Goal: Task Accomplishment & Management: Manage account settings

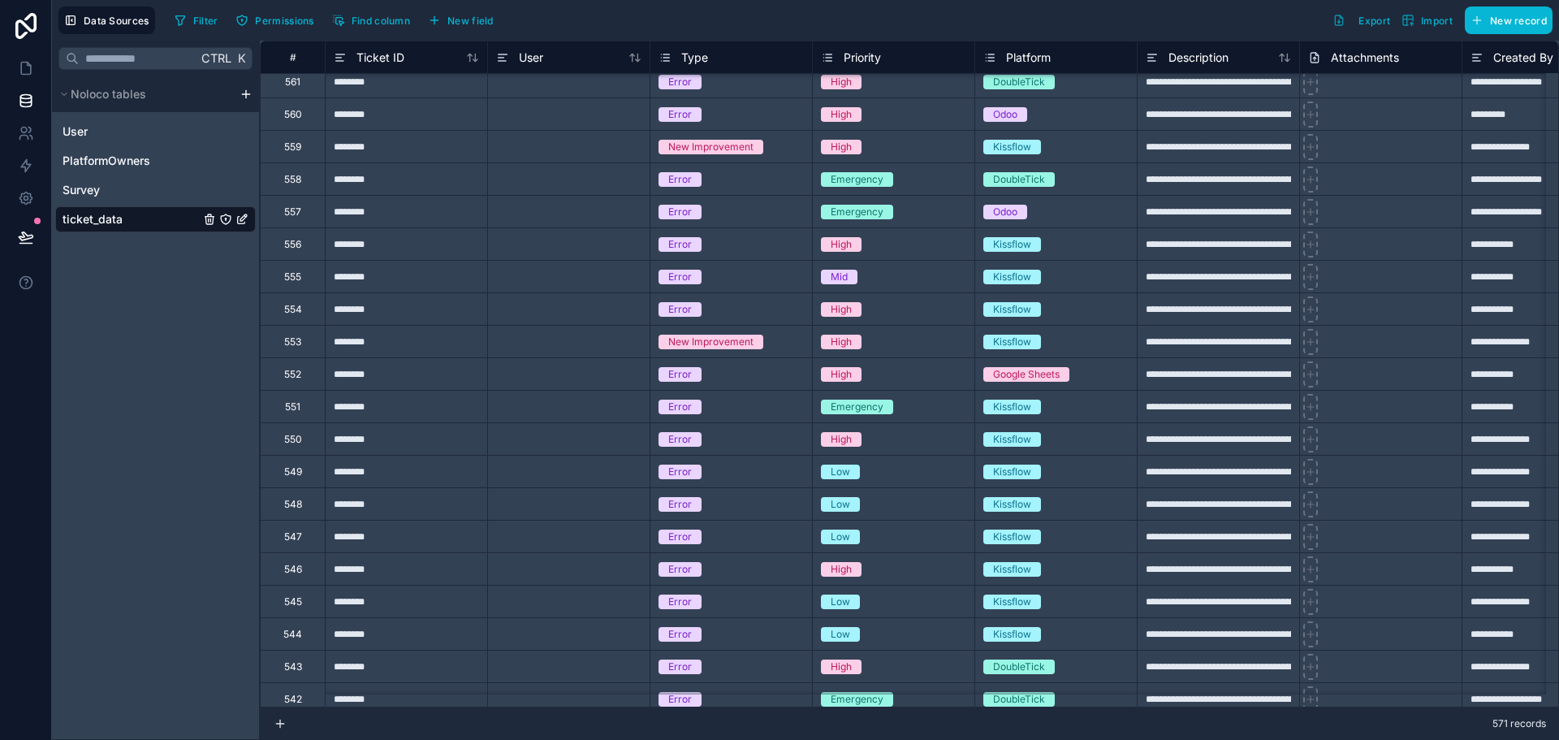
scroll to position [406, 0]
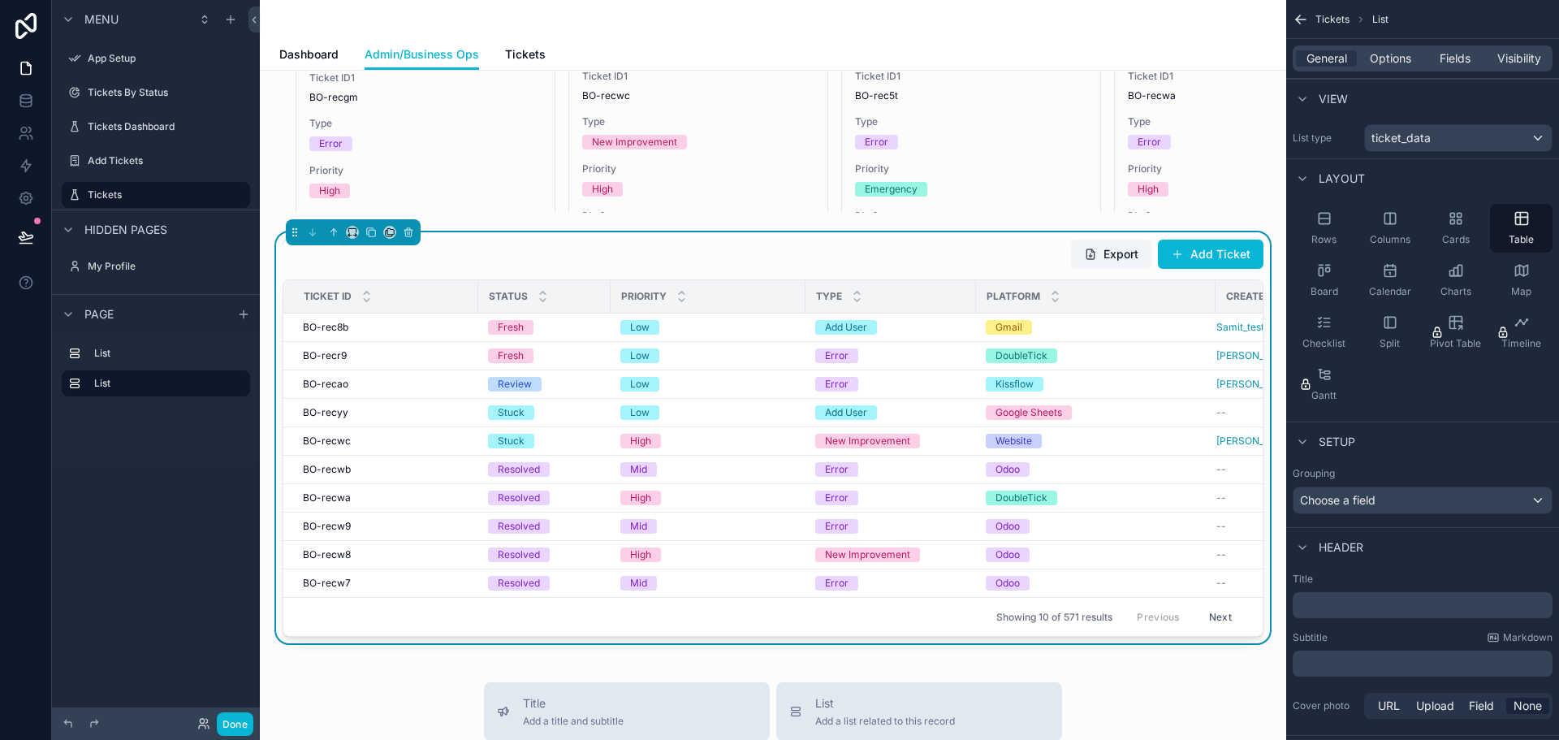
scroll to position [406, 0]
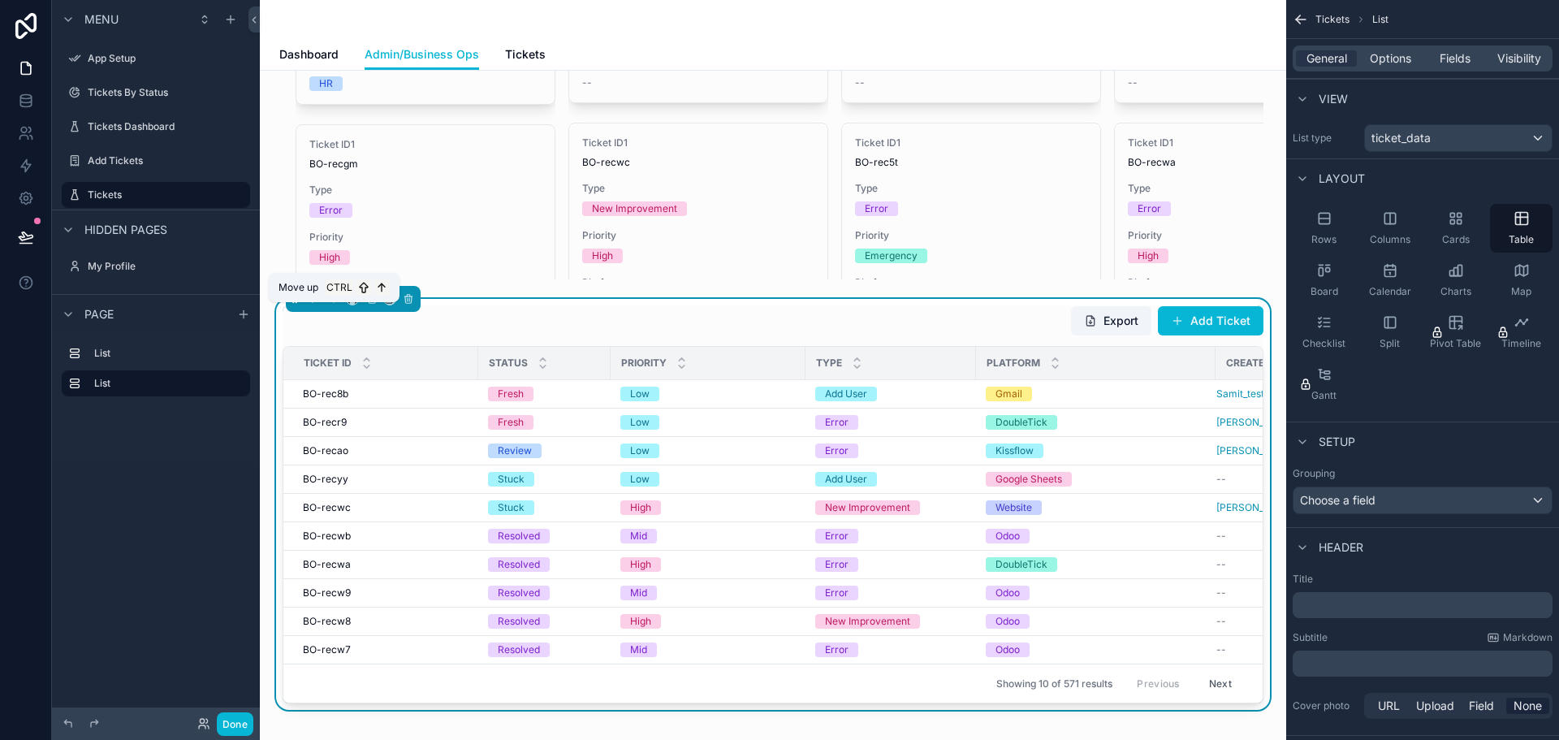
click at [334, 302] on icon "scrollable content" at bounding box center [334, 299] width 0 height 6
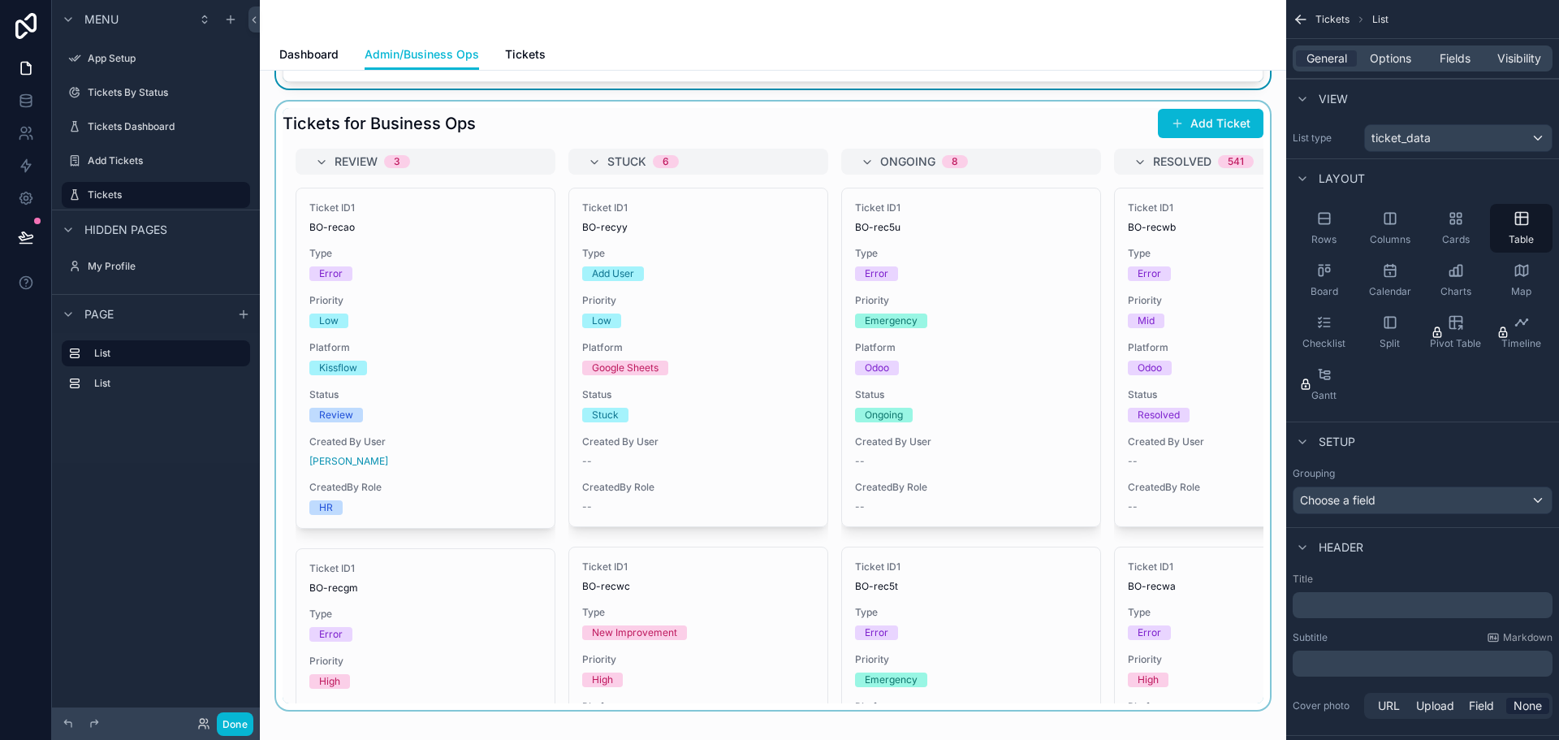
scroll to position [0, 0]
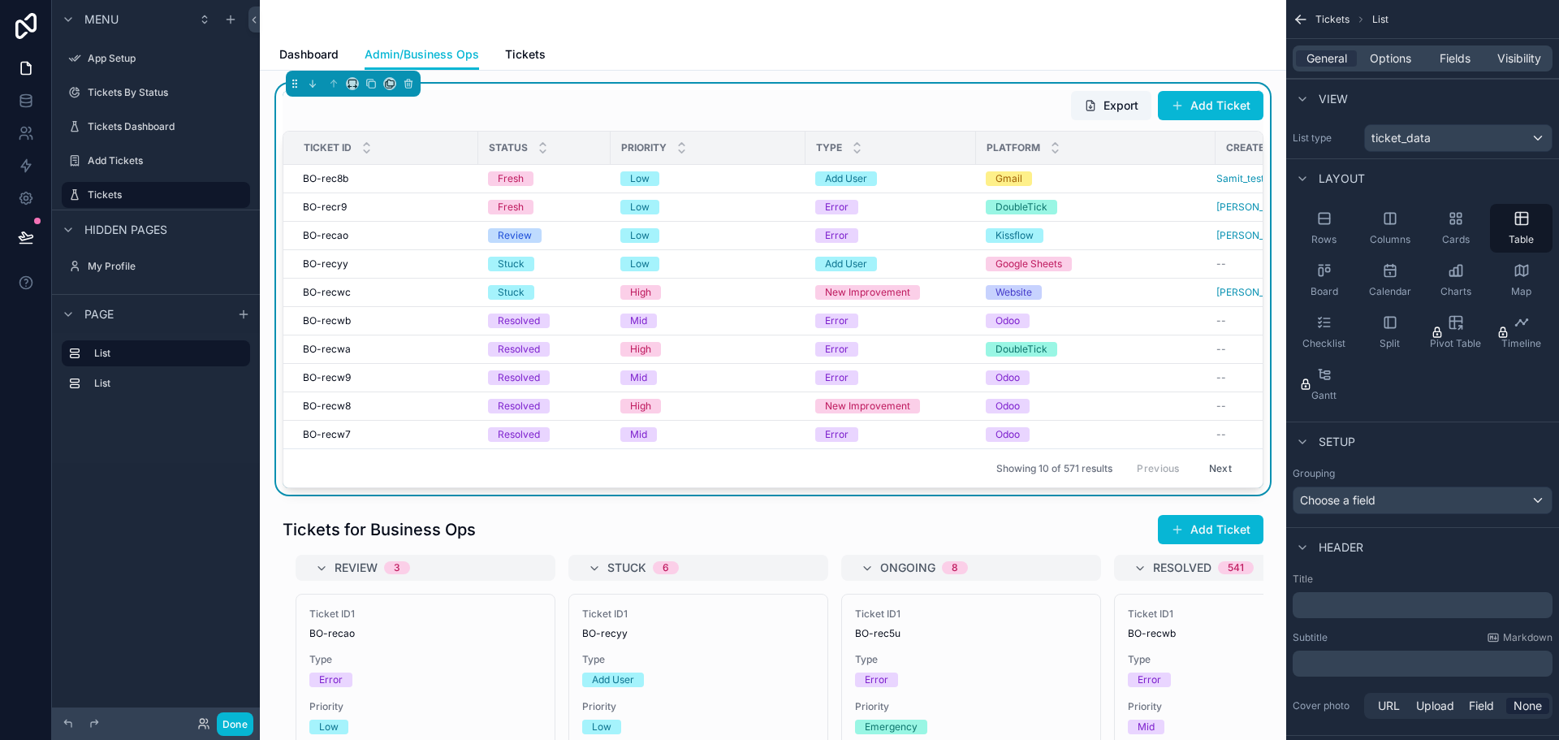
click at [542, 124] on div "Export Add Ticket Ticket ID Status Priority Type Platform Created By User BO-re…" at bounding box center [773, 289] width 981 height 398
click at [1329, 58] on span "General" at bounding box center [1326, 58] width 41 height 16
click at [1388, 56] on span "Options" at bounding box center [1390, 58] width 41 height 16
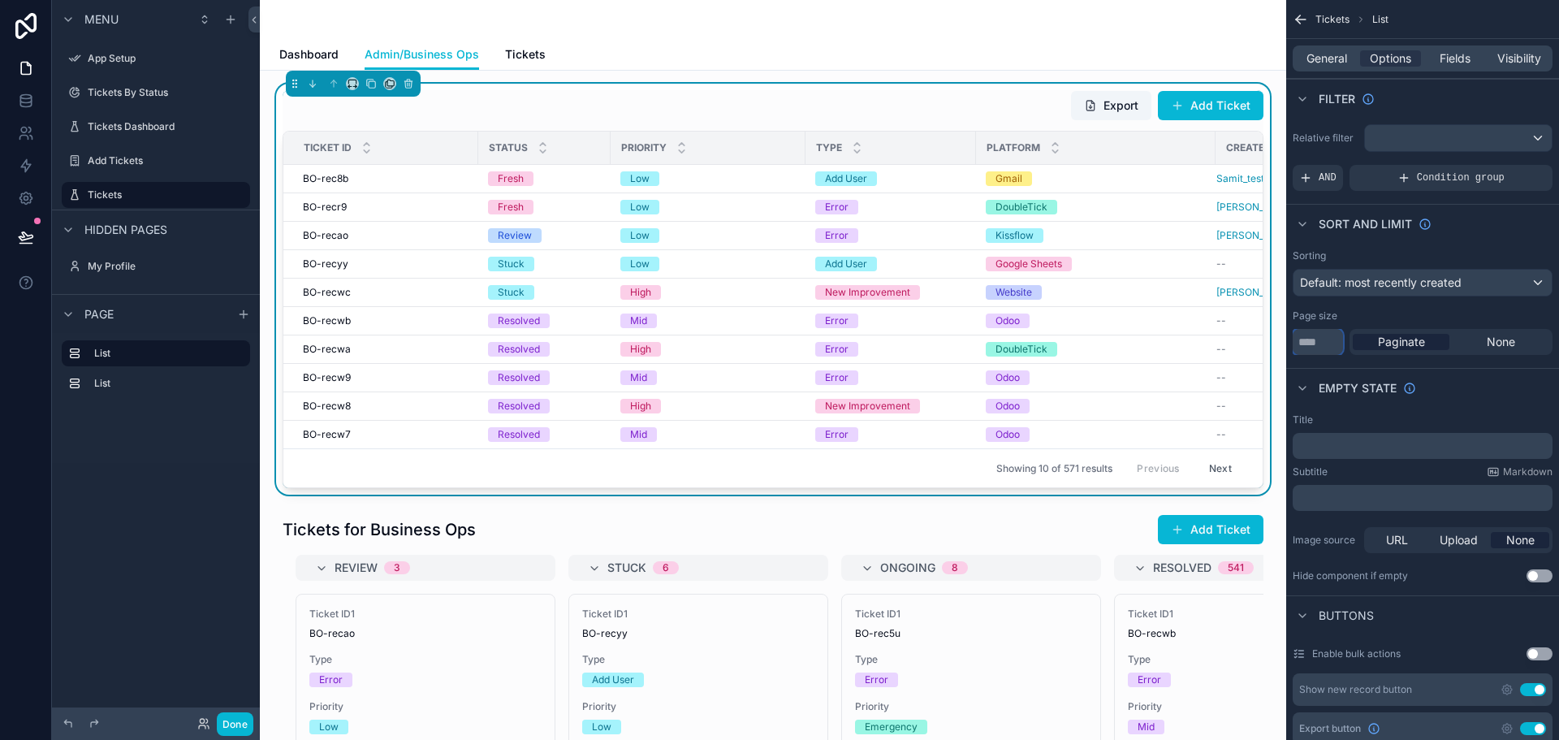
click at [1316, 339] on input "**" at bounding box center [1317, 342] width 50 height 26
type input "*"
click at [1316, 339] on input "**" at bounding box center [1317, 342] width 50 height 26
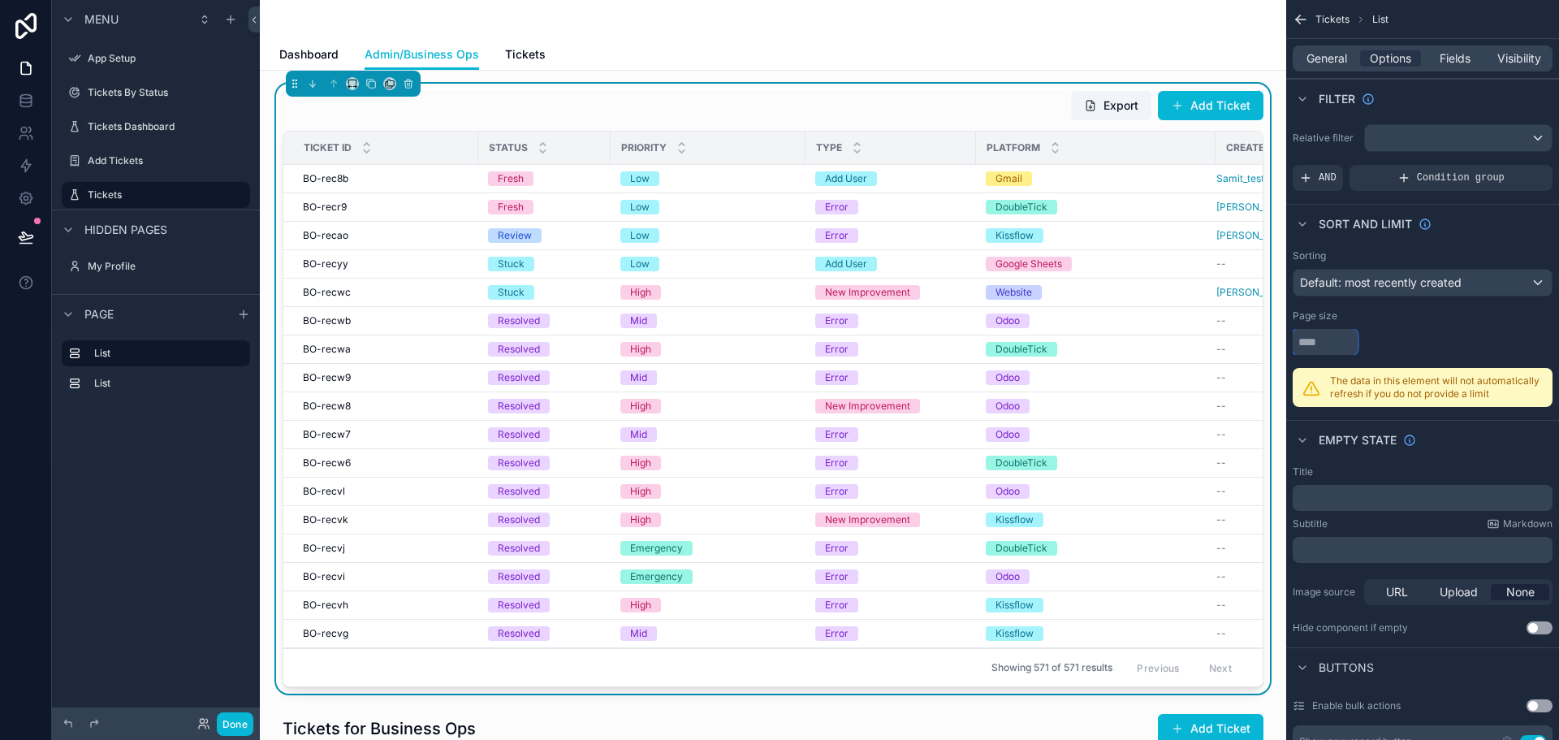
type input "**"
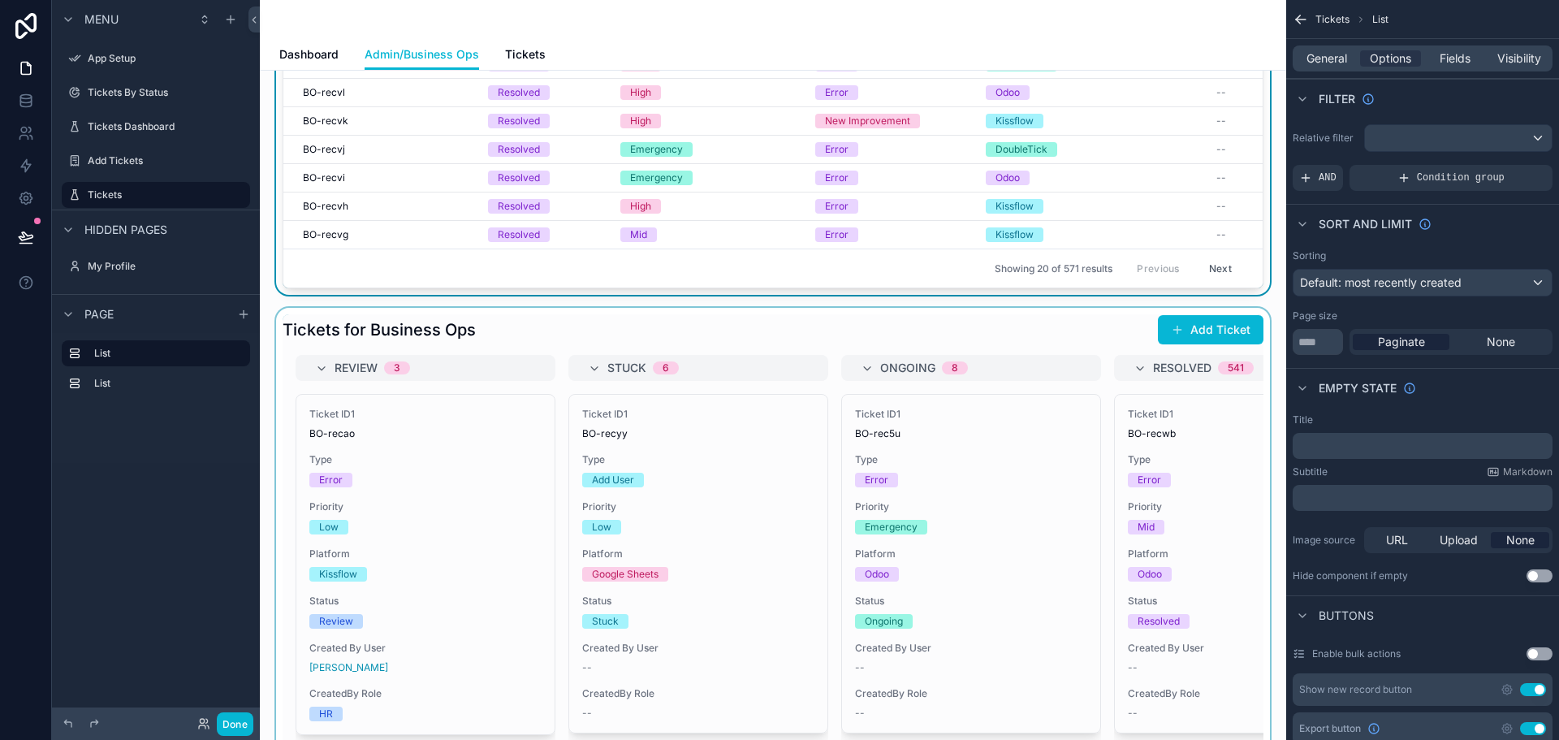
scroll to position [406, 0]
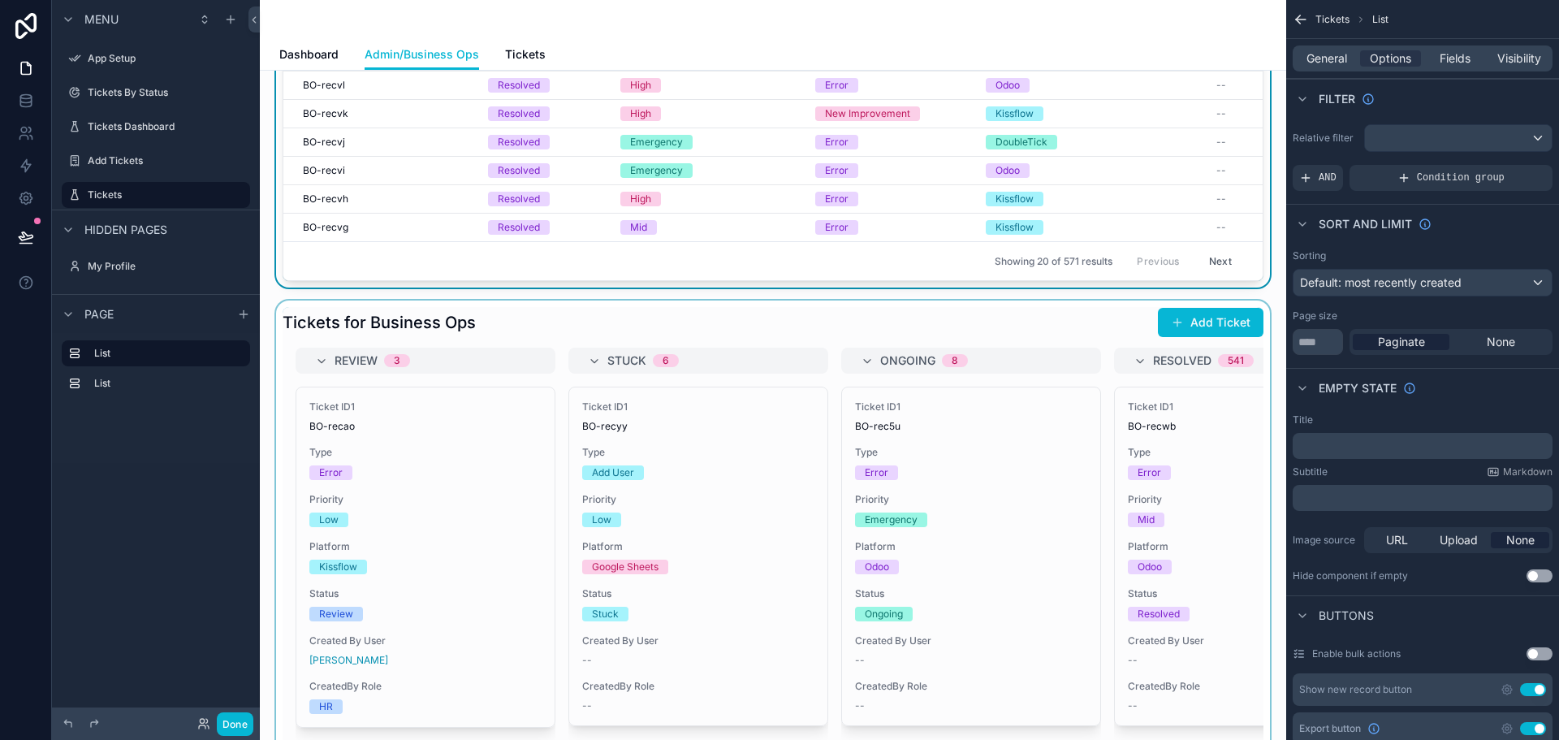
click at [837, 333] on div "scrollable content" at bounding box center [773, 604] width 1000 height 608
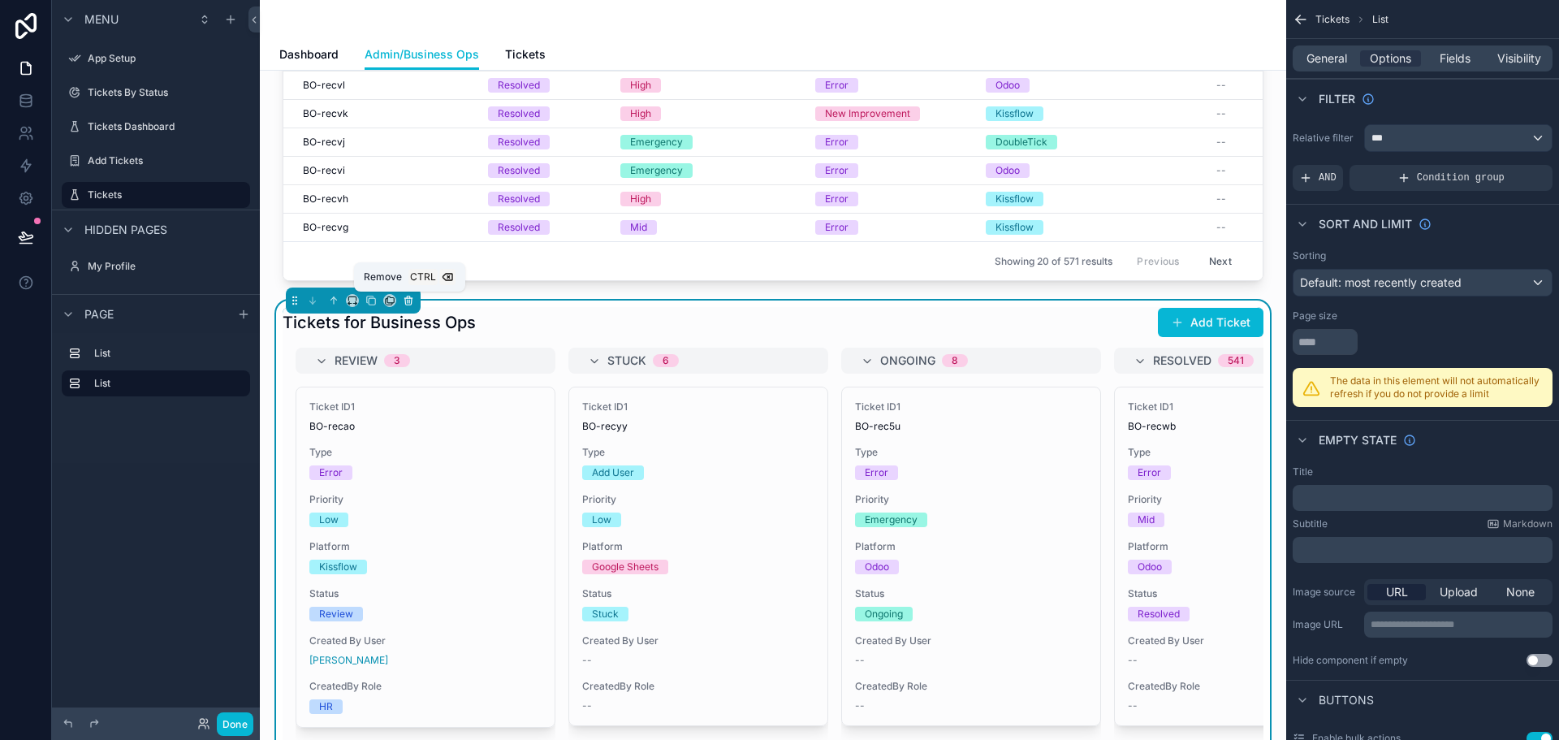
click at [411, 300] on icon "scrollable content" at bounding box center [408, 300] width 11 height 11
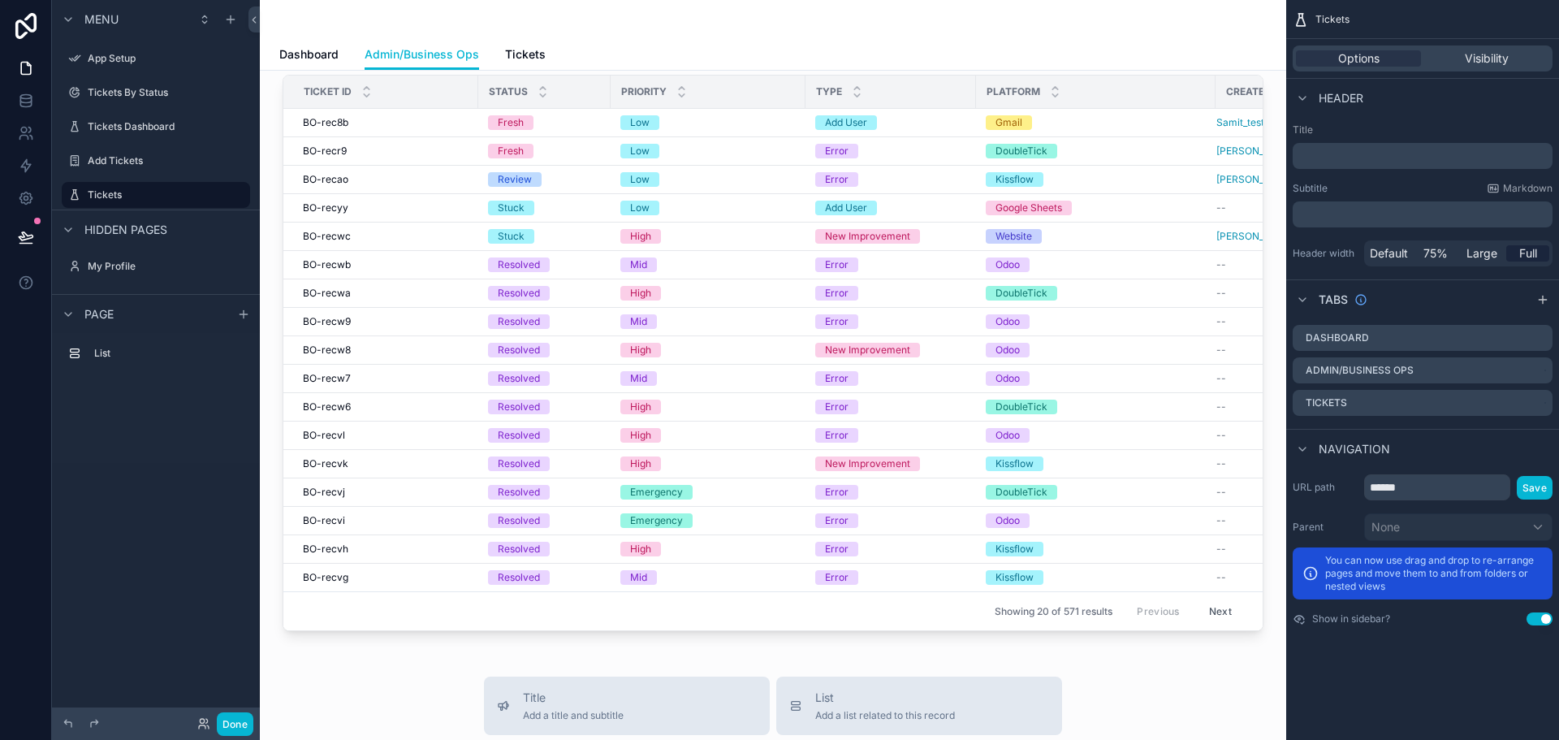
scroll to position [0, 0]
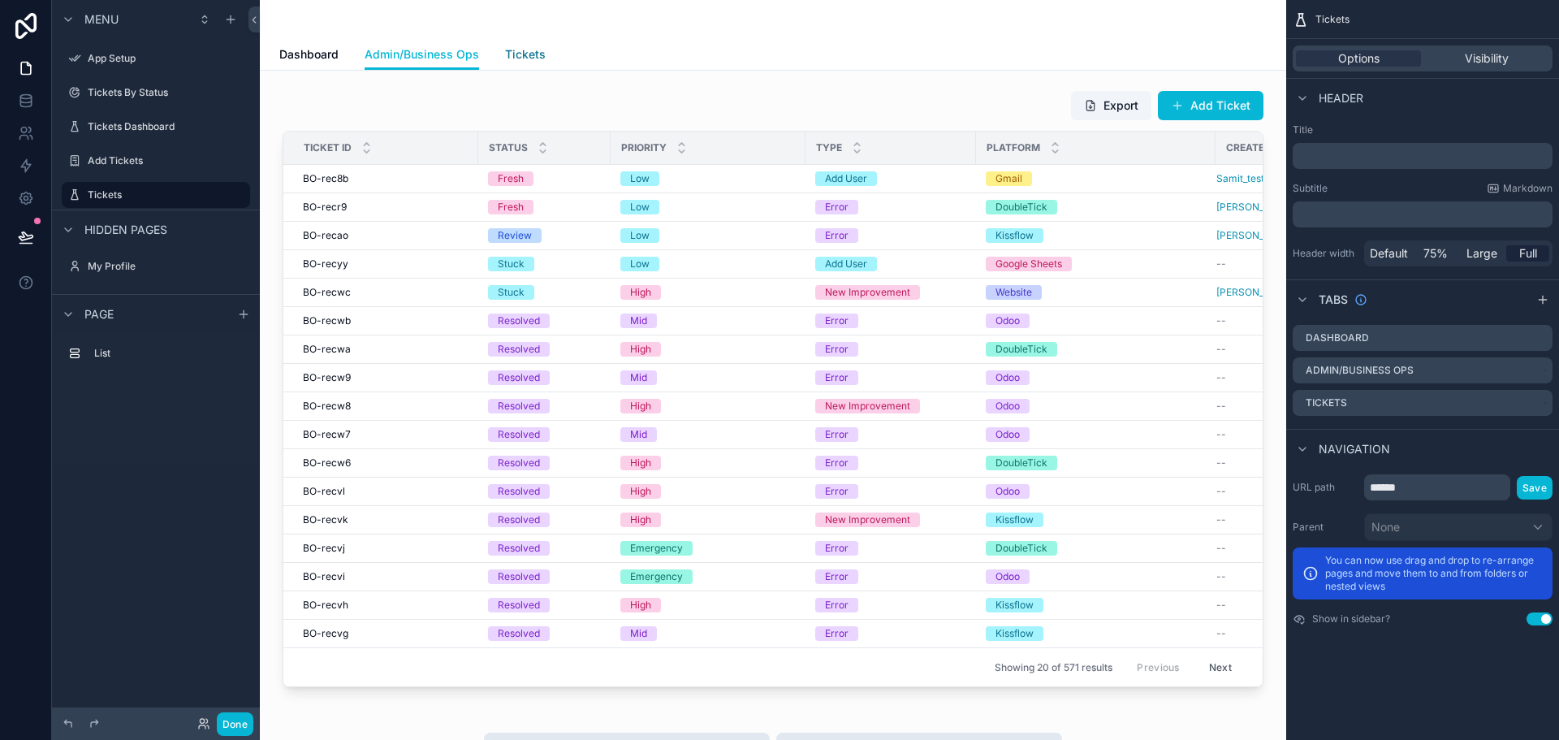
click at [524, 58] on span "Tickets" at bounding box center [525, 54] width 41 height 16
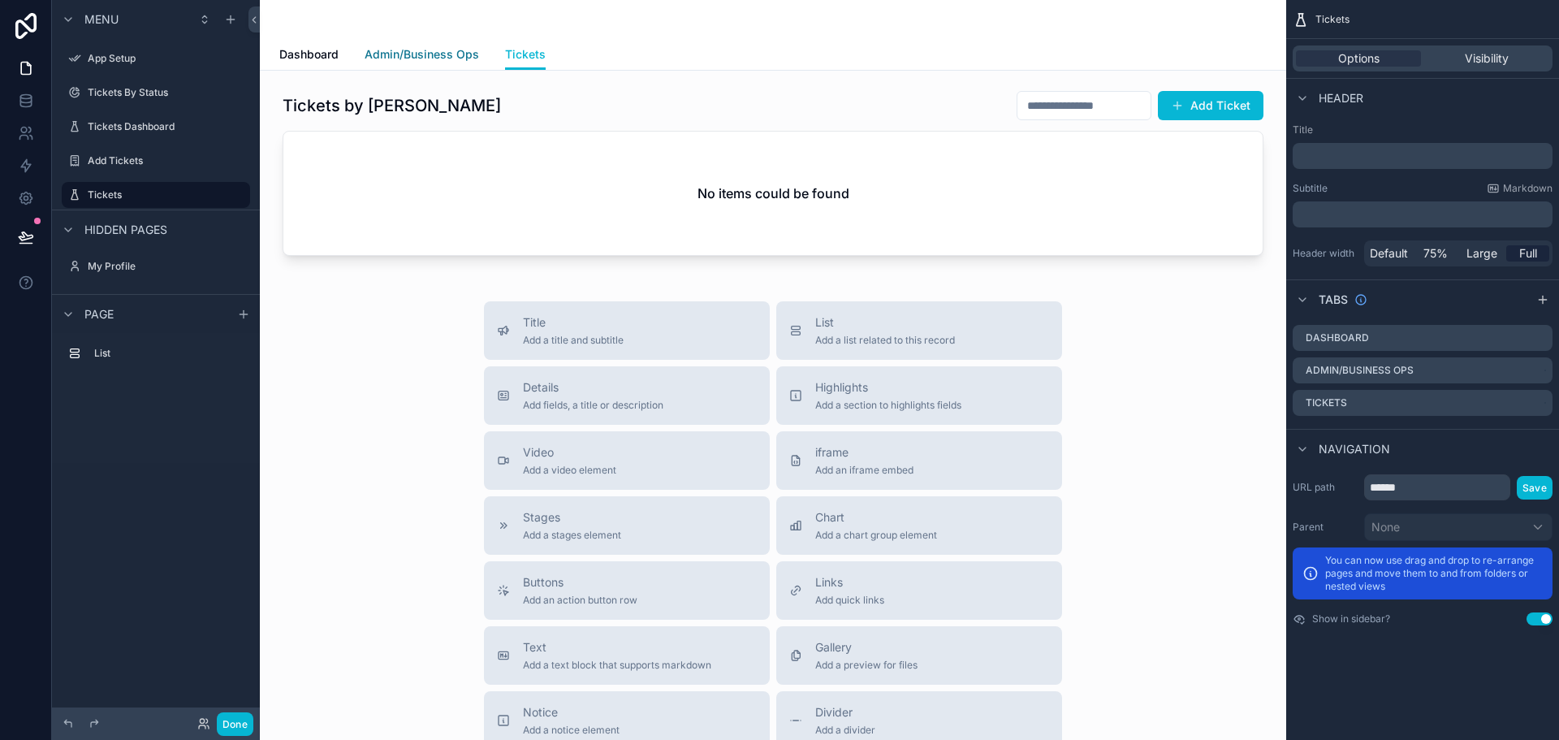
click at [421, 54] on span "Admin/Business Ops" at bounding box center [422, 54] width 114 height 16
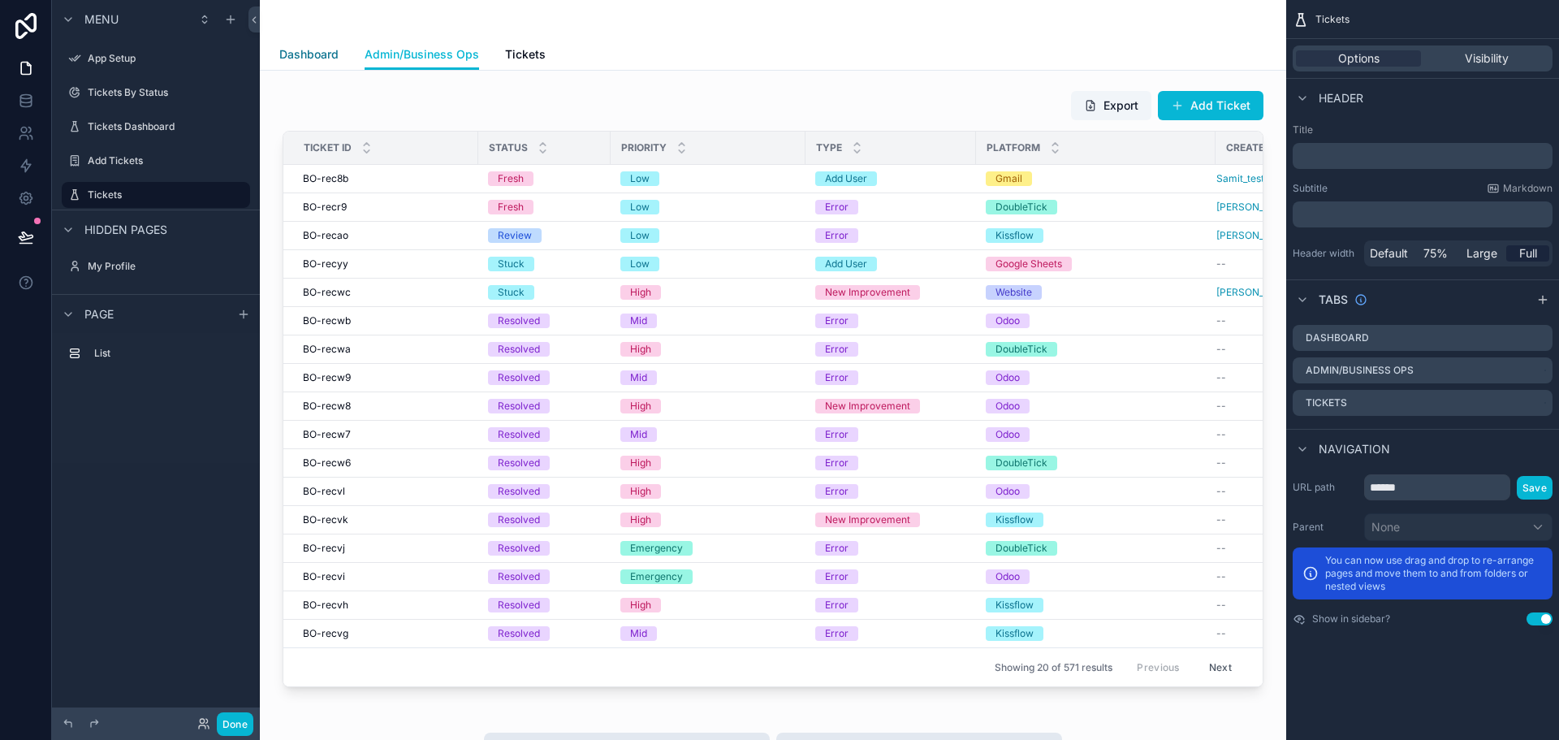
click at [306, 47] on span "Dashboard" at bounding box center [308, 54] width 59 height 16
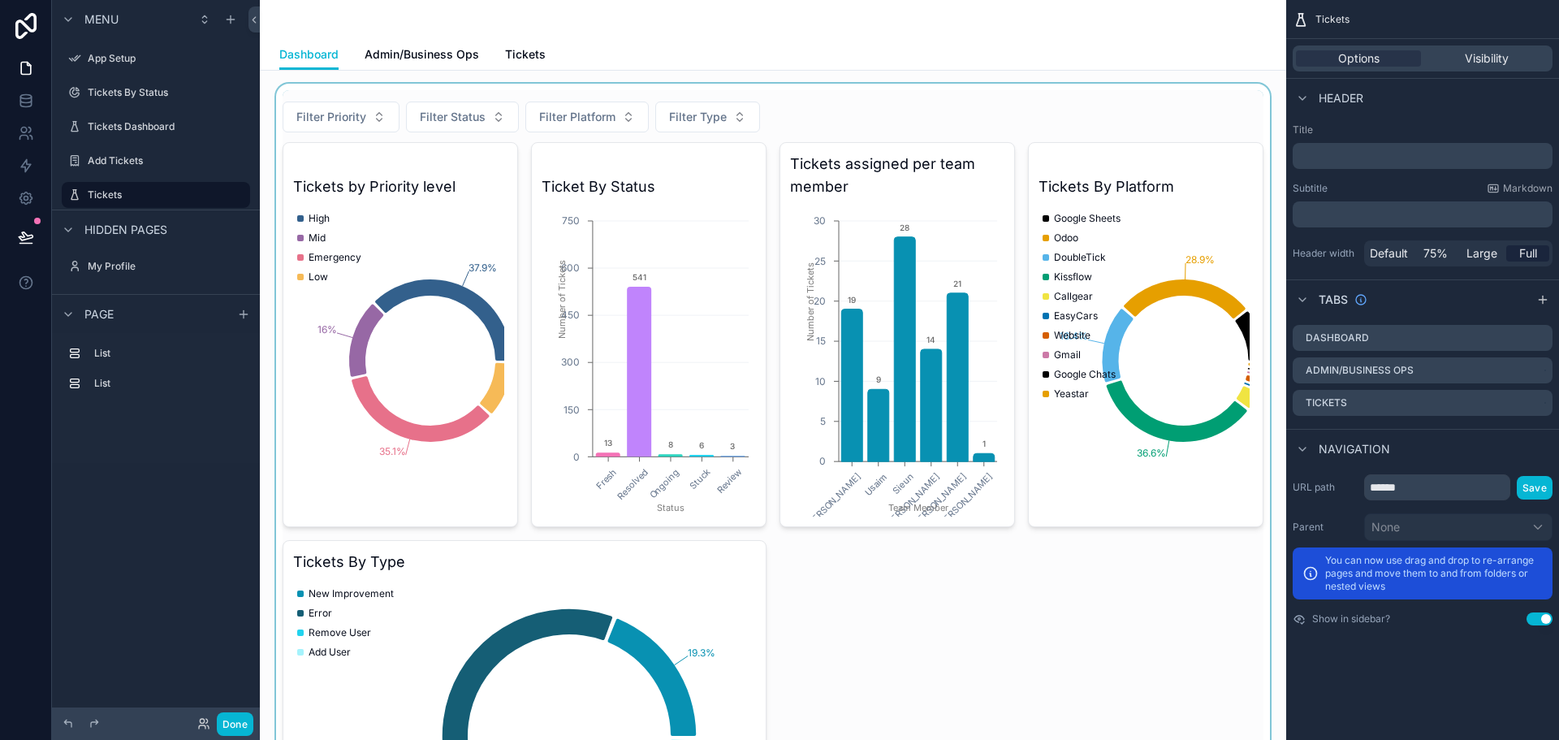
click at [833, 128] on div "scrollable content" at bounding box center [773, 496] width 1000 height 825
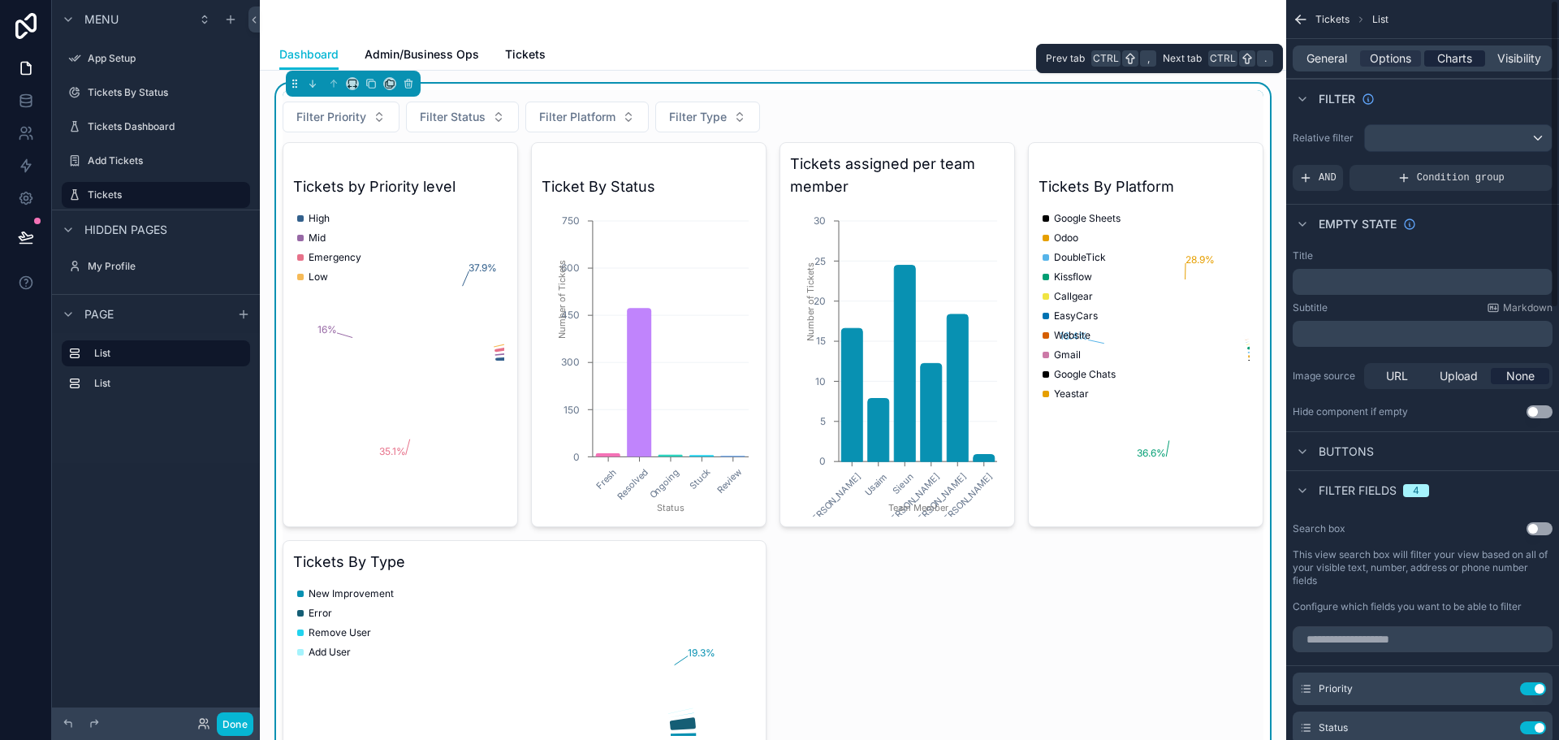
click at [1467, 58] on span "Charts" at bounding box center [1454, 58] width 35 height 16
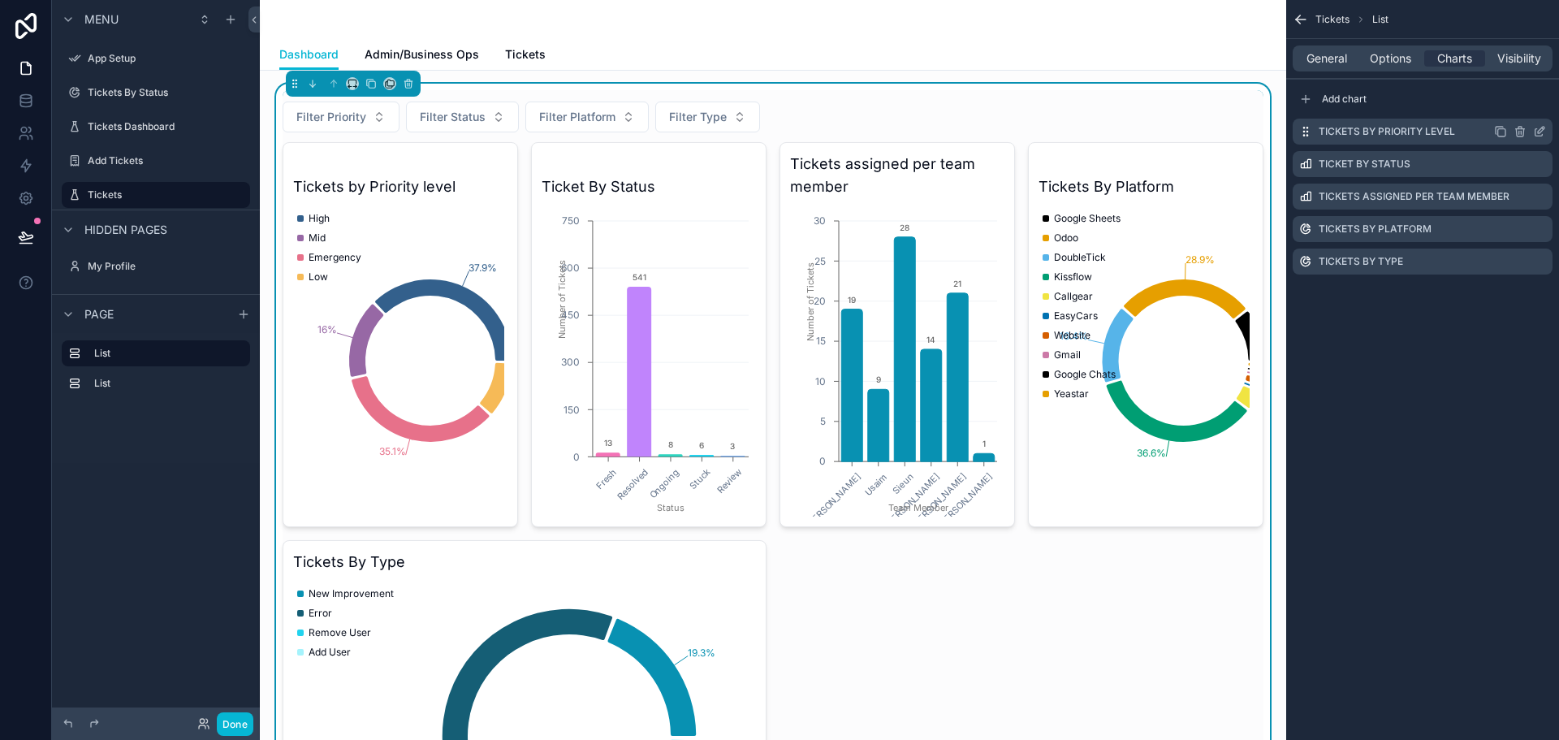
click at [1537, 127] on icon "scrollable content" at bounding box center [1539, 131] width 13 height 13
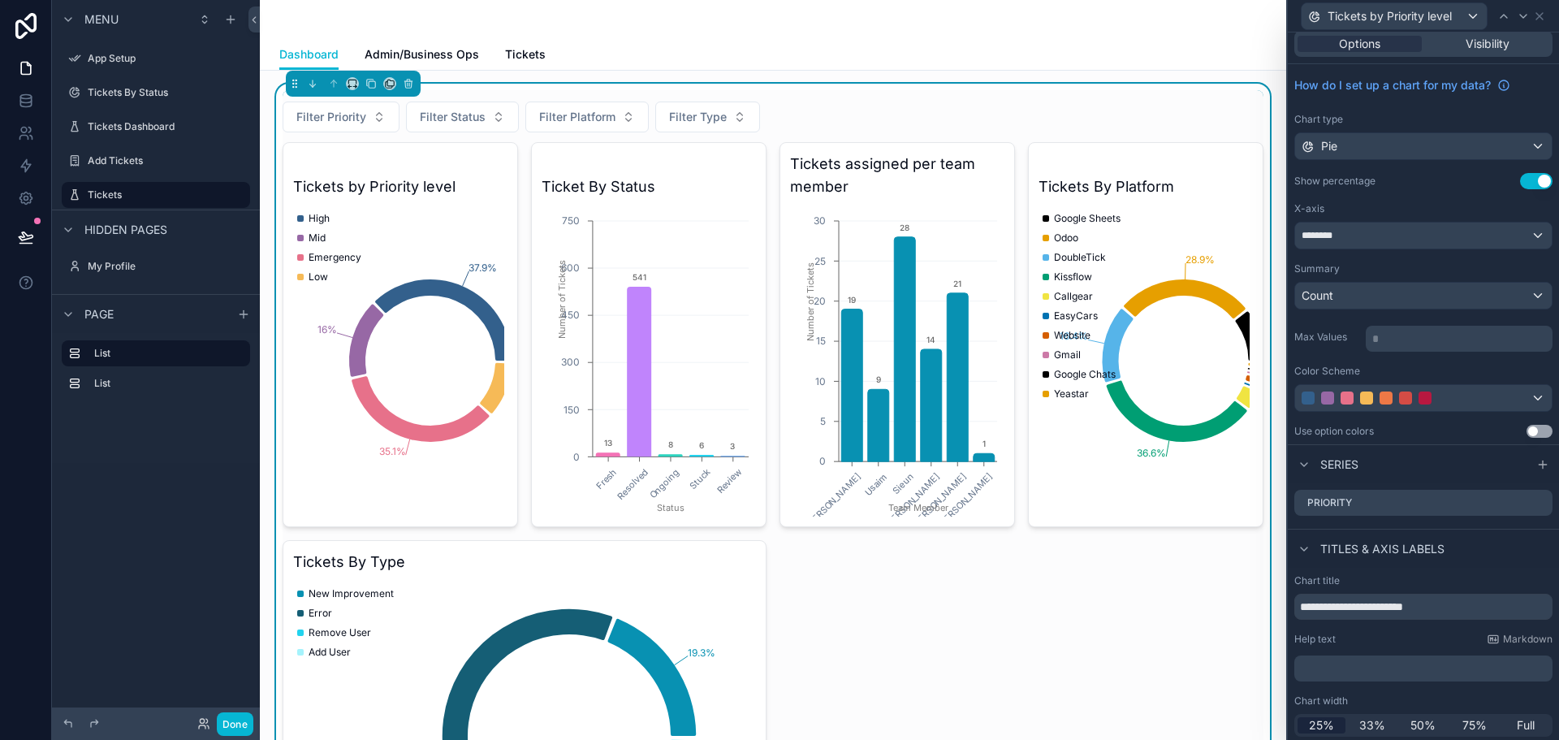
scroll to position [11, 0]
click at [1361, 723] on span "33%" at bounding box center [1372, 722] width 26 height 16
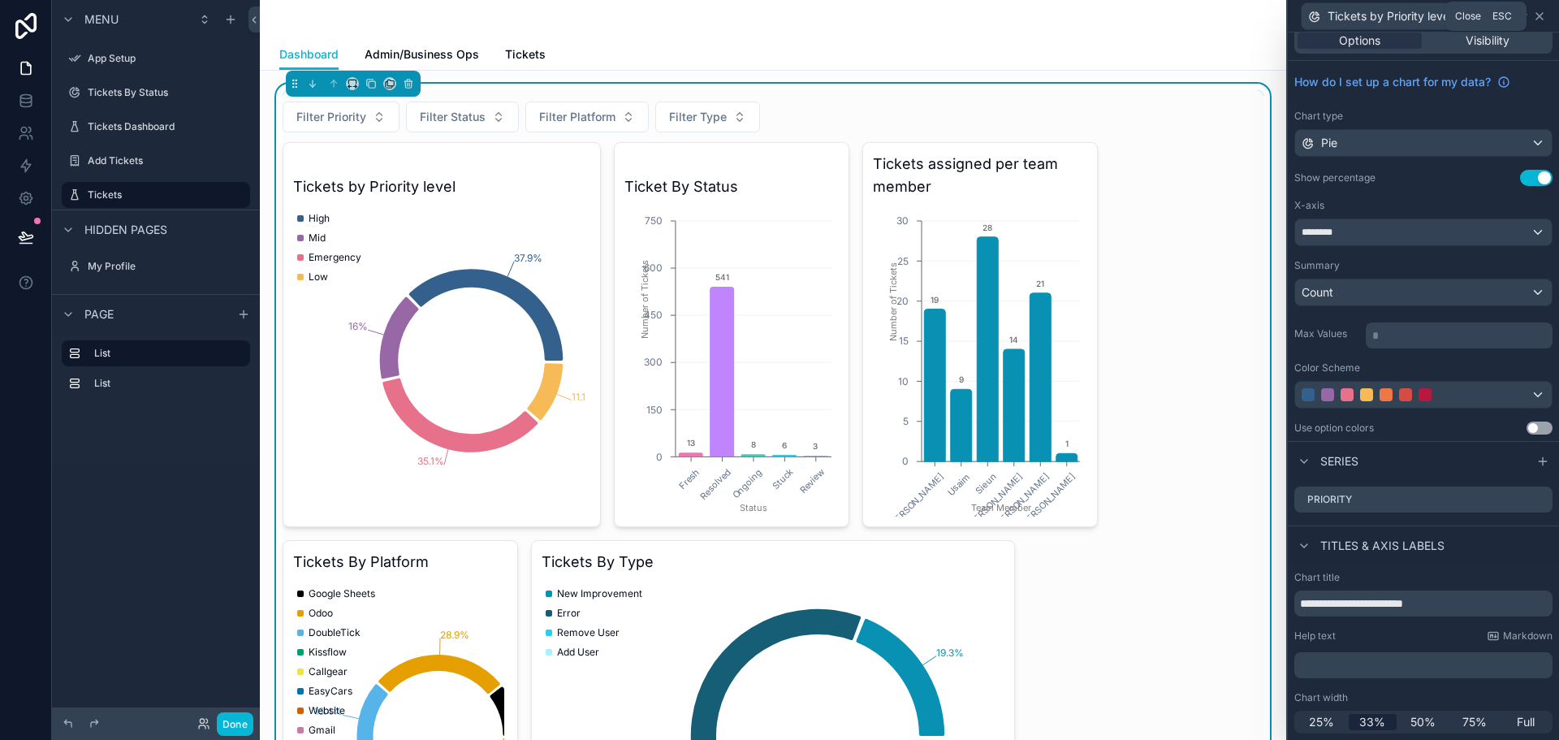
click at [1537, 15] on icon at bounding box center [1539, 16] width 13 height 13
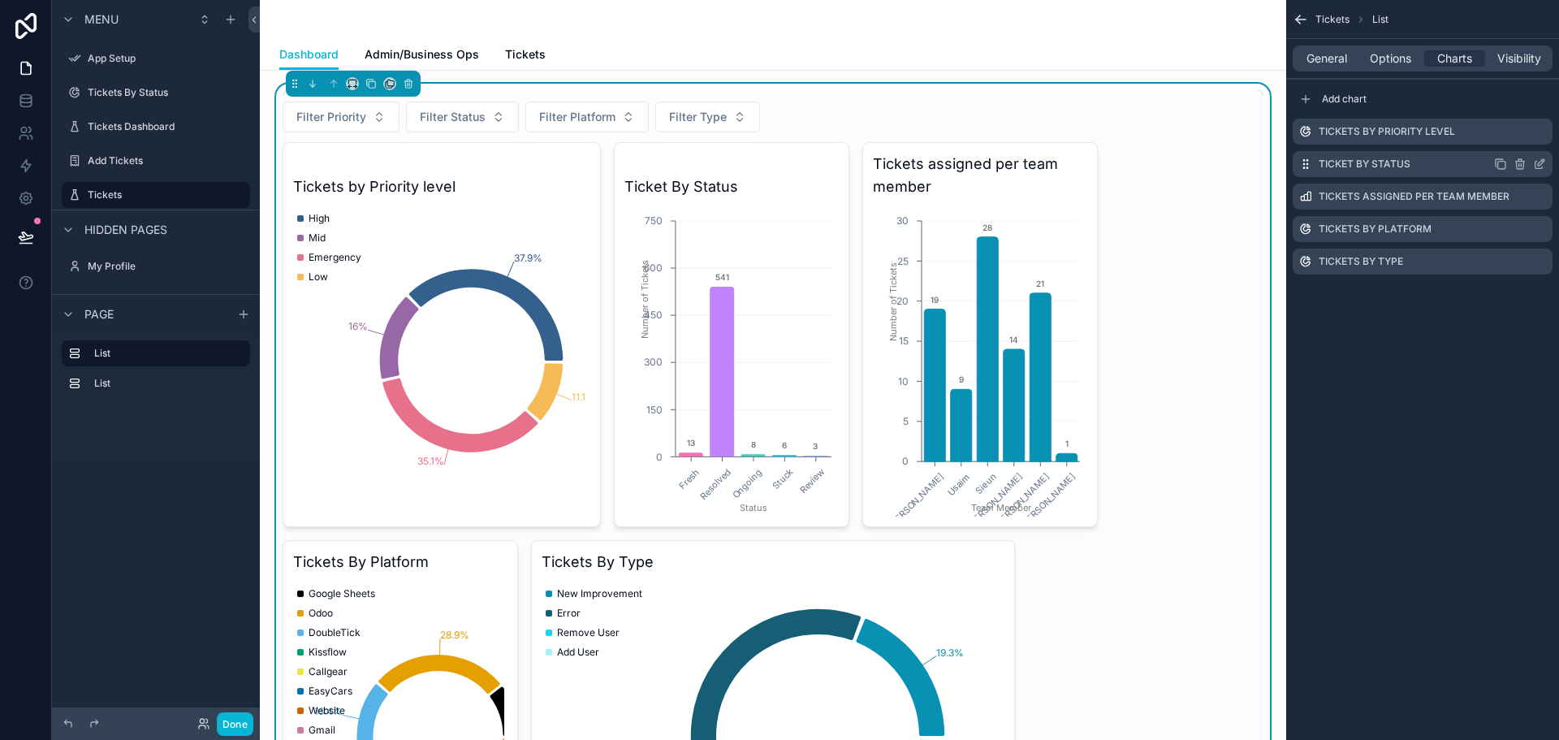
click at [1537, 163] on icon "scrollable content" at bounding box center [1539, 163] width 13 height 13
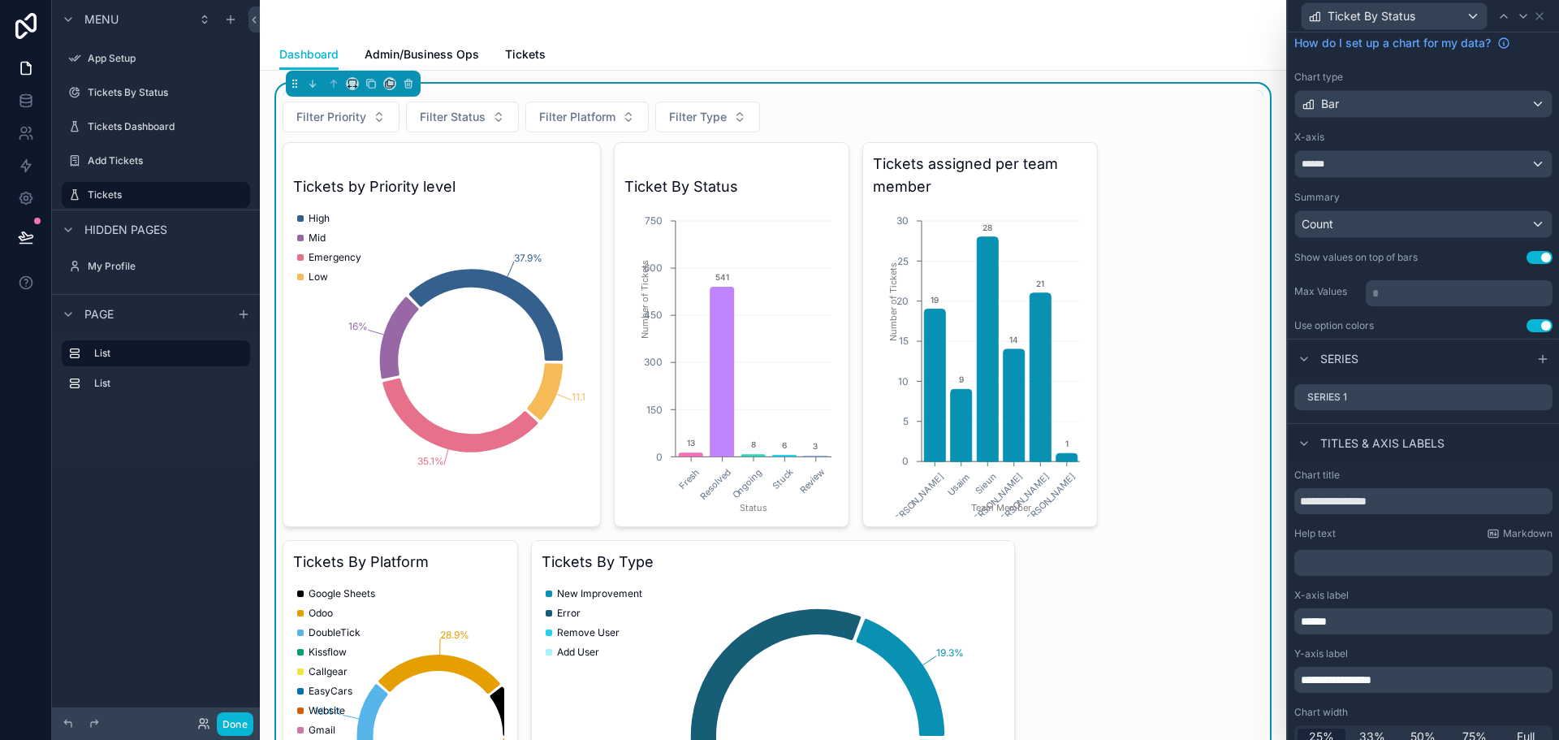
scroll to position [65, 0]
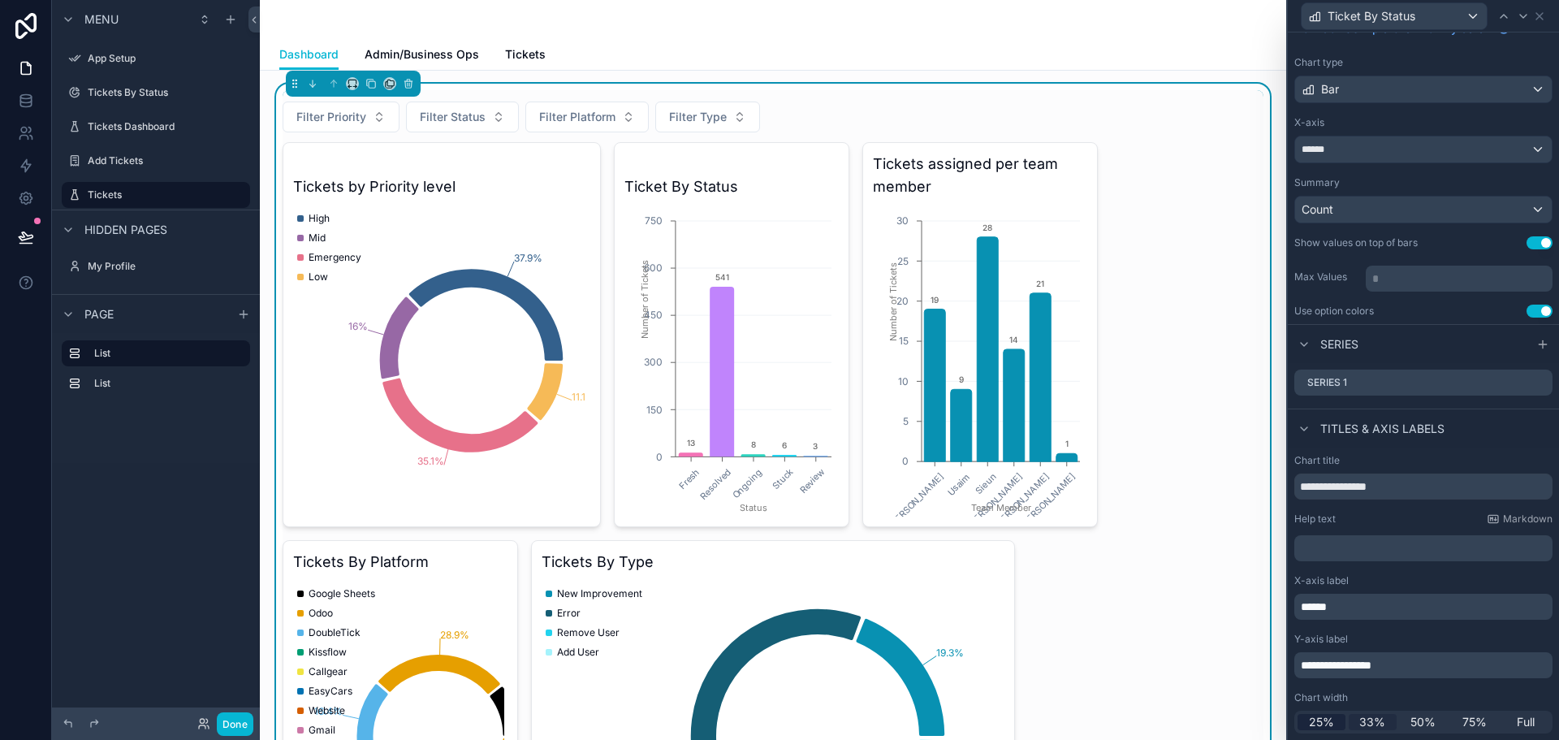
click at [1361, 724] on span "33%" at bounding box center [1372, 722] width 26 height 16
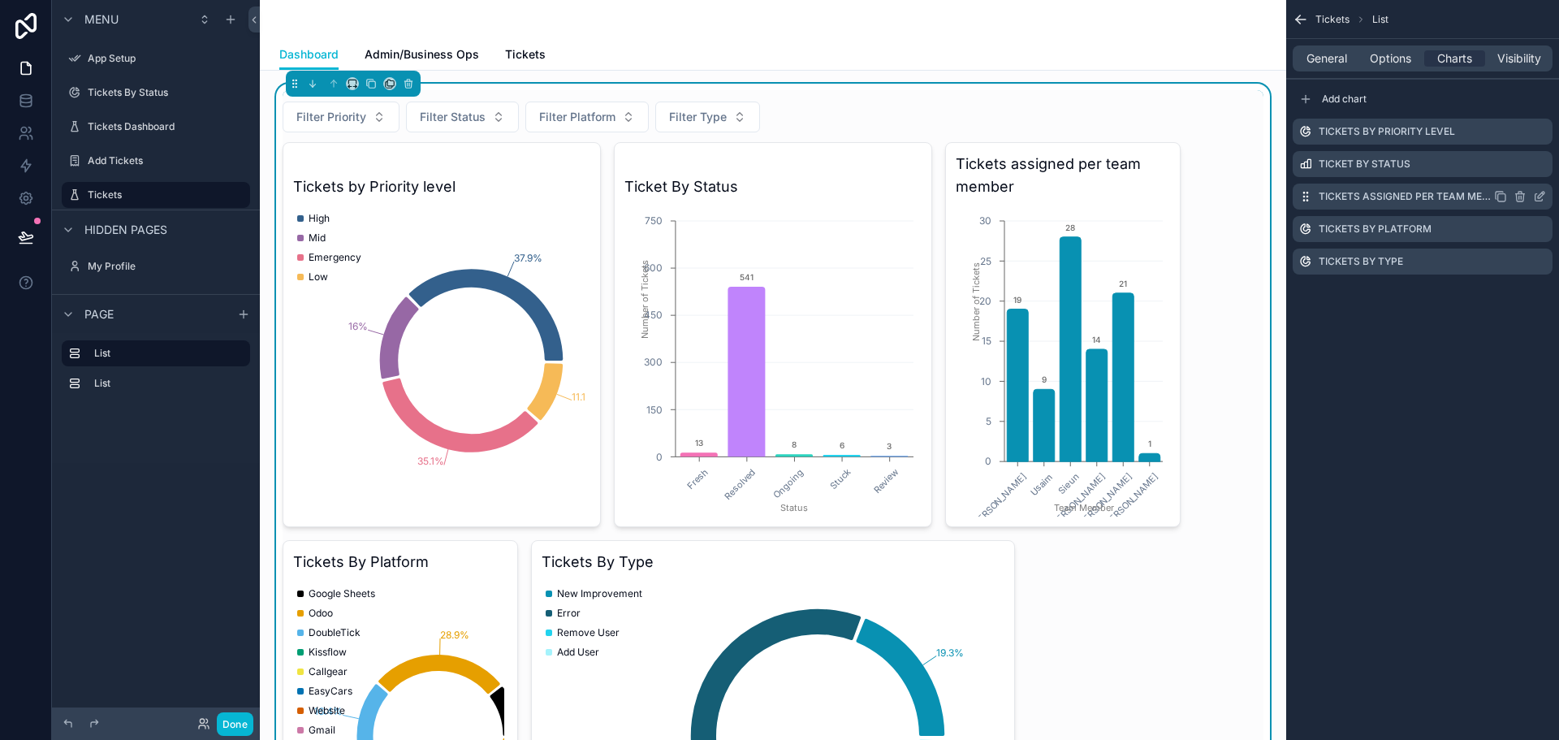
click at [1538, 199] on icon "scrollable content" at bounding box center [1539, 196] width 13 height 13
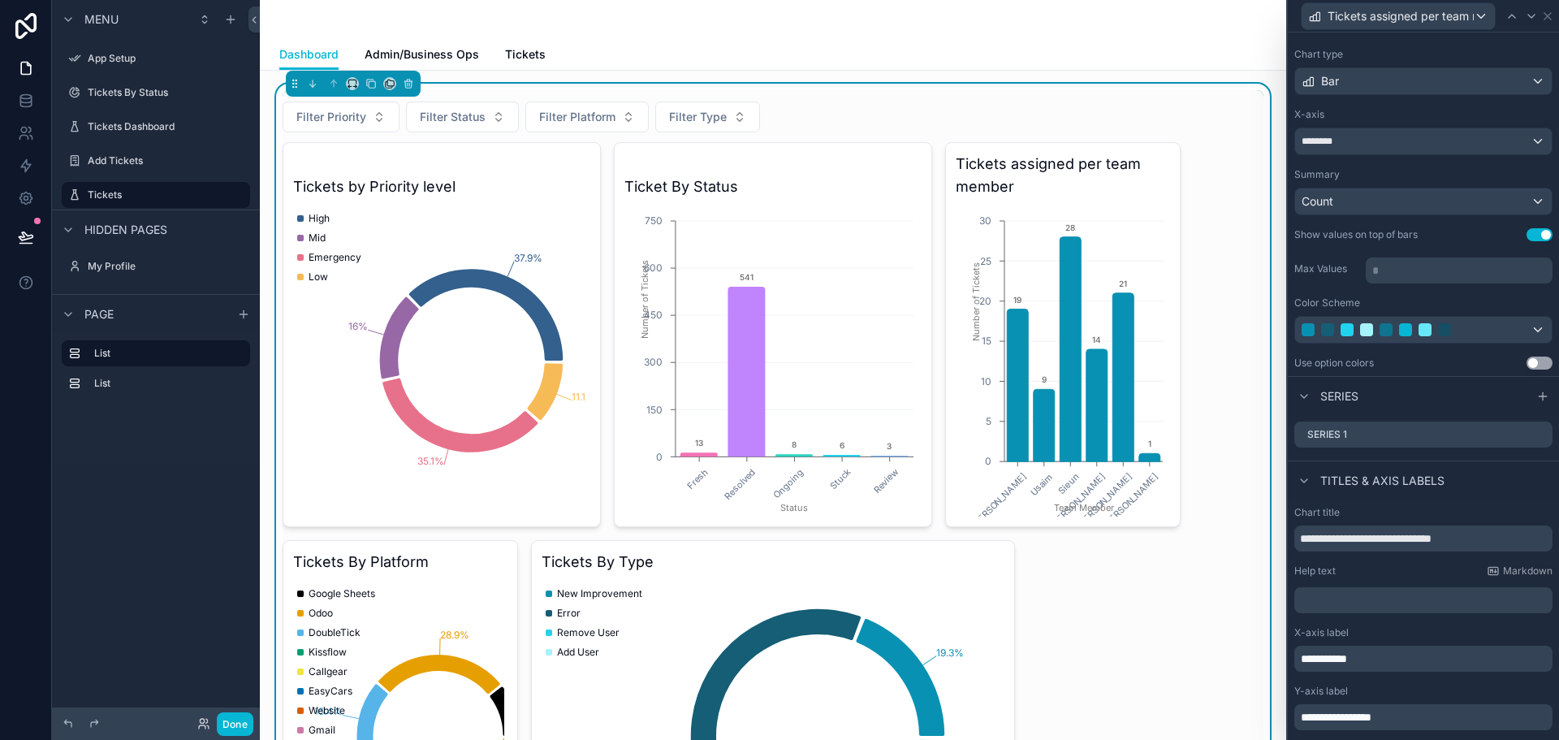
scroll to position [125, 0]
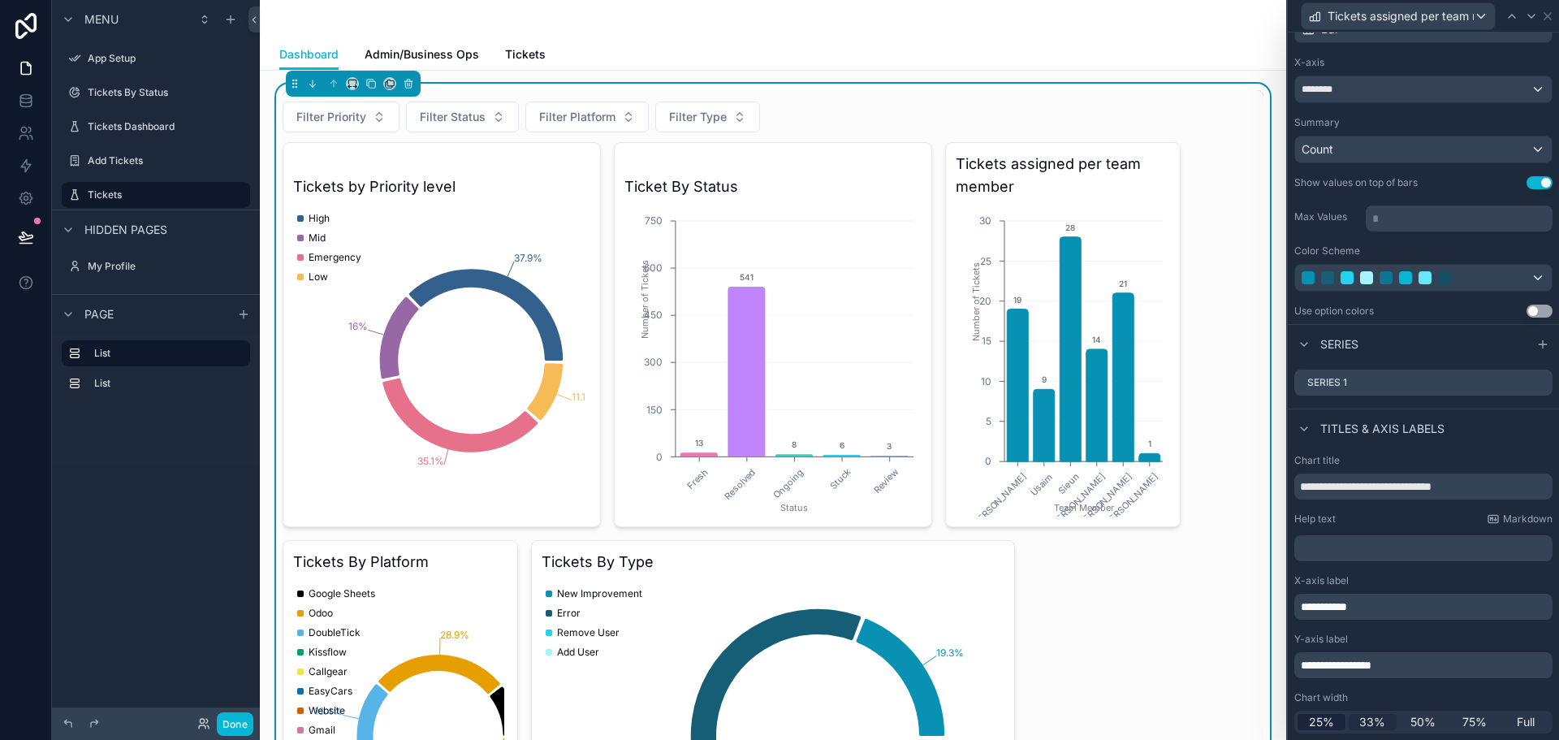
click at [1369, 725] on span "33%" at bounding box center [1372, 722] width 26 height 16
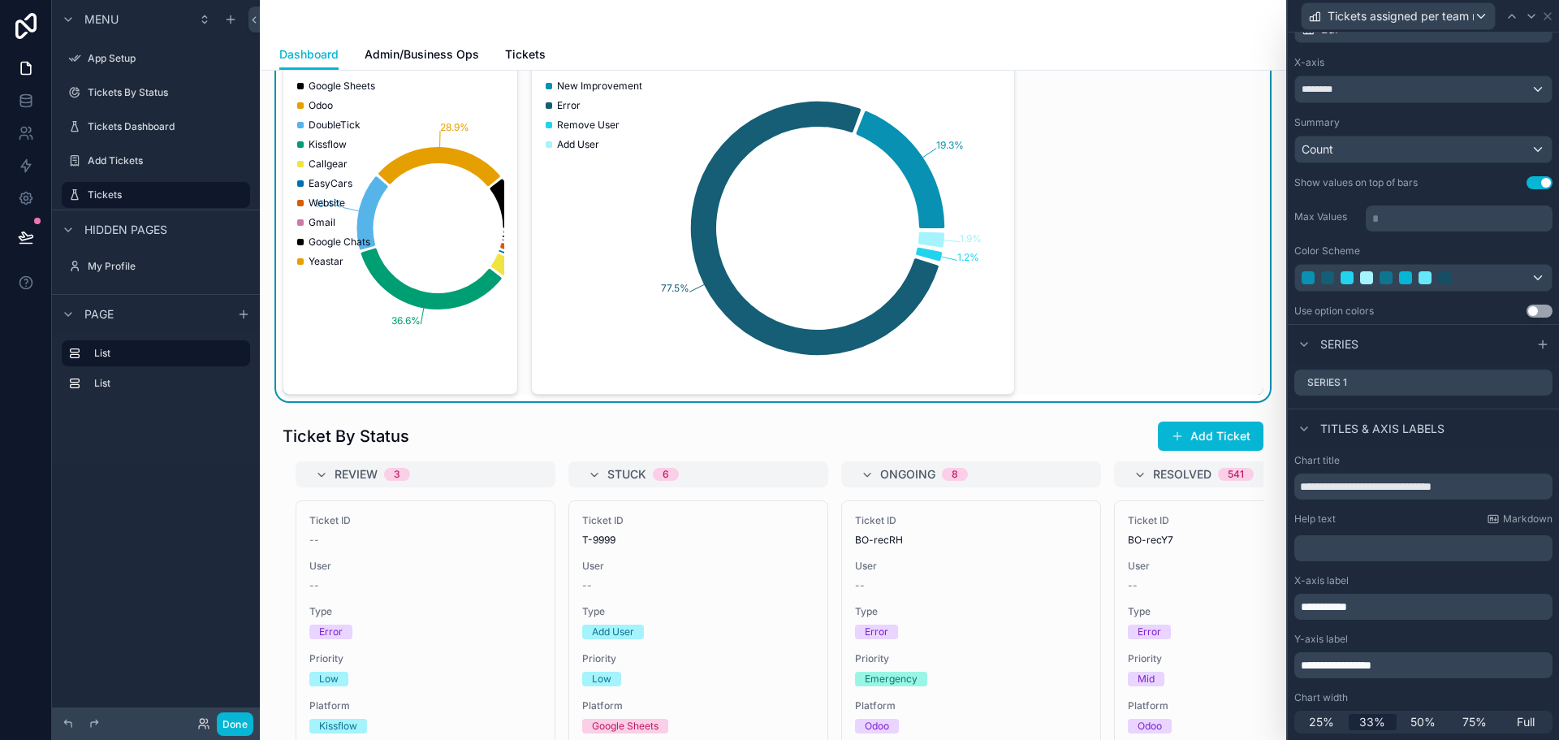
scroll to position [487, 0]
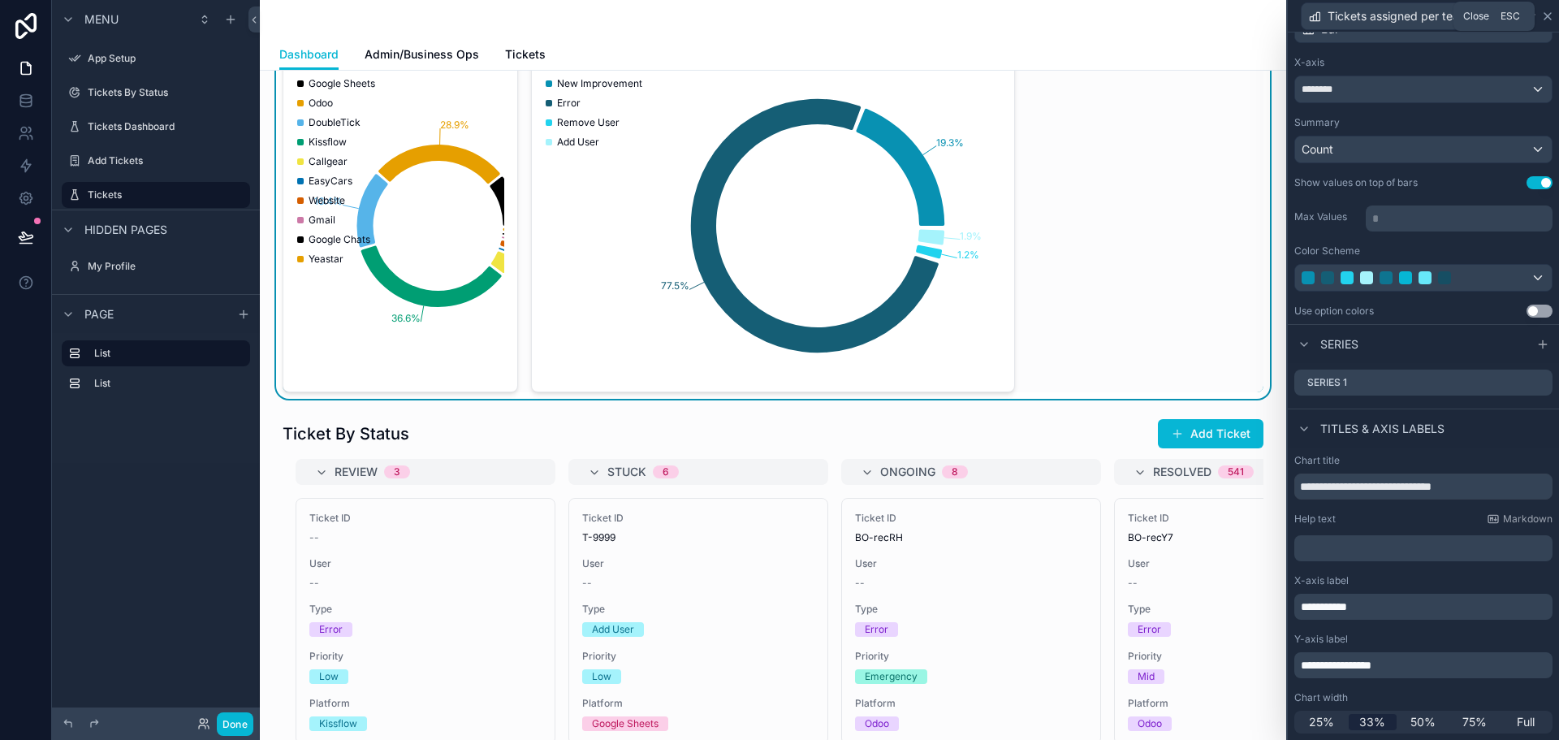
click at [1547, 17] on icon at bounding box center [1547, 16] width 13 height 13
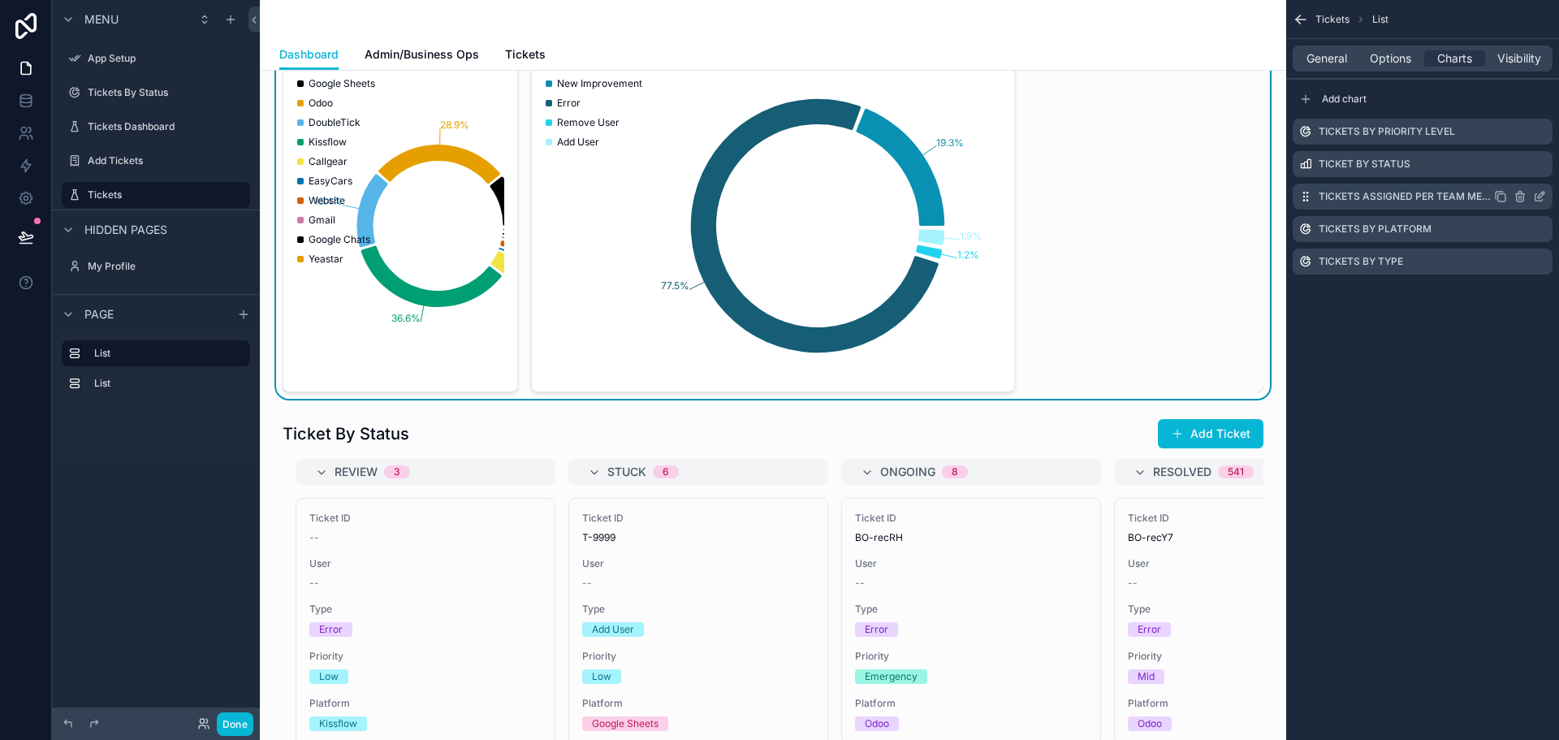
click at [0, 0] on icon "scrollable content" at bounding box center [0, 0] width 0 height 0
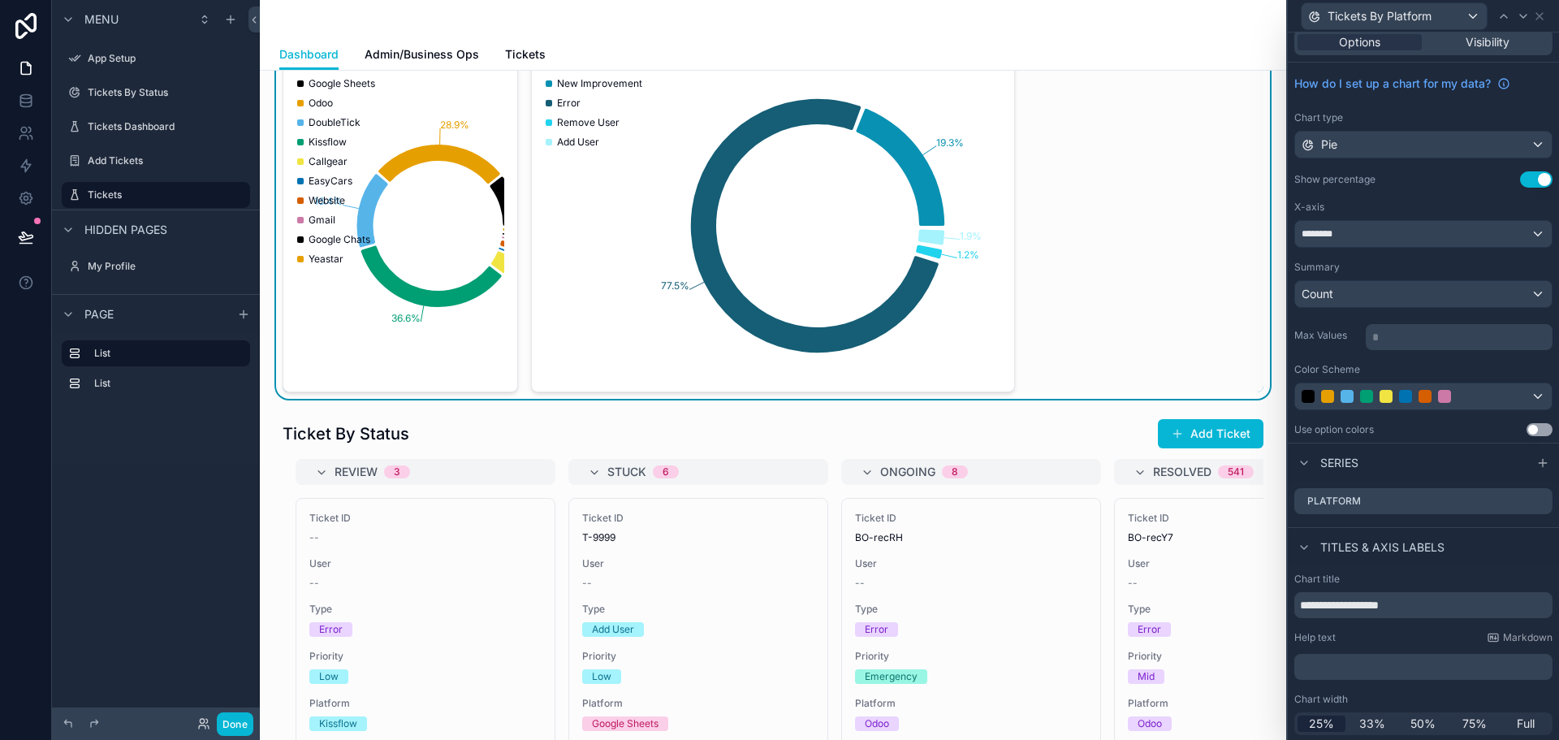
scroll to position [11, 0]
click at [1375, 723] on span "33%" at bounding box center [1372, 722] width 26 height 16
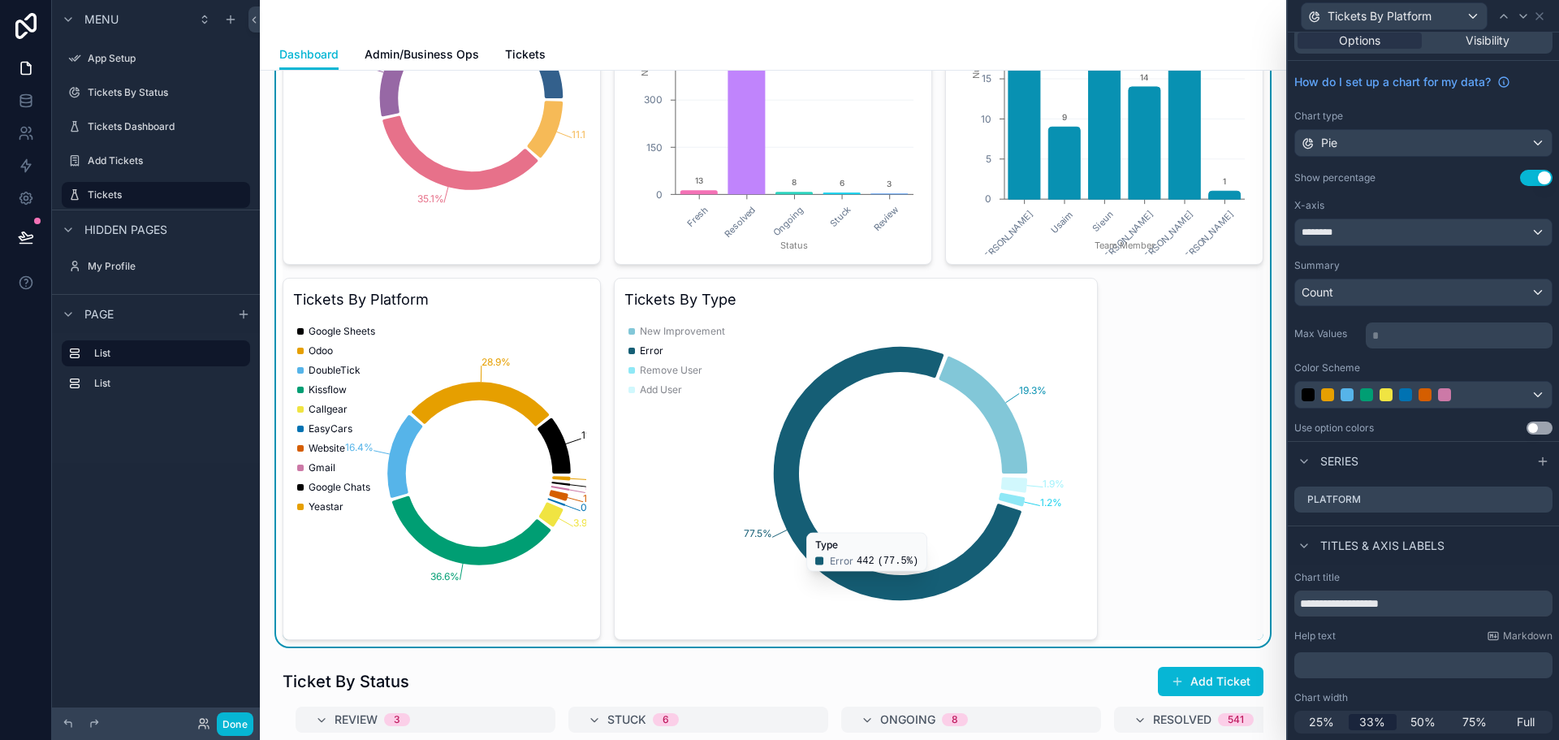
scroll to position [325, 0]
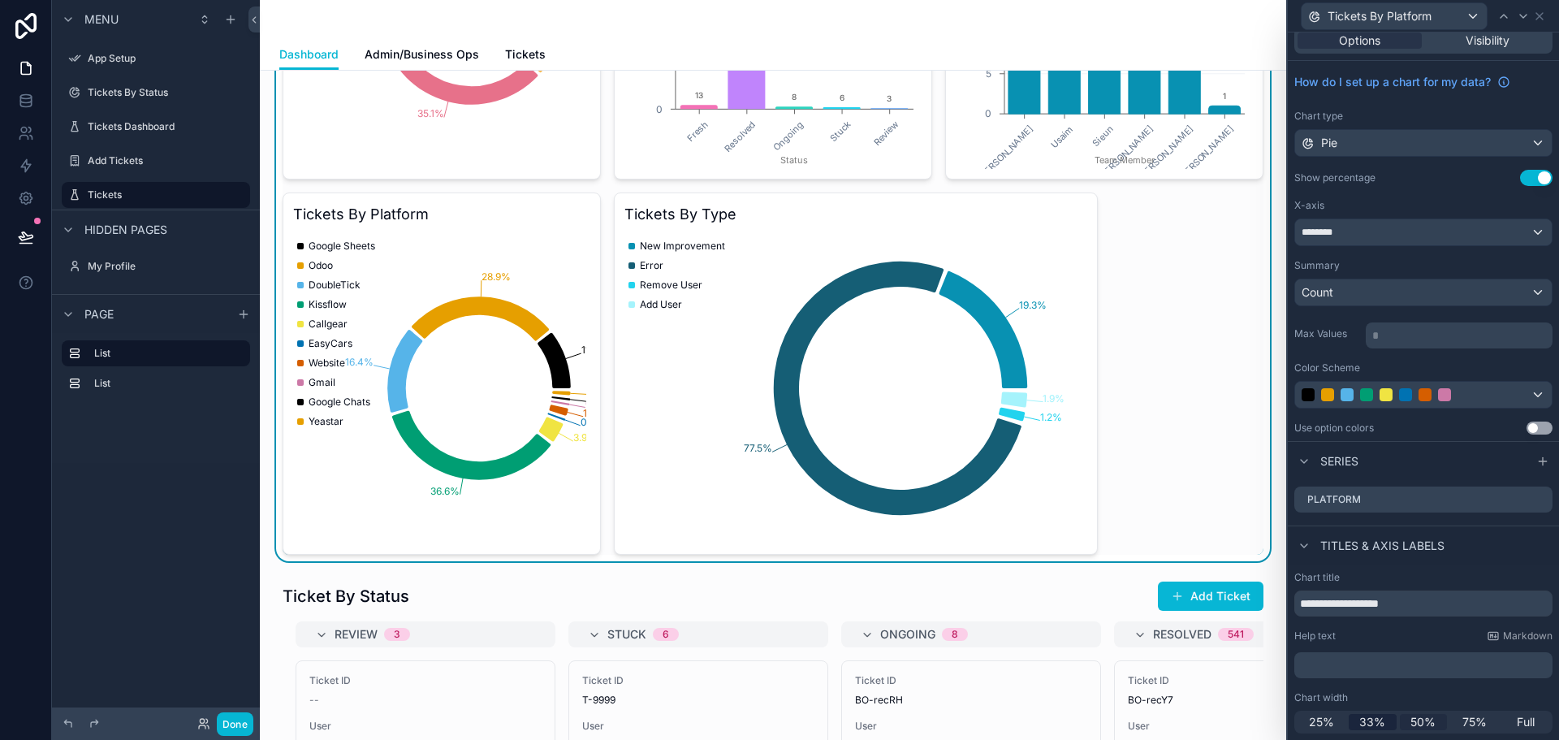
click at [1418, 723] on span "50%" at bounding box center [1422, 722] width 25 height 16
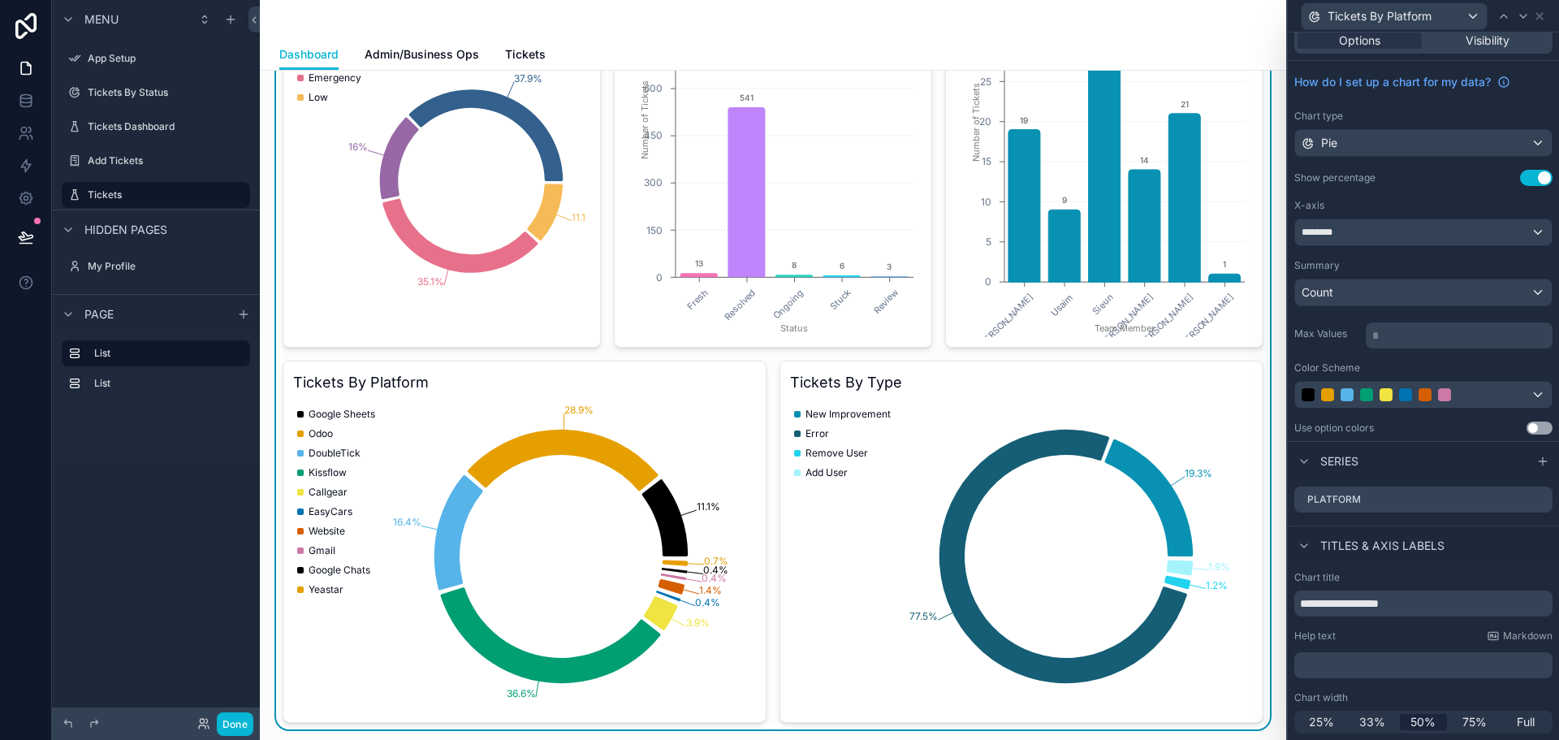
scroll to position [81, 0]
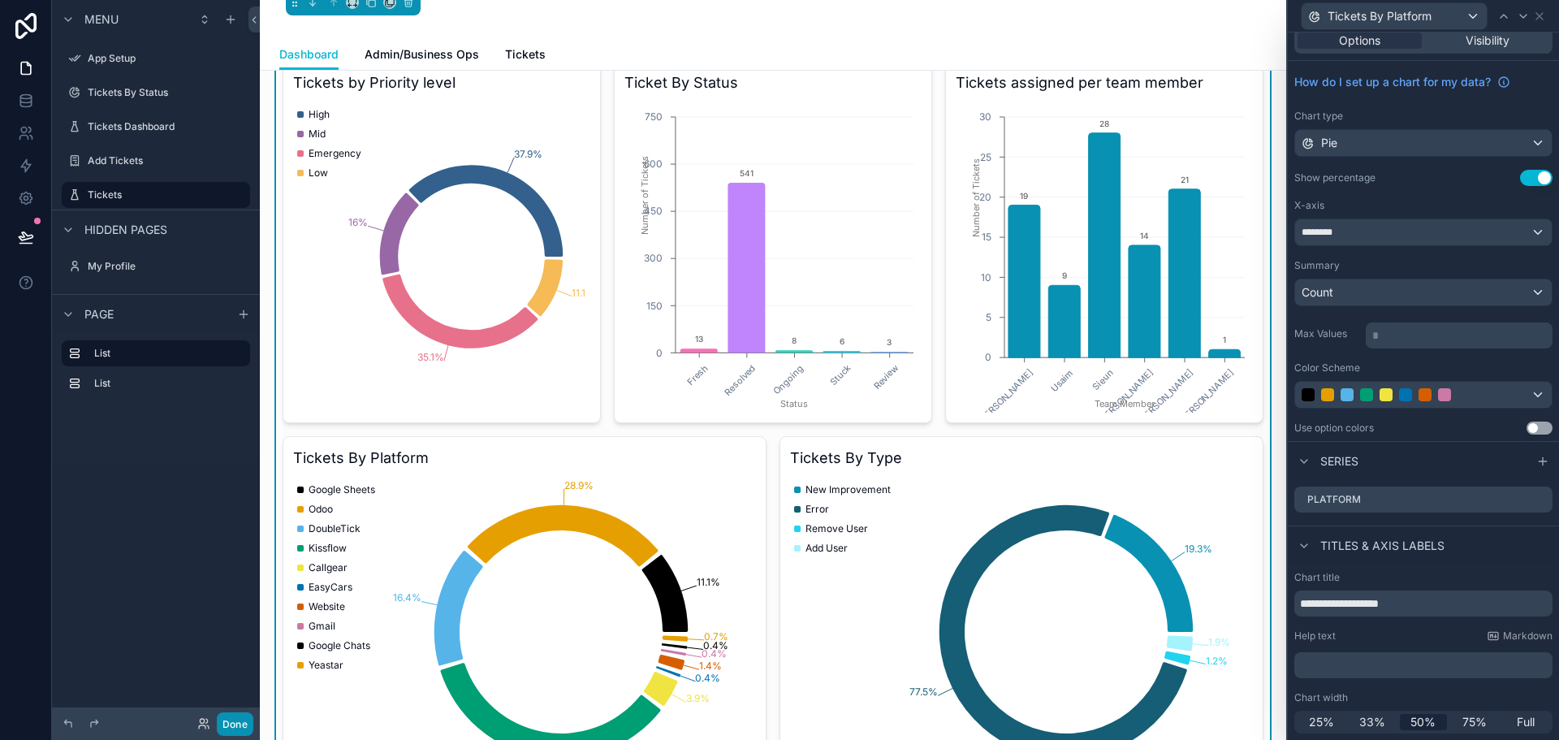
drag, startPoint x: 242, startPoint y: 718, endPoint x: 0, endPoint y: 18, distance: 740.4
click at [243, 718] on button "Done" at bounding box center [235, 724] width 37 height 24
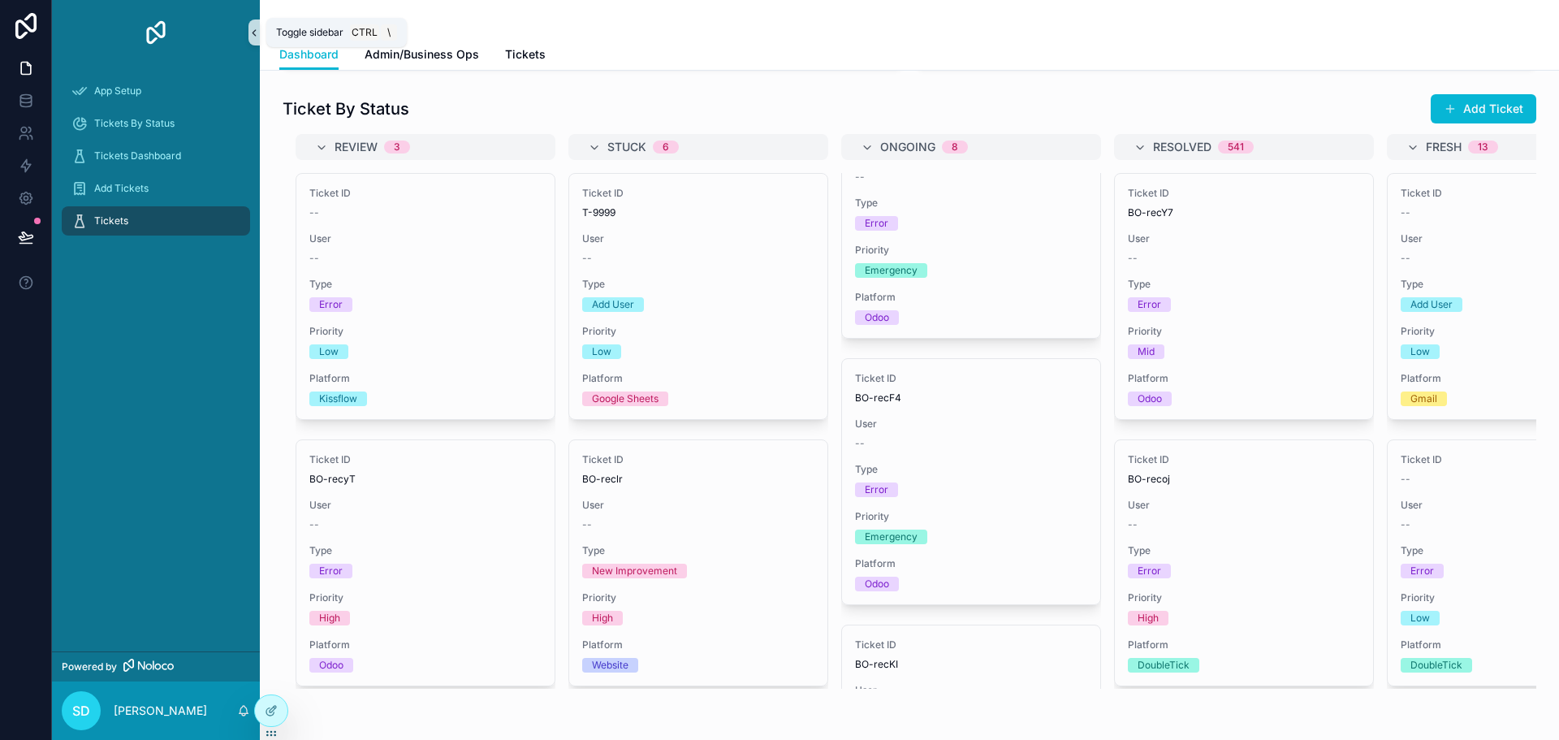
click at [253, 28] on icon "scrollable content" at bounding box center [253, 33] width 11 height 12
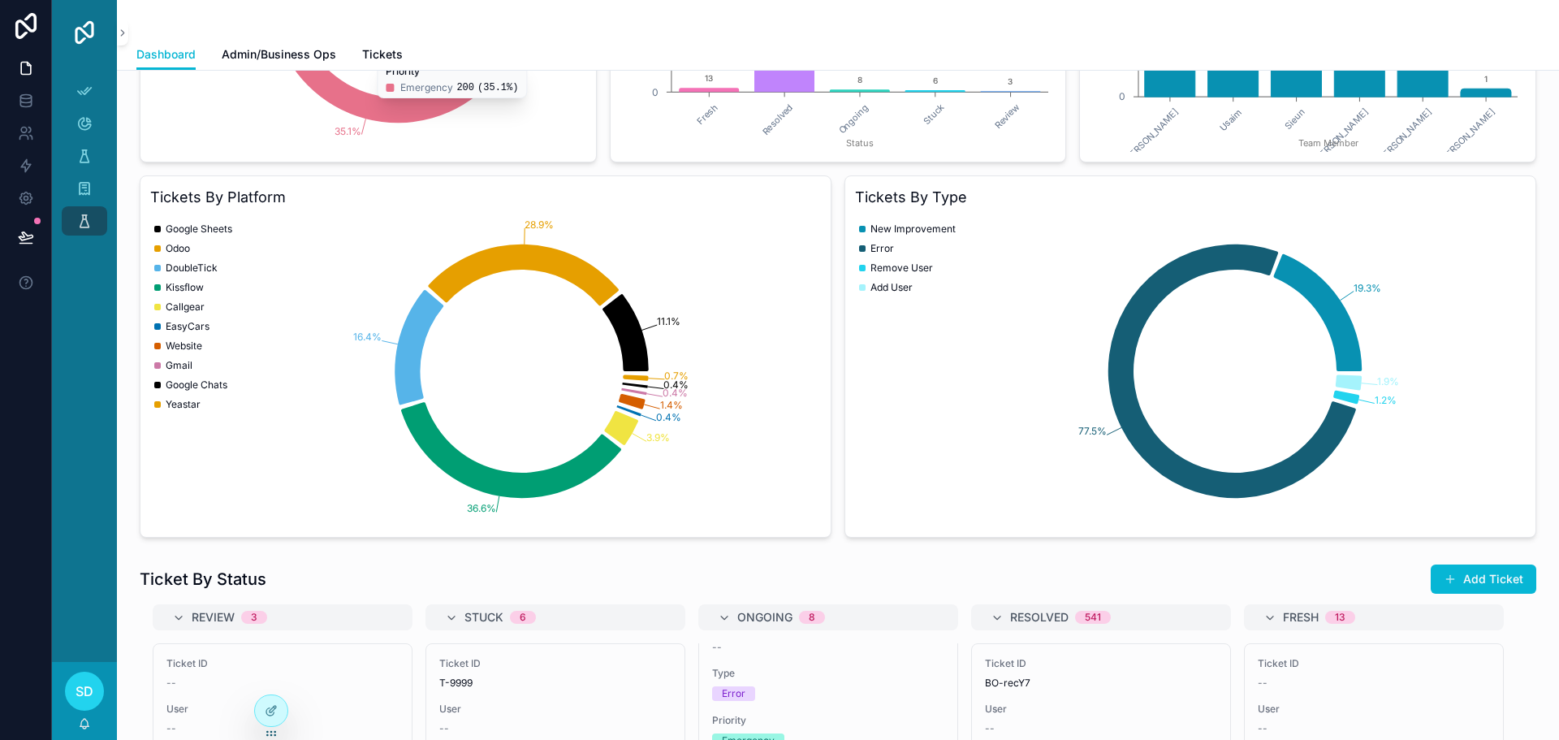
scroll to position [341, 0]
click at [278, 53] on span "Admin/Business Ops" at bounding box center [279, 54] width 114 height 16
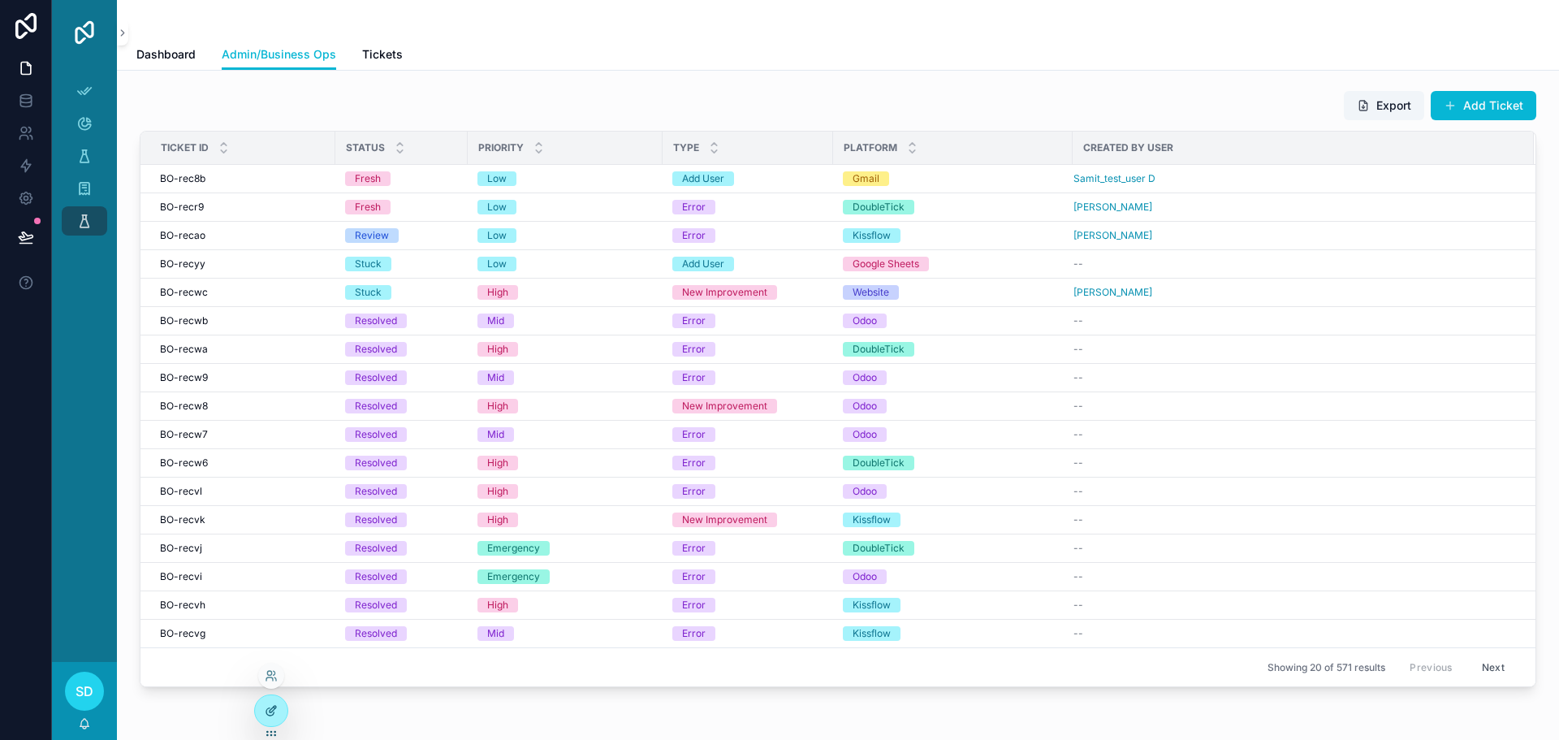
click at [270, 714] on icon at bounding box center [271, 710] width 13 height 13
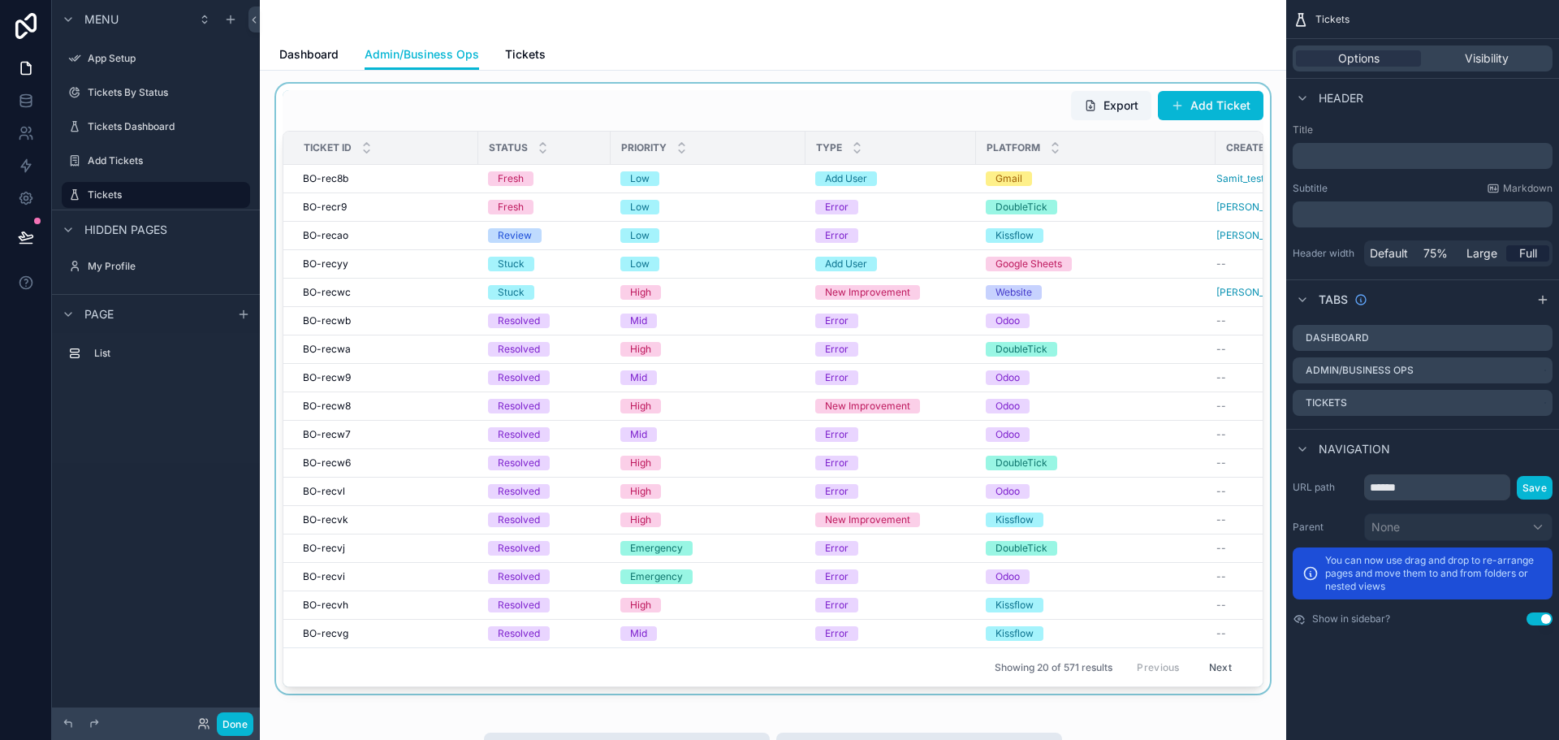
click at [867, 162] on div "Type" at bounding box center [890, 147] width 169 height 31
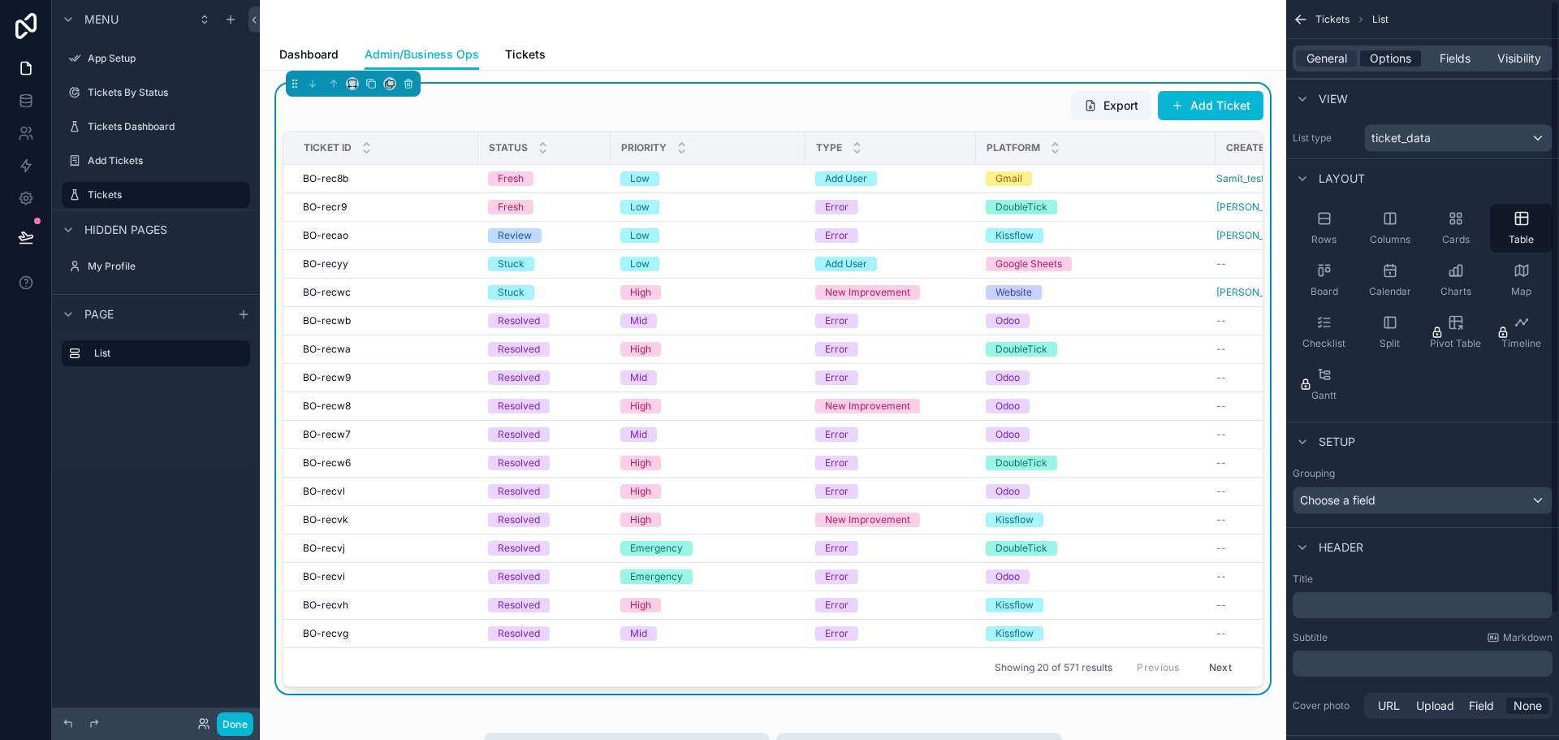
click at [1385, 60] on span "Options" at bounding box center [1390, 58] width 41 height 16
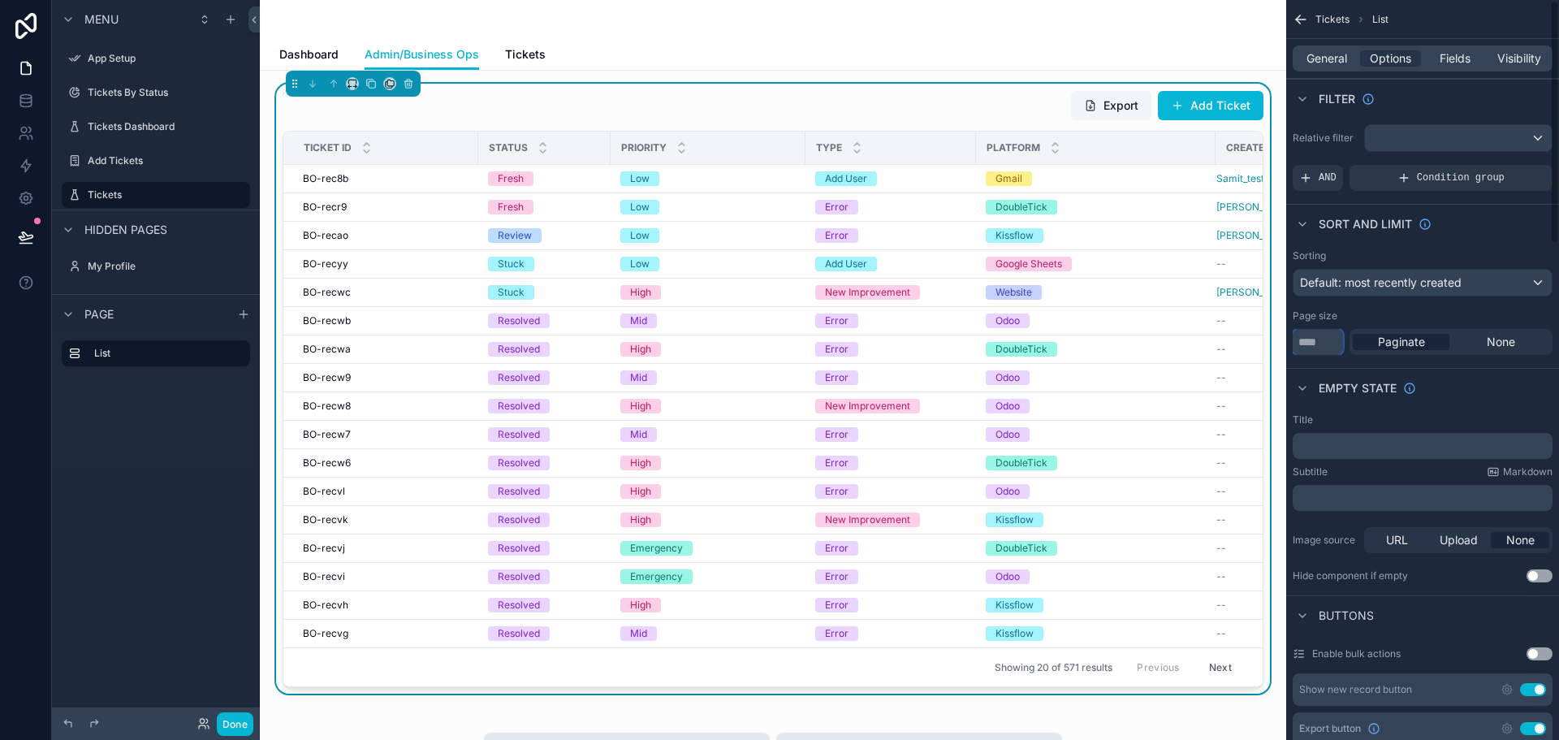
drag, startPoint x: 1326, startPoint y: 336, endPoint x: 1255, endPoint y: 339, distance: 70.7
click at [1255, 339] on div "App Setup Tickets By Status Tickets Dashboard Add Tickets Tickets My Profile Po…" at bounding box center [909, 370] width 1299 height 740
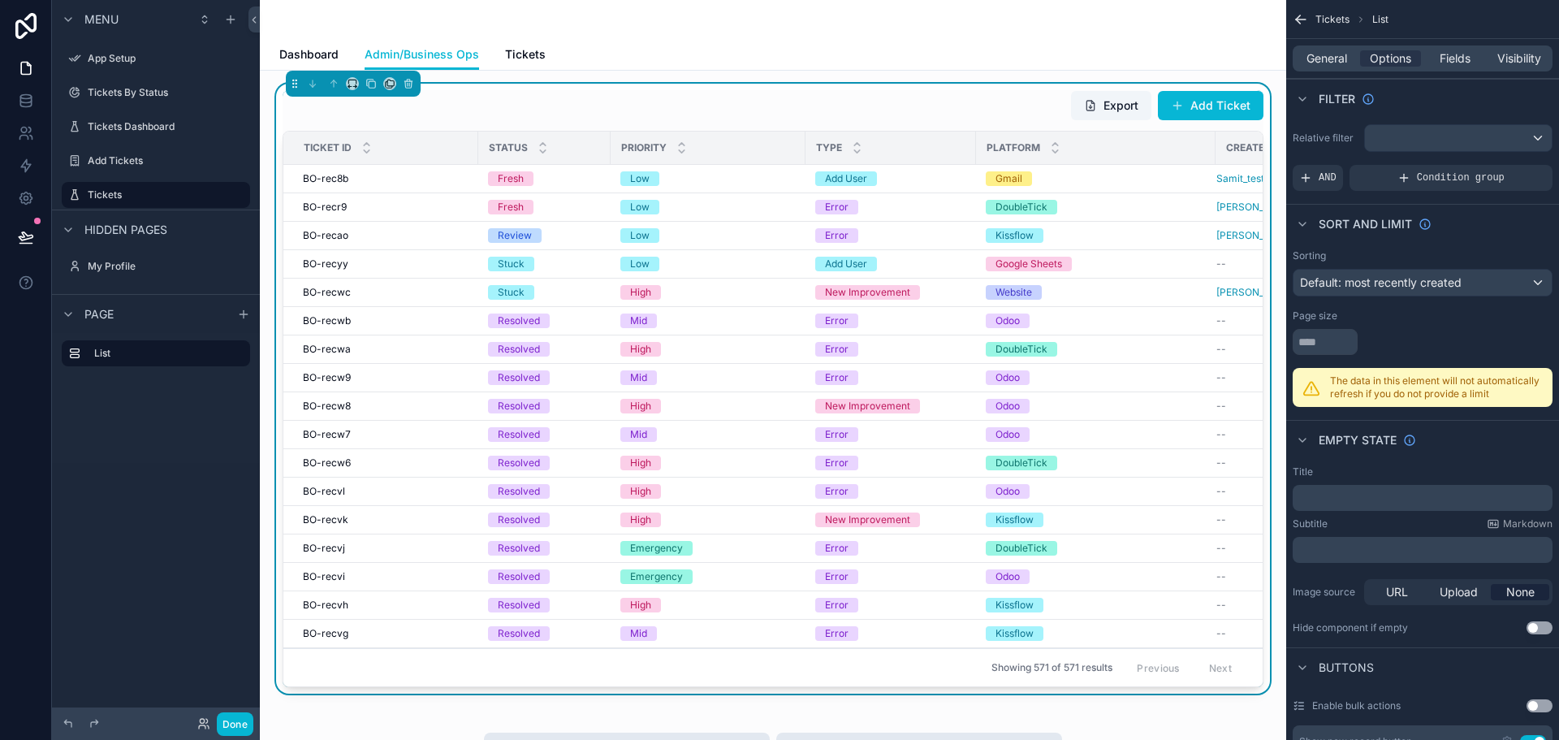
click at [1429, 316] on div "Page size" at bounding box center [1422, 315] width 260 height 13
click at [717, 112] on div "Export Add Ticket" at bounding box center [773, 105] width 981 height 31
click at [795, 45] on div "Dashboard Admin/Business Ops Tickets" at bounding box center [772, 54] width 987 height 31
click at [239, 726] on button "Done" at bounding box center [235, 724] width 37 height 24
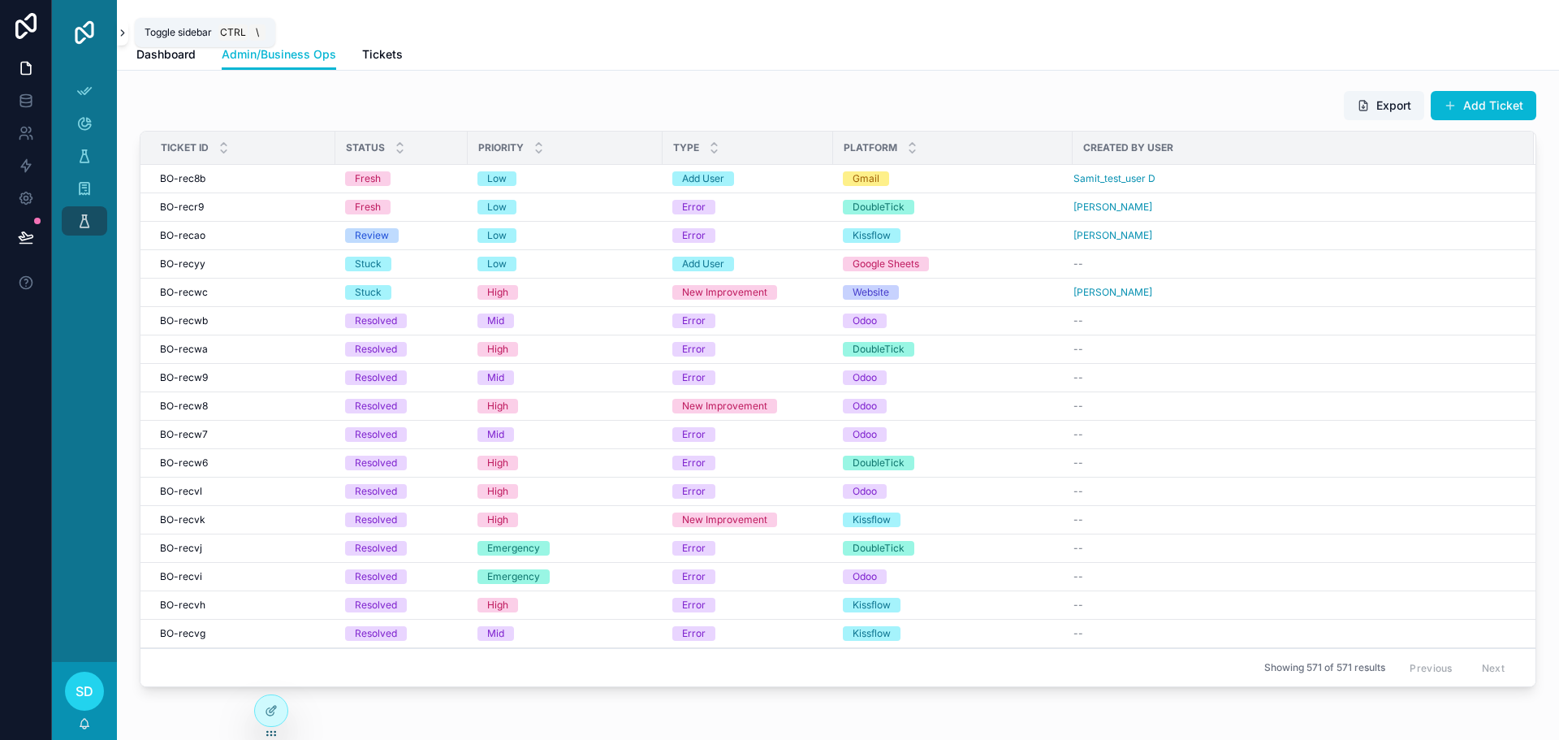
click at [122, 37] on icon "scrollable content" at bounding box center [122, 33] width 11 height 12
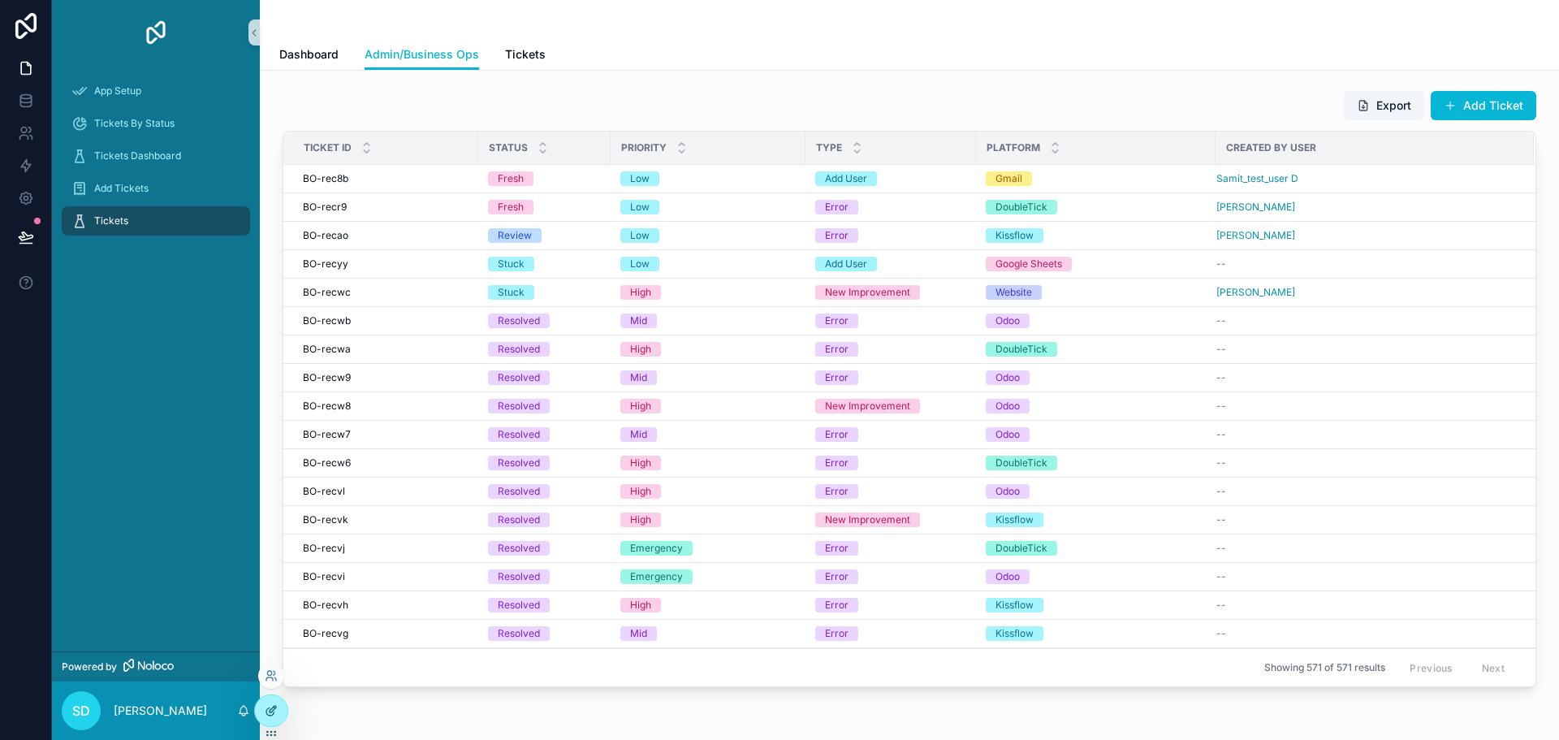
click at [280, 711] on div at bounding box center [271, 710] width 32 height 31
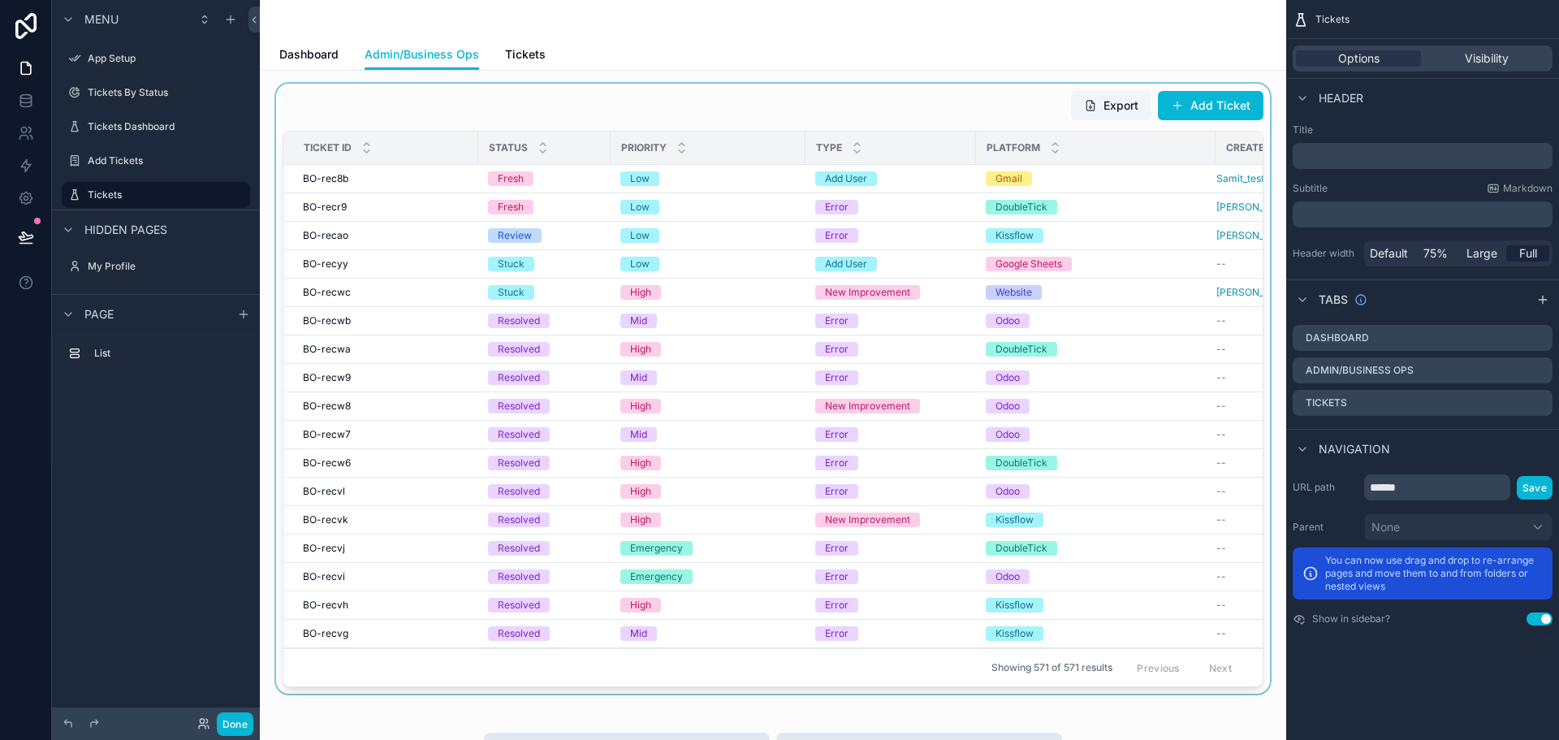
click at [750, 287] on div "scrollable content" at bounding box center [773, 389] width 1000 height 610
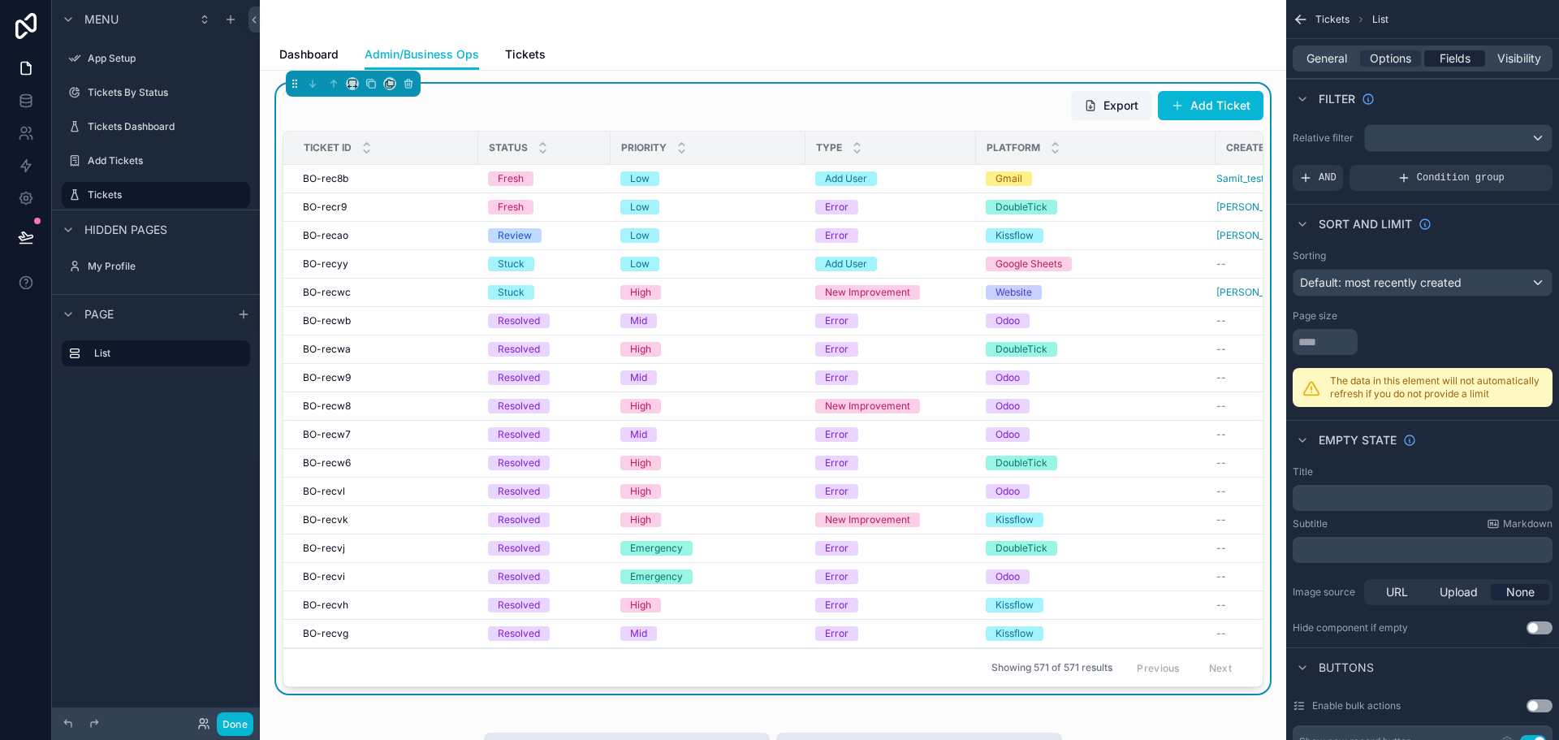
click at [1449, 53] on span "Fields" at bounding box center [1454, 58] width 31 height 16
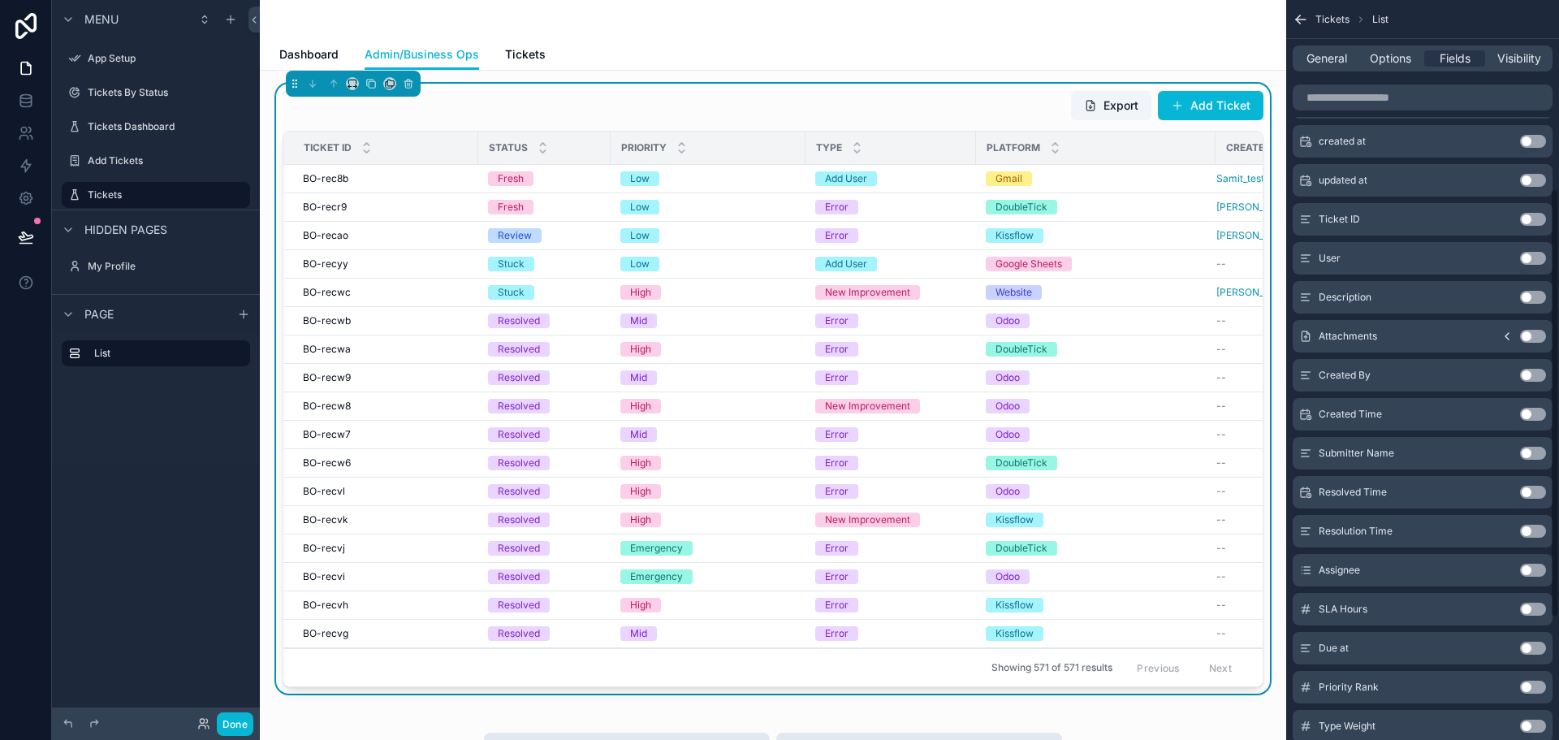
scroll to position [325, 0]
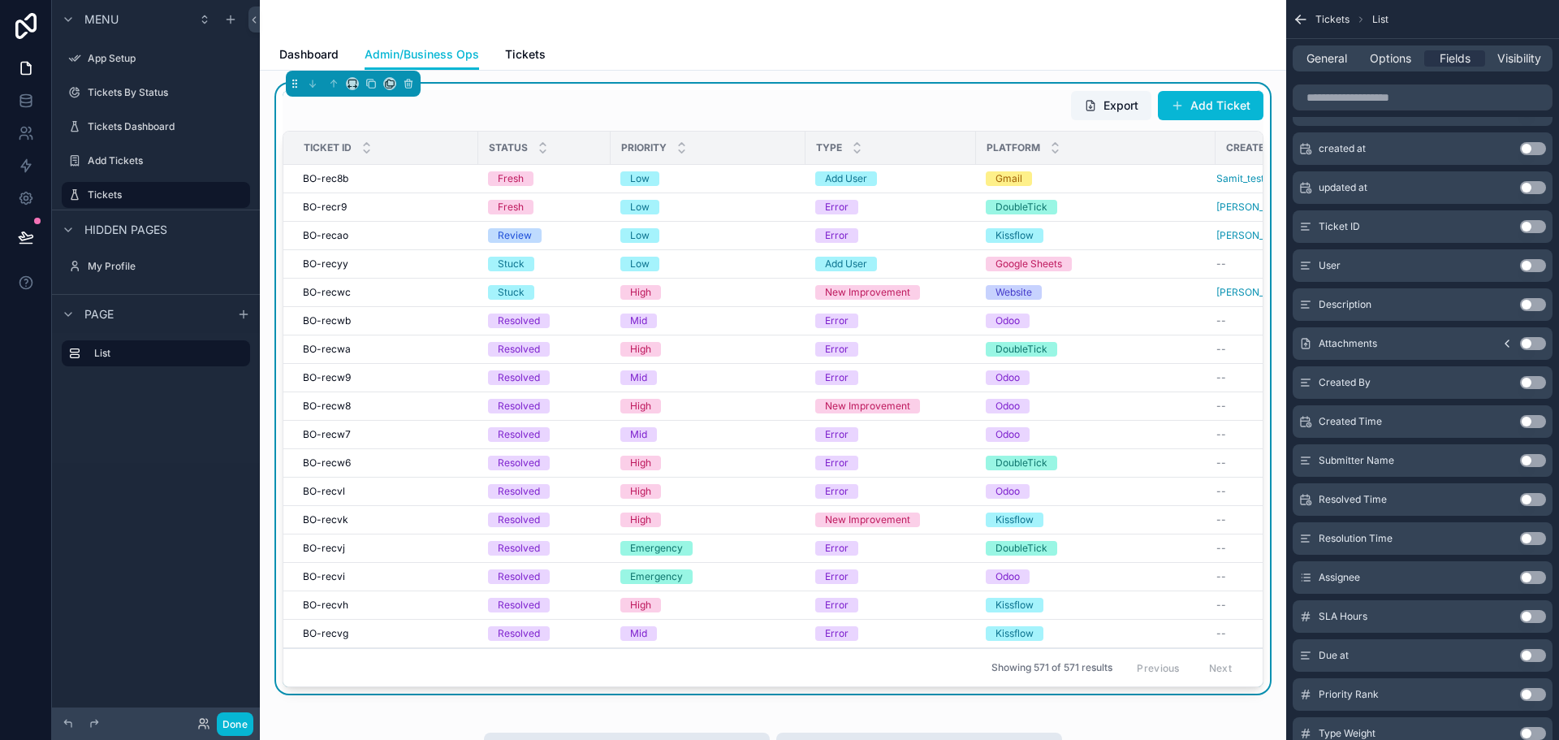
click at [1535, 301] on button "Use setting" at bounding box center [1533, 304] width 26 height 13
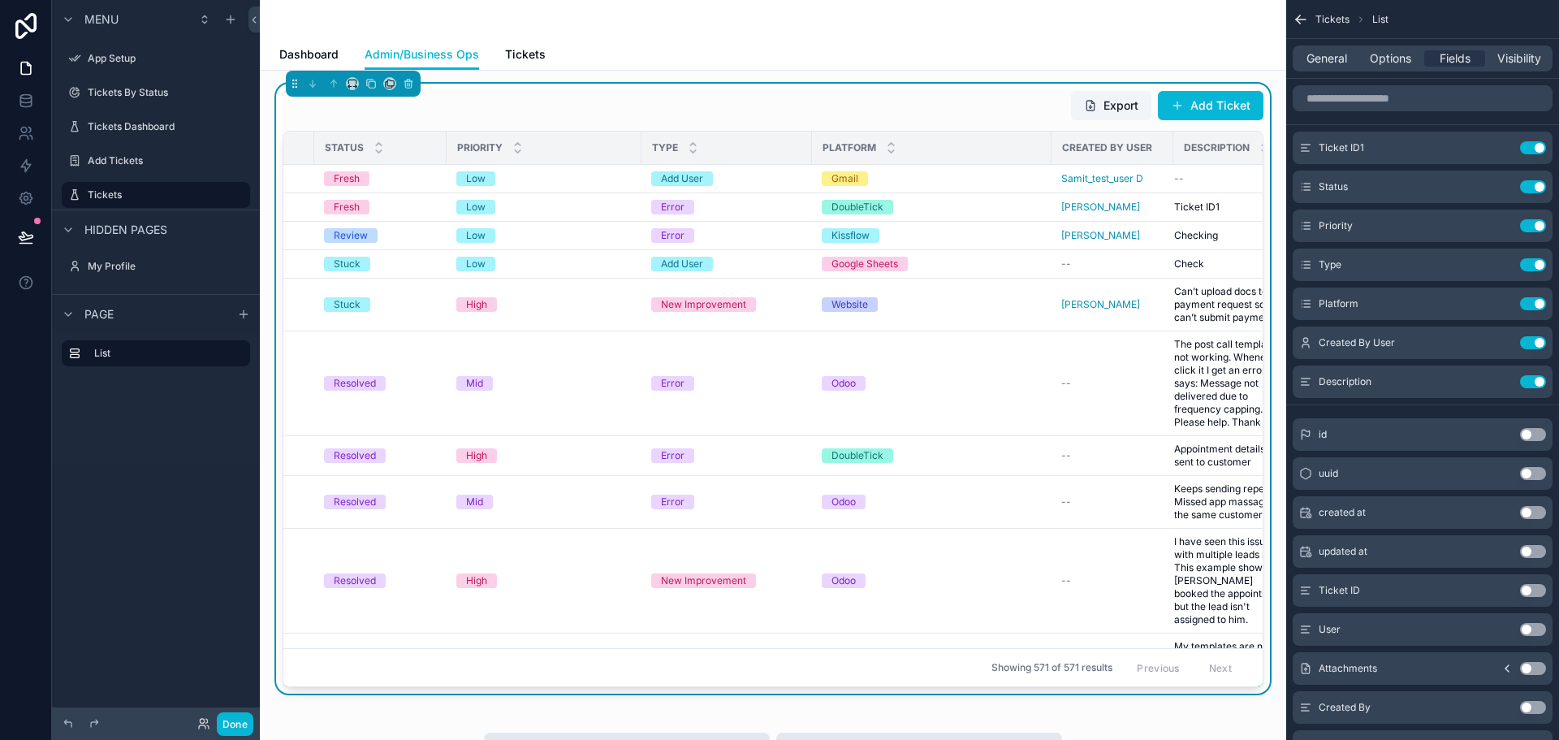
scroll to position [0, 0]
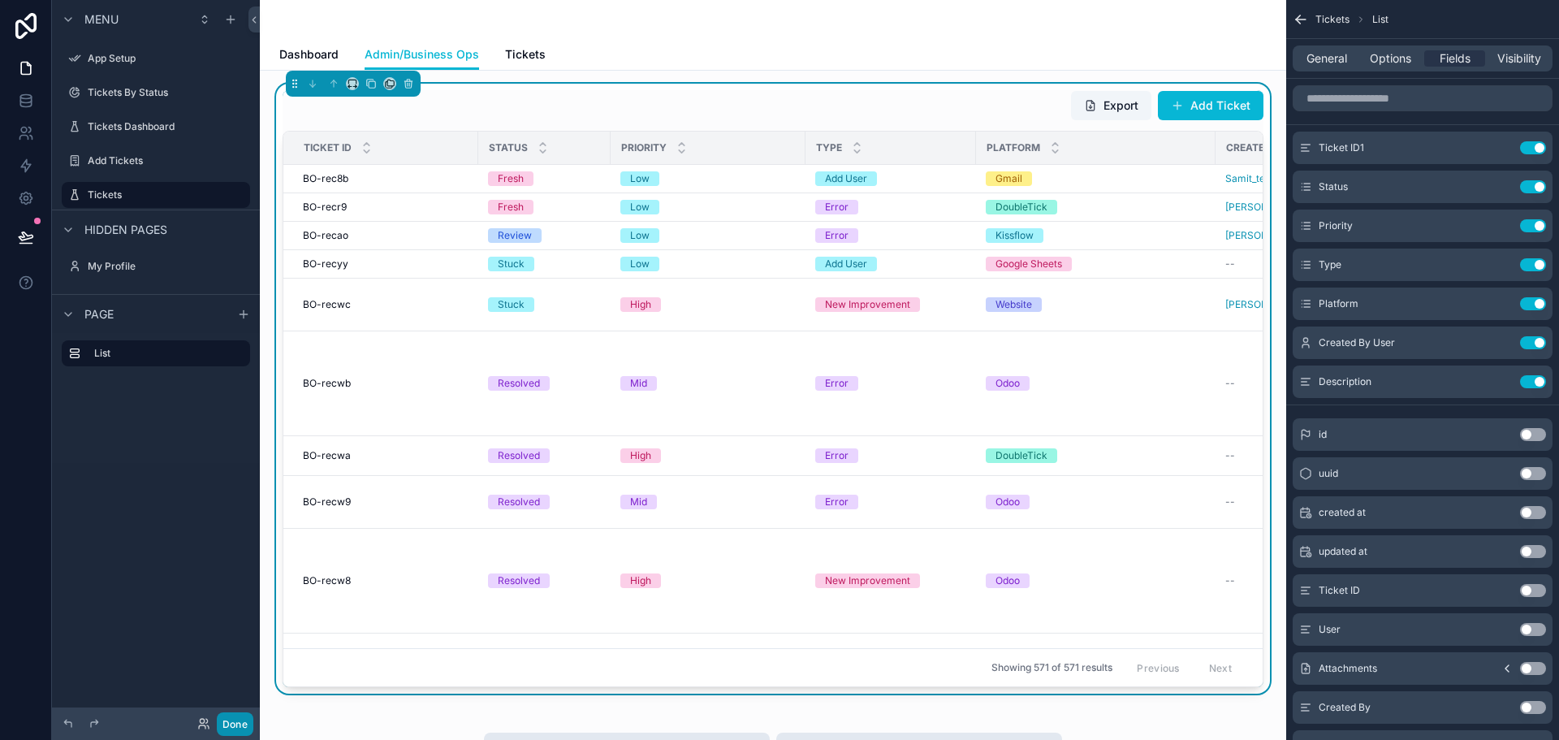
click at [238, 719] on button "Done" at bounding box center [235, 724] width 37 height 24
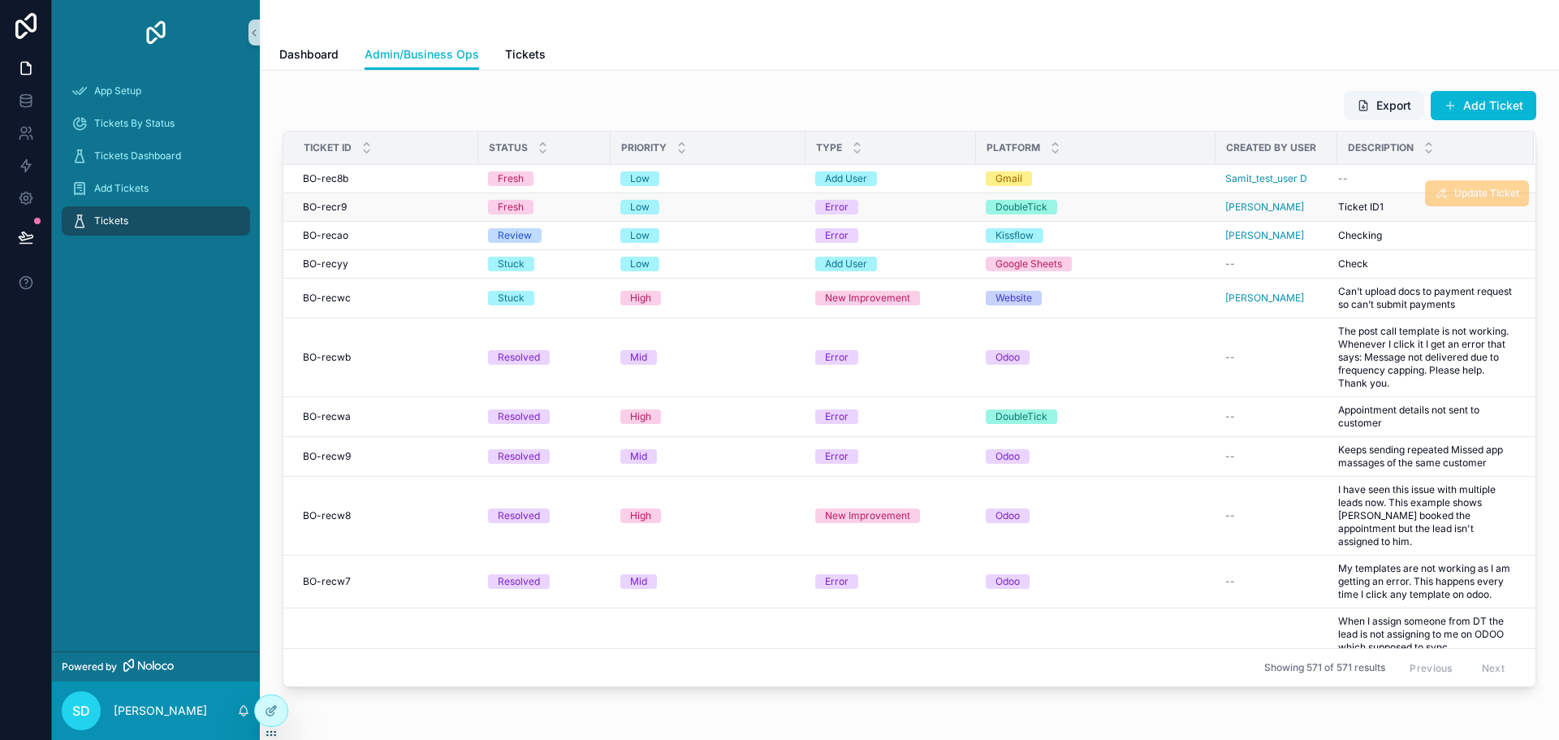
click at [1452, 192] on span "Update Ticket" at bounding box center [1477, 194] width 104 height 12
click at [265, 710] on icon at bounding box center [271, 710] width 13 height 13
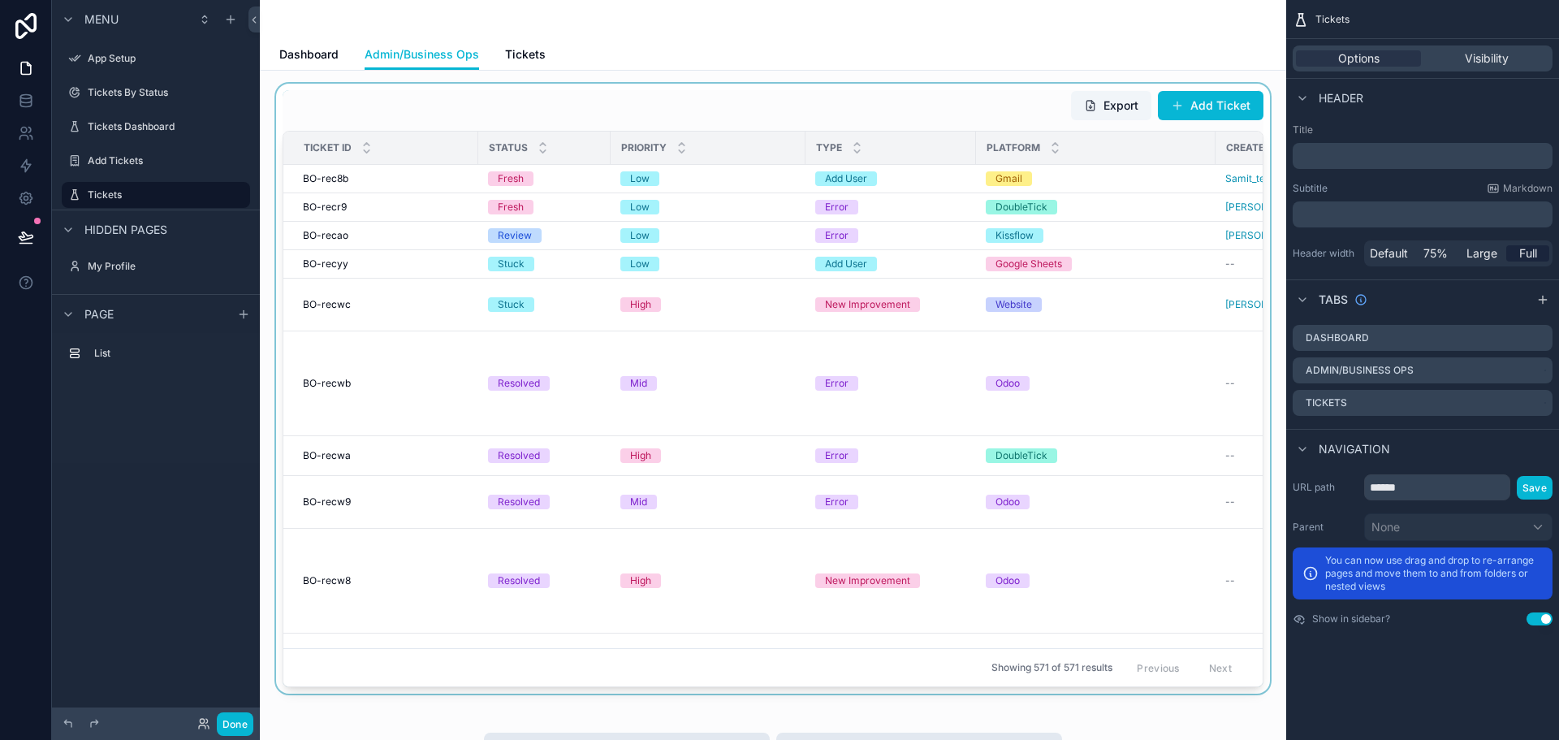
click at [991, 228] on div "scrollable content" at bounding box center [773, 389] width 1000 height 610
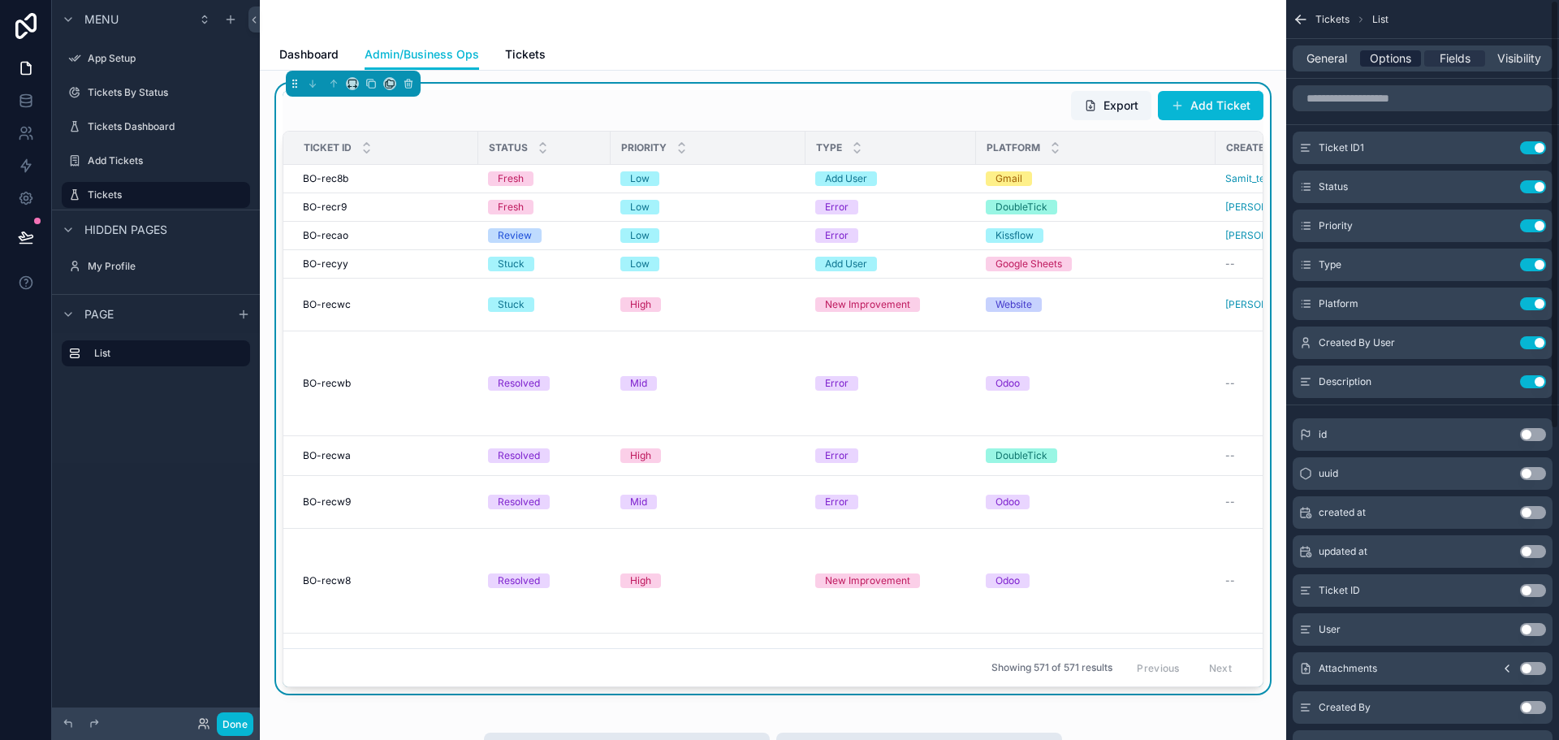
click at [1392, 64] on span "Options" at bounding box center [1390, 58] width 41 height 16
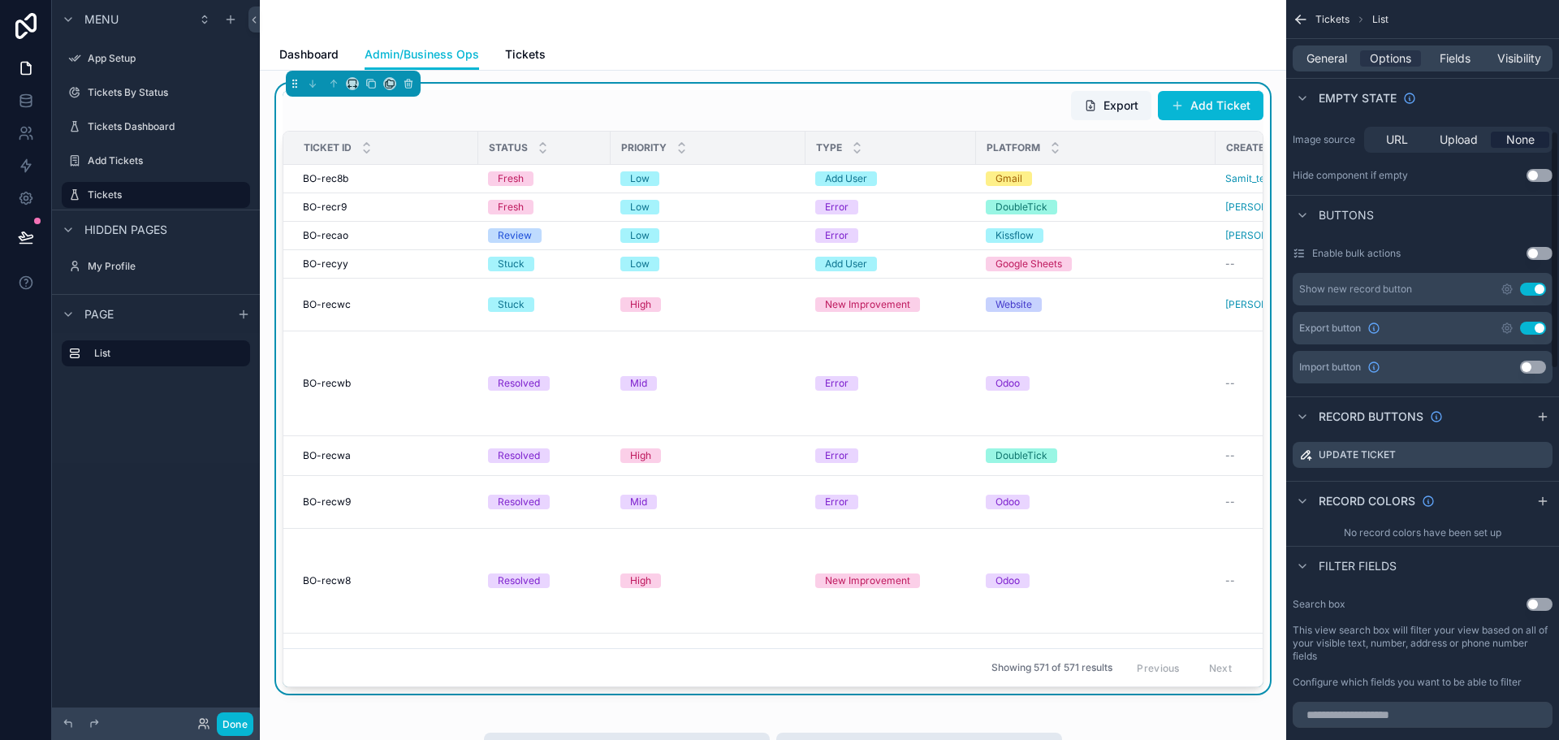
scroll to position [487, 0]
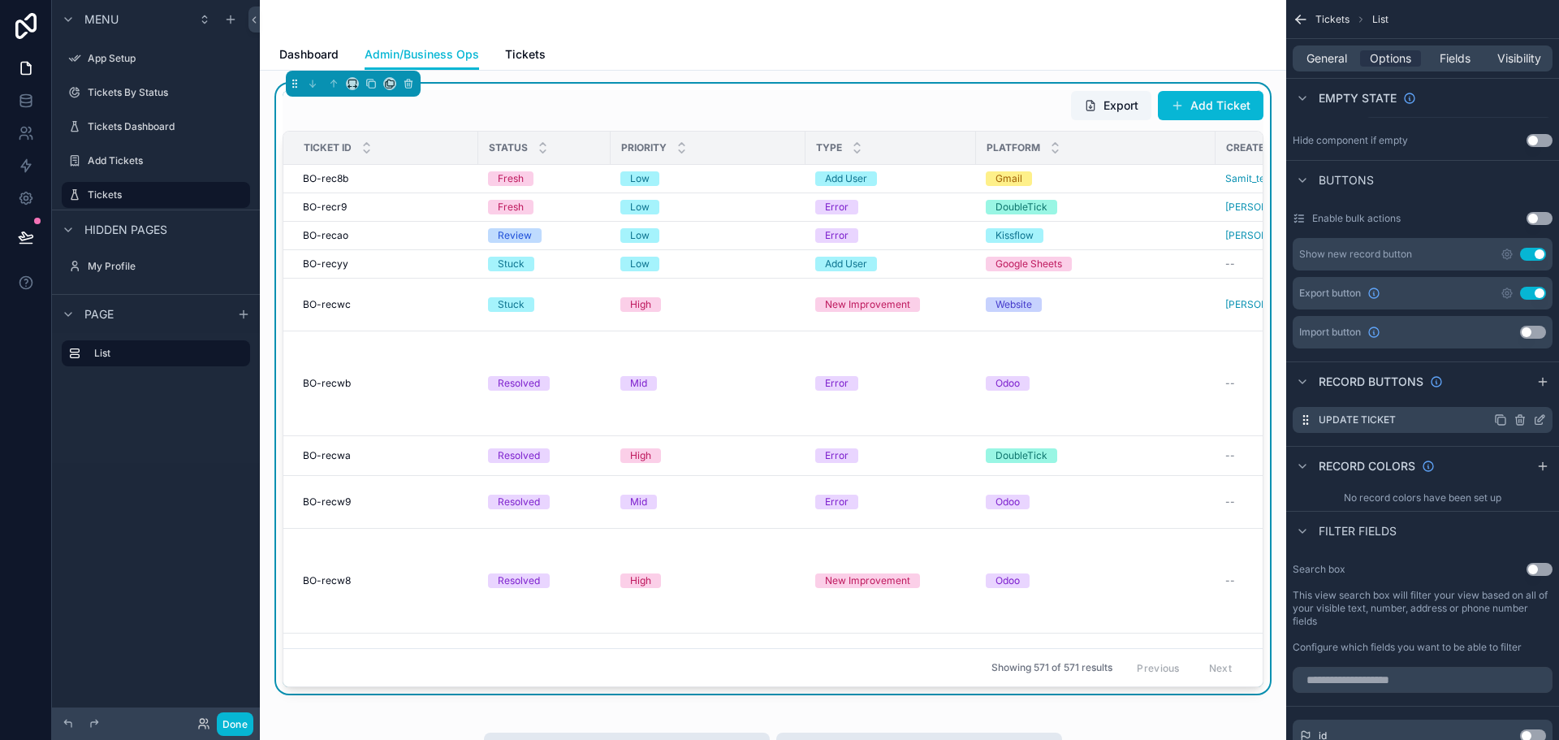
click at [1538, 421] on icon "scrollable content" at bounding box center [1539, 419] width 13 height 13
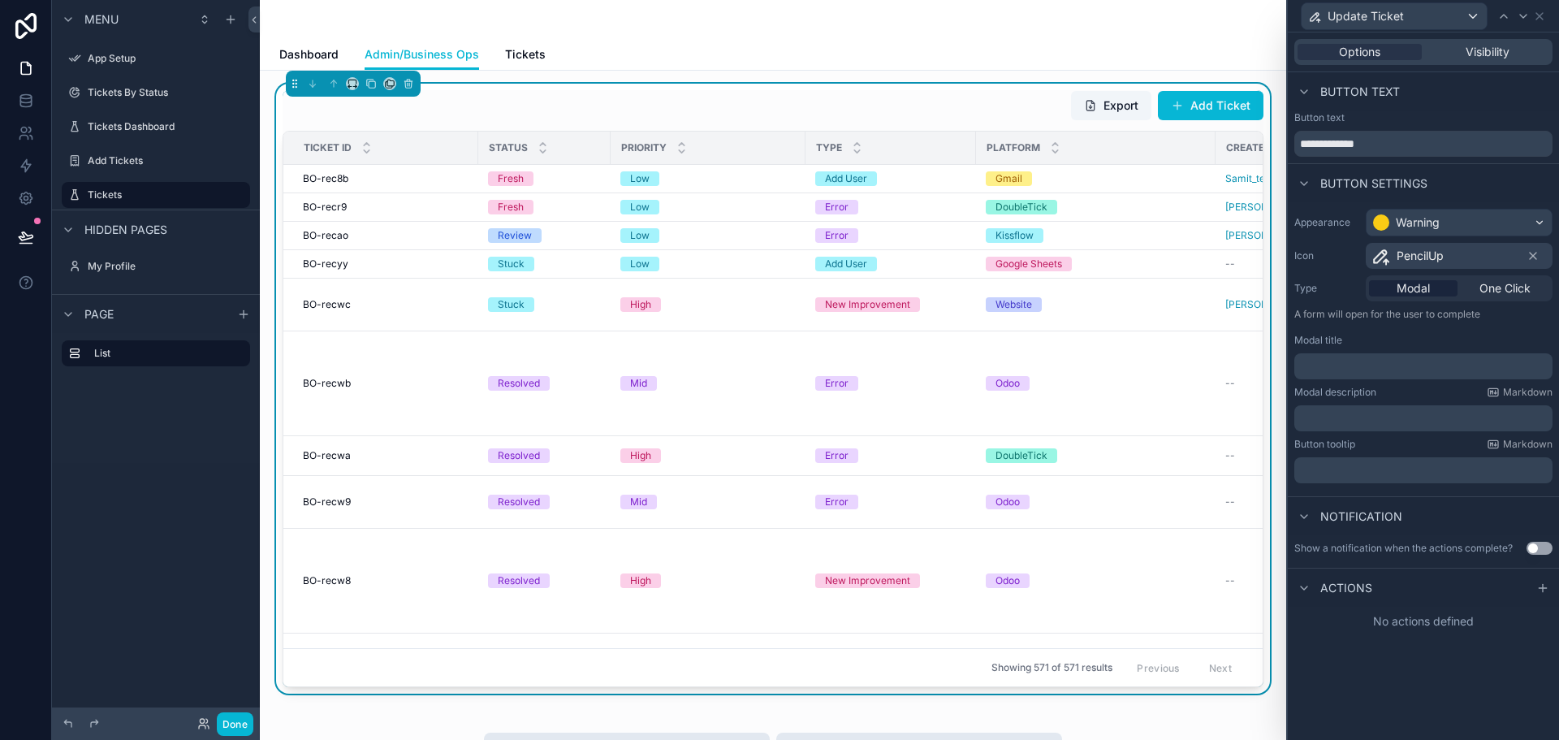
click at [1340, 589] on span "Actions" at bounding box center [1346, 588] width 52 height 16
click at [1352, 589] on span "Actions" at bounding box center [1346, 588] width 52 height 16
click at [1544, 588] on icon at bounding box center [1541, 588] width 7 height 0
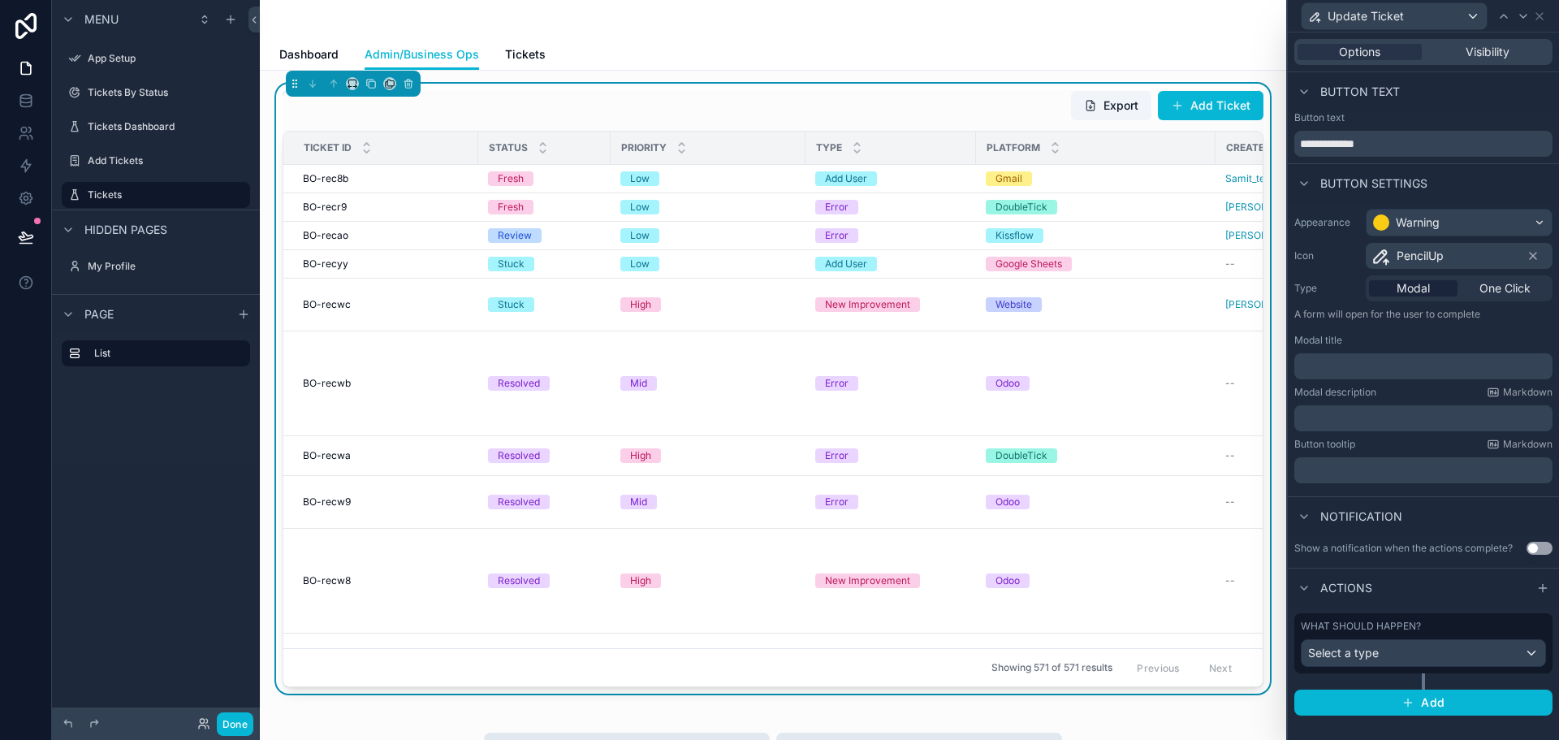
scroll to position [731, 0]
click at [1381, 647] on div "Select a type" at bounding box center [1423, 653] width 244 height 26
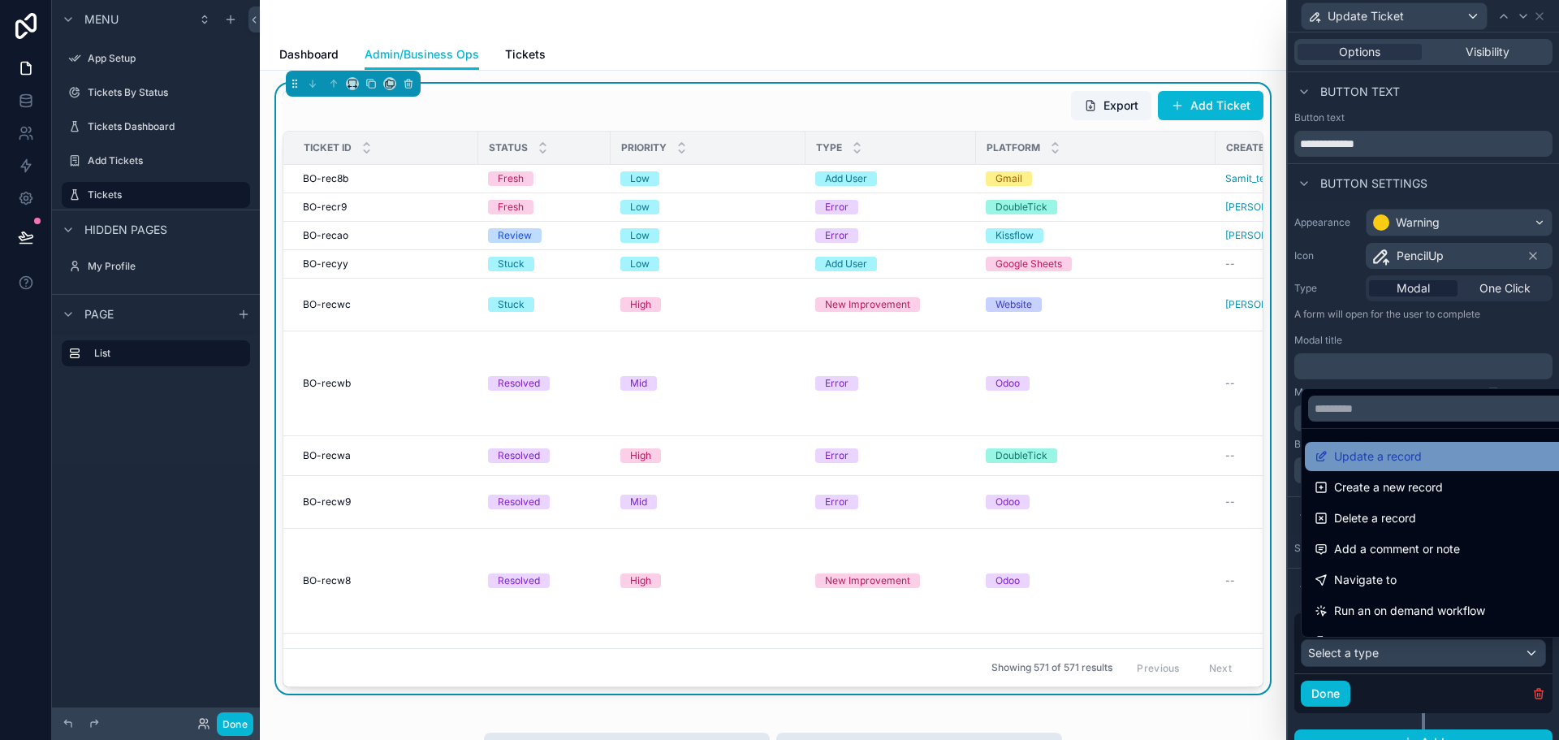
click at [1410, 464] on span "Update a record" at bounding box center [1378, 456] width 88 height 19
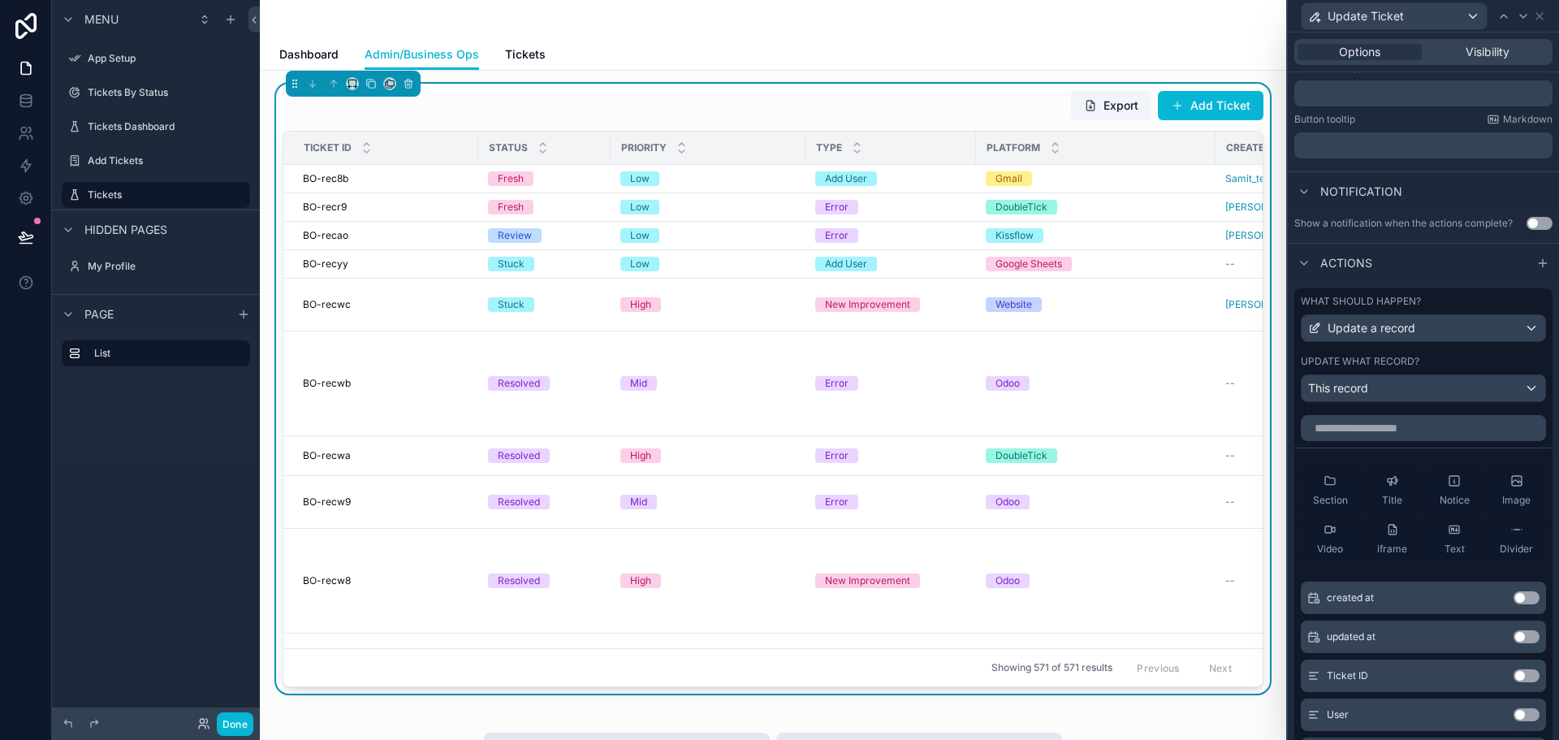
scroll to position [0, 0]
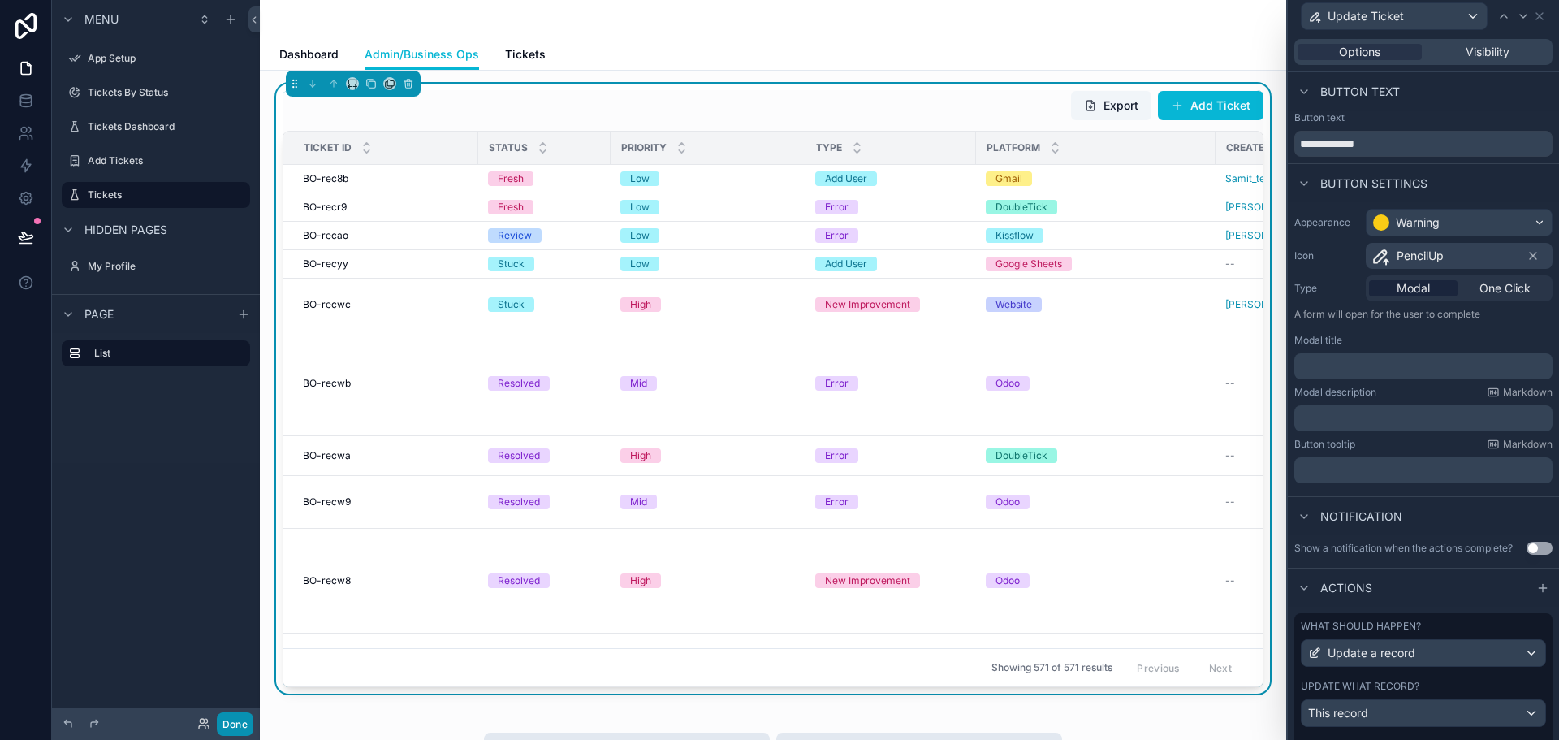
click at [237, 727] on button "Done" at bounding box center [235, 724] width 37 height 24
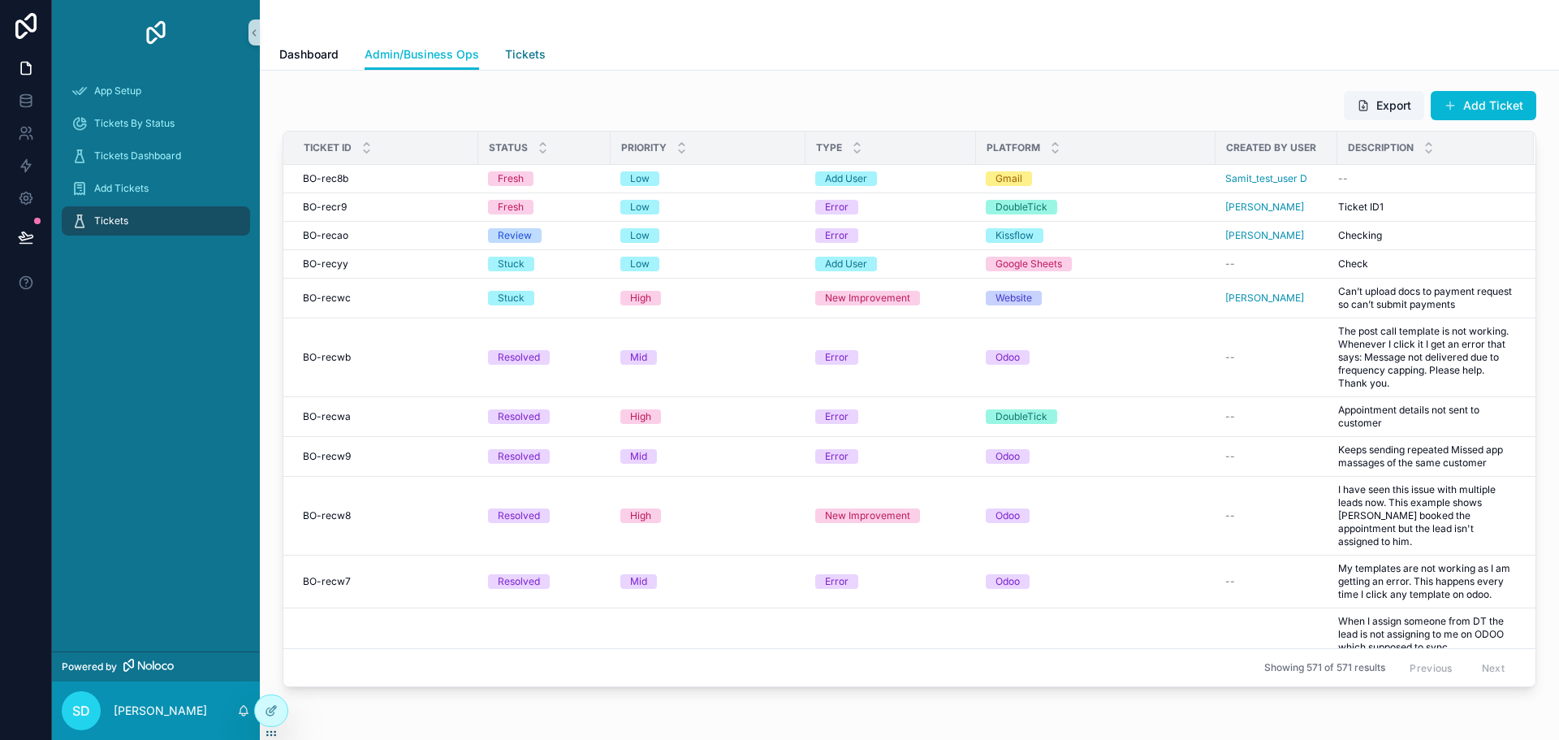
click at [517, 54] on span "Tickets" at bounding box center [525, 54] width 41 height 16
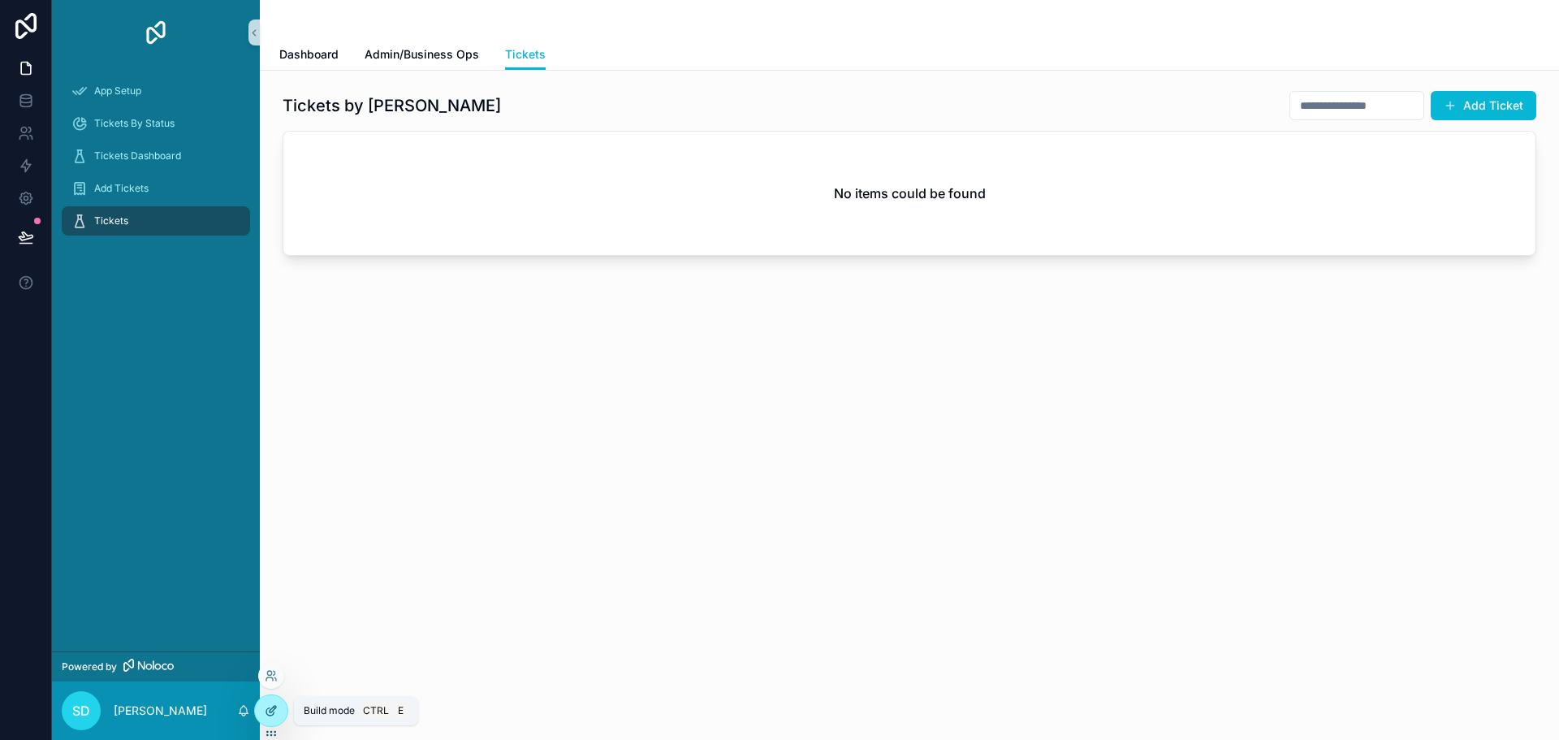
click at [267, 707] on icon at bounding box center [271, 710] width 13 height 13
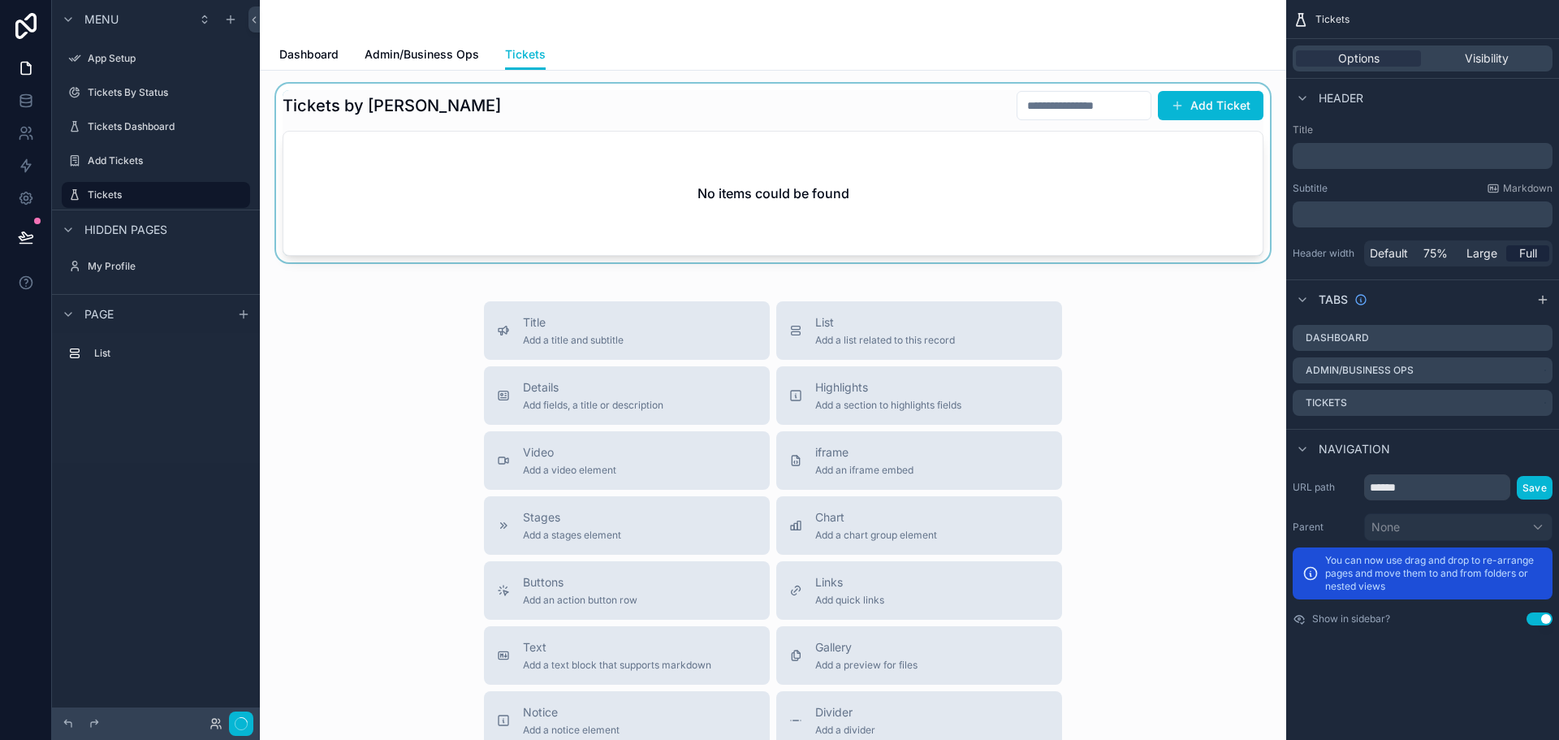
click at [769, 209] on div "scrollable content" at bounding box center [773, 173] width 1000 height 179
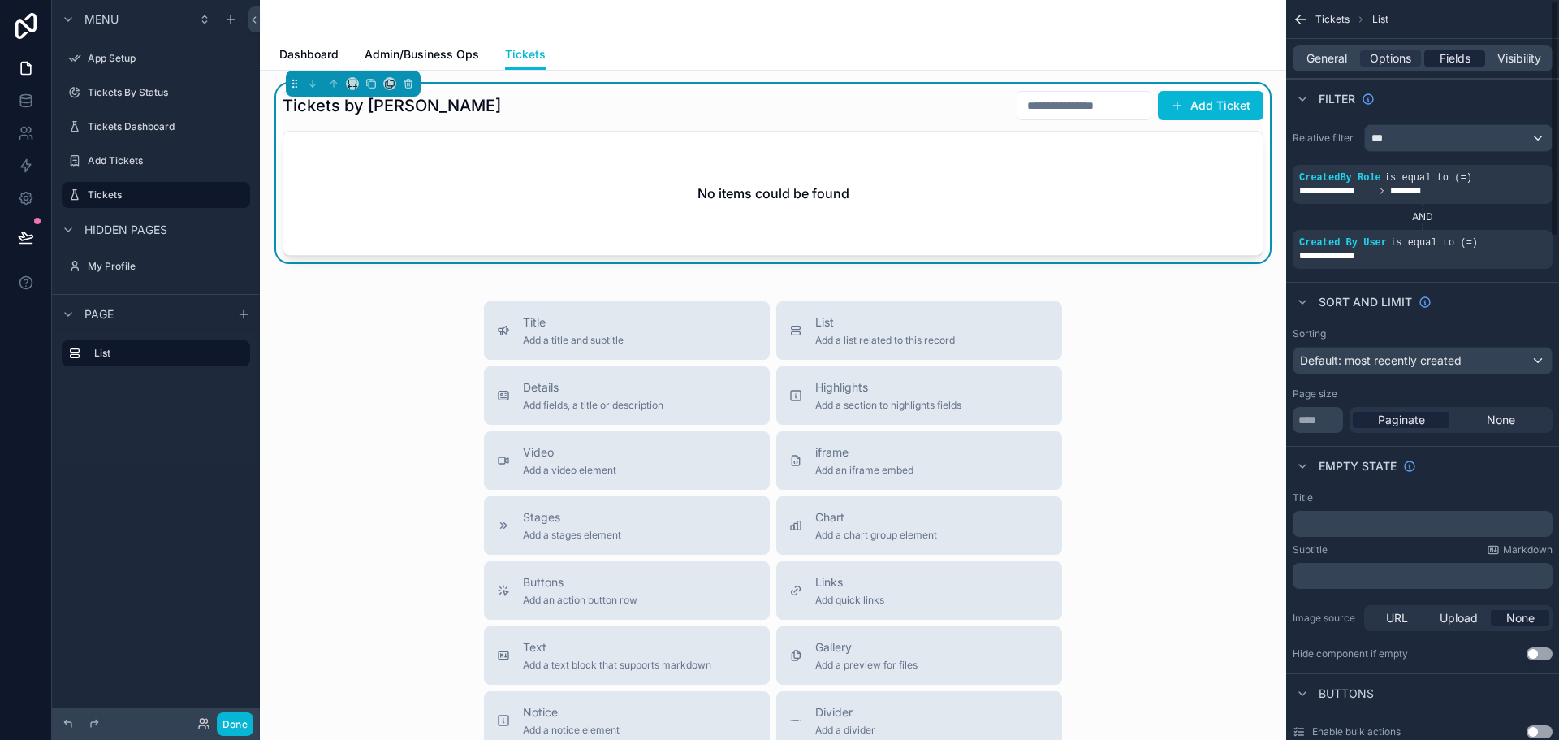
click at [1456, 63] on span "Fields" at bounding box center [1454, 58] width 31 height 16
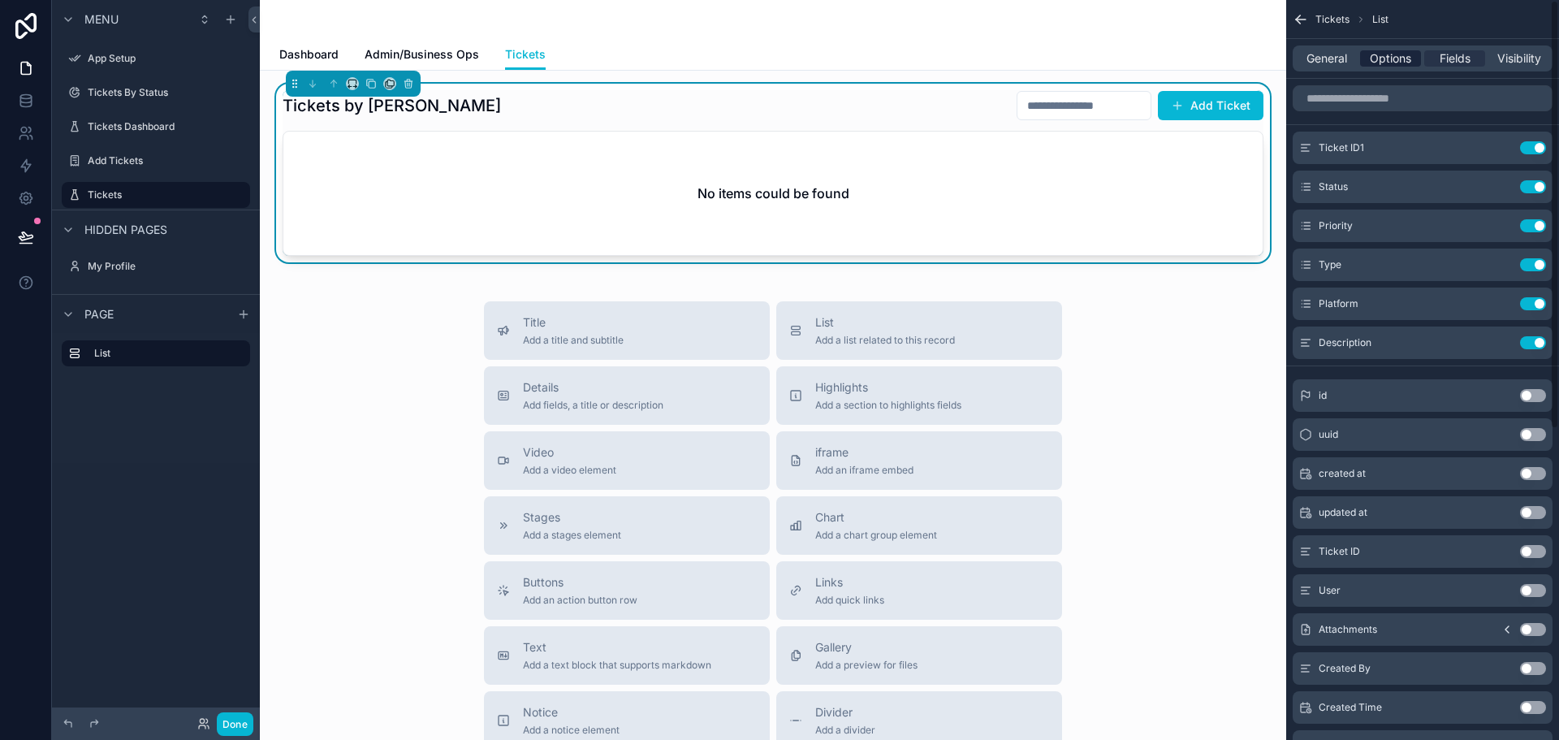
click at [1393, 61] on span "Options" at bounding box center [1390, 58] width 41 height 16
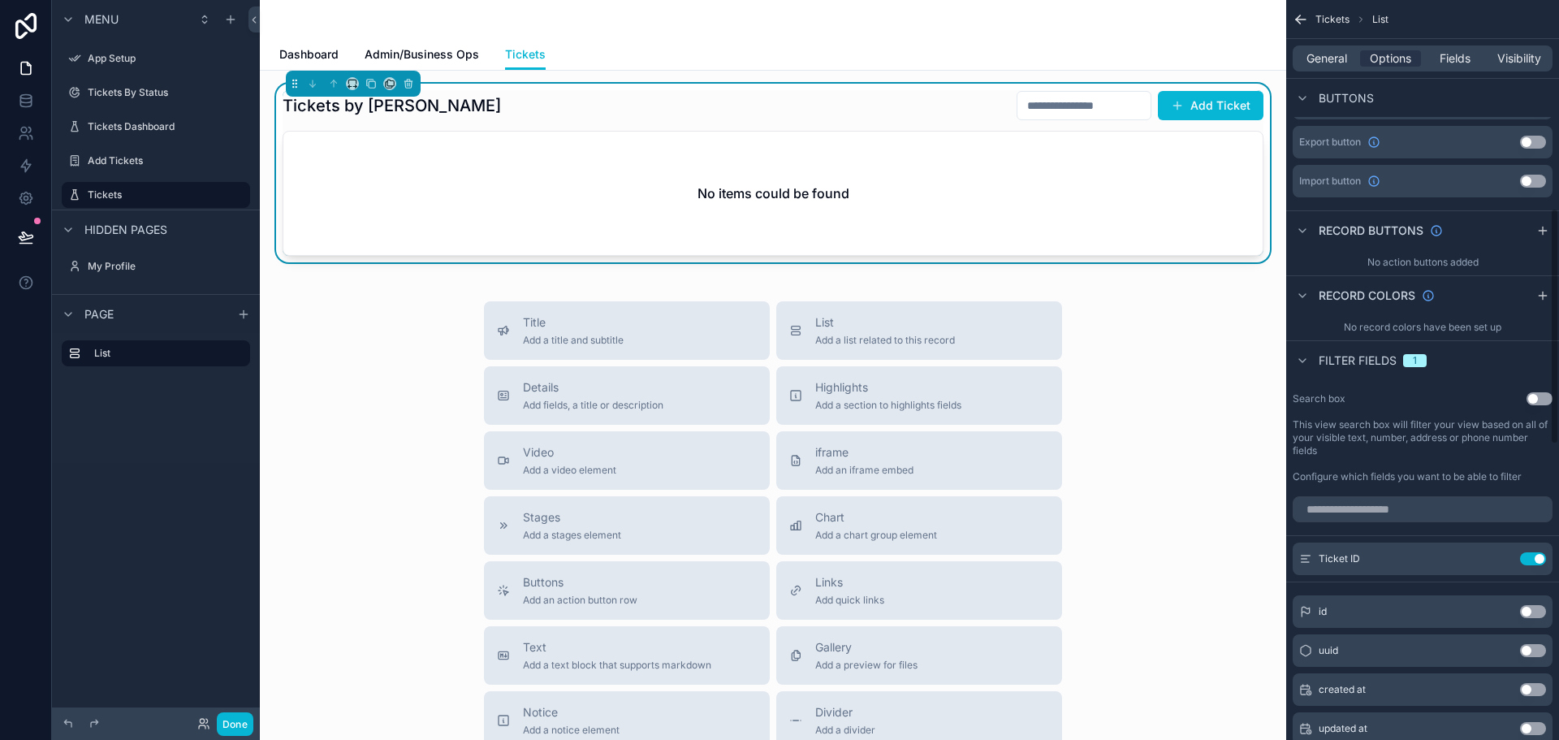
scroll to position [649, 0]
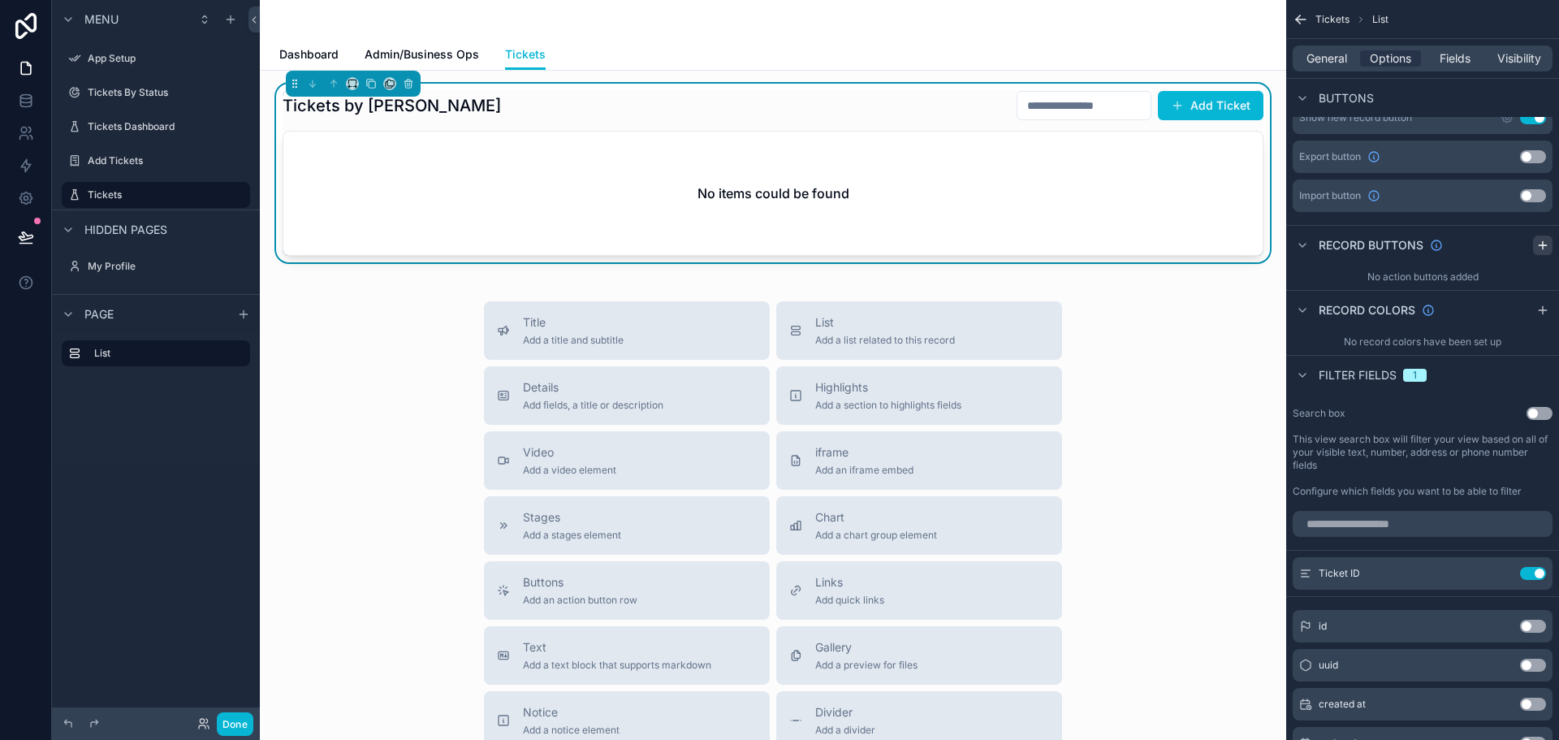
click at [1542, 247] on icon "scrollable content" at bounding box center [1542, 245] width 13 height 13
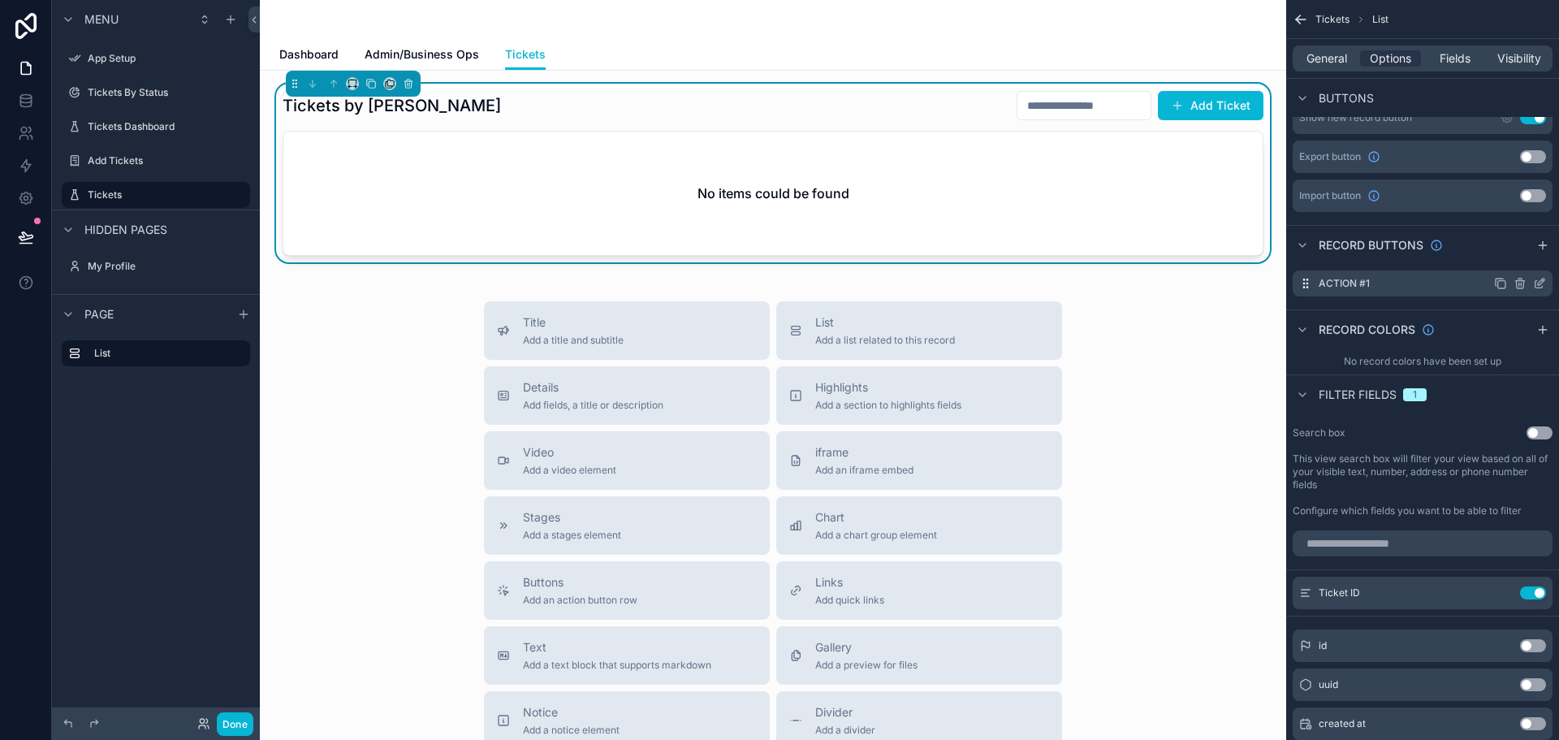
click at [1542, 280] on icon "scrollable content" at bounding box center [1543, 280] width 2 height 2
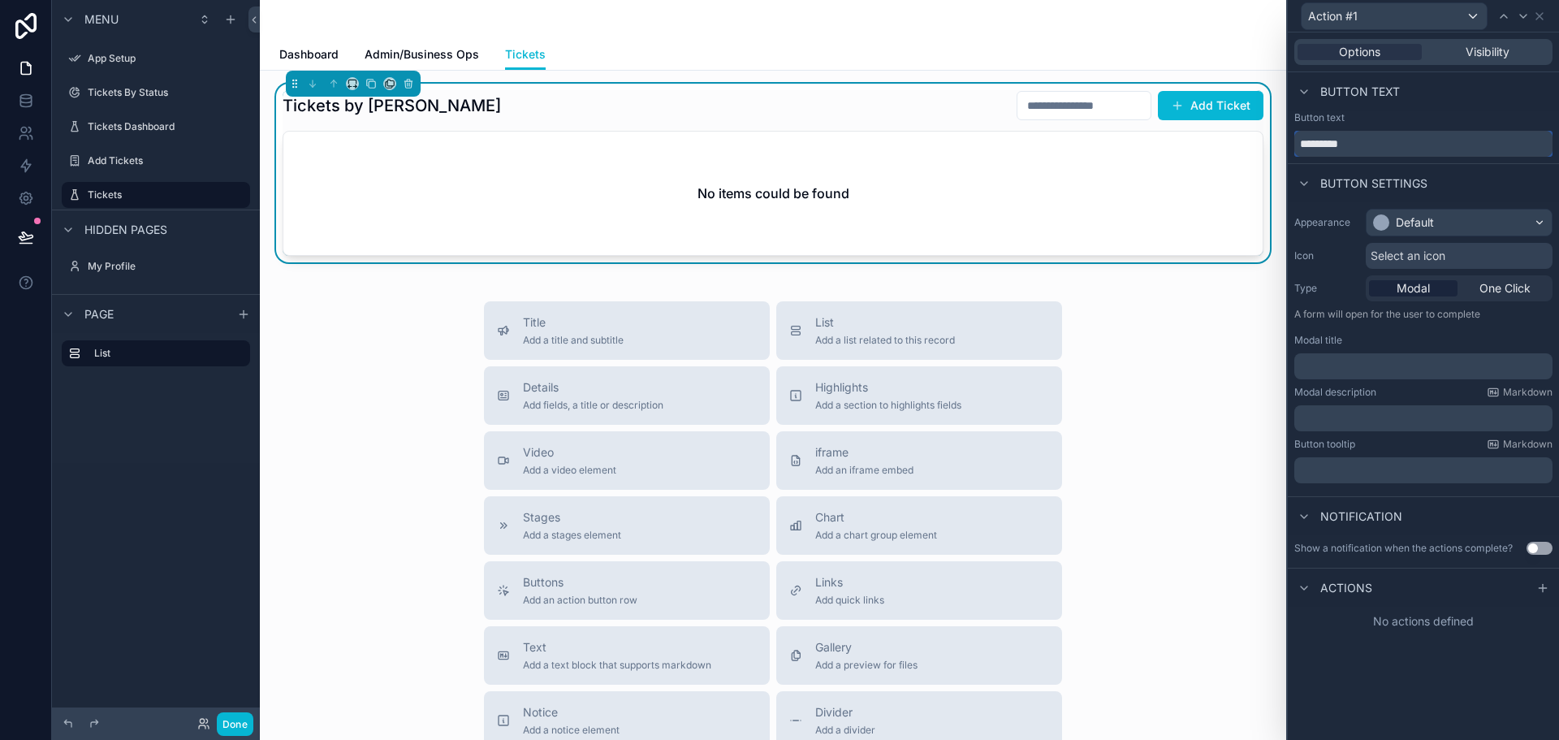
drag, startPoint x: 1360, startPoint y: 146, endPoint x: 1276, endPoint y: 155, distance: 84.1
click at [1276, 155] on div "Action #1 Options Visibility Button text Button text ********* Button settings …" at bounding box center [779, 370] width 1559 height 740
type input "**********"
click at [1542, 585] on icon at bounding box center [1542, 587] width 0 height 7
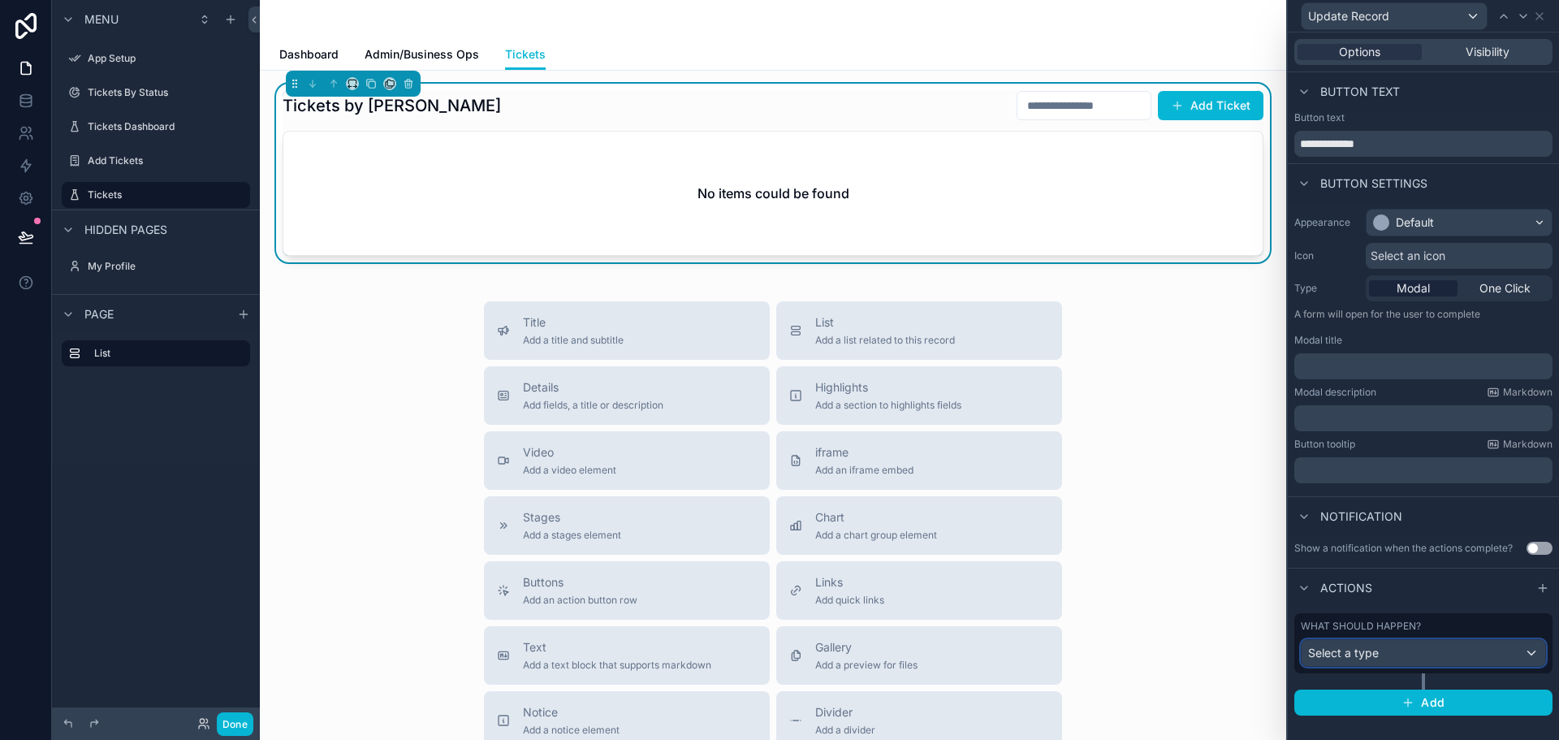
click at [1389, 662] on div "Select a type" at bounding box center [1423, 653] width 244 height 26
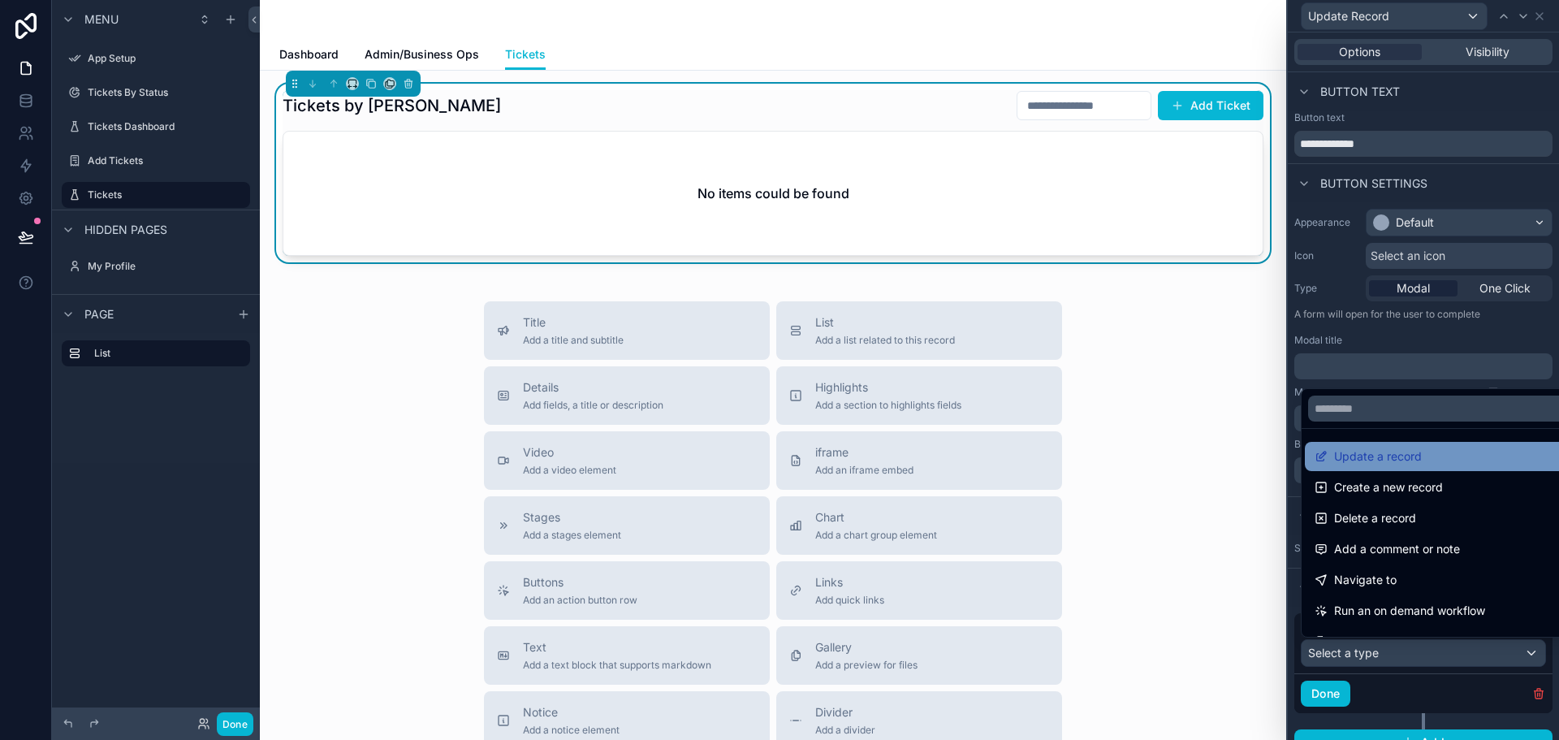
click at [1383, 459] on span "Update a record" at bounding box center [1378, 456] width 88 height 19
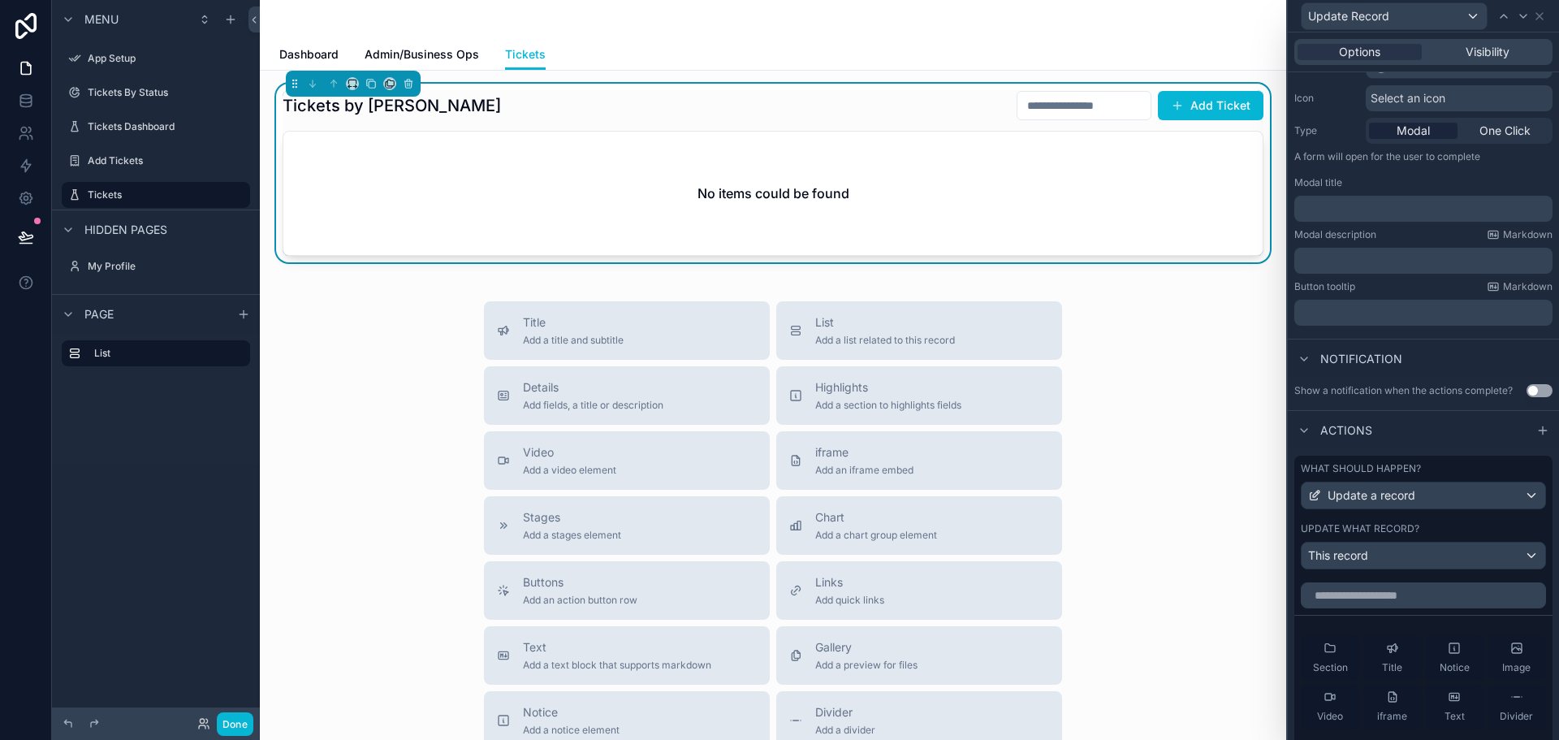
scroll to position [162, 0]
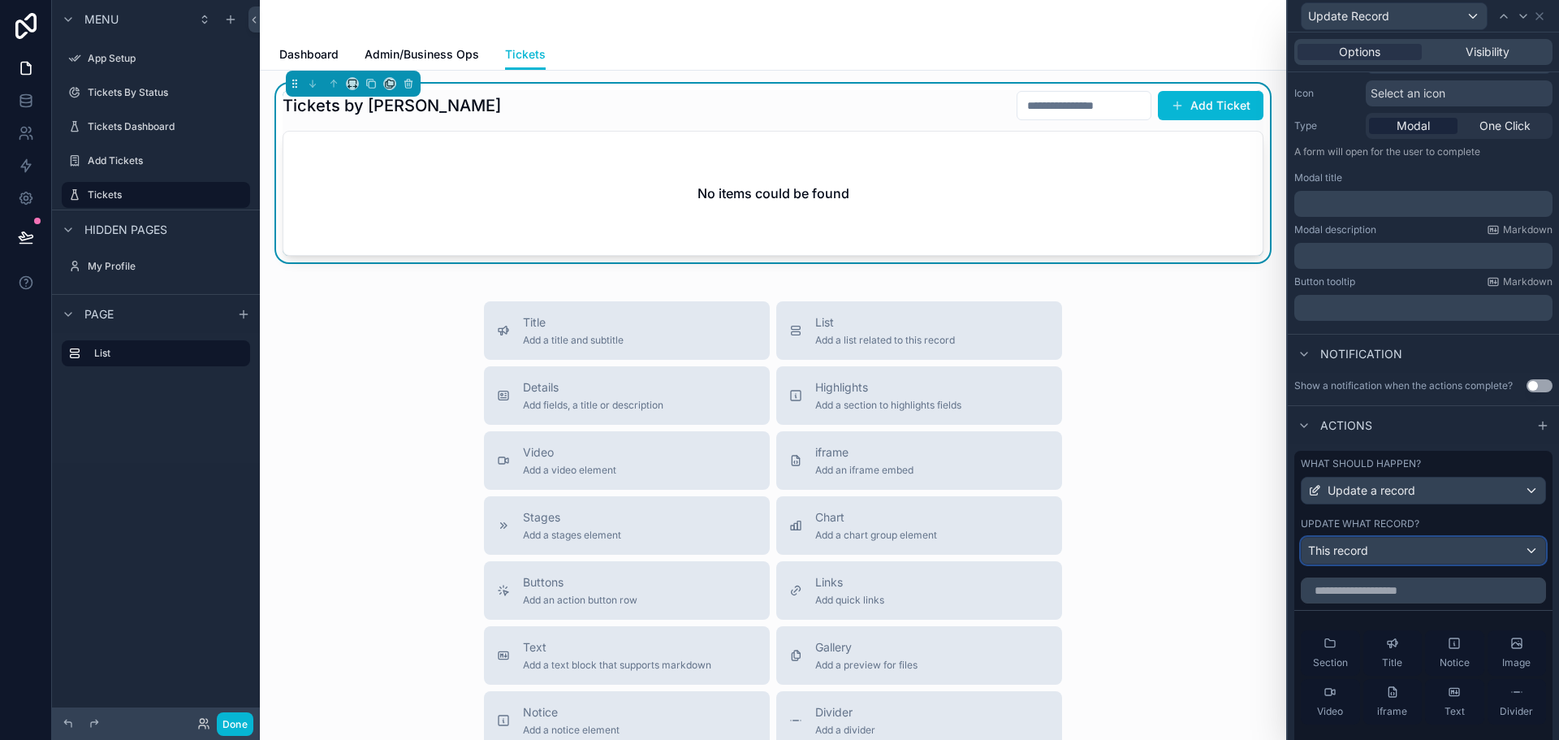
click at [1400, 548] on div "This record" at bounding box center [1423, 550] width 244 height 26
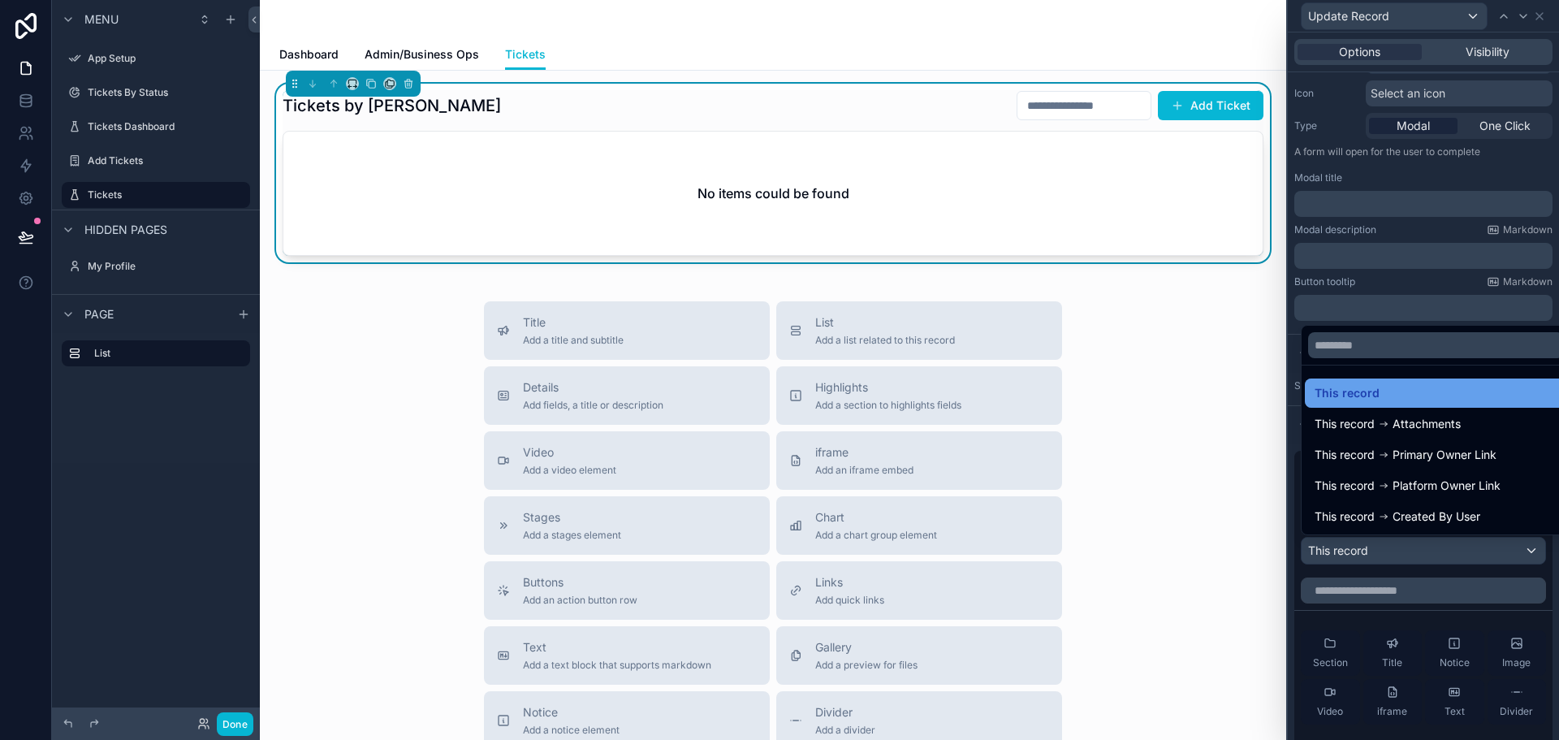
click at [1382, 398] on div "This record" at bounding box center [1435, 392] width 243 height 19
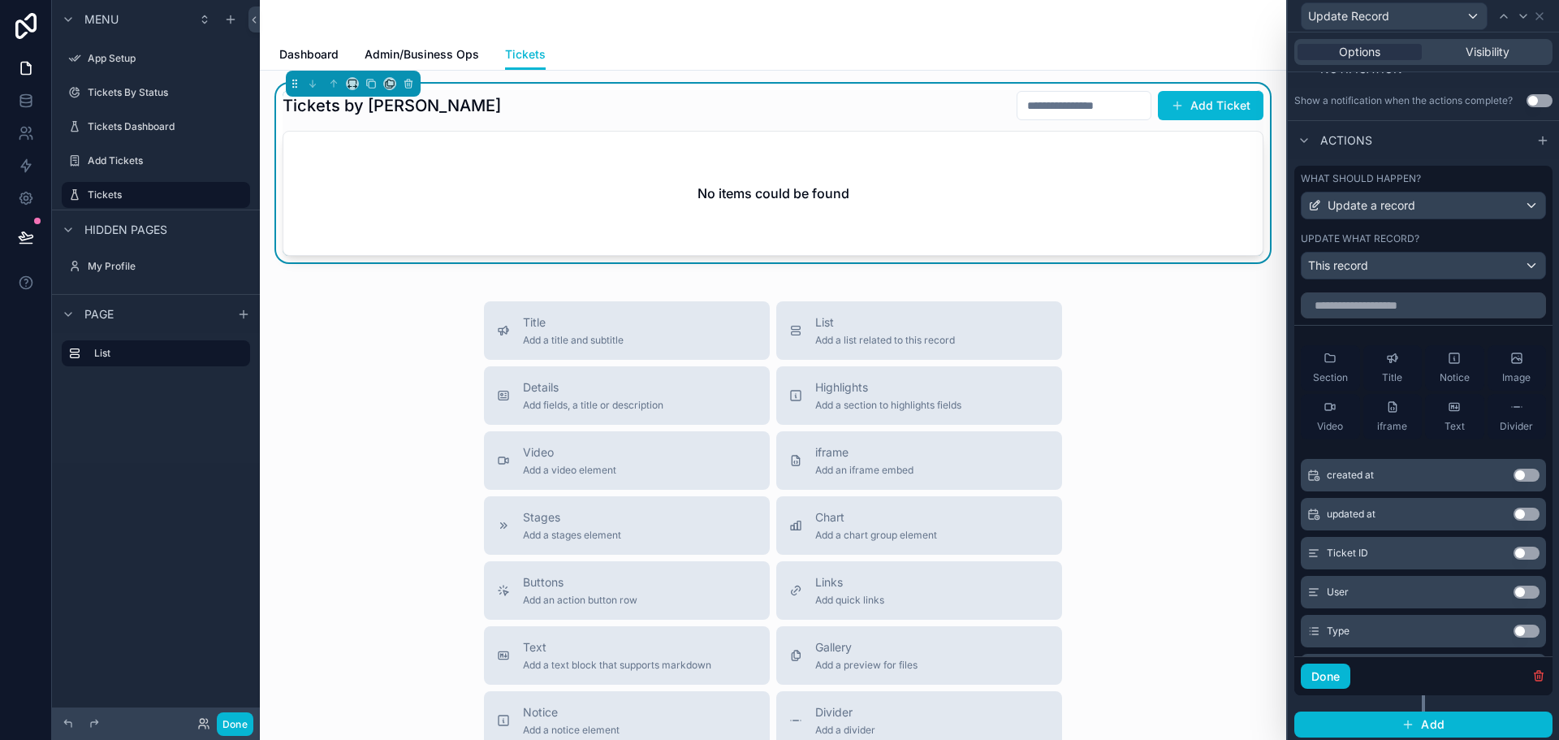
scroll to position [451, 0]
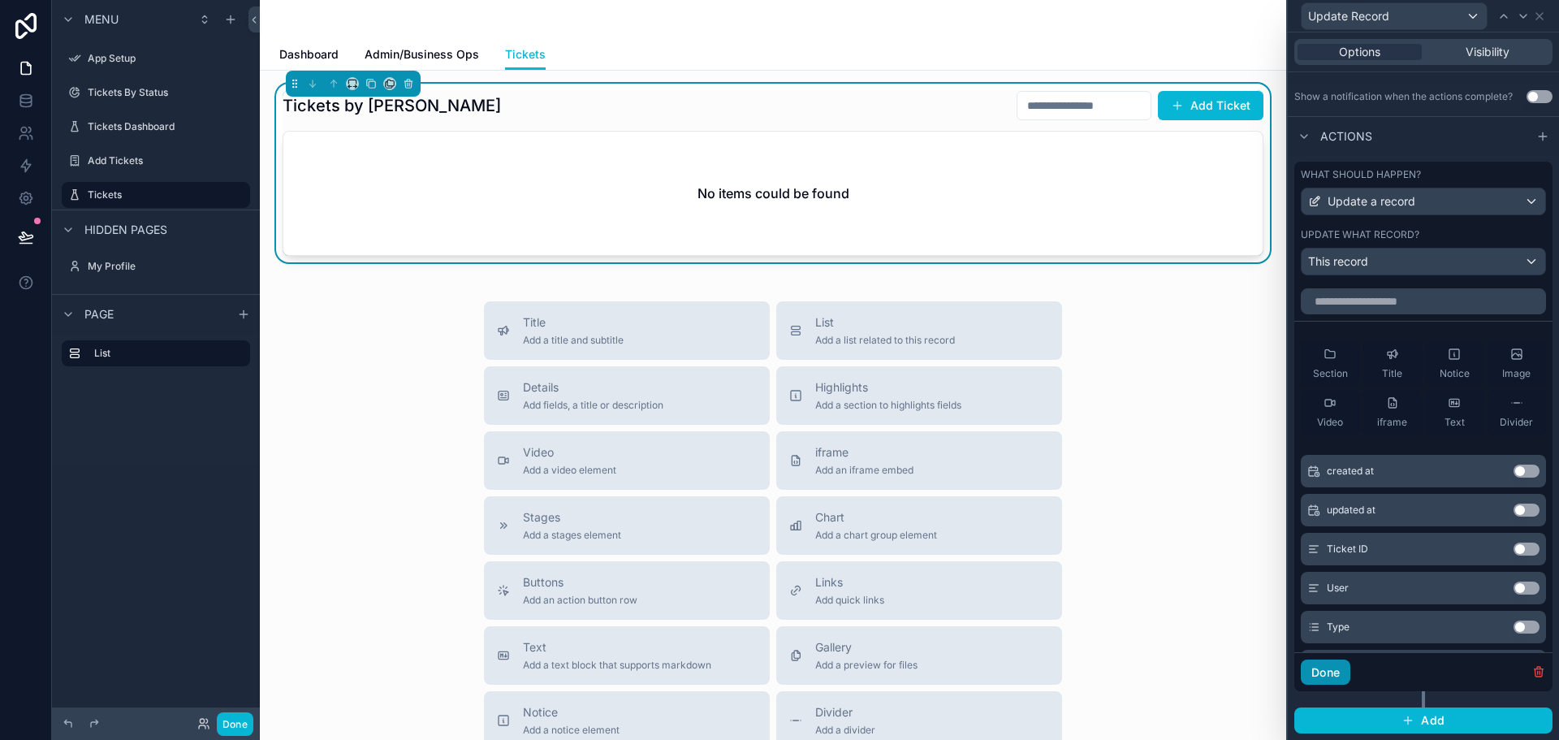
click at [1337, 675] on button "Done" at bounding box center [1326, 672] width 50 height 26
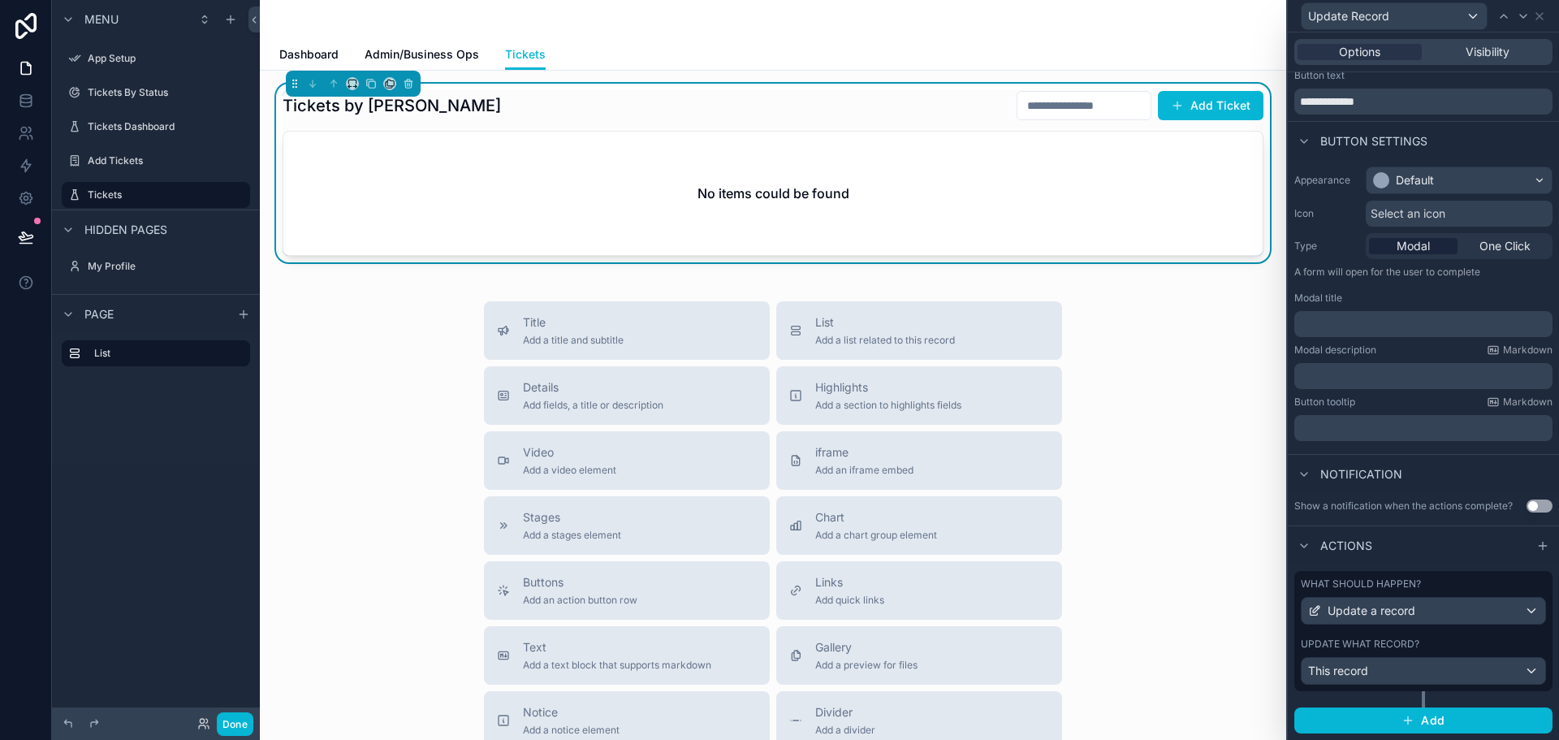
scroll to position [162, 0]
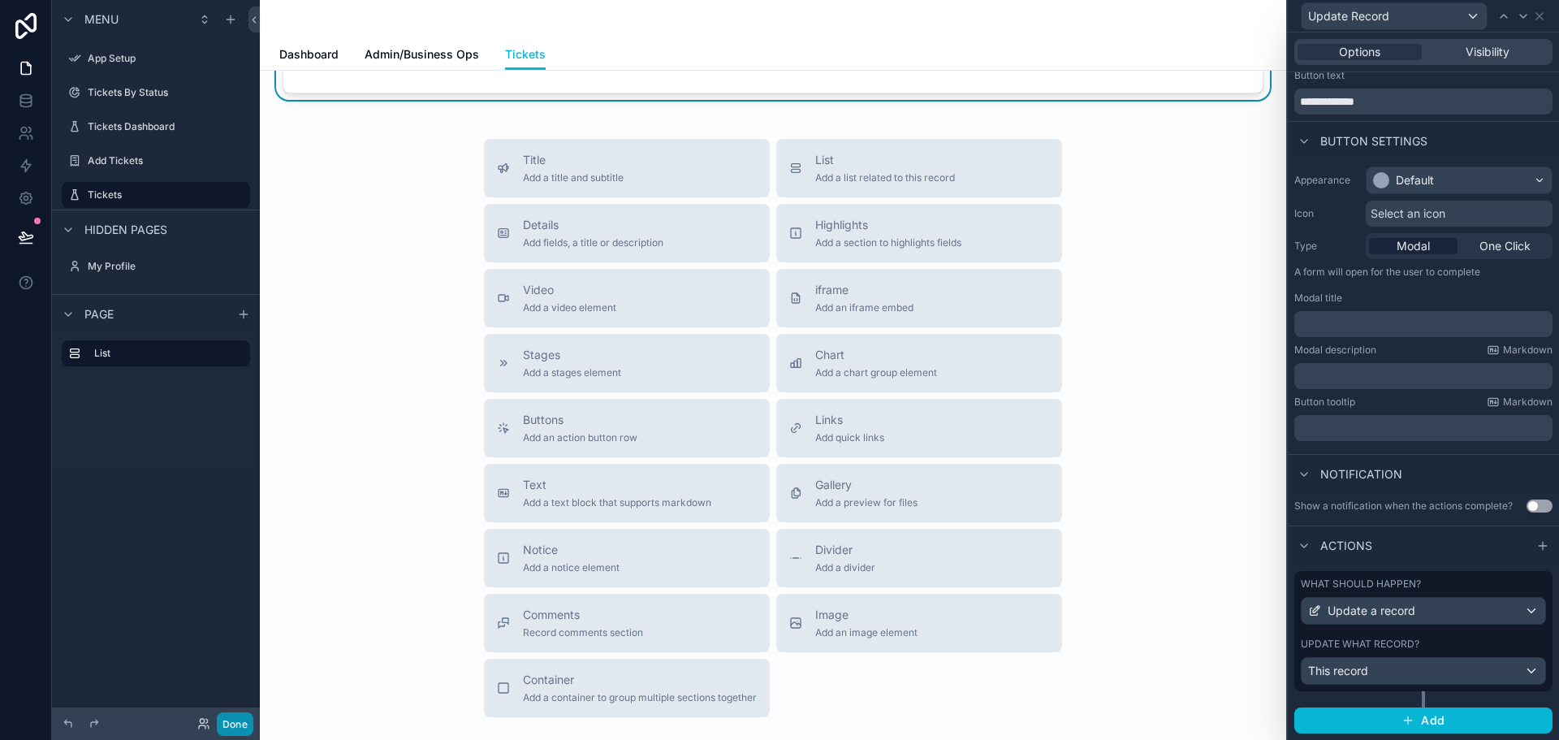
click at [243, 723] on button "Done" at bounding box center [235, 724] width 37 height 24
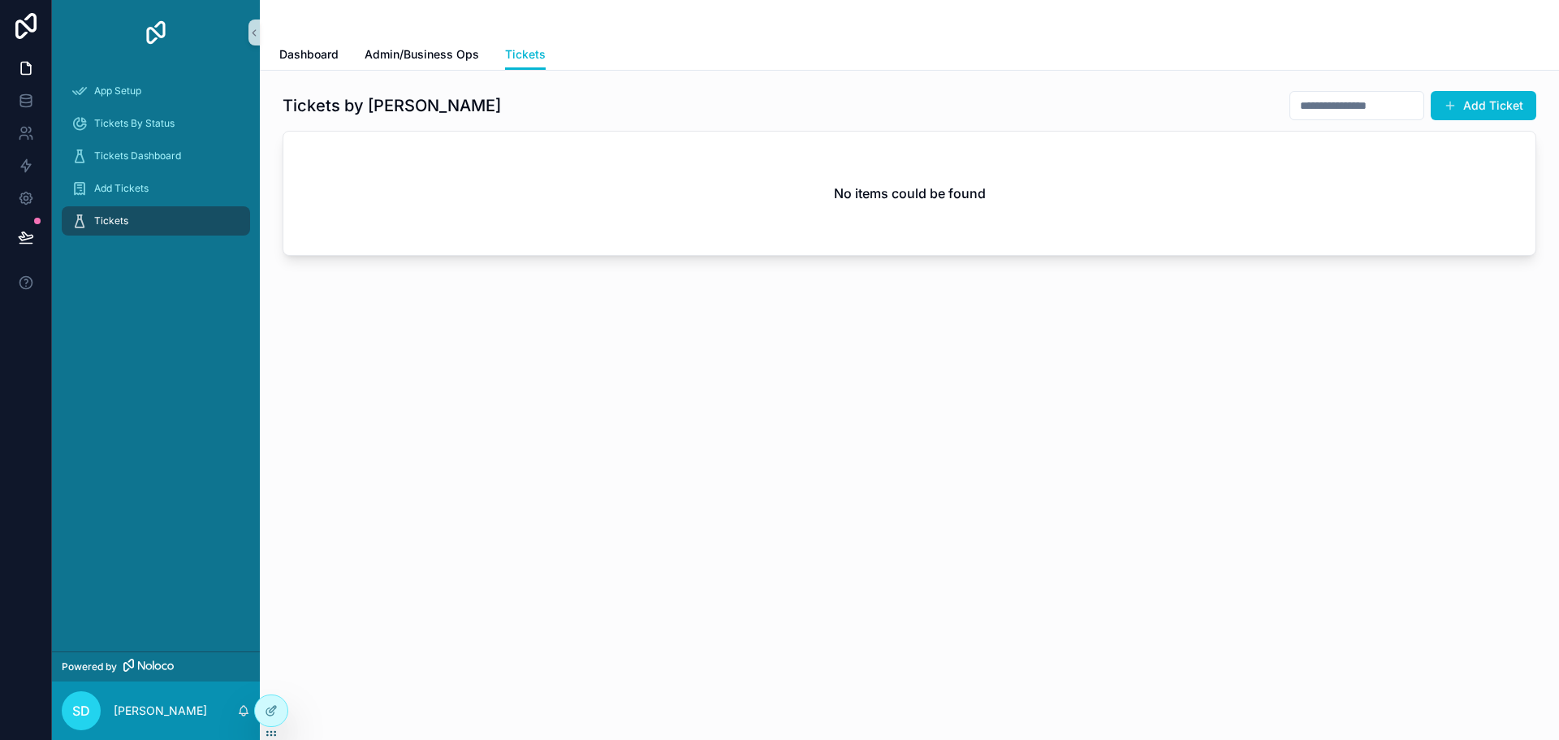
click at [1059, 179] on div "No items could be found" at bounding box center [909, 193] width 1252 height 123
click at [271, 671] on icon at bounding box center [271, 675] width 13 height 13
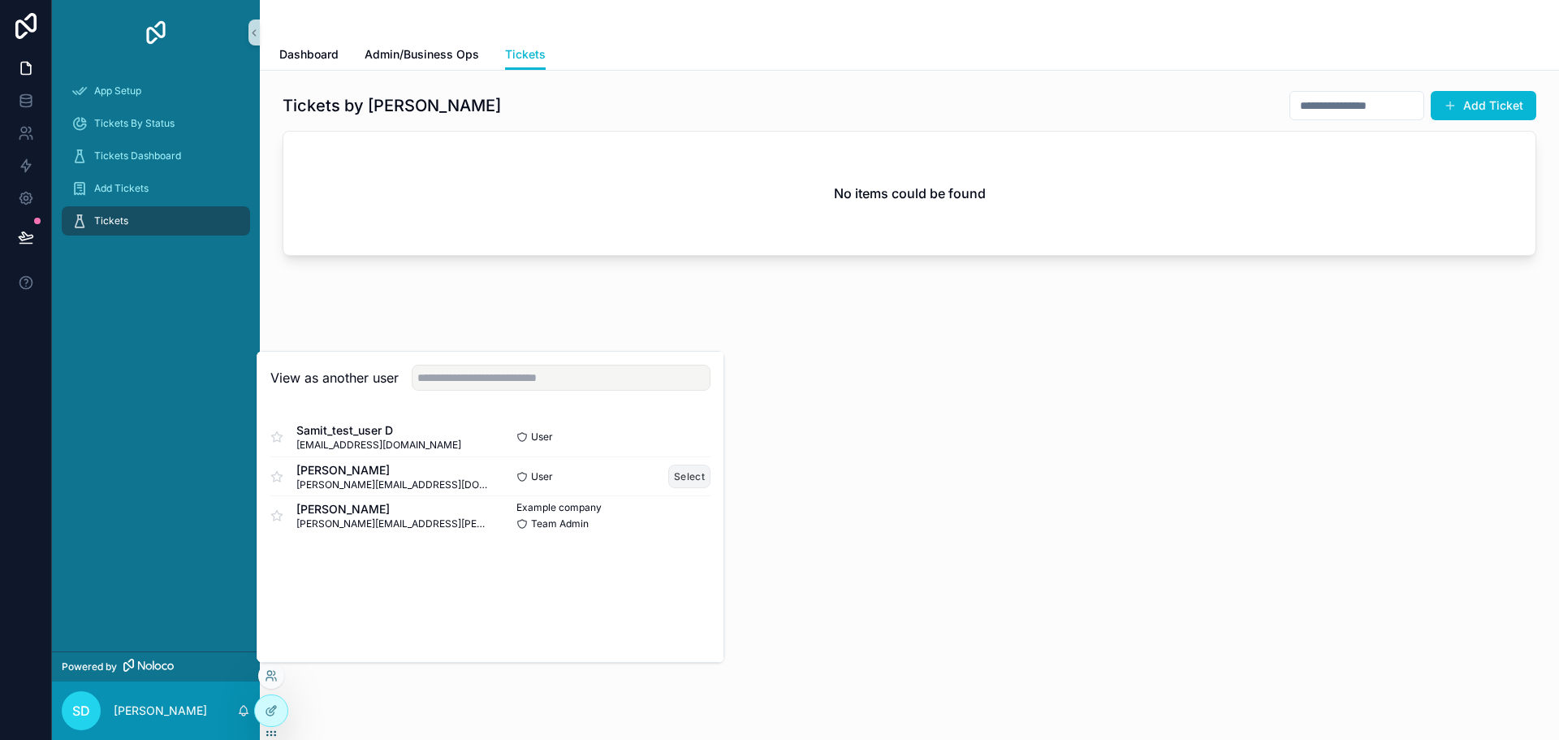
click at [690, 477] on button "Select" at bounding box center [689, 476] width 42 height 24
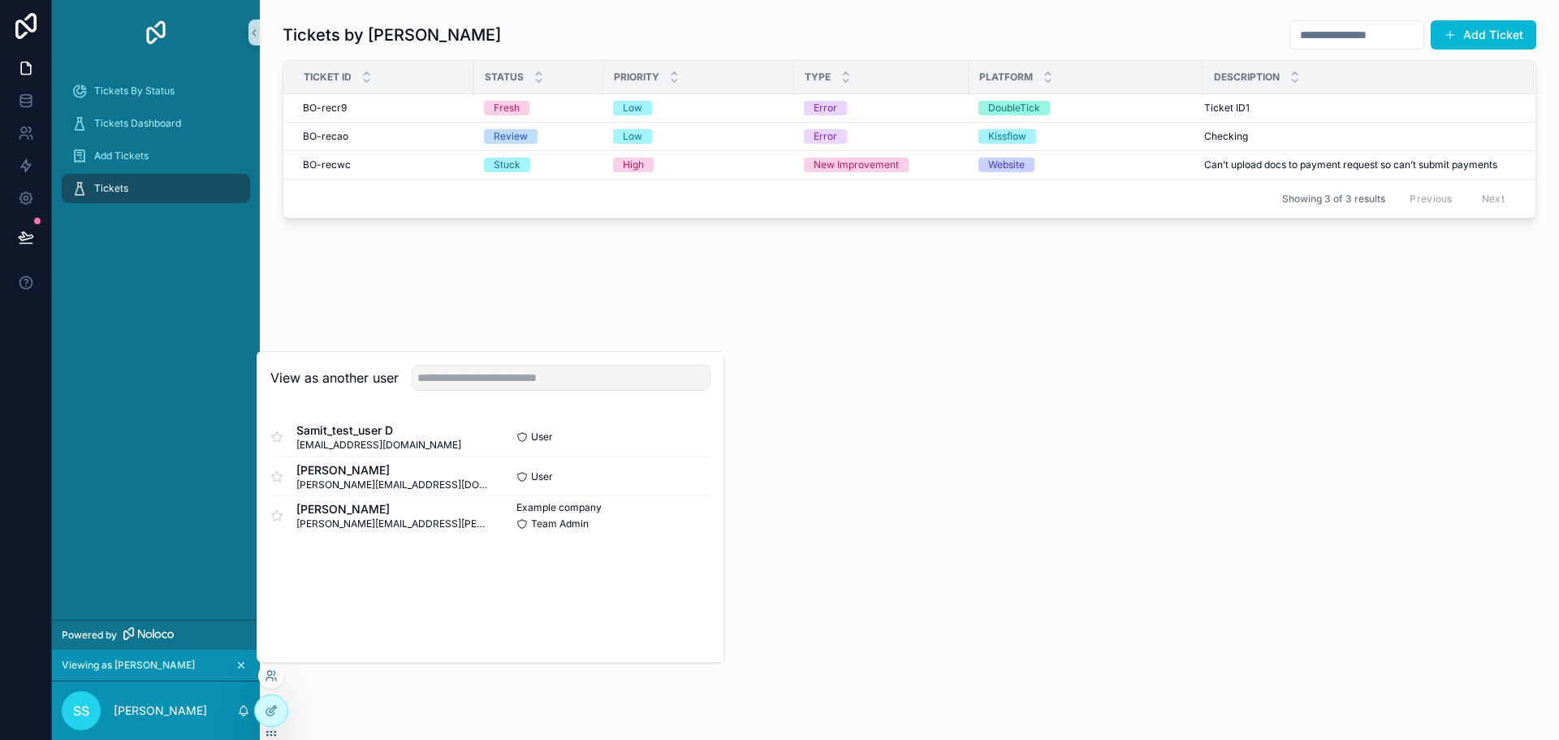
click at [881, 399] on div "Tickets by Shadab Add Ticket Ticket ID Status Priority Type Platform Descriptio…" at bounding box center [909, 370] width 1299 height 740
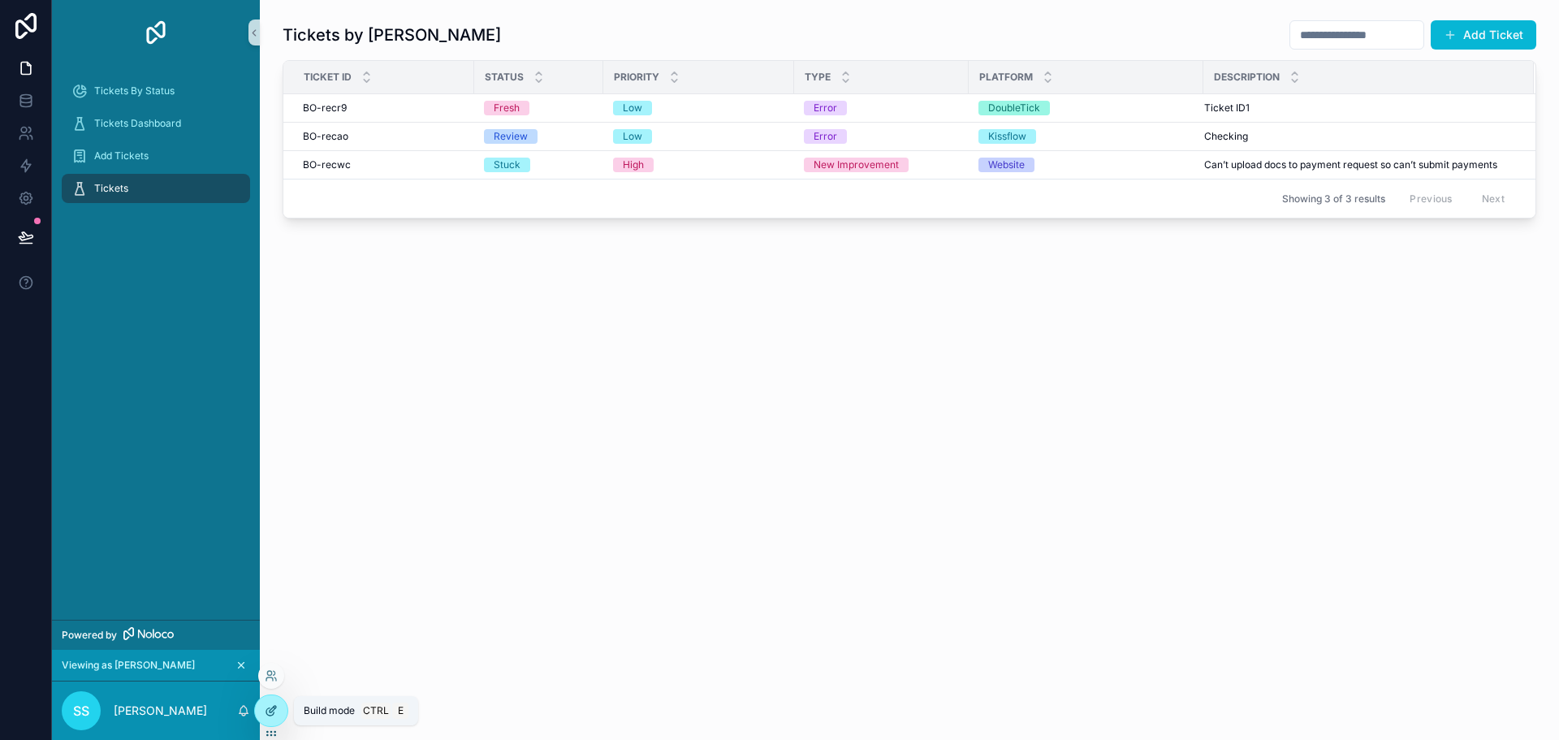
click at [274, 710] on icon at bounding box center [271, 710] width 13 height 13
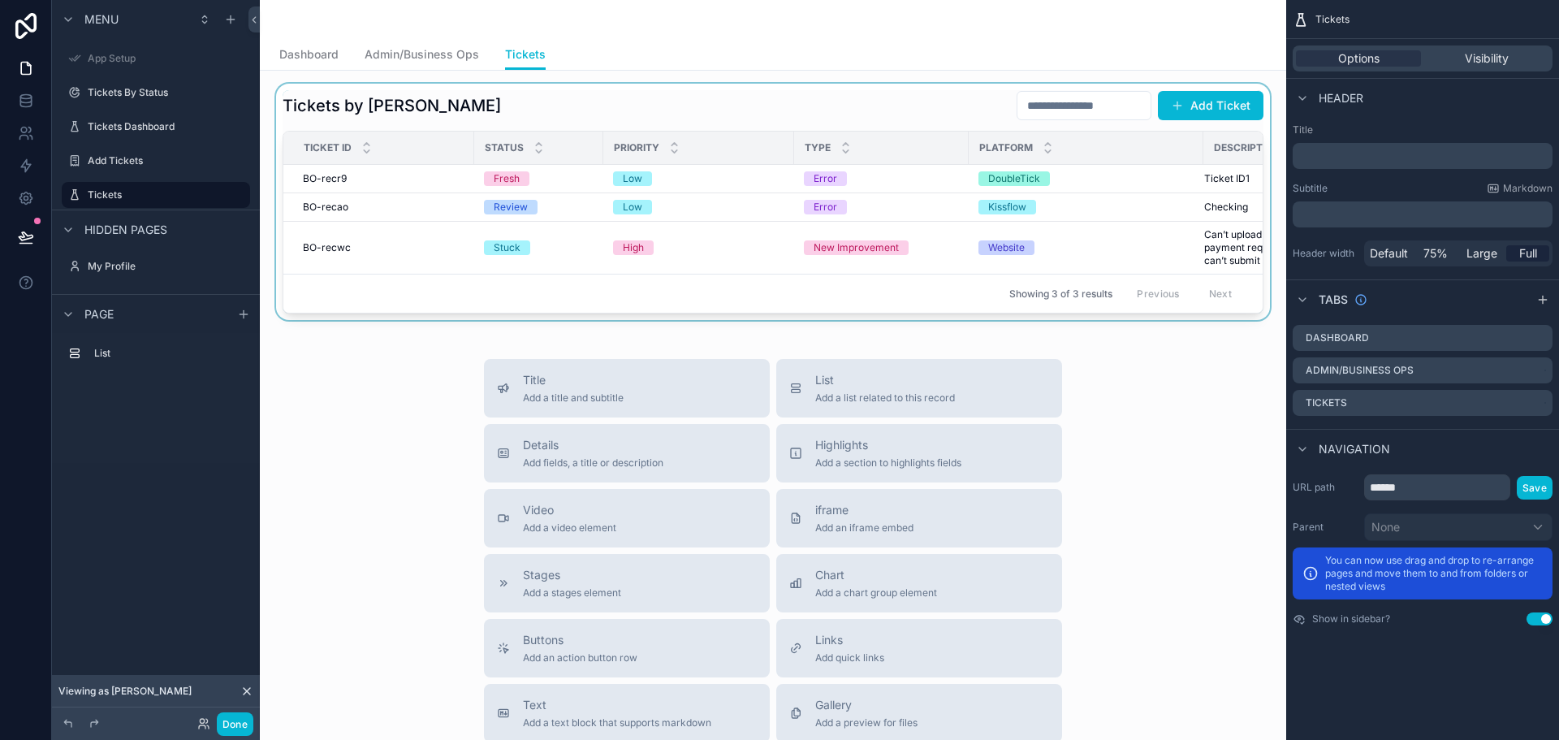
click at [1112, 169] on div "scrollable content" at bounding box center [773, 202] width 1000 height 236
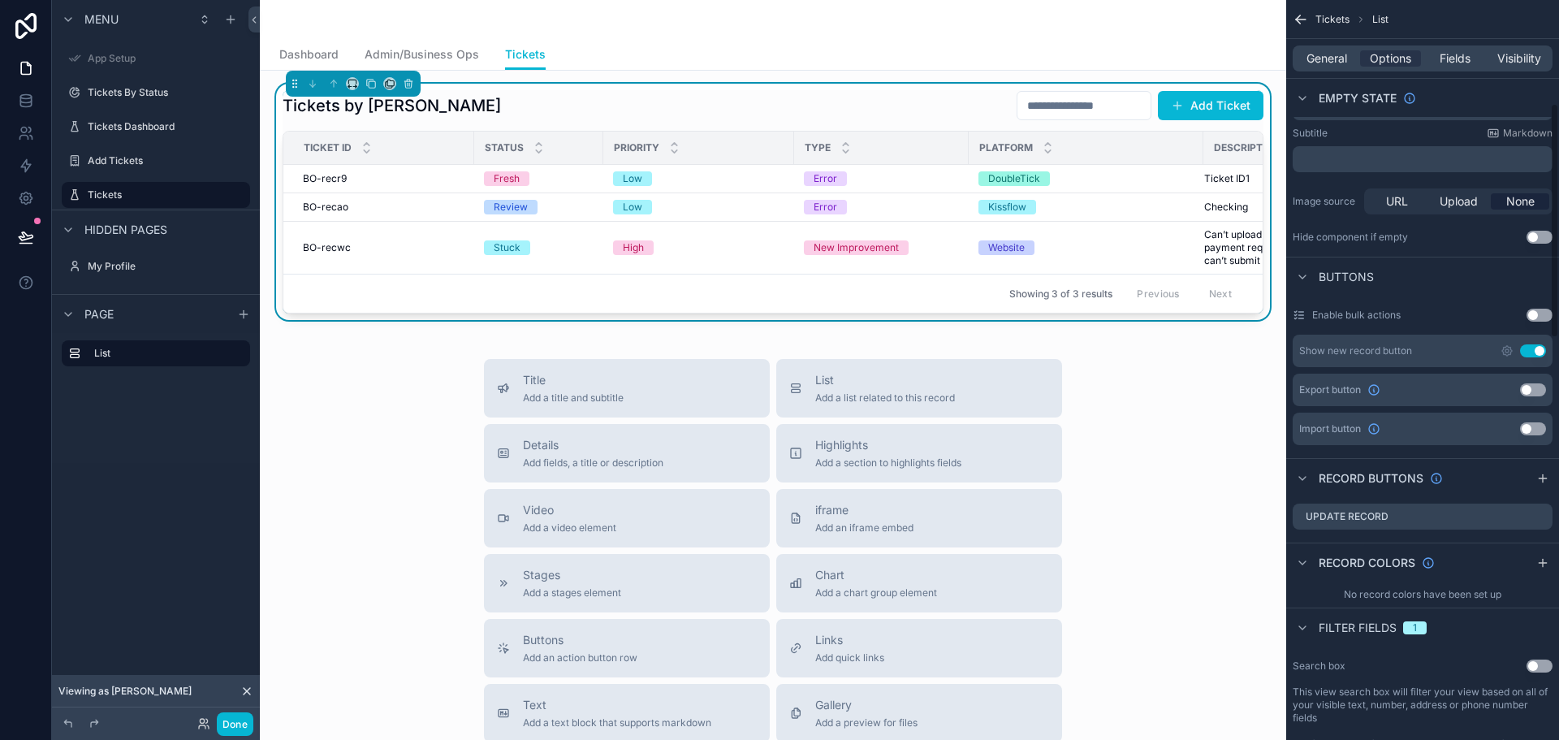
scroll to position [325, 0]
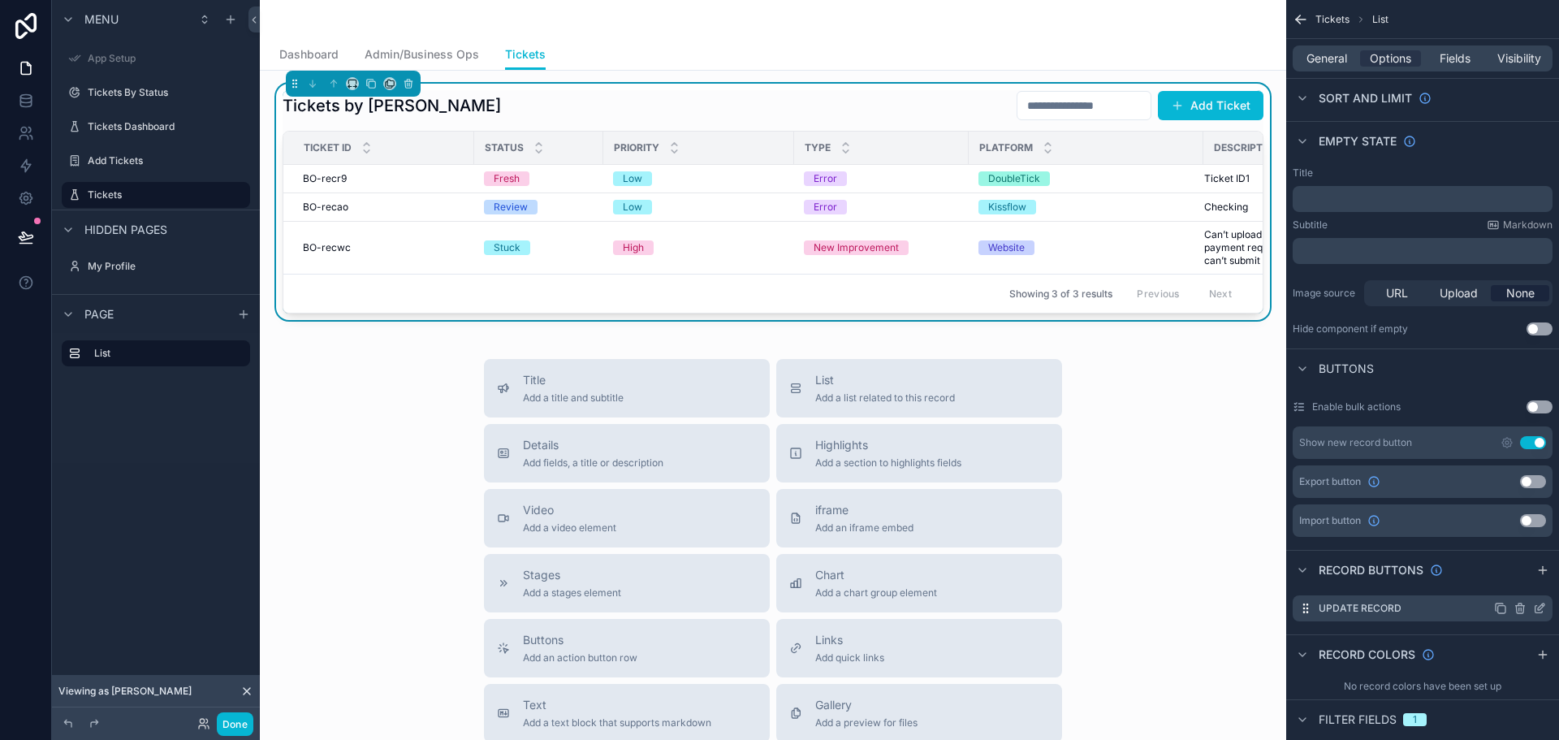
click at [1539, 602] on icon "scrollable content" at bounding box center [1539, 608] width 13 height 13
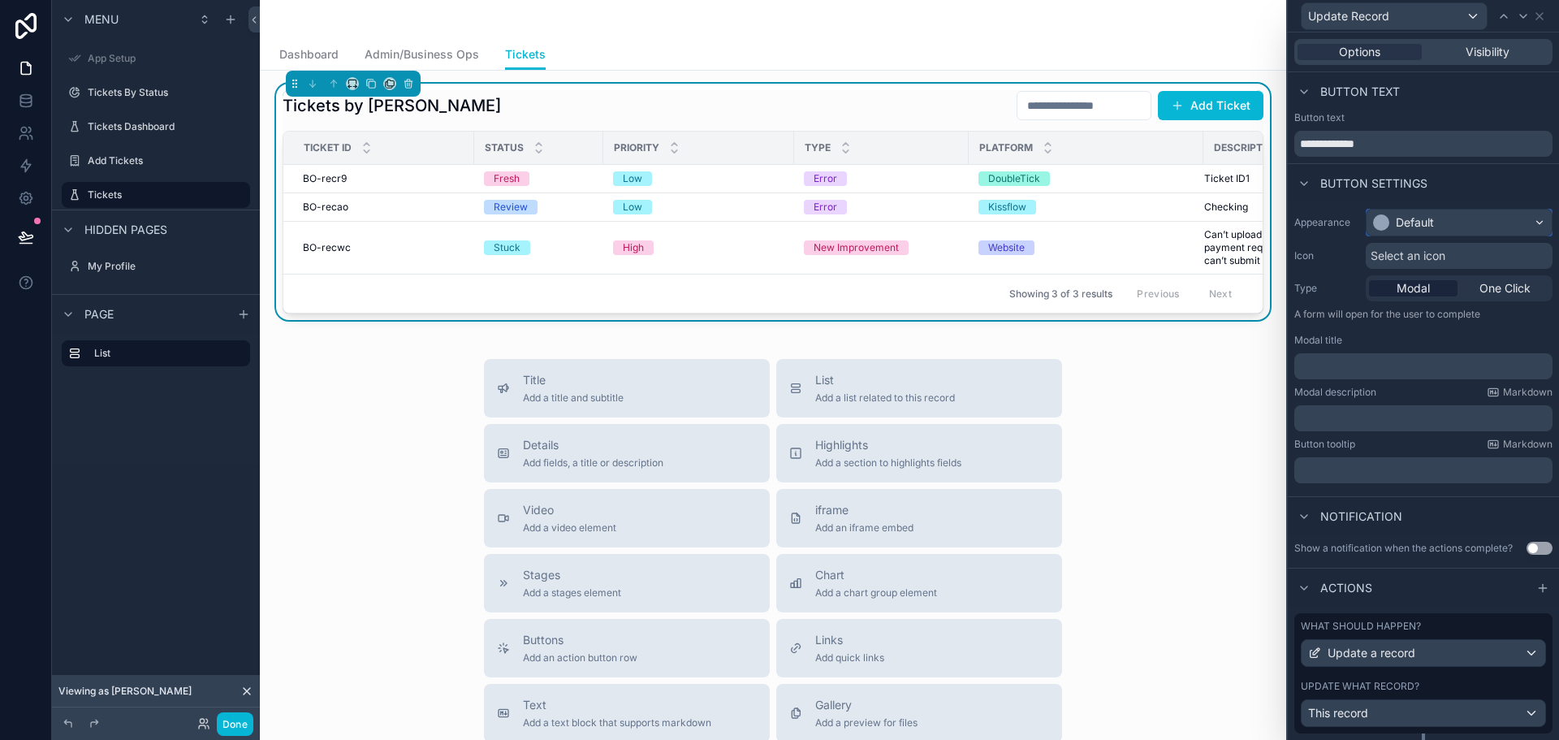
click at [1433, 222] on div "Default" at bounding box center [1415, 222] width 38 height 16
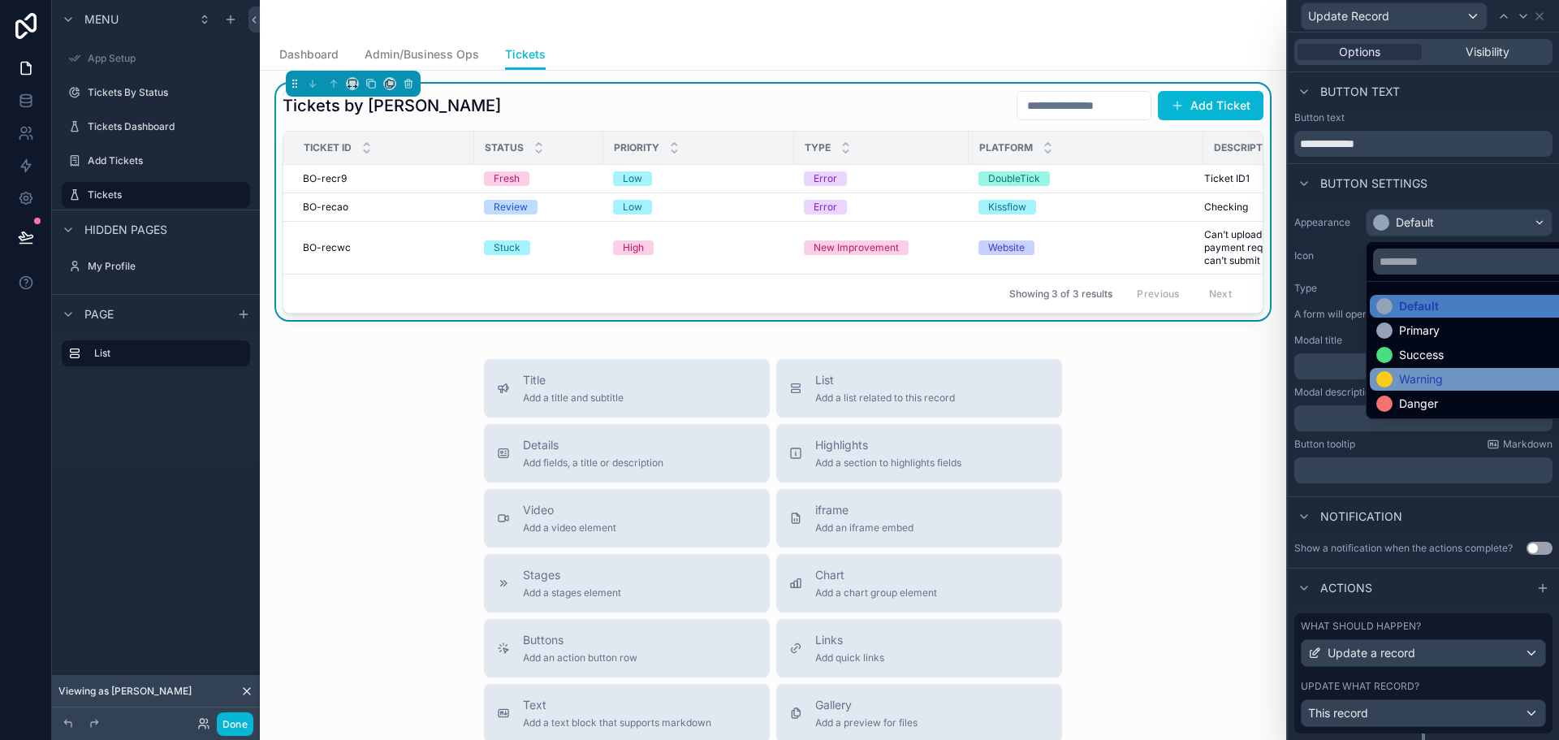
click at [1447, 375] on div "Warning" at bounding box center [1471, 379] width 191 height 16
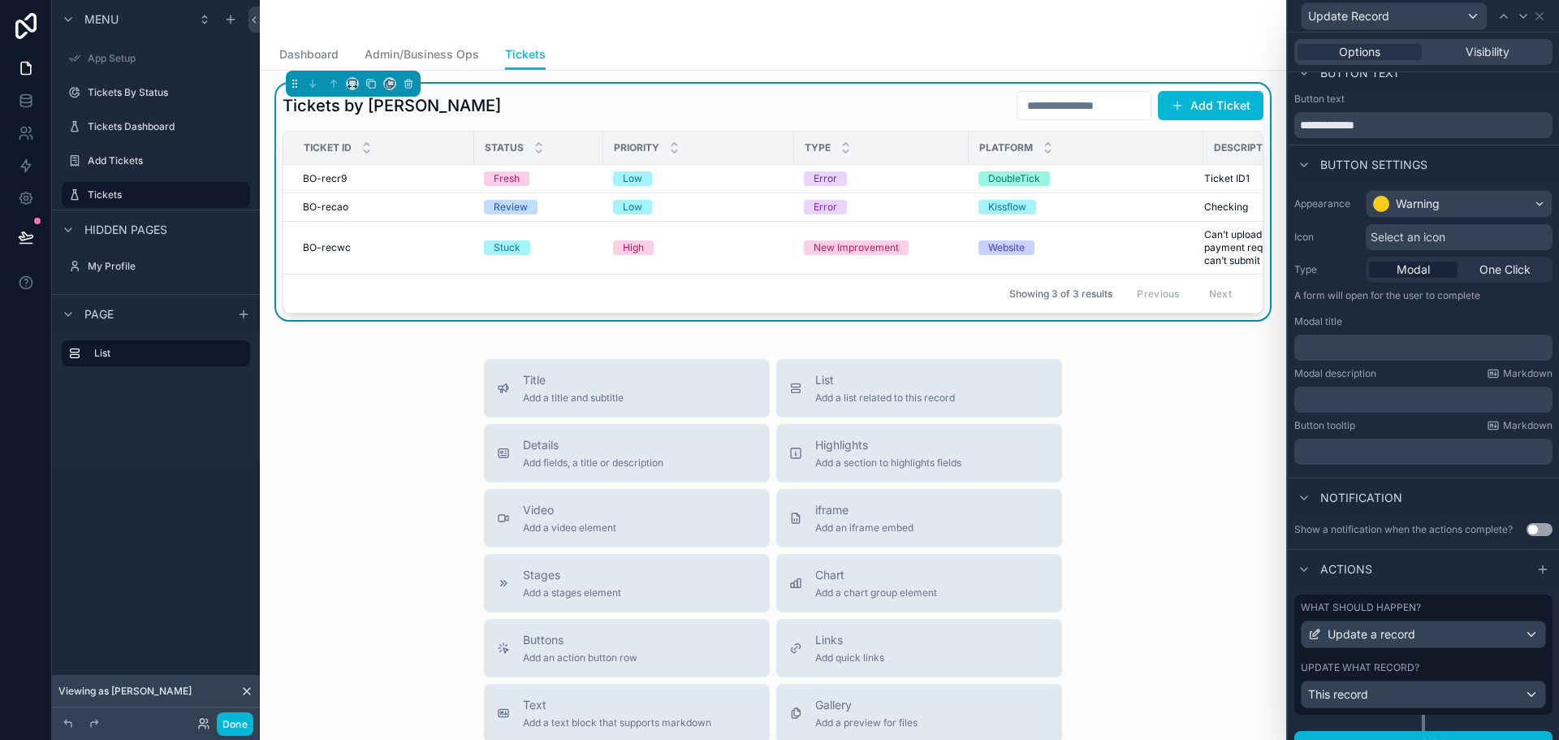
scroll to position [0, 0]
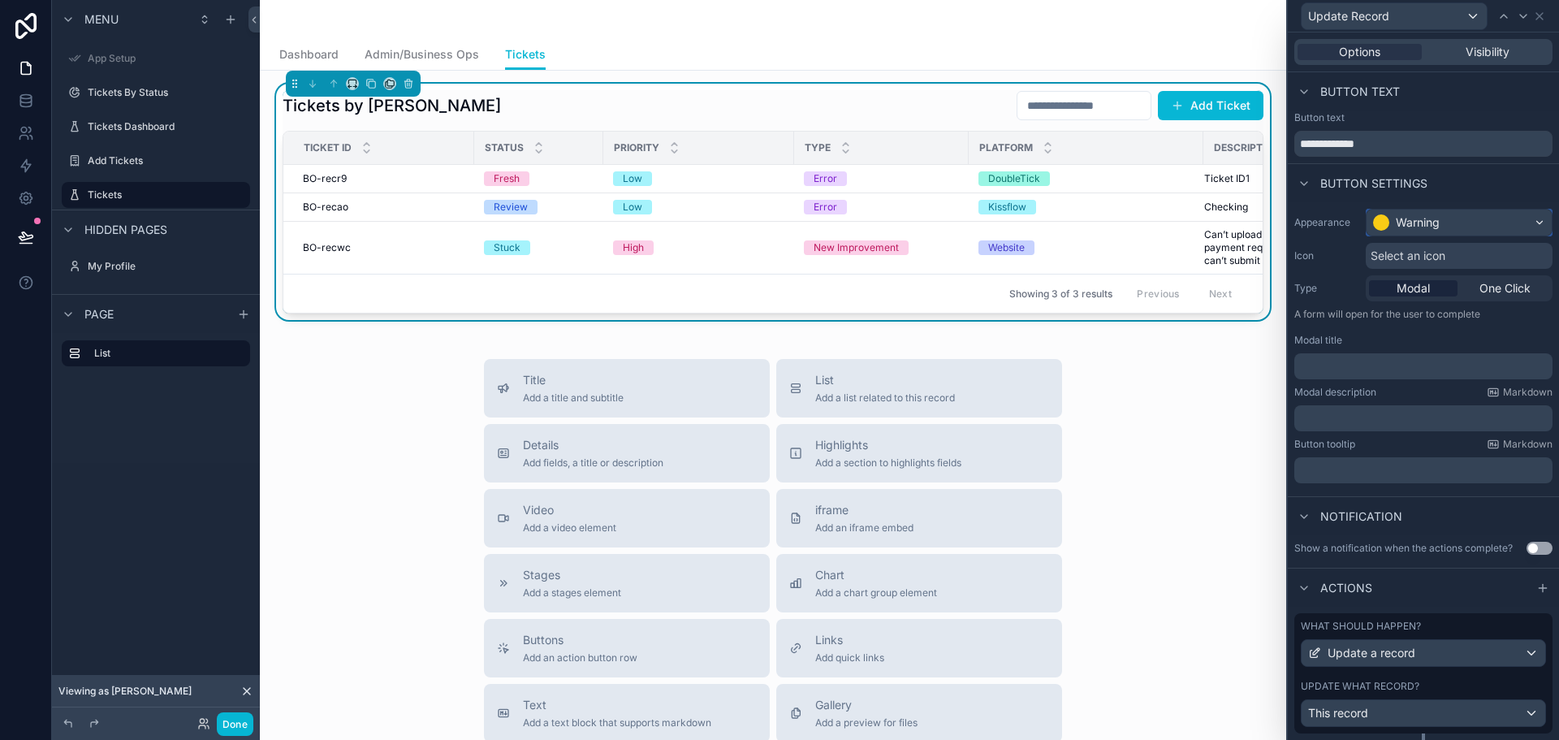
click at [1465, 218] on div "Warning" at bounding box center [1458, 222] width 185 height 26
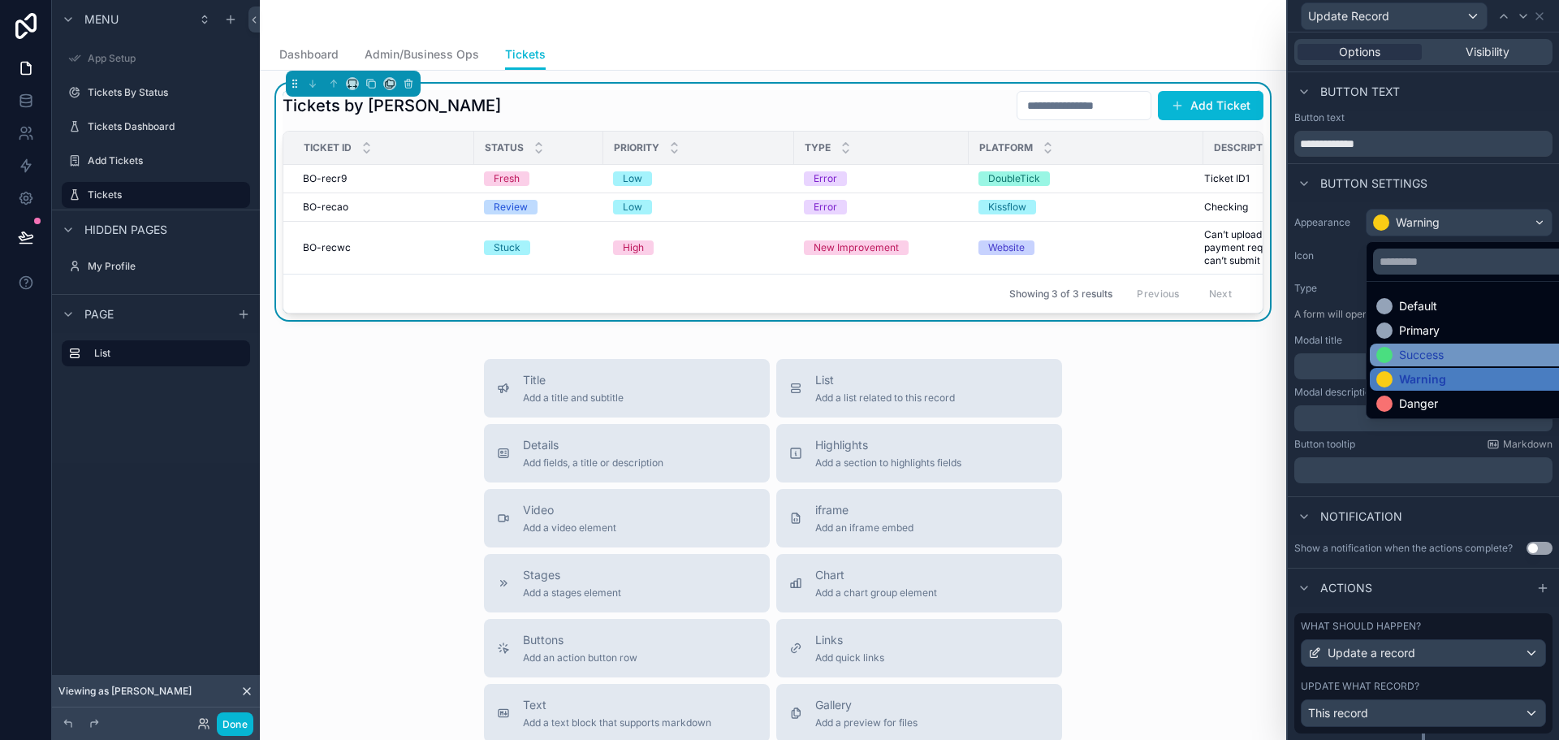
click at [1442, 347] on div "Success" at bounding box center [1421, 355] width 45 height 16
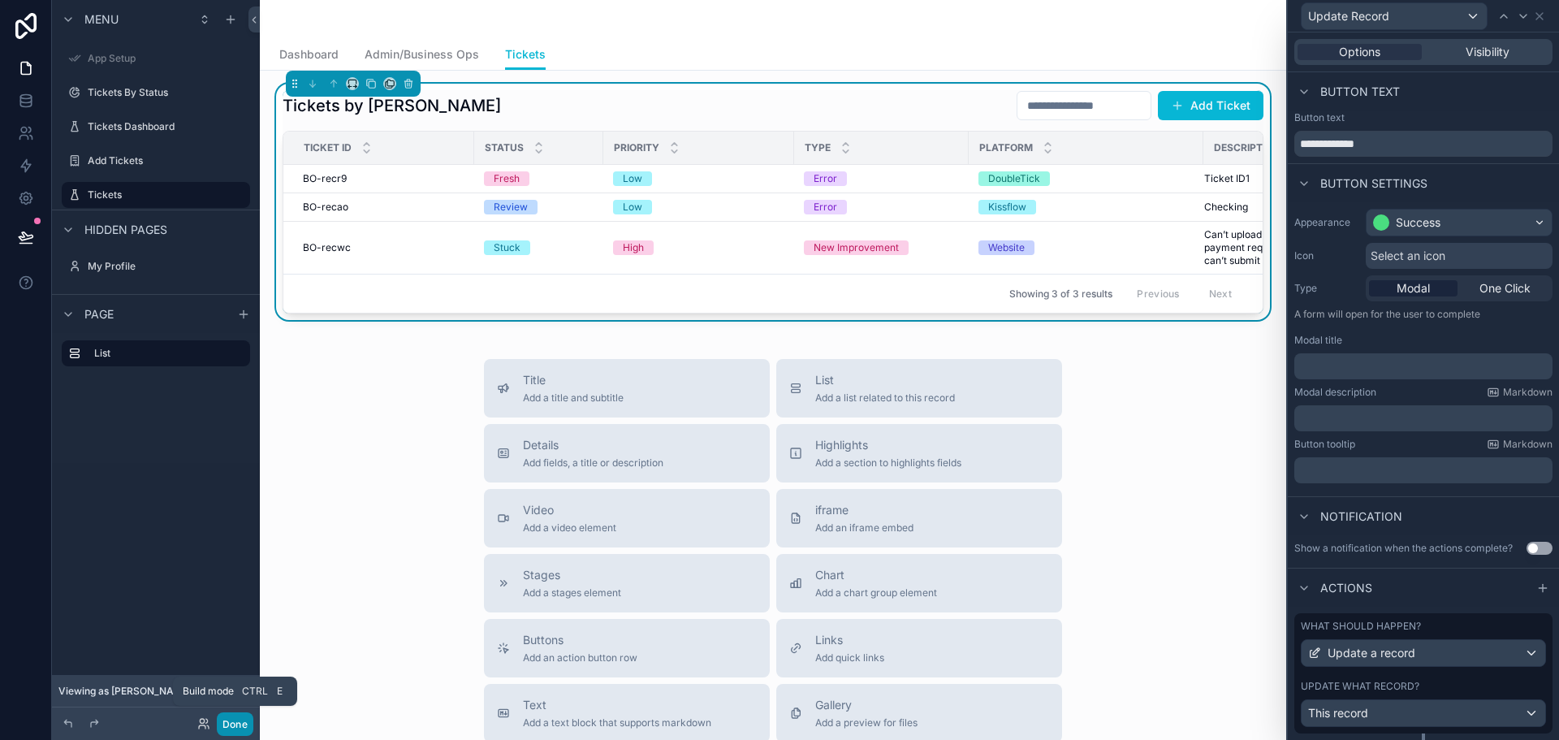
click at [239, 721] on button "Done" at bounding box center [235, 724] width 37 height 24
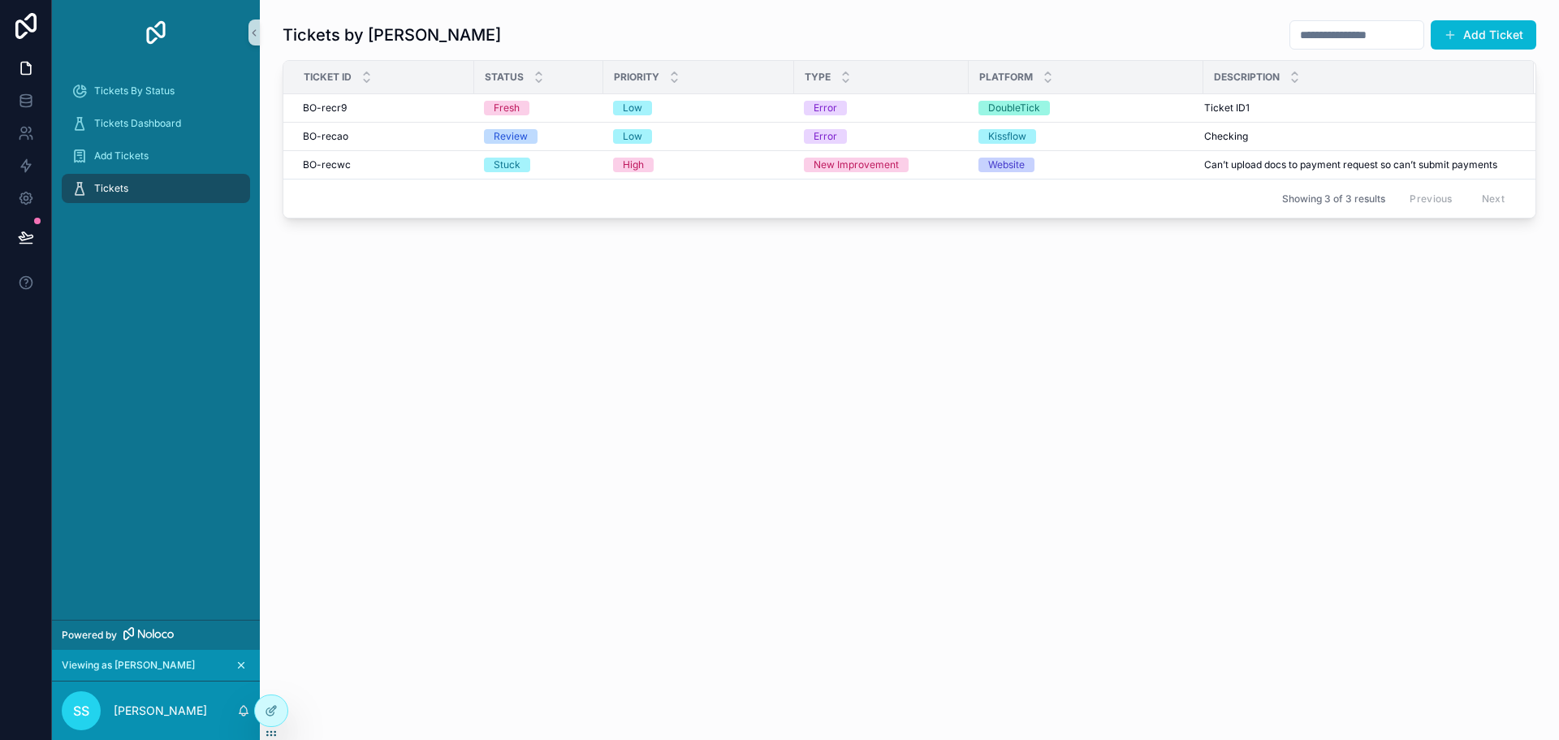
click at [244, 664] on icon "scrollable content" at bounding box center [240, 664] width 11 height 11
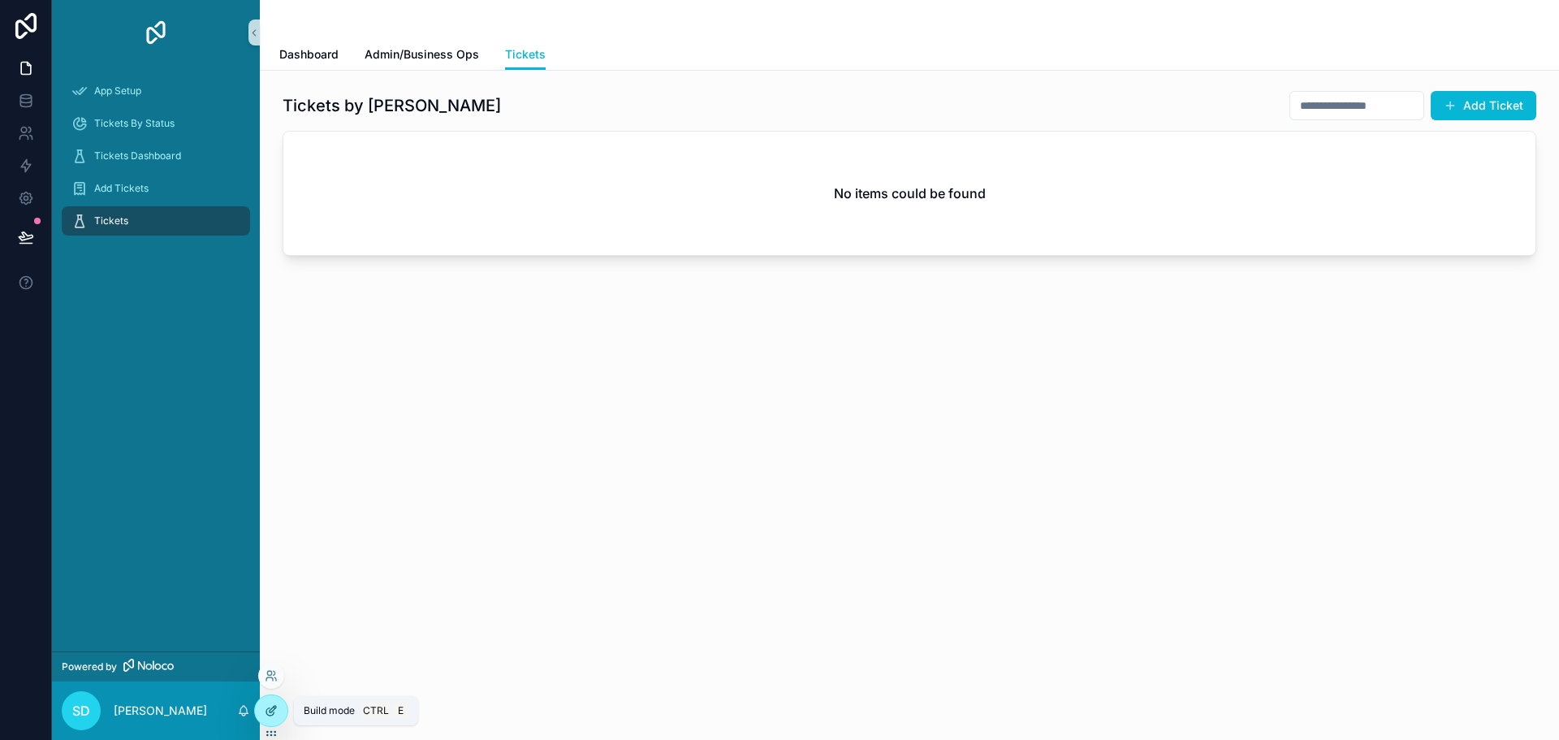
click at [267, 701] on div at bounding box center [271, 710] width 32 height 31
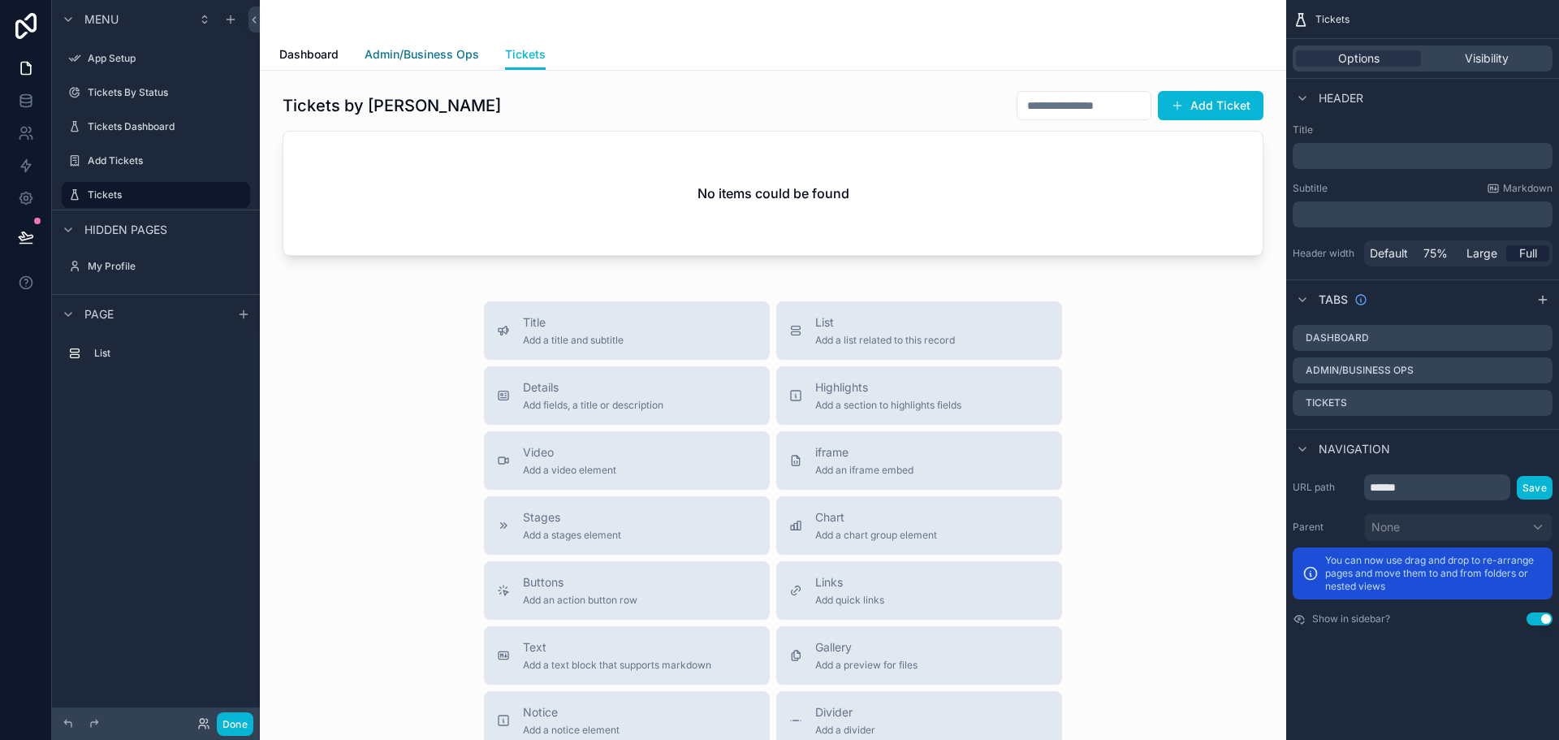
click at [403, 52] on span "Admin/Business Ops" at bounding box center [422, 54] width 114 height 16
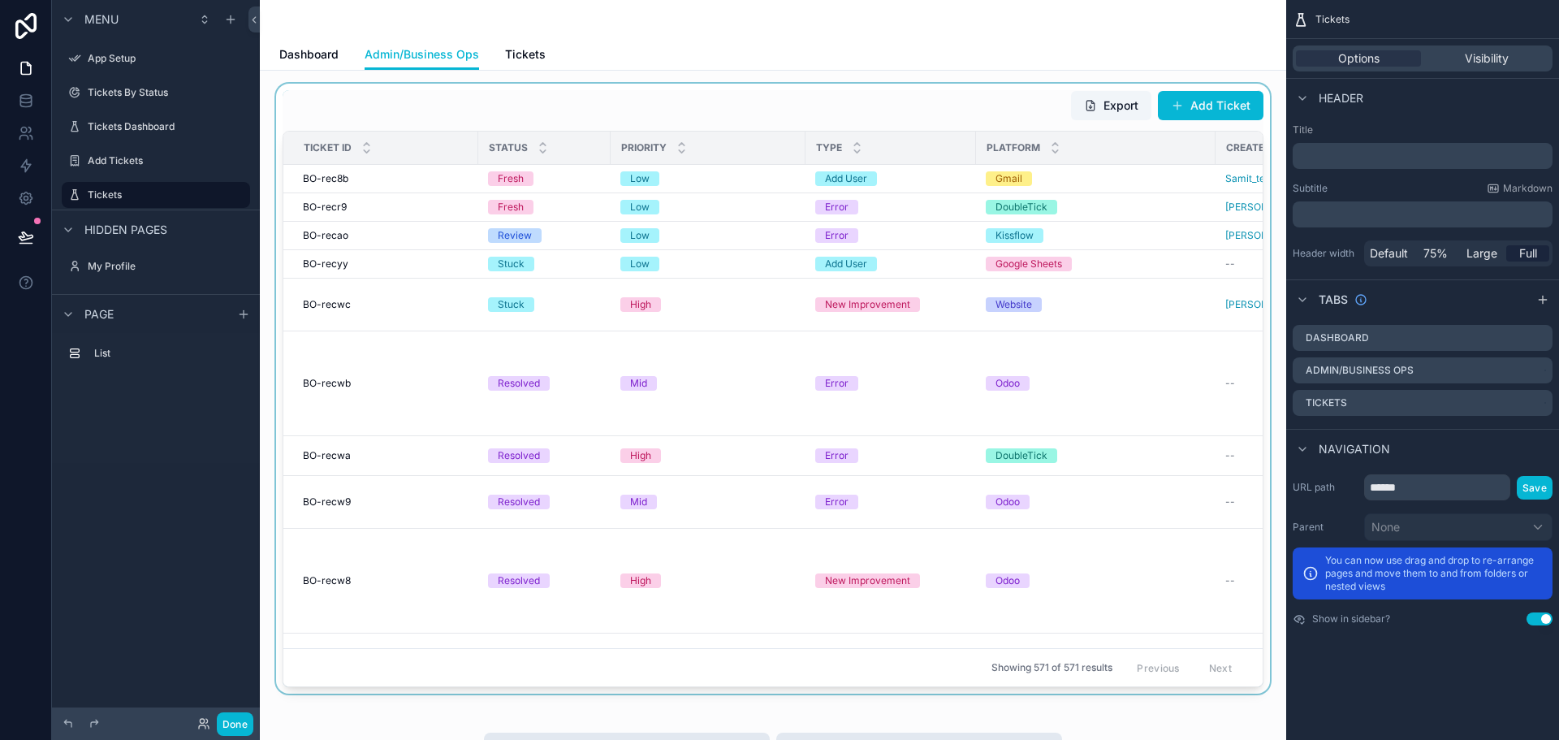
scroll to position [85, 0]
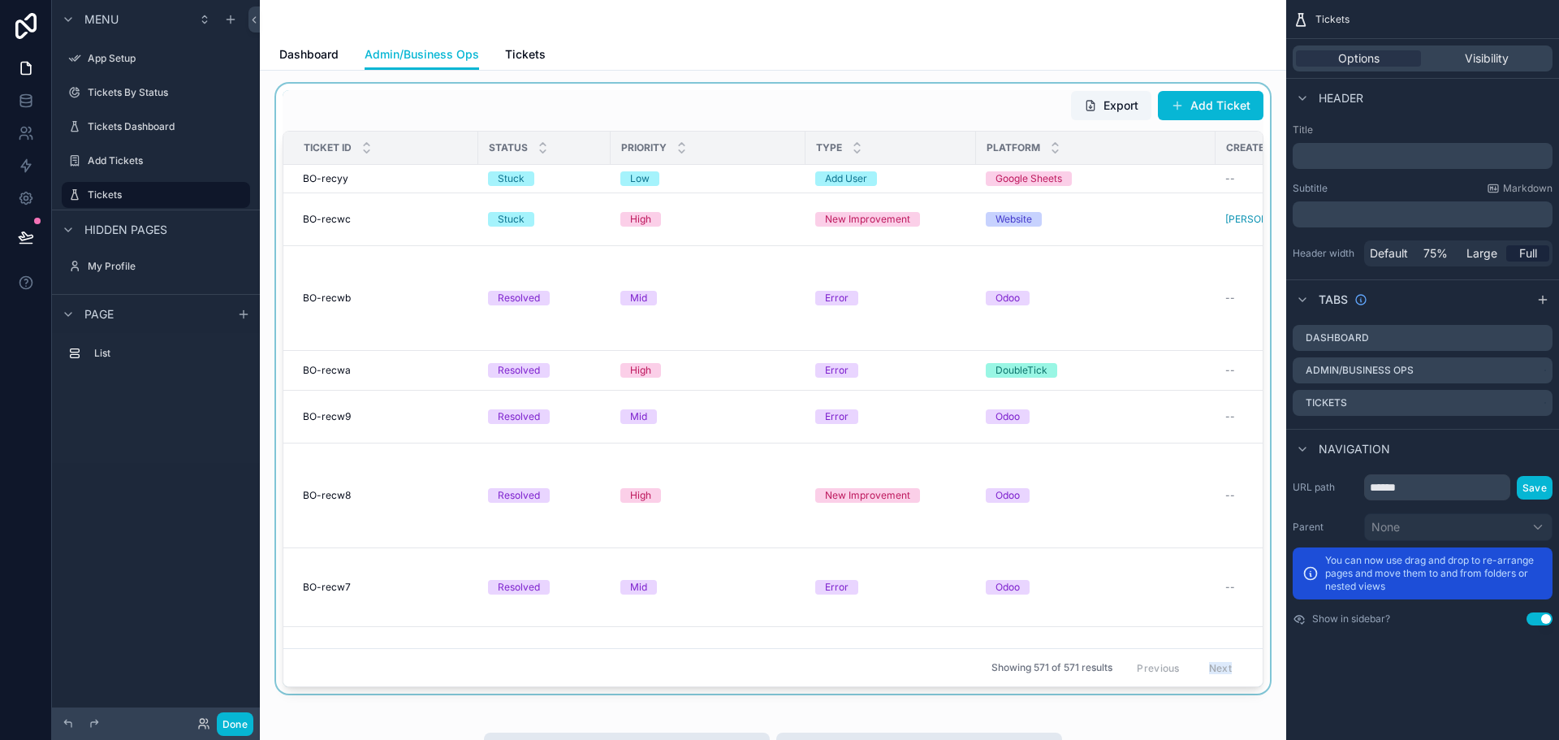
drag, startPoint x: 968, startPoint y: 677, endPoint x: 1168, endPoint y: 674, distance: 200.6
click at [1168, 674] on div "Export Add Ticket Ticket ID Status Priority Type Platform Created By User Descr…" at bounding box center [773, 388] width 981 height 597
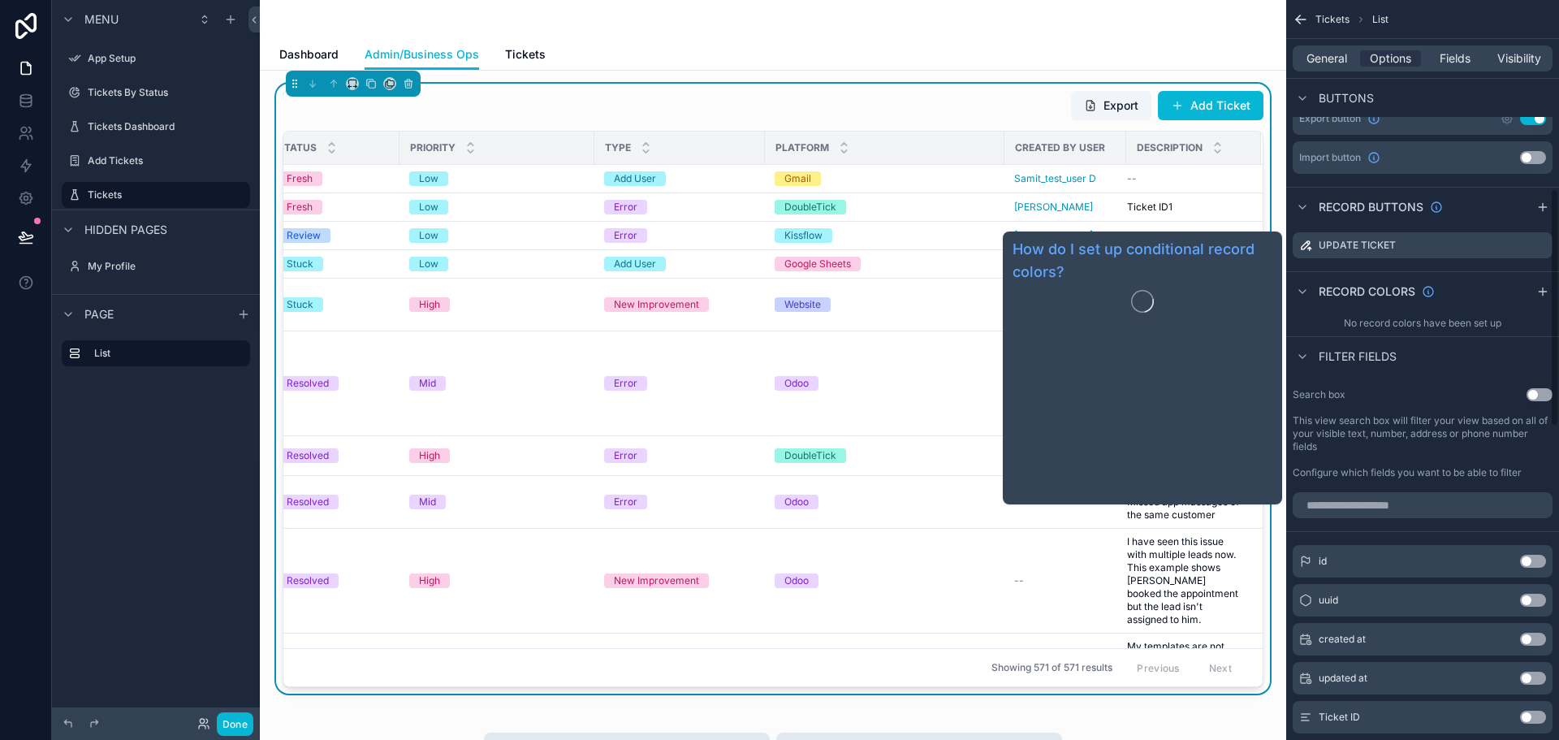
scroll to position [568, 0]
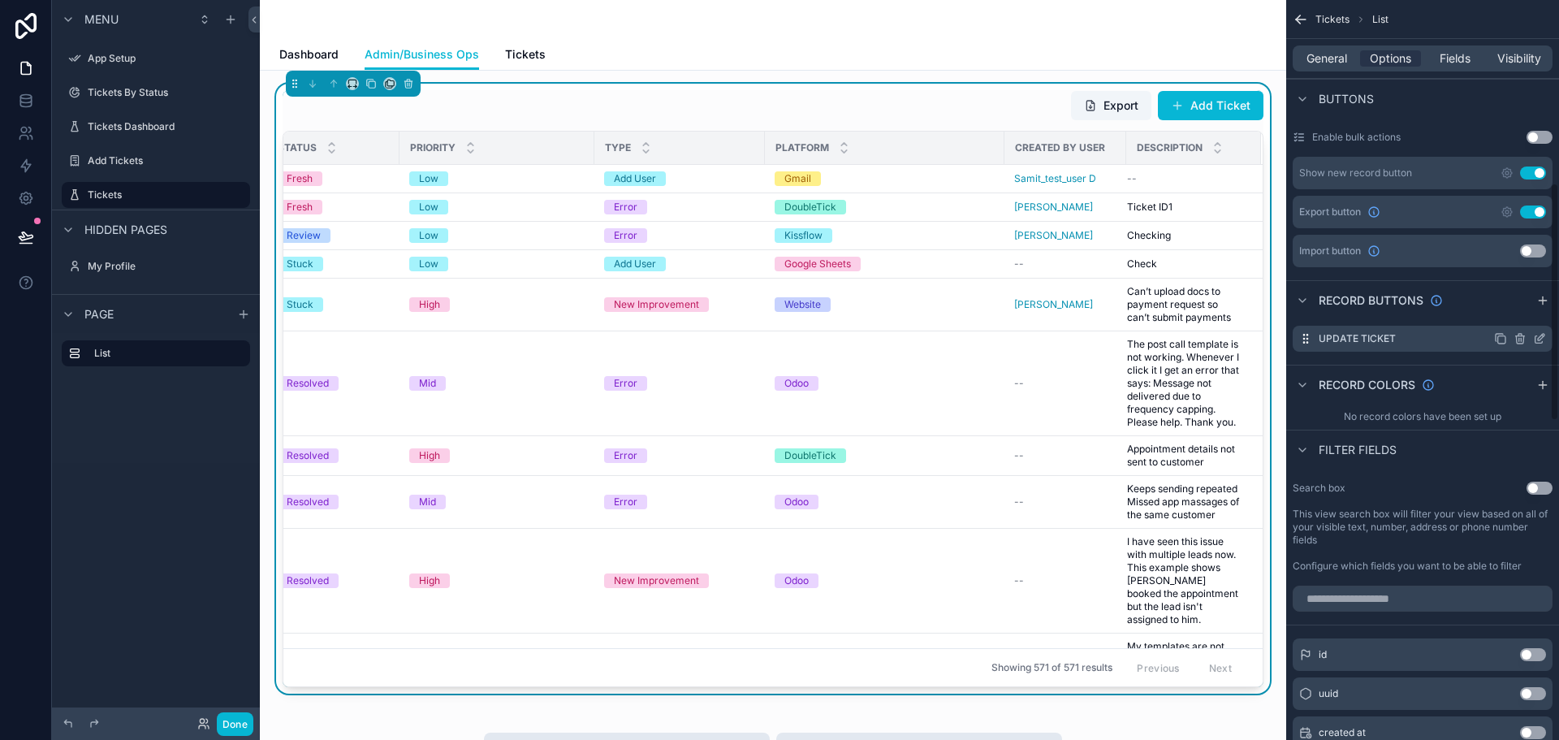
click at [1536, 337] on icon "scrollable content" at bounding box center [1539, 338] width 13 height 13
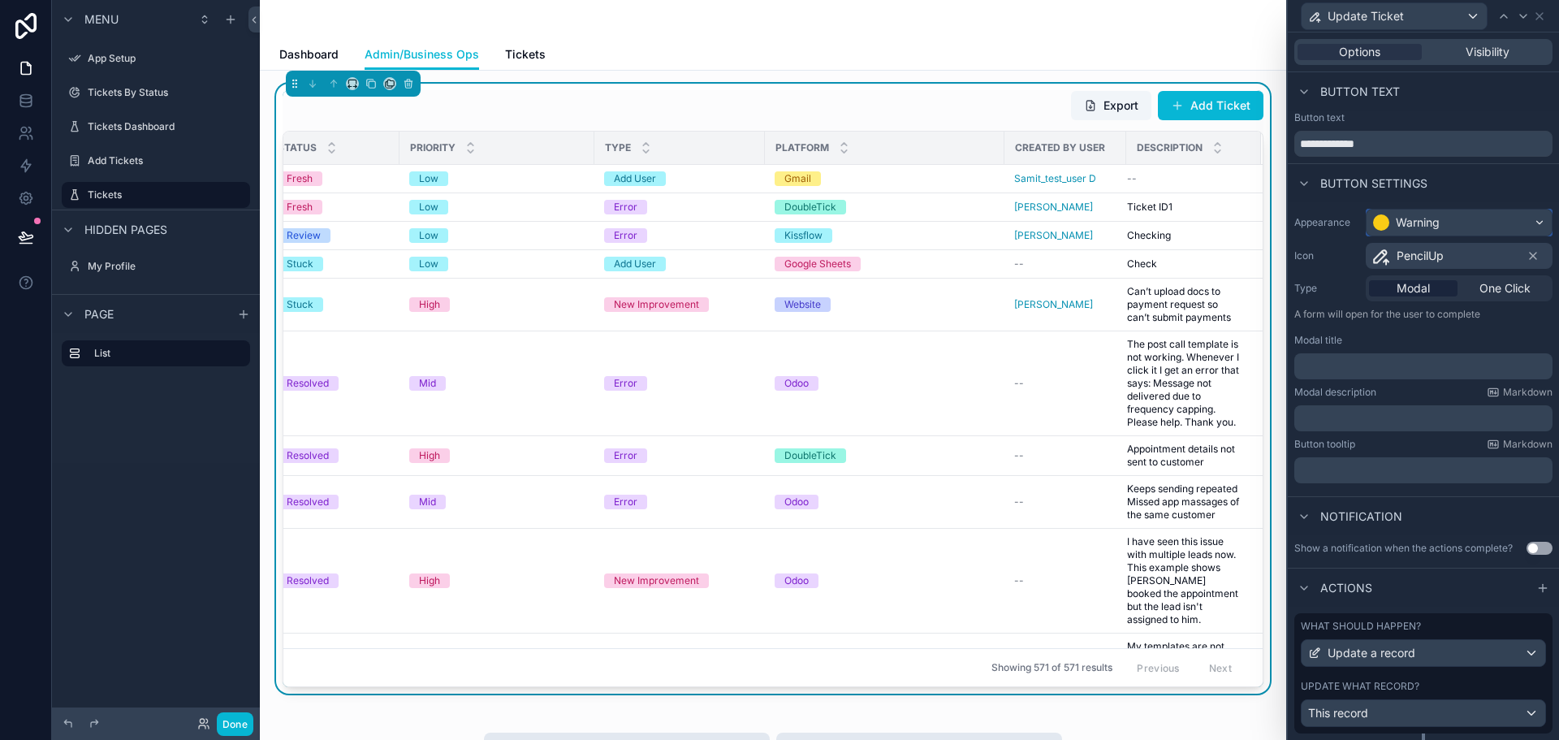
click at [1467, 222] on div "Warning" at bounding box center [1458, 222] width 185 height 26
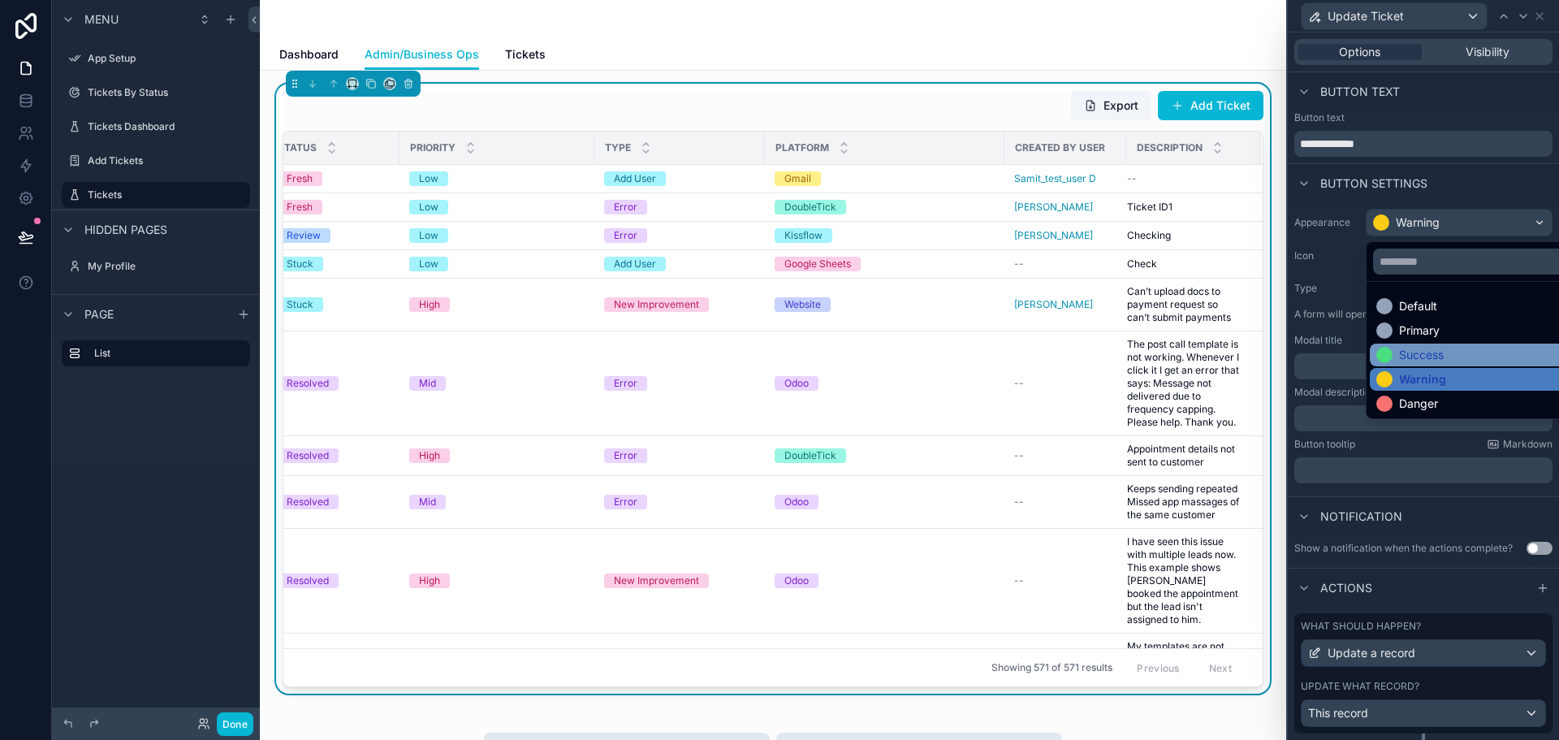
click at [1443, 354] on div "Success" at bounding box center [1421, 355] width 45 height 16
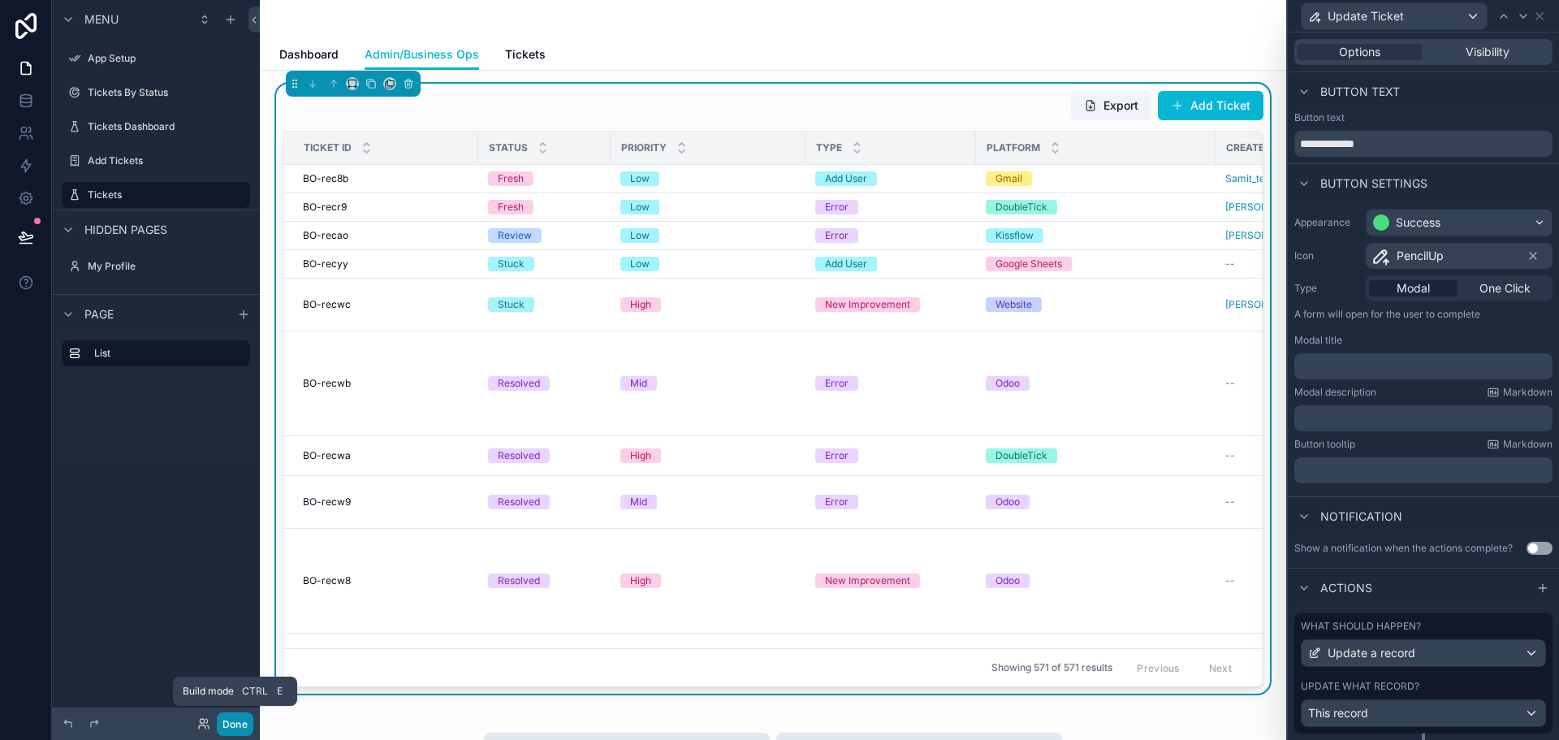
click at [227, 721] on button "Done" at bounding box center [235, 724] width 37 height 24
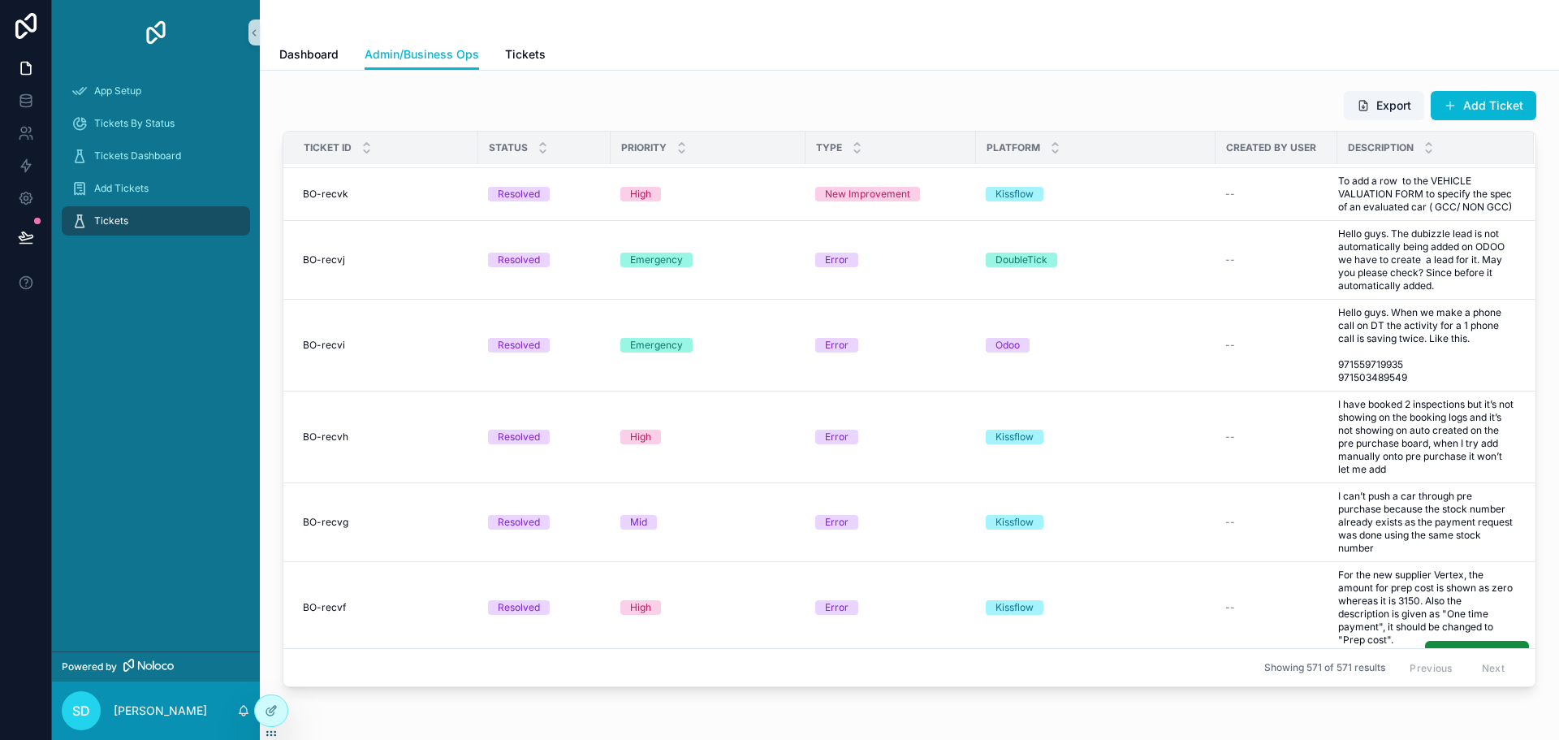
scroll to position [0, 0]
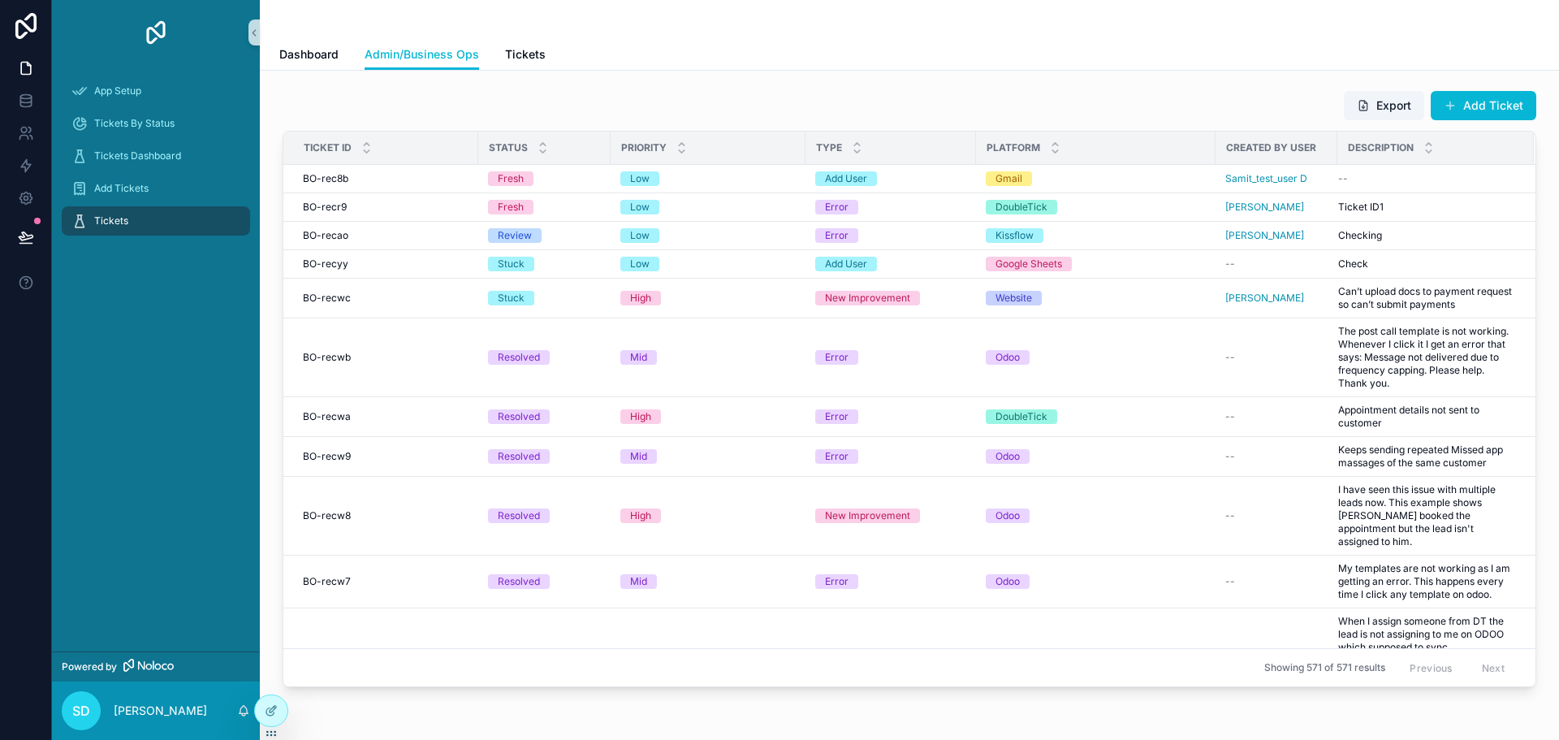
click at [516, 107] on div "Export Add Ticket" at bounding box center [909, 105] width 1253 height 31
click at [27, 234] on icon at bounding box center [26, 237] width 16 height 16
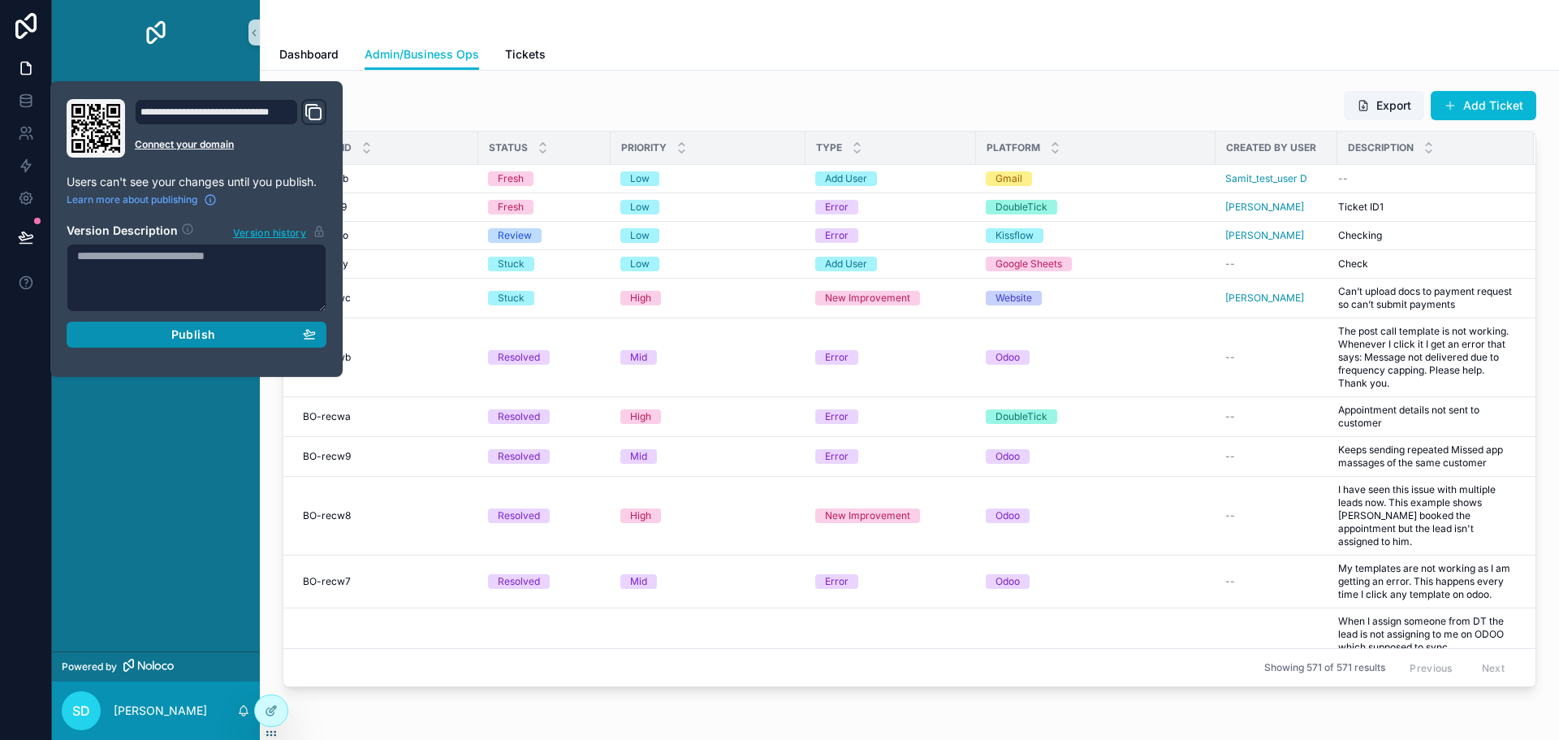
click at [205, 340] on span "Publish" at bounding box center [193, 334] width 44 height 15
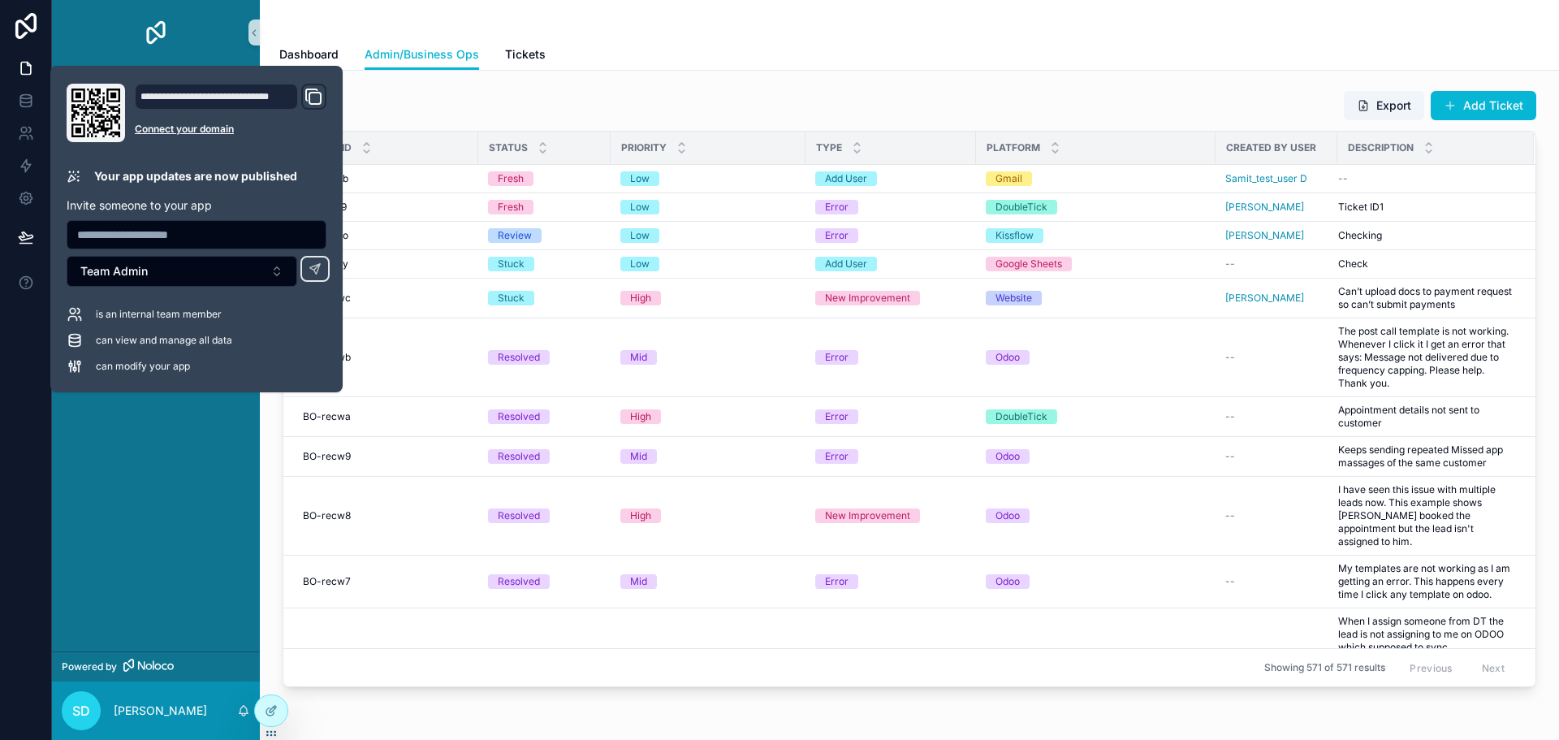
click at [403, 98] on div "Export Add Ticket" at bounding box center [909, 105] width 1253 height 31
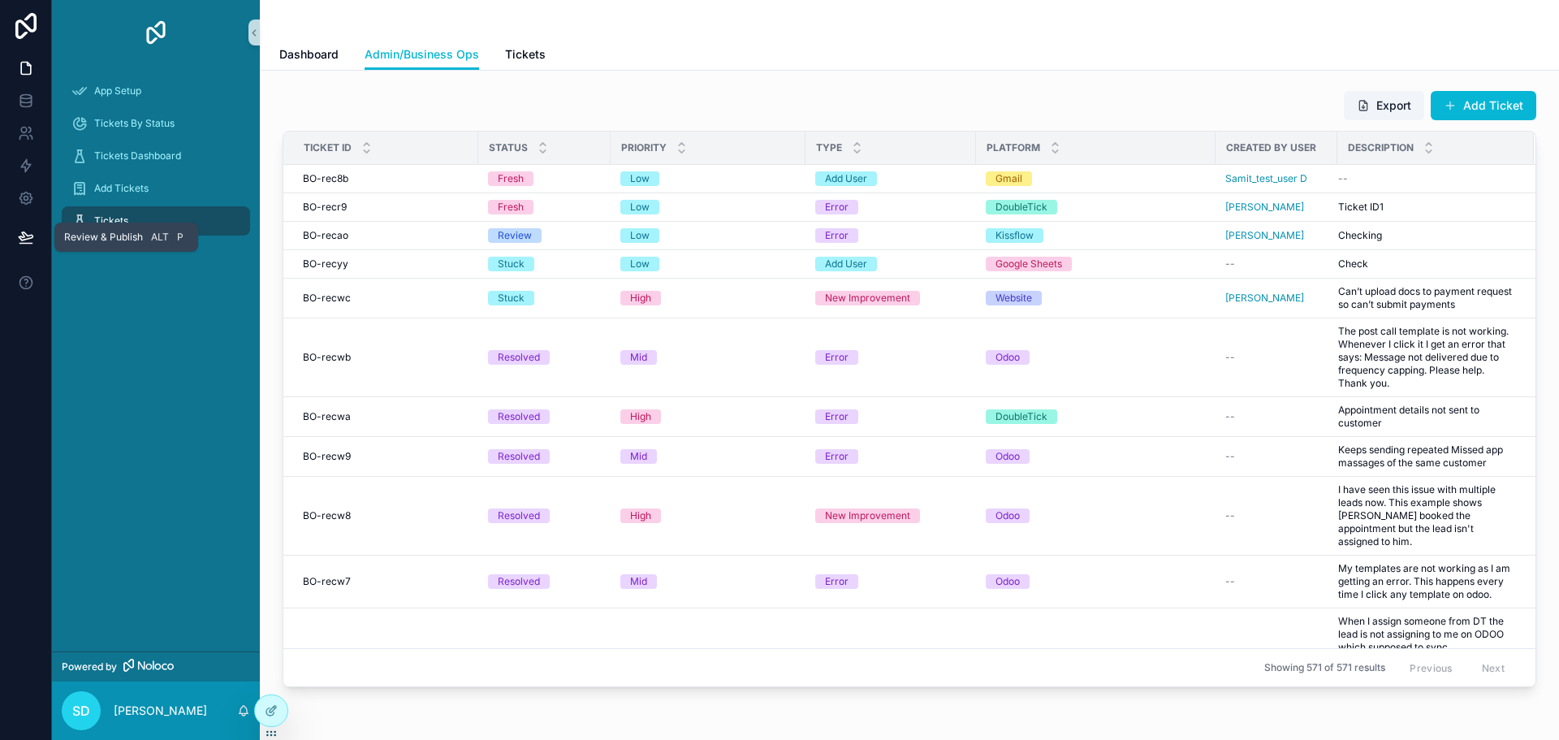
click at [32, 237] on icon at bounding box center [26, 236] width 14 height 8
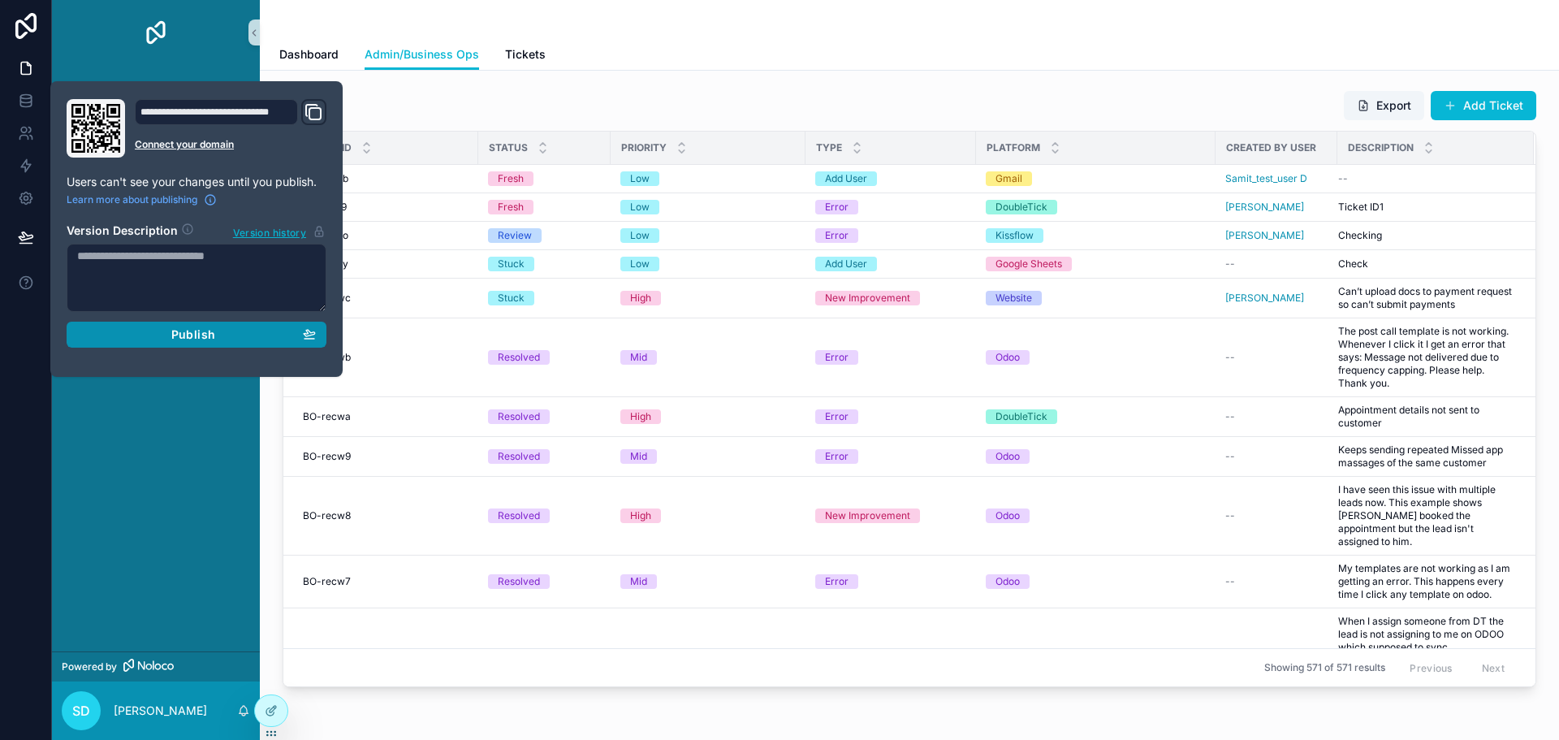
click at [220, 330] on div "Publish" at bounding box center [196, 334] width 239 height 15
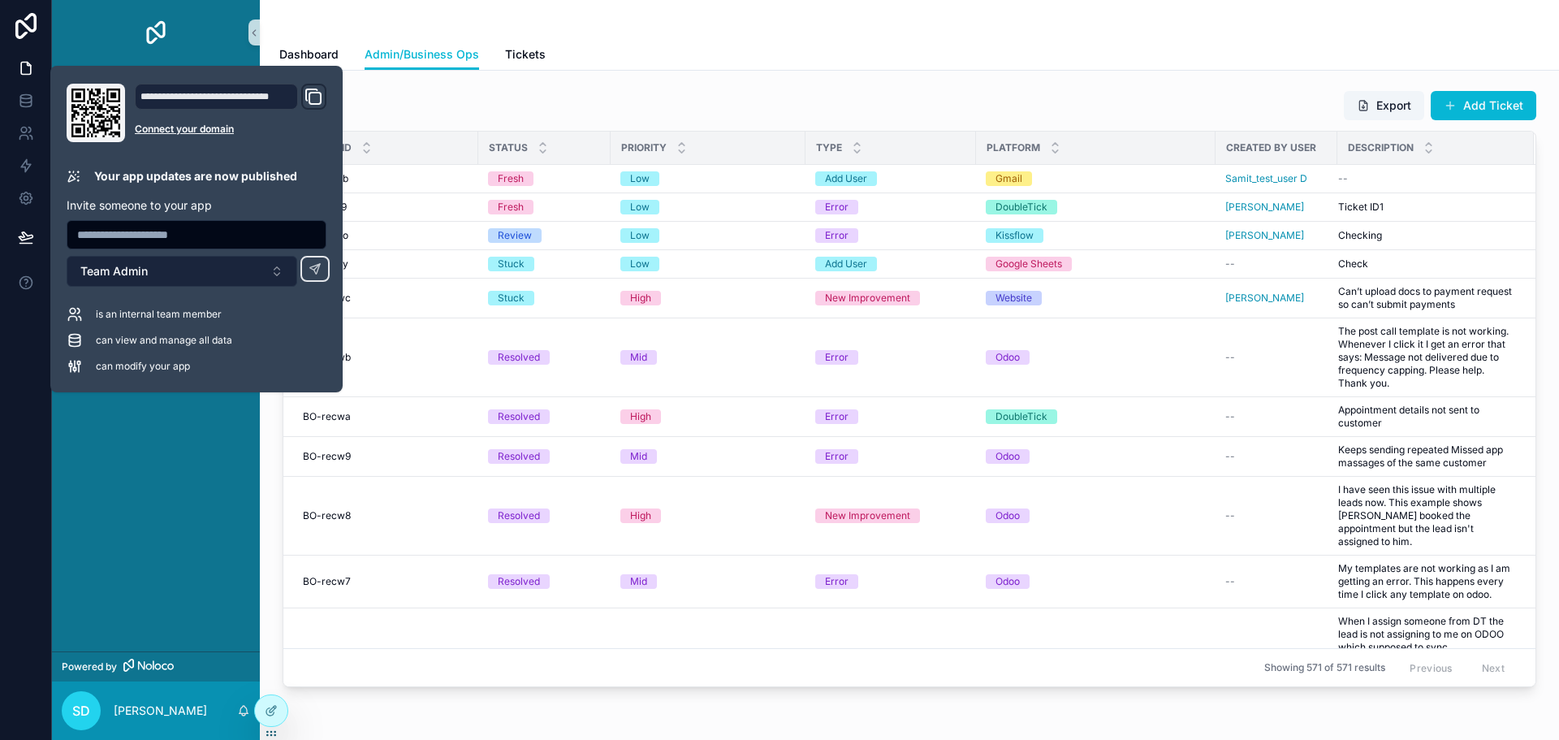
click at [256, 280] on button "Team Admin" at bounding box center [182, 271] width 231 height 31
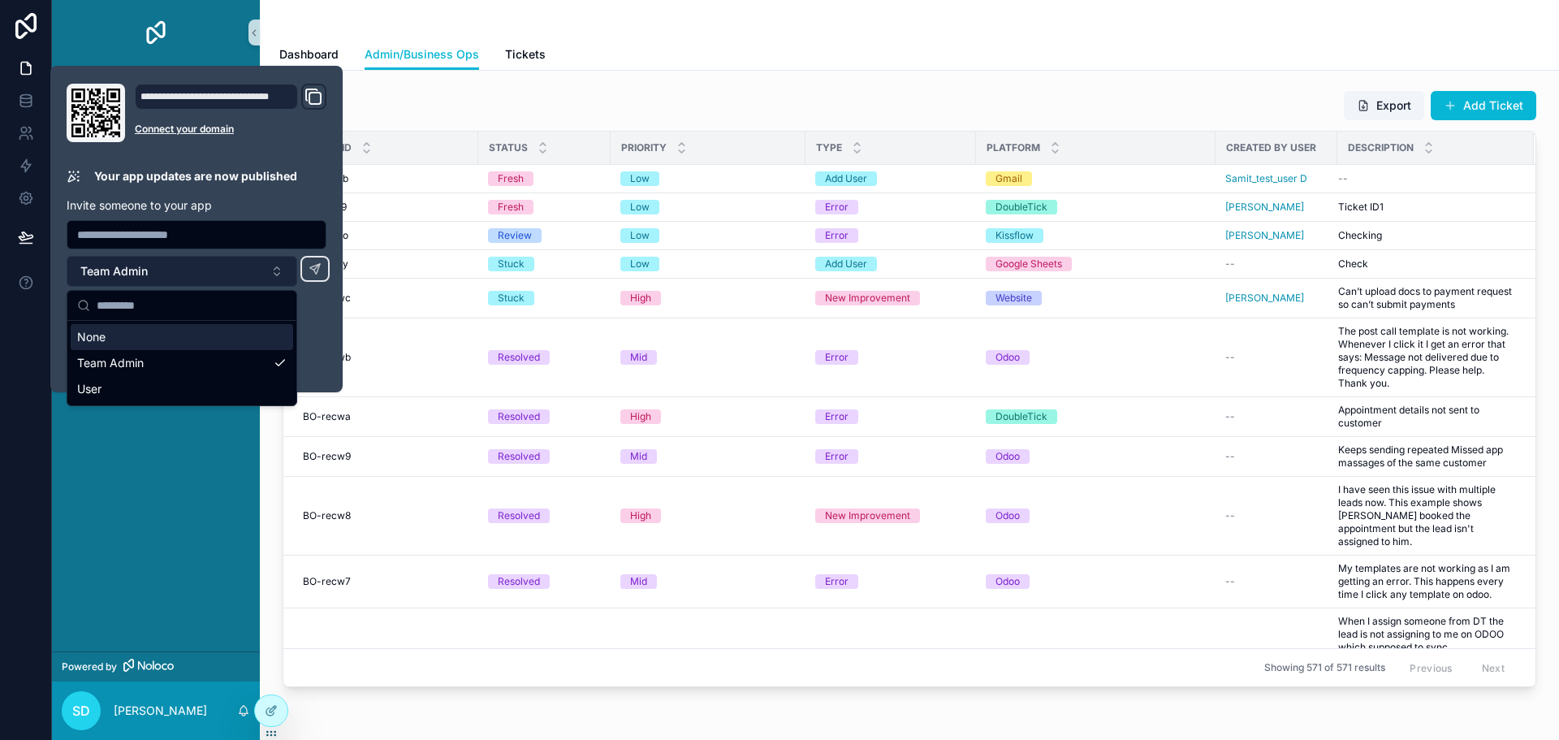
click at [262, 274] on button "Team Admin" at bounding box center [182, 271] width 231 height 31
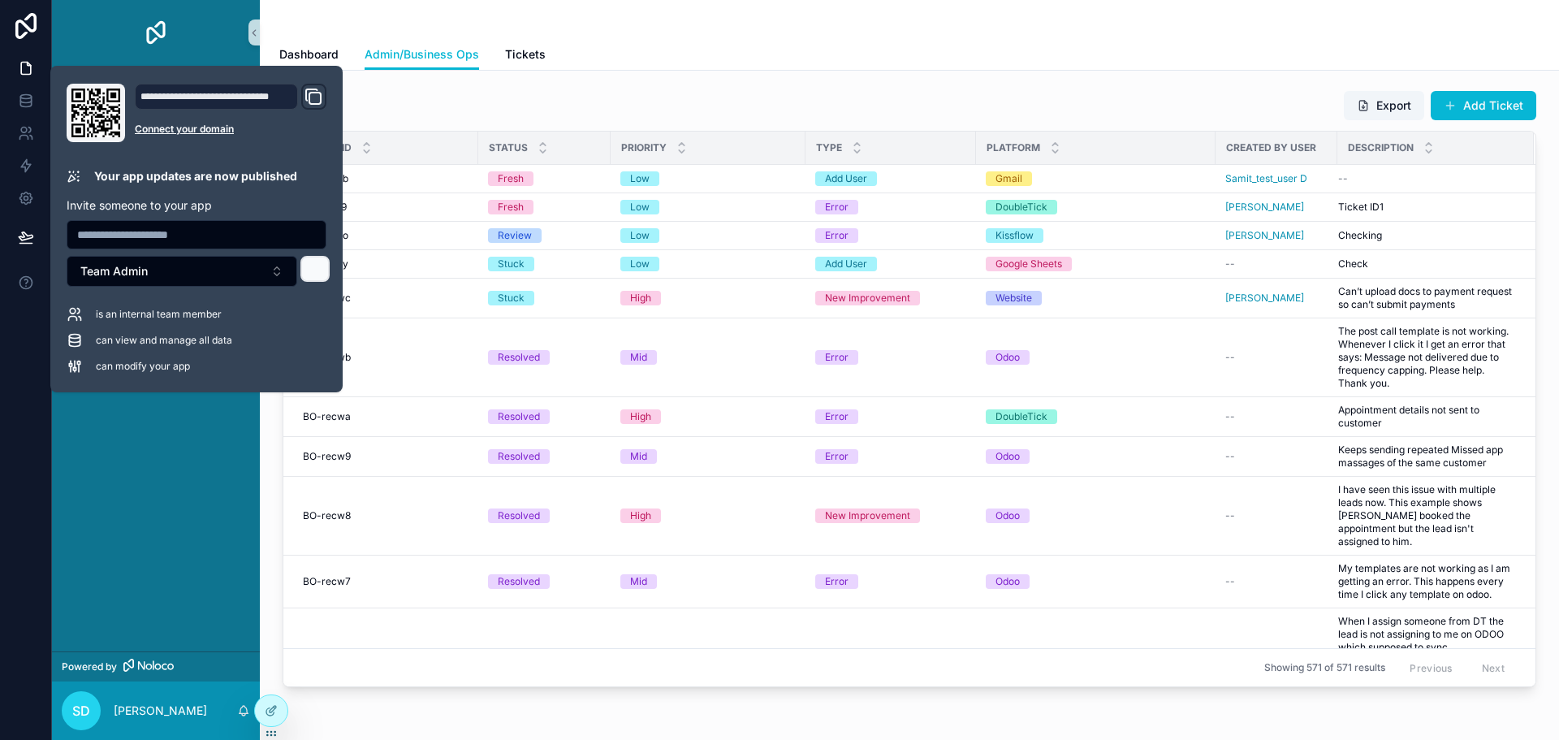
click at [315, 274] on icon at bounding box center [314, 268] width 13 height 13
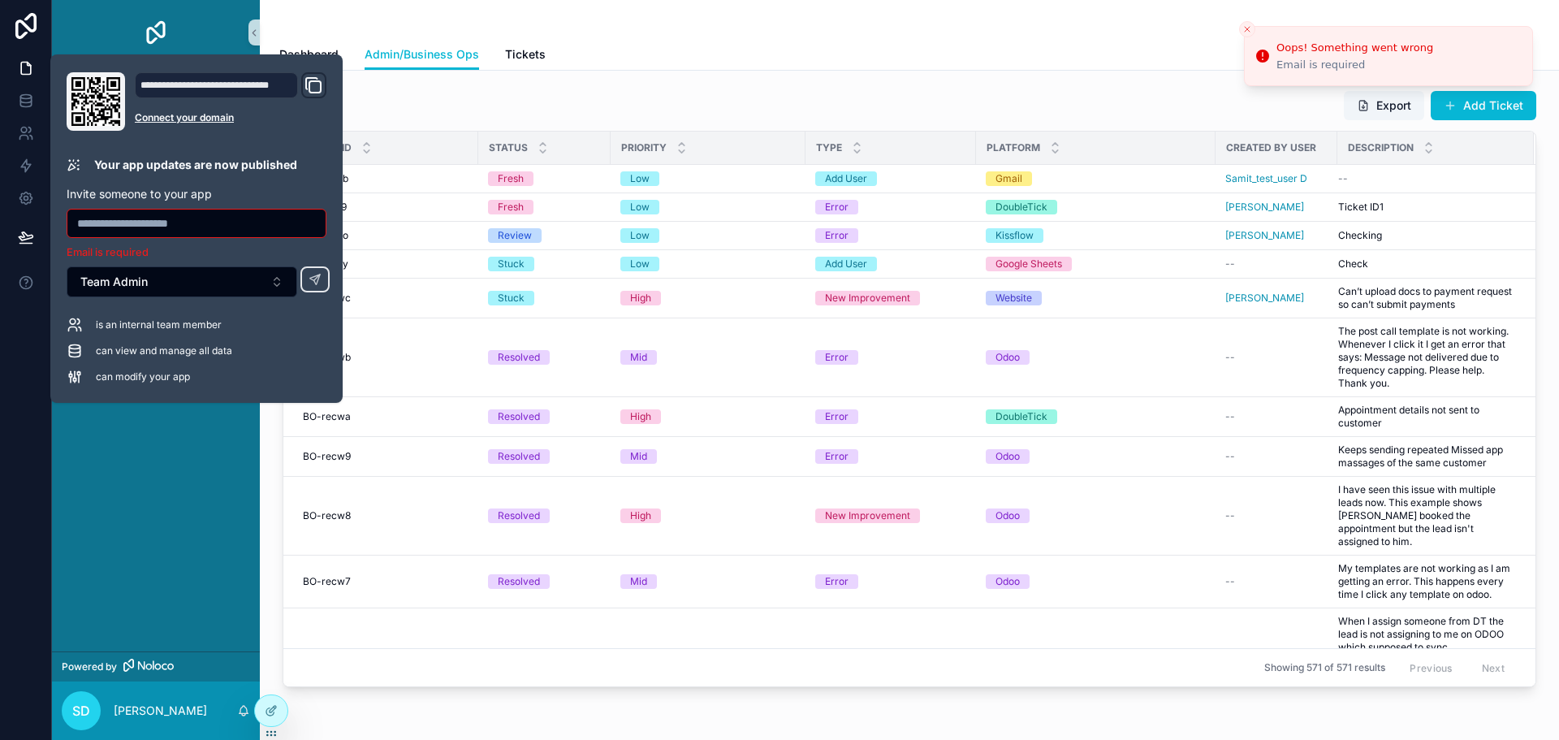
click at [207, 438] on div "App Setup Tickets By Status Tickets Dashboard Add Tickets Tickets" at bounding box center [156, 358] width 208 height 586
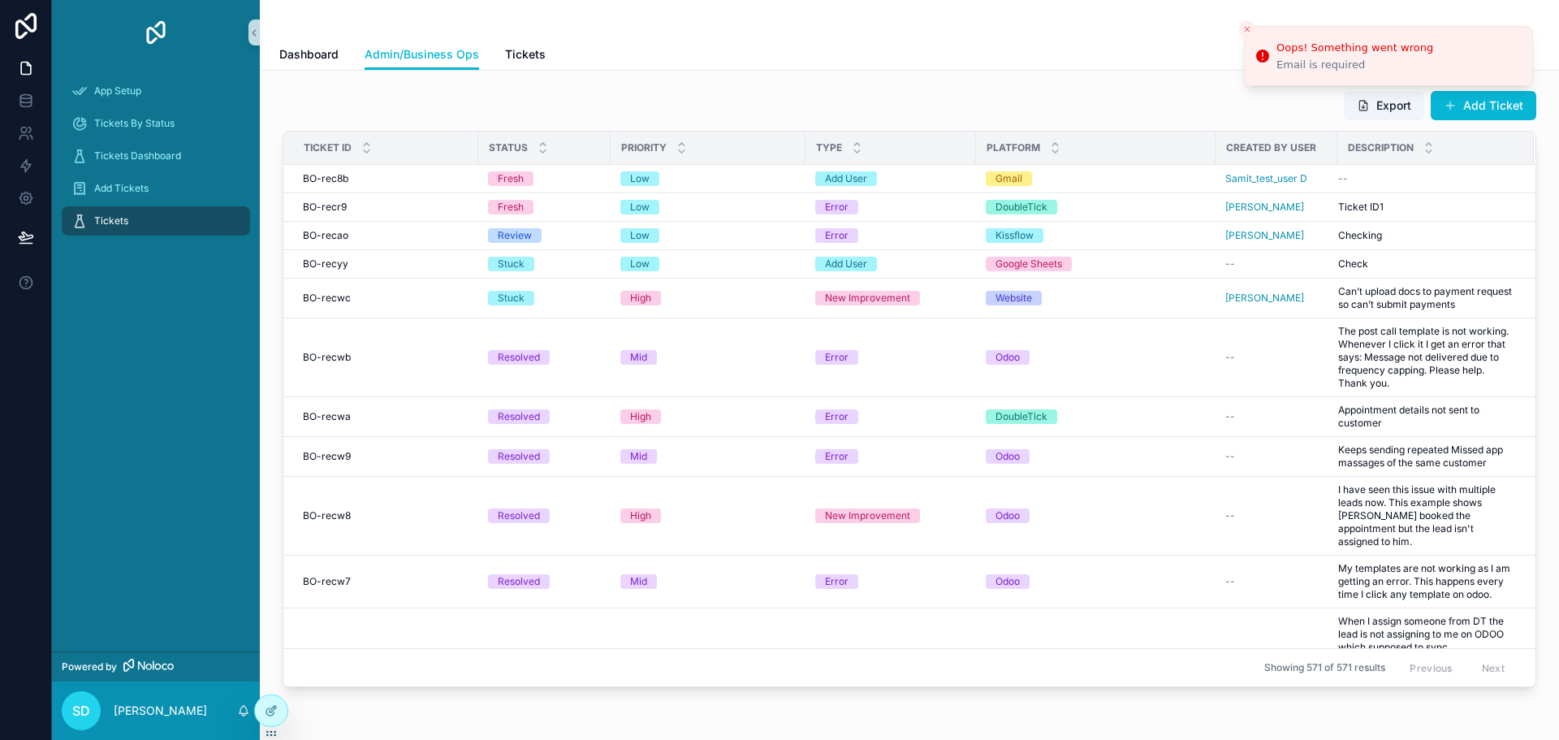
click at [1243, 25] on icon "Close toast" at bounding box center [1247, 29] width 10 height 10
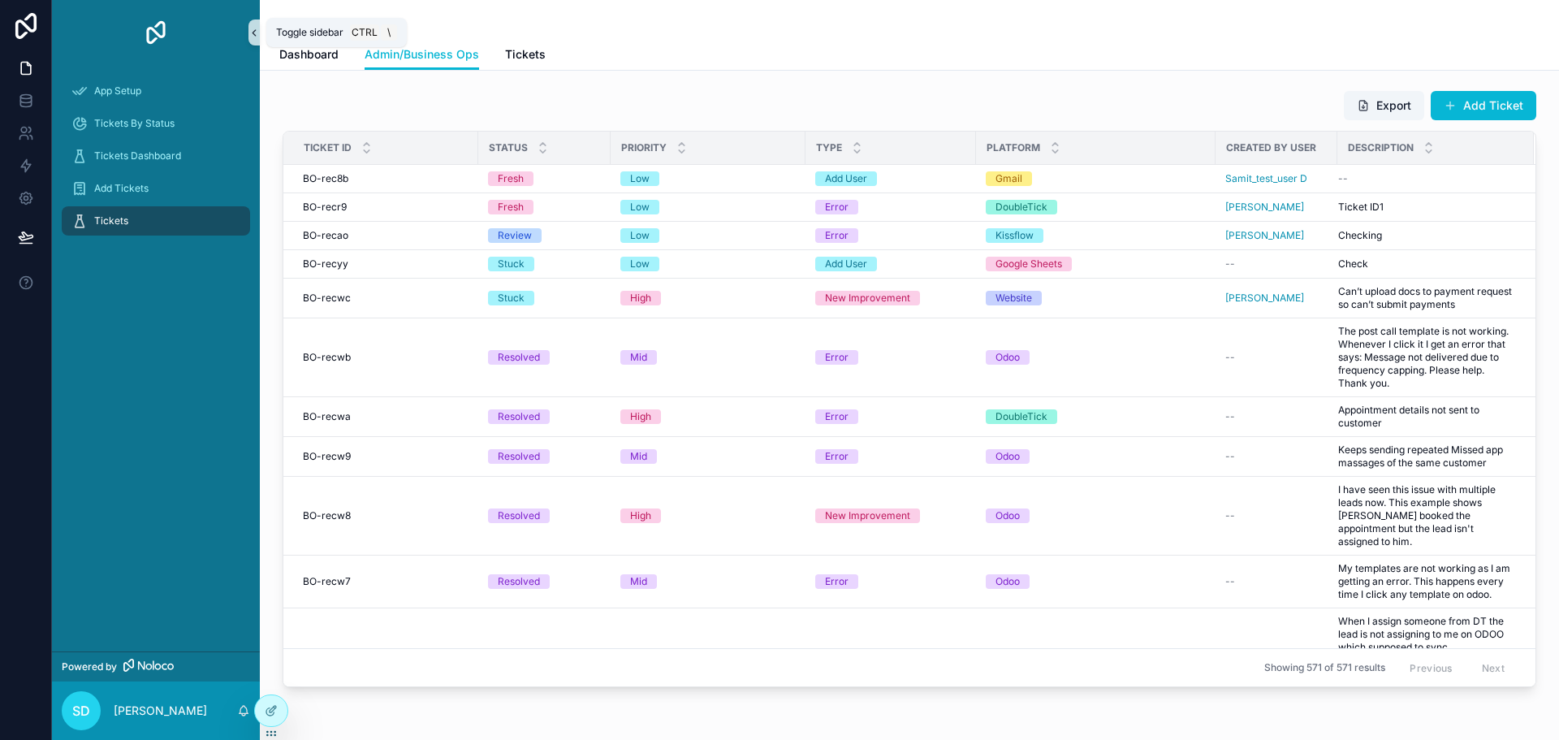
click at [255, 38] on icon "scrollable content" at bounding box center [253, 33] width 11 height 12
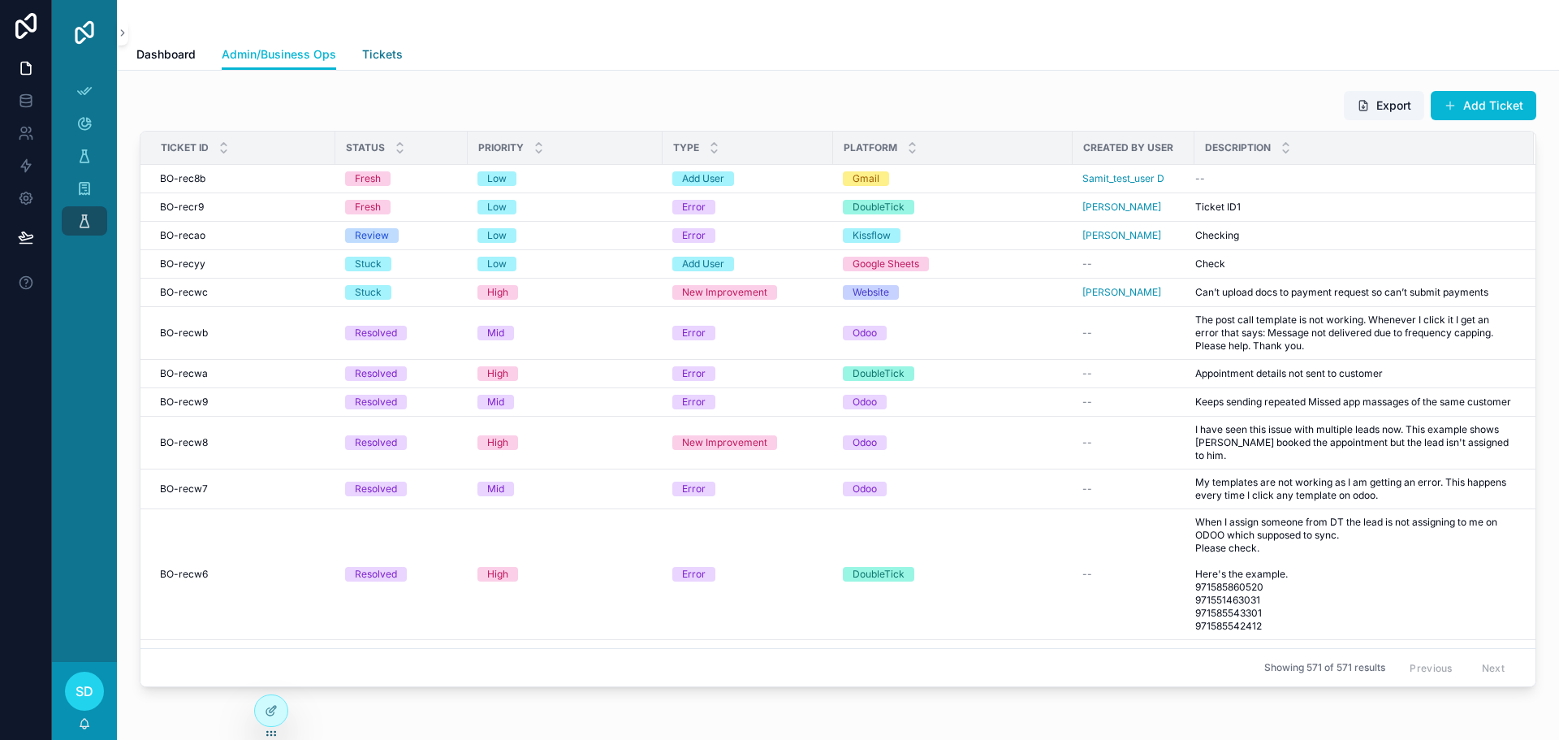
click at [377, 59] on span "Tickets" at bounding box center [382, 54] width 41 height 16
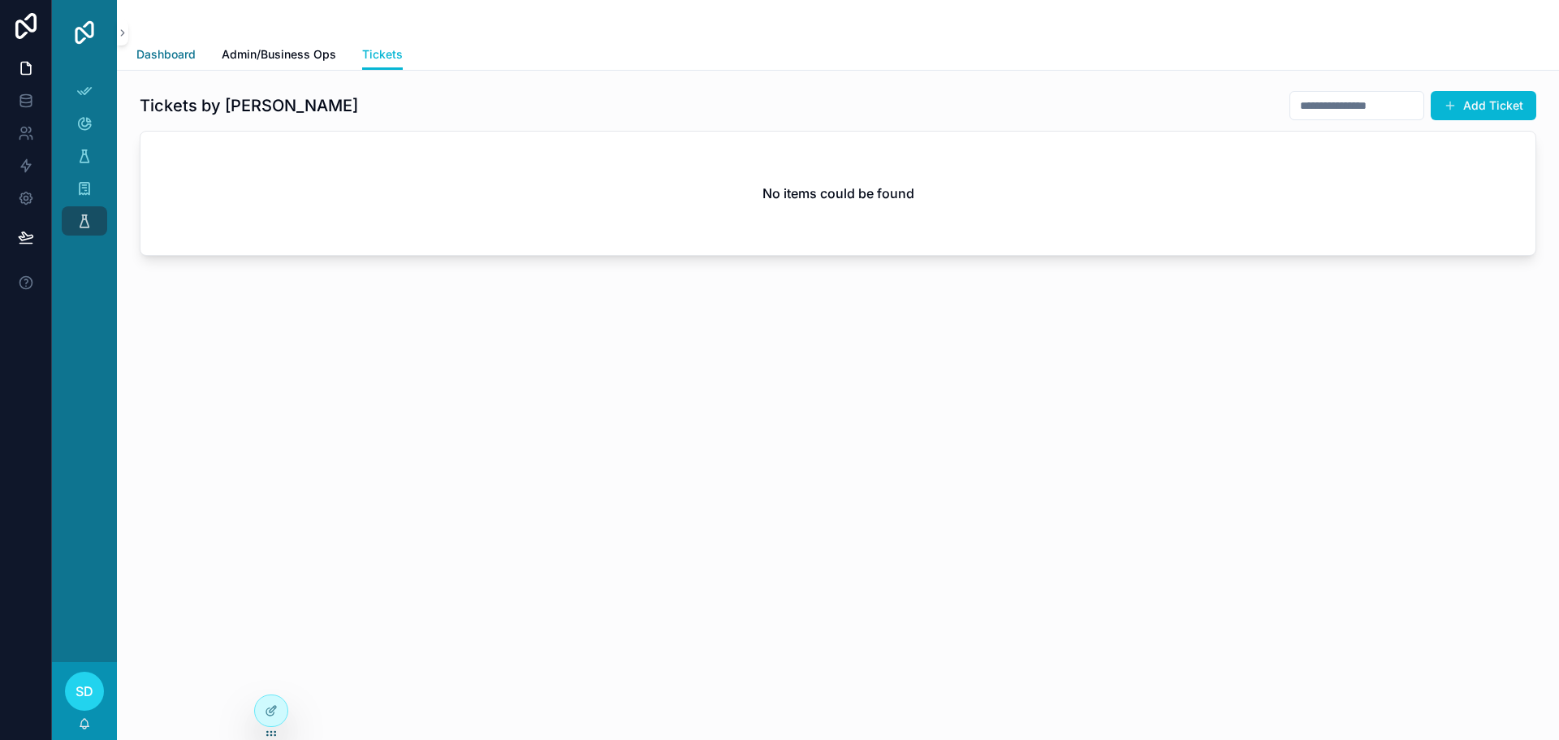
click at [169, 63] on link "Dashboard" at bounding box center [165, 56] width 59 height 32
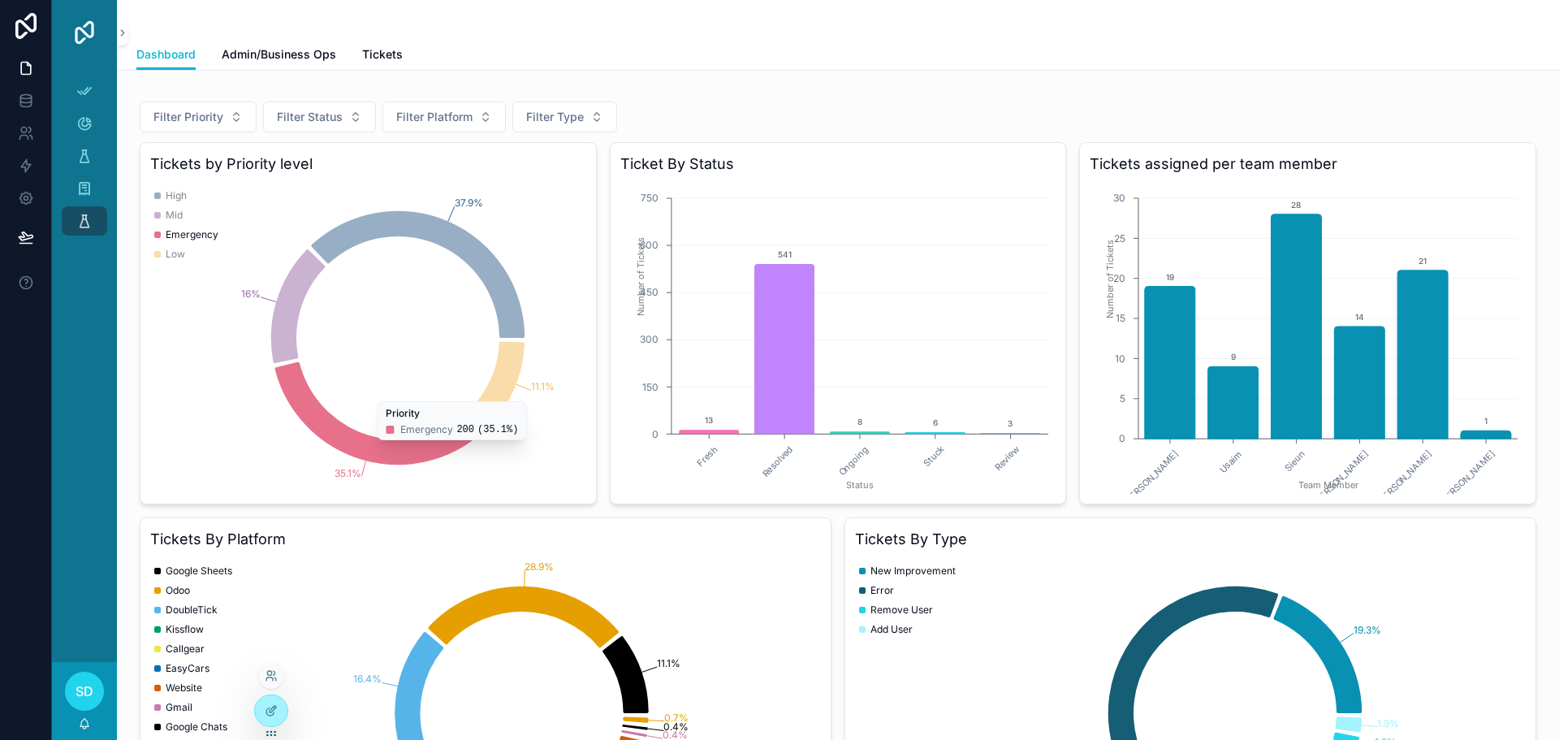
click at [278, 670] on div at bounding box center [271, 675] width 26 height 26
click at [270, 678] on icon at bounding box center [271, 675] width 13 height 13
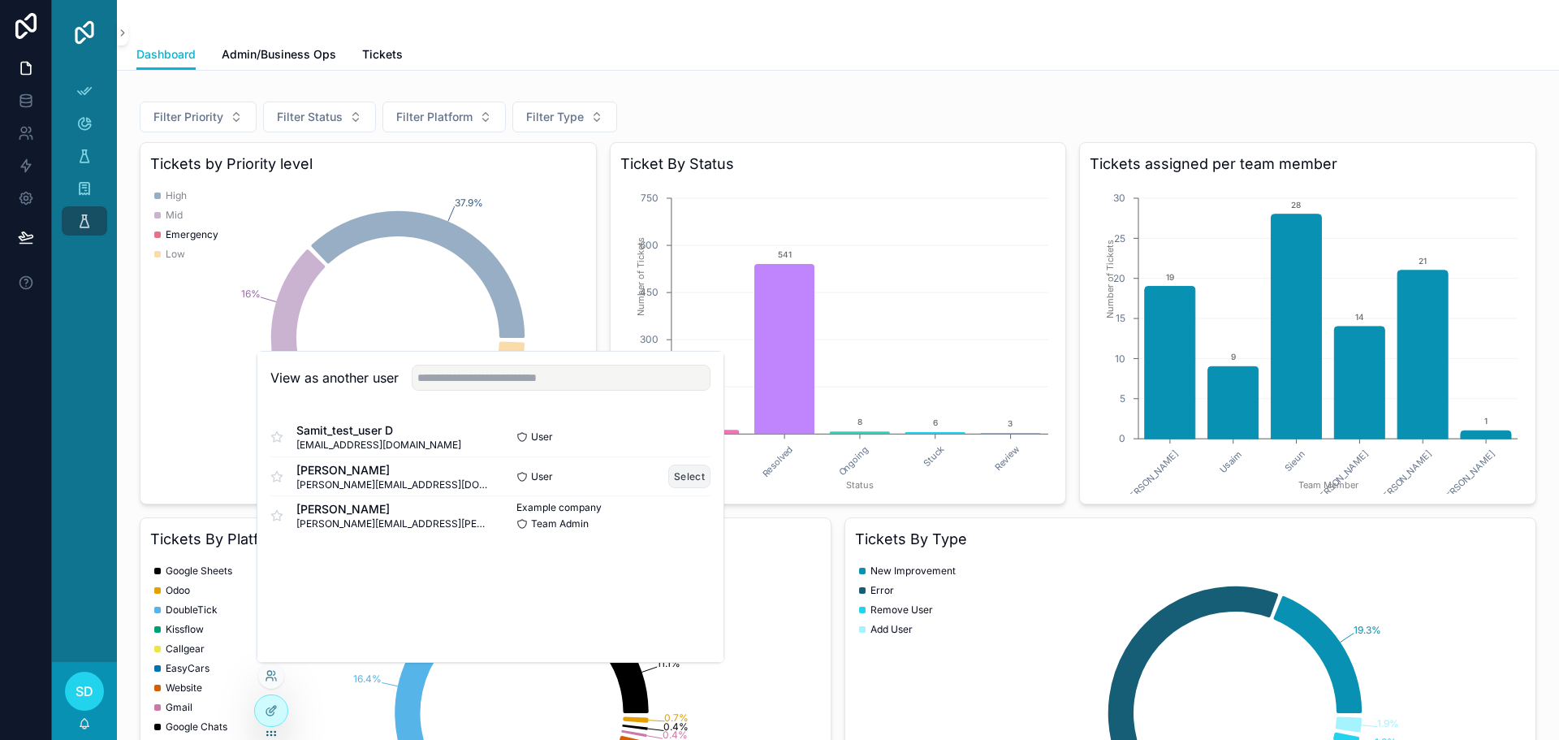
click at [688, 484] on button "Select" at bounding box center [689, 476] width 42 height 24
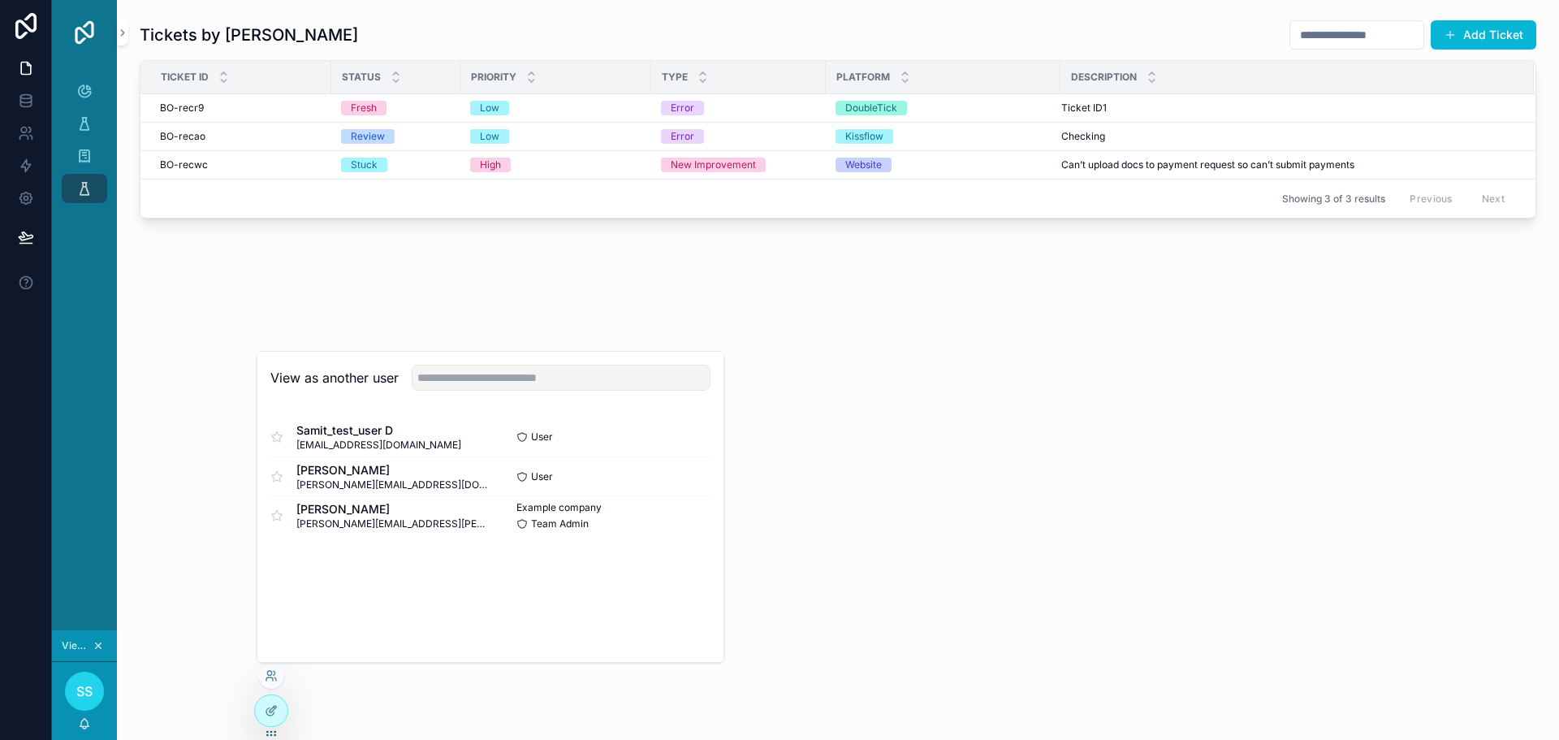
click at [901, 330] on div "Tickets by Shadab Add Ticket Ticket ID Status Priority Type Platform Descriptio…" at bounding box center [838, 177] width 1442 height 355
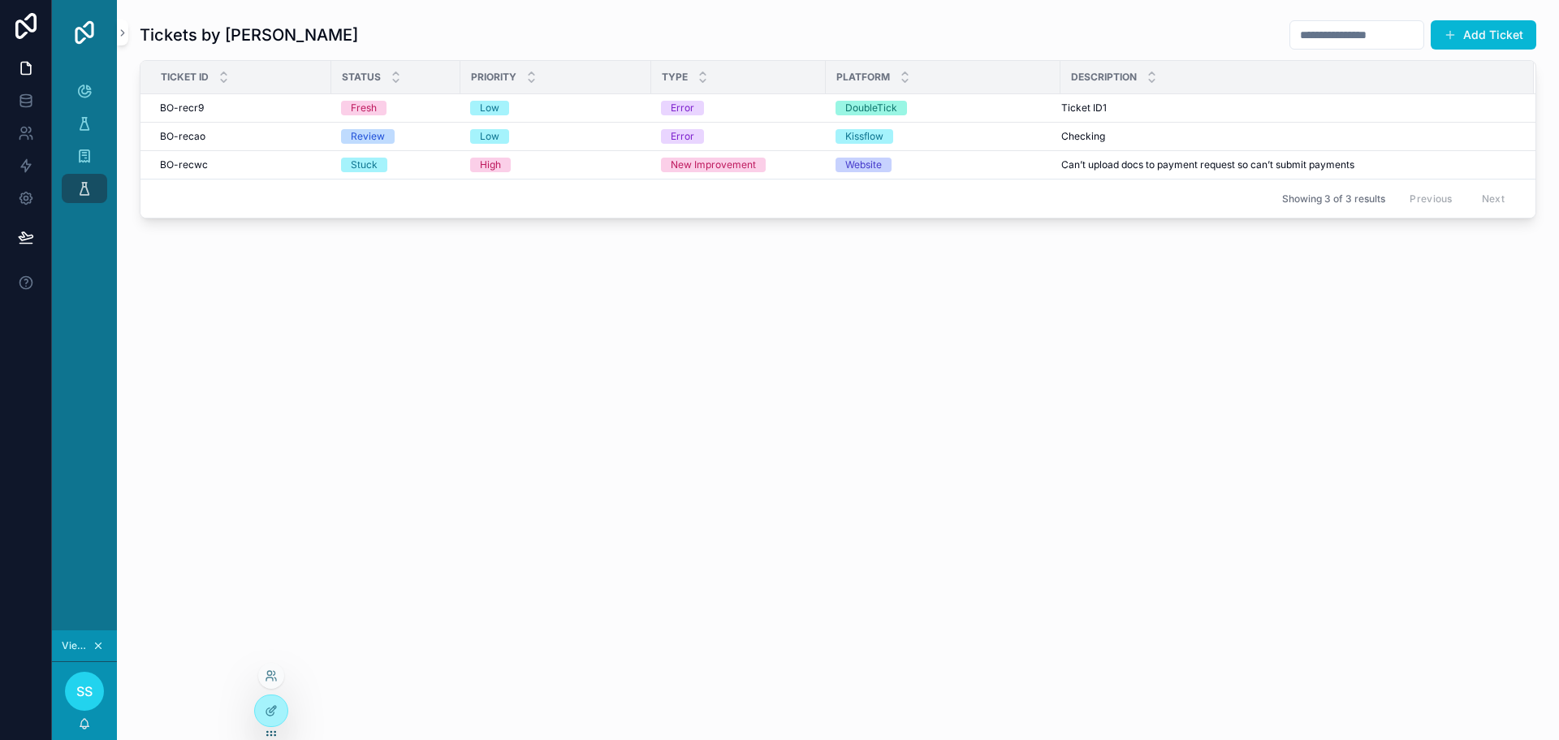
click at [272, 667] on div at bounding box center [271, 675] width 26 height 26
click at [274, 671] on icon at bounding box center [275, 673] width 2 height 4
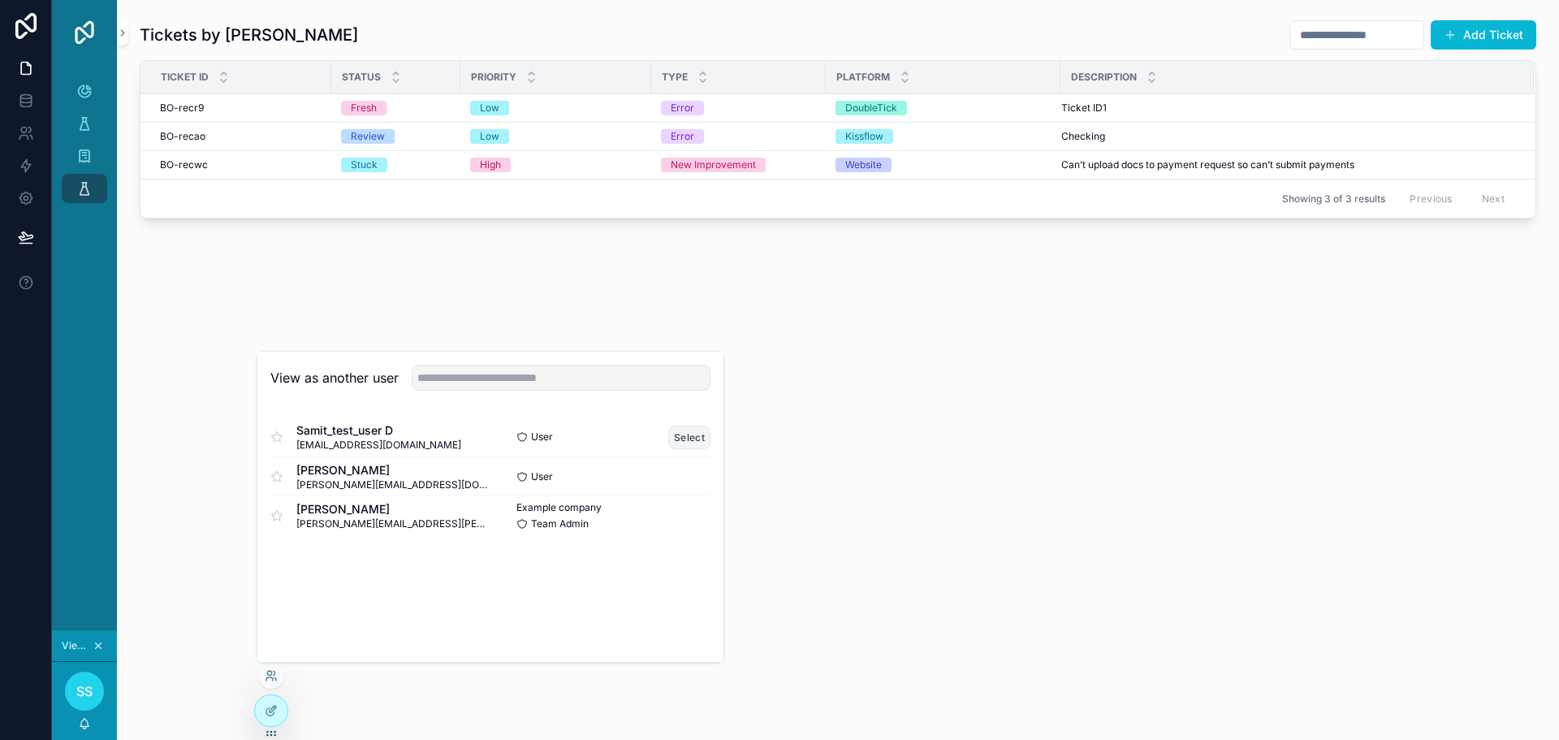
click at [697, 439] on button "Select" at bounding box center [689, 437] width 42 height 24
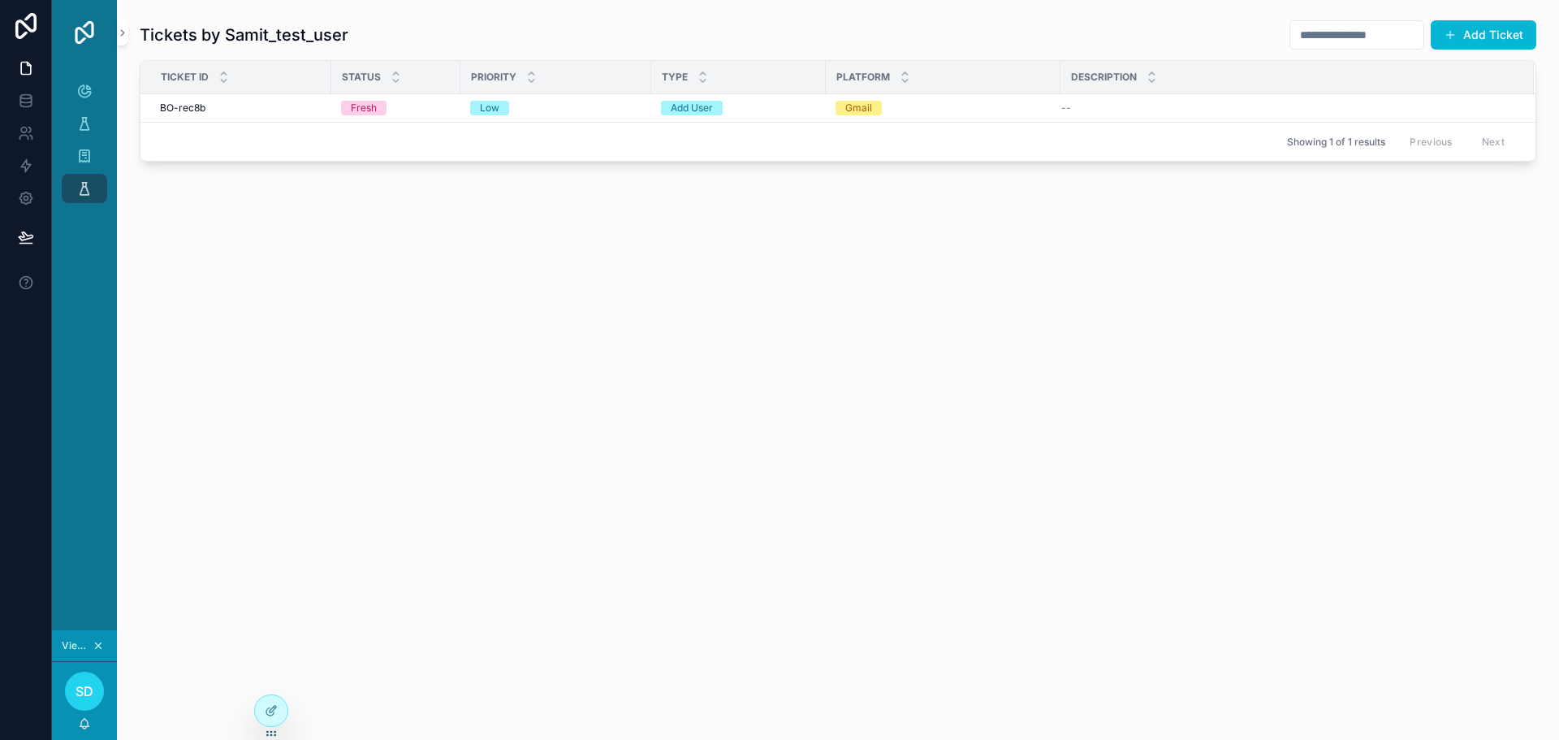
click at [900, 149] on div "Showing 1 of 1 results Previous Next" at bounding box center [837, 141] width 1395 height 39
drag, startPoint x: 224, startPoint y: 31, endPoint x: 414, endPoint y: 32, distance: 190.0
click at [414, 32] on div "Tickets by Samit_test_user Add Ticket" at bounding box center [838, 34] width 1396 height 31
click at [494, 317] on div "Tickets by Samit_test_user Add Ticket Ticket ID Status Priority Type Platform D…" at bounding box center [838, 370] width 1442 height 740
click at [115, 35] on div "scrollable content" at bounding box center [84, 32] width 65 height 65
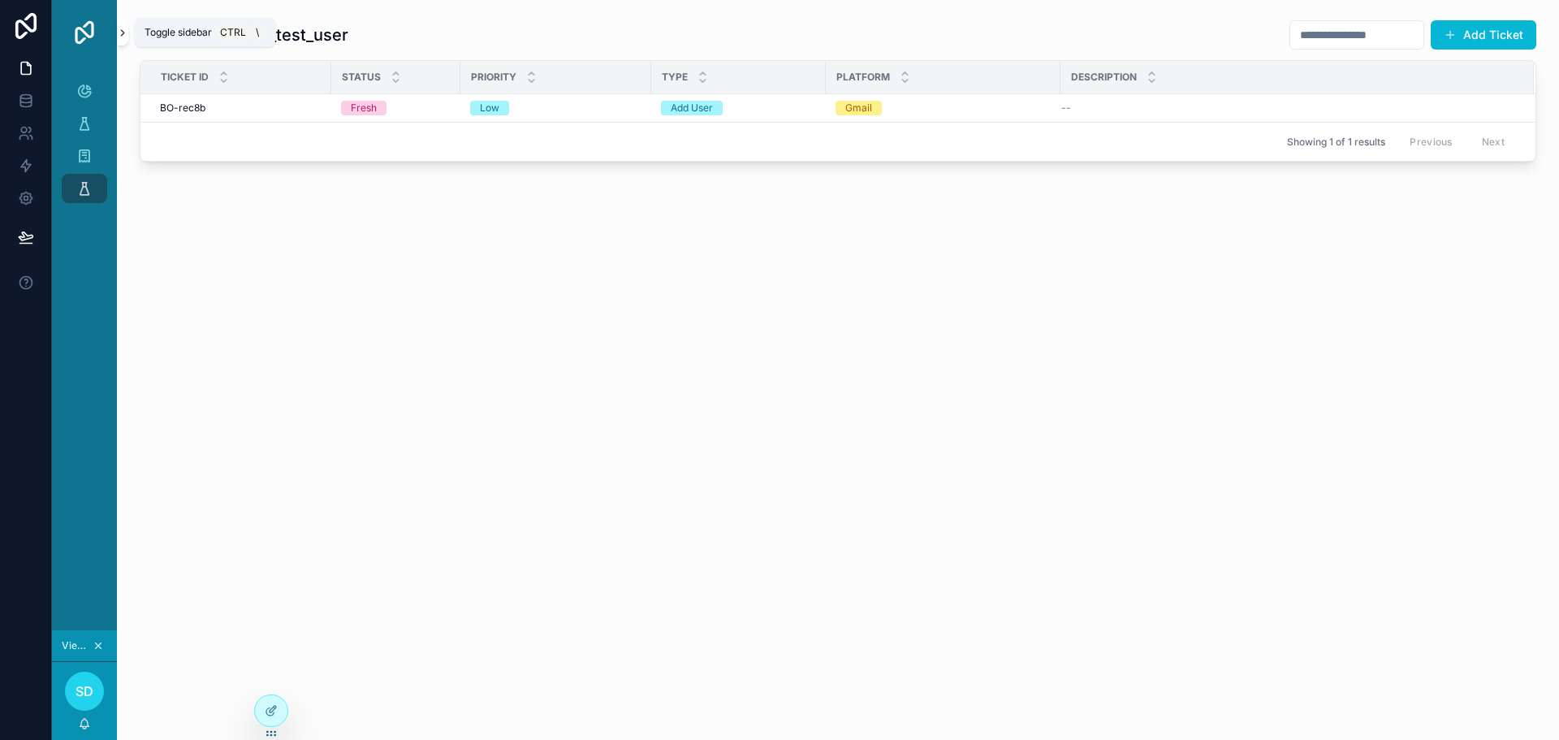
click at [118, 40] on button "scrollable content" at bounding box center [122, 32] width 11 height 26
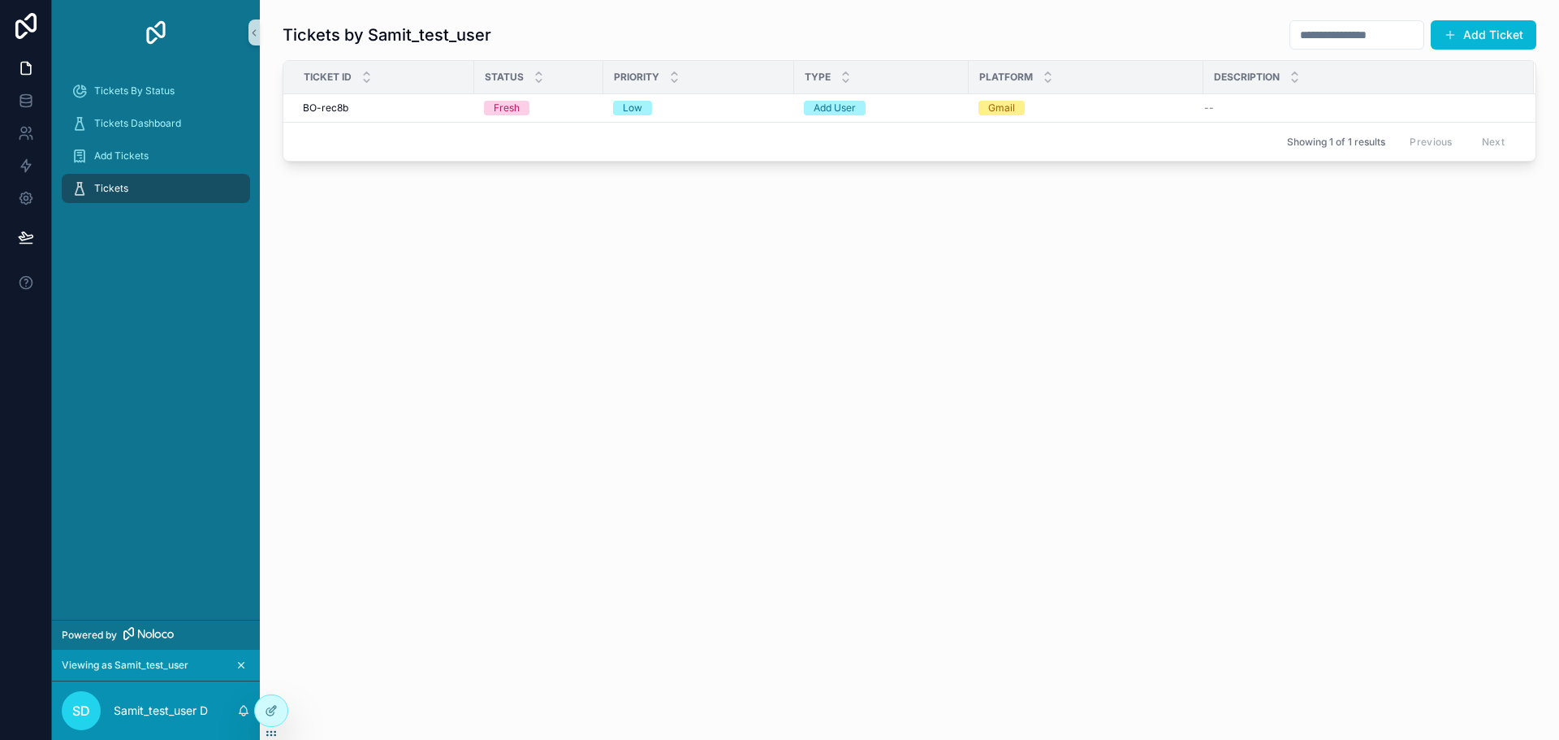
click at [239, 664] on icon "scrollable content" at bounding box center [240, 664] width 11 height 11
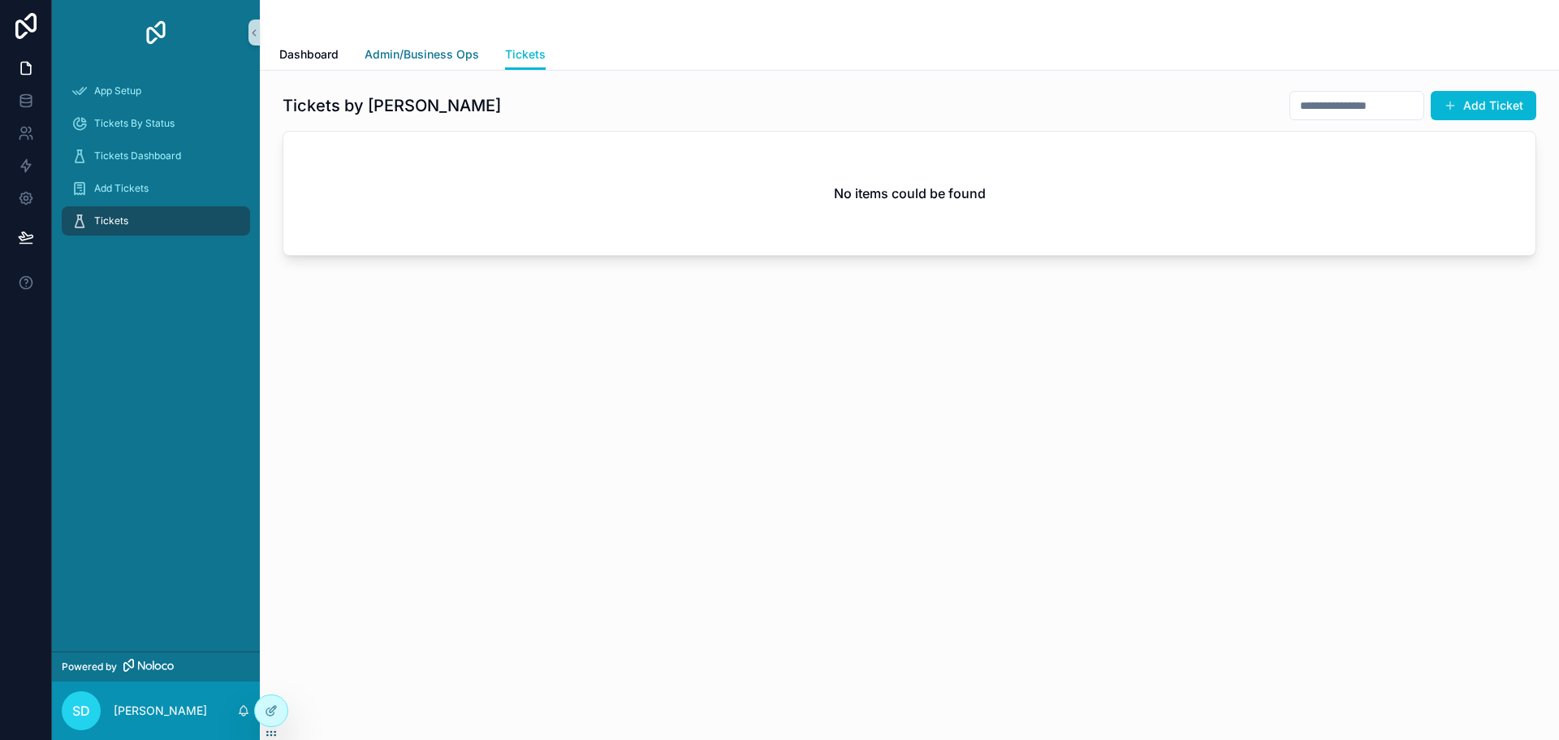
click at [442, 55] on span "Admin/Business Ops" at bounding box center [422, 54] width 114 height 16
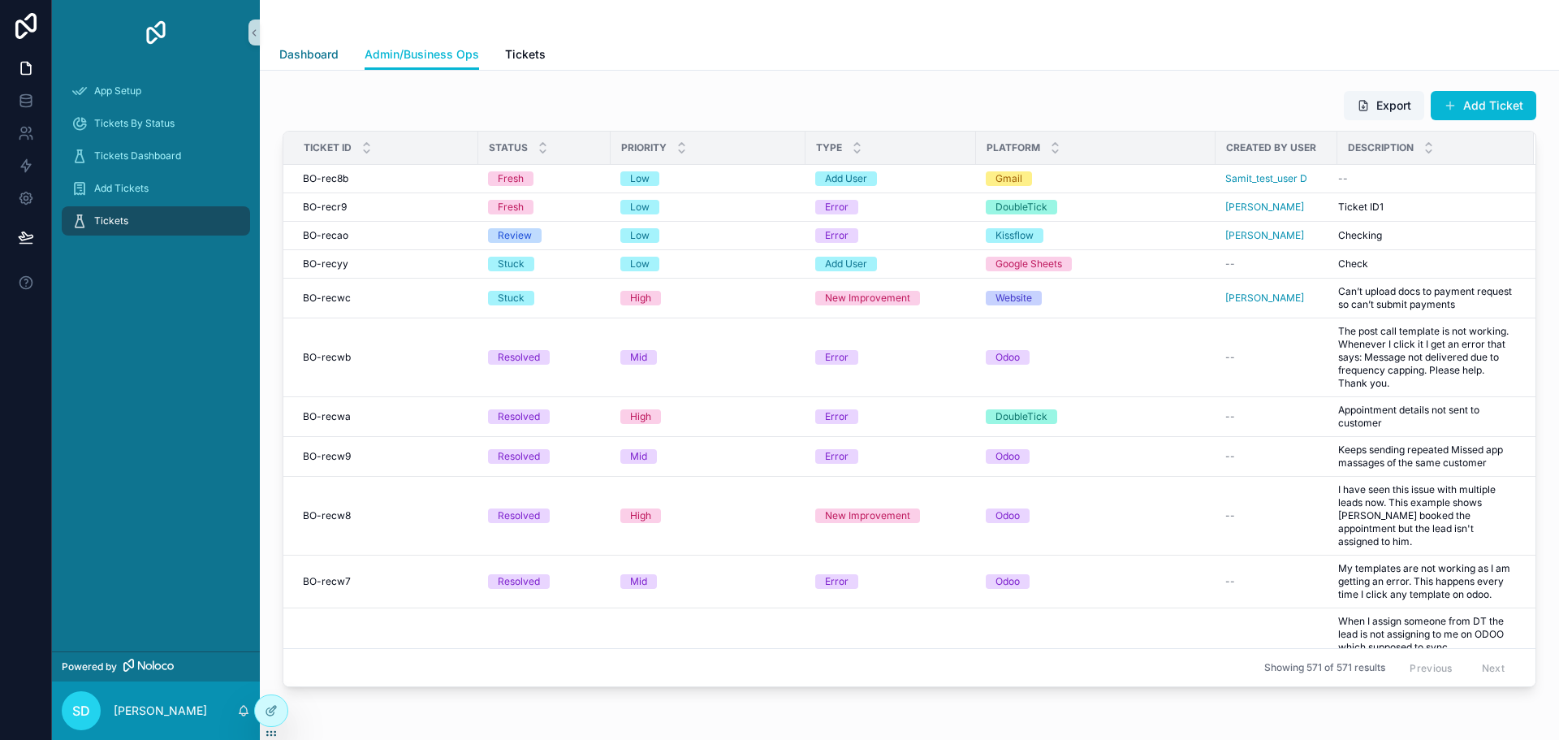
click at [306, 62] on span "Dashboard" at bounding box center [308, 54] width 59 height 16
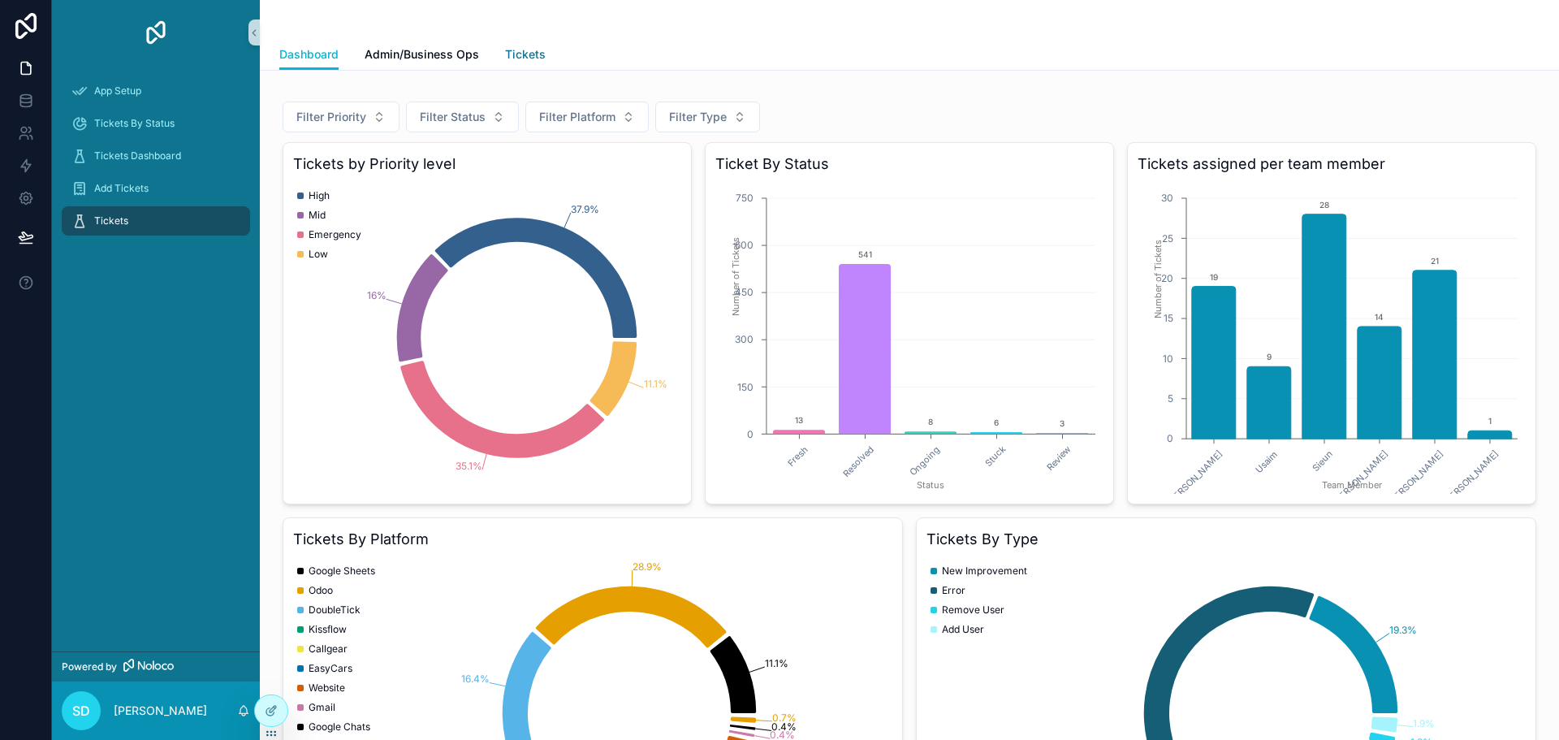
click at [529, 59] on span "Tickets" at bounding box center [525, 54] width 41 height 16
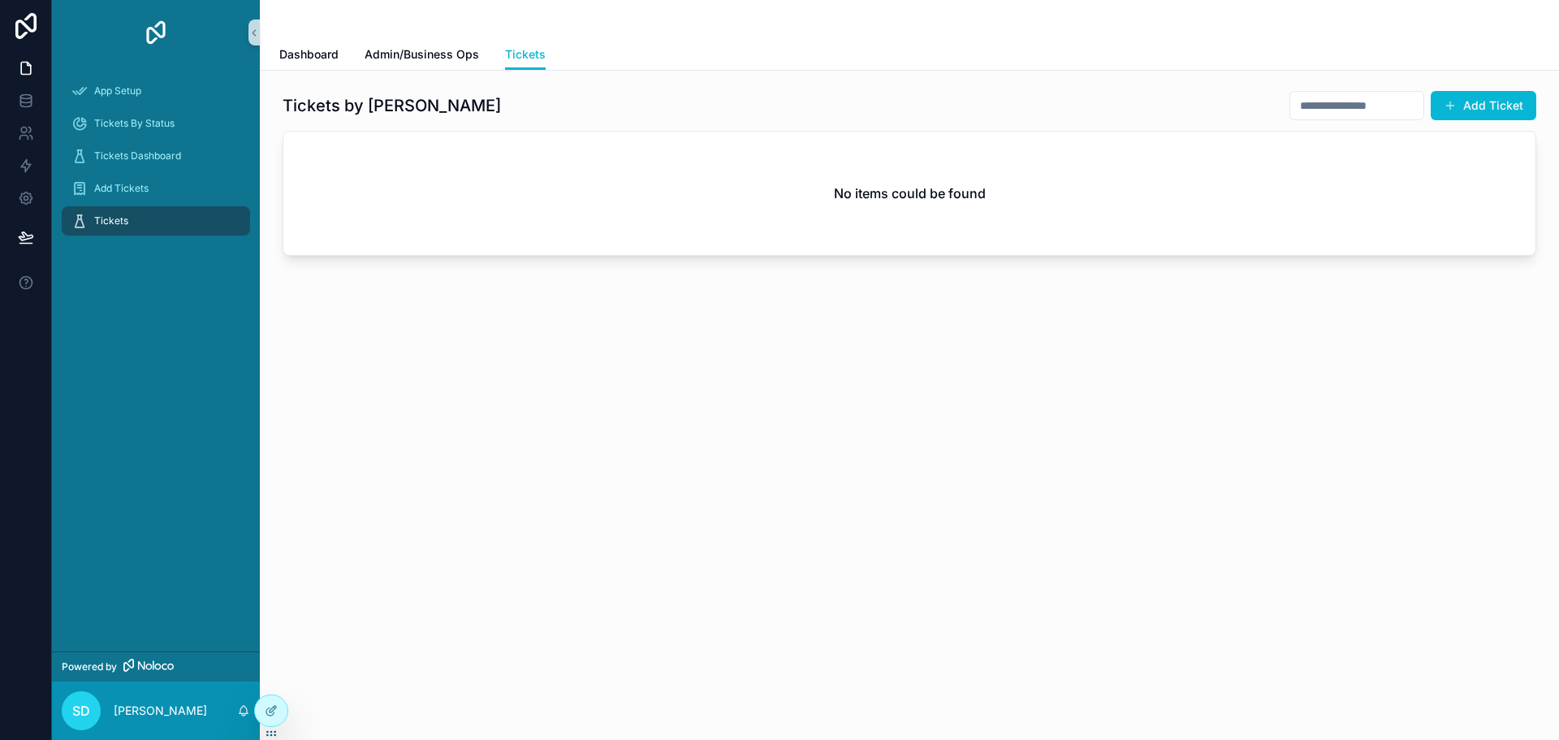
click at [491, 291] on div "Tickets by Samit Add Ticket No items could be found" at bounding box center [909, 219] width 1299 height 296
click at [427, 56] on span "Admin/Business Ops" at bounding box center [422, 54] width 114 height 16
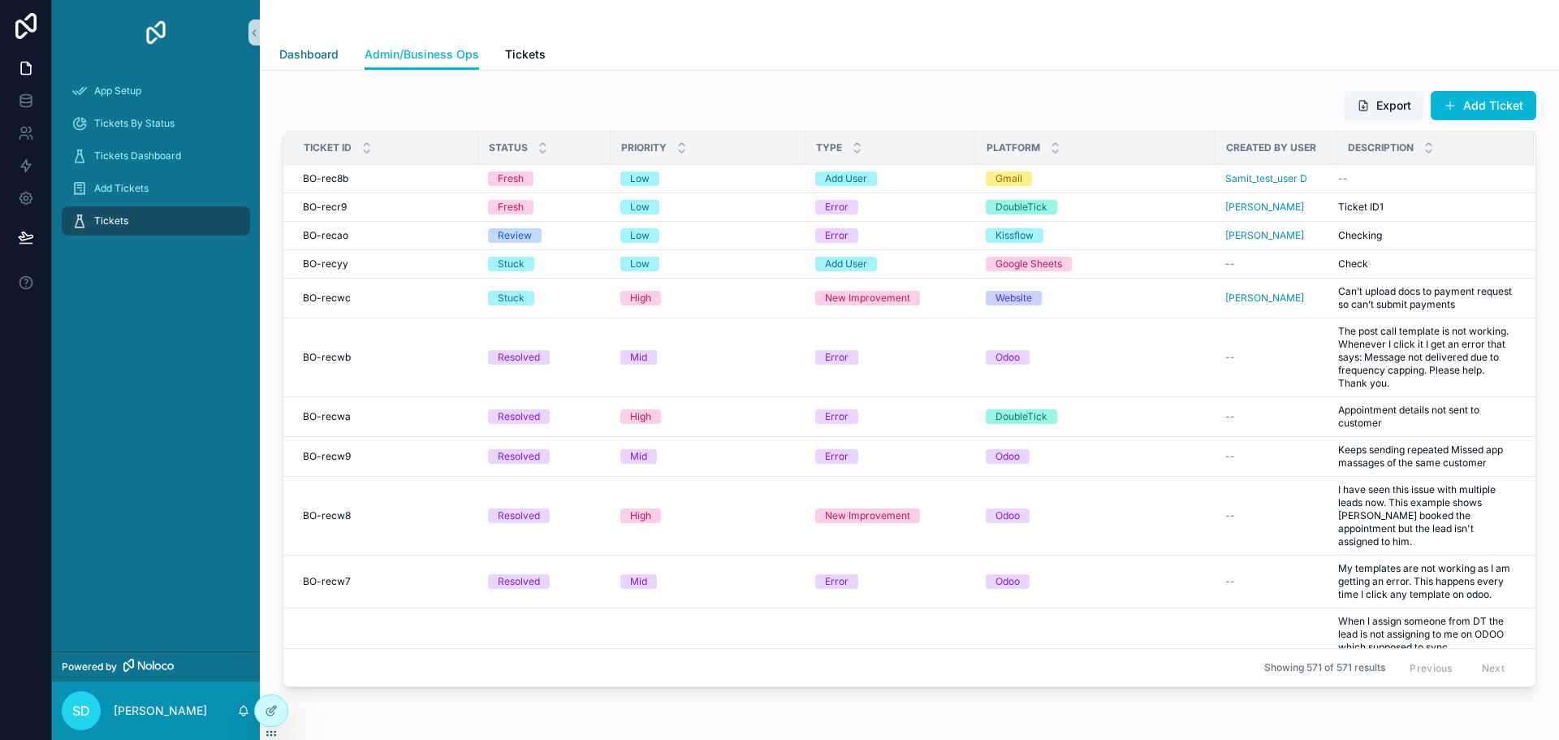
click at [311, 54] on span "Dashboard" at bounding box center [308, 54] width 59 height 16
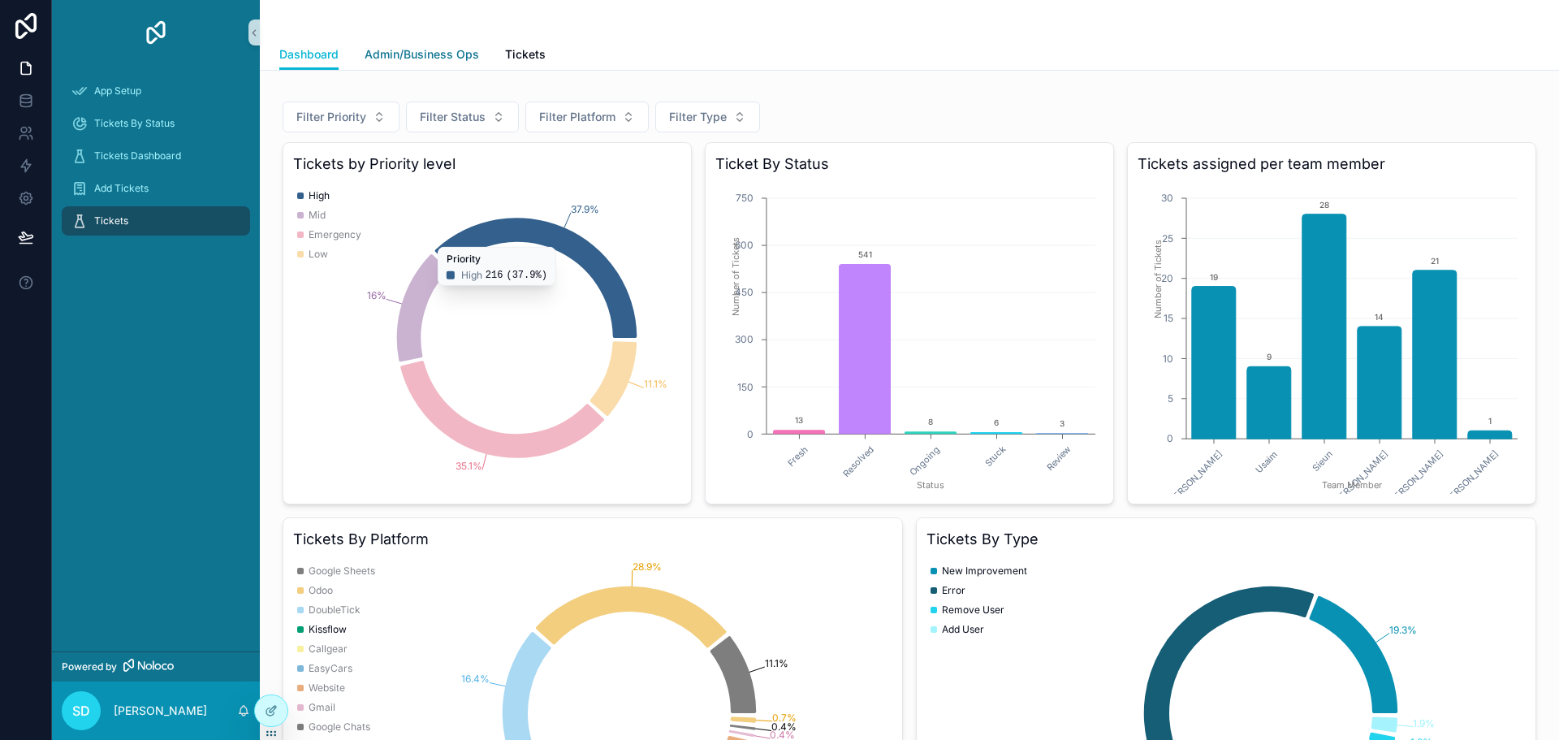
click at [421, 55] on span "Admin/Business Ops" at bounding box center [422, 54] width 114 height 16
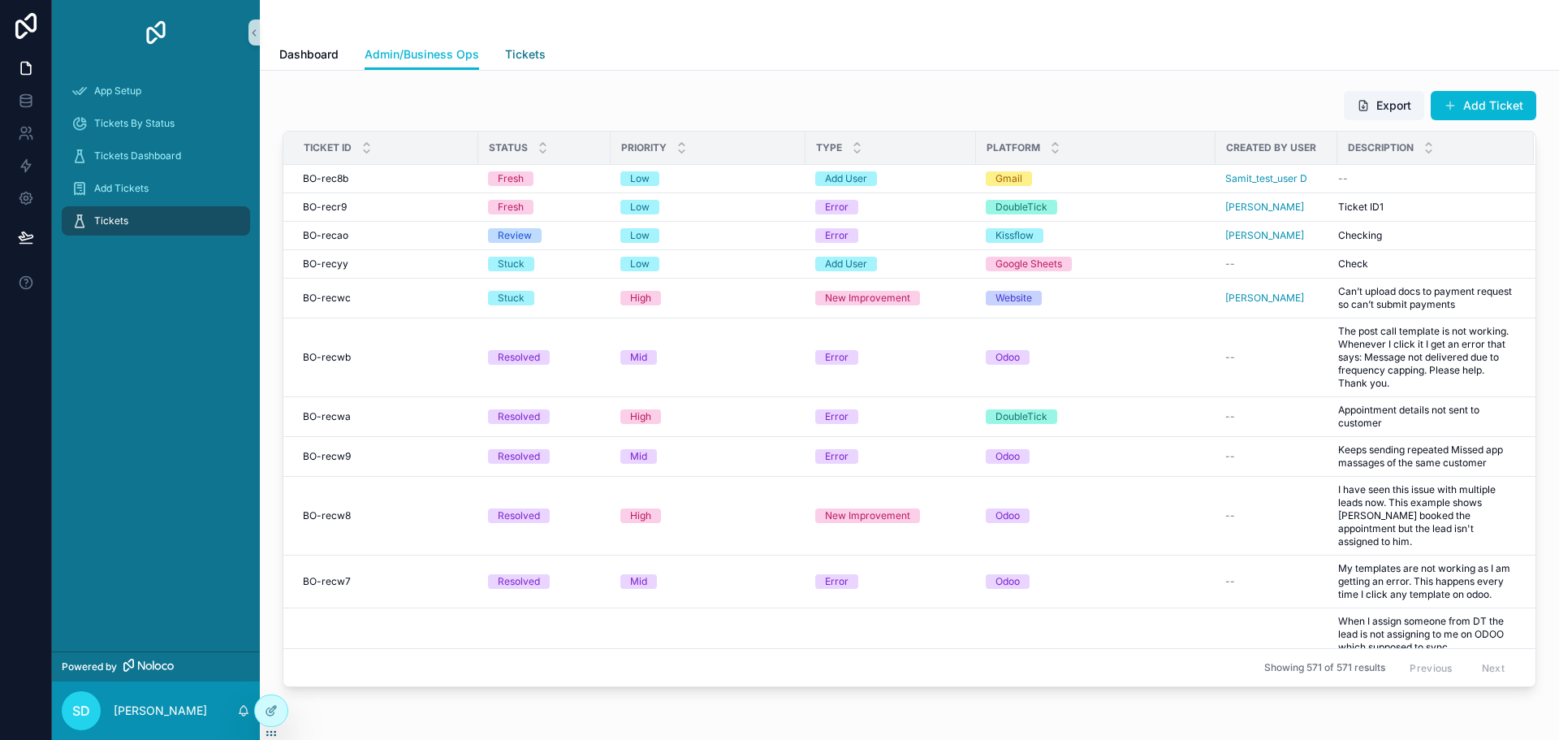
click at [537, 63] on link "Tickets" at bounding box center [525, 56] width 41 height 32
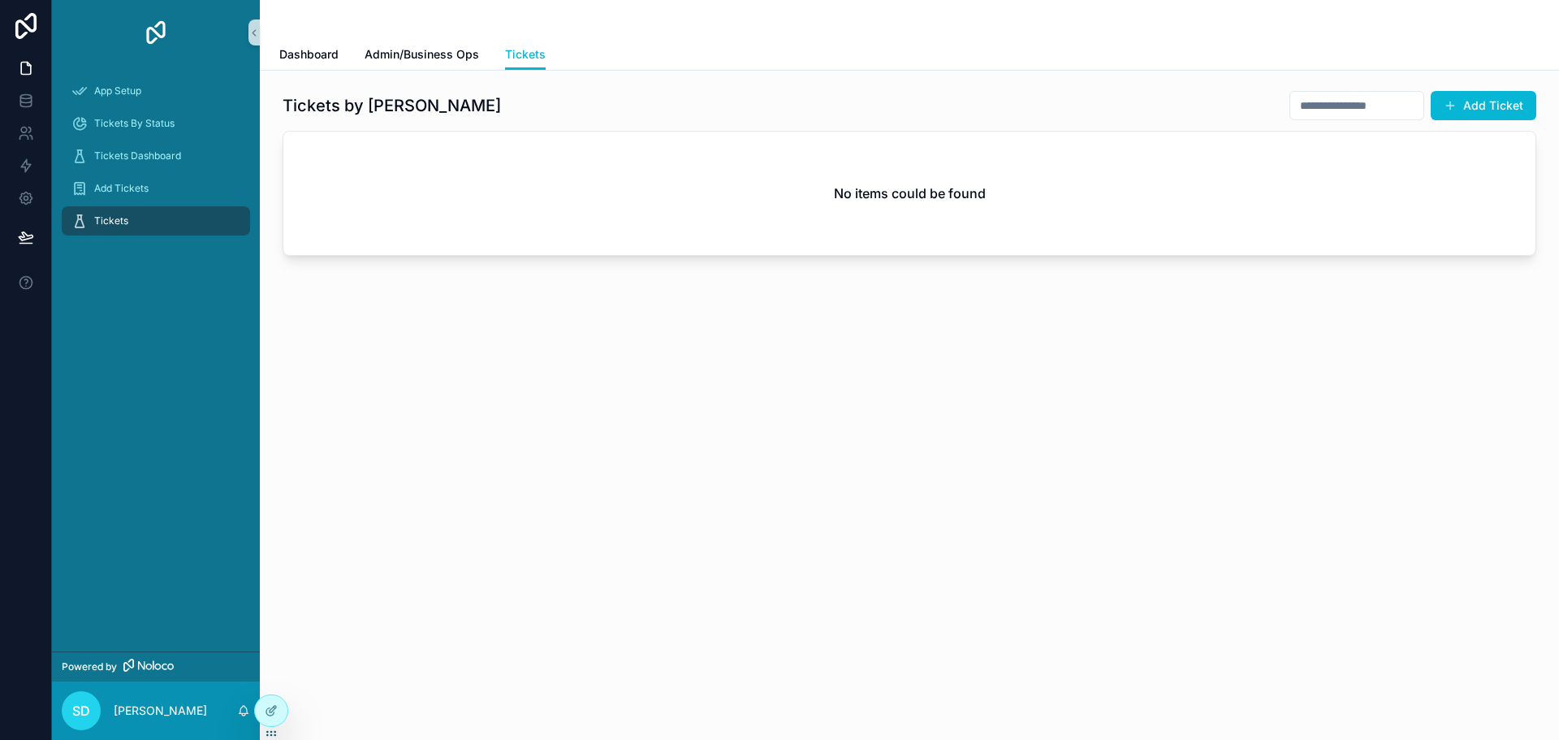
click at [394, 77] on div "Tickets by Samit Add Ticket No items could be found" at bounding box center [909, 219] width 1299 height 296
drag, startPoint x: 369, startPoint y: 109, endPoint x: 425, endPoint y: 102, distance: 57.2
click at [425, 102] on div "Tickets by Samit Add Ticket" at bounding box center [909, 105] width 1253 height 31
click at [426, 102] on div "Tickets by Samit Add Ticket" at bounding box center [909, 105] width 1253 height 31
click at [391, 69] on link "Admin/Business Ops" at bounding box center [422, 56] width 114 height 32
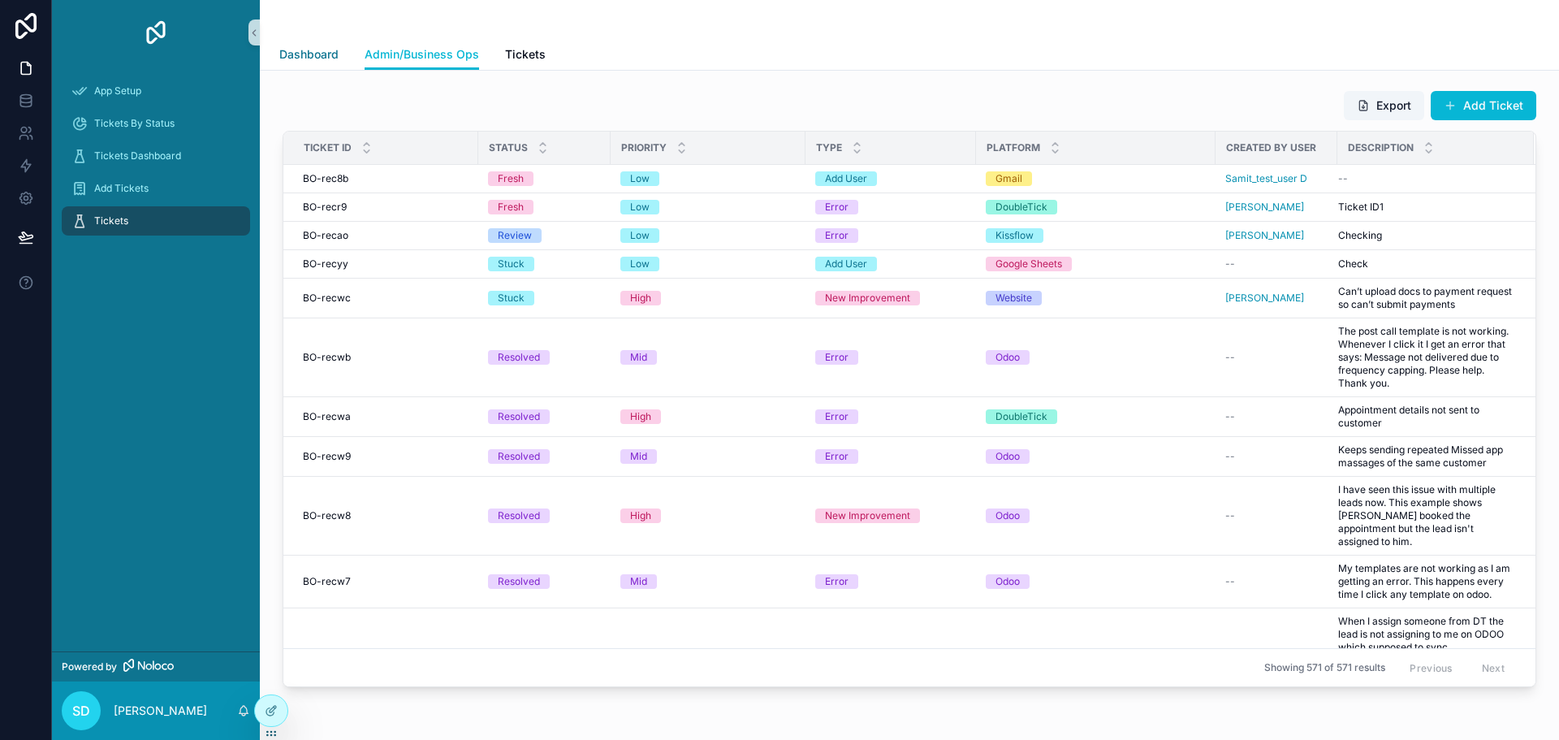
click at [317, 58] on span "Dashboard" at bounding box center [308, 54] width 59 height 16
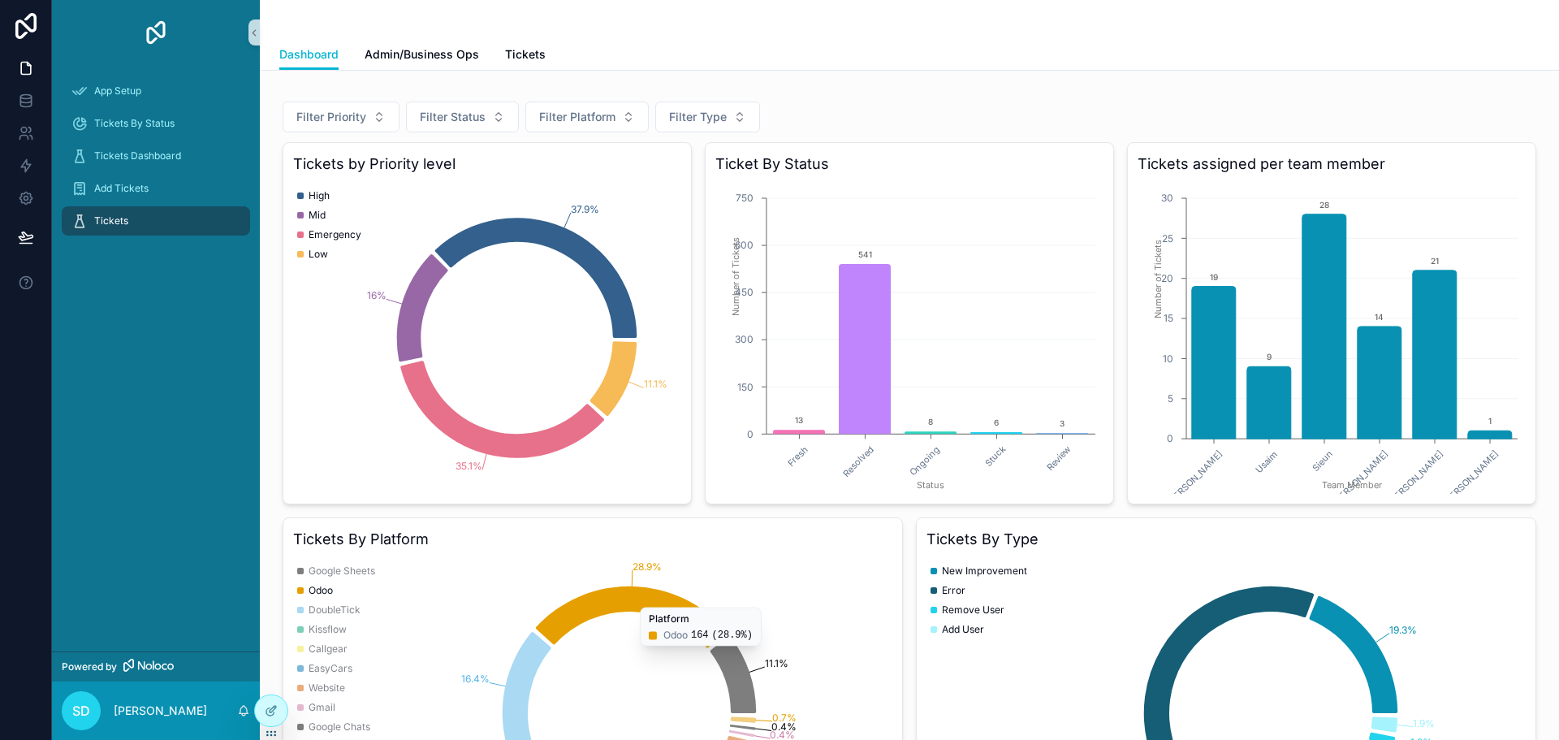
click at [829, 106] on div "Filter Priority Filter Status Filter Platform Filter Type" at bounding box center [909, 116] width 1253 height 31
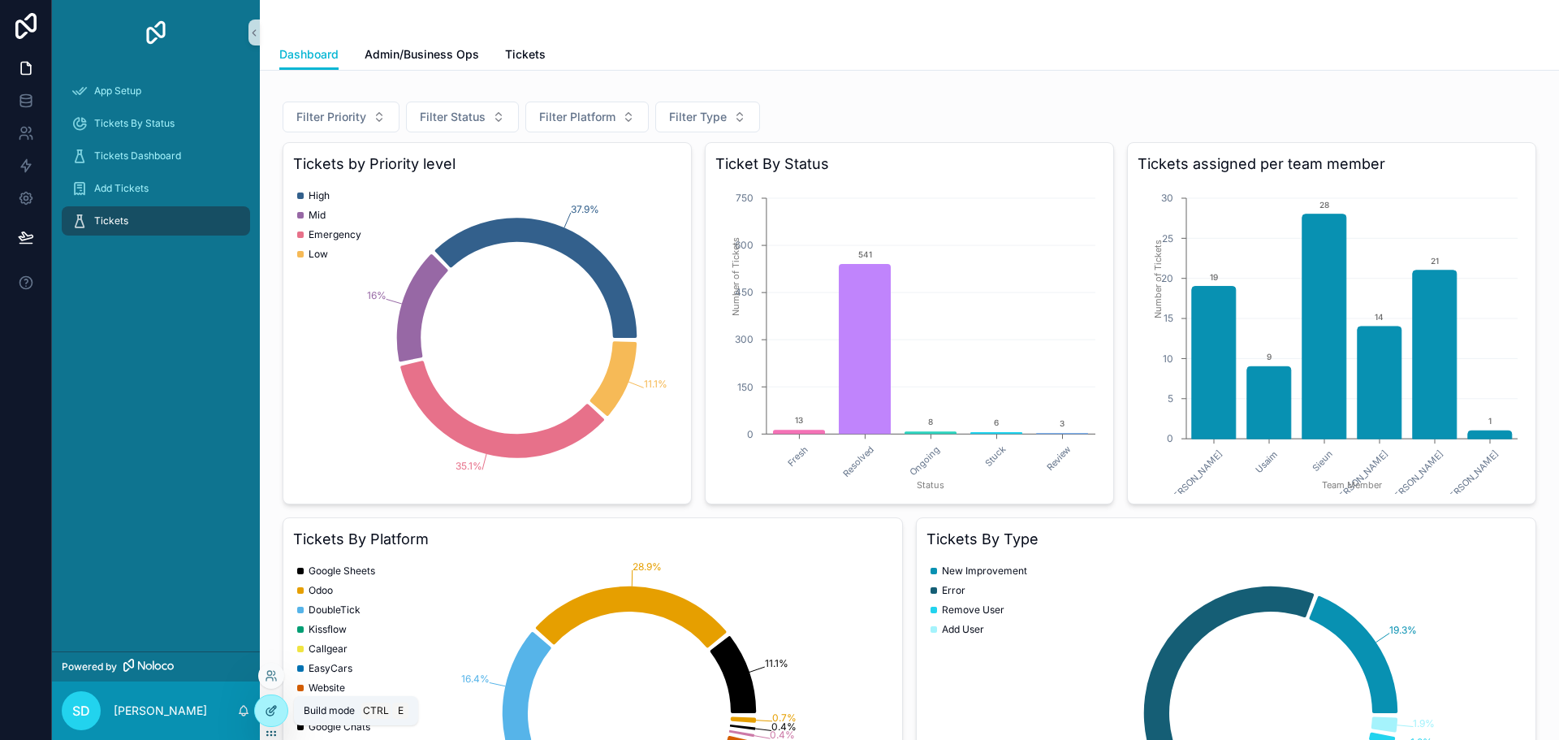
click at [278, 707] on div at bounding box center [271, 710] width 32 height 31
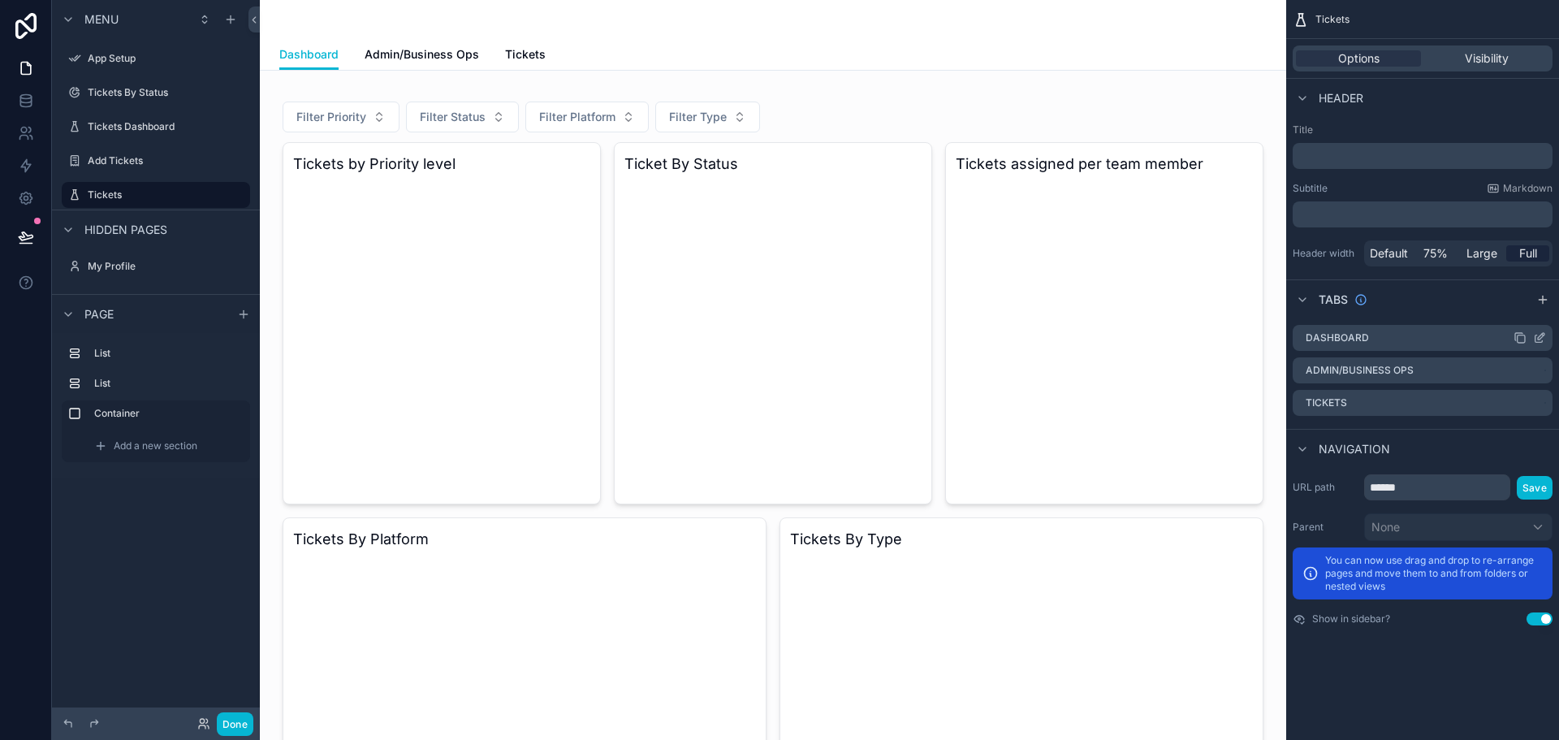
click at [1540, 339] on icon "scrollable content" at bounding box center [1541, 336] width 6 height 6
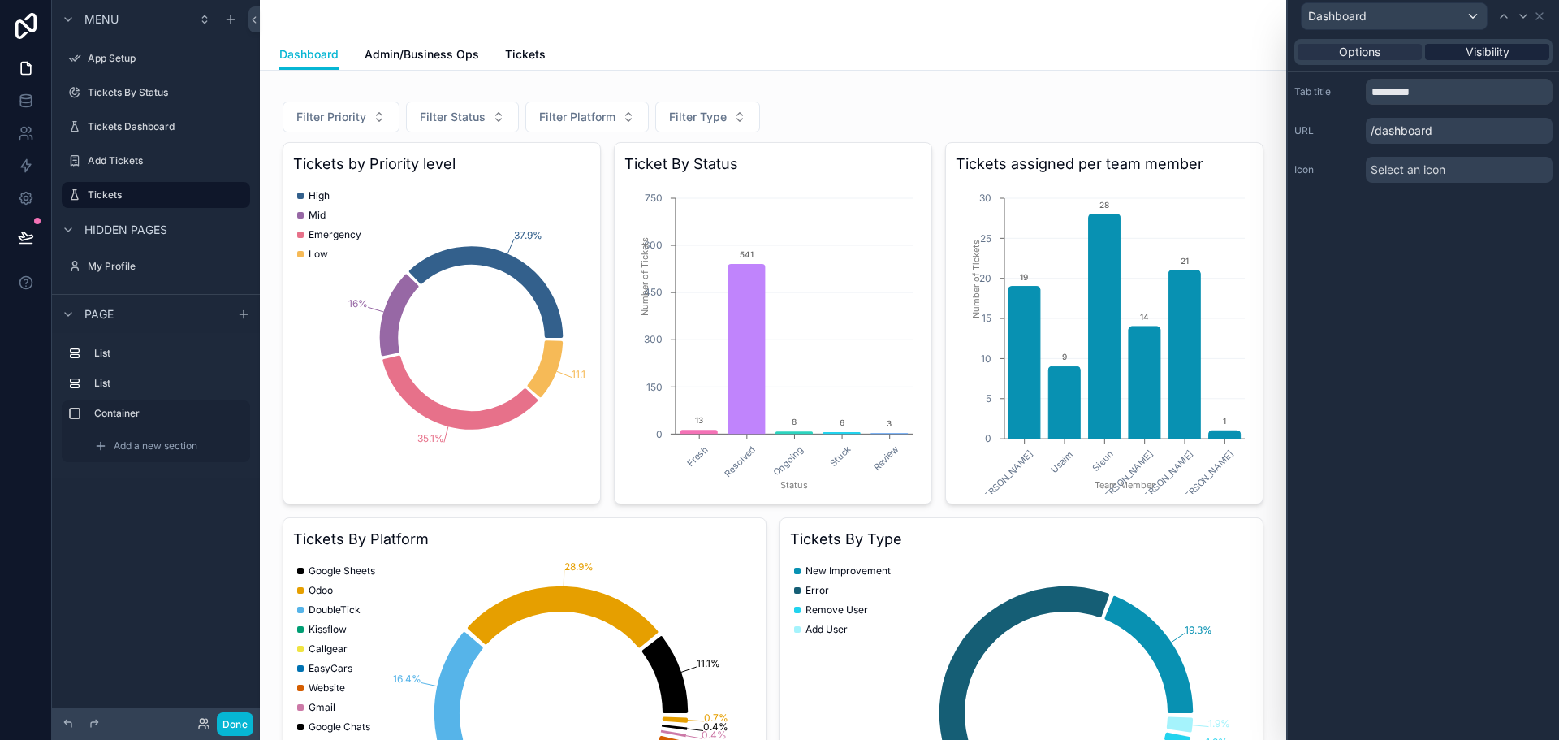
click at [1487, 51] on span "Visibility" at bounding box center [1487, 52] width 44 height 16
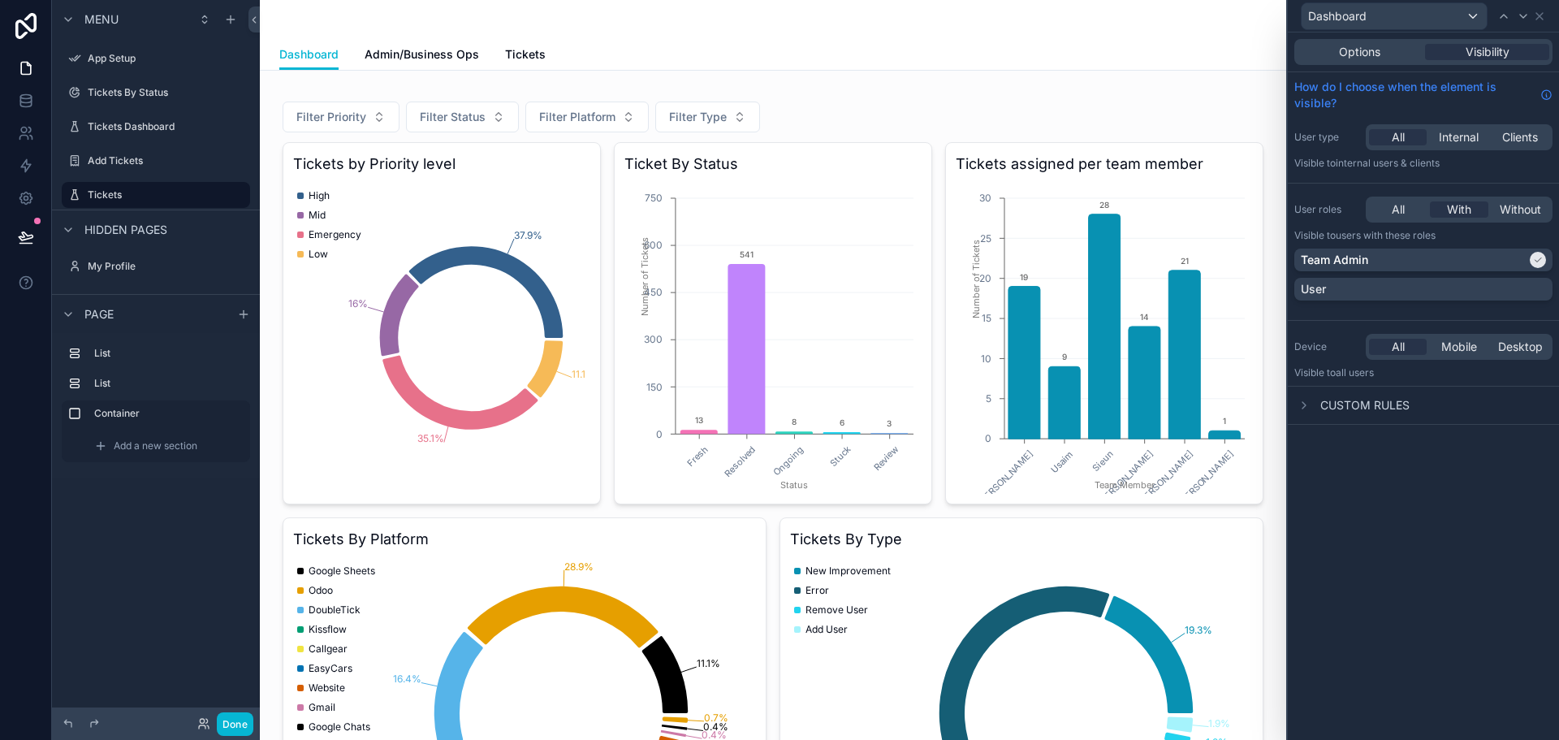
click at [1535, 16] on icon at bounding box center [1539, 16] width 13 height 13
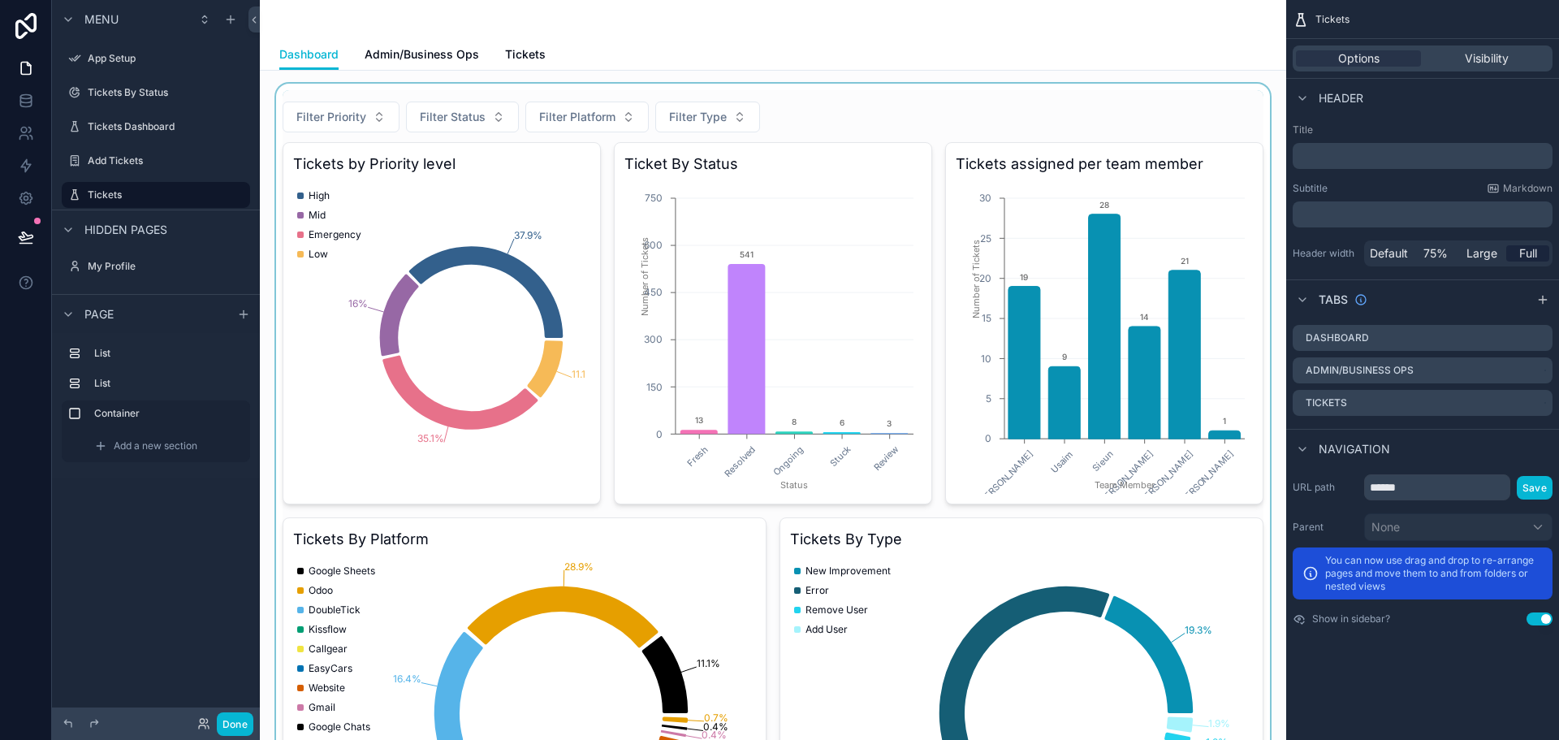
click at [671, 153] on div "scrollable content" at bounding box center [773, 485] width 1000 height 802
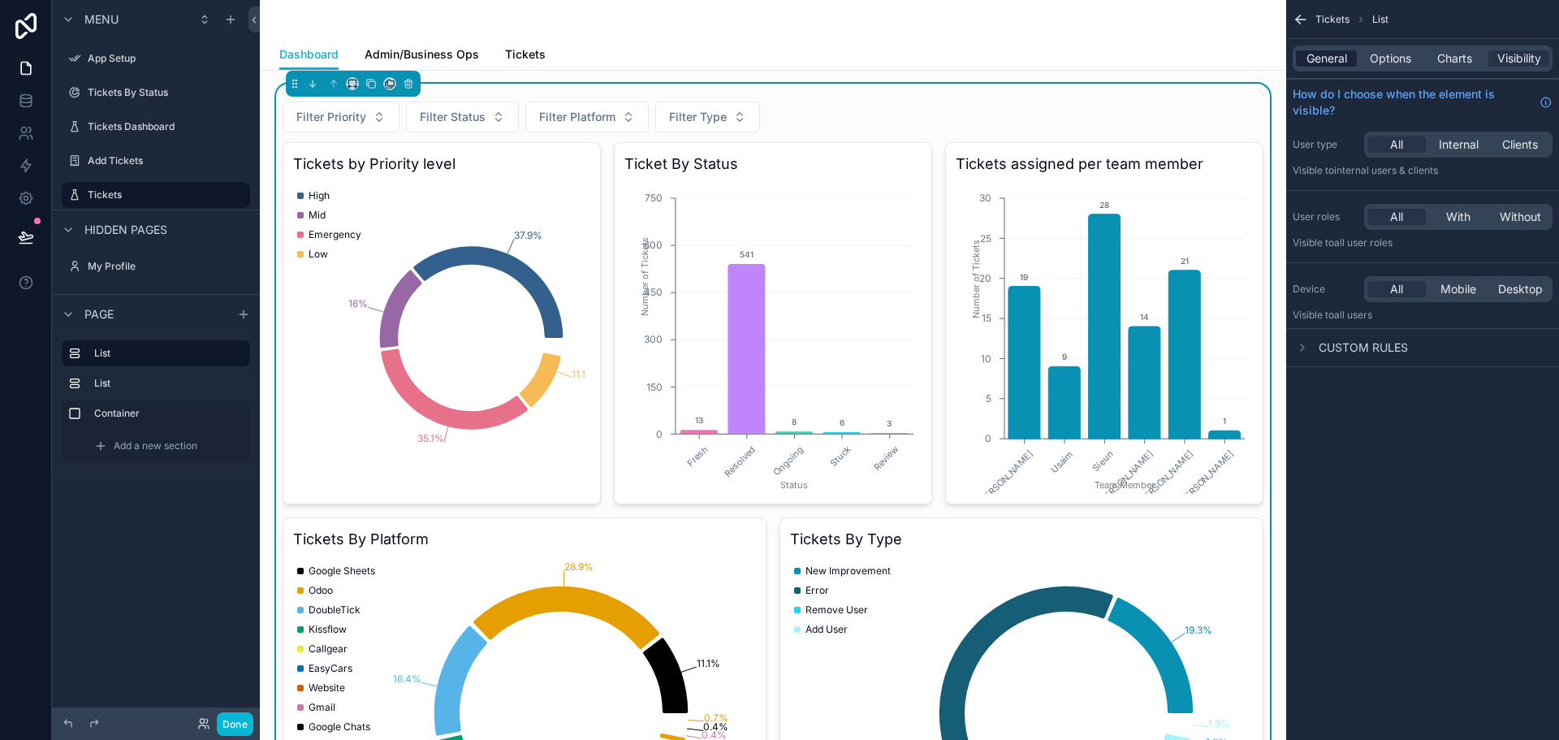
click at [1320, 63] on span "General" at bounding box center [1326, 58] width 41 height 16
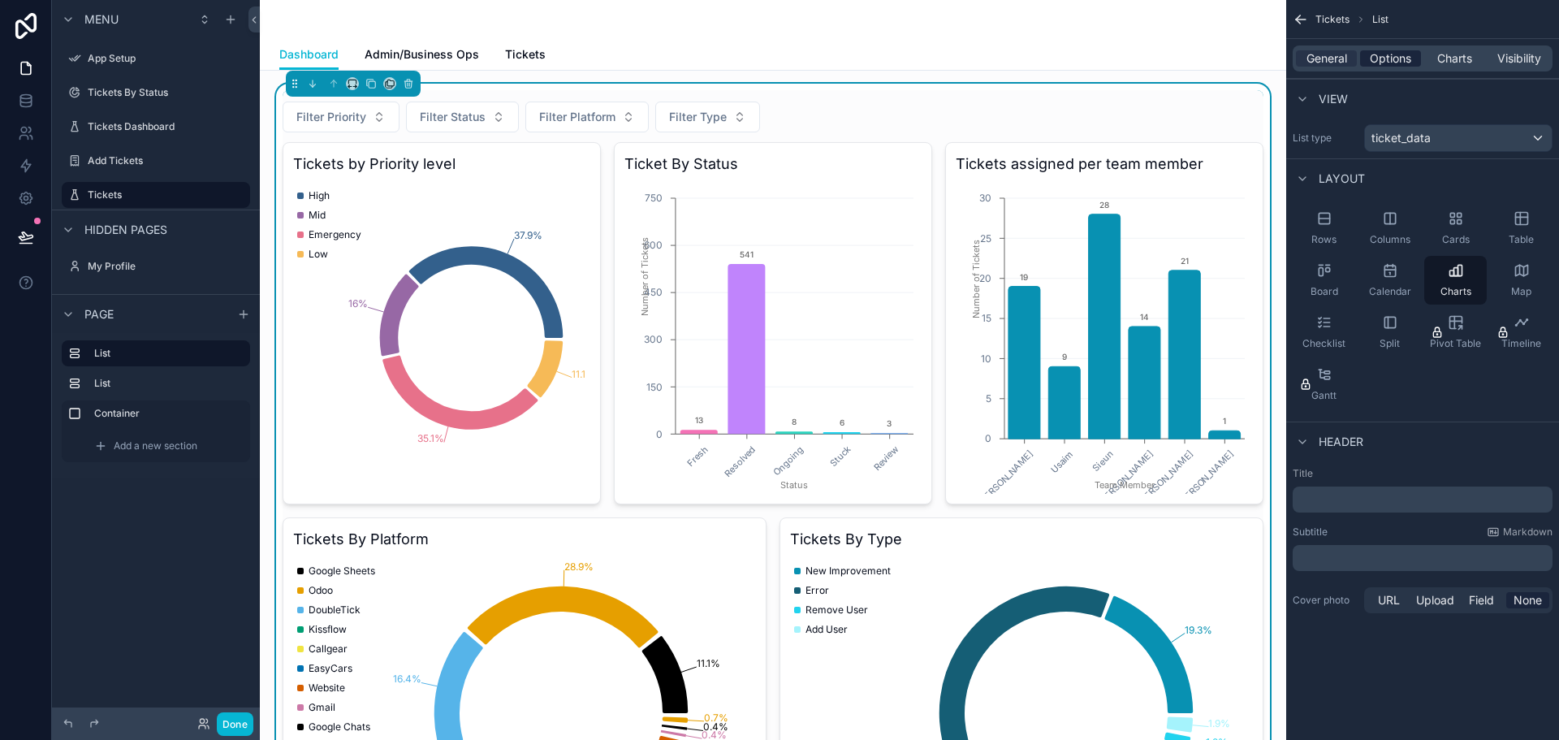
click at [1389, 60] on span "Options" at bounding box center [1390, 58] width 41 height 16
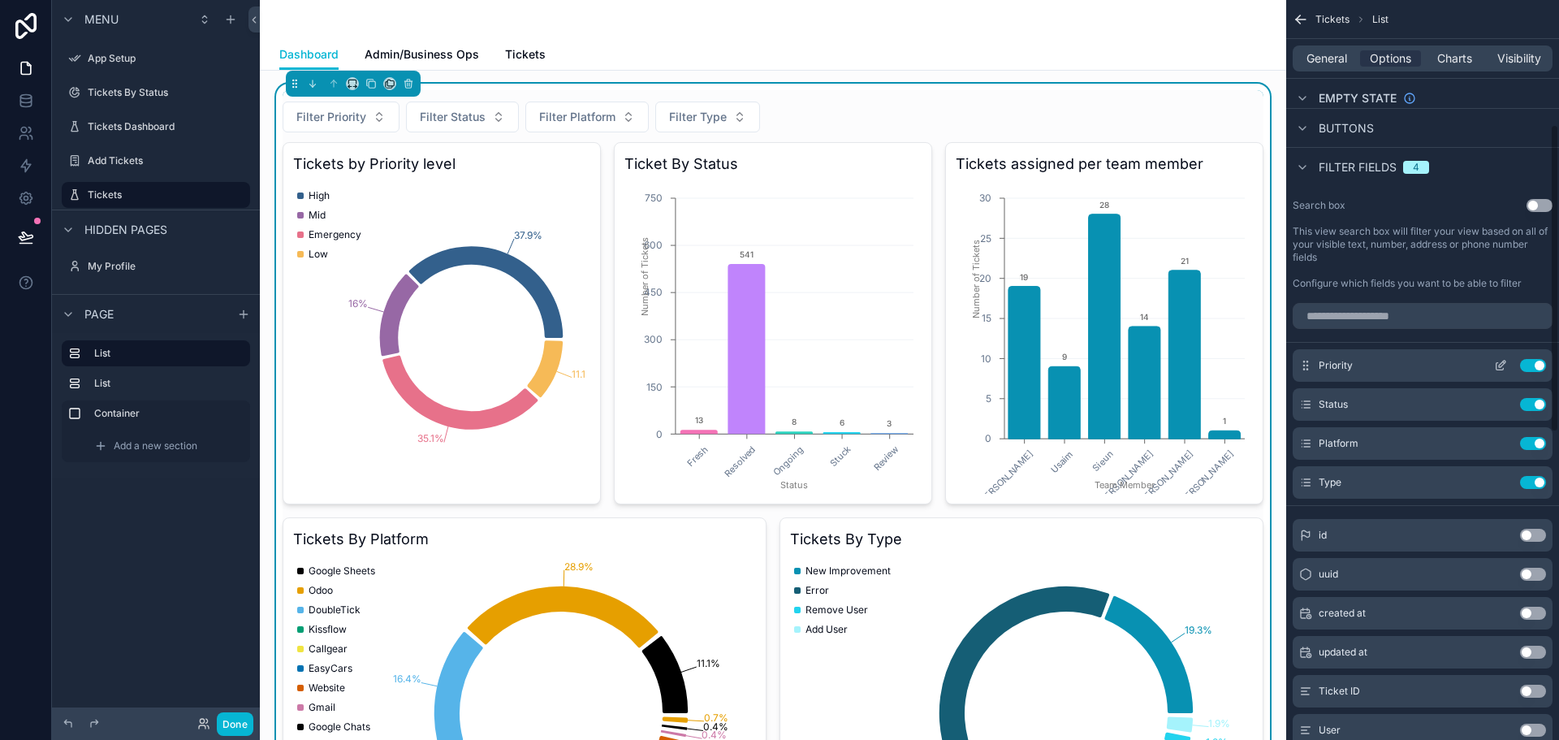
scroll to position [244, 0]
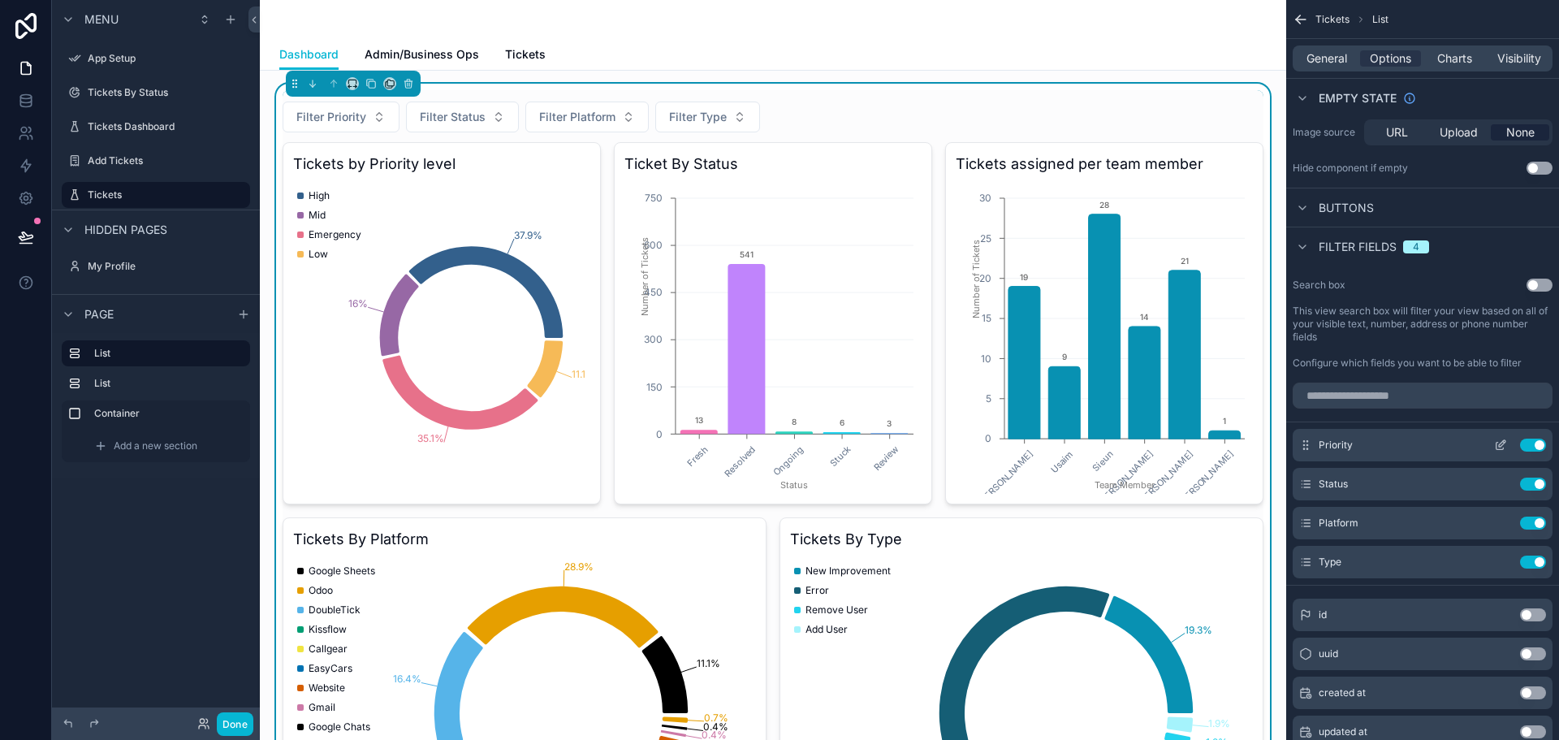
click at [1532, 446] on button "Use setting" at bounding box center [1533, 444] width 26 height 13
click at [1530, 516] on button "Use setting" at bounding box center [1533, 522] width 26 height 13
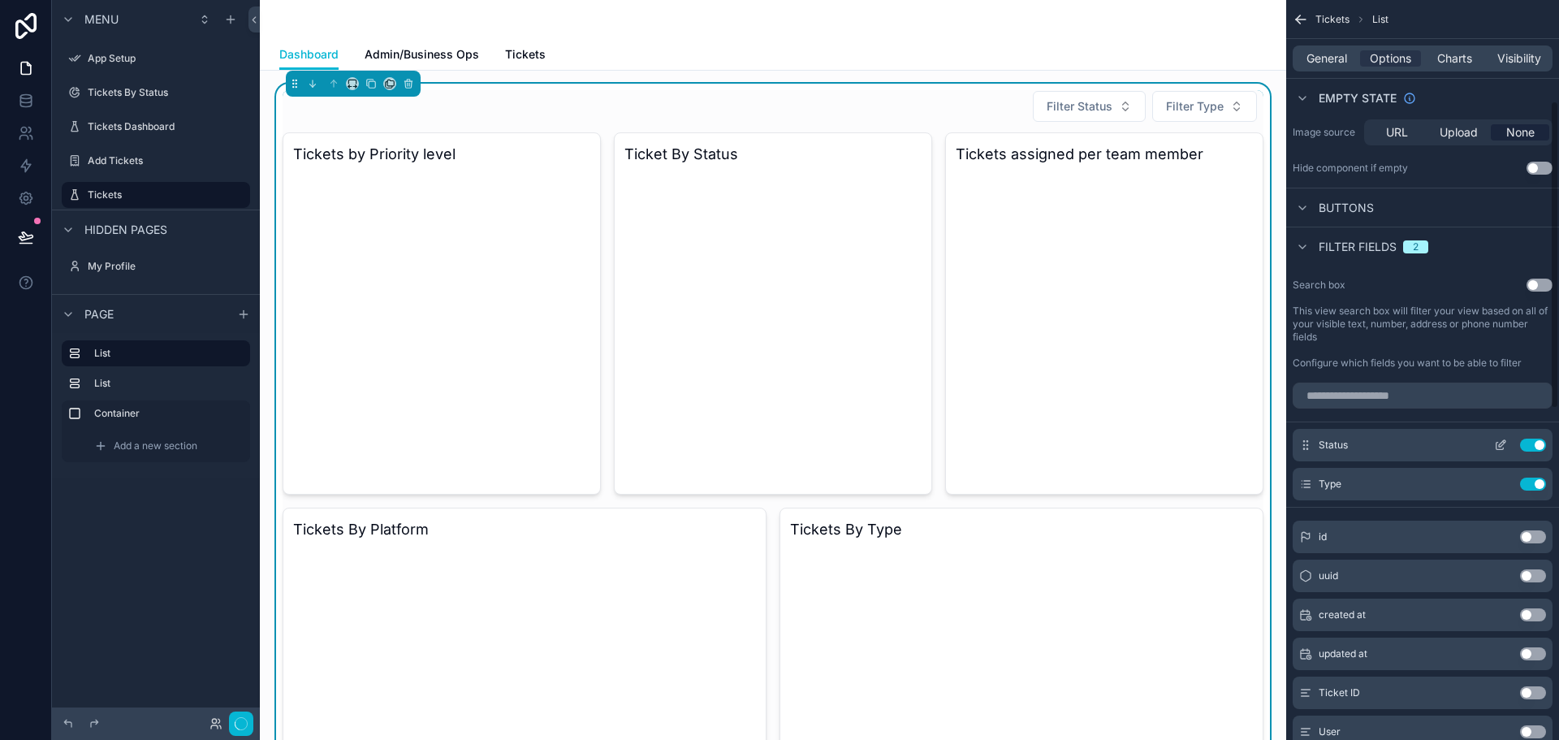
click at [1533, 444] on button "Use setting" at bounding box center [1533, 444] width 26 height 13
click at [1525, 441] on button "Use setting" at bounding box center [1533, 444] width 26 height 13
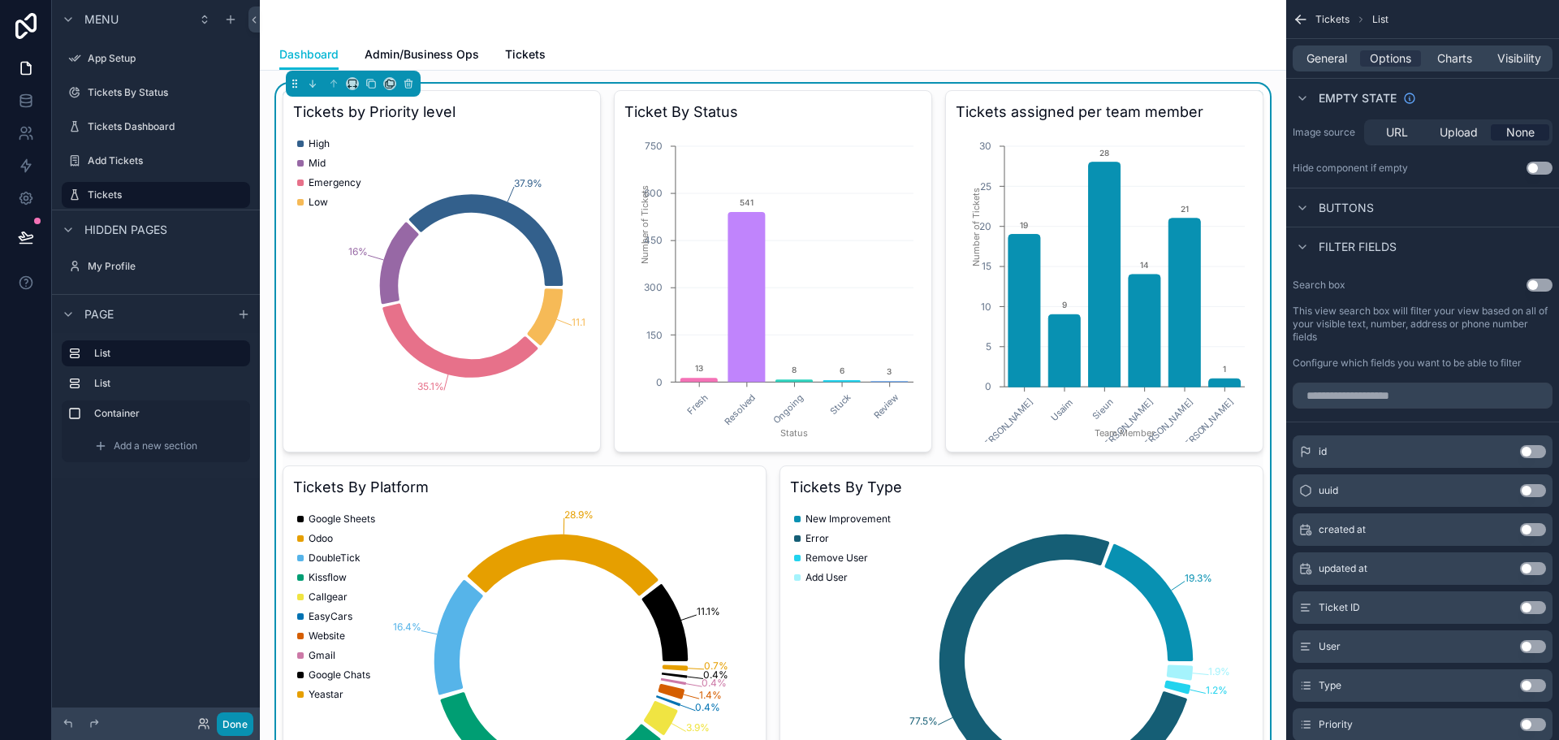
click at [233, 728] on button "Done" at bounding box center [235, 724] width 37 height 24
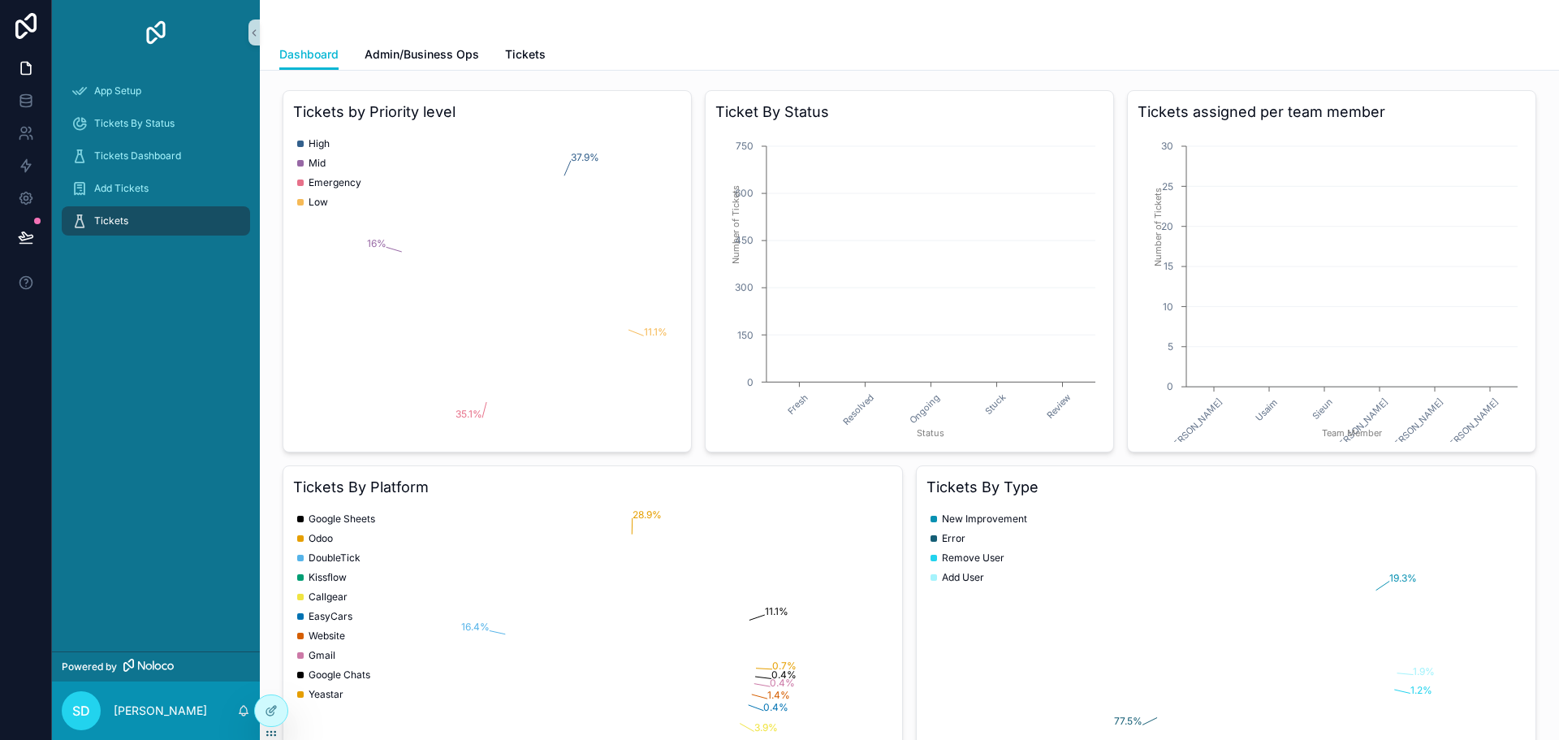
scroll to position [870, 0]
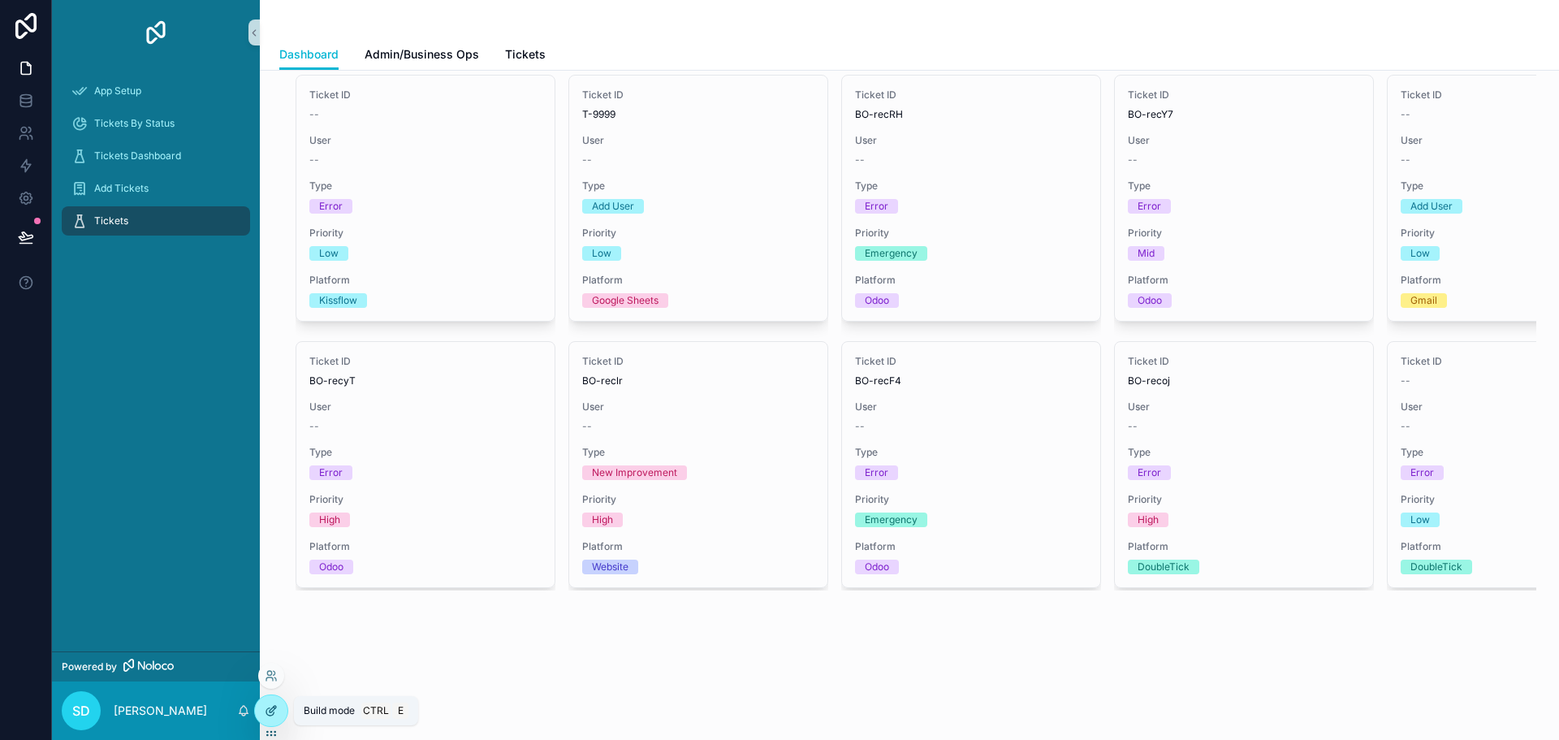
click at [265, 709] on icon at bounding box center [271, 710] width 13 height 13
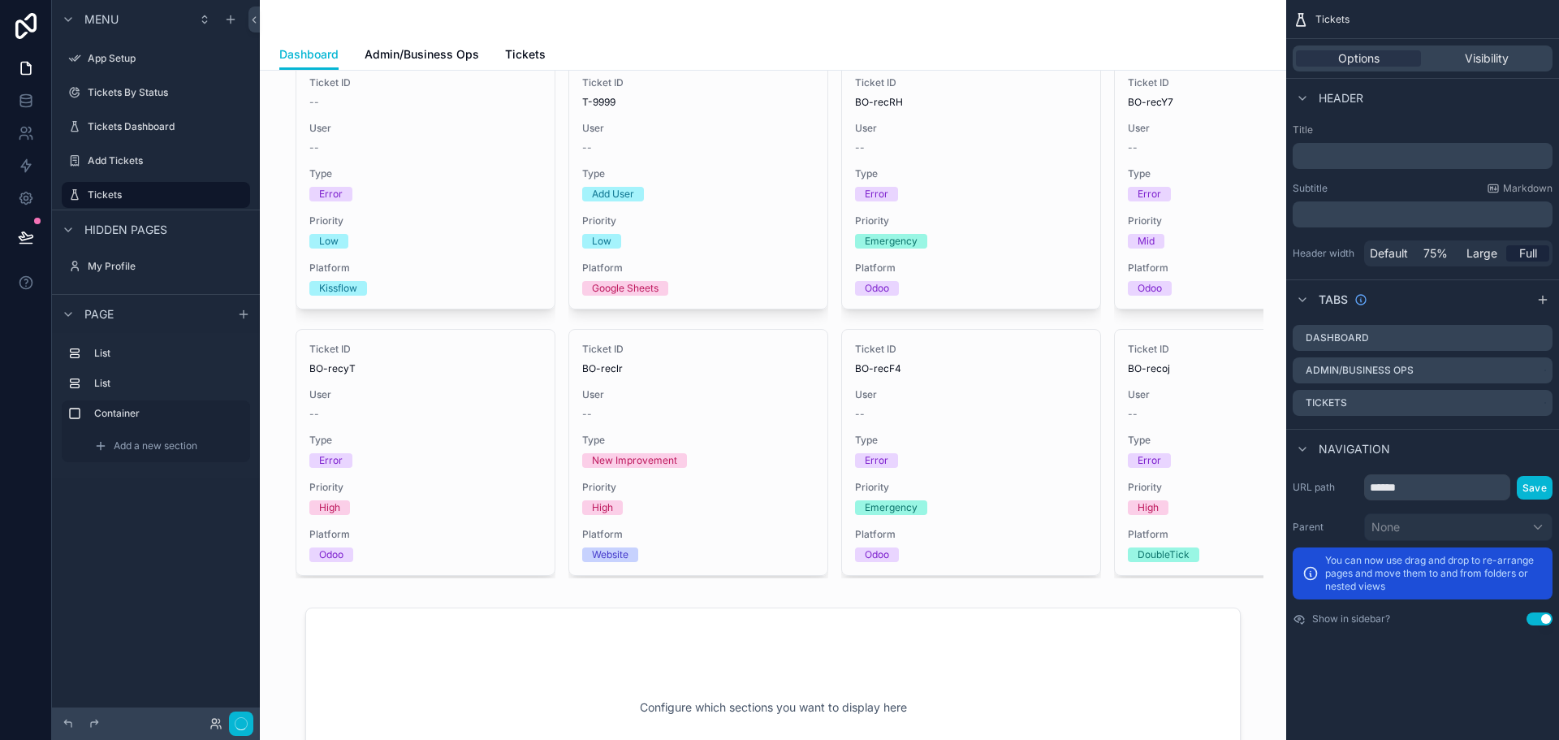
click at [667, 598] on div "scrollable content" at bounding box center [773, 707] width 1000 height 219
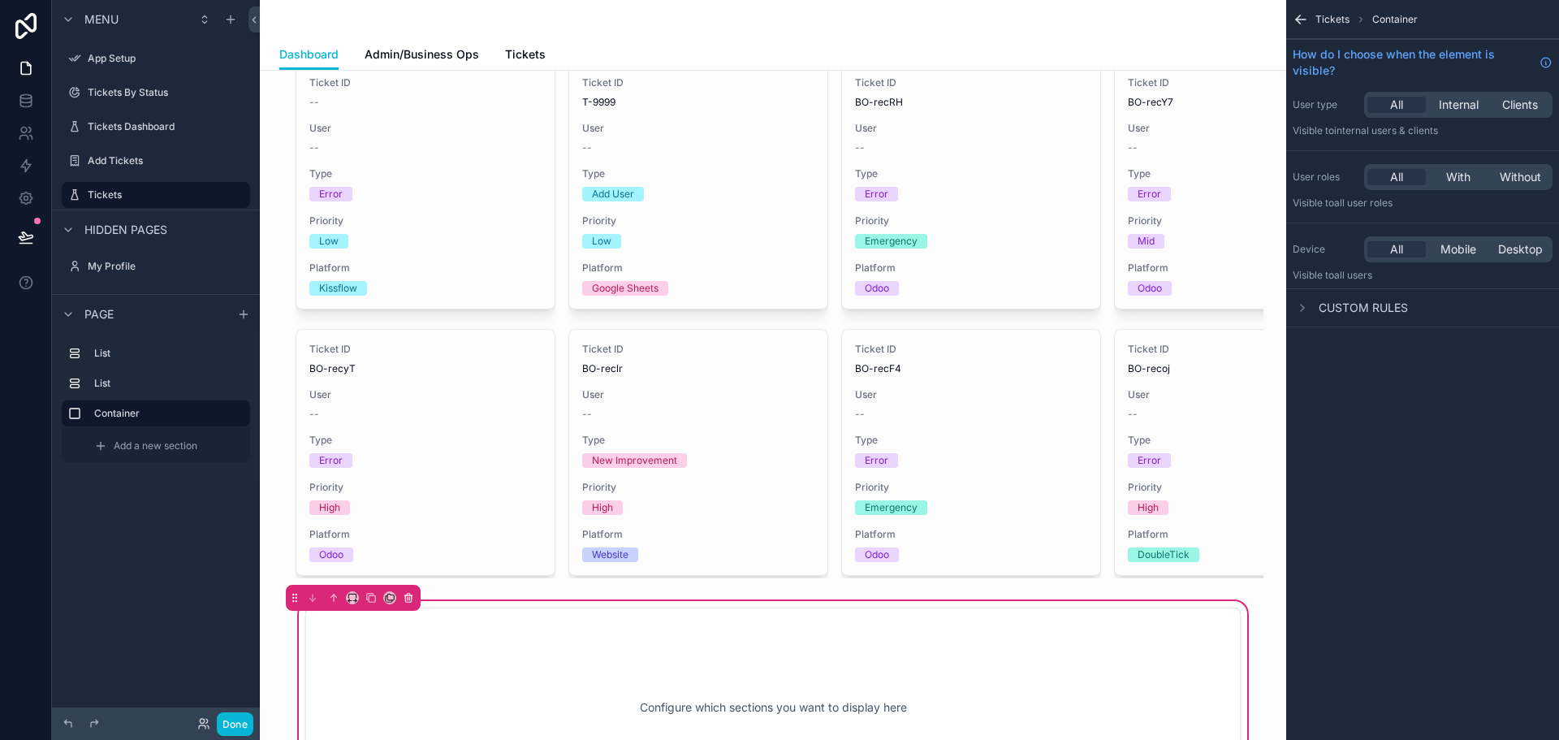
click at [407, 592] on icon "scrollable content" at bounding box center [408, 597] width 11 height 11
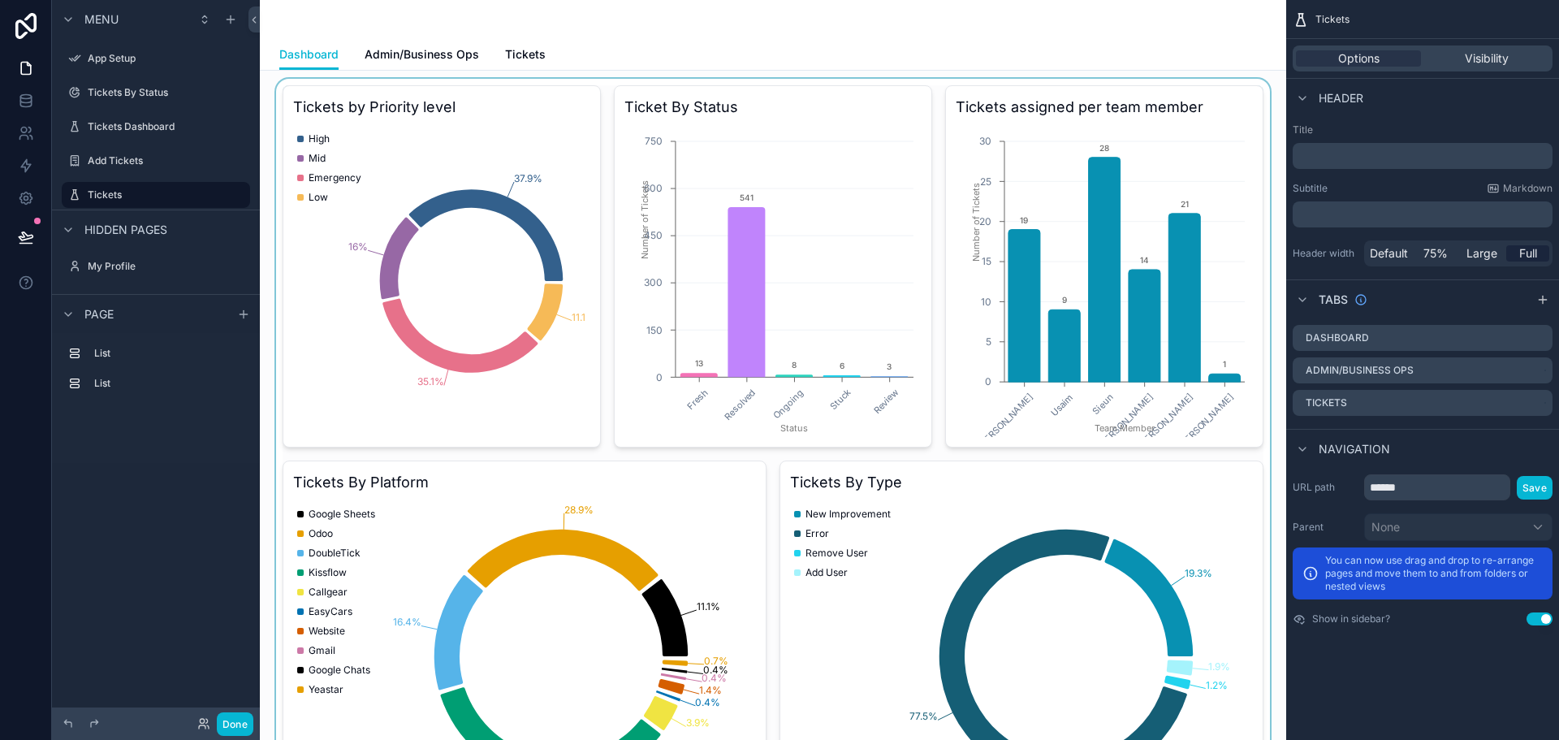
scroll to position [0, 0]
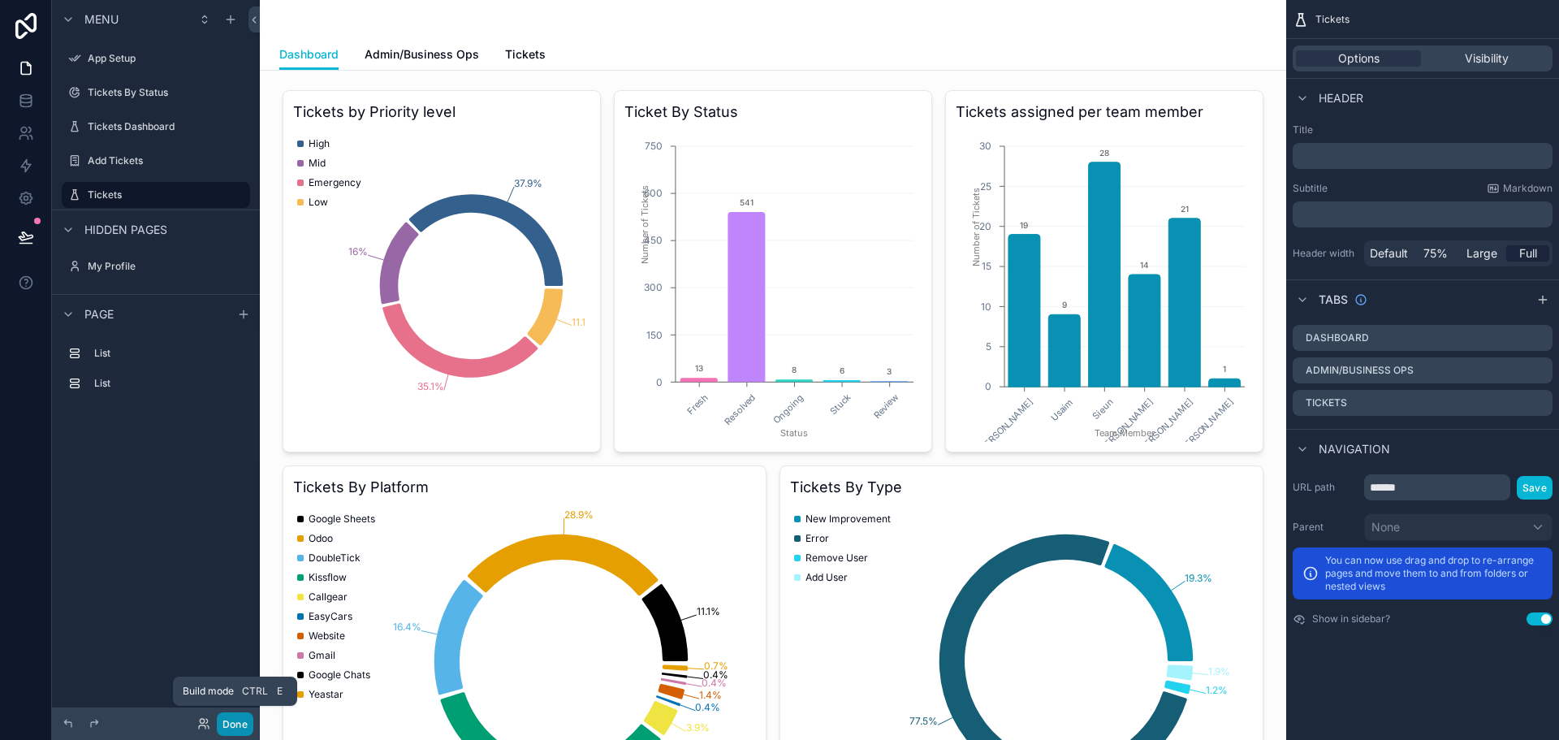
click at [234, 724] on button "Done" at bounding box center [235, 724] width 37 height 24
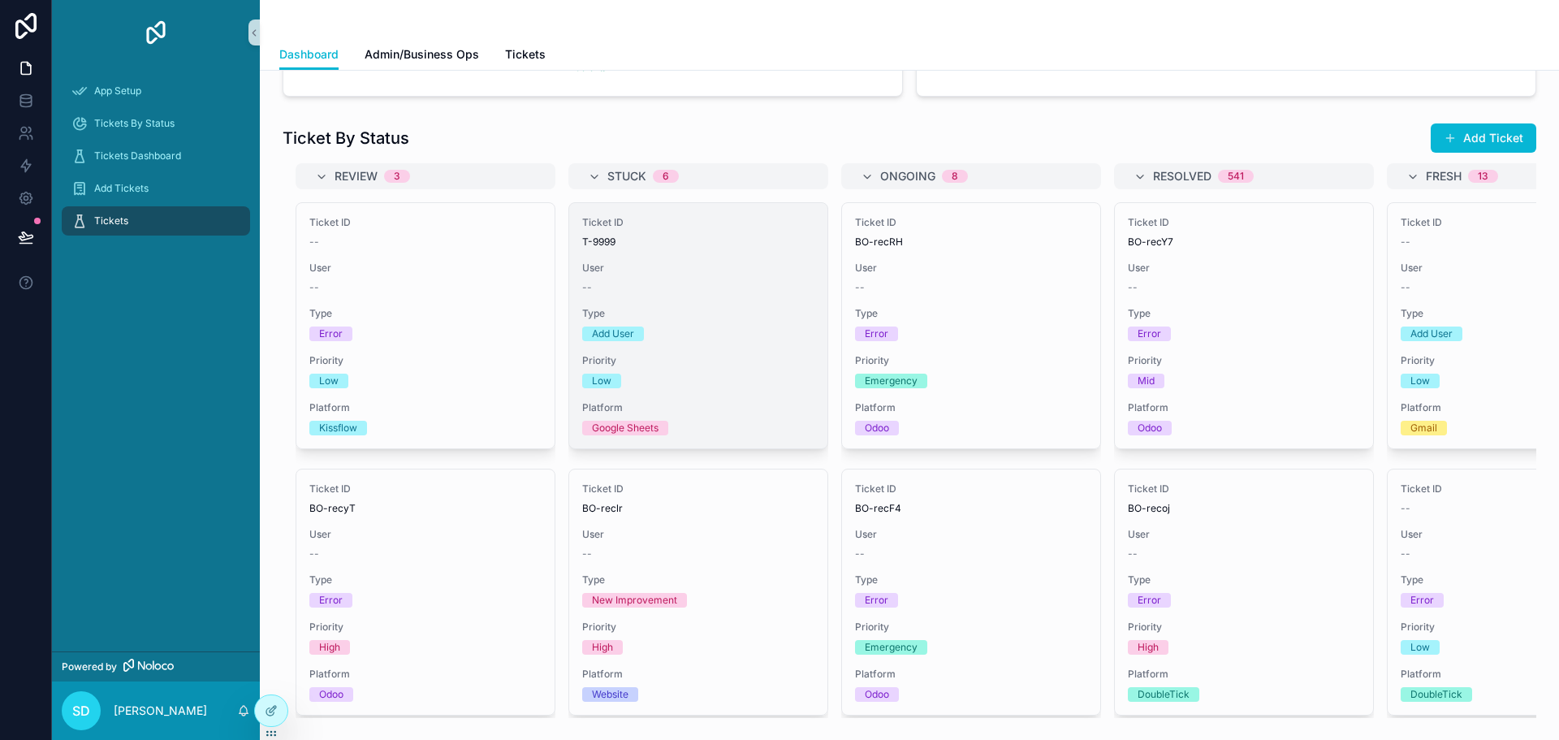
scroll to position [649, 0]
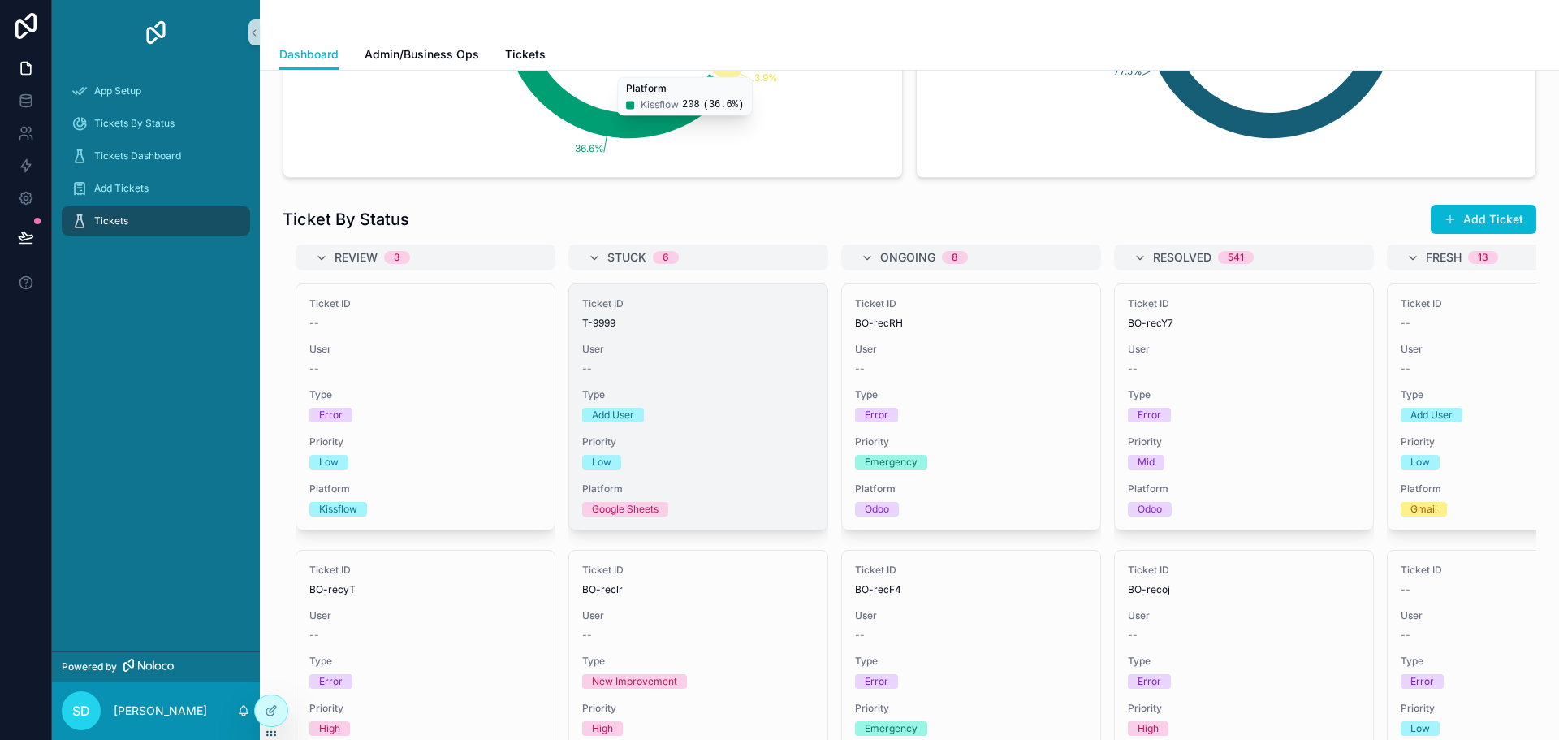
click at [724, 412] on div "Add User" at bounding box center [698, 415] width 232 height 15
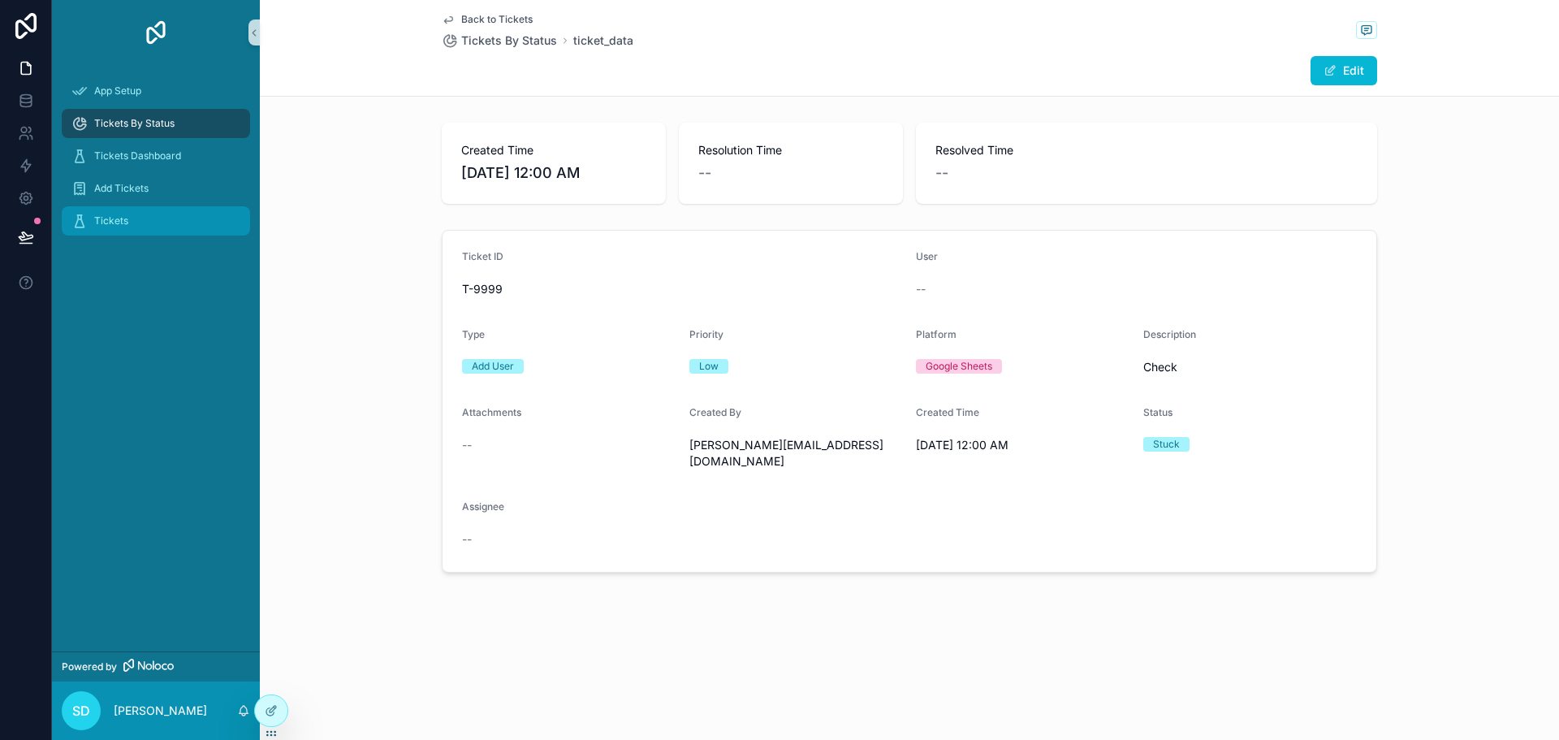
click at [110, 223] on span "Tickets" at bounding box center [111, 220] width 34 height 13
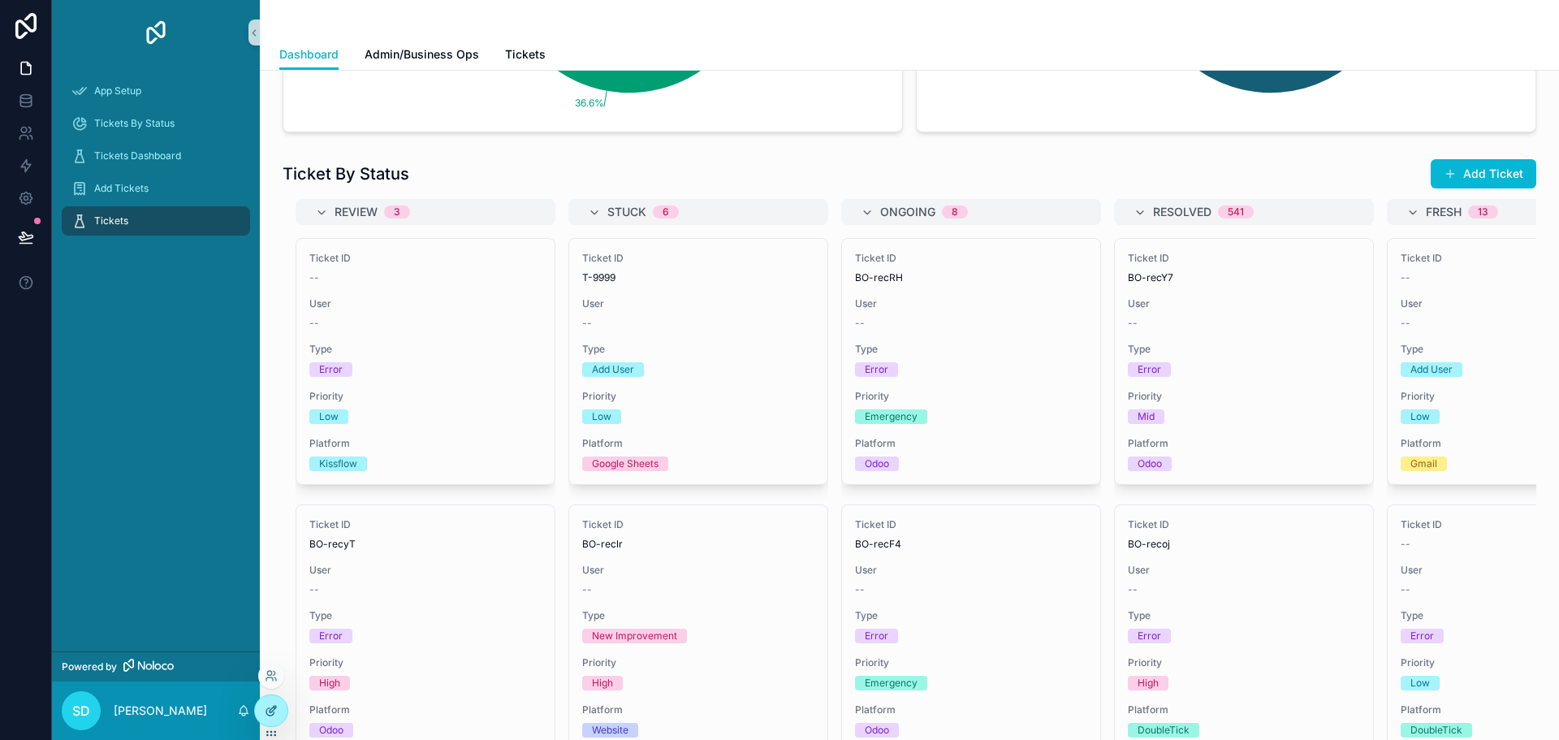
scroll to position [162, 0]
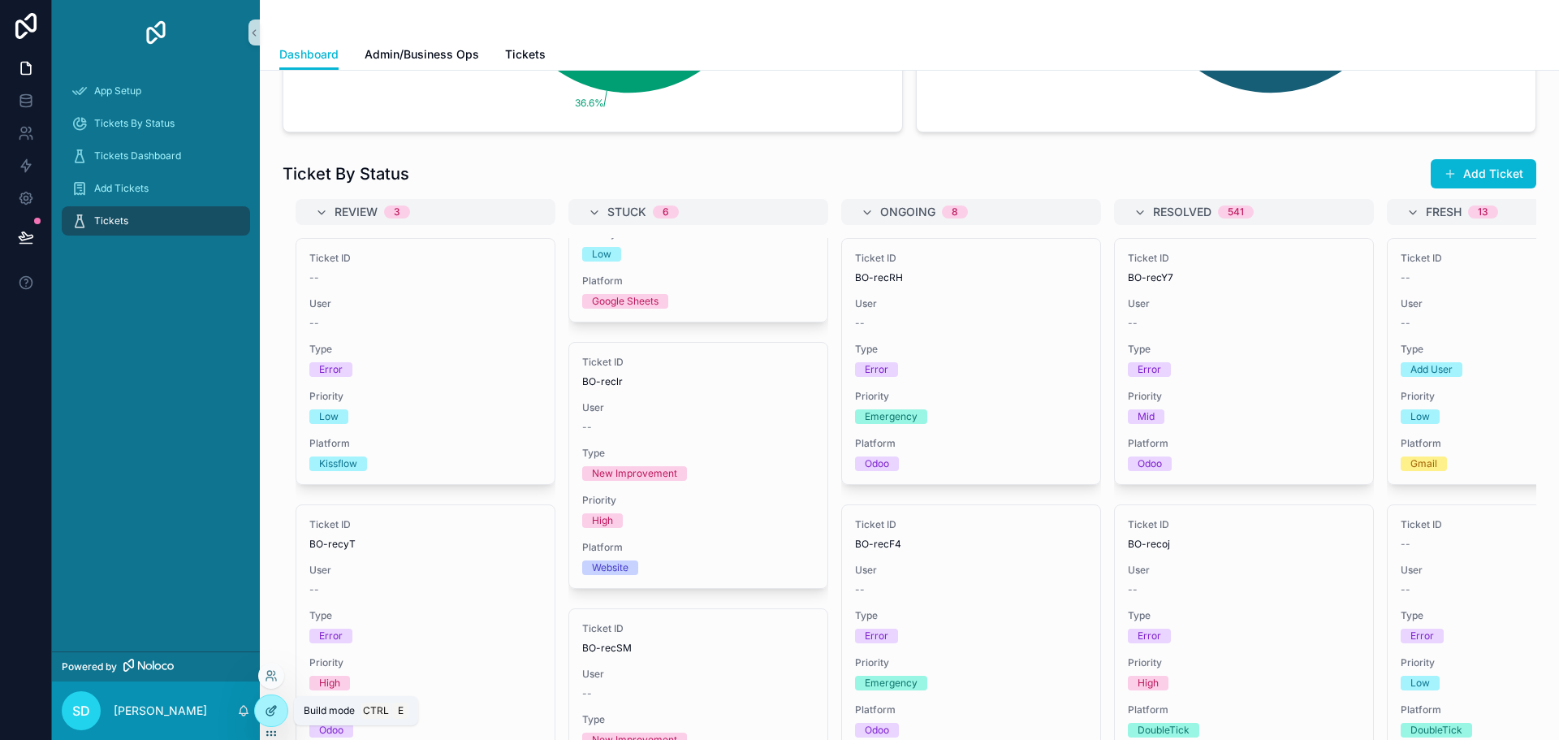
click at [269, 705] on icon at bounding box center [271, 710] width 13 height 13
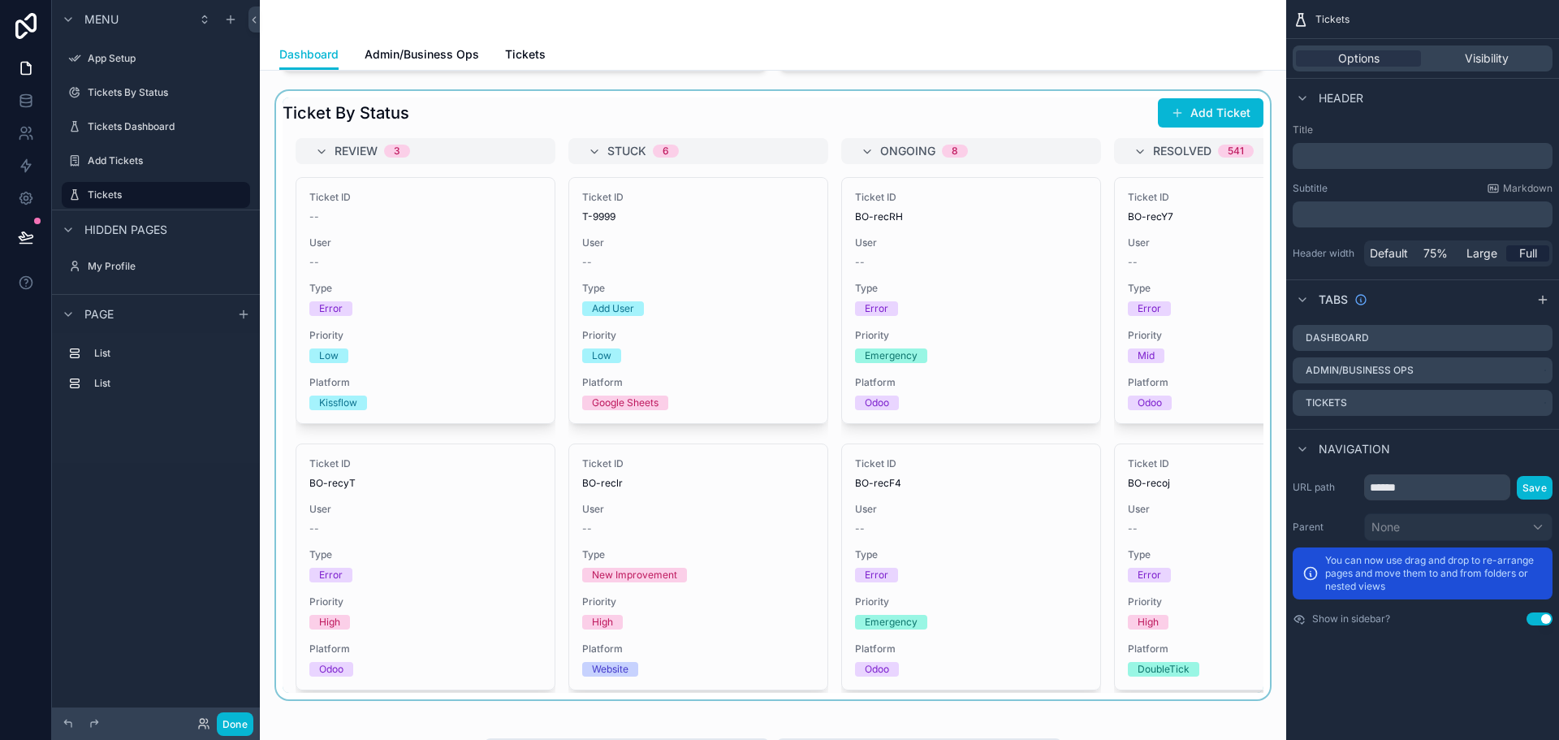
scroll to position [695, 0]
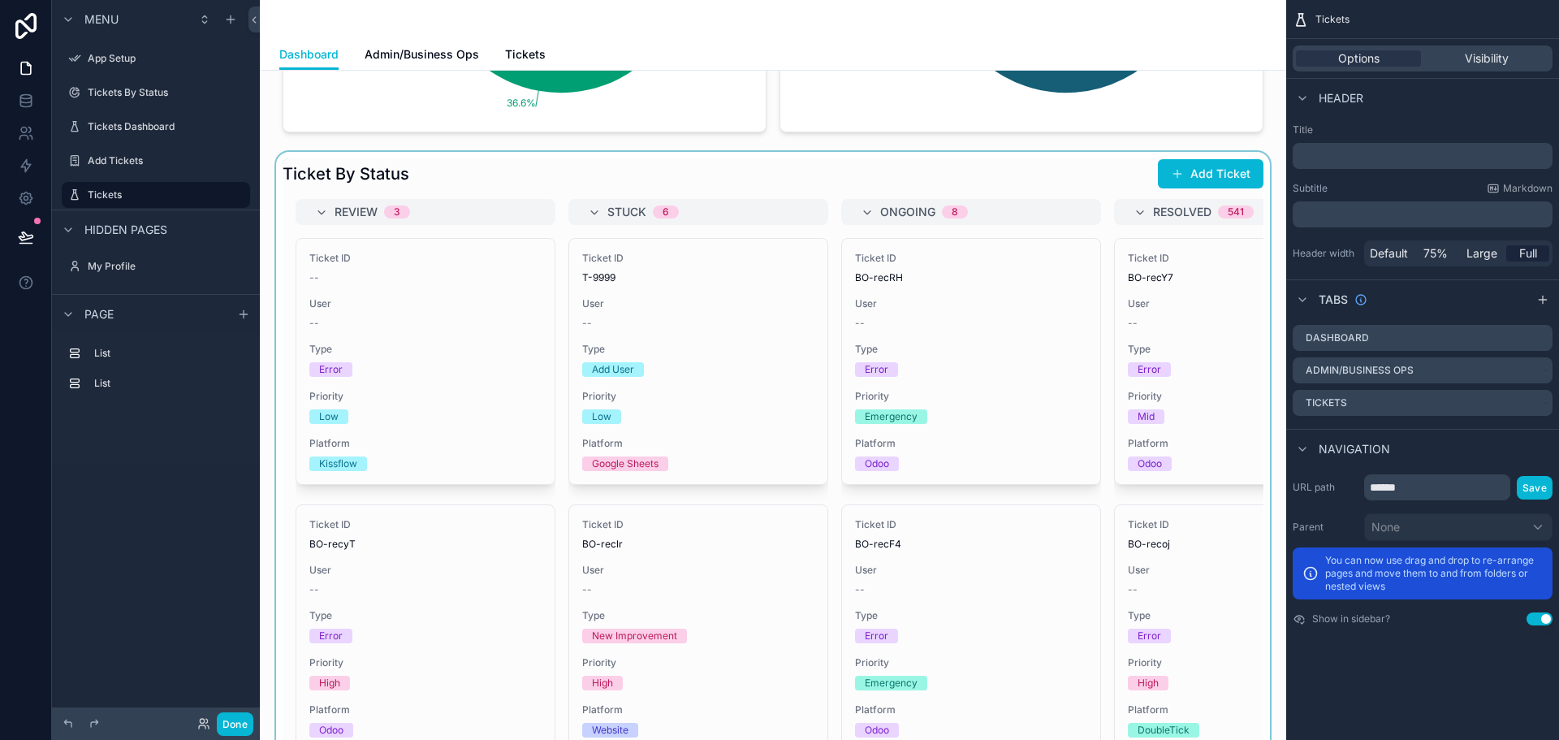
click at [1009, 222] on div "scrollable content" at bounding box center [773, 456] width 1000 height 608
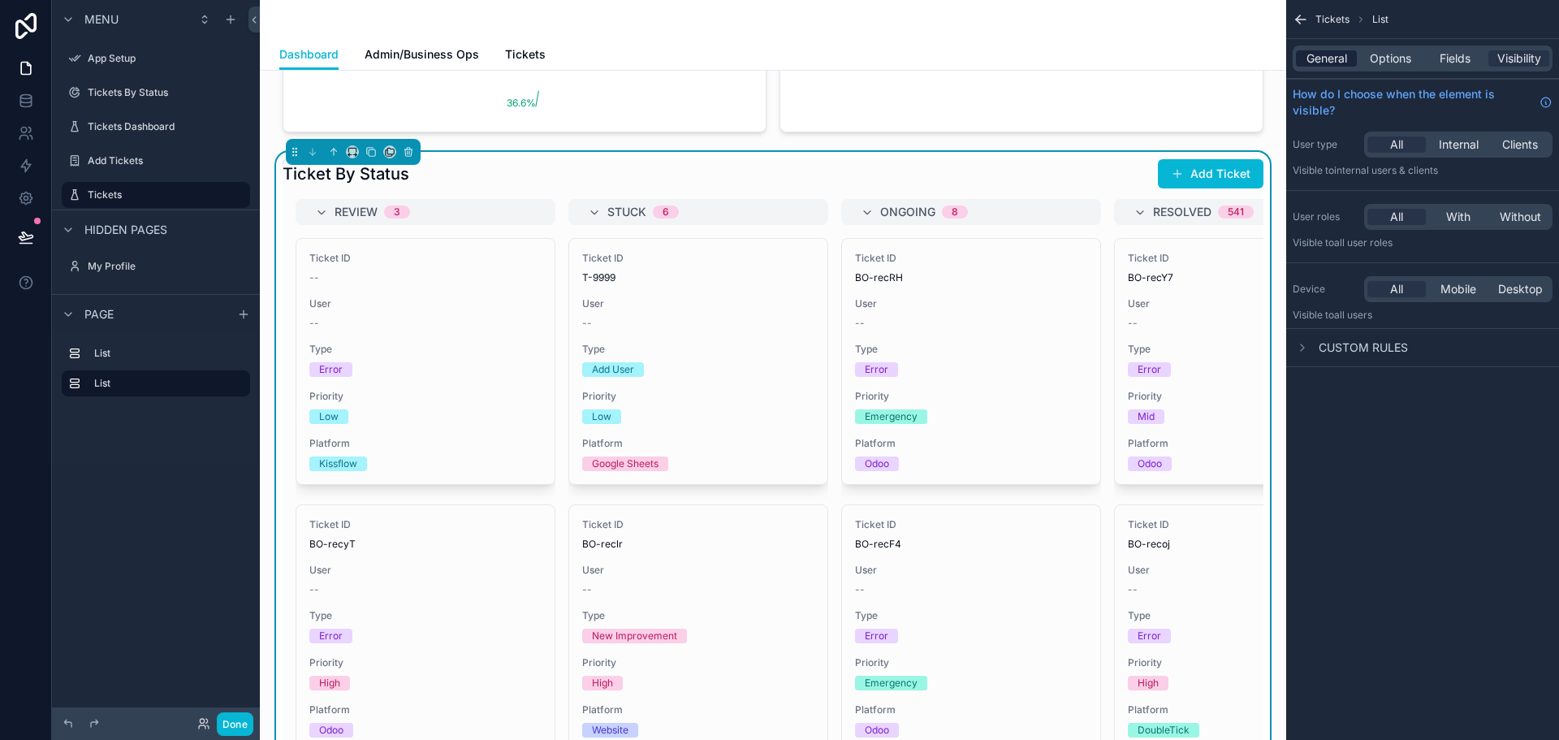
click at [1327, 52] on span "General" at bounding box center [1326, 58] width 41 height 16
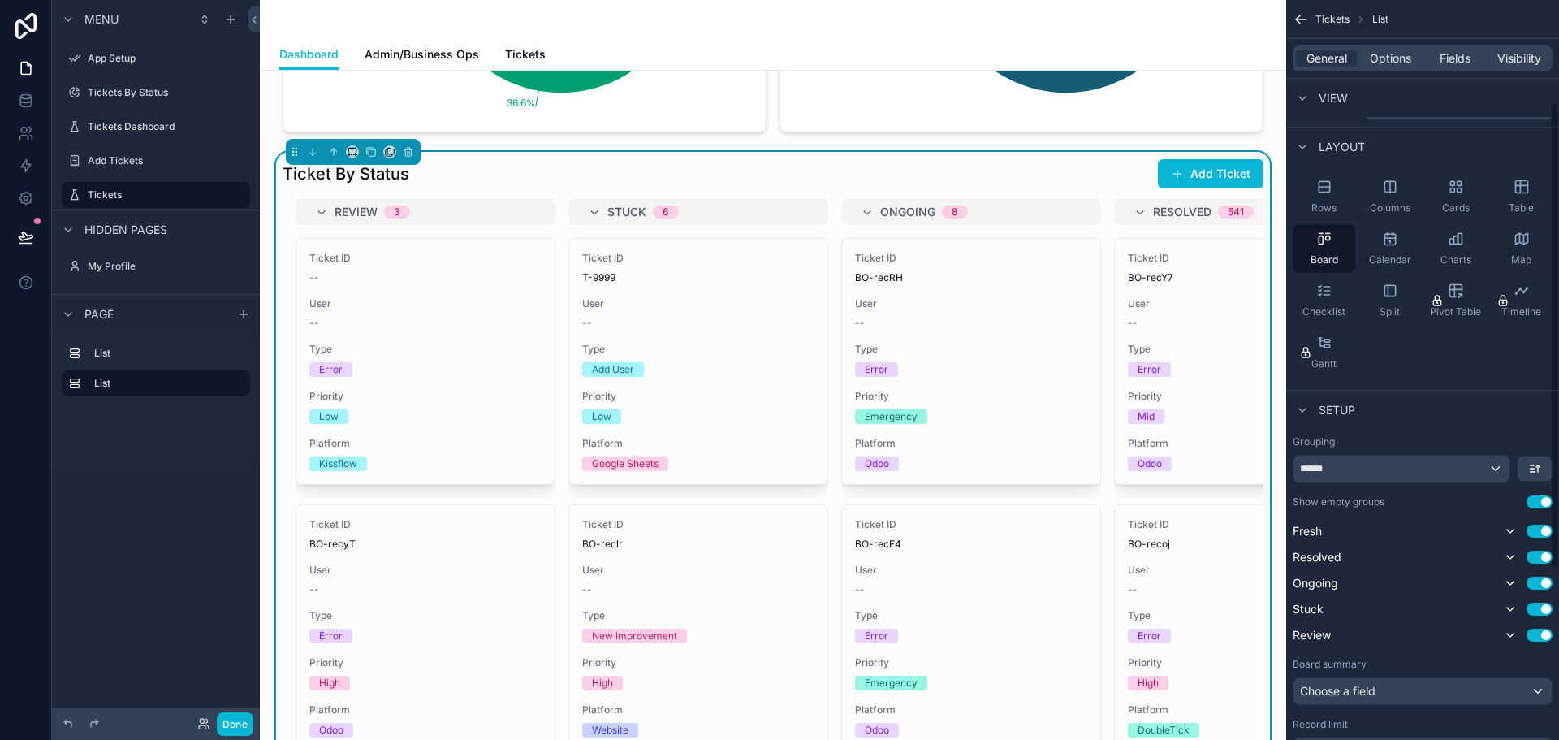
scroll to position [0, 0]
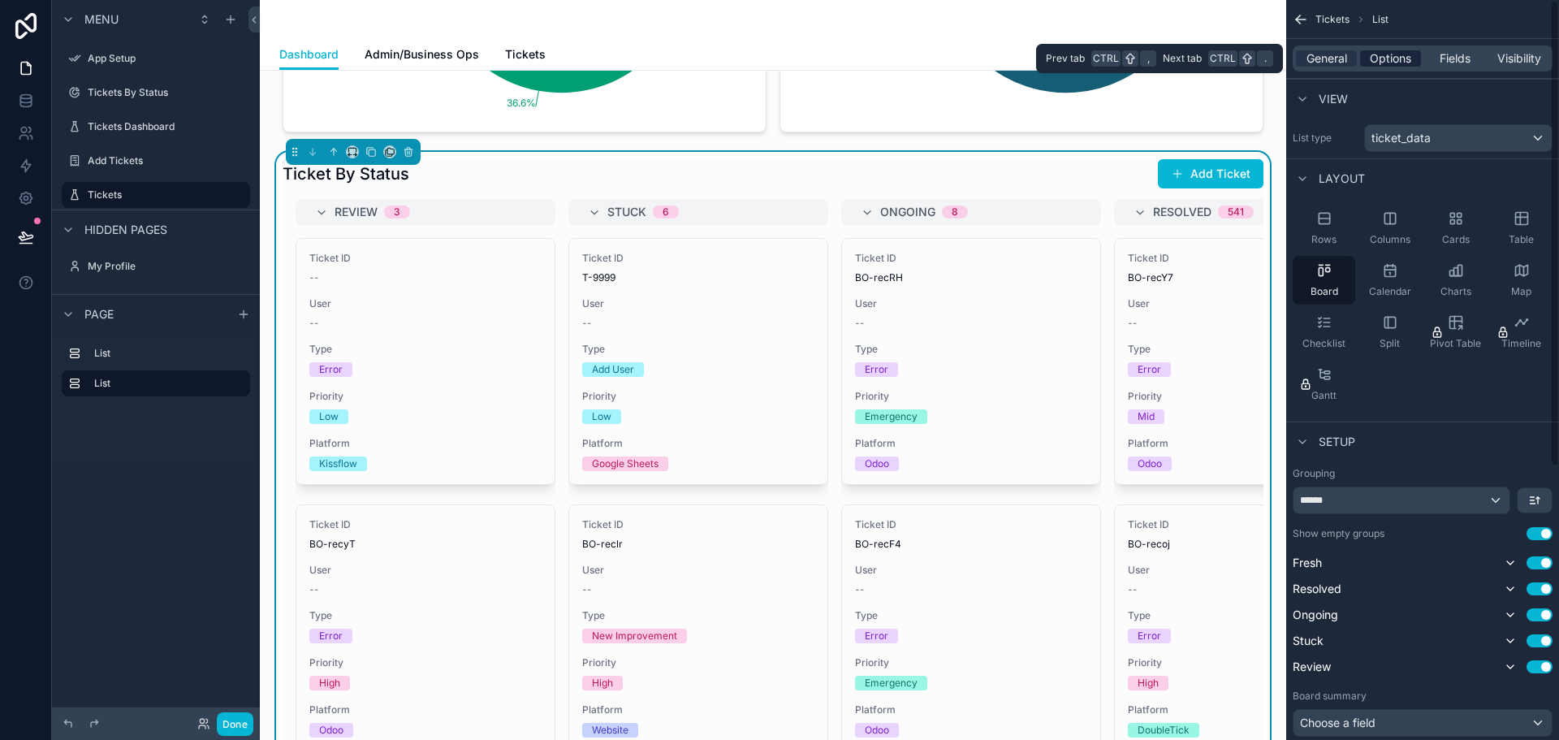
click at [1393, 63] on span "Options" at bounding box center [1390, 58] width 41 height 16
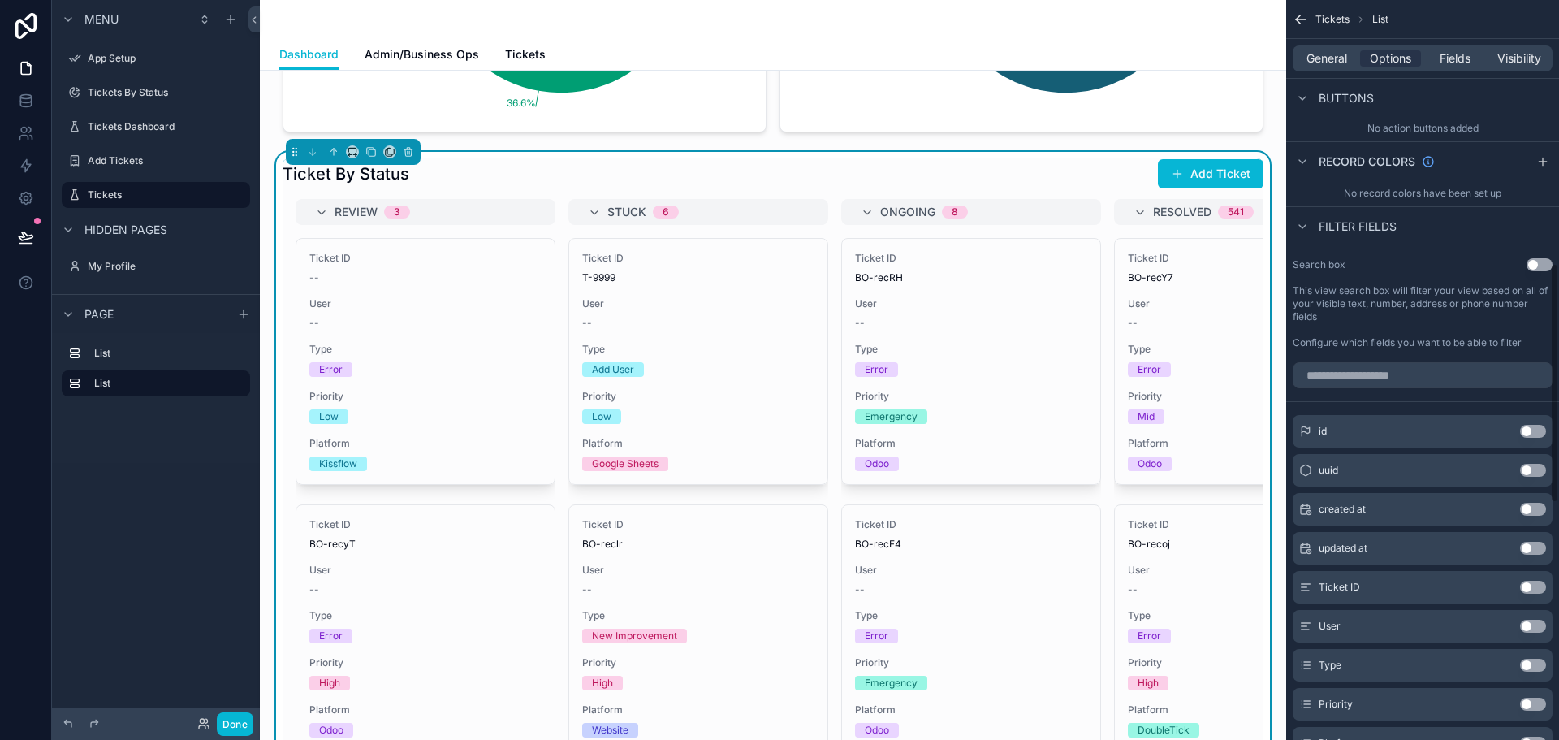
scroll to position [812, 0]
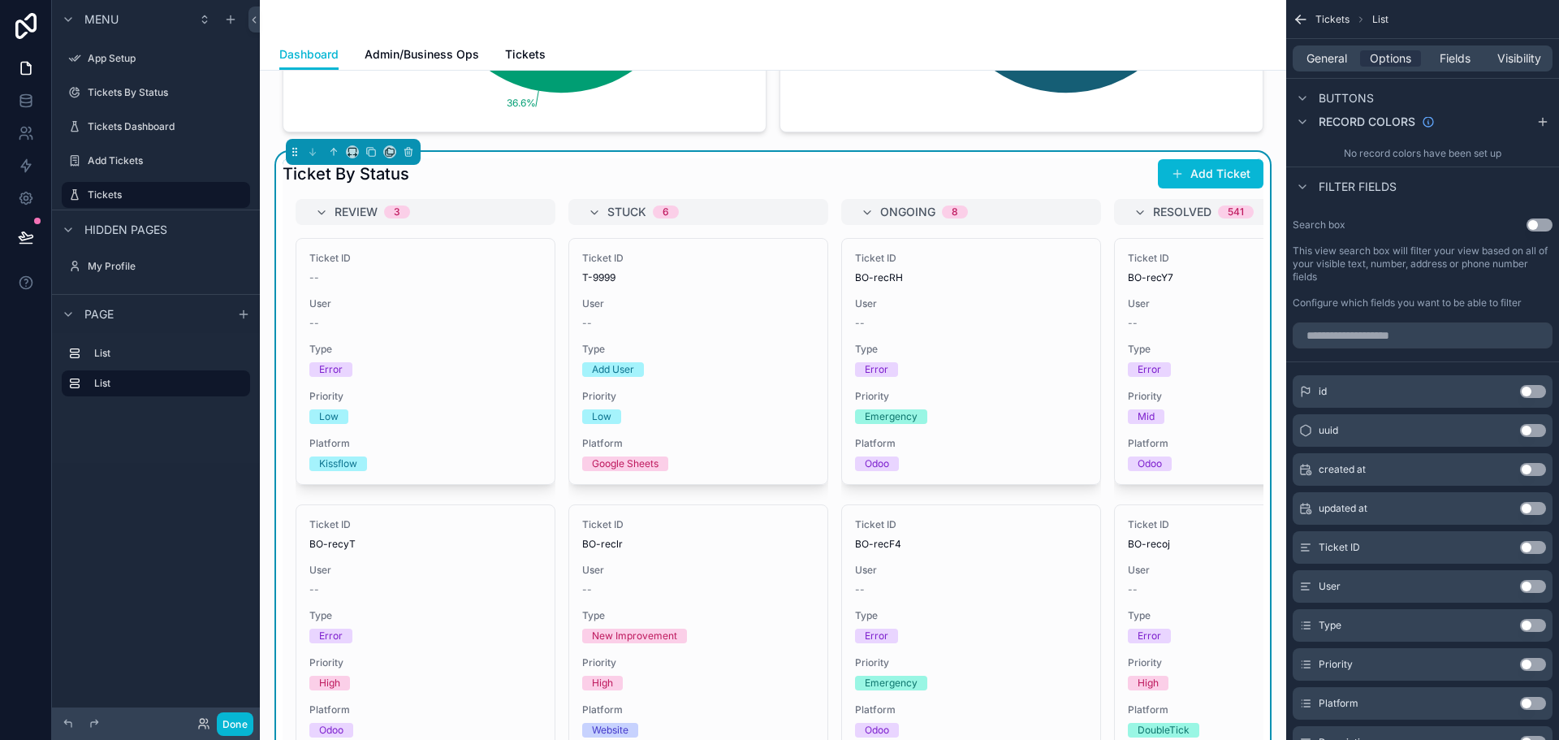
click at [1536, 224] on button "Use setting" at bounding box center [1539, 224] width 26 height 13
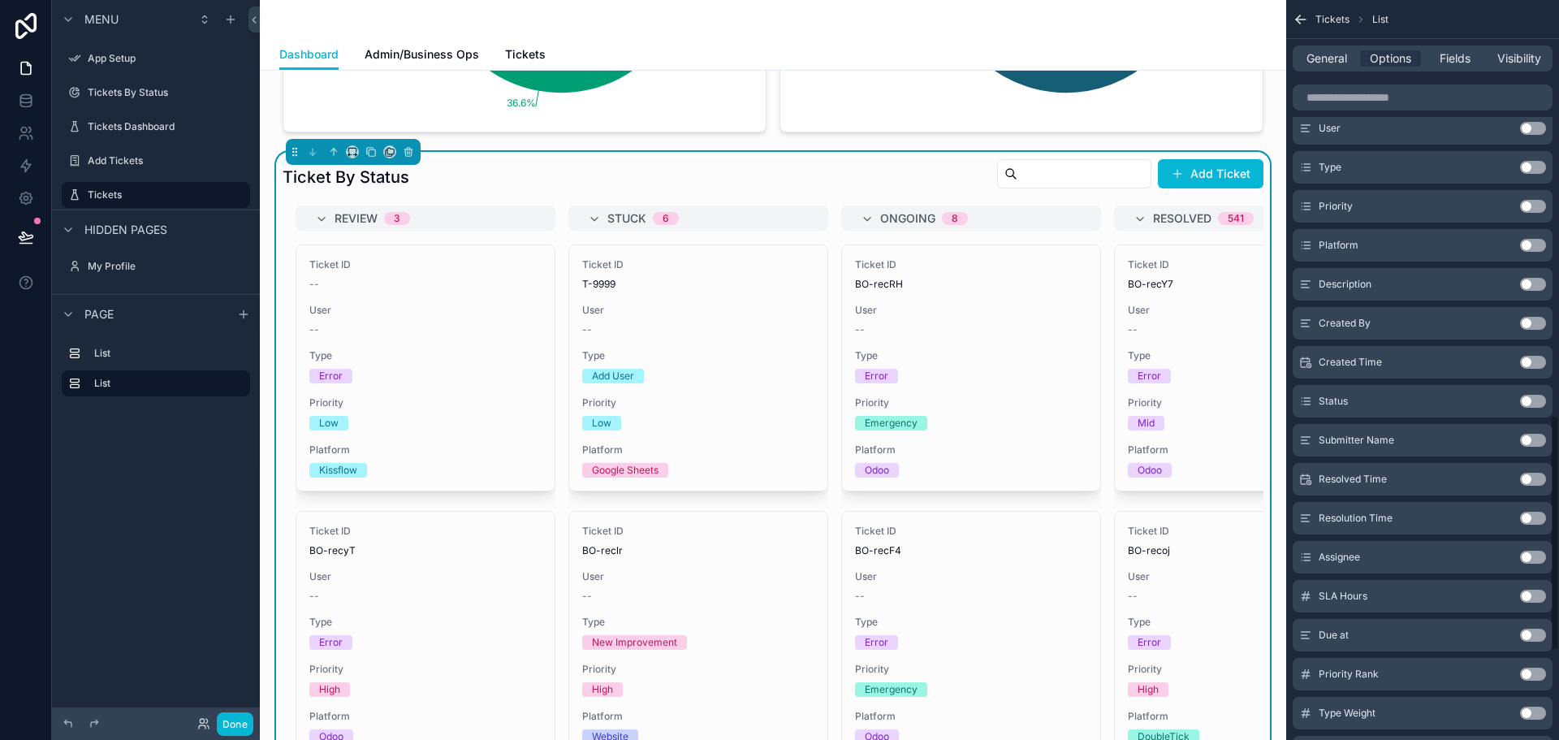
scroll to position [1299, 0]
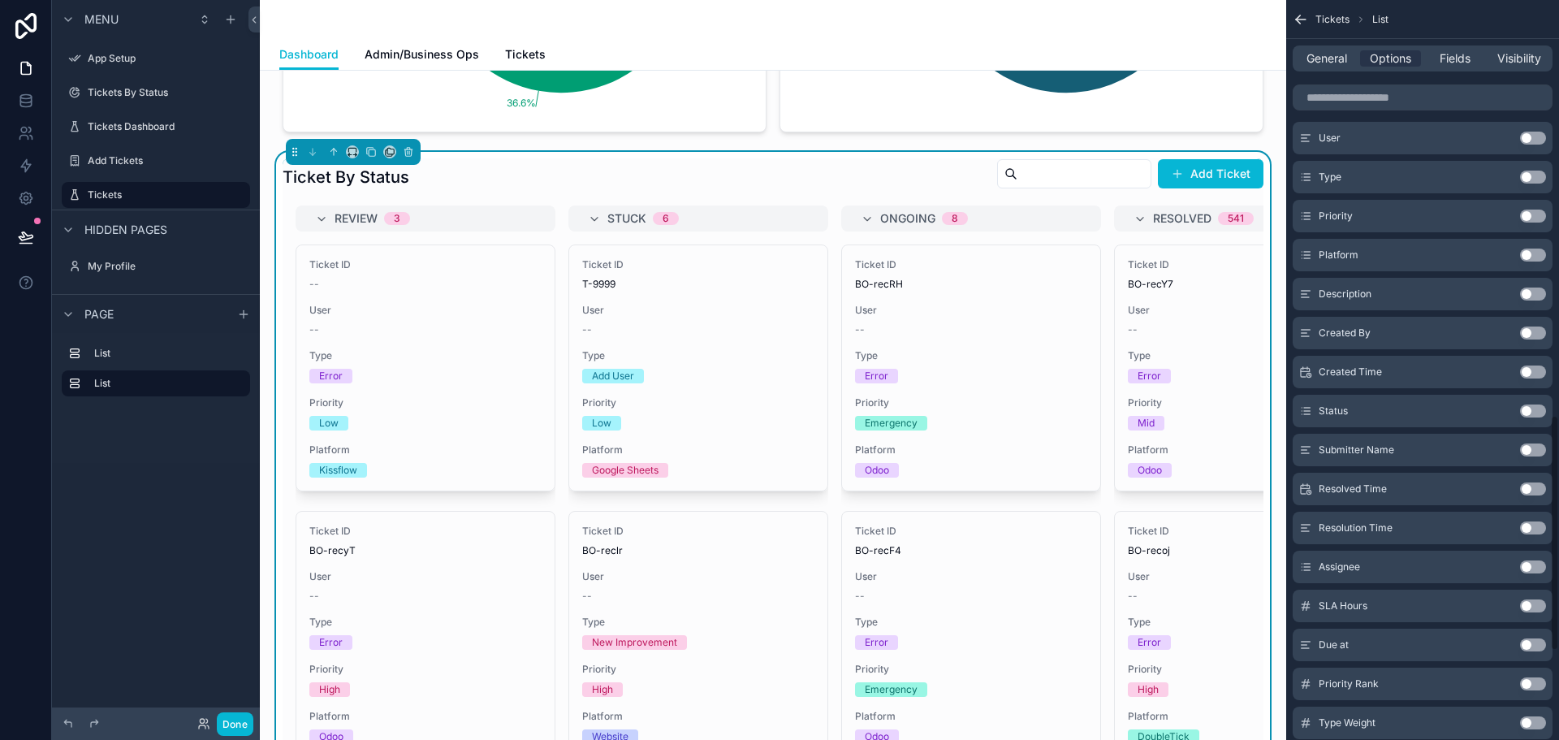
drag, startPoint x: 1534, startPoint y: 411, endPoint x: 1509, endPoint y: 316, distance: 98.1
click at [1534, 411] on button "Use setting" at bounding box center [1533, 410] width 26 height 13
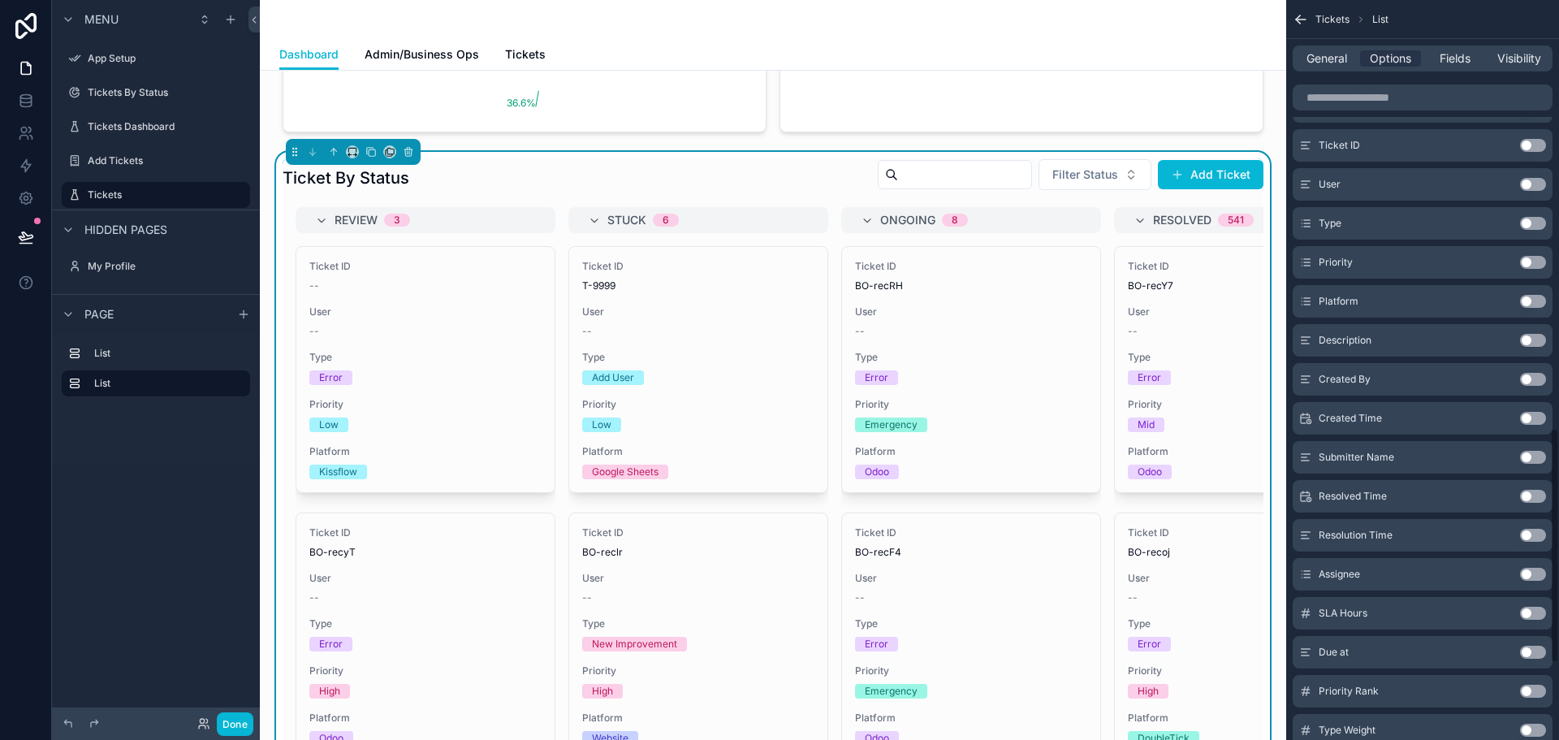
scroll to position [1345, 0]
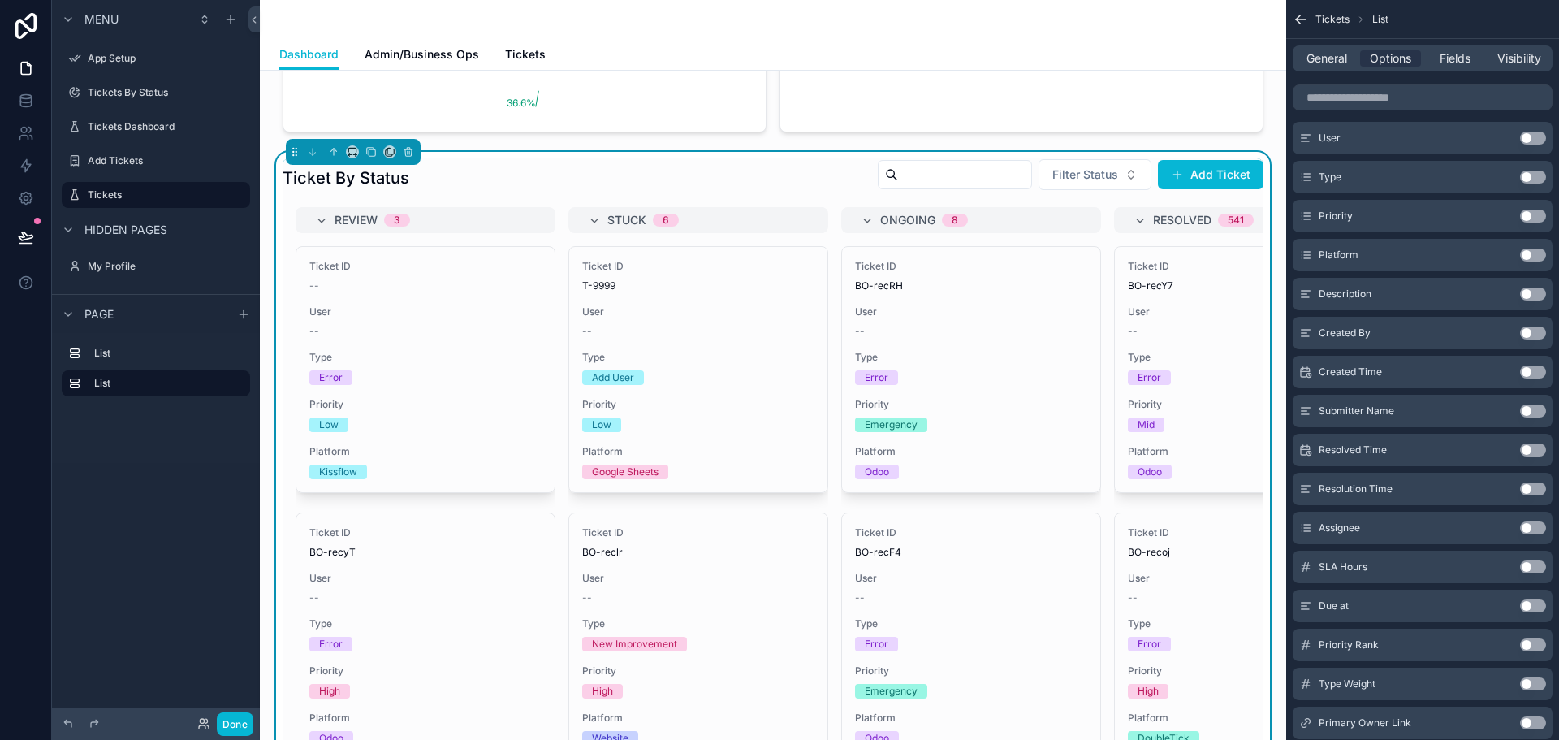
click at [1531, 217] on button "Use setting" at bounding box center [1533, 215] width 26 height 13
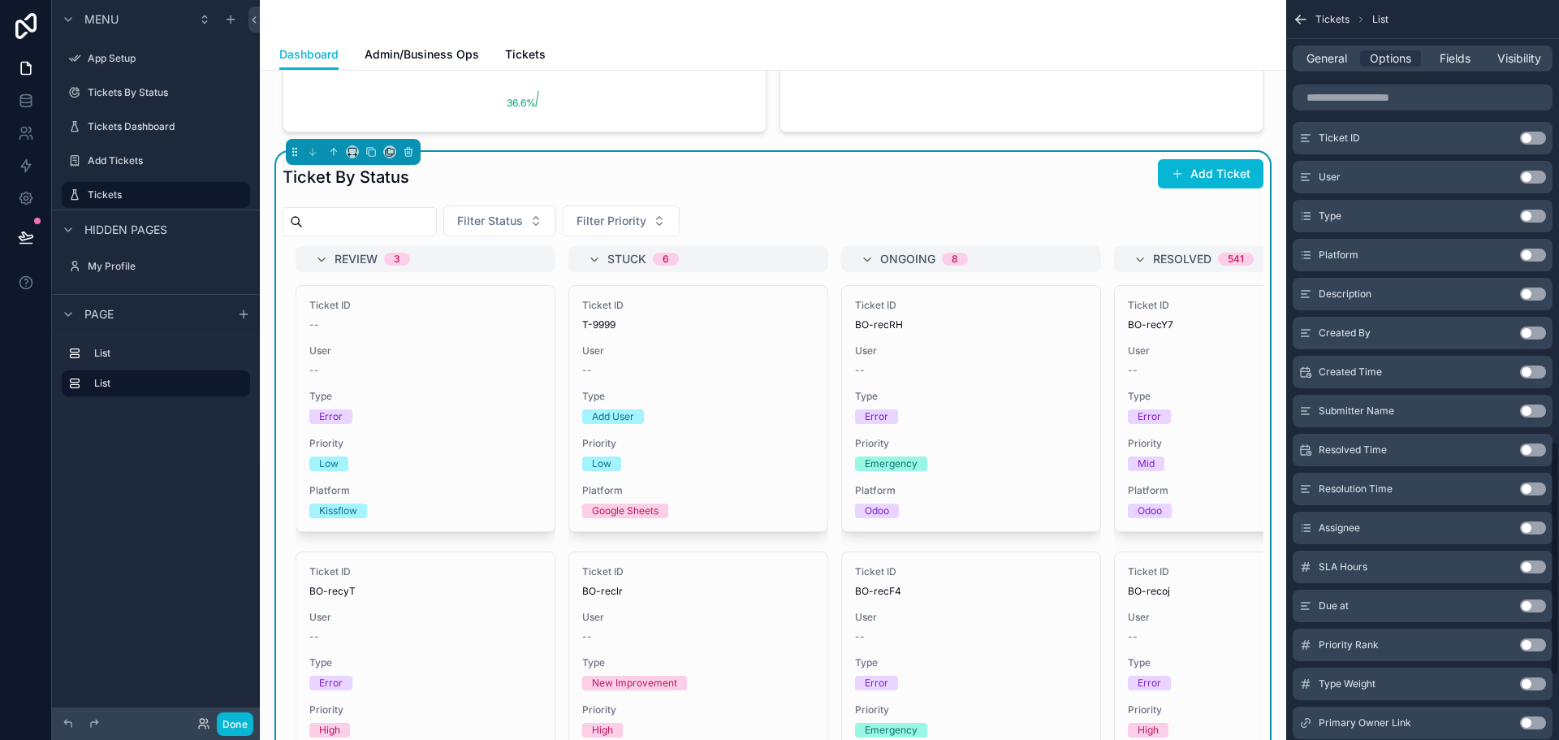
scroll to position [1384, 0]
click at [1532, 218] on button "Use setting" at bounding box center [1533, 215] width 26 height 13
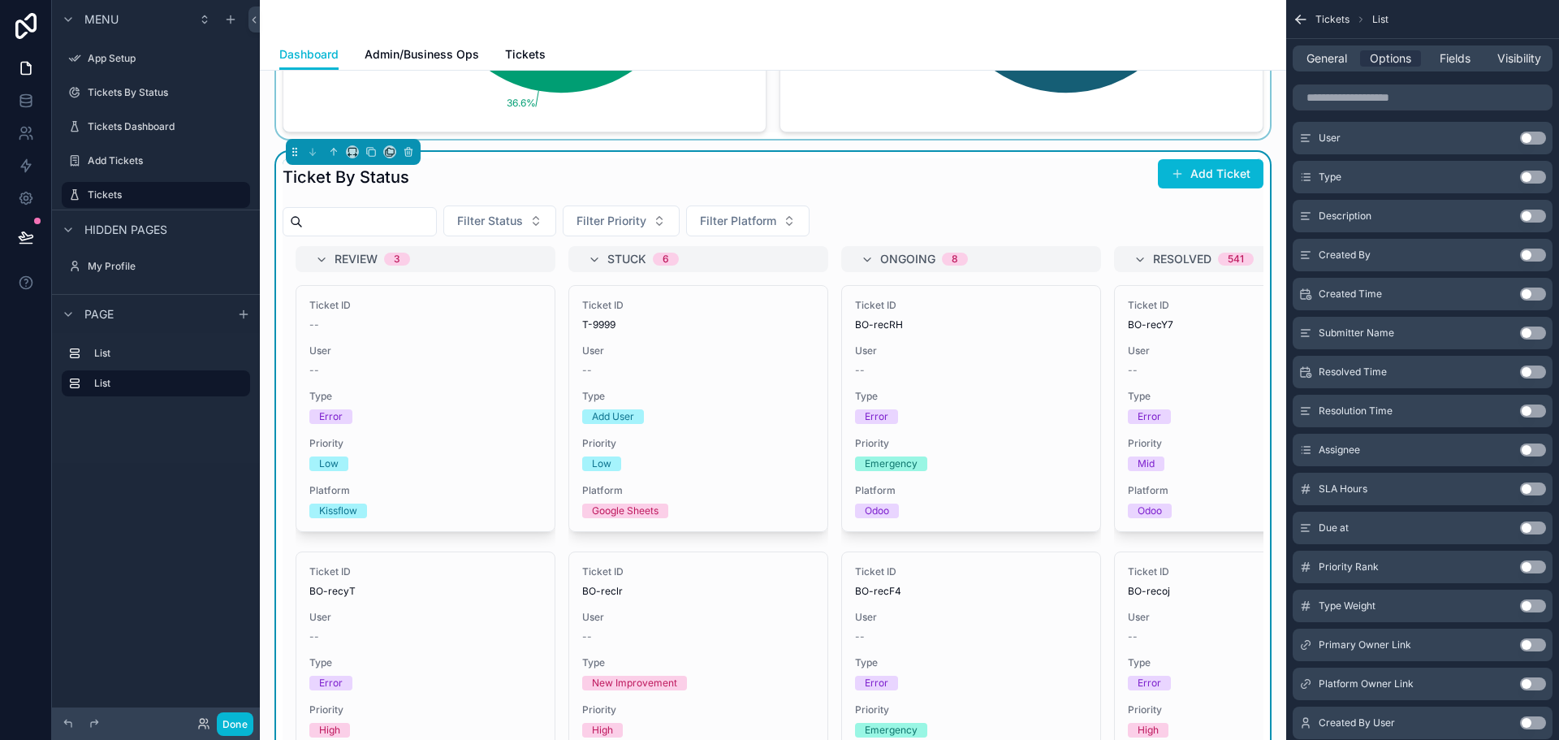
scroll to position [614, 0]
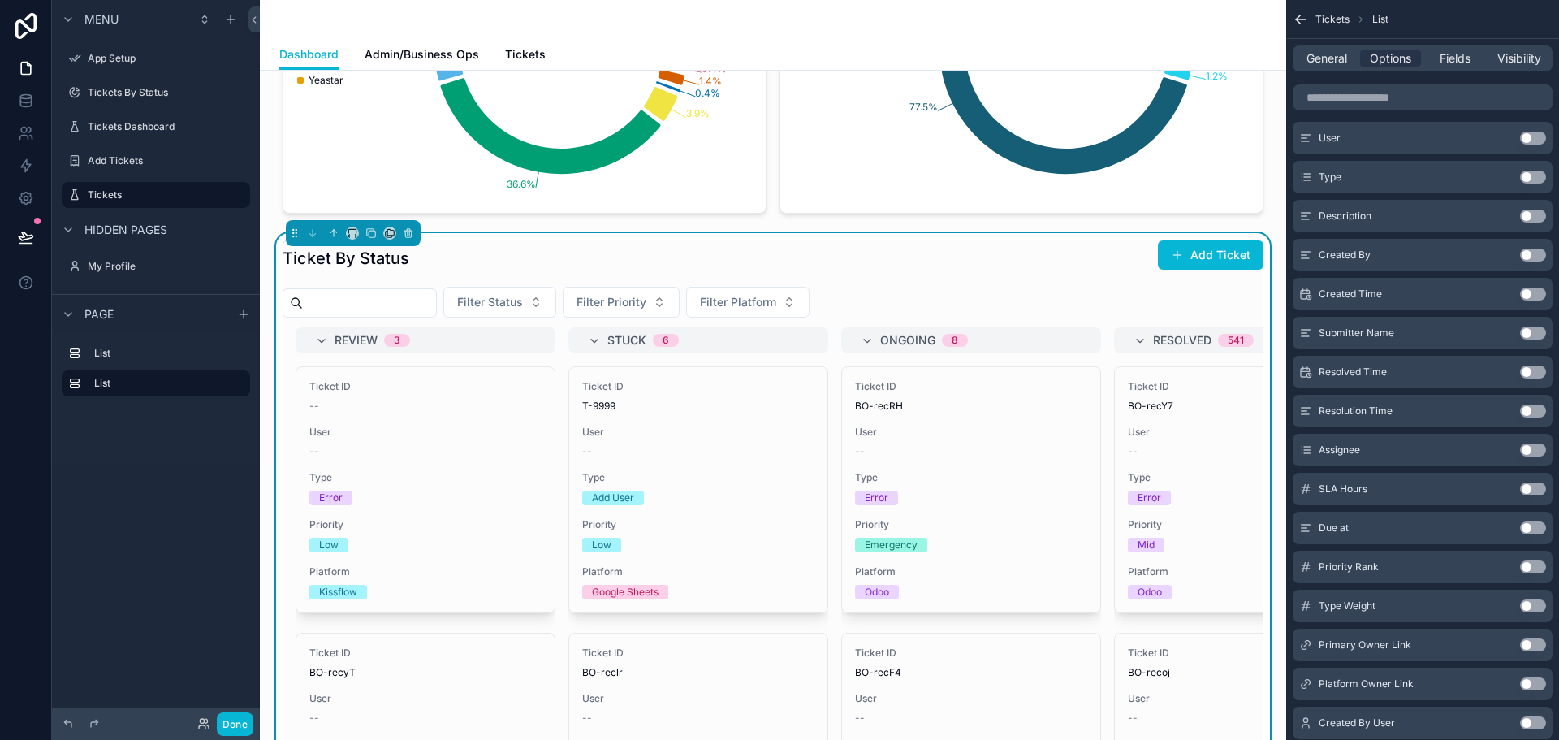
click at [357, 306] on input "scrollable content" at bounding box center [369, 302] width 133 height 23
click at [511, 269] on div "Ticket By Status Add Ticket" at bounding box center [773, 257] width 981 height 37
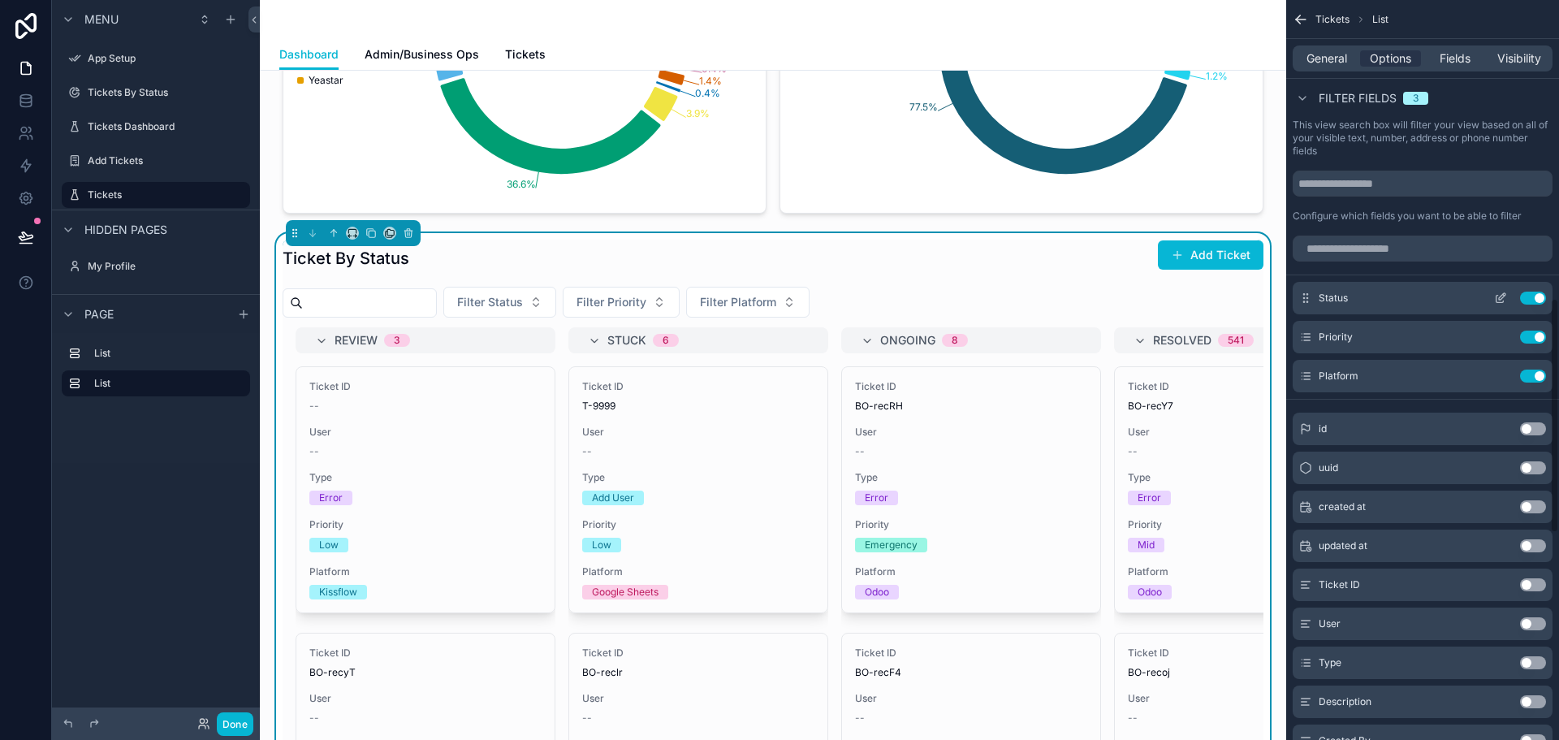
scroll to position [936, 0]
click at [1530, 300] on button "Use setting" at bounding box center [1533, 299] width 26 height 13
click at [388, 304] on input "scrollable content" at bounding box center [369, 302] width 133 height 23
click at [559, 266] on div "Ticket By Status Add Ticket" at bounding box center [773, 257] width 981 height 37
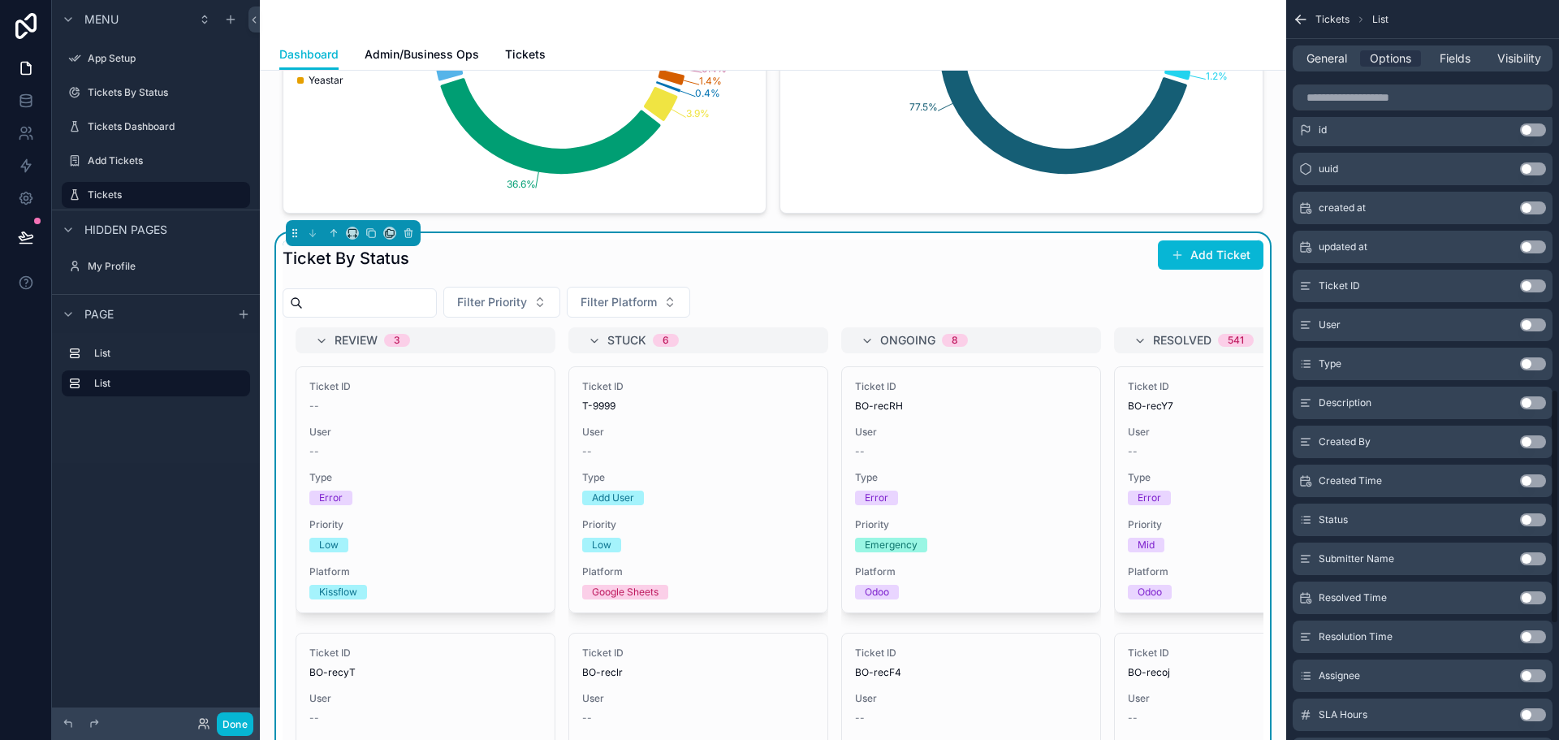
scroll to position [1179, 0]
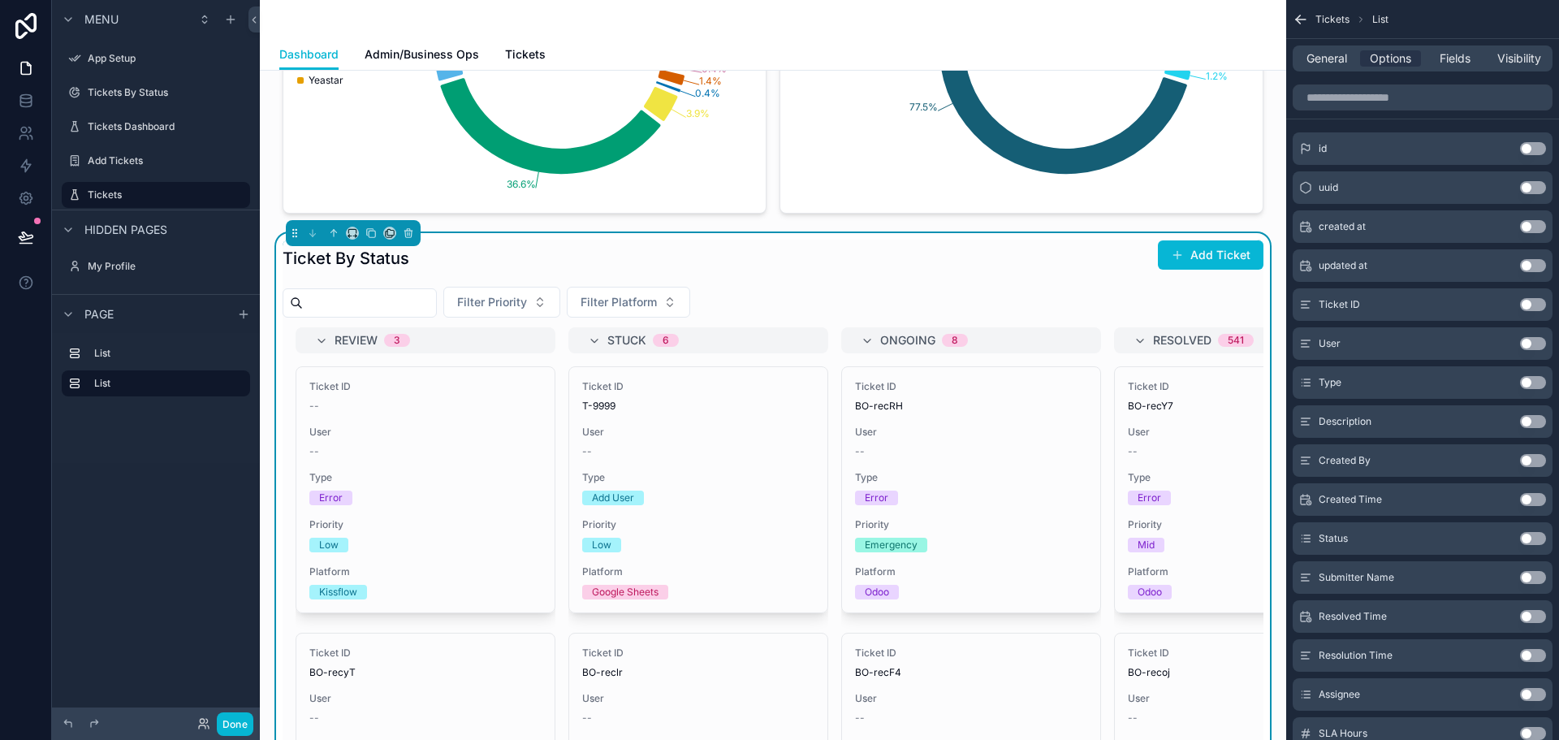
click at [1527, 382] on button "Use setting" at bounding box center [1533, 382] width 26 height 13
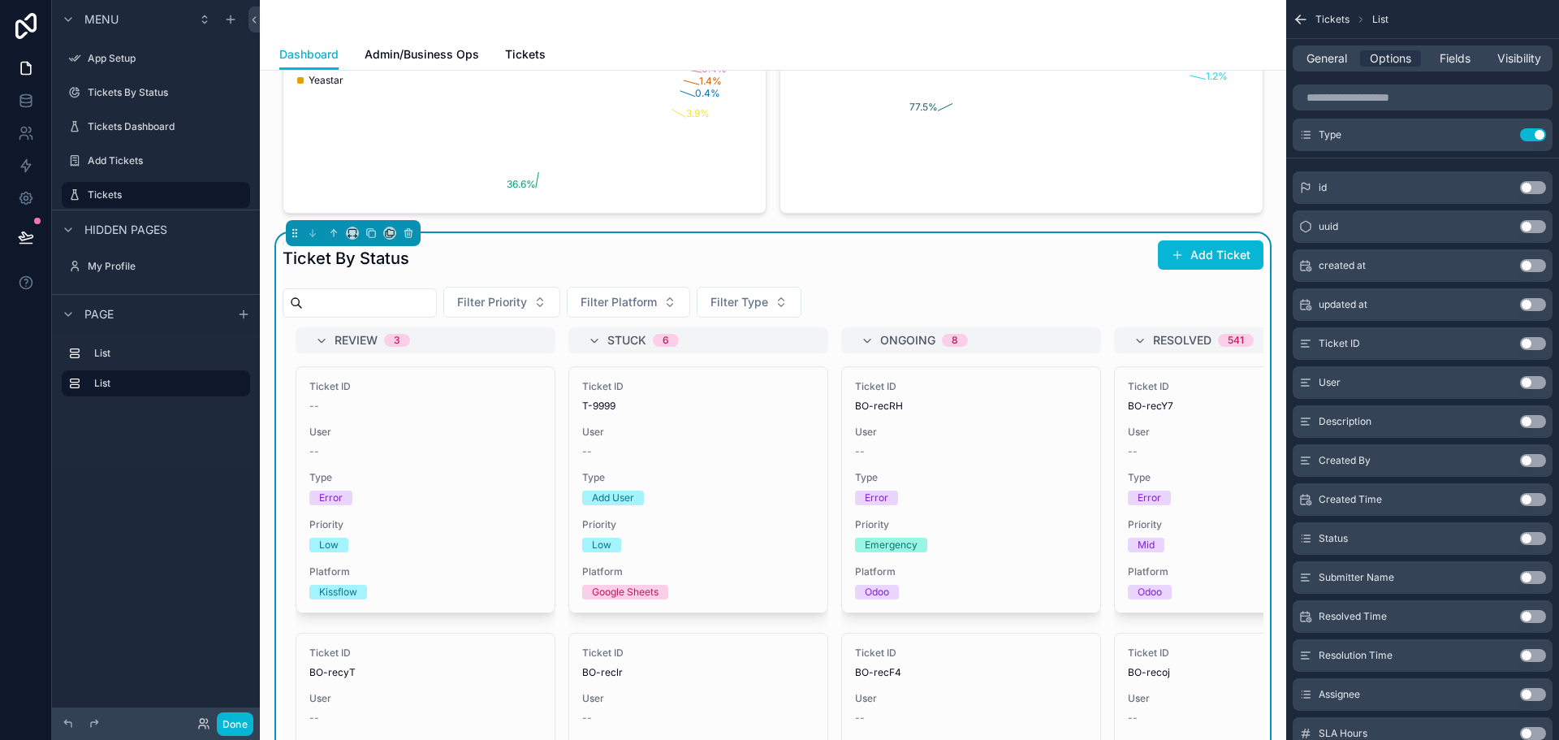
click at [882, 296] on div "Filter Priority Filter Platform Filter Type" at bounding box center [773, 302] width 981 height 31
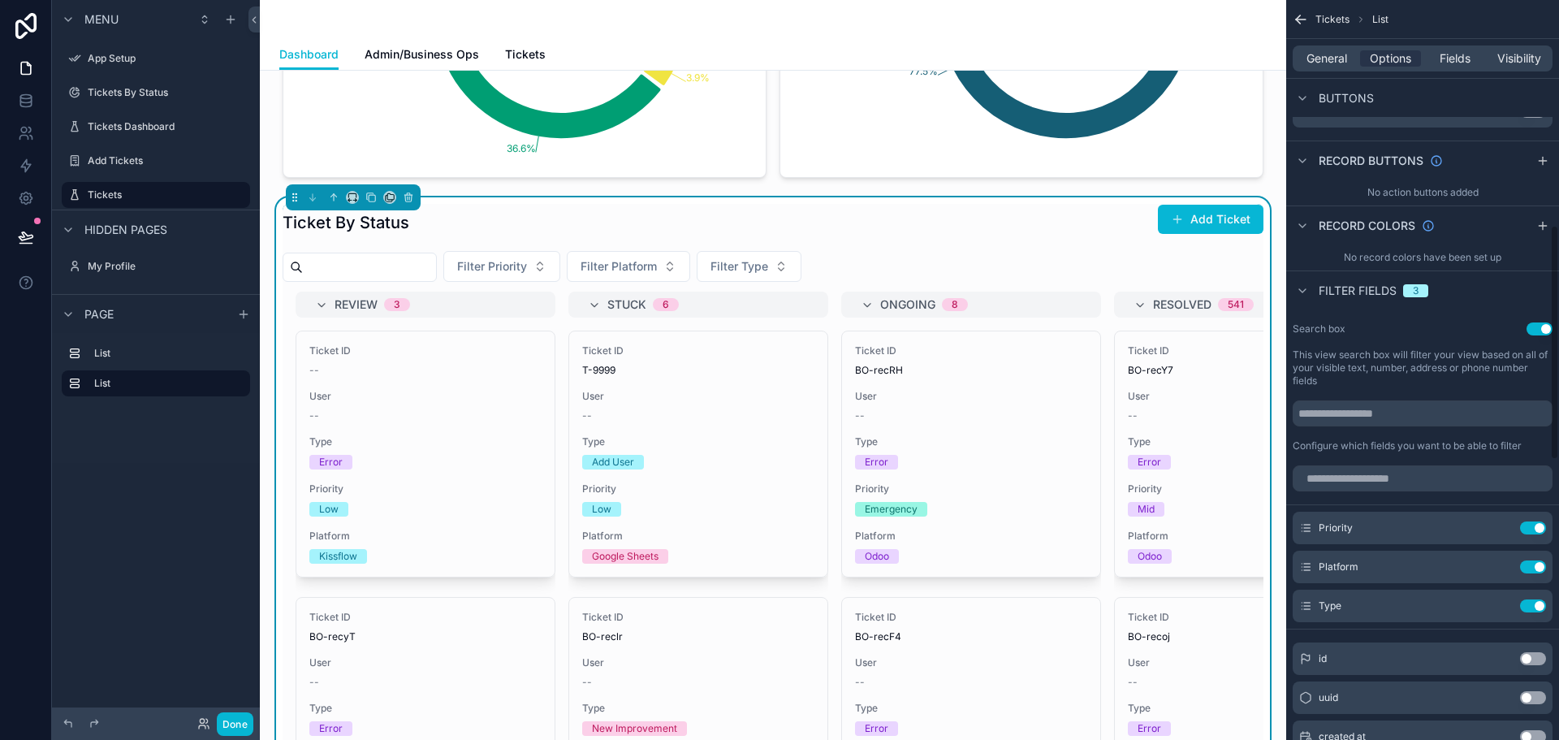
scroll to position [692, 0]
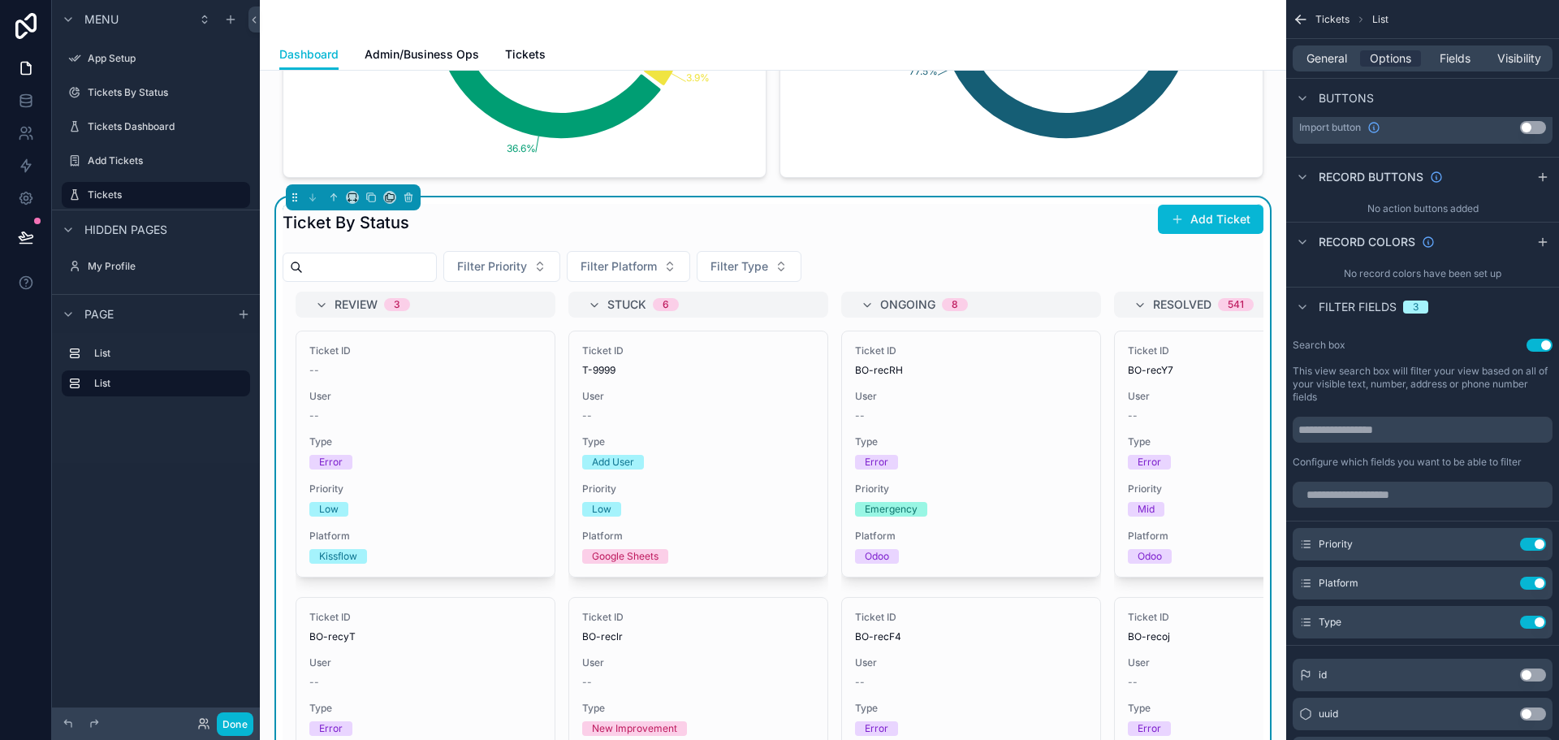
click at [1376, 345] on div "Search box Use setting" at bounding box center [1422, 345] width 260 height 13
click at [1496, 544] on icon "scrollable content" at bounding box center [1499, 544] width 7 height 7
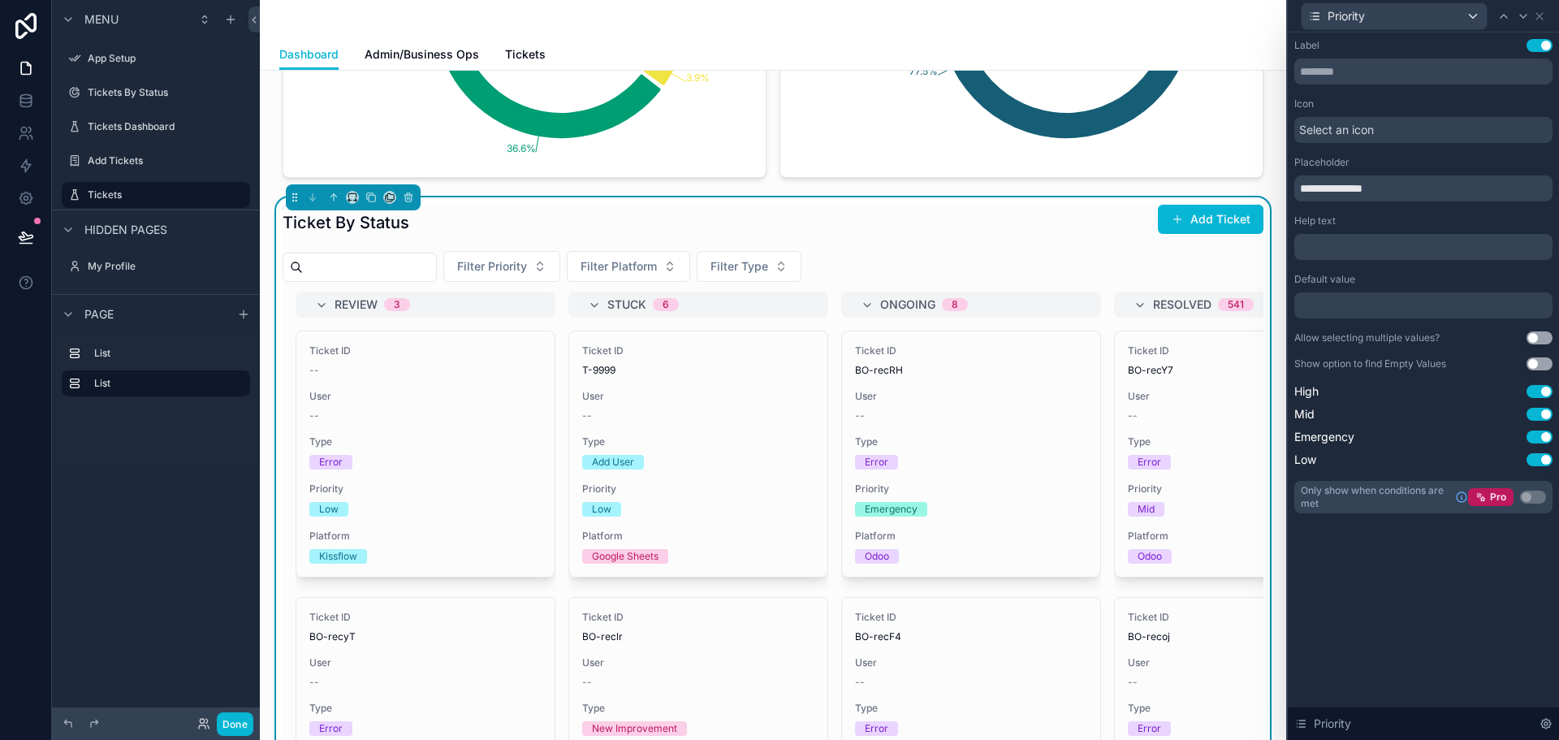
scroll to position [611, 0]
click at [1539, 14] on icon at bounding box center [1539, 16] width 13 height 13
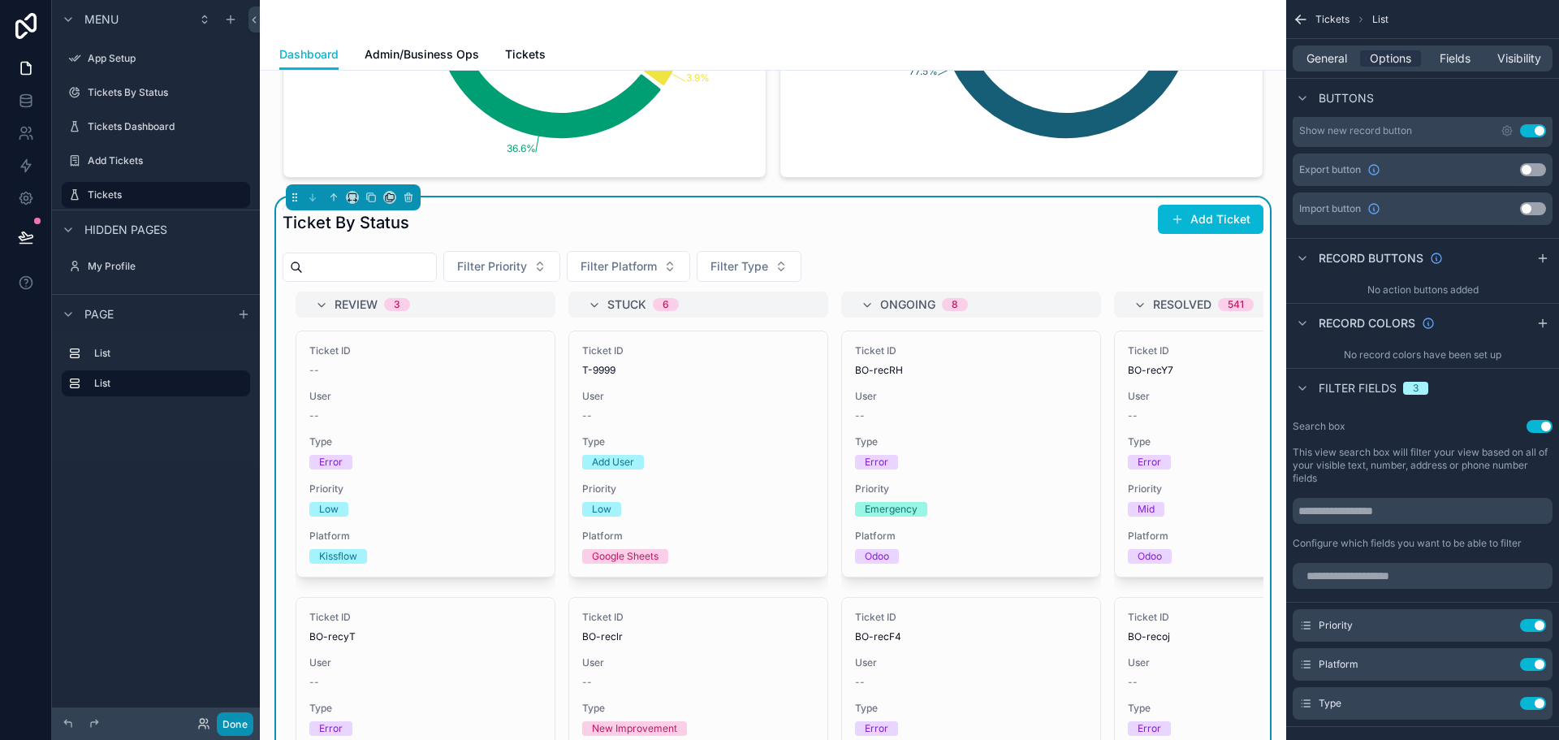
click at [247, 717] on button "Done" at bounding box center [235, 724] width 37 height 24
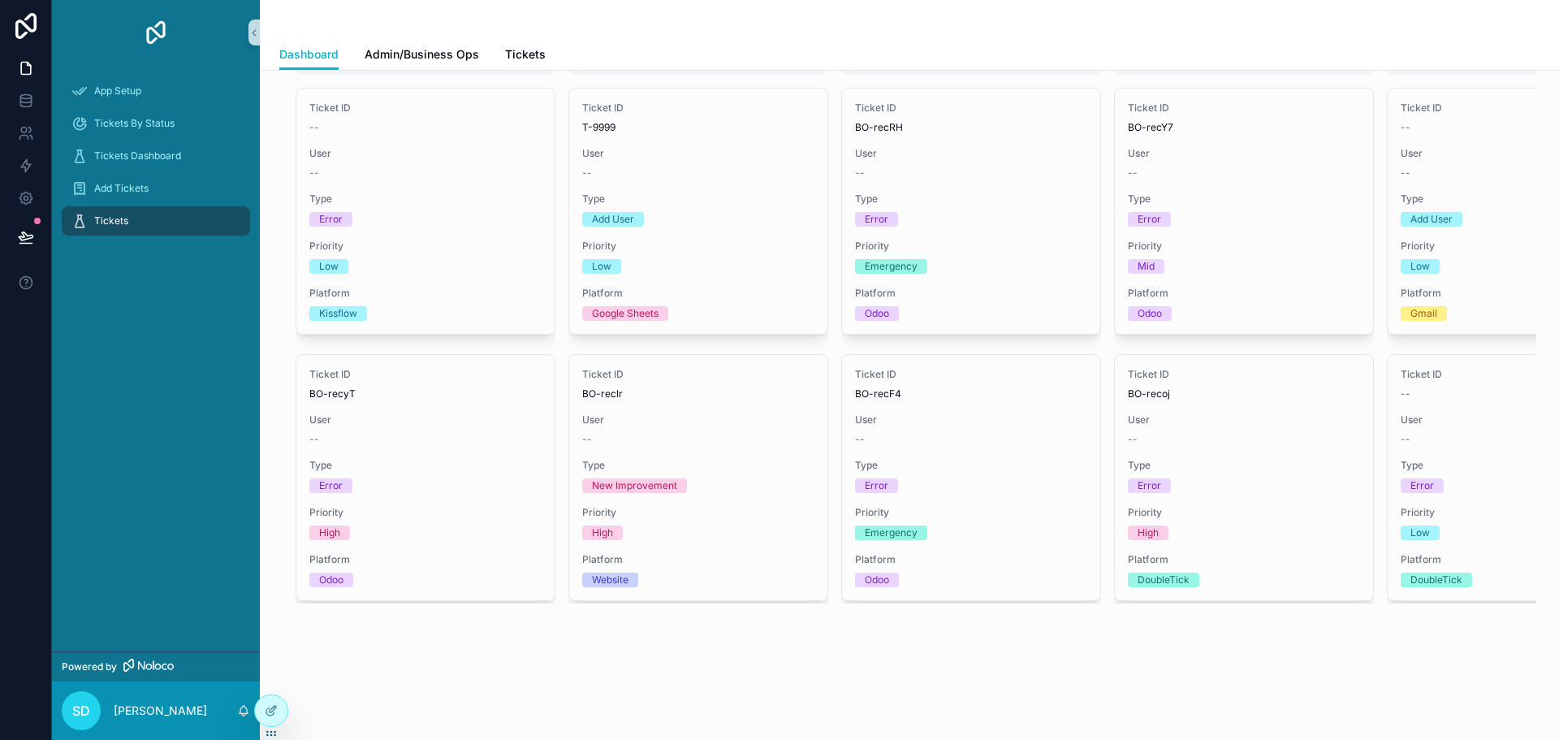
scroll to position [904, 0]
click at [269, 717] on div at bounding box center [271, 710] width 32 height 31
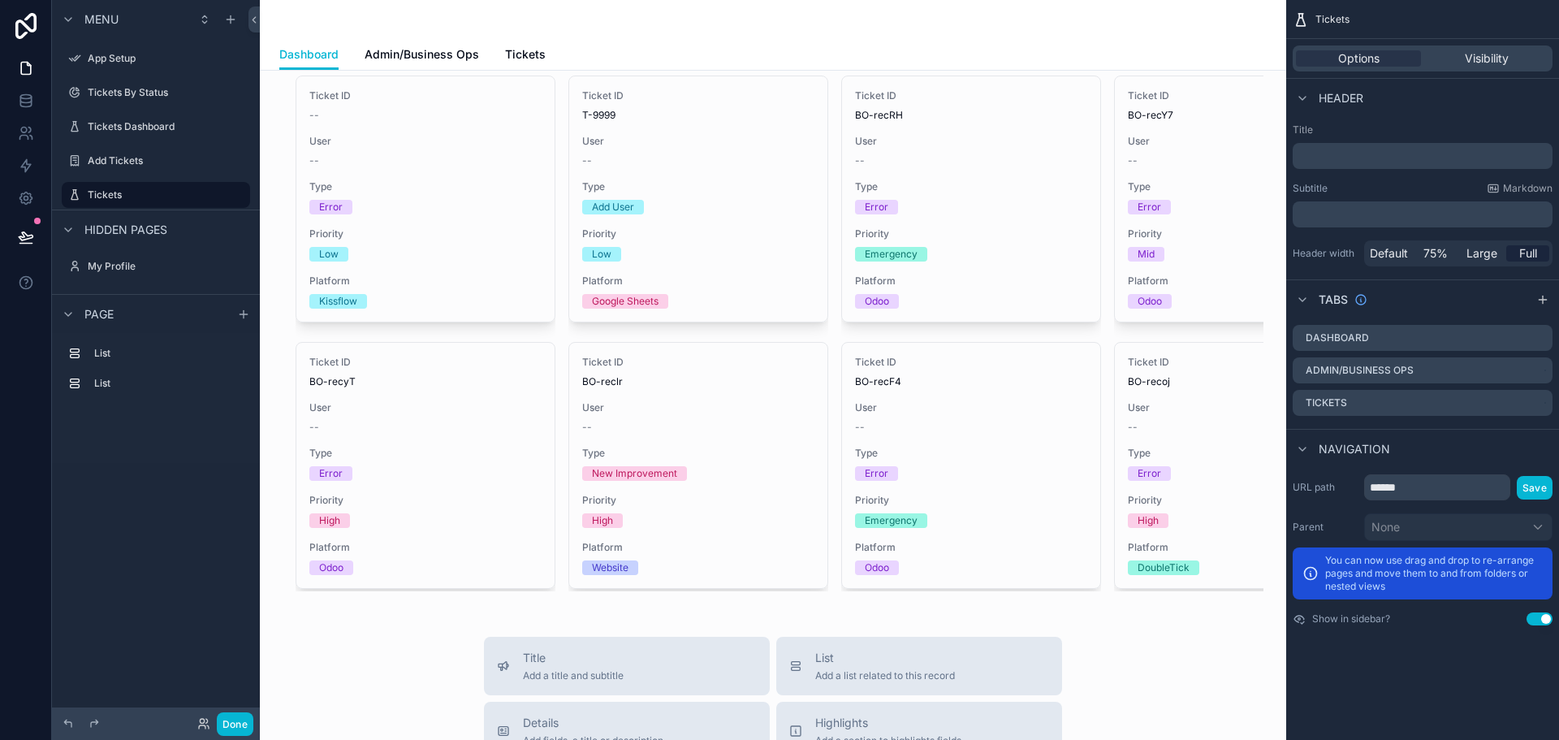
scroll to position [1473, 0]
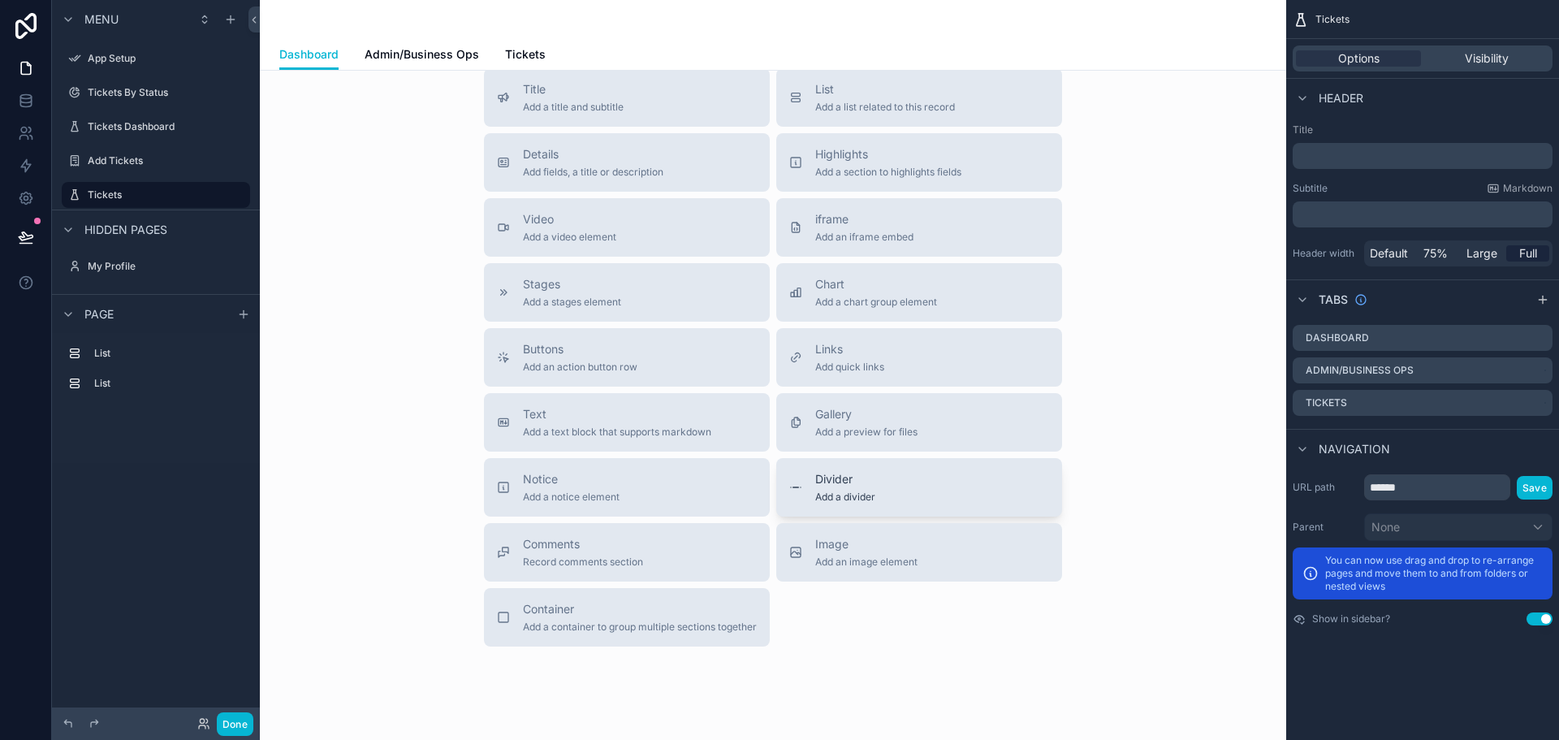
click at [868, 503] on span "Add a divider" at bounding box center [845, 496] width 60 height 13
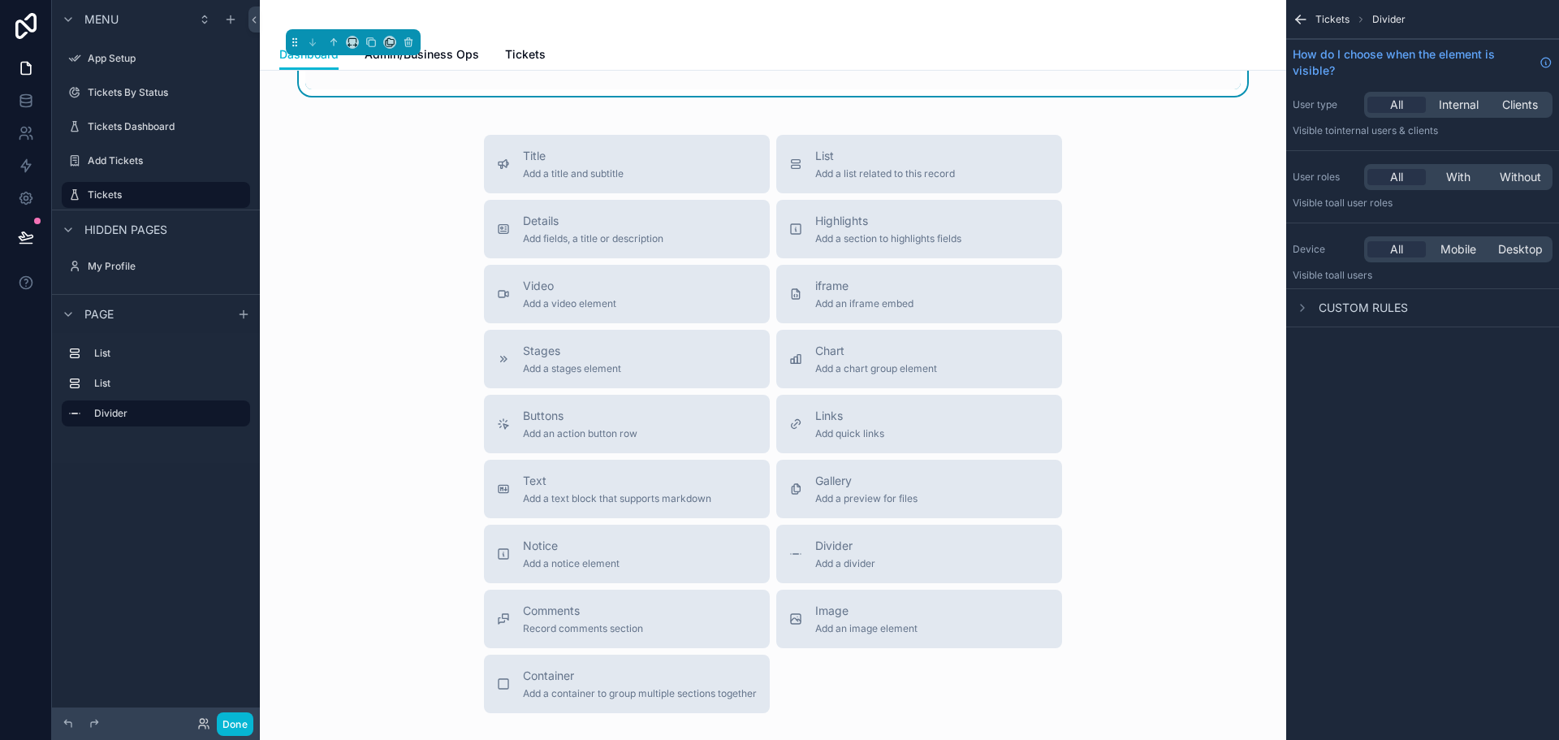
scroll to position [1184, 0]
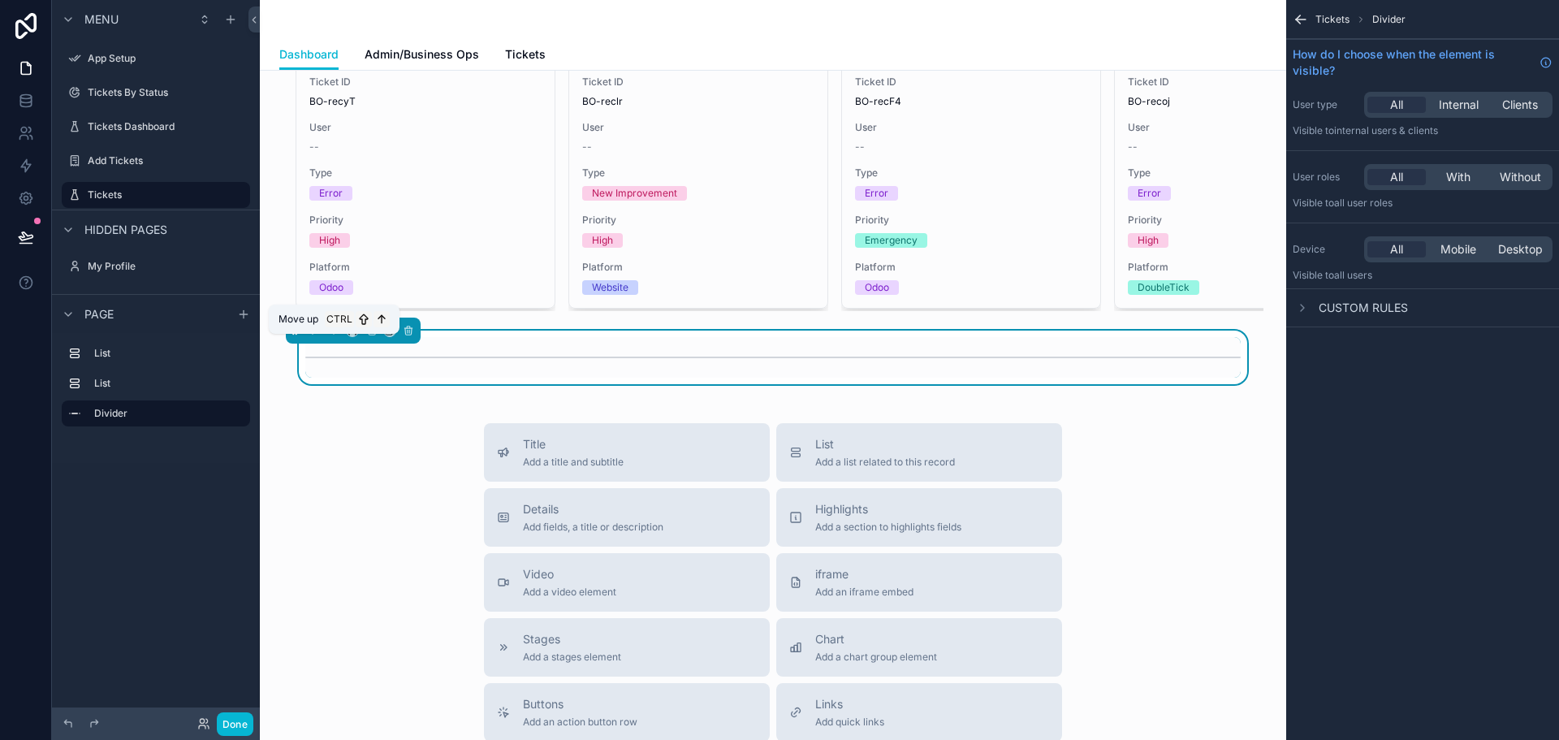
click at [329, 336] on icon "scrollable content" at bounding box center [333, 330] width 11 height 11
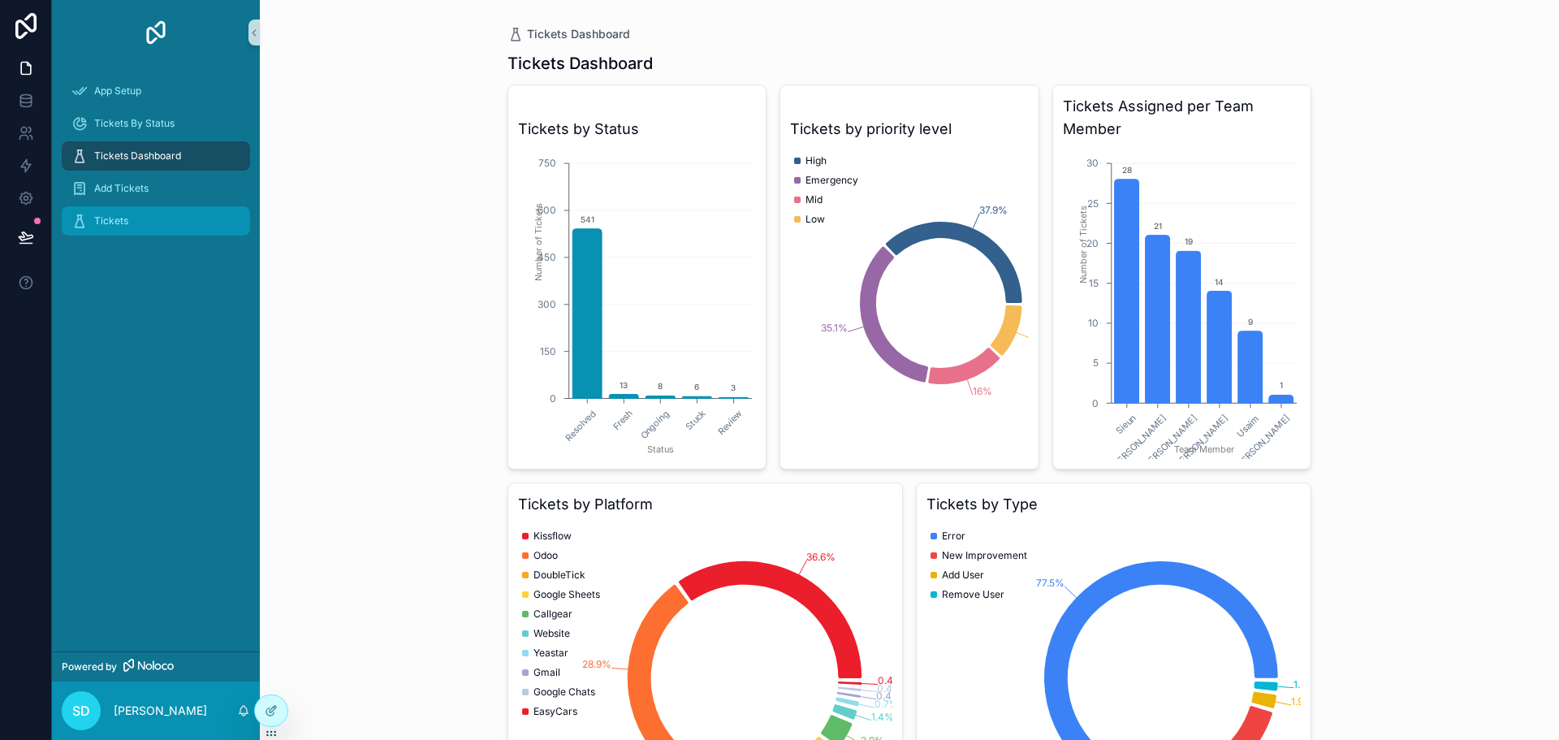
click at [140, 209] on div "Tickets" at bounding box center [155, 221] width 169 height 26
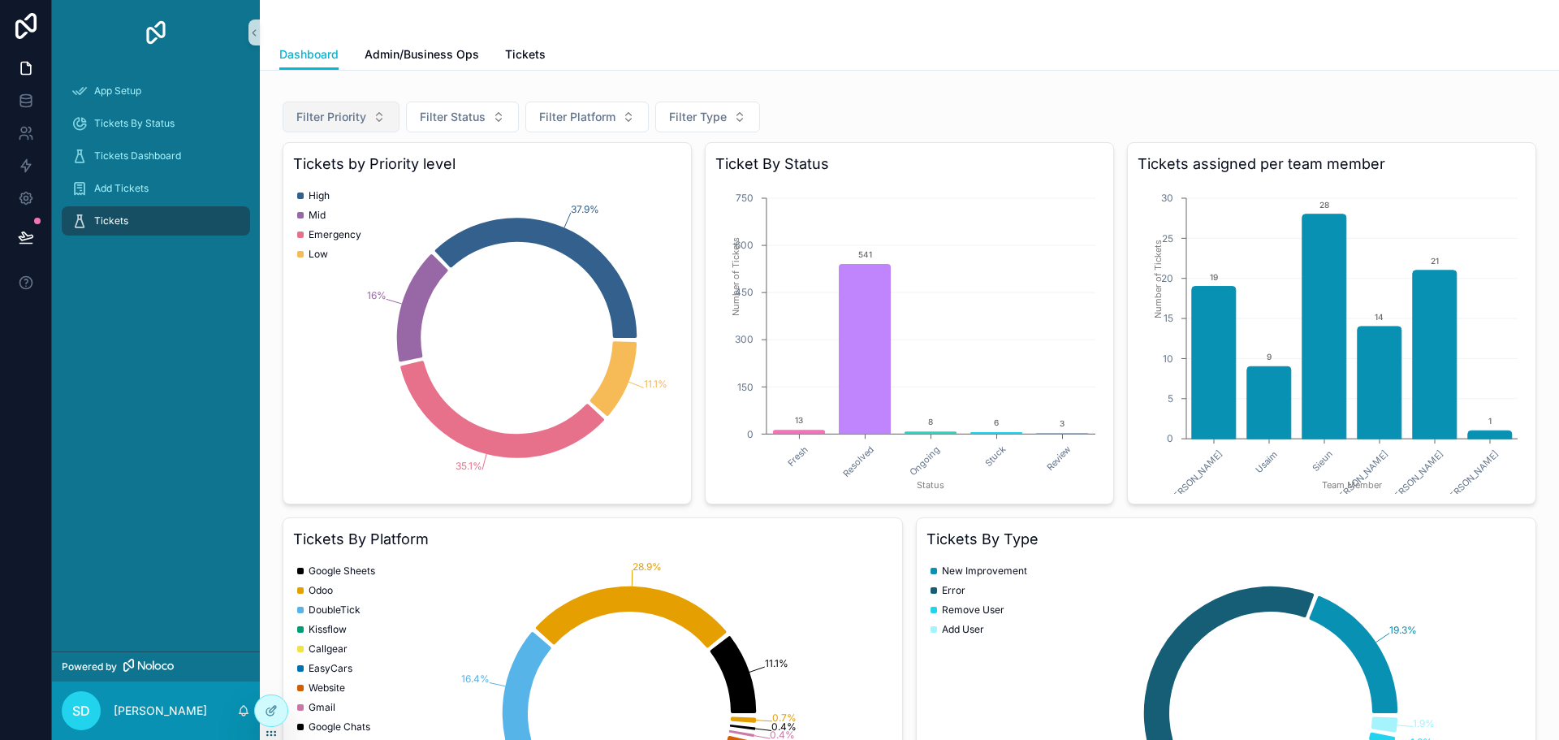
click at [358, 121] on span "Filter Priority" at bounding box center [331, 117] width 70 height 16
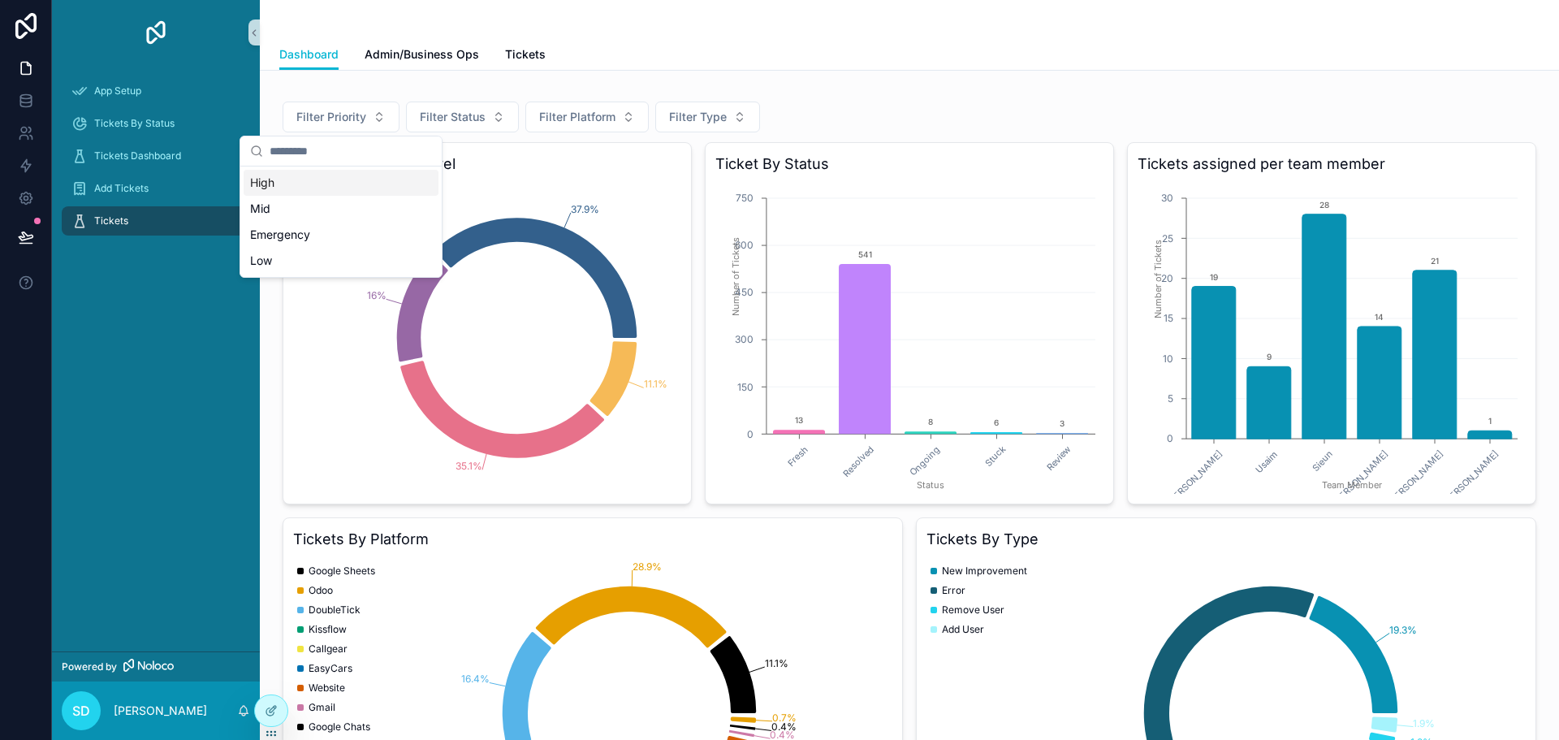
click at [312, 191] on div "High" at bounding box center [341, 183] width 195 height 26
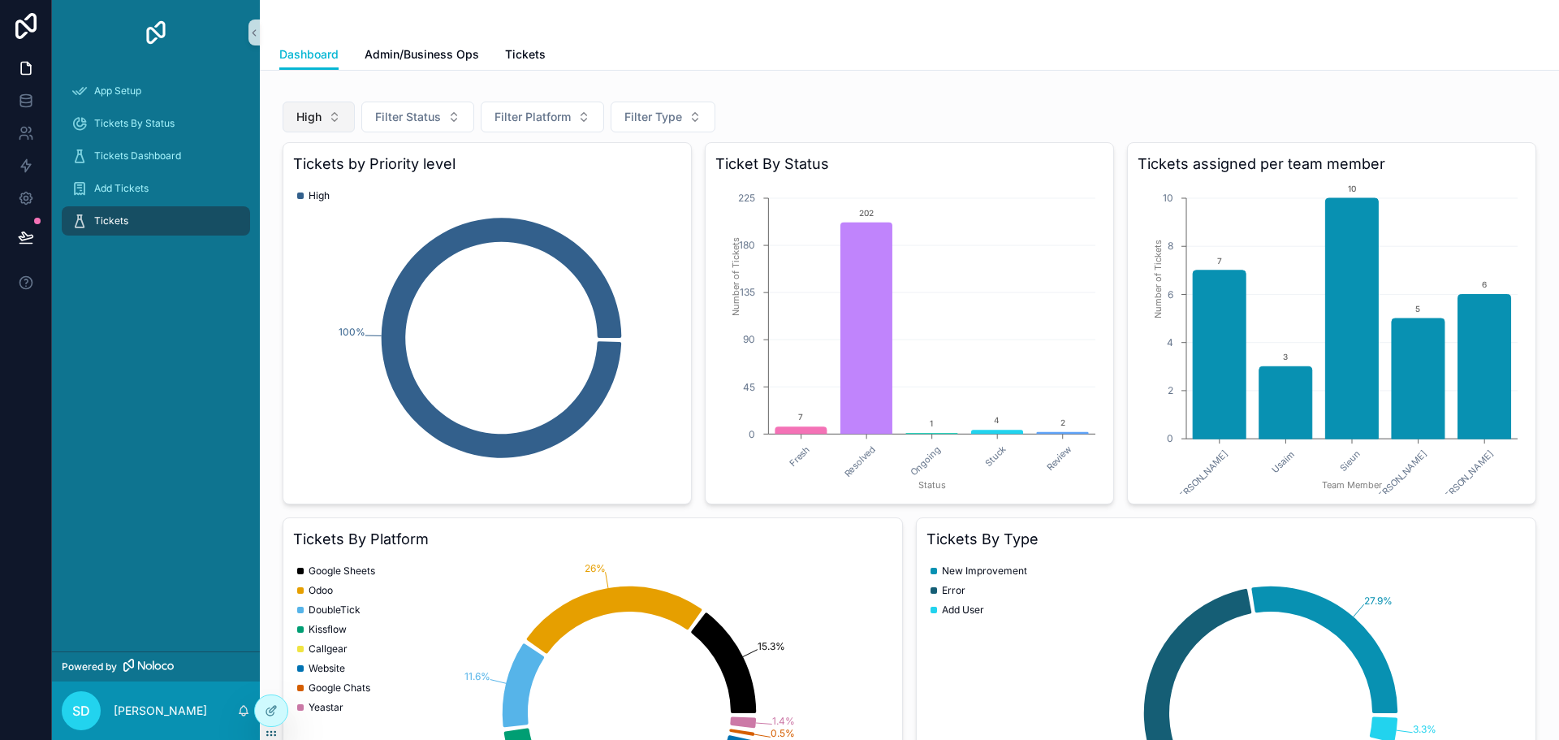
click at [309, 115] on span "High" at bounding box center [308, 117] width 25 height 16
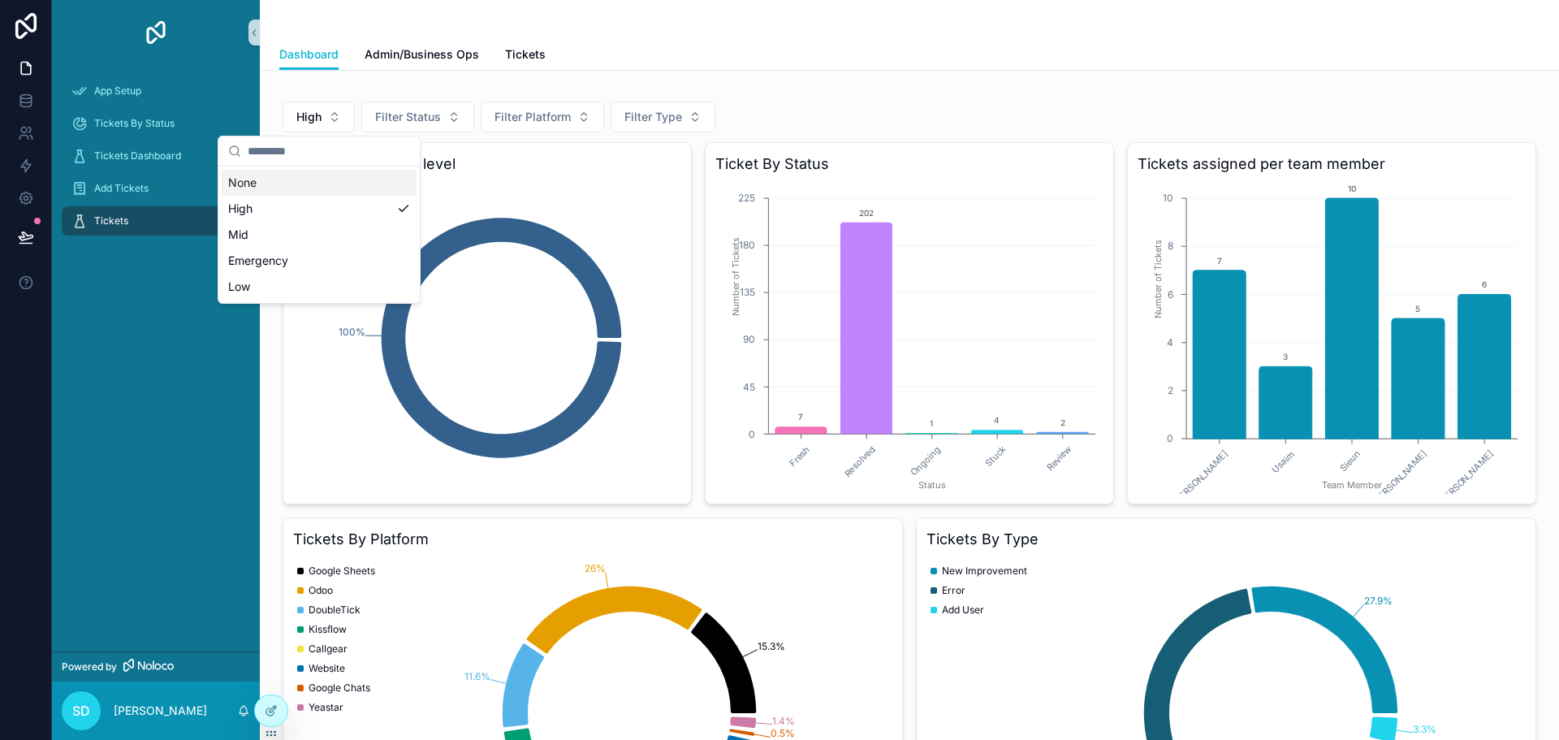
click at [306, 177] on div "None" at bounding box center [319, 183] width 195 height 26
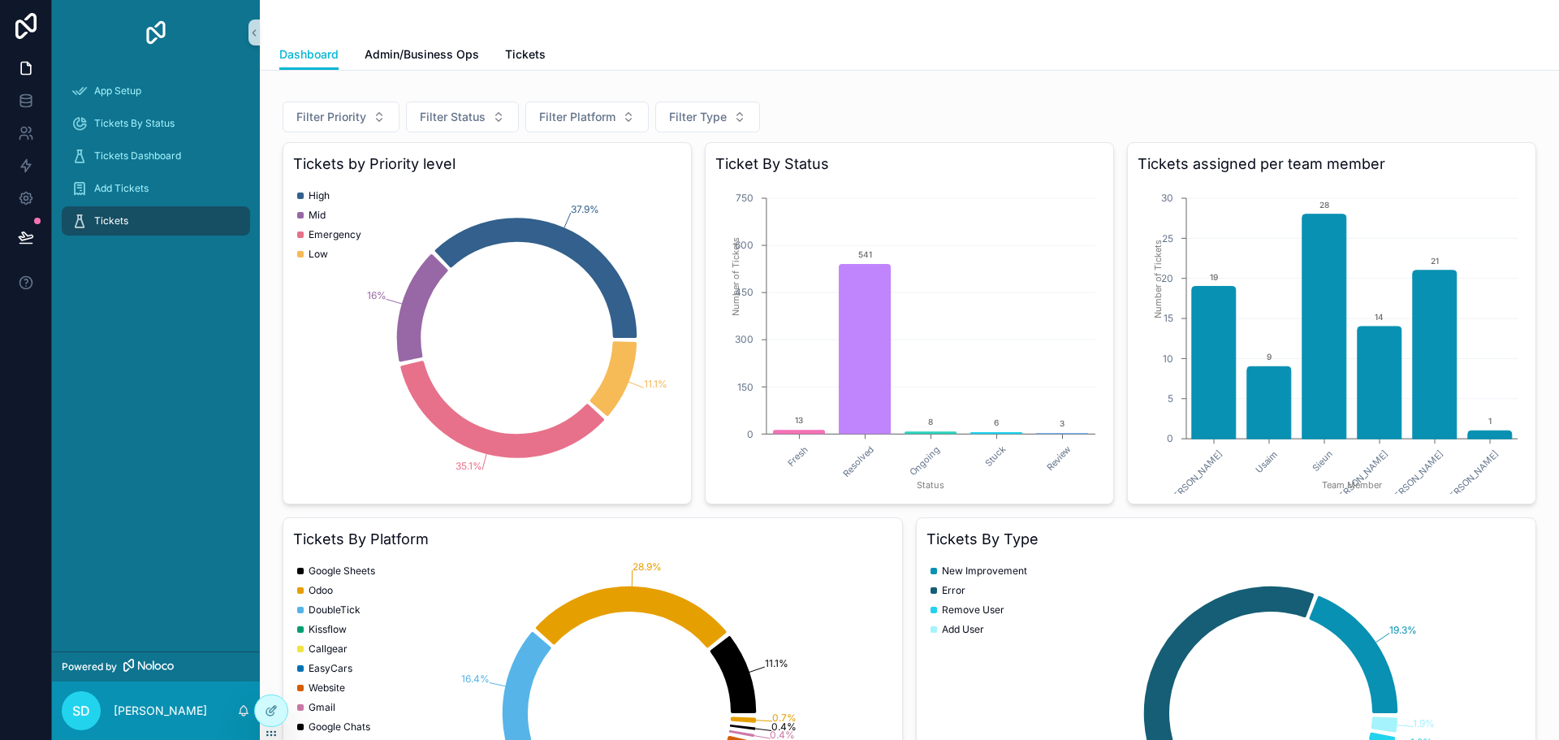
click at [849, 112] on div "Filter Priority Filter Status Filter Platform Filter Type" at bounding box center [909, 116] width 1253 height 31
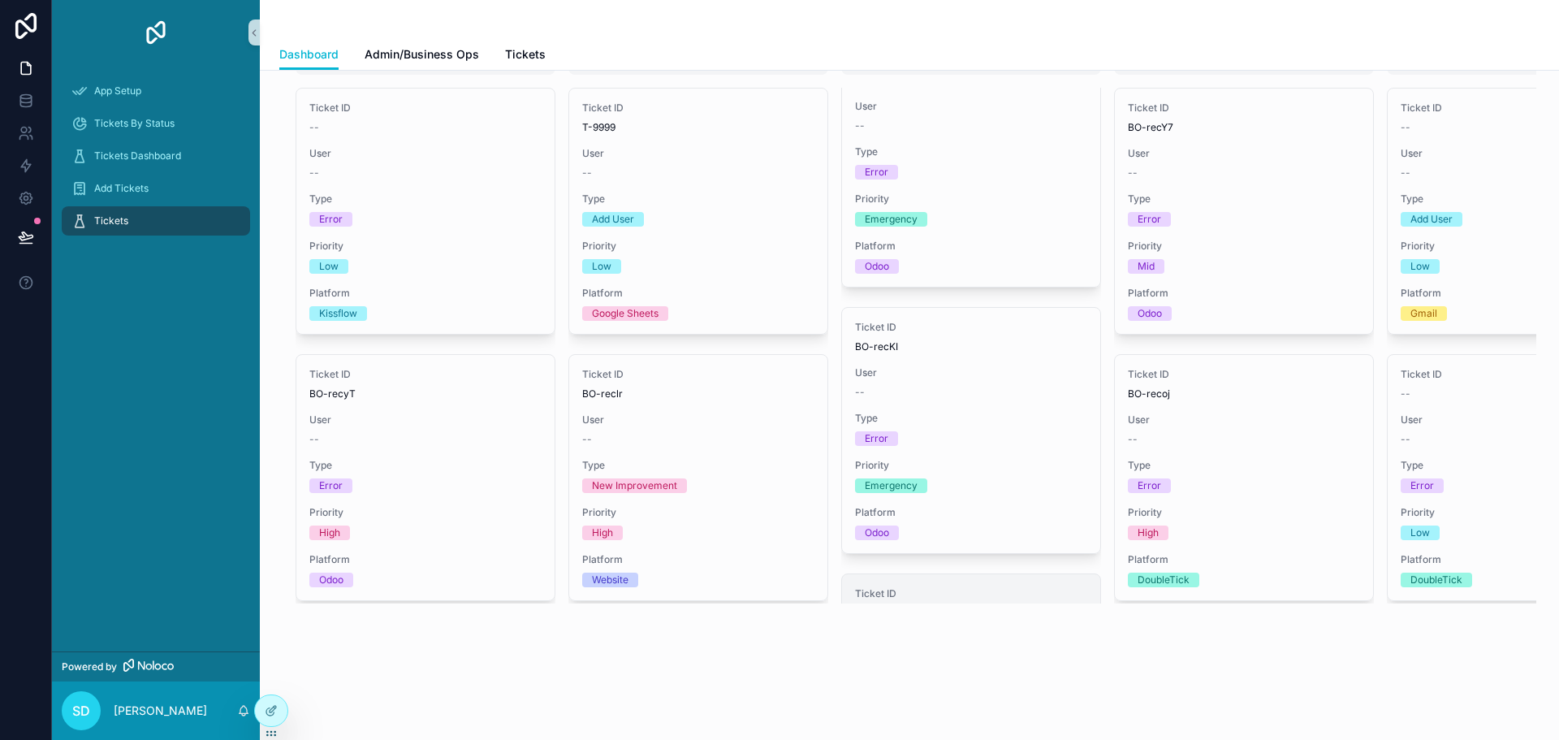
scroll to position [487, 0]
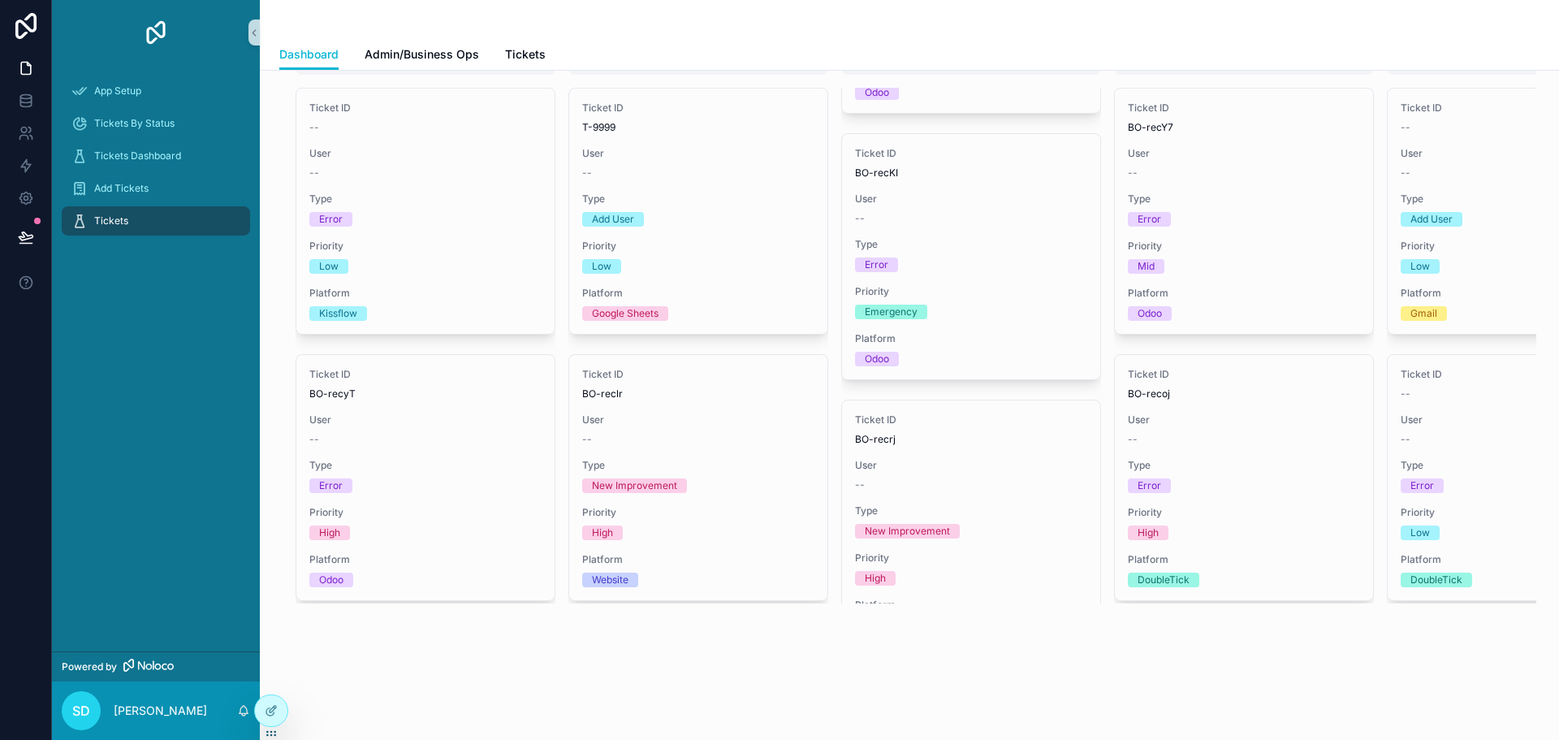
click at [271, 706] on icon at bounding box center [271, 710] width 13 height 13
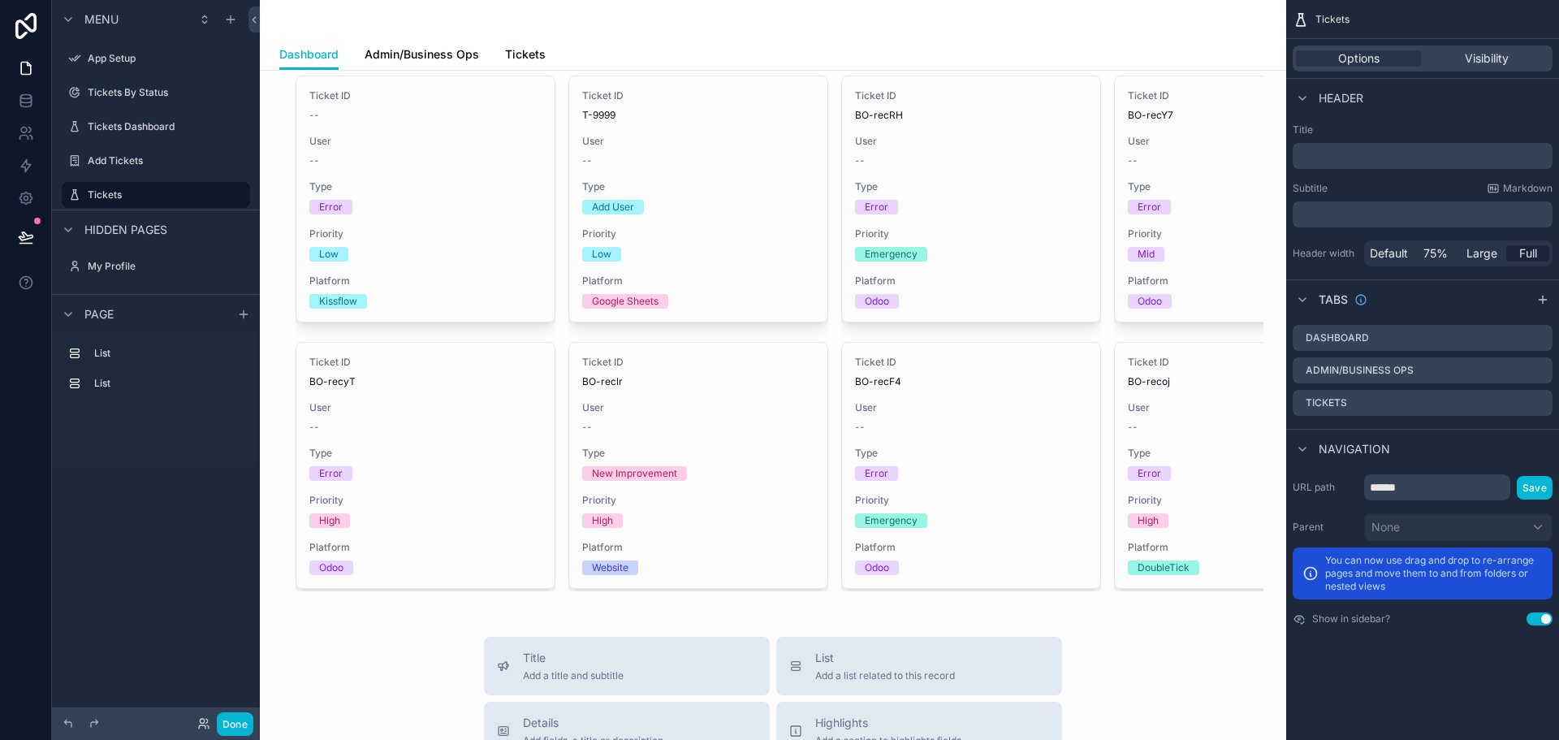
scroll to position [1396, 0]
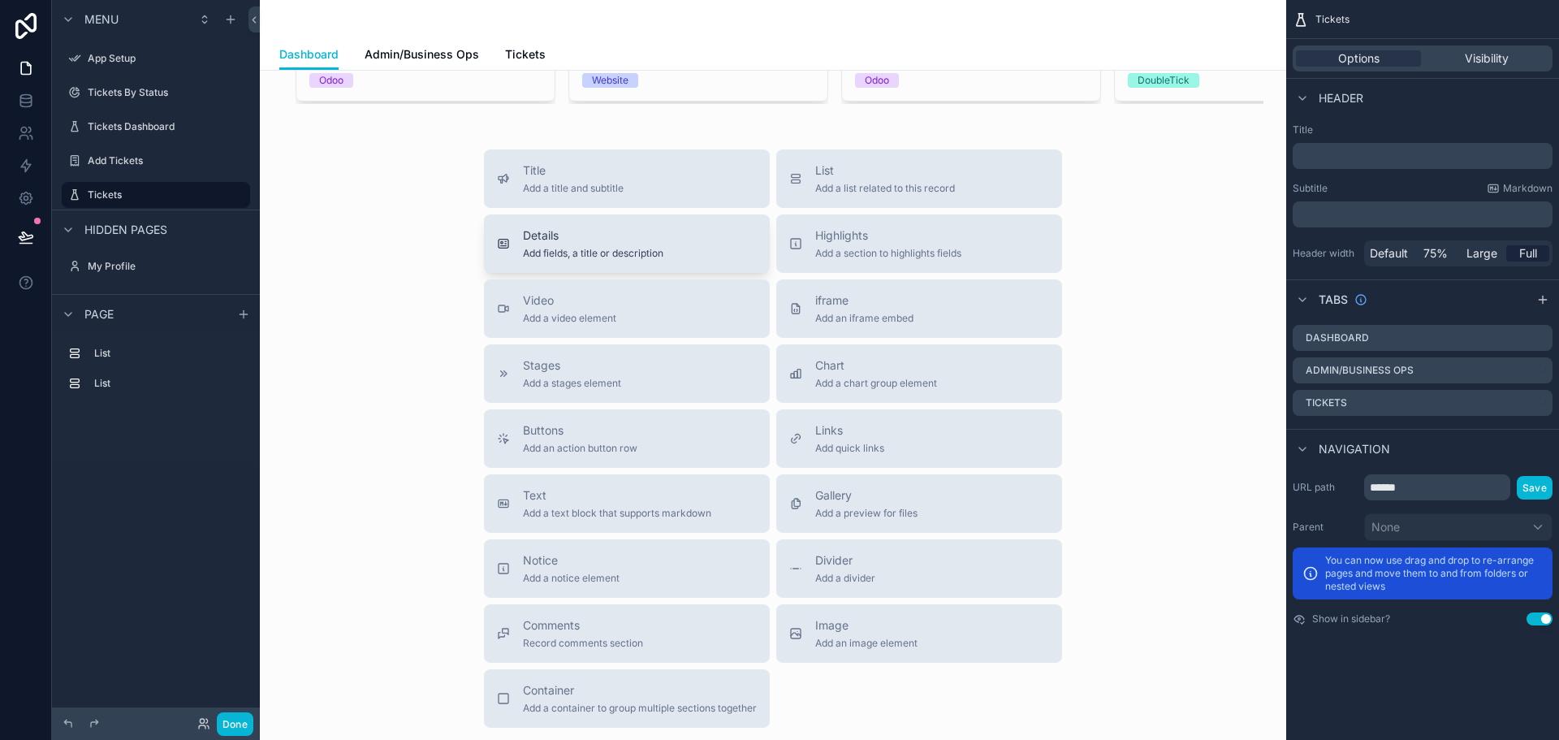
click at [668, 257] on div "Details Add fields, a title or description" at bounding box center [627, 243] width 260 height 32
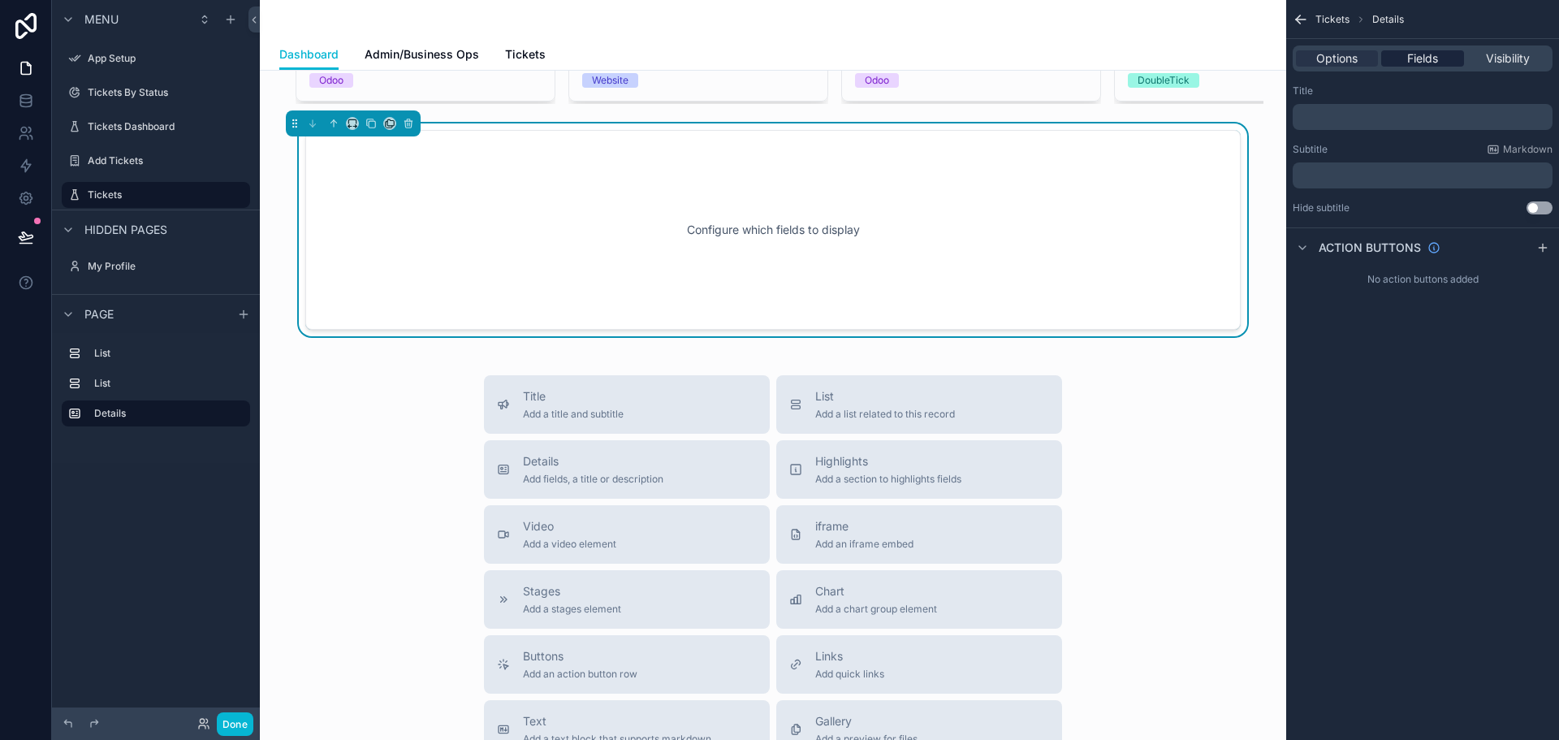
scroll to position [1269, 0]
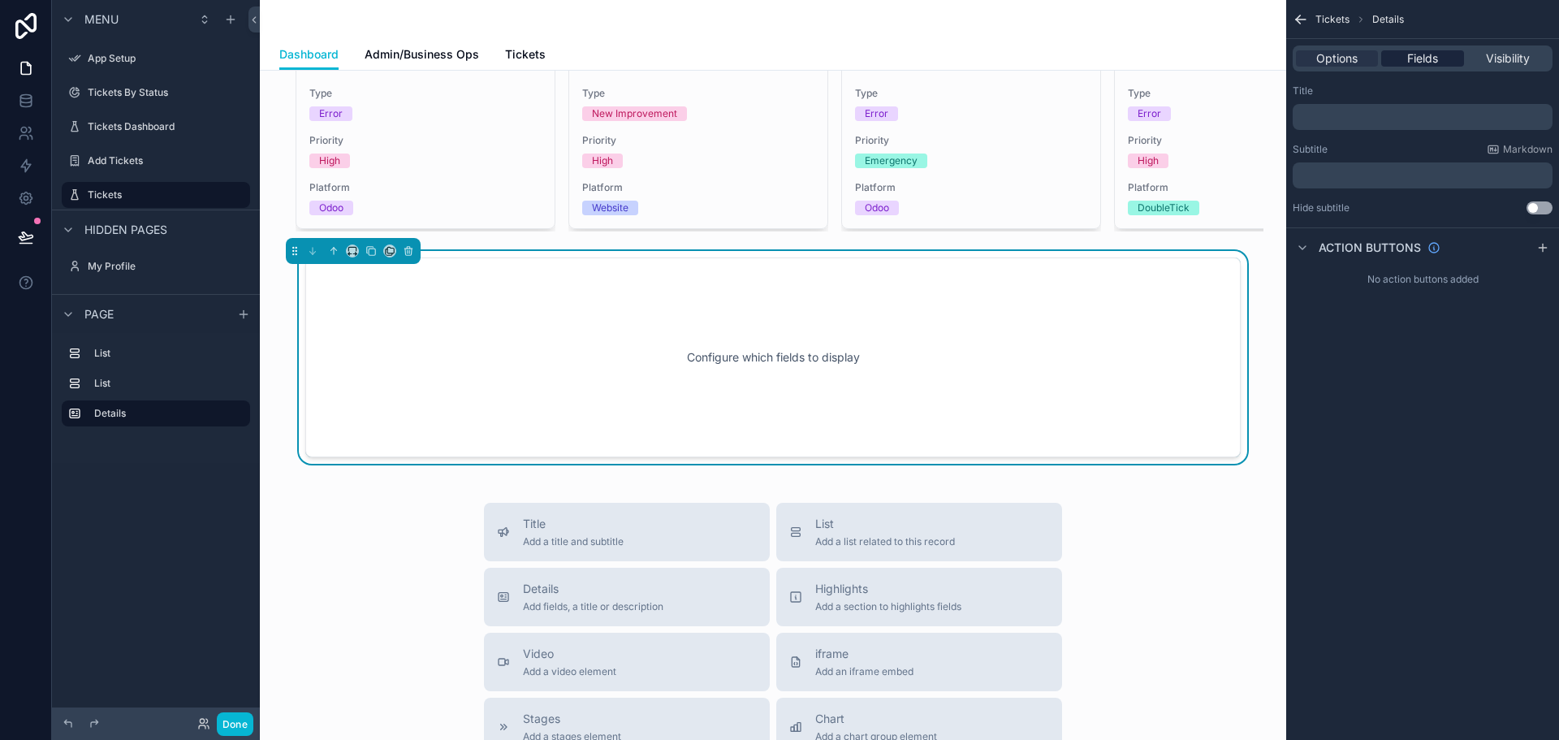
click at [1400, 64] on div "Fields" at bounding box center [1422, 58] width 82 height 16
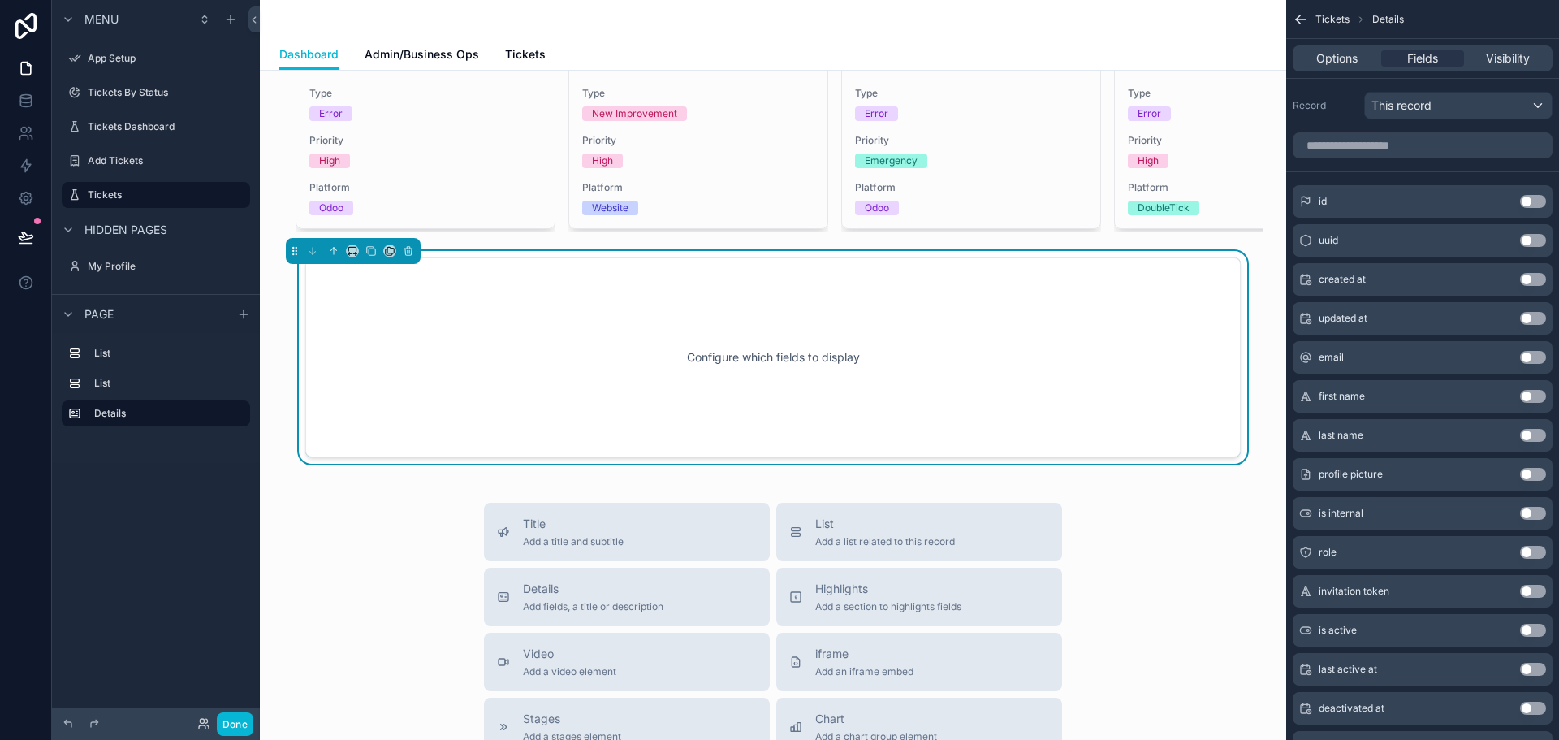
click at [839, 360] on div "Configure which fields to display" at bounding box center [773, 357] width 882 height 146
drag, startPoint x: 814, startPoint y: 356, endPoint x: 946, endPoint y: 333, distance: 133.5
click at [946, 333] on div "Configure which fields to display" at bounding box center [773, 357] width 882 height 146
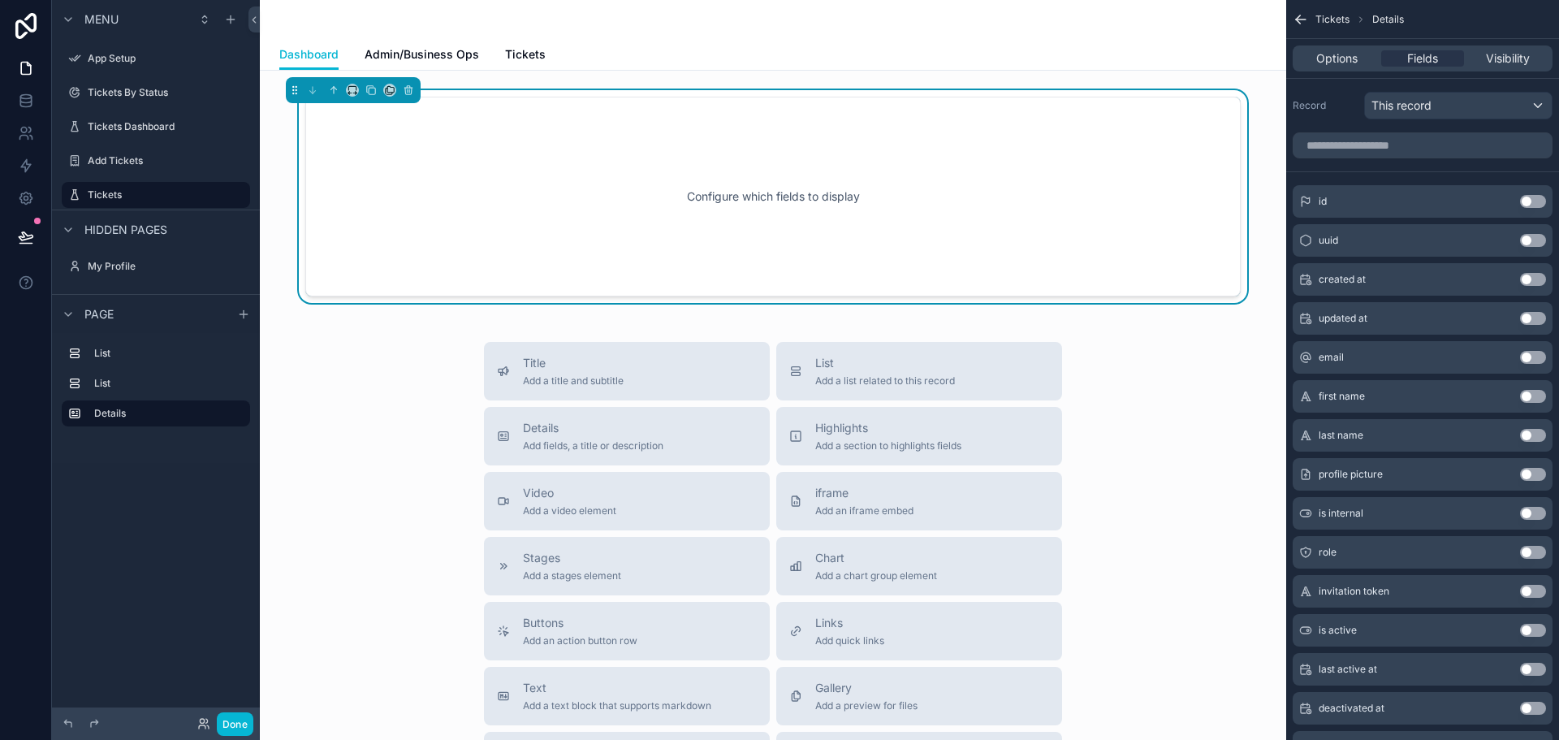
scroll to position [1431, 0]
drag, startPoint x: 677, startPoint y: 209, endPoint x: 900, endPoint y: 208, distance: 223.3
click at [900, 208] on div "Configure which fields to display" at bounding box center [773, 195] width 882 height 146
click at [871, 242] on div "Configure which fields to display" at bounding box center [773, 195] width 882 height 146
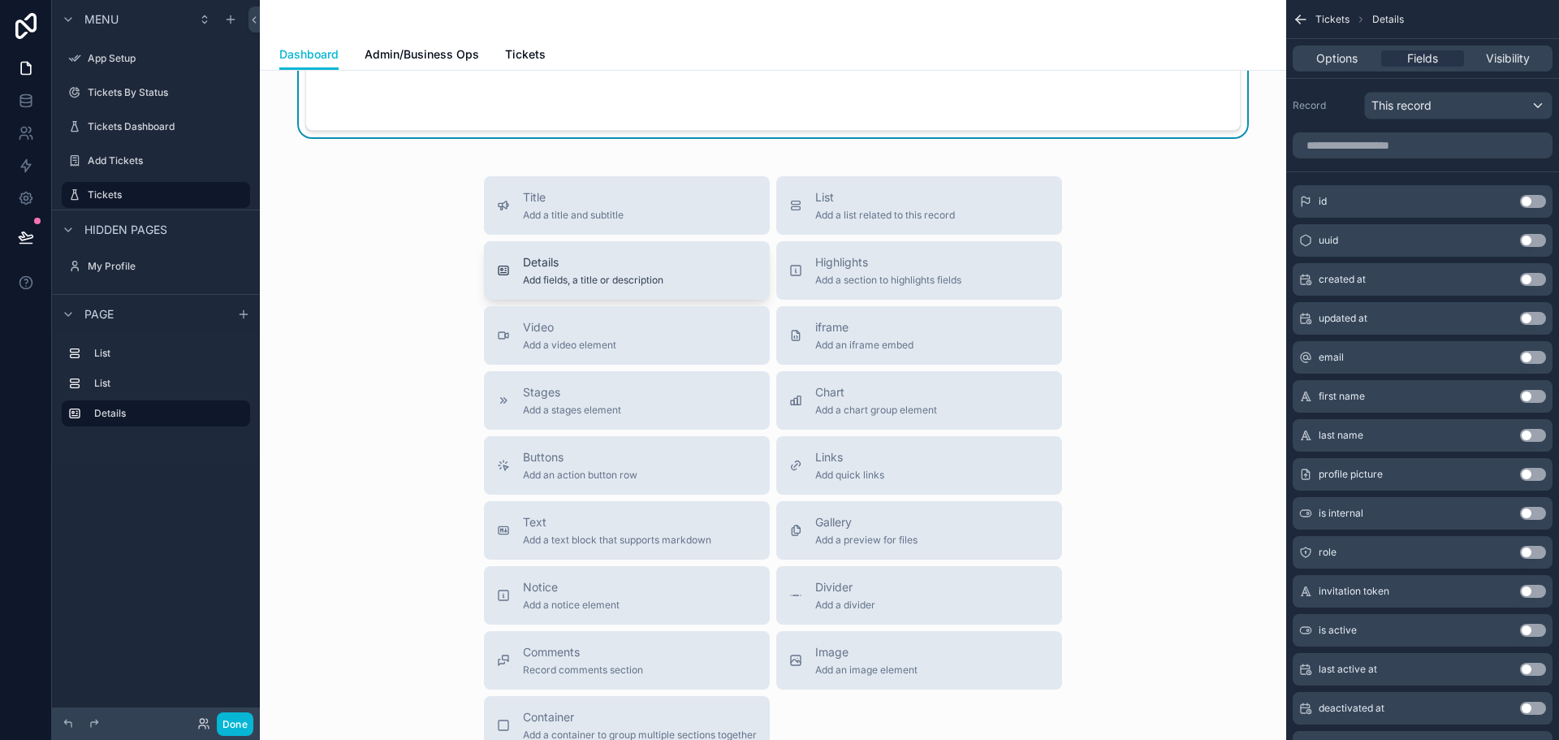
scroll to position [1594, 0]
click at [764, 313] on div "Title Add a title and subtitle List Add a list related to this record Details A…" at bounding box center [773, 467] width 604 height 578
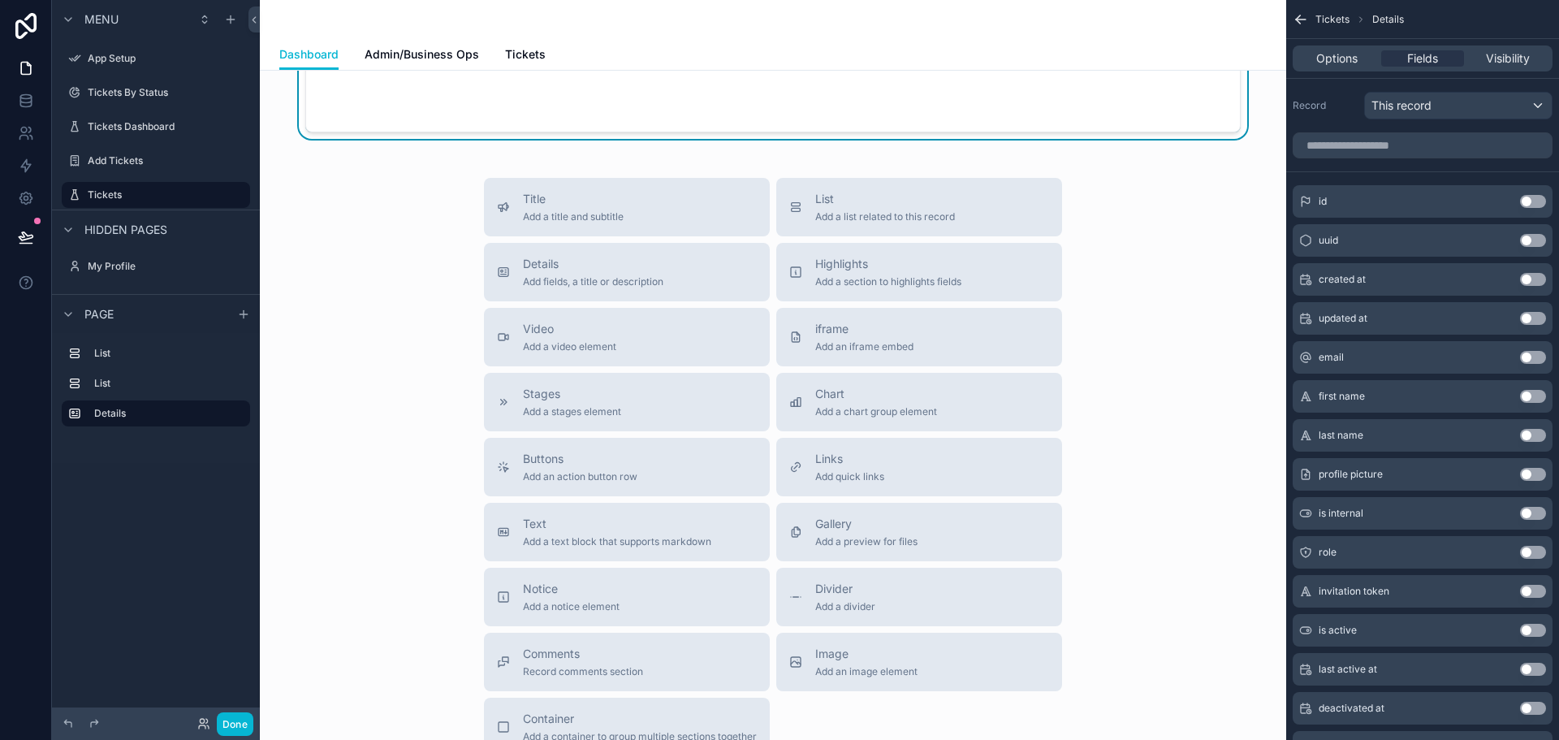
click at [764, 313] on div "Title Add a title and subtitle List Add a list related to this record Details A…" at bounding box center [773, 467] width 604 height 578
click at [1064, 309] on div "Title Add a title and subtitle List Add a list related to this record Details A…" at bounding box center [773, 467] width 604 height 578
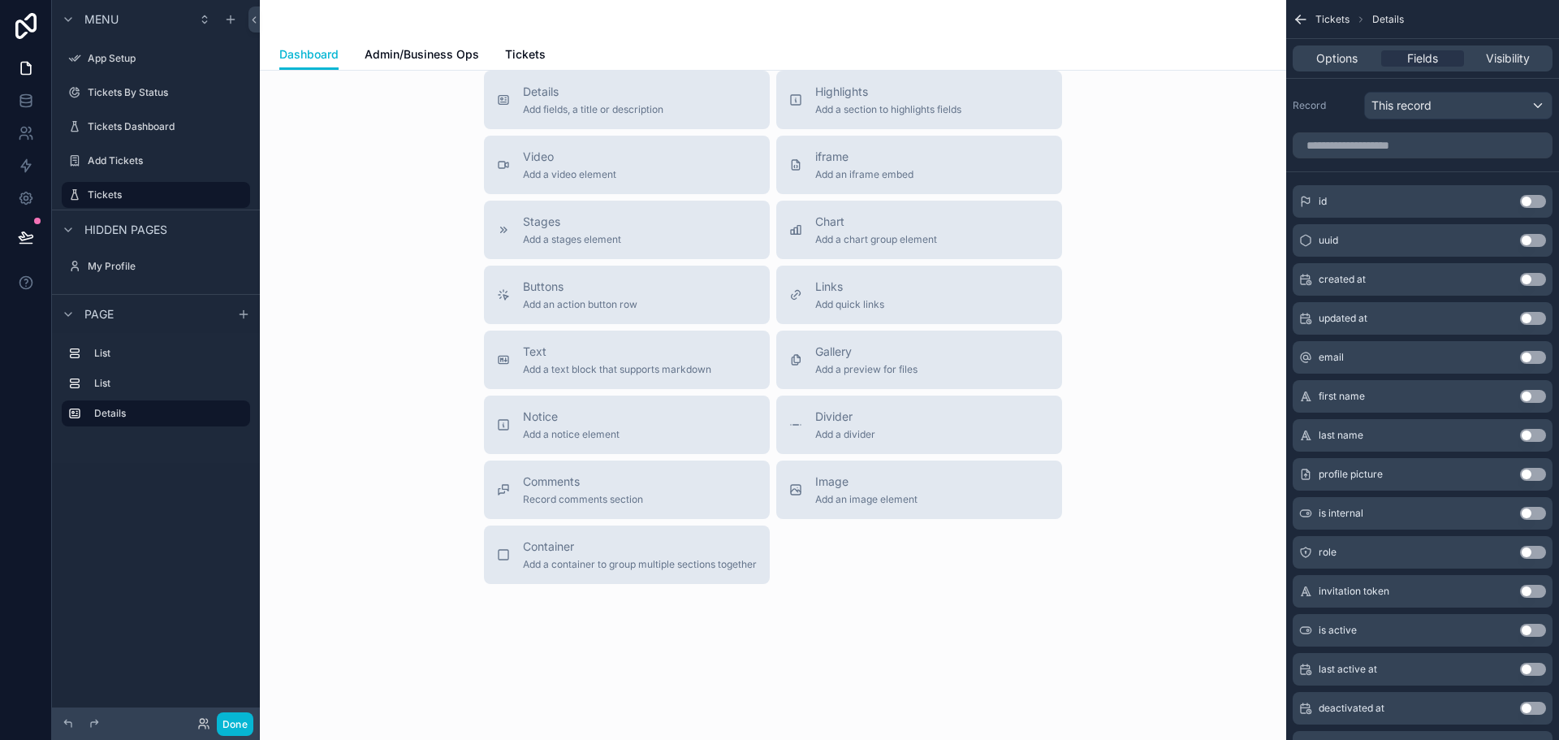
scroll to position [1697, 0]
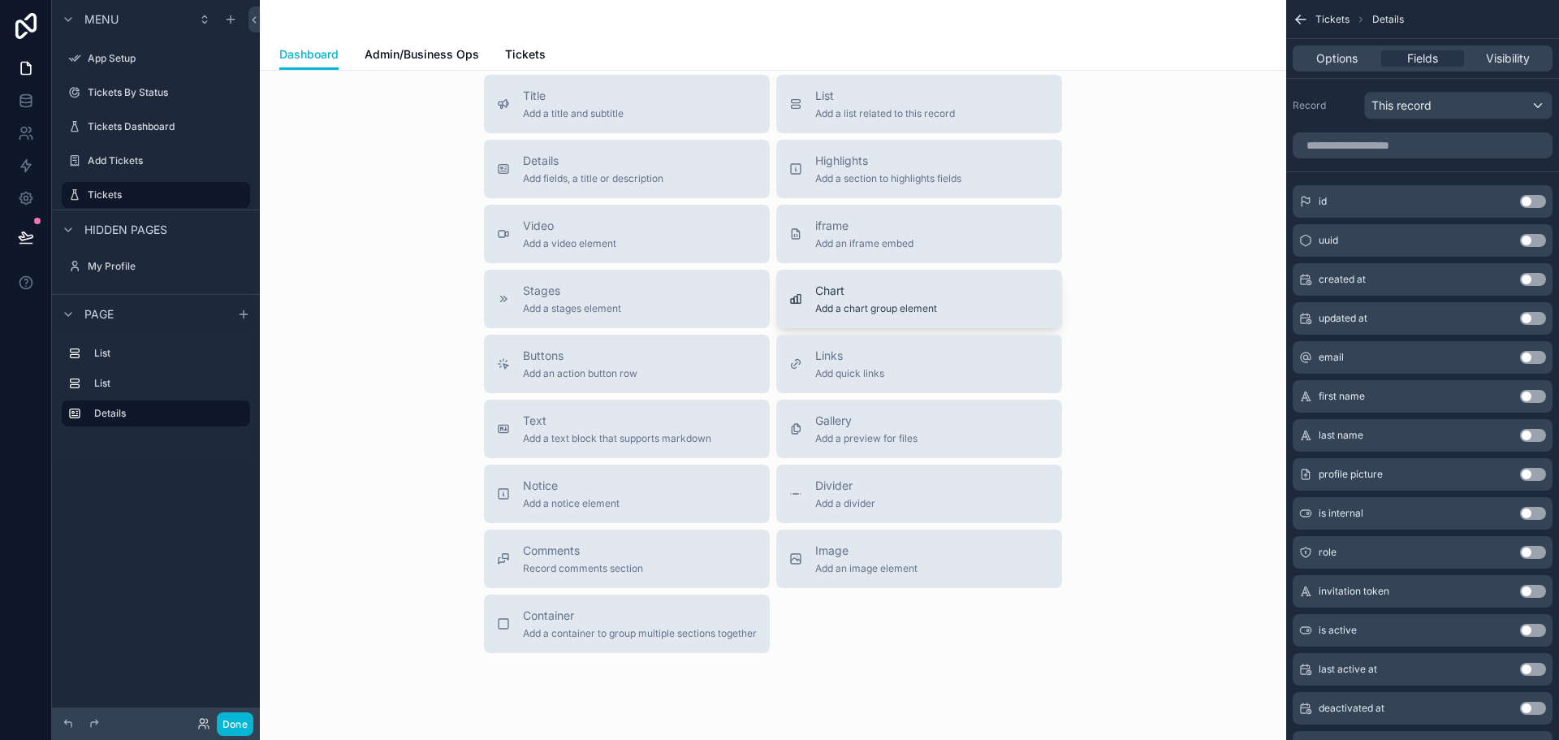
click at [848, 315] on span "Add a chart group element" at bounding box center [876, 308] width 122 height 13
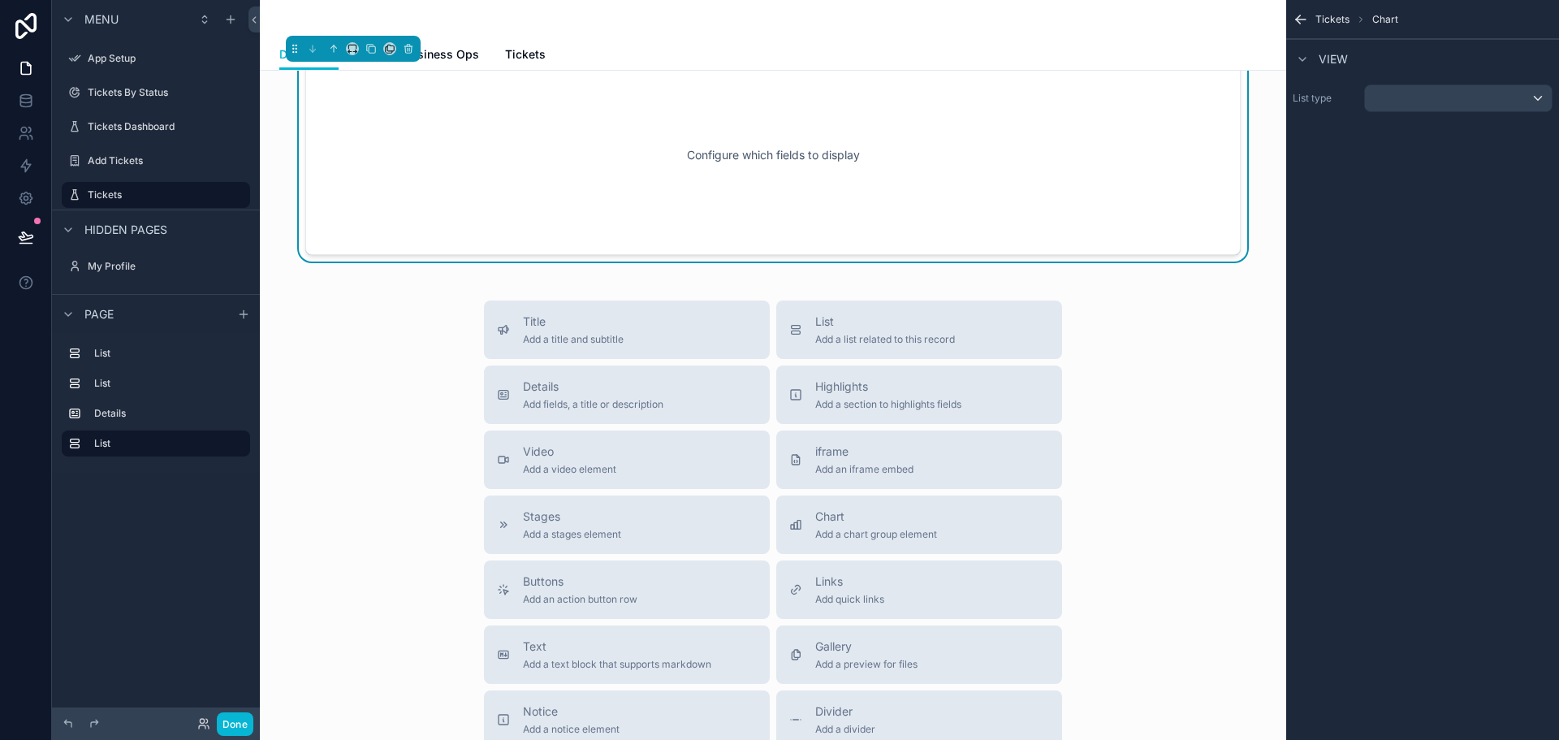
scroll to position [1495, 0]
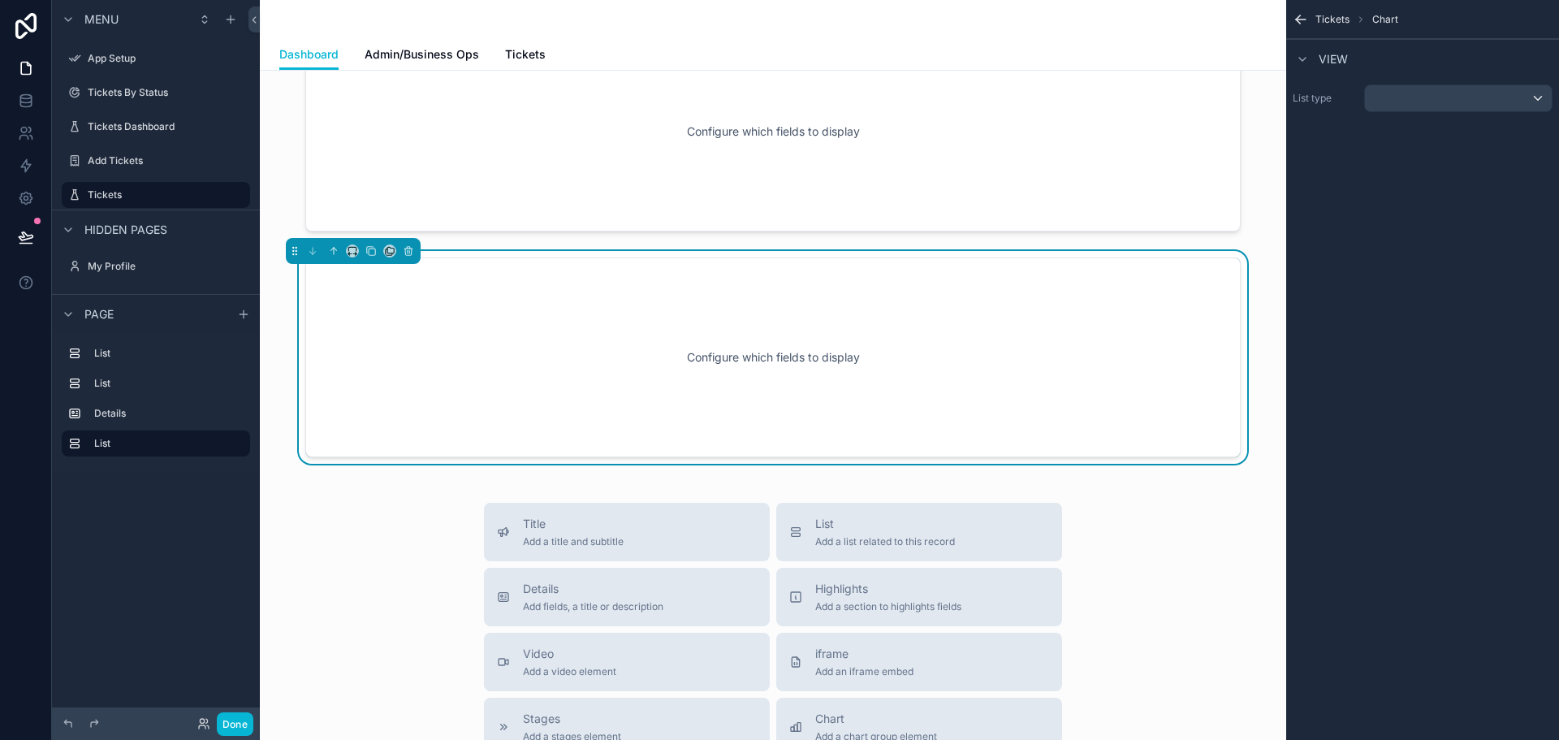
click at [614, 363] on div "Configure which fields to display" at bounding box center [773, 357] width 882 height 146
click at [1403, 100] on div "scrollable content" at bounding box center [1458, 98] width 187 height 26
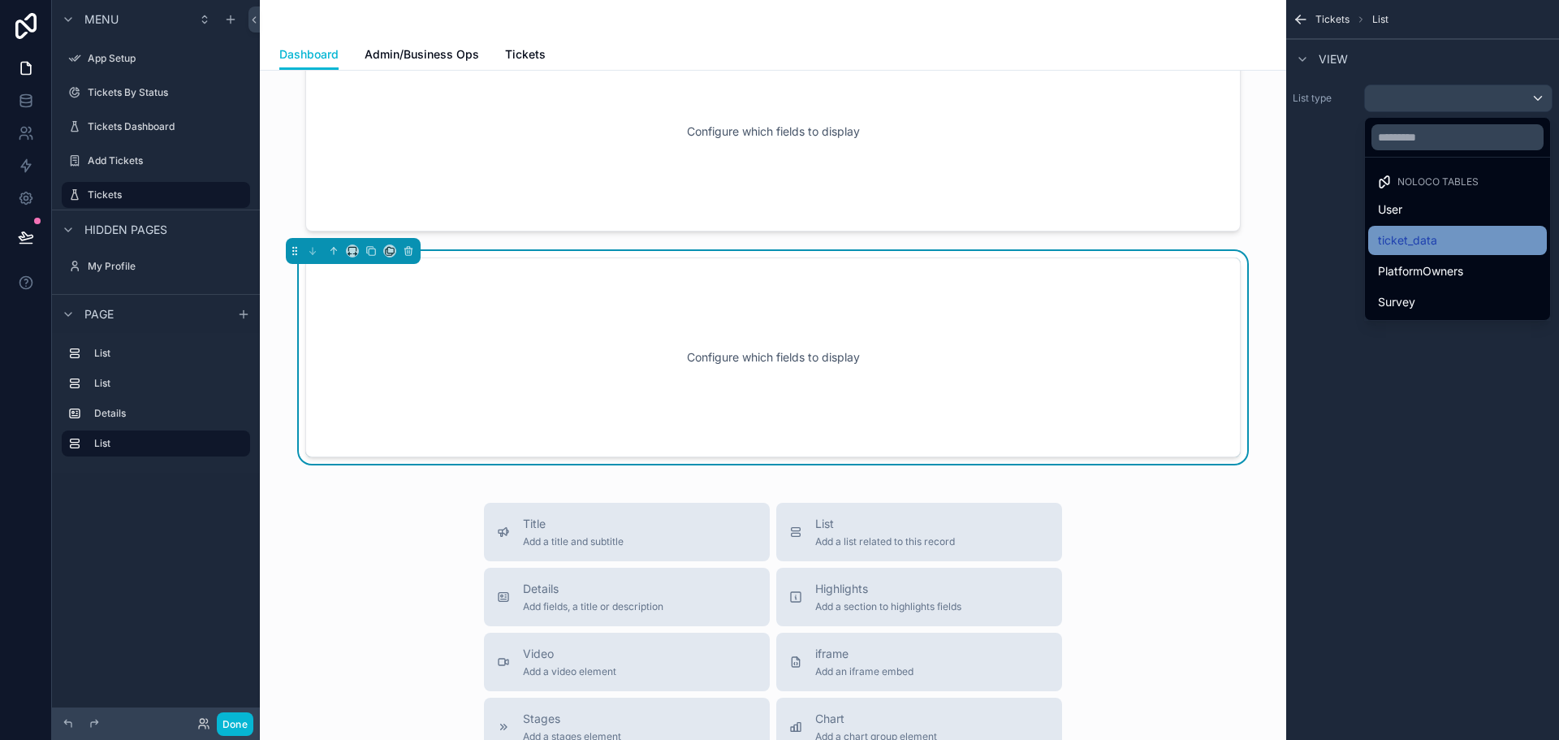
click at [1422, 231] on span "ticket_data" at bounding box center [1407, 240] width 59 height 19
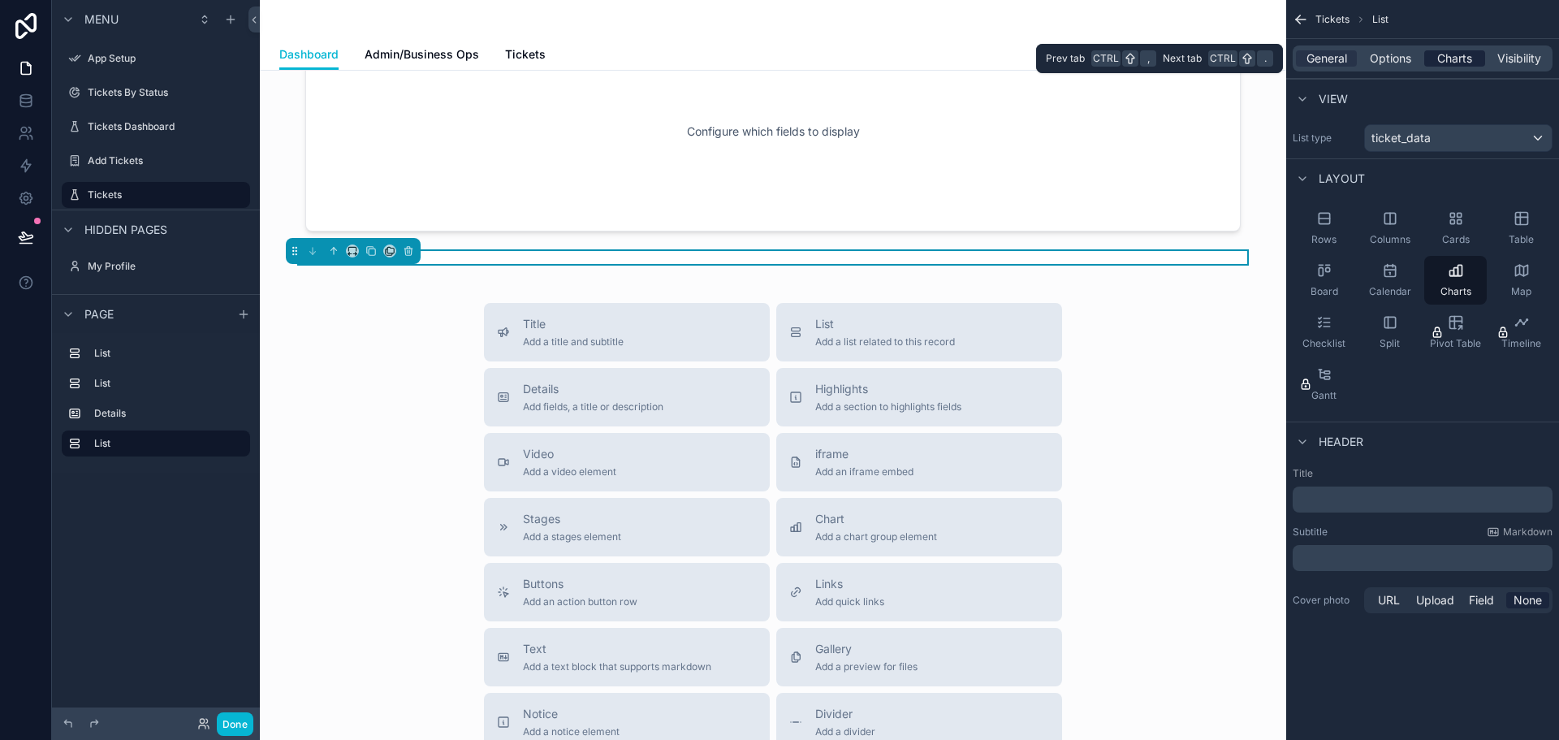
click at [1450, 61] on span "Charts" at bounding box center [1454, 58] width 35 height 16
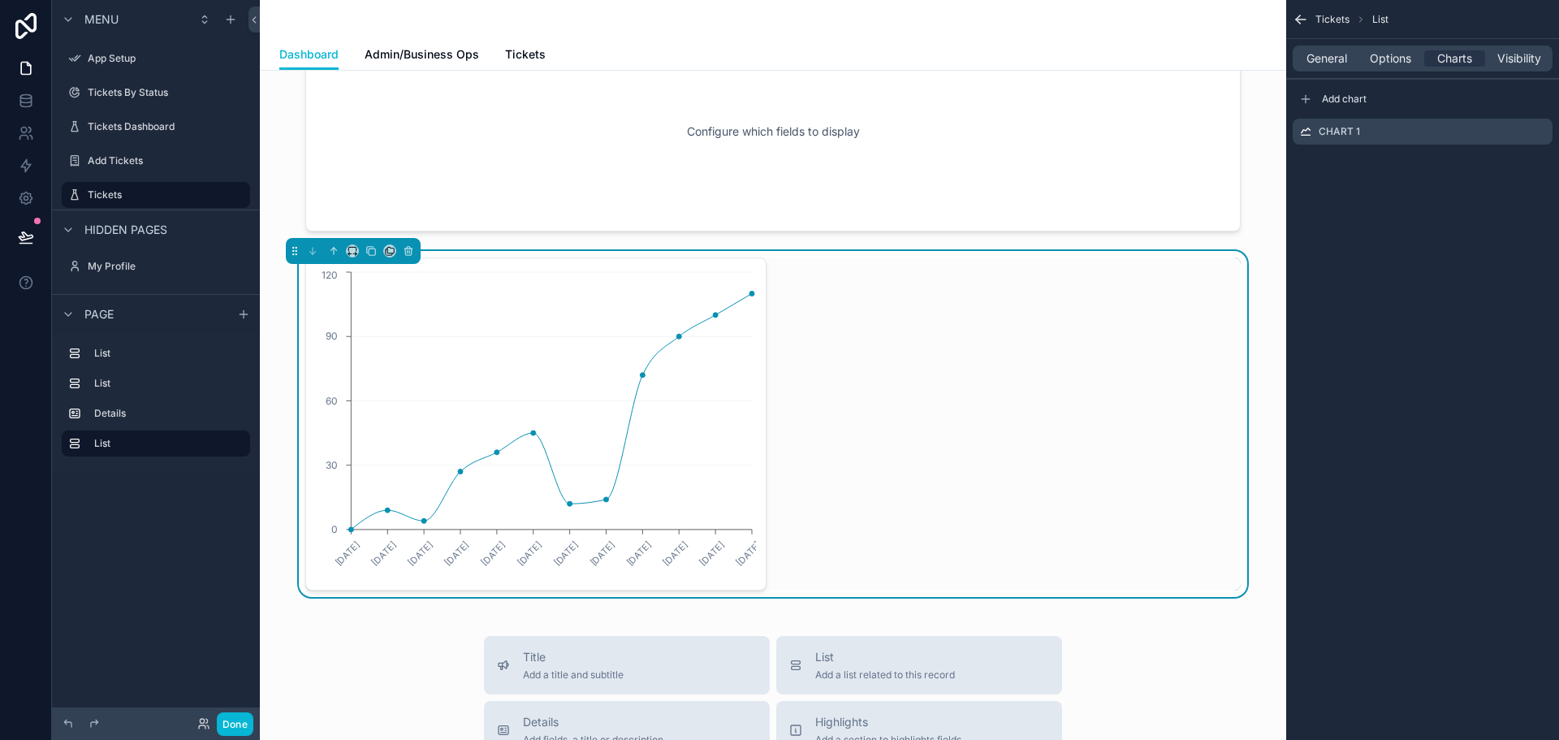
click at [1052, 313] on div "1/27/2025 2/24/2025 3/24/2025 4/28/2025 5/26/2025 6/30/2025 7/28/2025 8/25/2025…" at bounding box center [772, 423] width 935 height 333
click at [409, 257] on icon "scrollable content" at bounding box center [408, 250] width 11 height 11
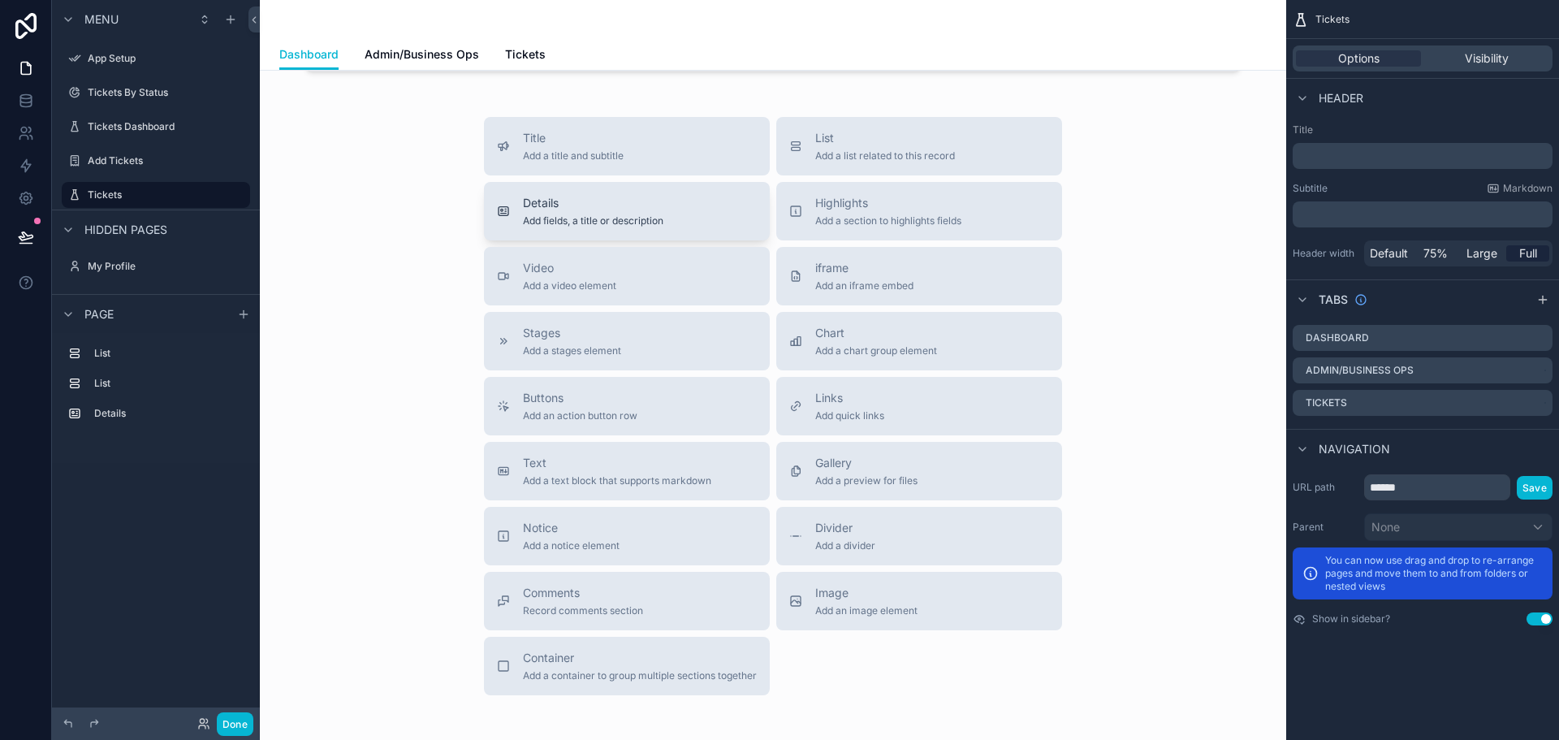
scroll to position [1616, 0]
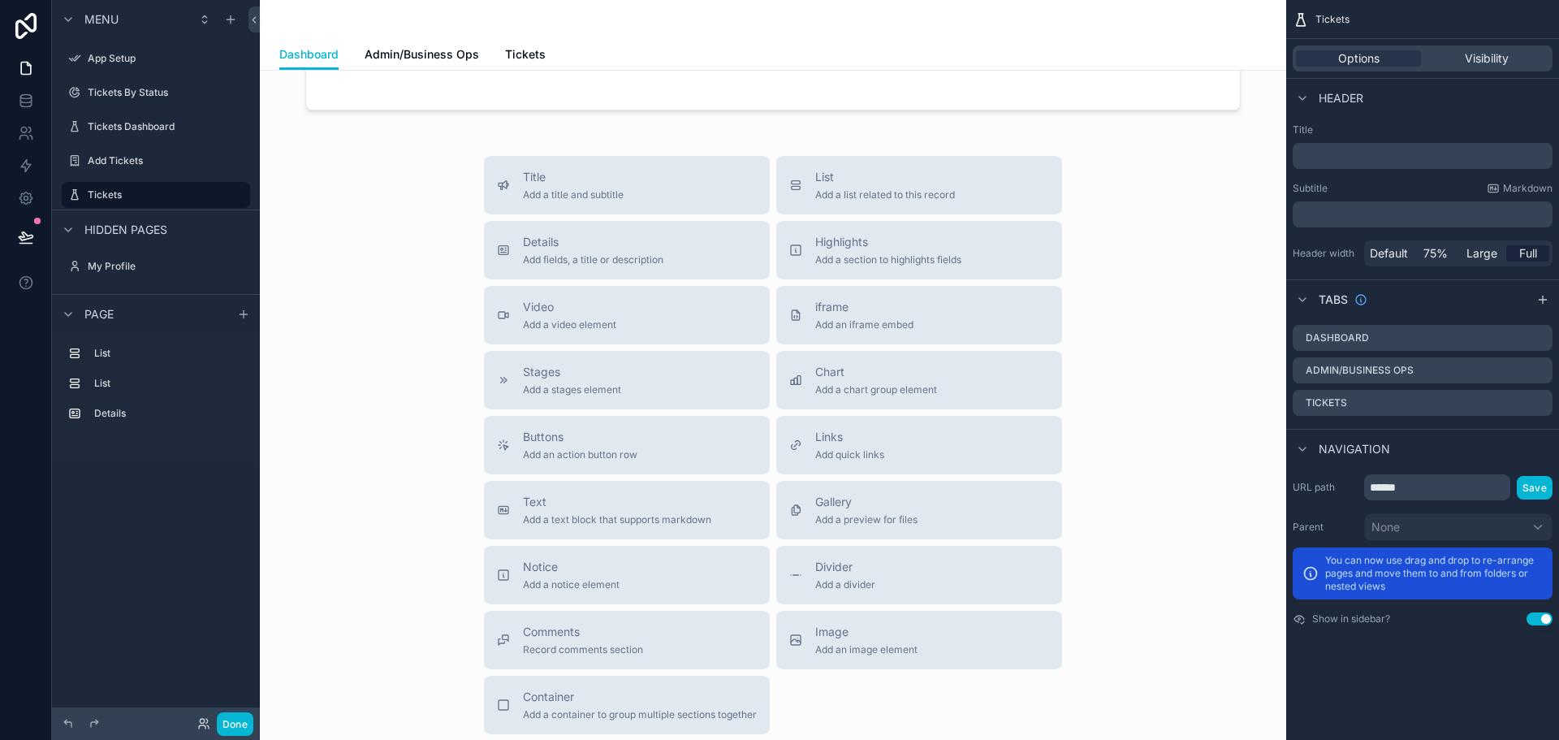
click at [890, 55] on div "Dashboard Admin/Business Ops Tickets" at bounding box center [772, 54] width 987 height 31
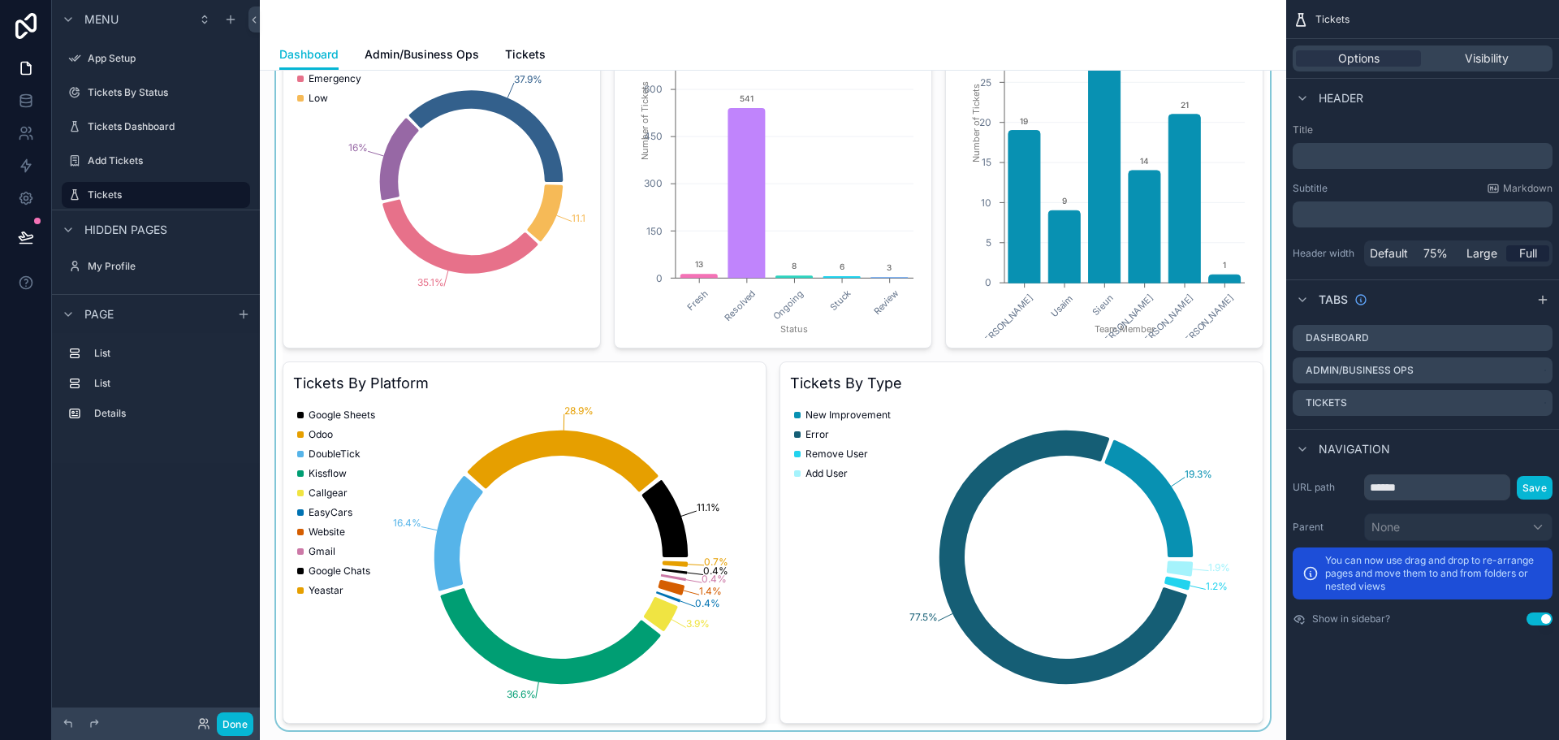
scroll to position [0, 0]
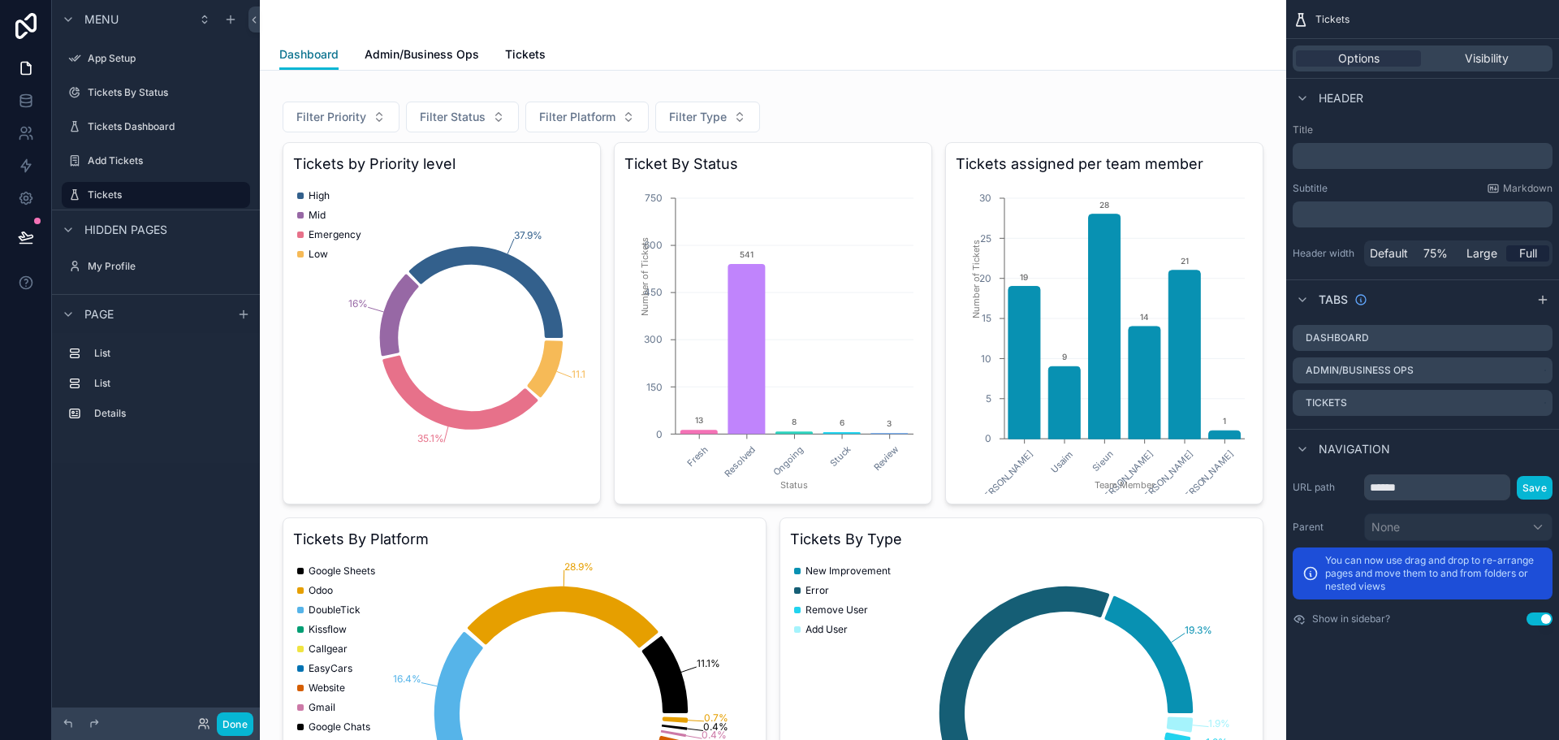
drag, startPoint x: 322, startPoint y: 49, endPoint x: 1352, endPoint y: 80, distance: 1029.9
click at [322, 49] on span "Dashboard" at bounding box center [308, 54] width 59 height 16
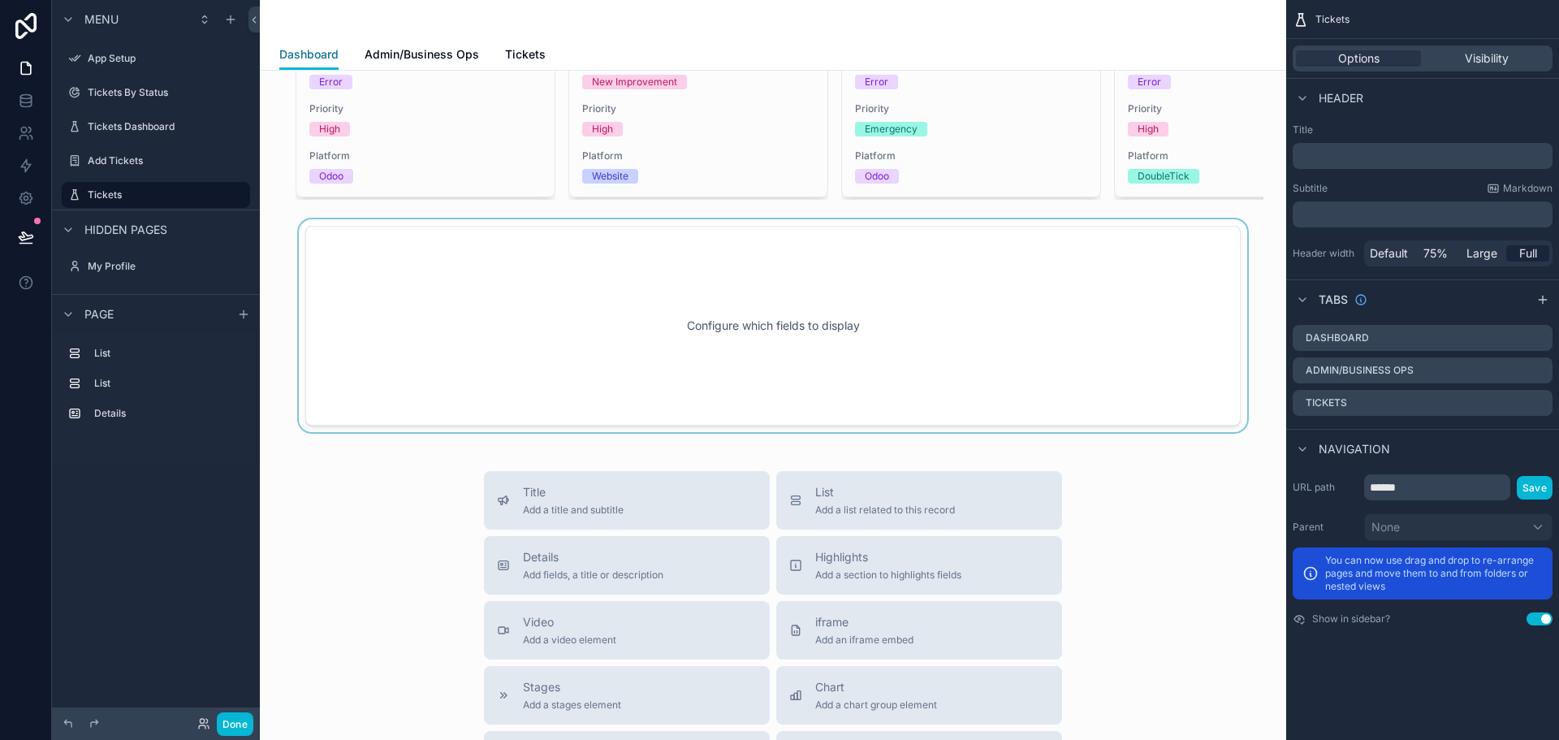
scroll to position [1299, 0]
click at [740, 328] on div "scrollable content" at bounding box center [773, 327] width 1000 height 213
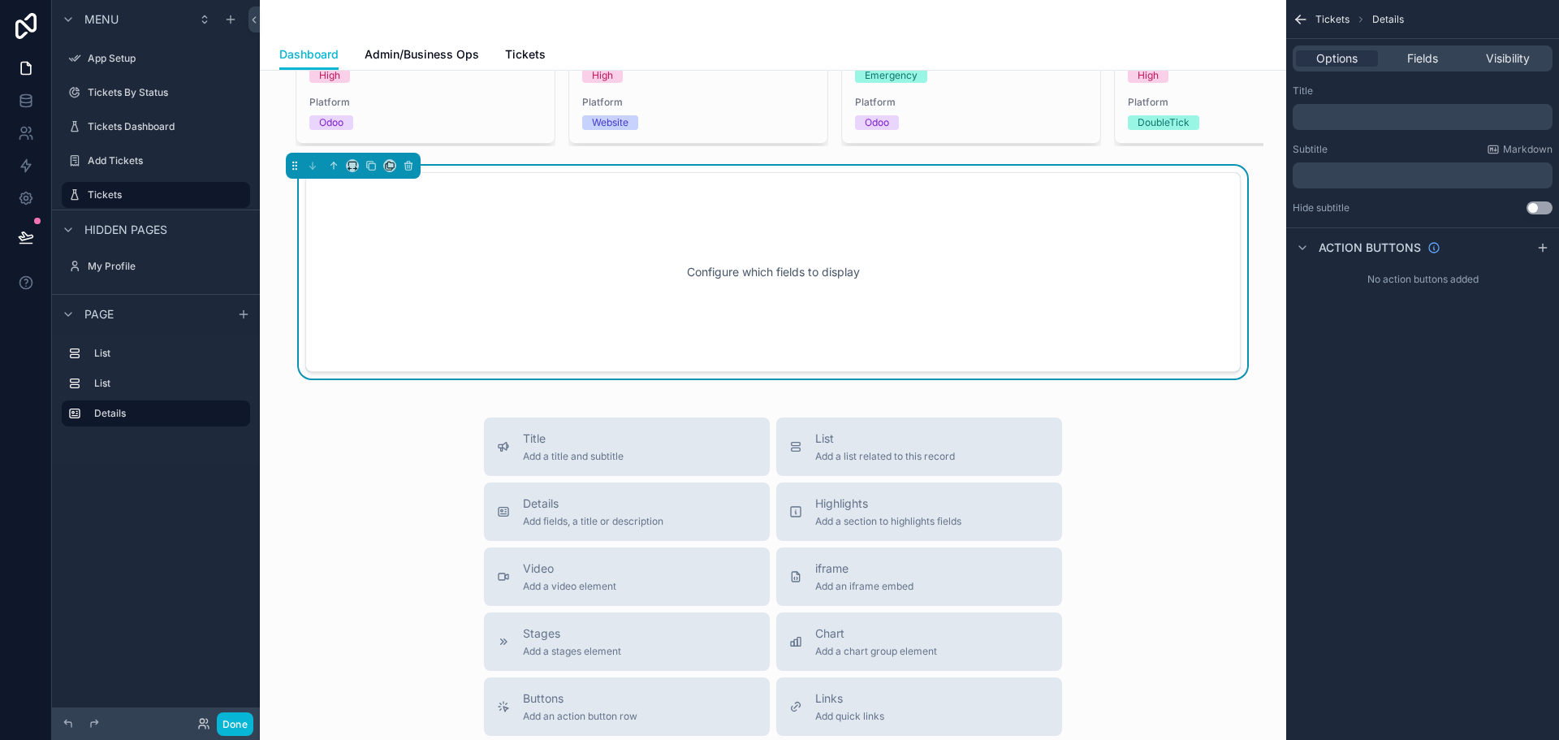
scroll to position [1218, 0]
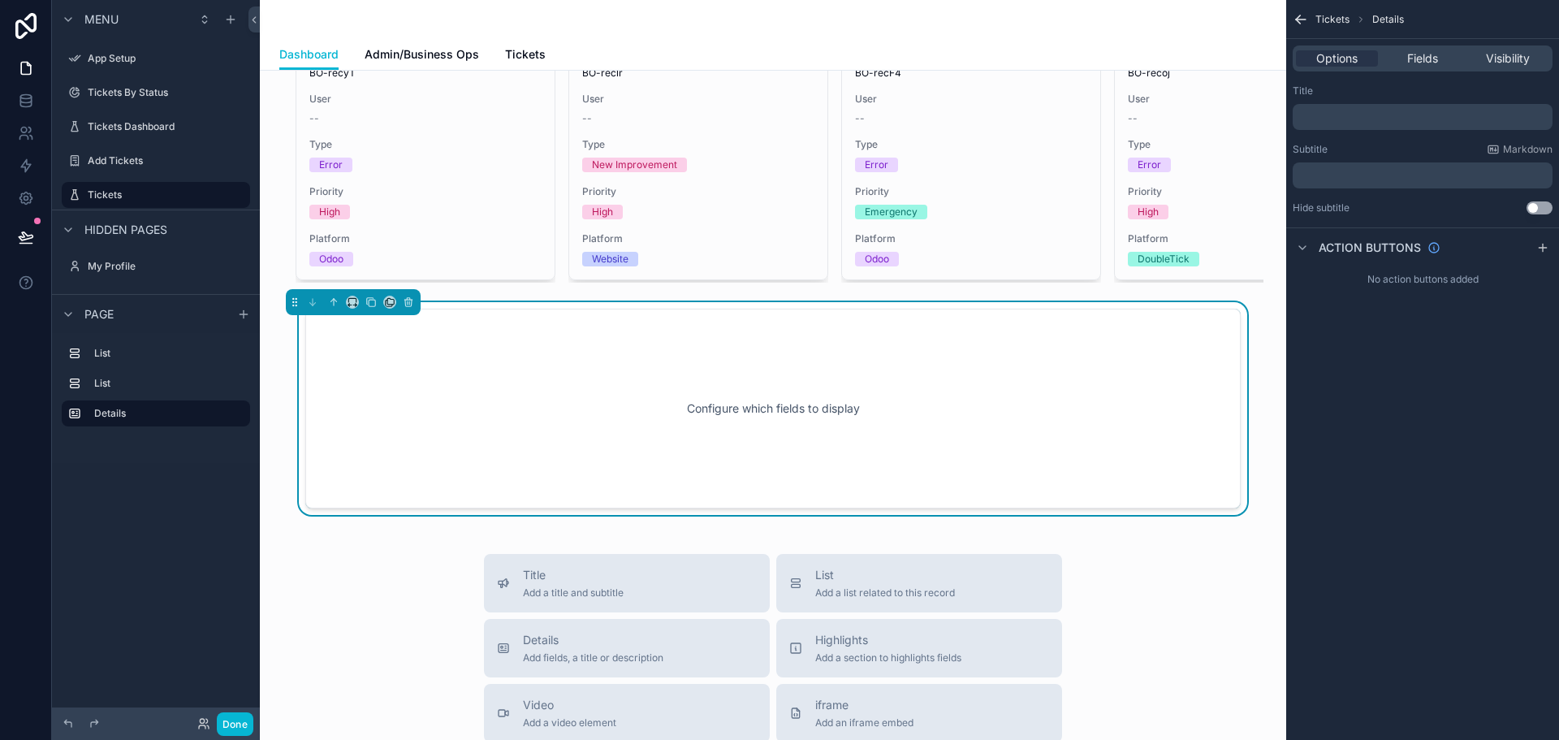
click at [798, 446] on div "Configure which fields to display" at bounding box center [773, 408] width 882 height 146
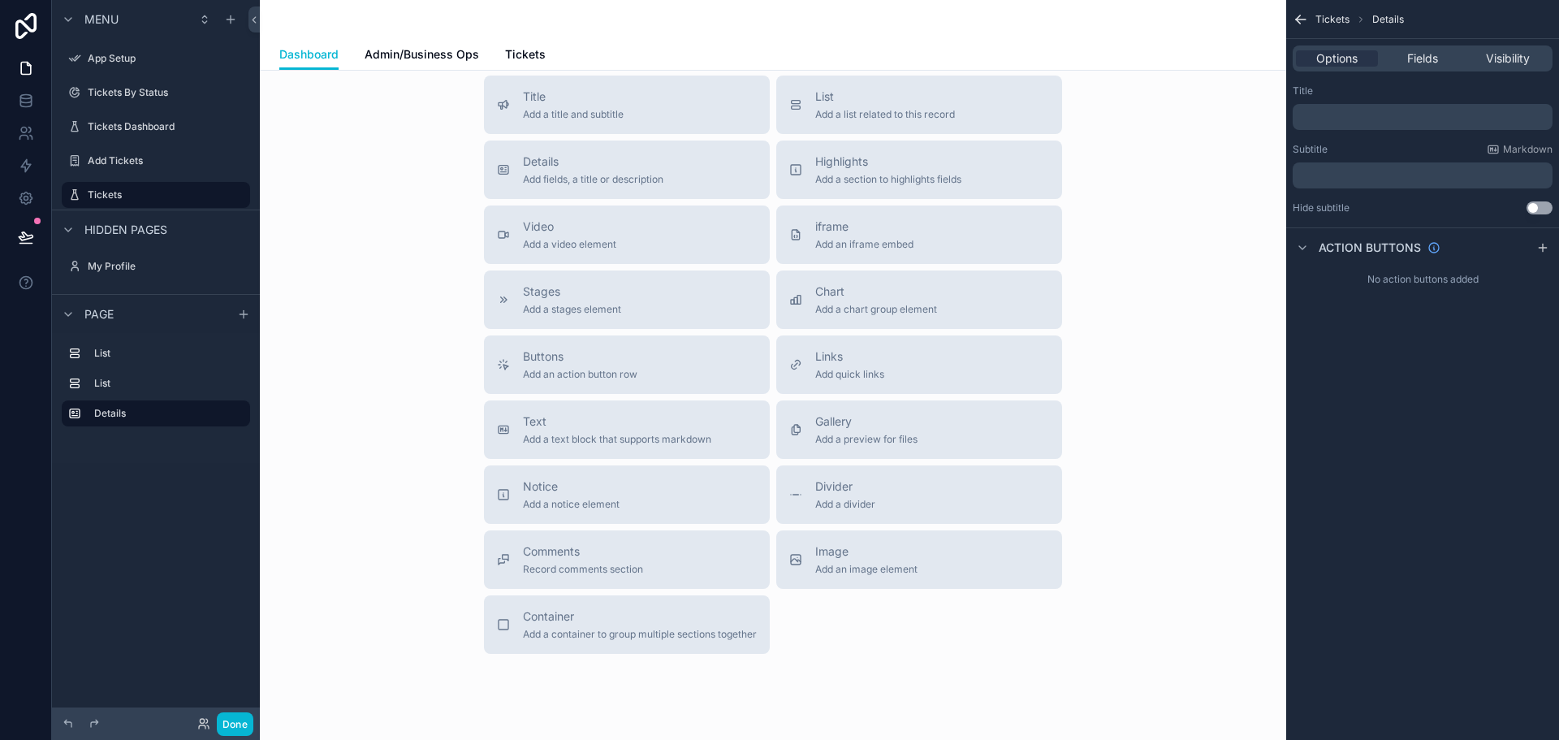
scroll to position [1705, 0]
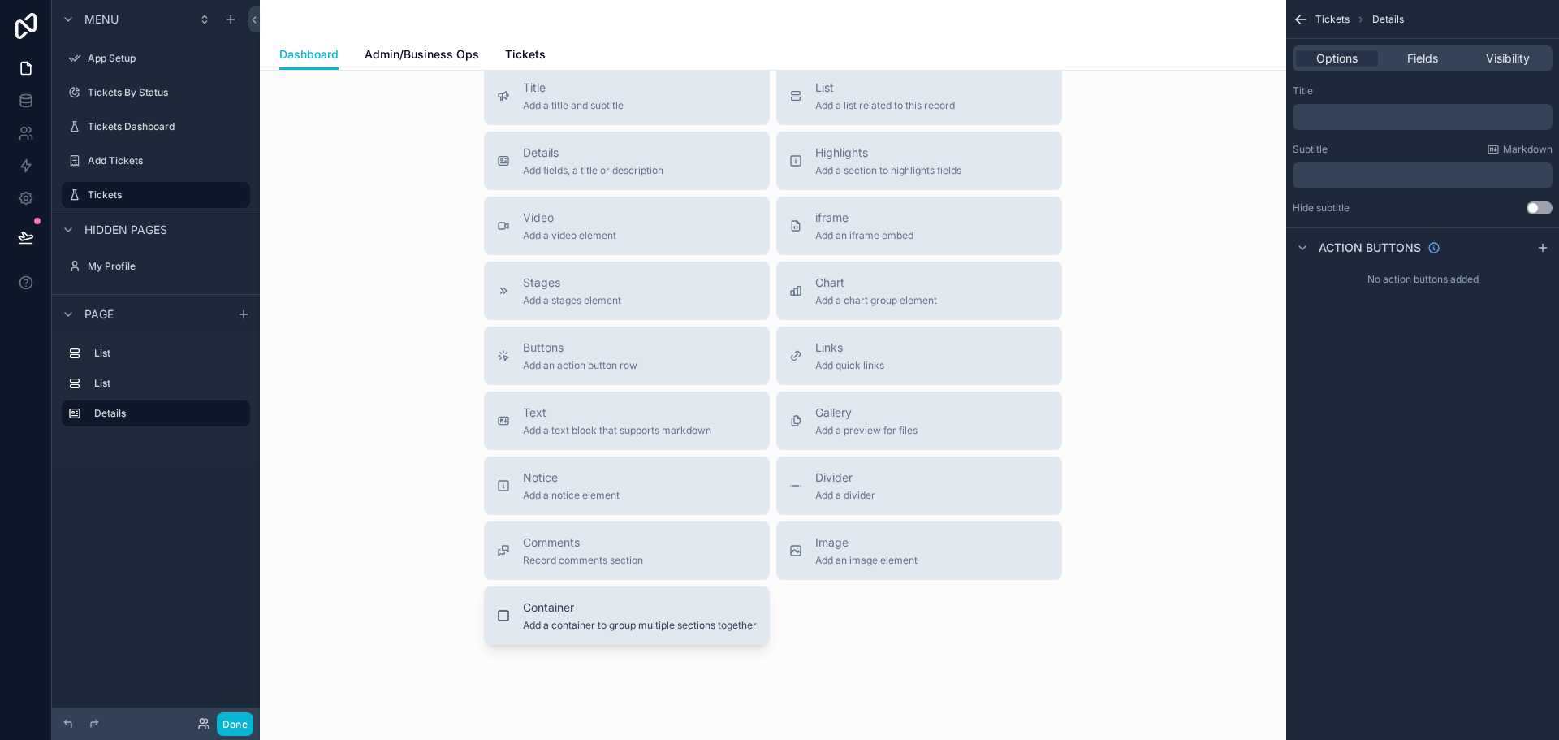
click at [579, 632] on span "Add a container to group multiple sections together" at bounding box center [640, 625] width 234 height 13
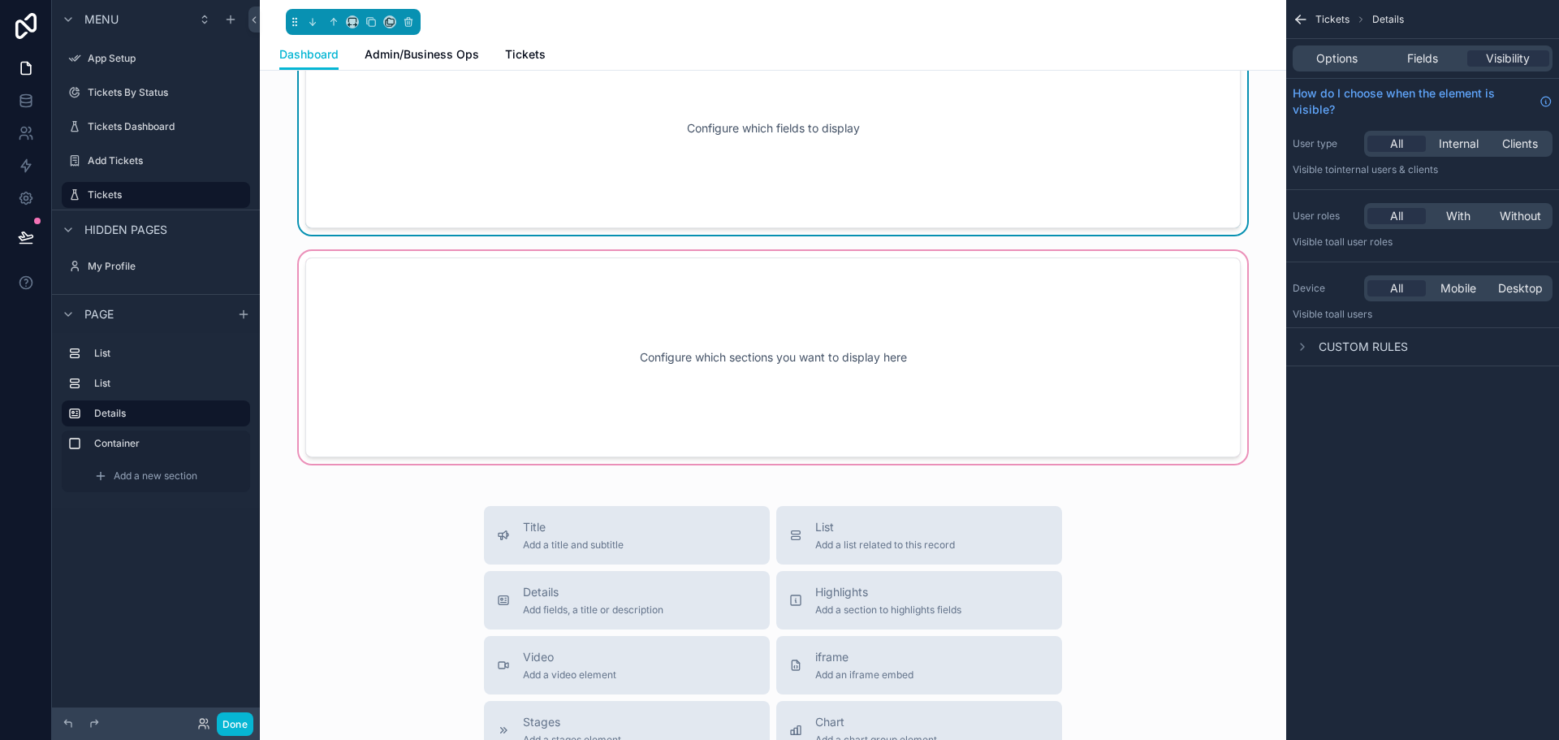
scroll to position [1335, 0]
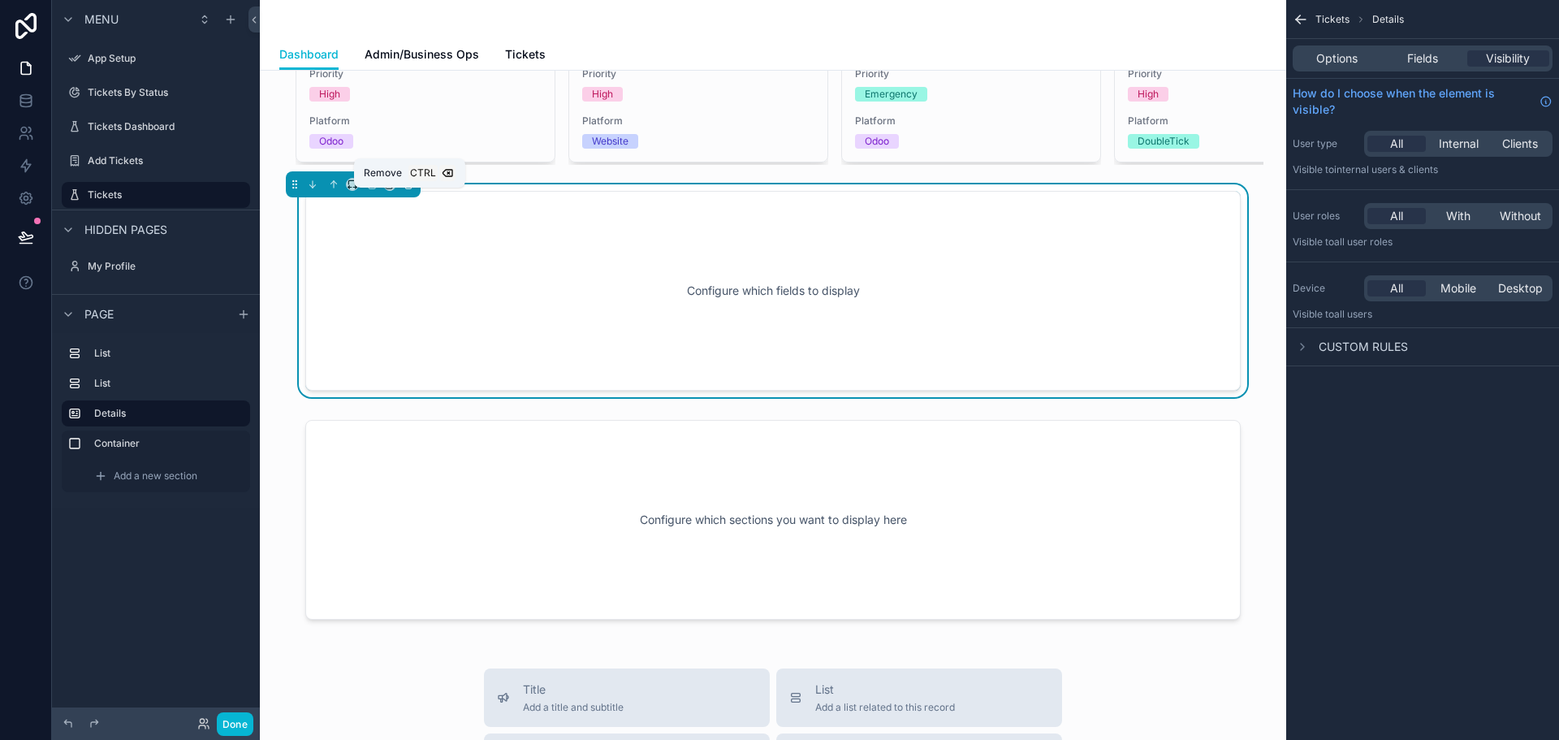
click at [412, 190] on icon "scrollable content" at bounding box center [408, 184] width 11 height 11
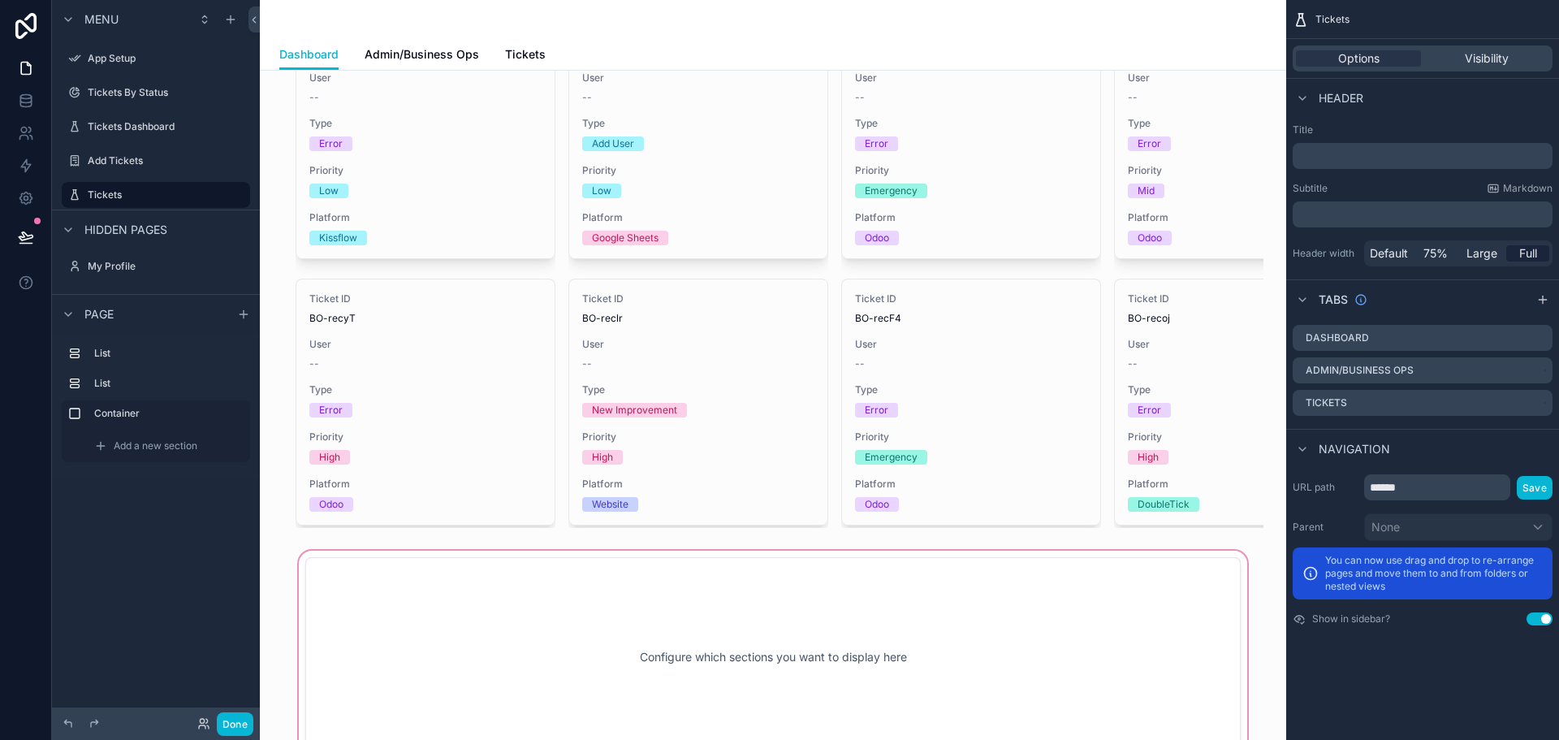
scroll to position [1297, 0]
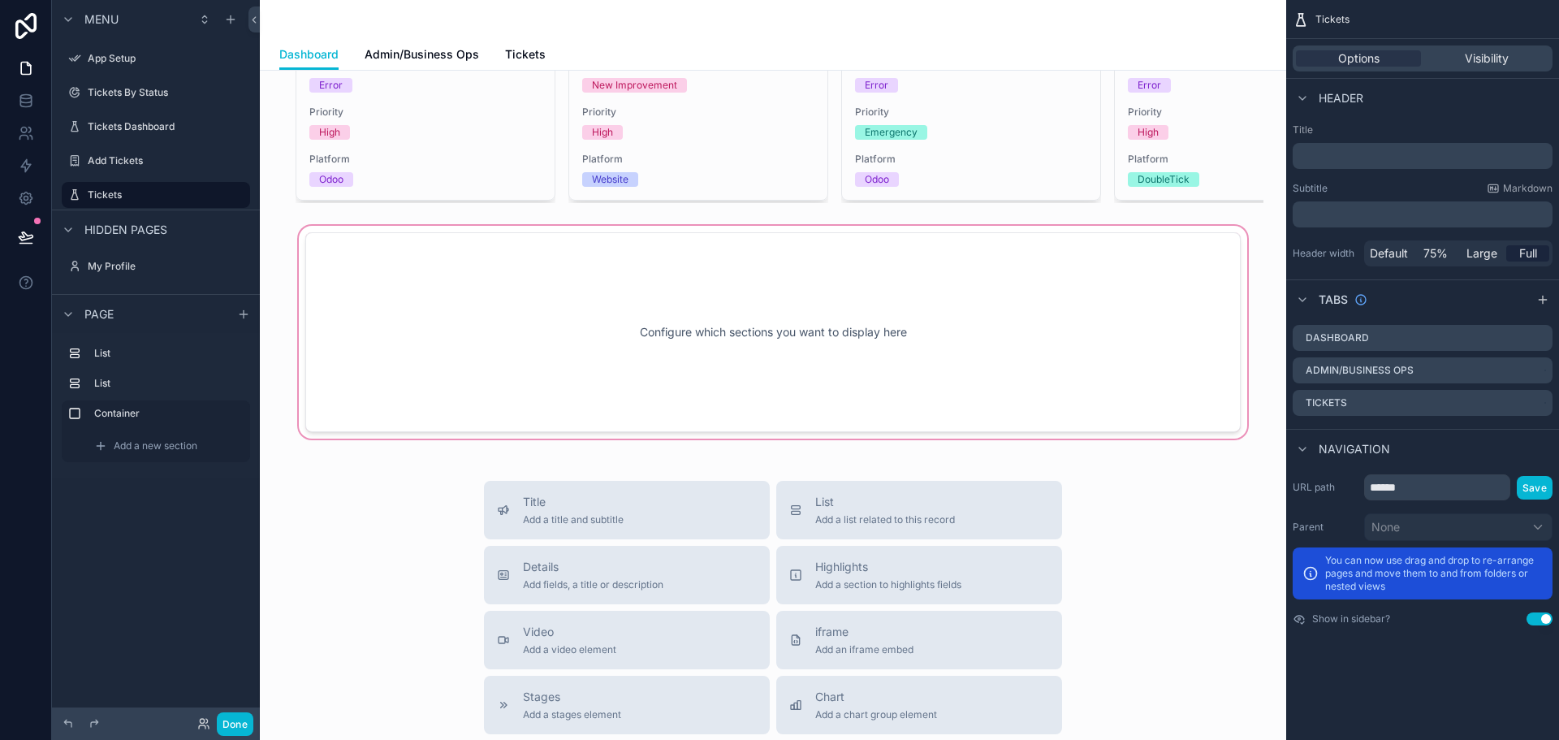
click at [736, 332] on div "scrollable content" at bounding box center [773, 331] width 1000 height 219
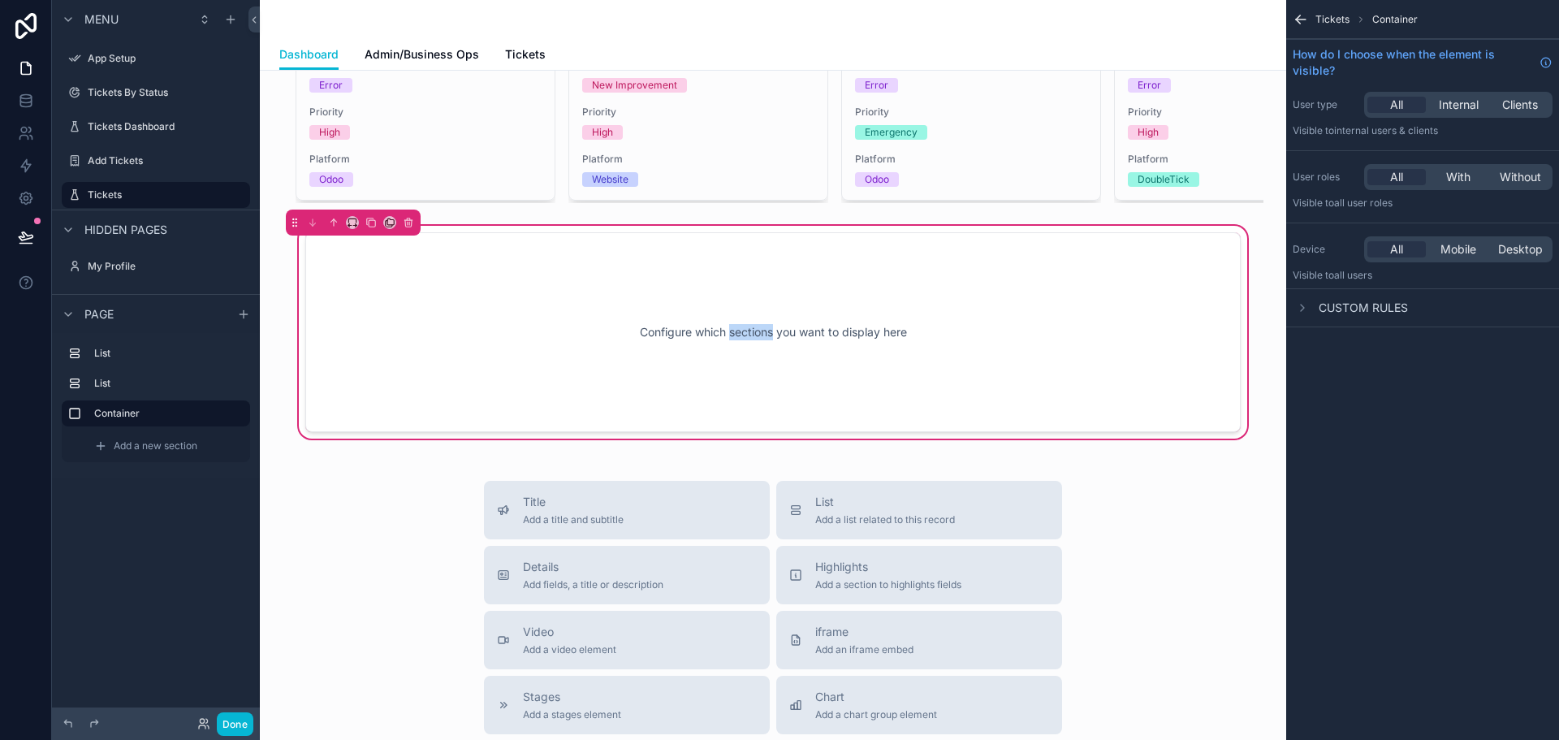
click at [733, 347] on div "Configure which sections you want to display here" at bounding box center [773, 332] width 882 height 146
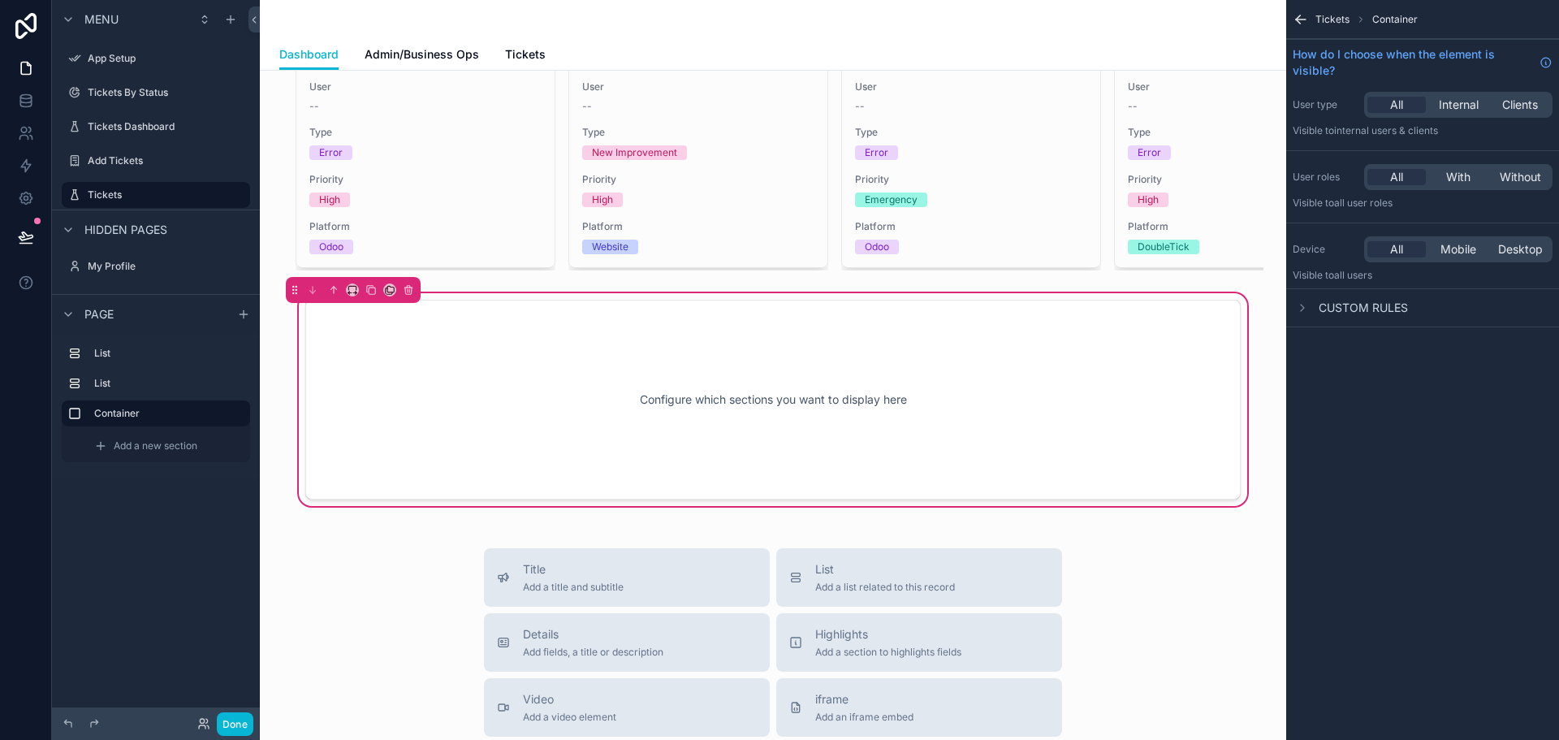
scroll to position [1216, 0]
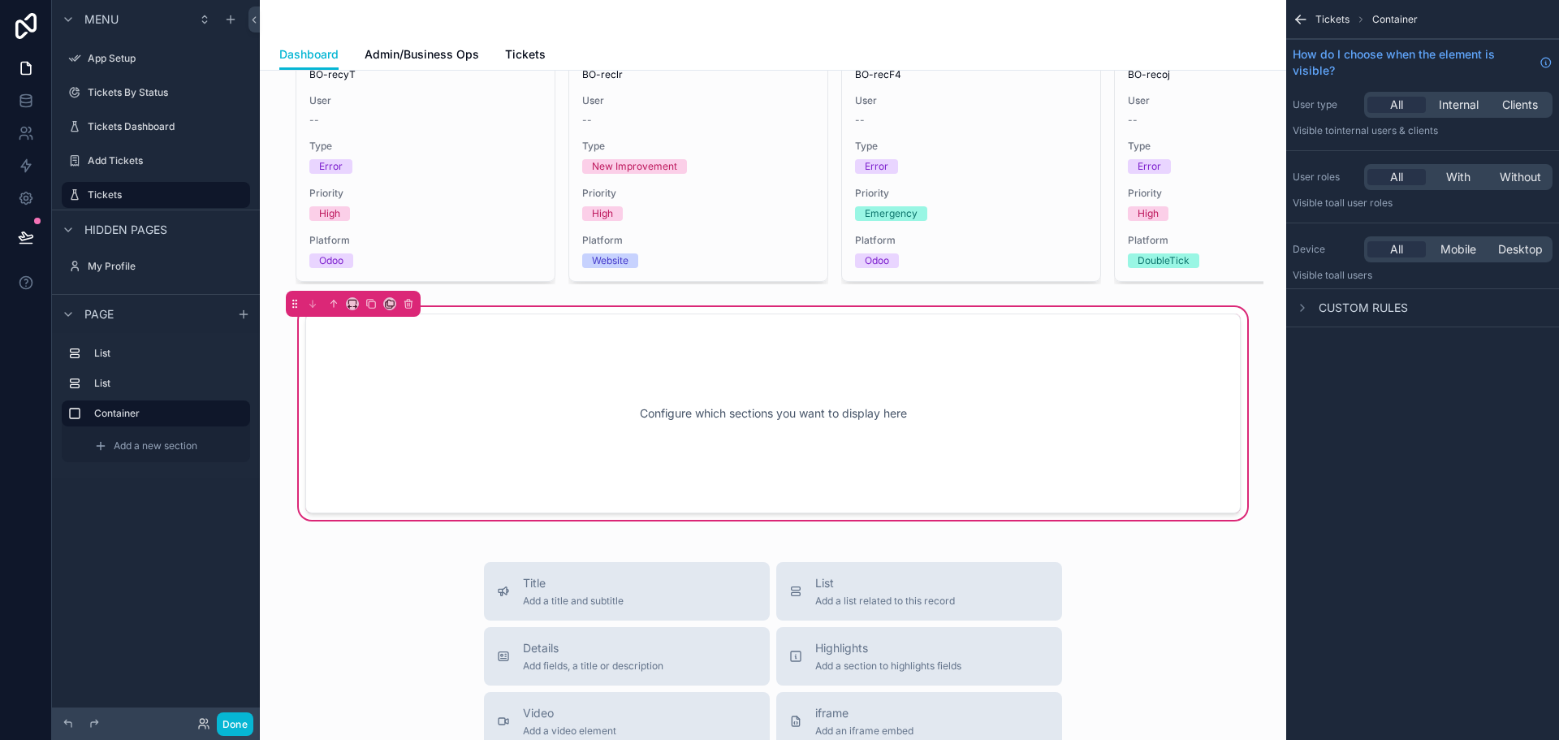
click at [479, 379] on div "Configure which sections you want to display here" at bounding box center [773, 413] width 882 height 146
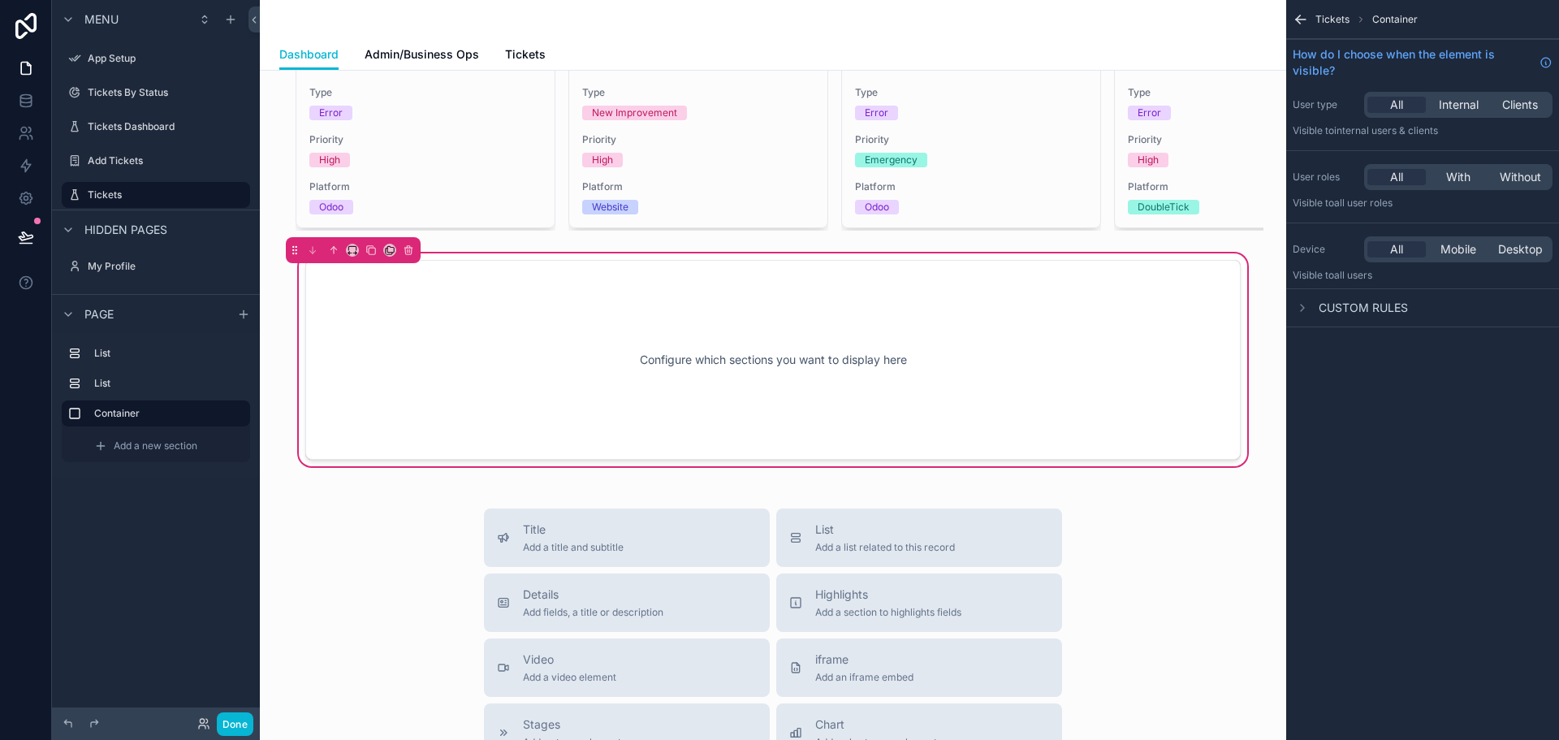
scroll to position [1297, 0]
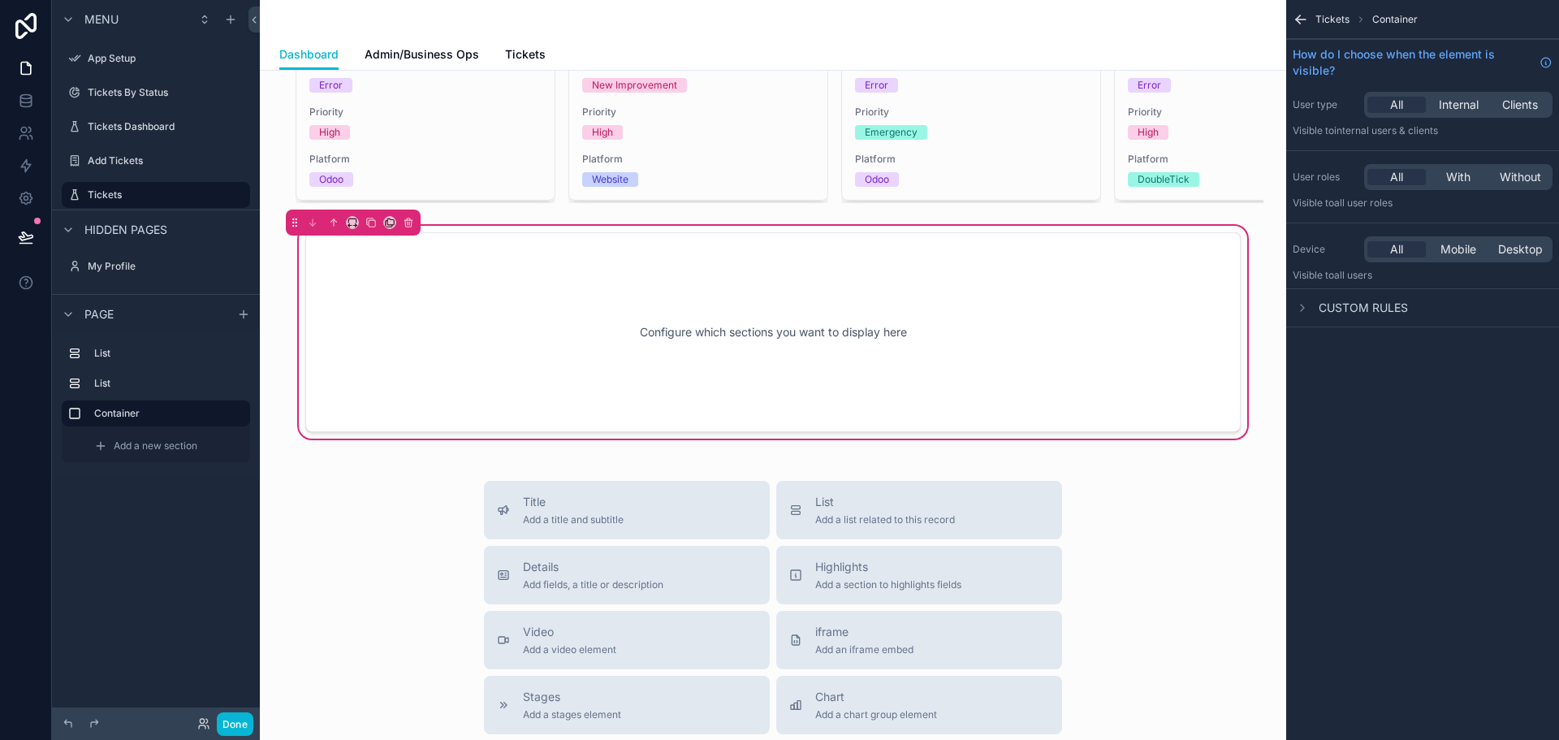
click at [717, 334] on div "Configure which sections you want to display here" at bounding box center [773, 332] width 882 height 146
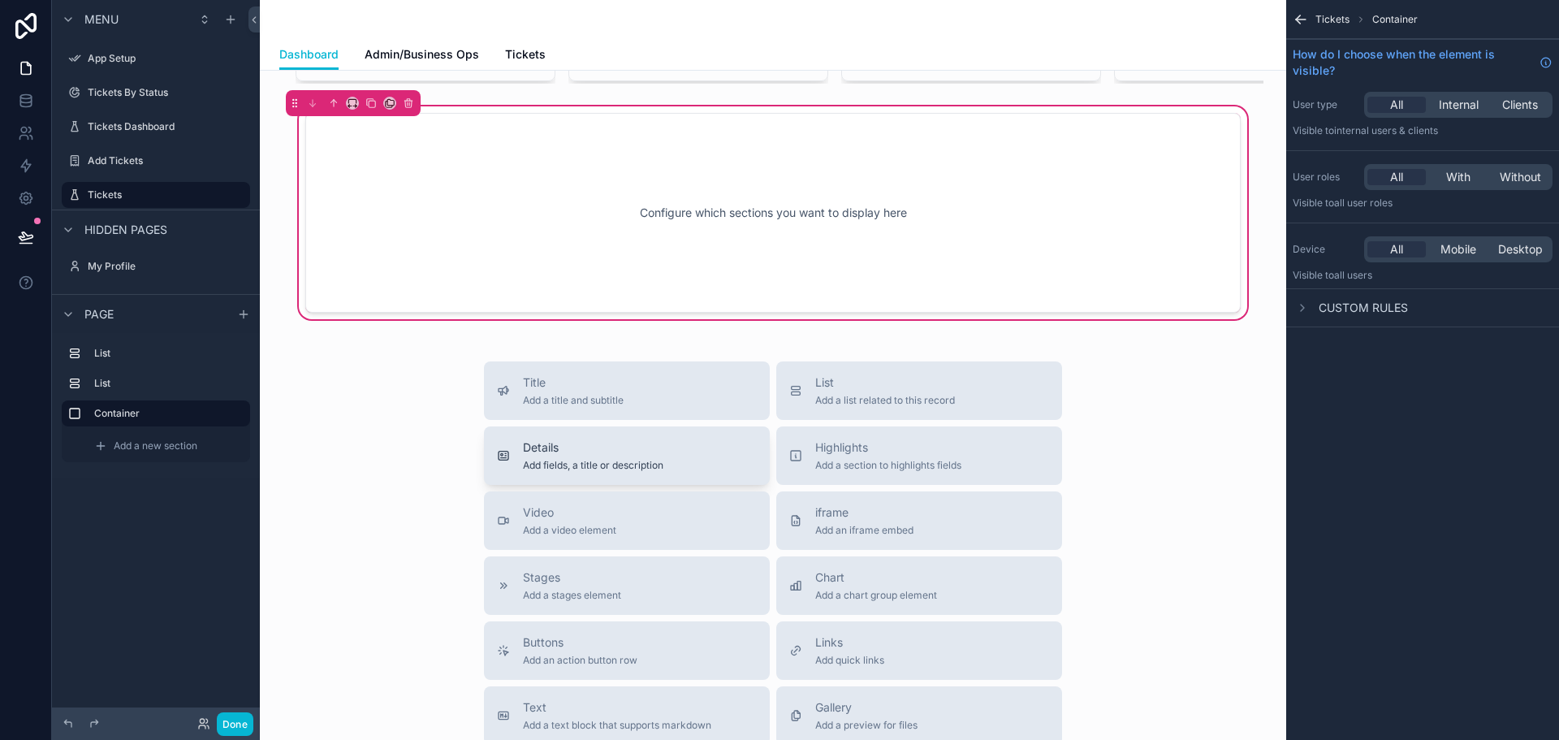
scroll to position [1460, 0]
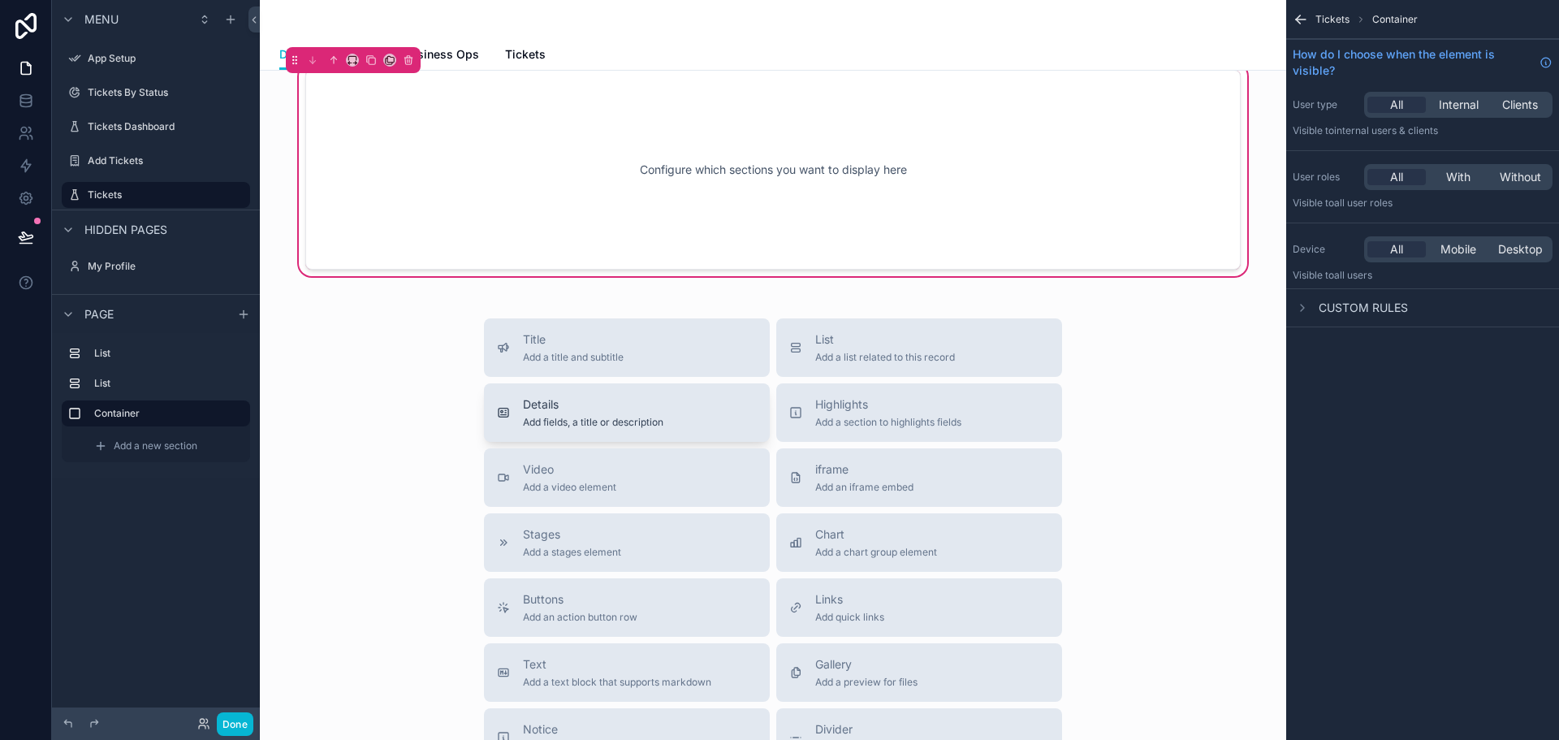
click at [586, 429] on span "Add fields, a title or description" at bounding box center [593, 422] width 140 height 13
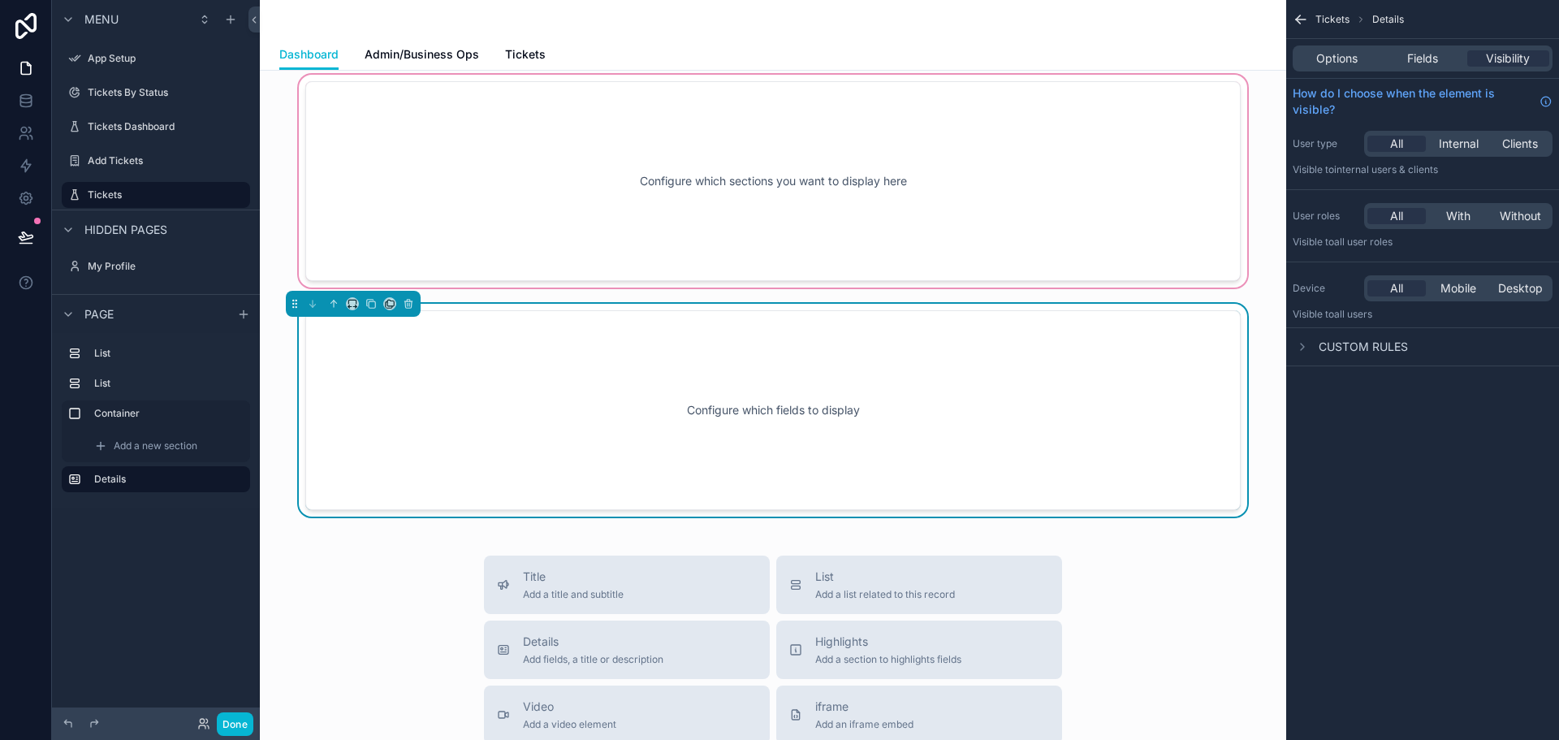
scroll to position [1420, 0]
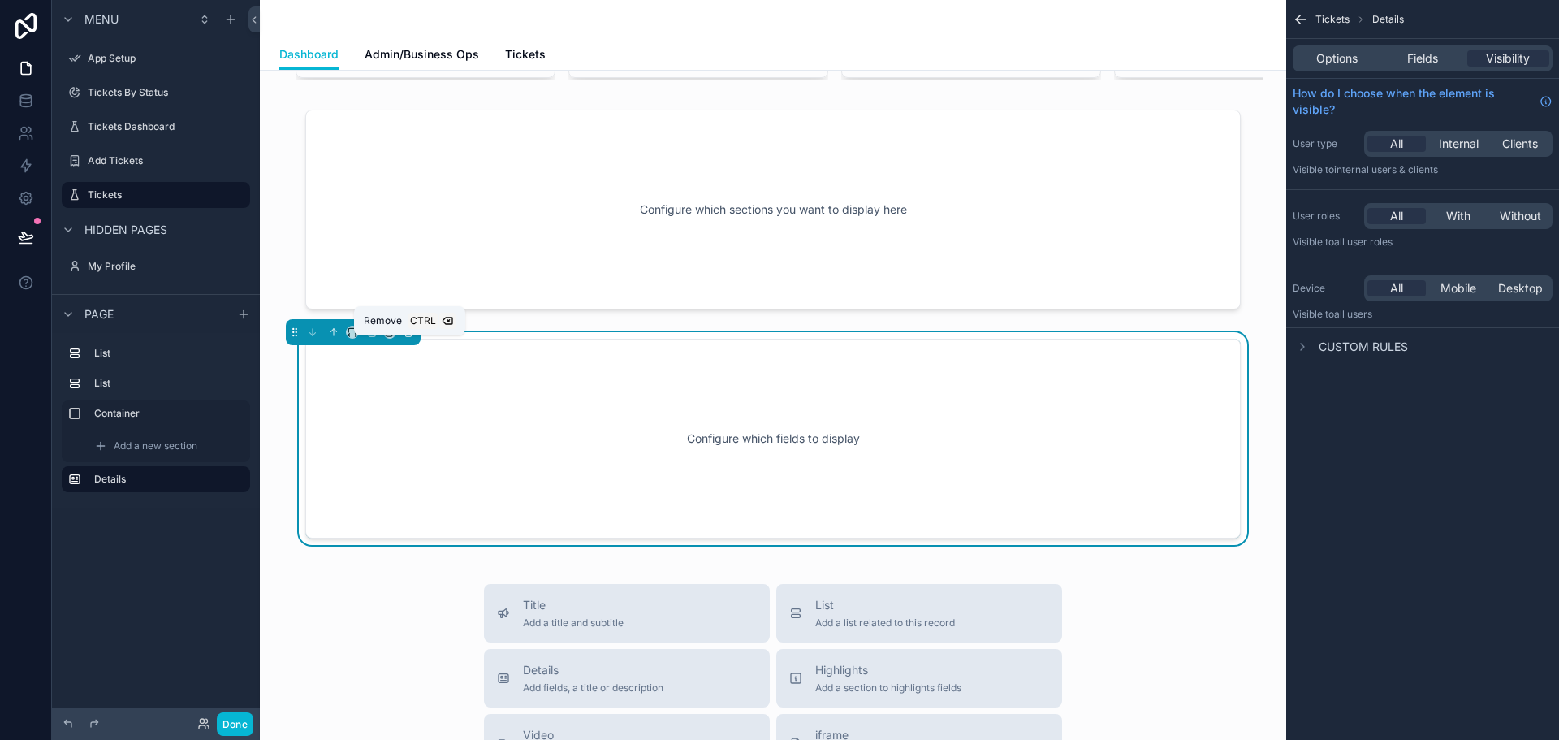
click at [404, 338] on icon "scrollable content" at bounding box center [408, 331] width 11 height 11
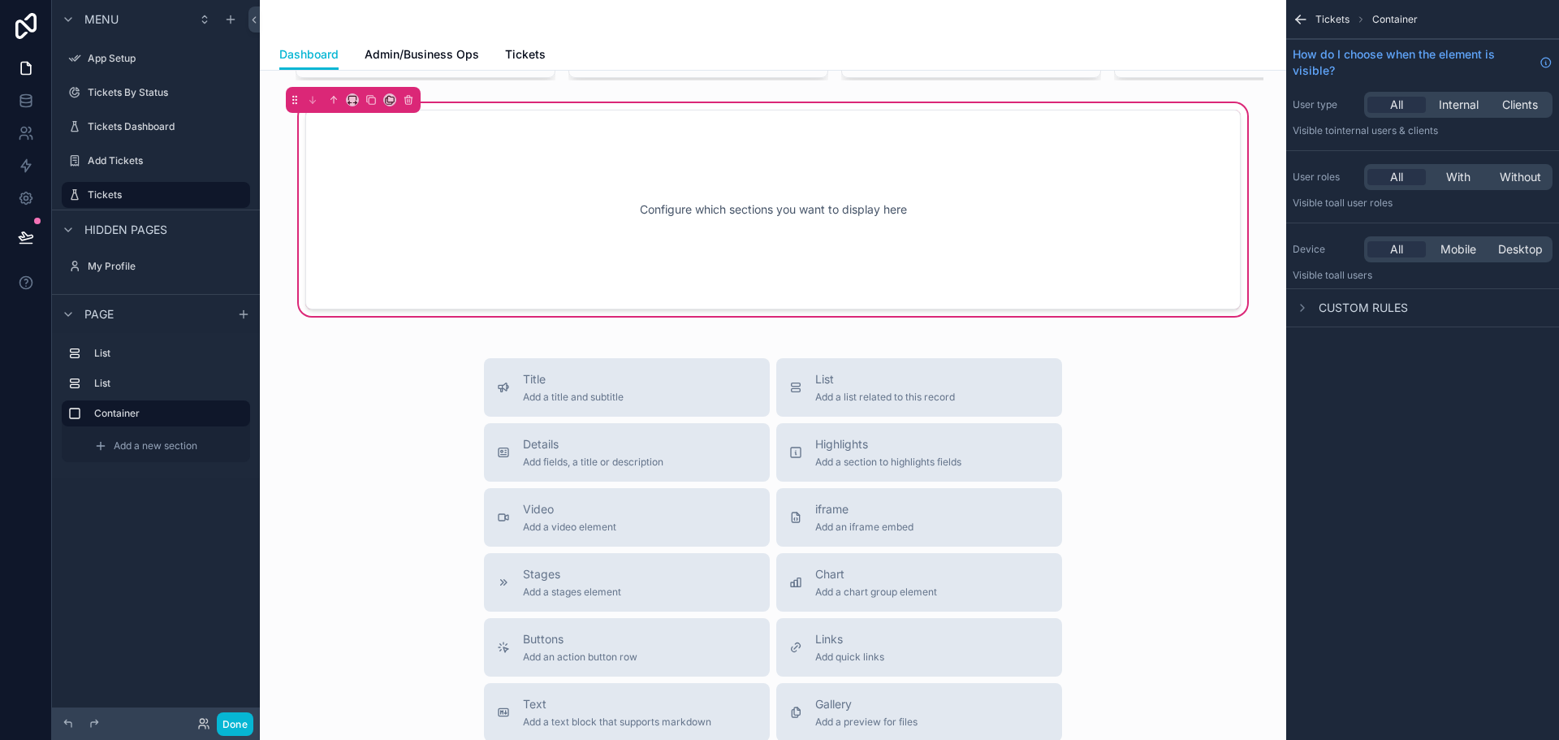
click at [1318, 310] on div "Custom rules" at bounding box center [1349, 307] width 115 height 19
click at [1308, 312] on icon "scrollable content" at bounding box center [1302, 307] width 13 height 13
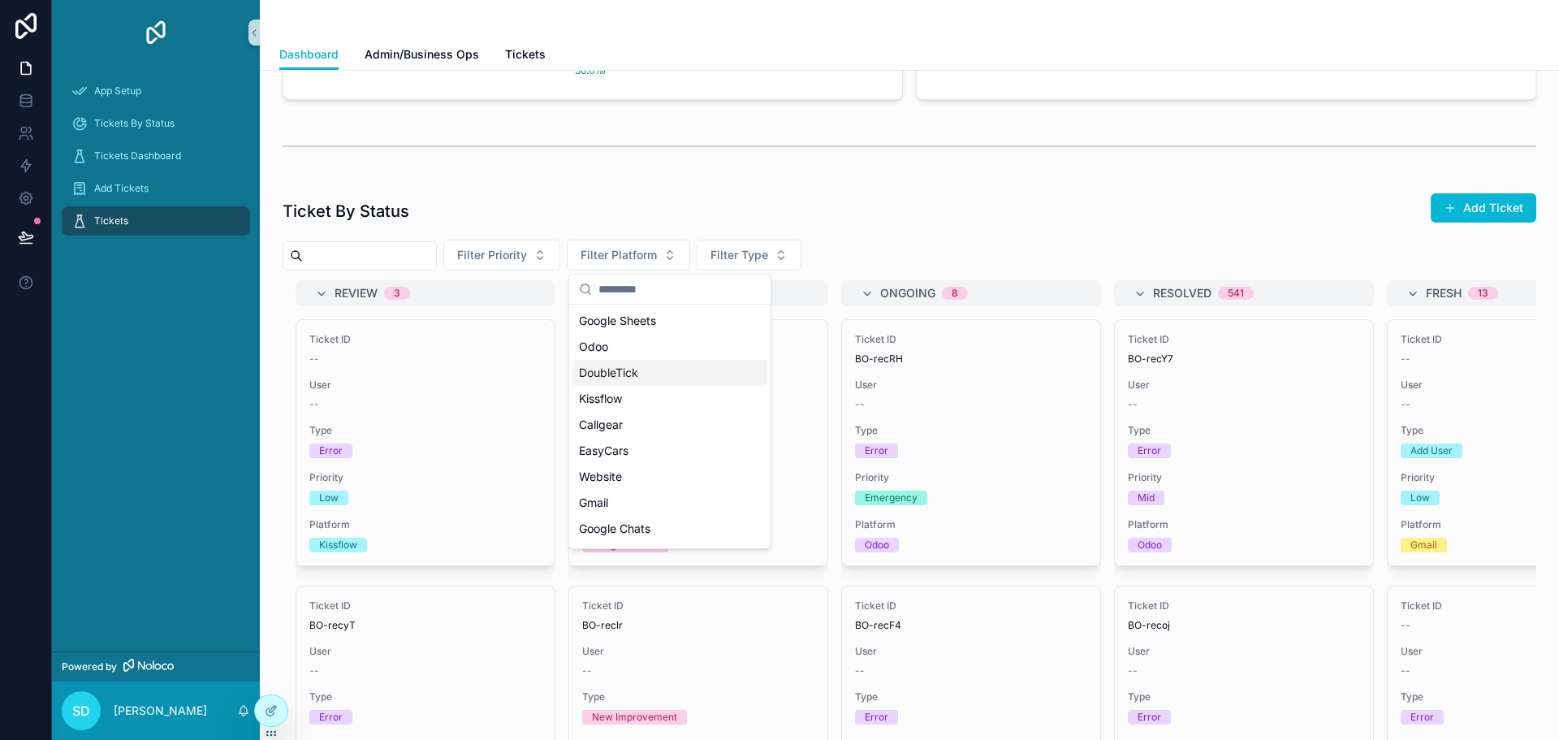
click at [665, 375] on div "DoubleTick" at bounding box center [669, 373] width 195 height 26
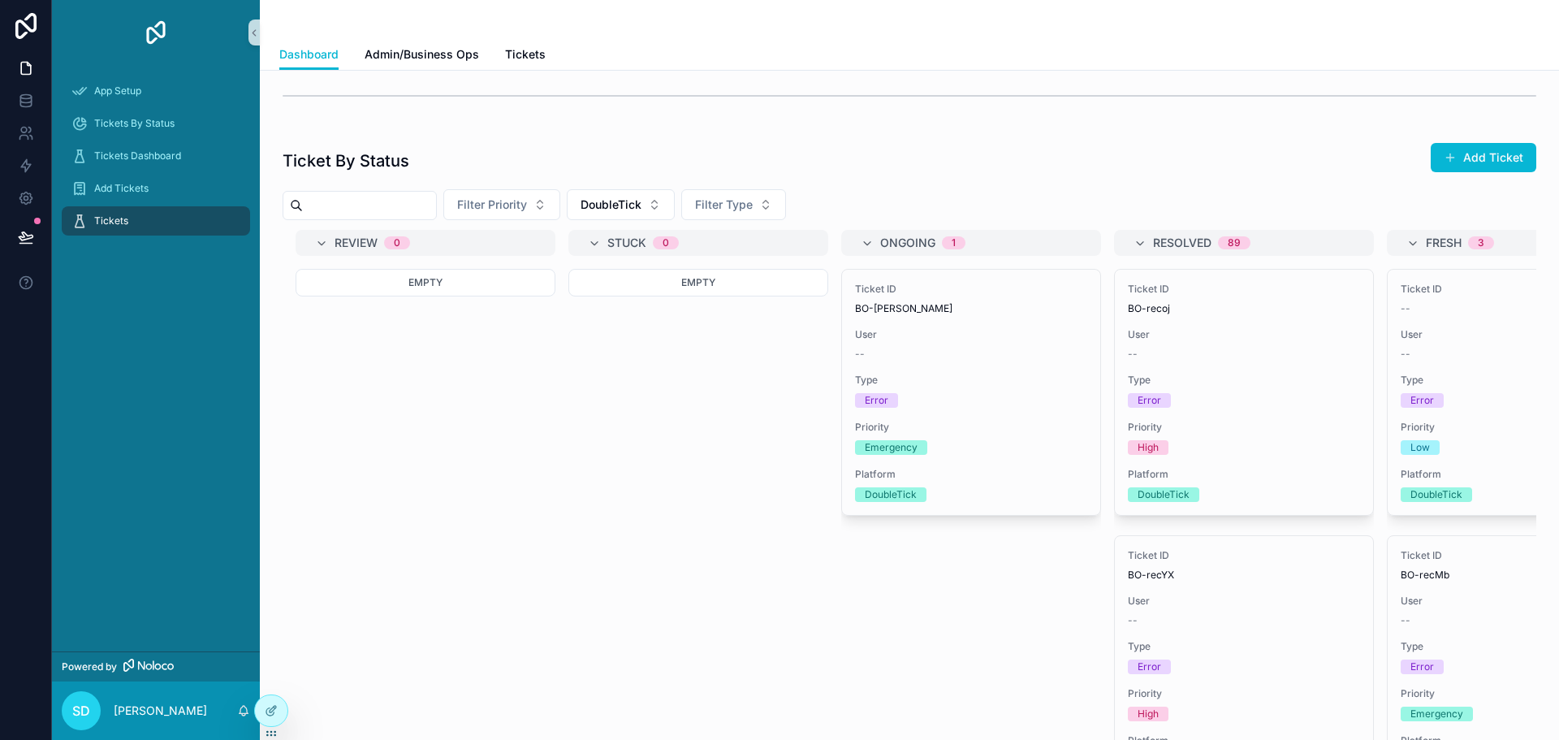
scroll to position [719, 0]
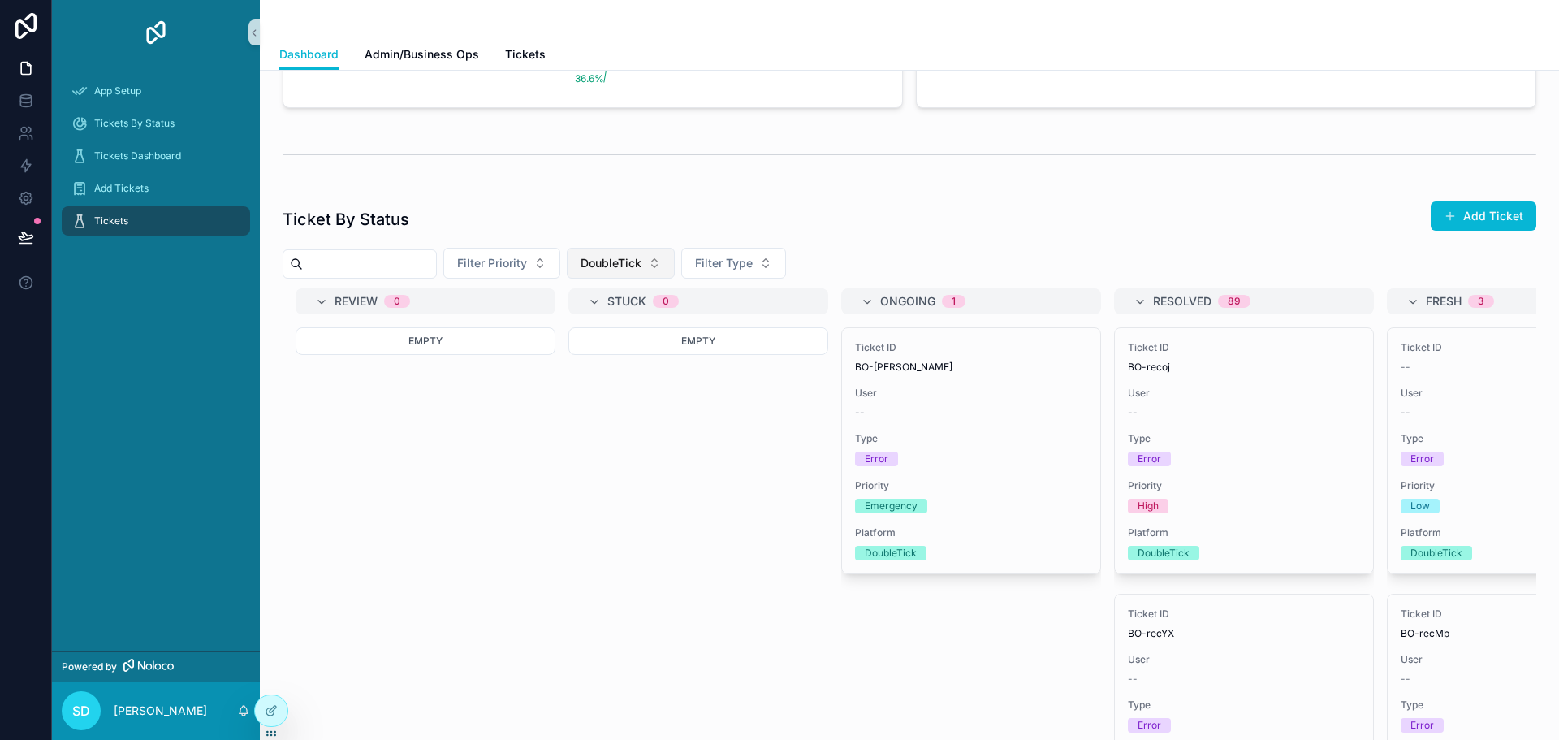
click at [641, 259] on span "DoubleTick" at bounding box center [610, 263] width 61 height 16
click at [659, 330] on div "None" at bounding box center [662, 329] width 195 height 26
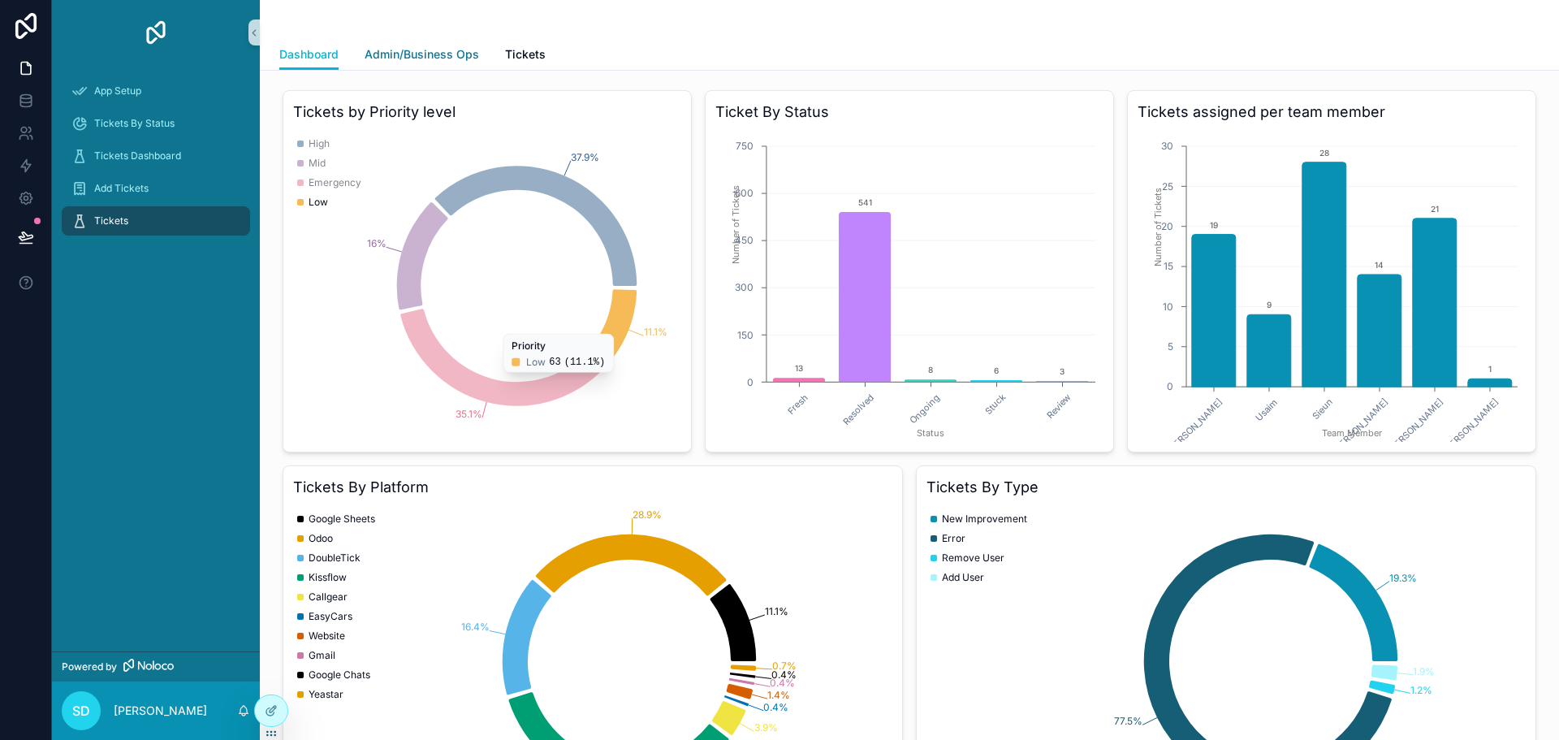
click at [399, 50] on span "Admin/Business Ops" at bounding box center [422, 54] width 114 height 16
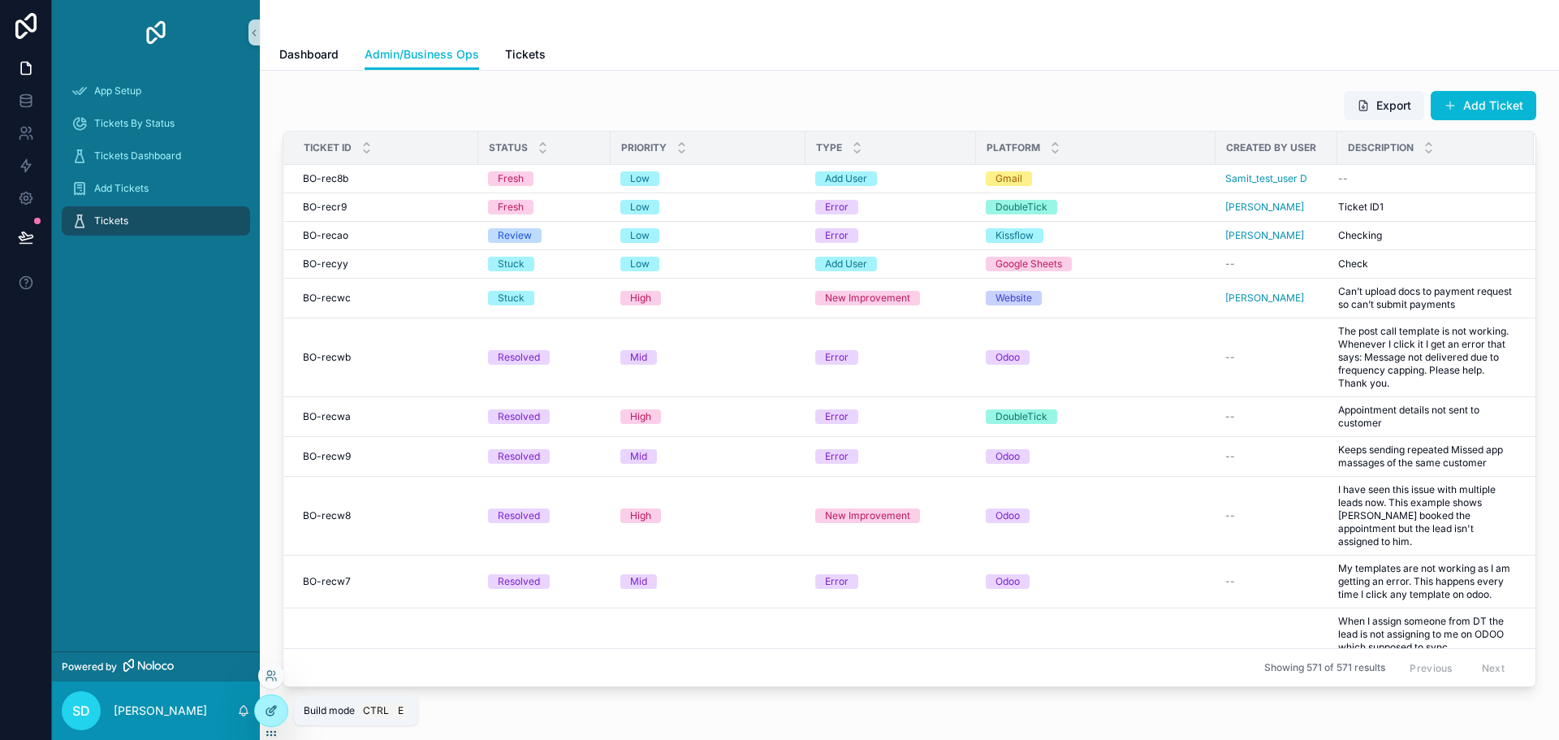
click at [275, 713] on icon at bounding box center [271, 710] width 13 height 13
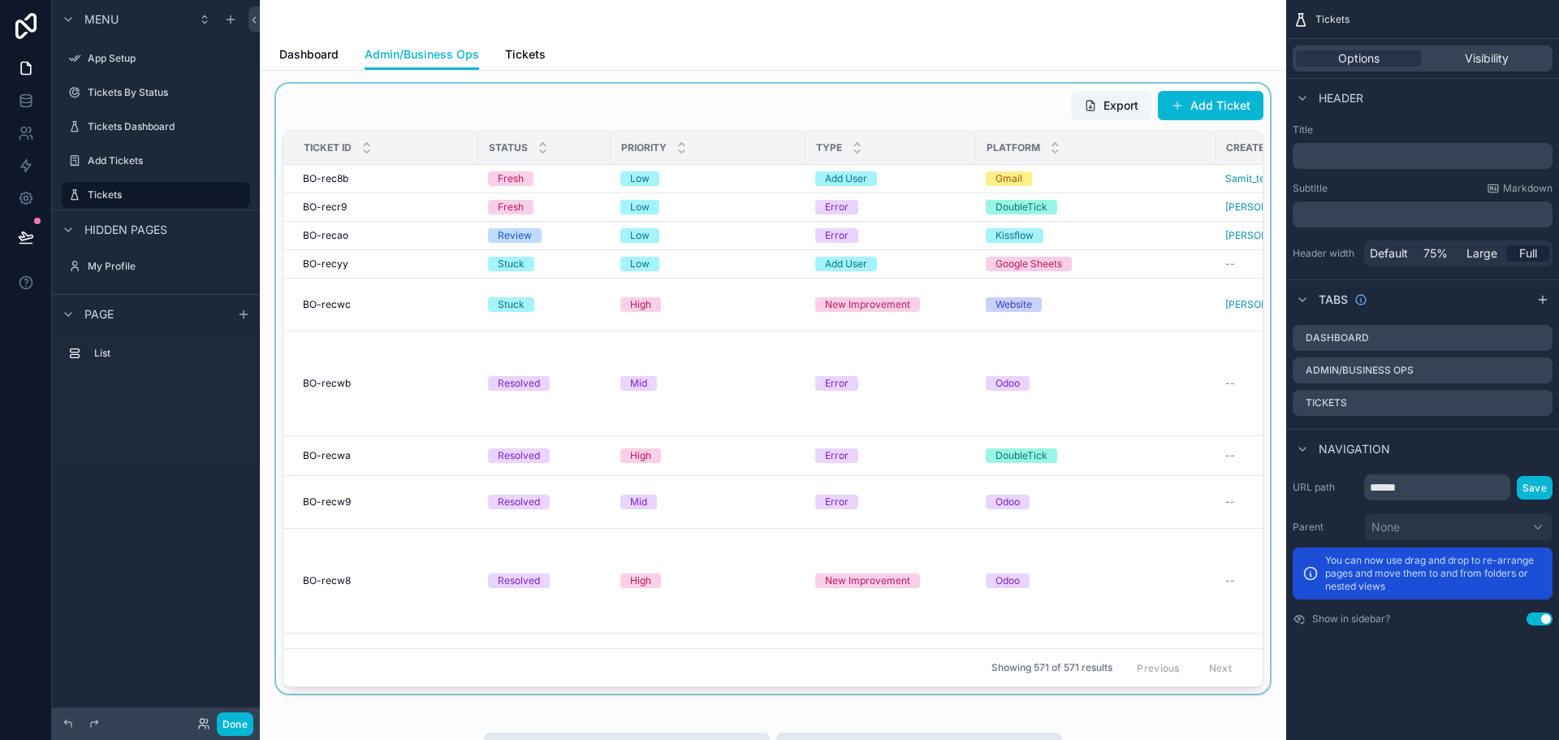
click at [1044, 251] on div "scrollable content" at bounding box center [773, 389] width 1000 height 610
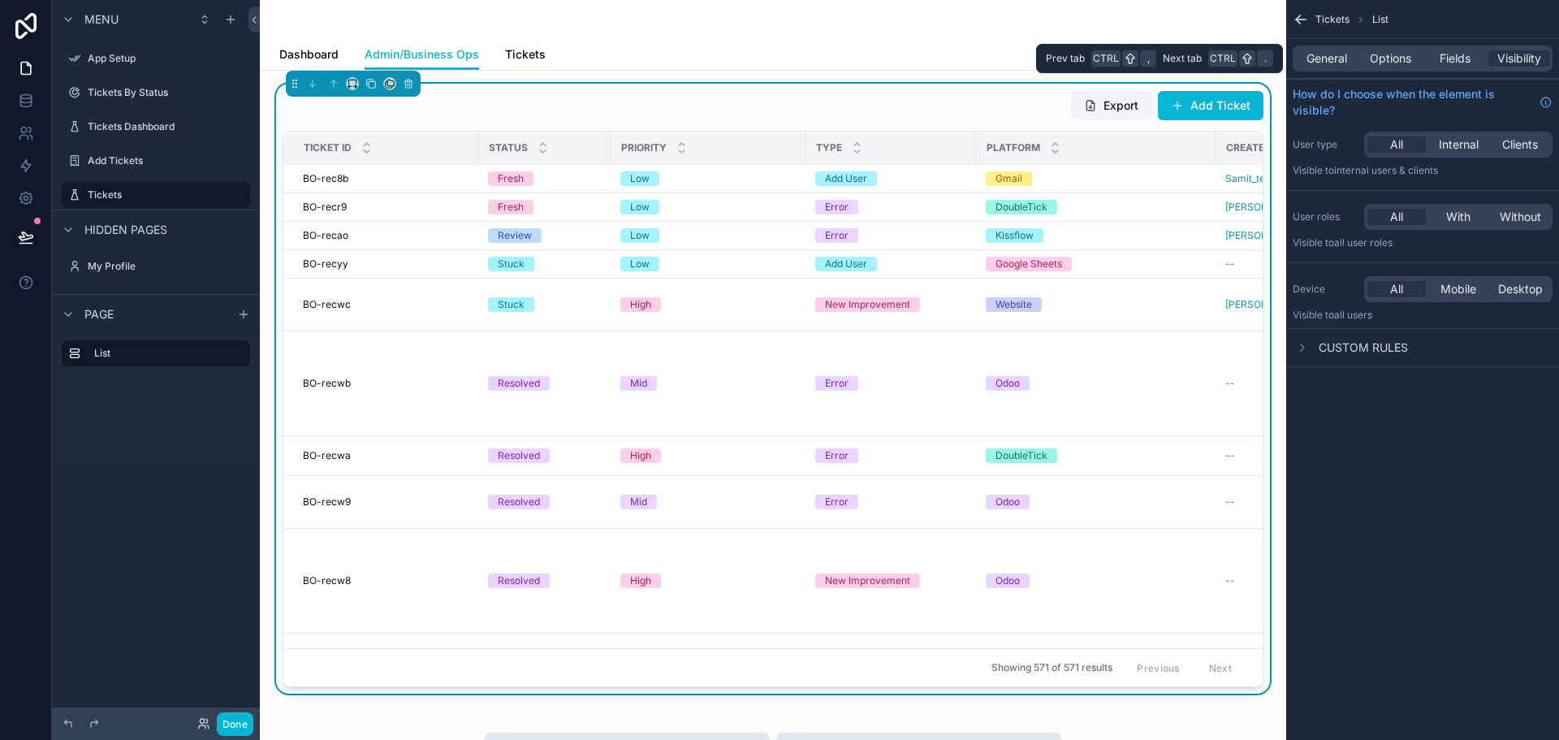
click at [1388, 49] on div "General Options Fields Visibility" at bounding box center [1422, 58] width 260 height 26
click at [1388, 54] on span "Options" at bounding box center [1390, 58] width 41 height 16
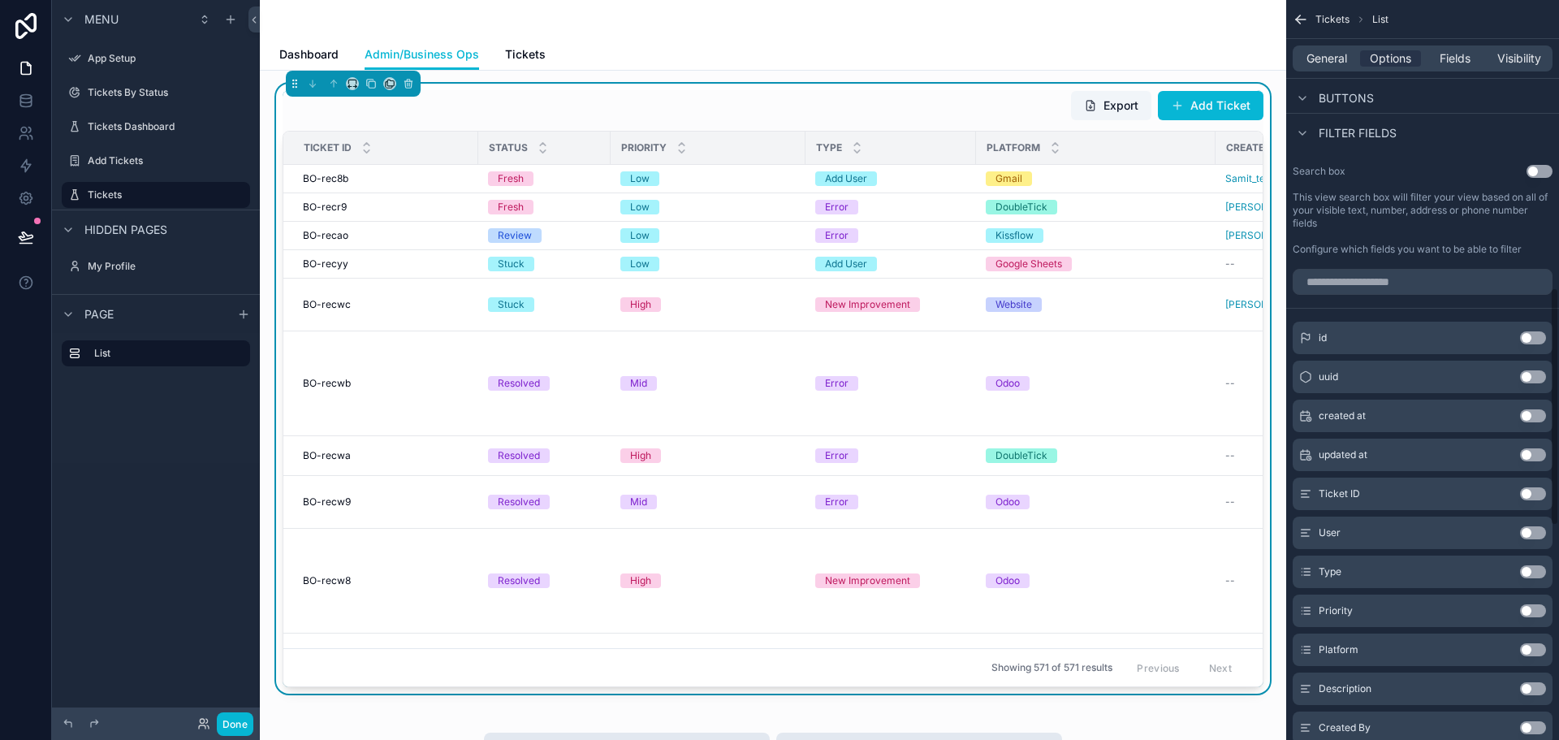
scroll to position [893, 0]
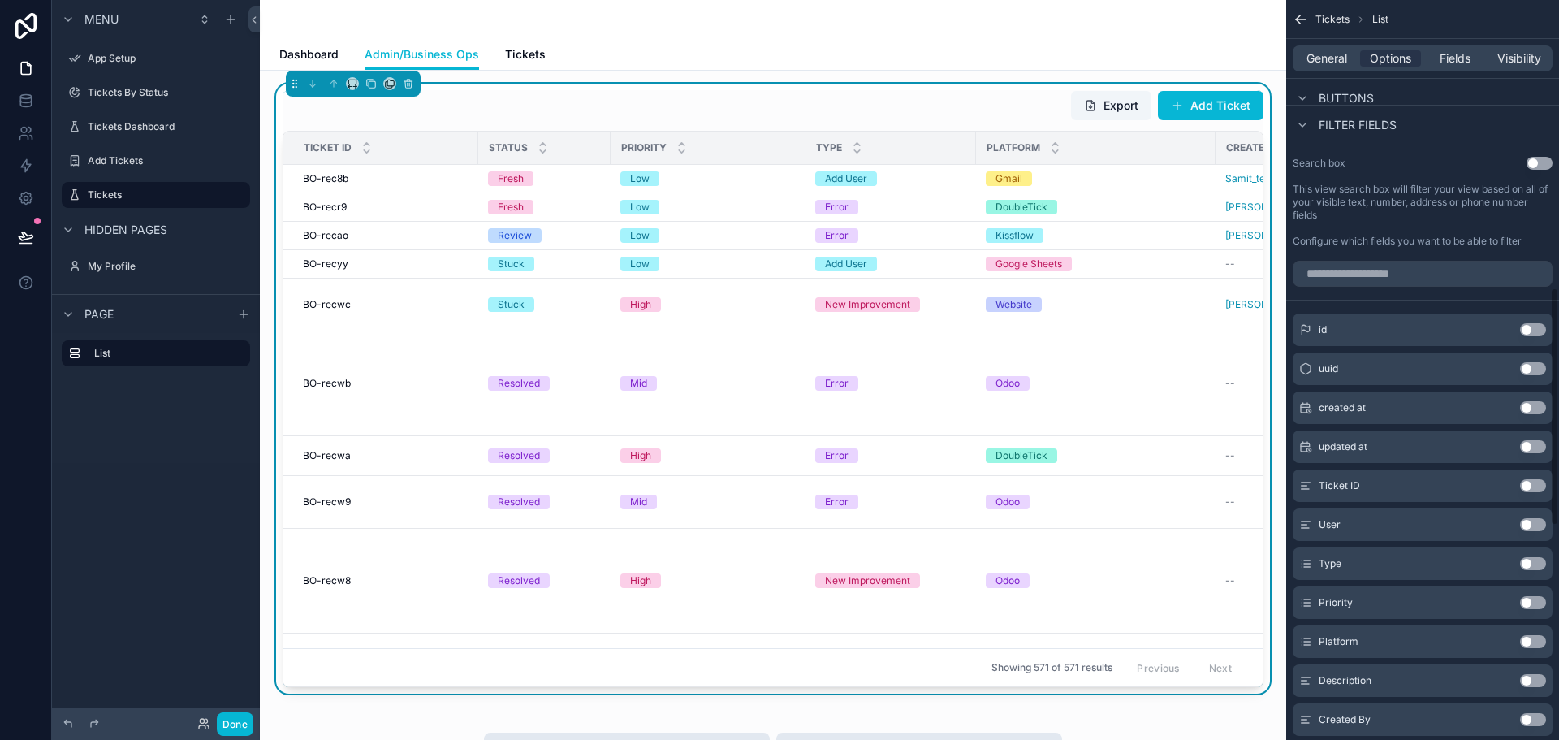
click at [1538, 164] on button "Use setting" at bounding box center [1539, 163] width 26 height 13
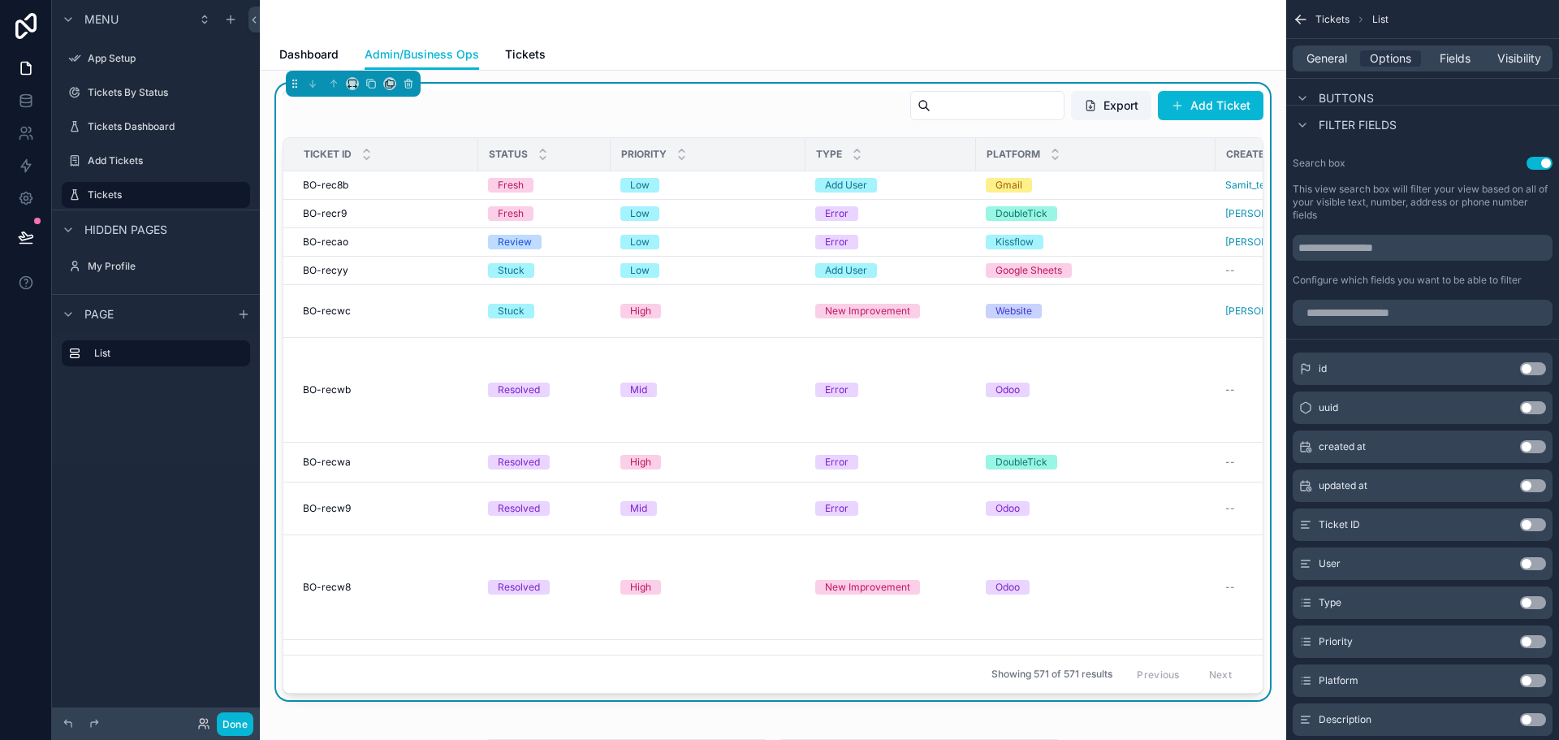
click at [930, 106] on input "scrollable content" at bounding box center [996, 105] width 133 height 23
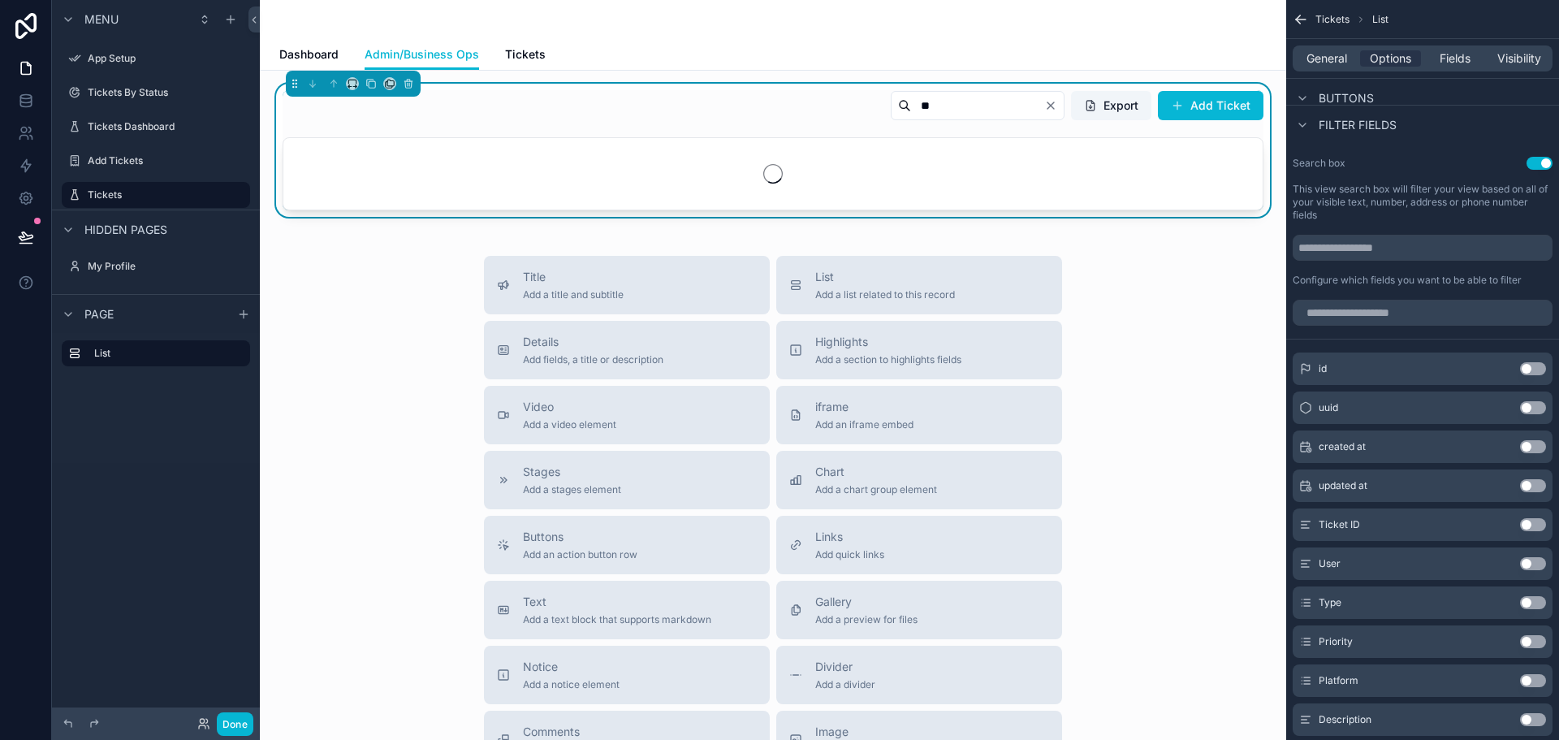
type input "*"
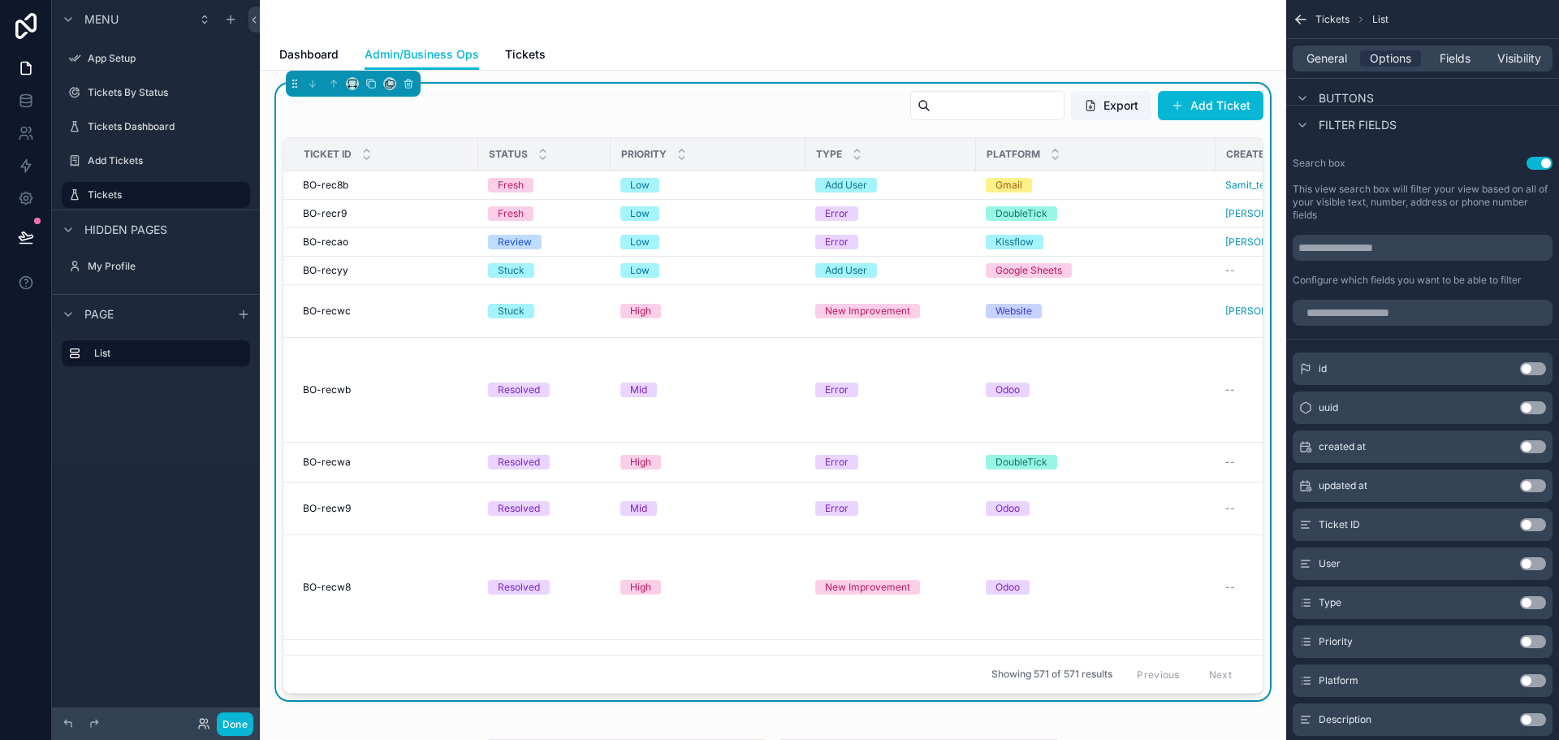
click at [960, 110] on input "scrollable content" at bounding box center [996, 105] width 133 height 23
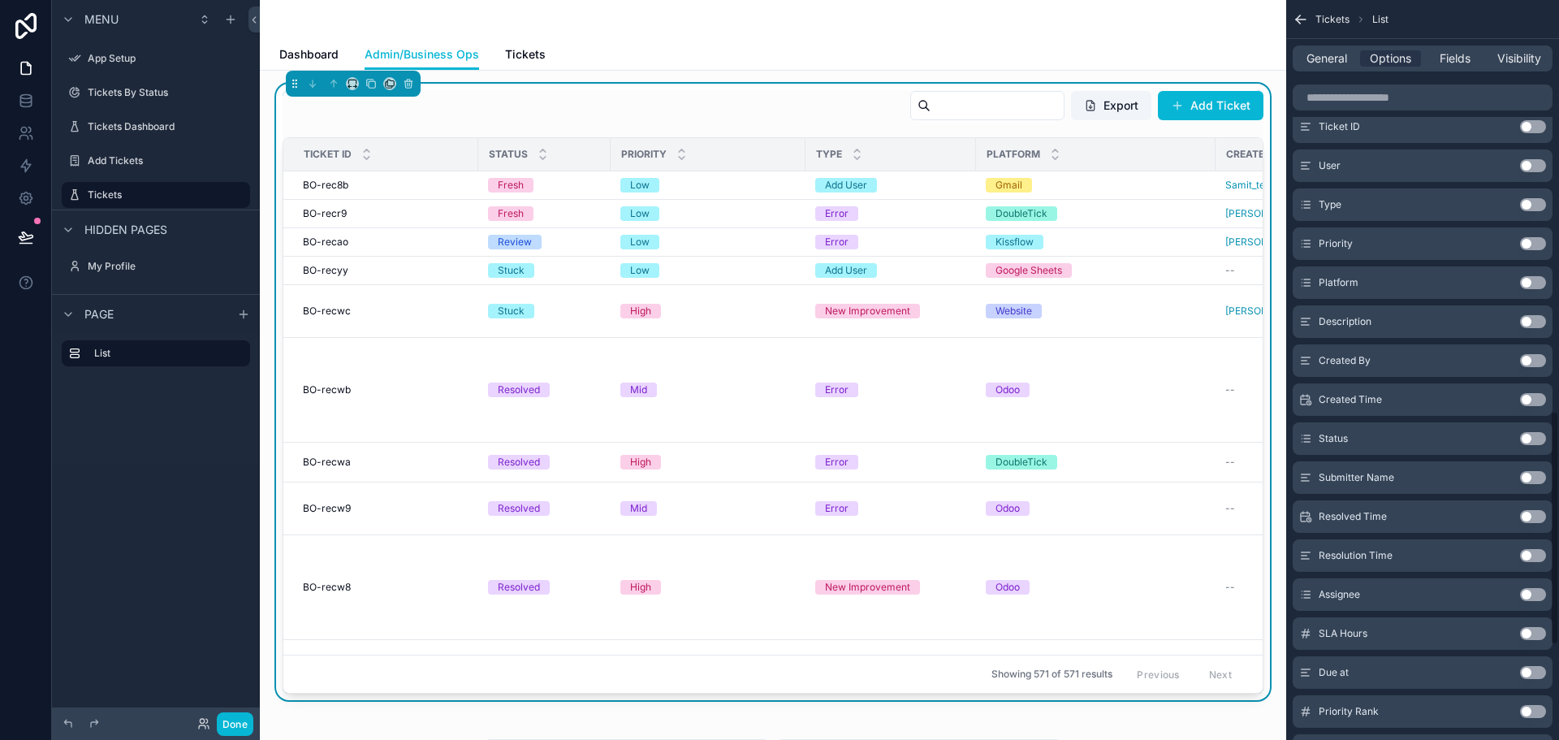
scroll to position [1299, 0]
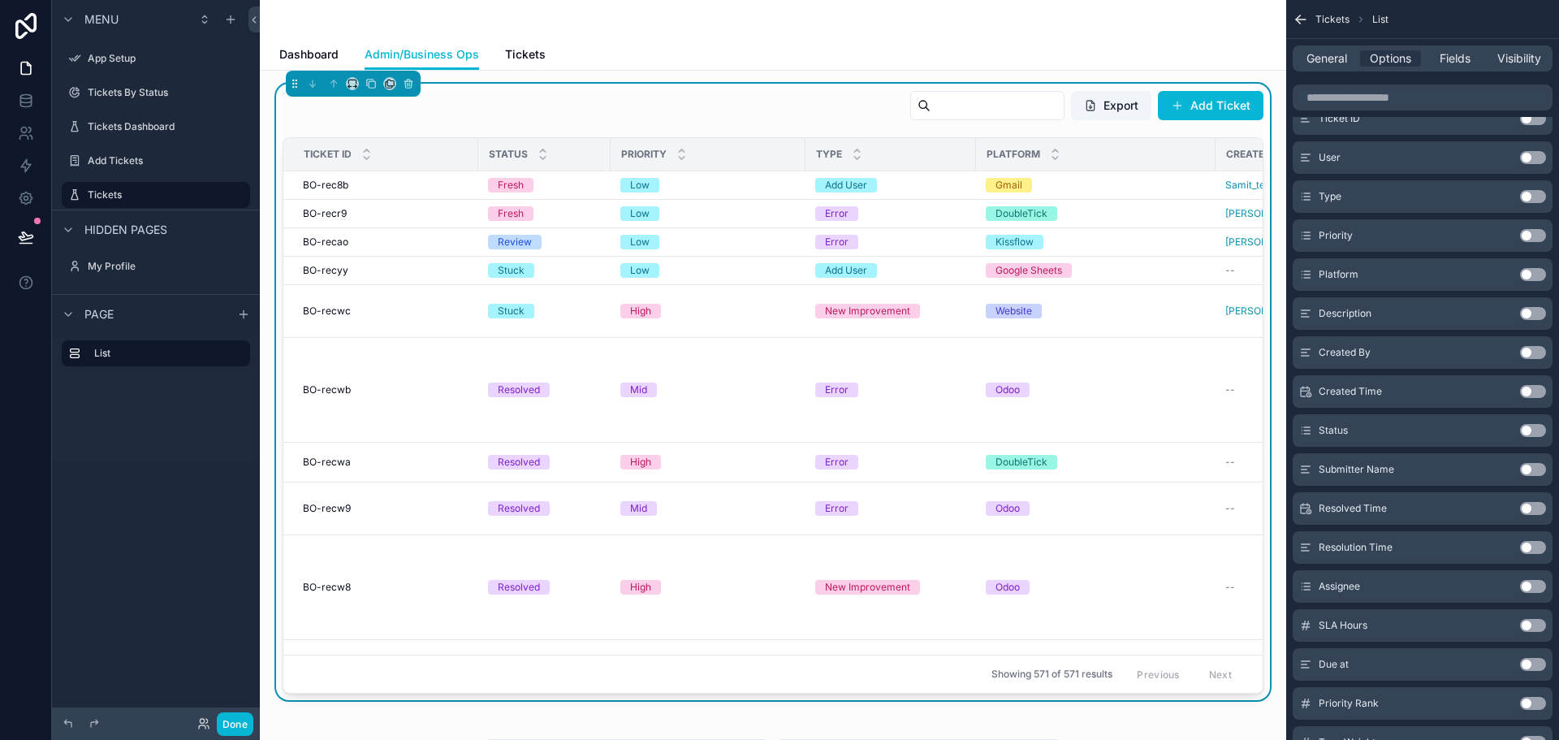
click at [1533, 433] on button "Use setting" at bounding box center [1533, 430] width 26 height 13
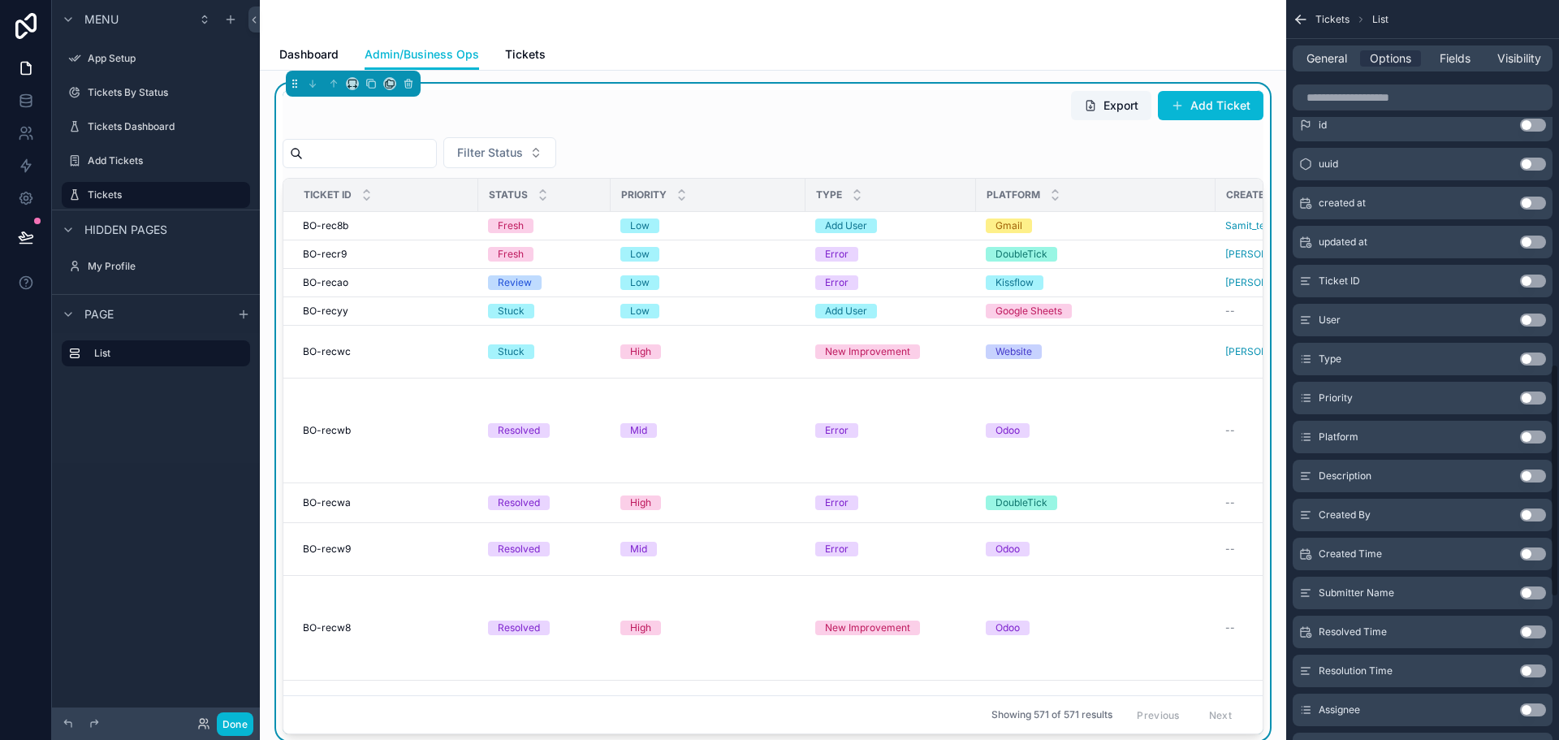
scroll to position [1102, 0]
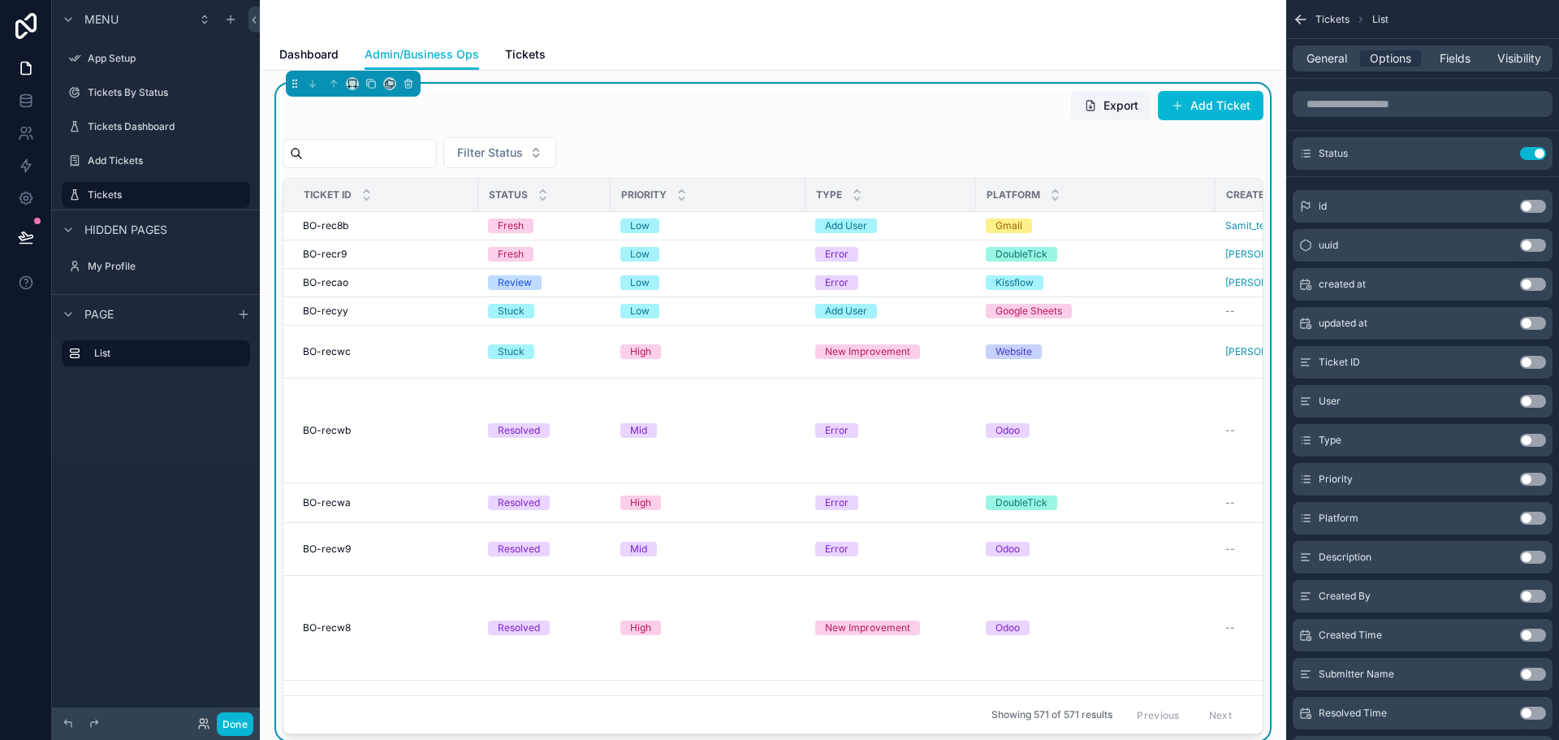
click at [1533, 398] on button "Use setting" at bounding box center [1533, 401] width 26 height 13
click at [1538, 194] on button "Use setting" at bounding box center [1533, 192] width 26 height 13
click at [1532, 478] on button "Use setting" at bounding box center [1533, 478] width 26 height 13
click at [1532, 516] on button "Use setting" at bounding box center [1533, 517] width 26 height 13
click at [1534, 516] on button "Use setting" at bounding box center [1533, 517] width 26 height 13
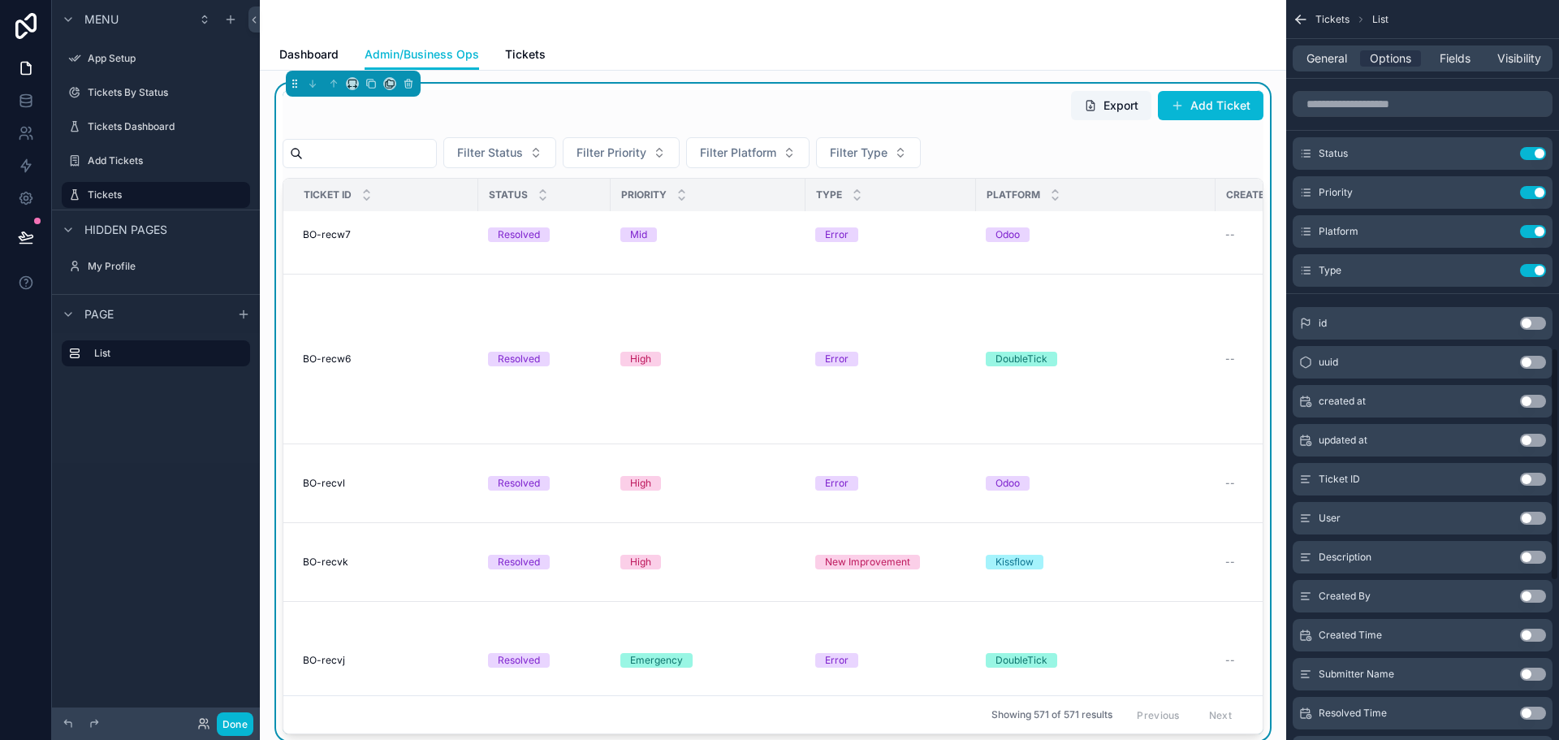
scroll to position [0, 0]
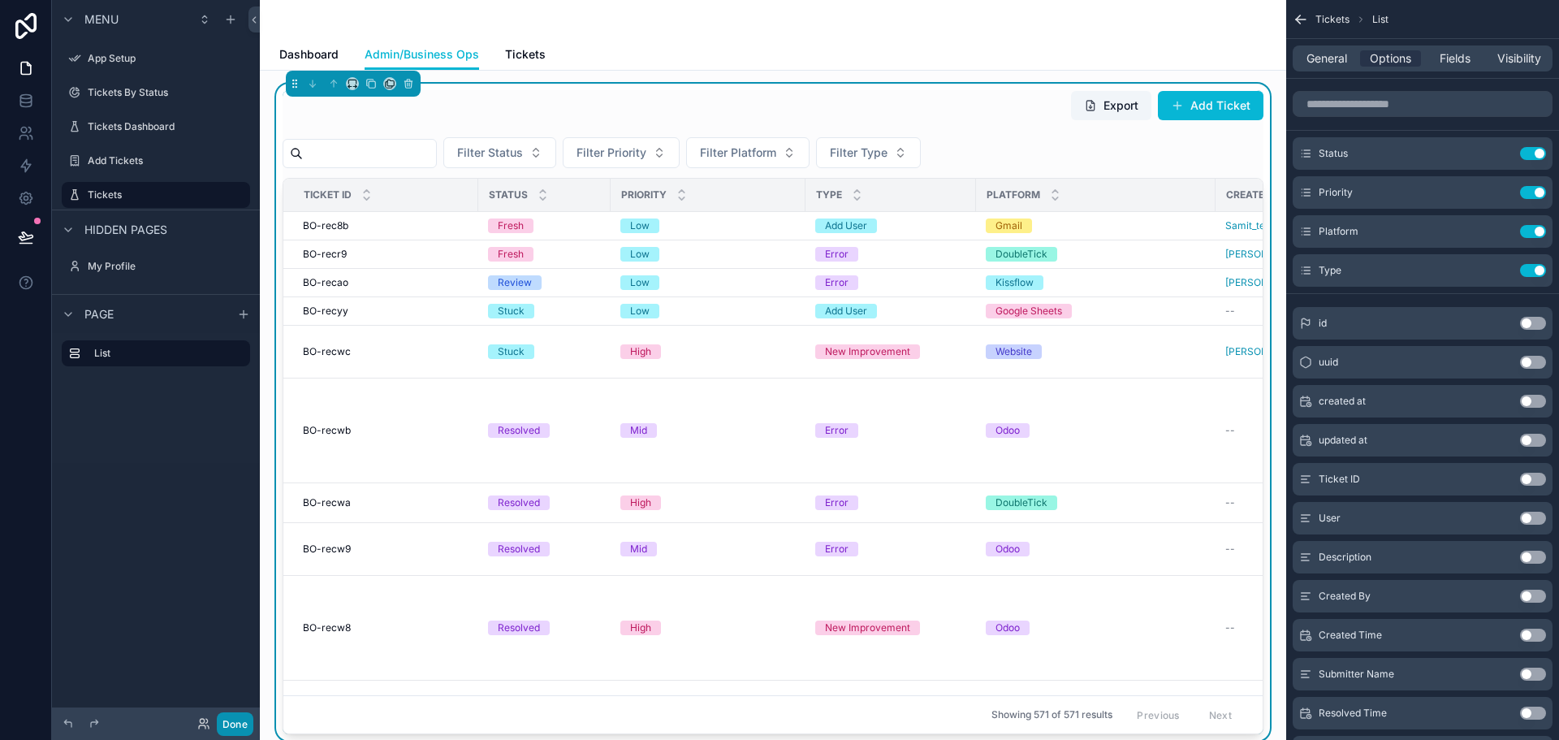
click at [239, 715] on button "Done" at bounding box center [235, 724] width 37 height 24
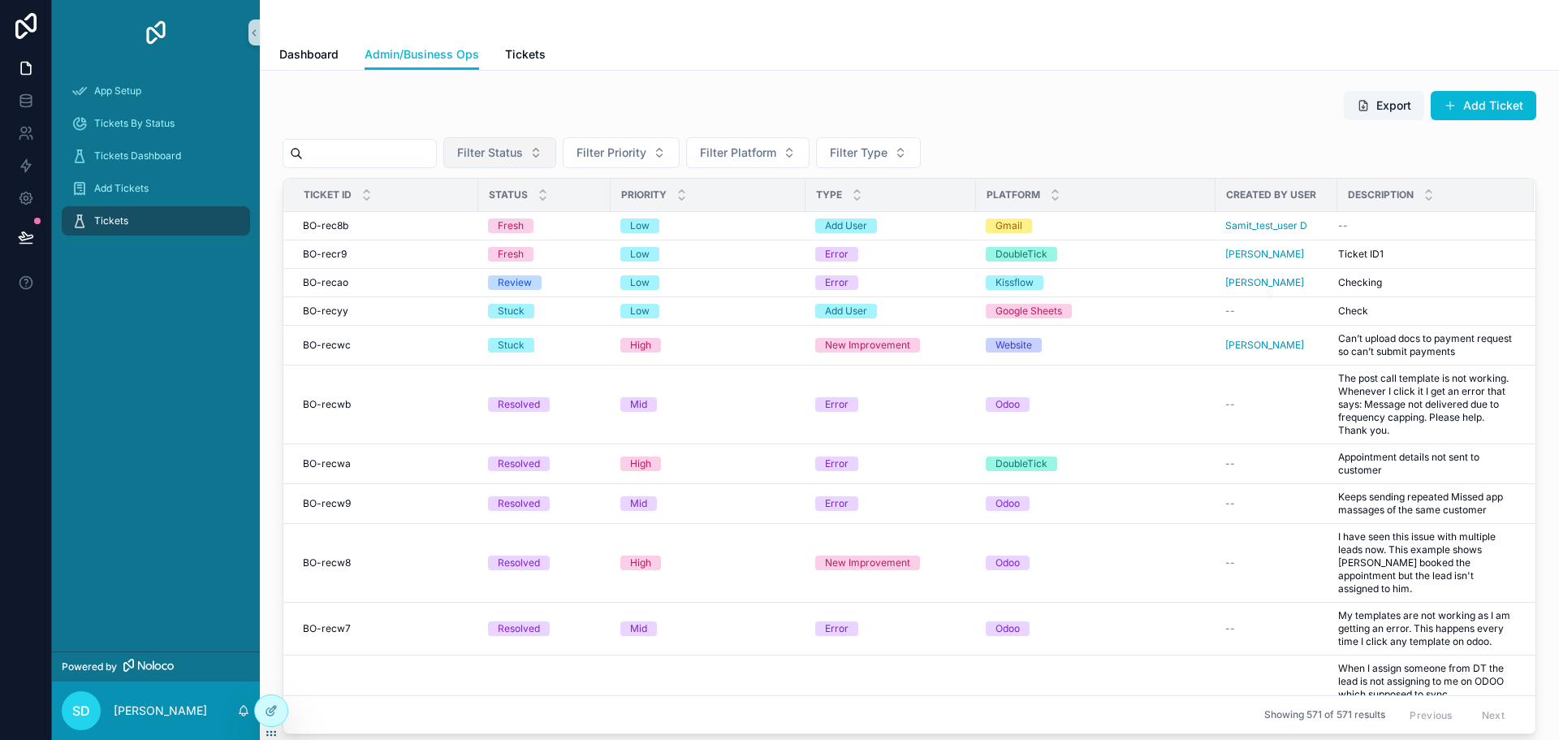
click at [523, 153] on span "Filter Status" at bounding box center [490, 153] width 66 height 16
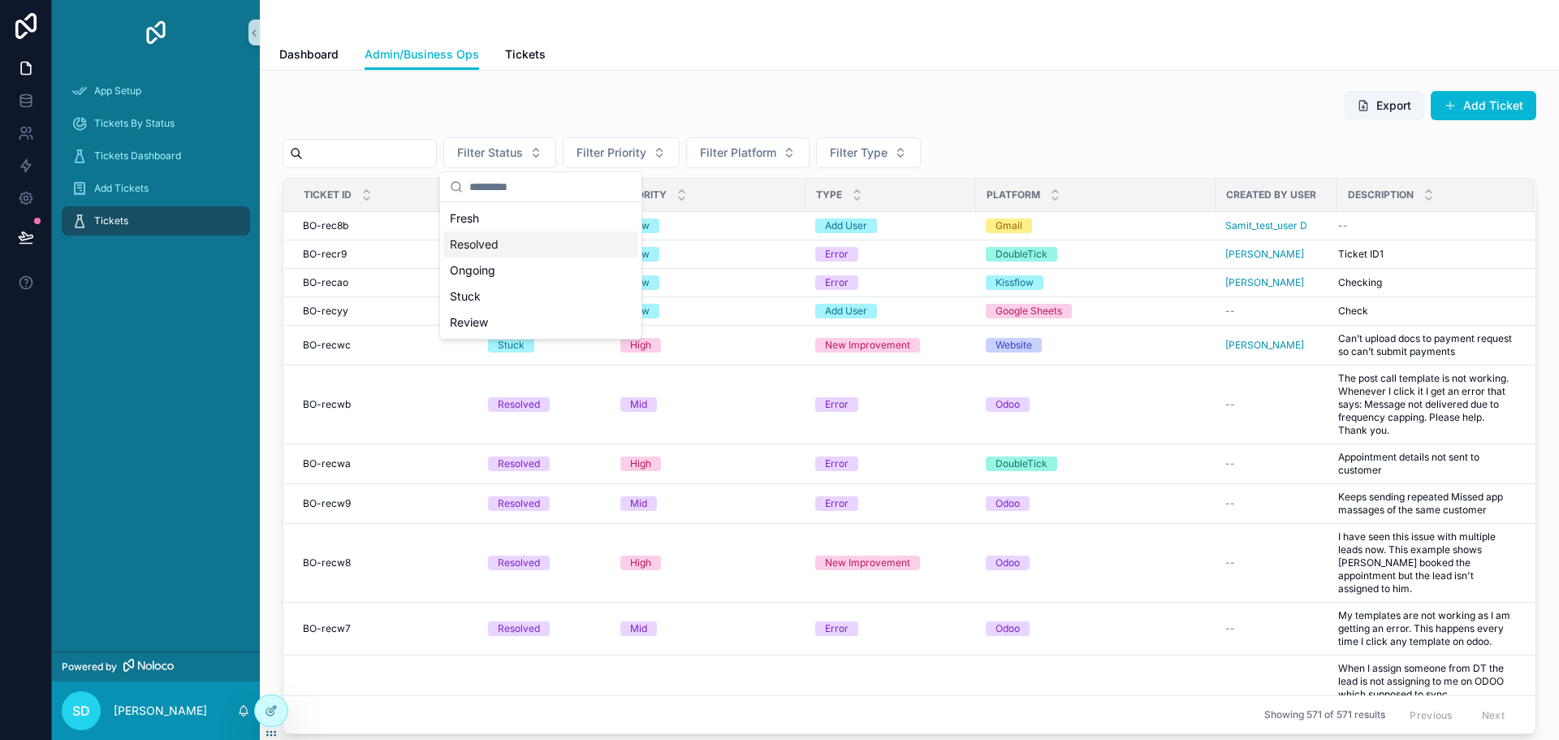
click at [530, 235] on div "Resolved" at bounding box center [540, 244] width 195 height 26
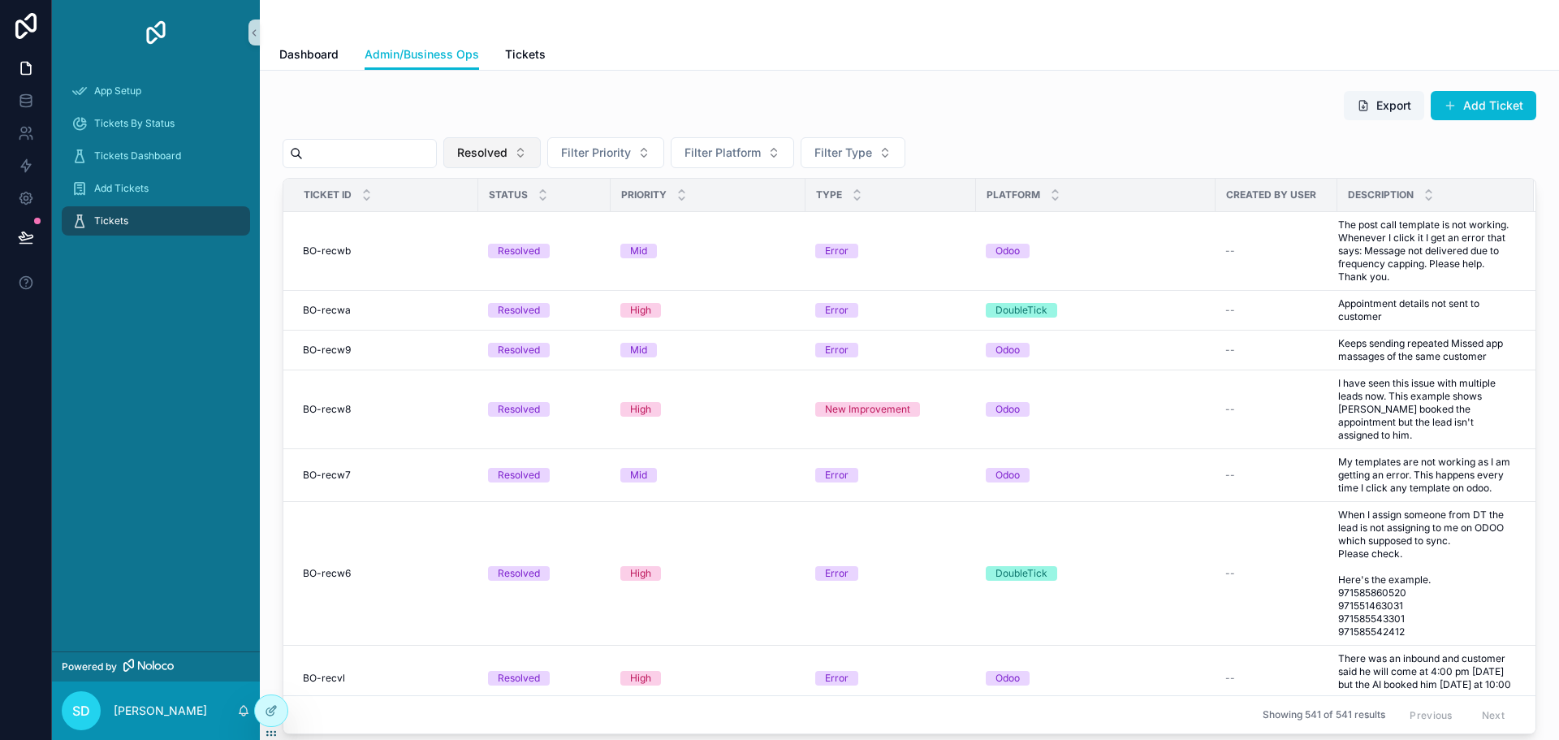
click at [507, 151] on span "Resolved" at bounding box center [482, 153] width 50 height 16
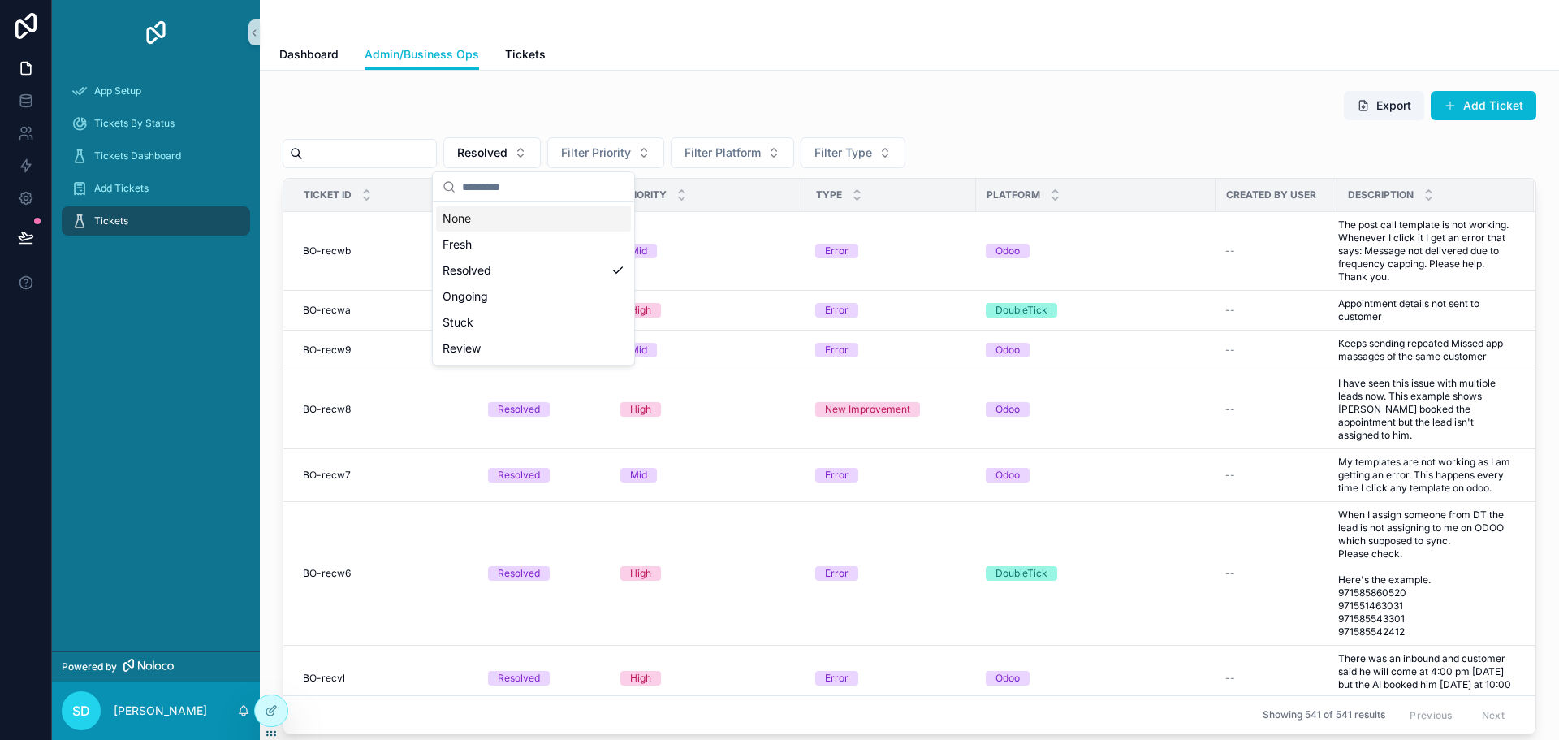
click at [538, 224] on div "None" at bounding box center [533, 218] width 195 height 26
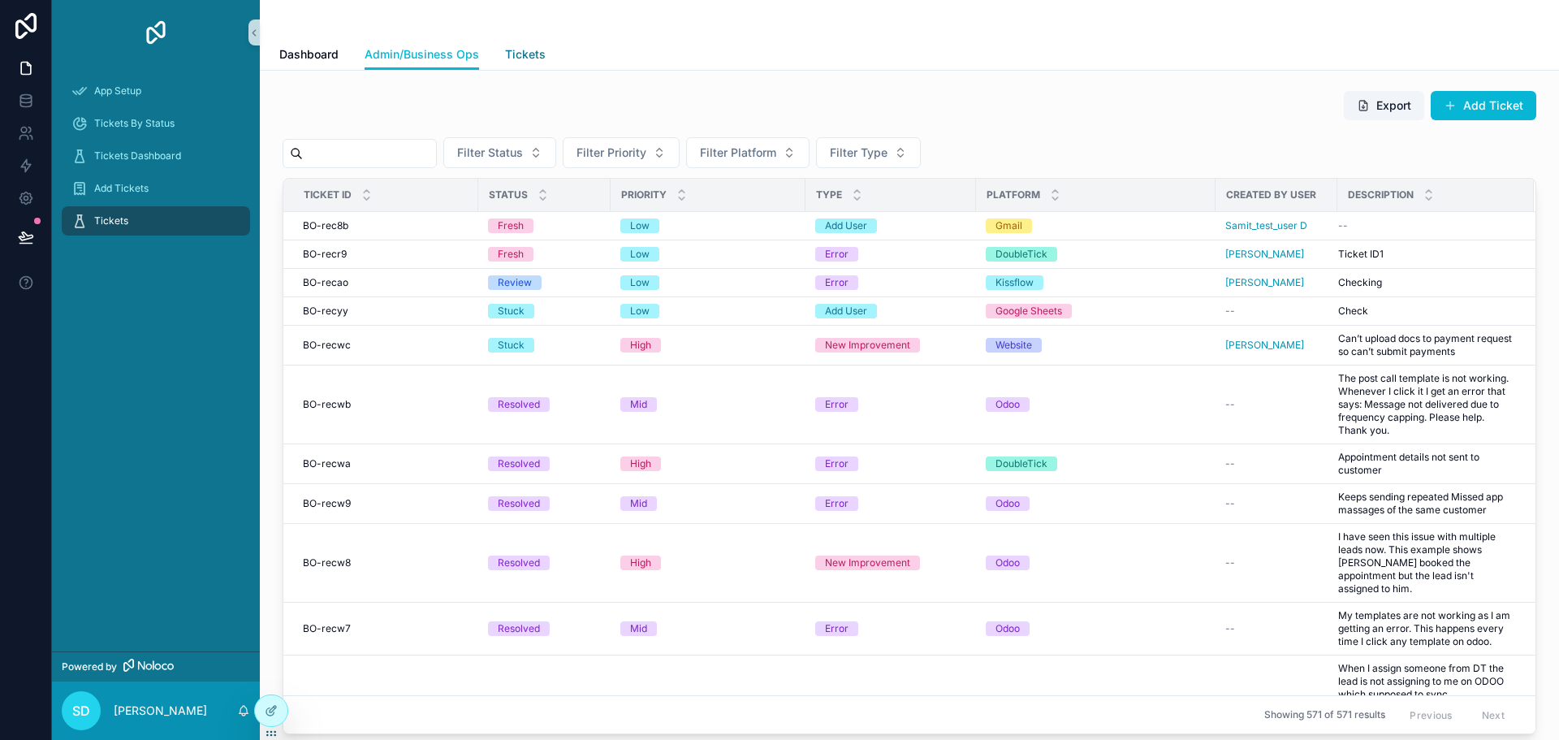
click at [533, 63] on link "Tickets" at bounding box center [525, 56] width 41 height 32
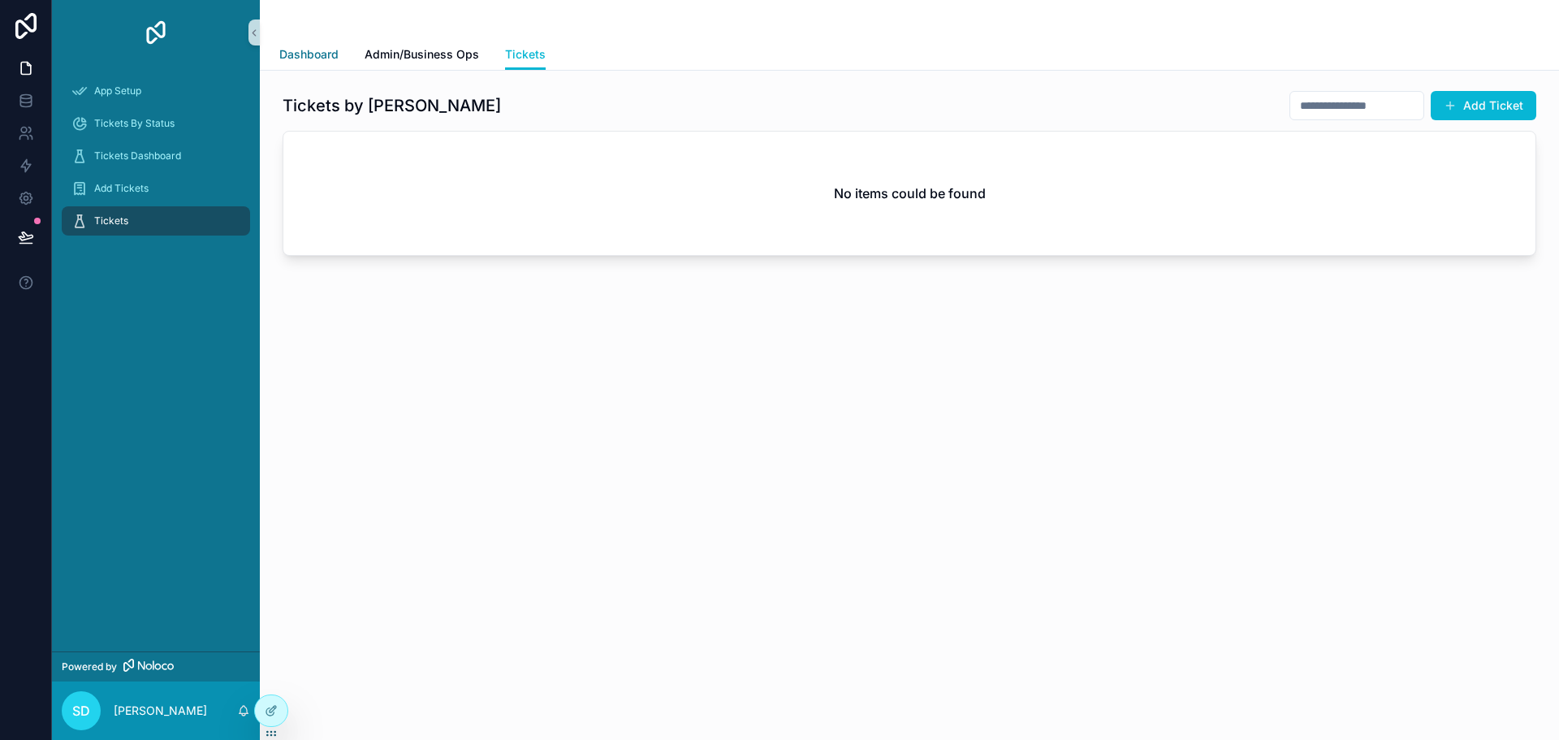
click at [311, 53] on span "Dashboard" at bounding box center [308, 54] width 59 height 16
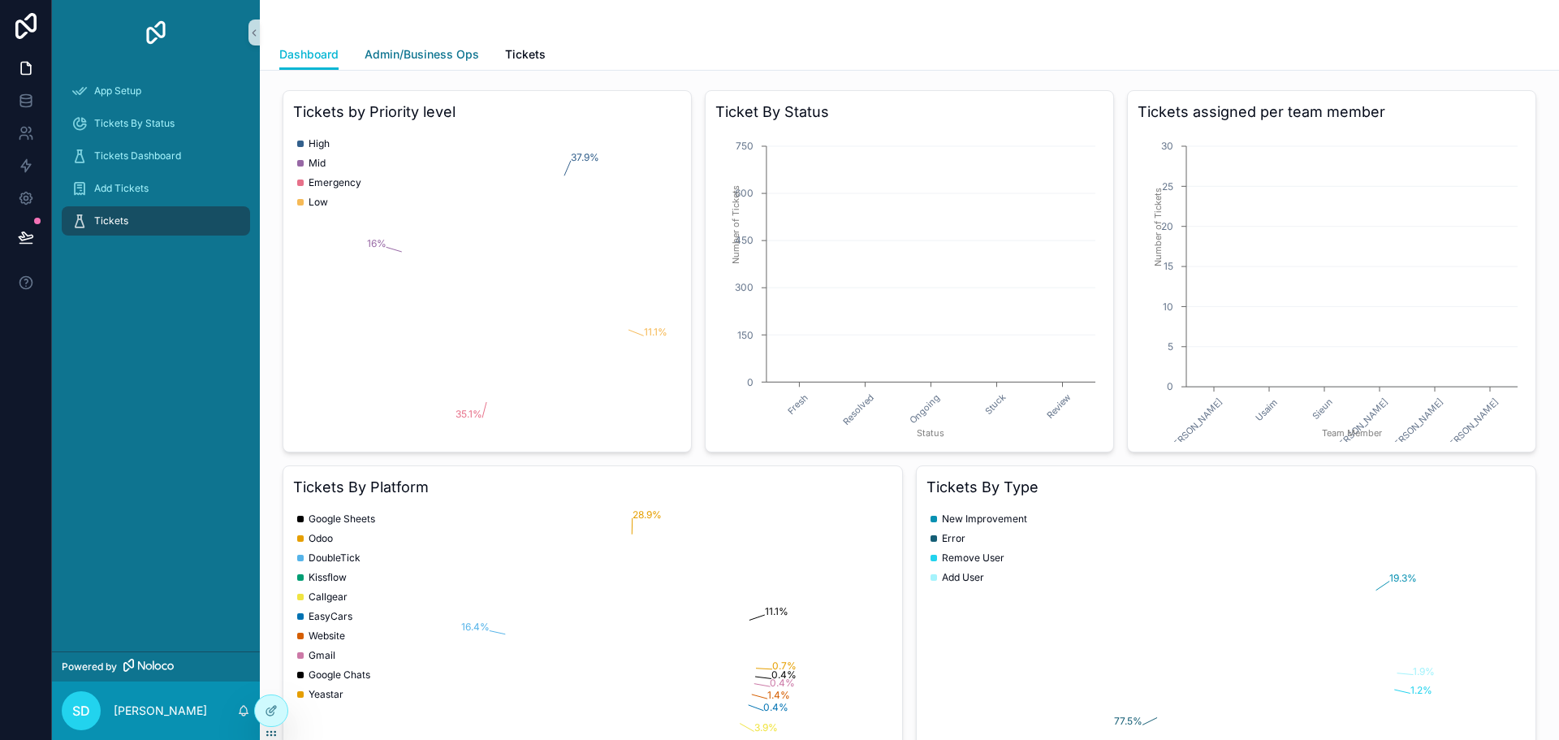
click at [415, 54] on span "Admin/Business Ops" at bounding box center [422, 54] width 114 height 16
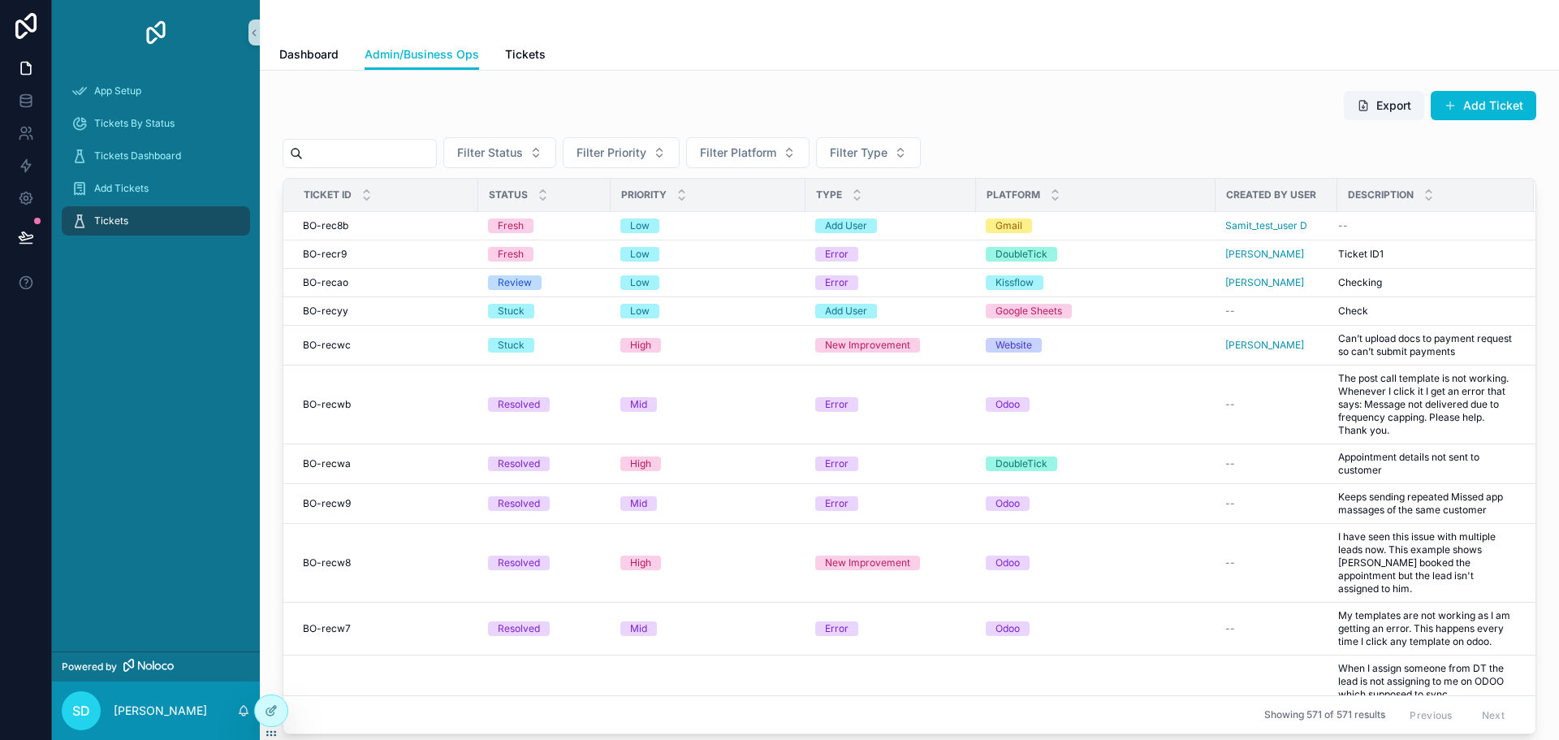
click at [876, 97] on div "Export Add Ticket" at bounding box center [909, 108] width 1253 height 37
click at [251, 35] on icon "scrollable content" at bounding box center [253, 33] width 11 height 12
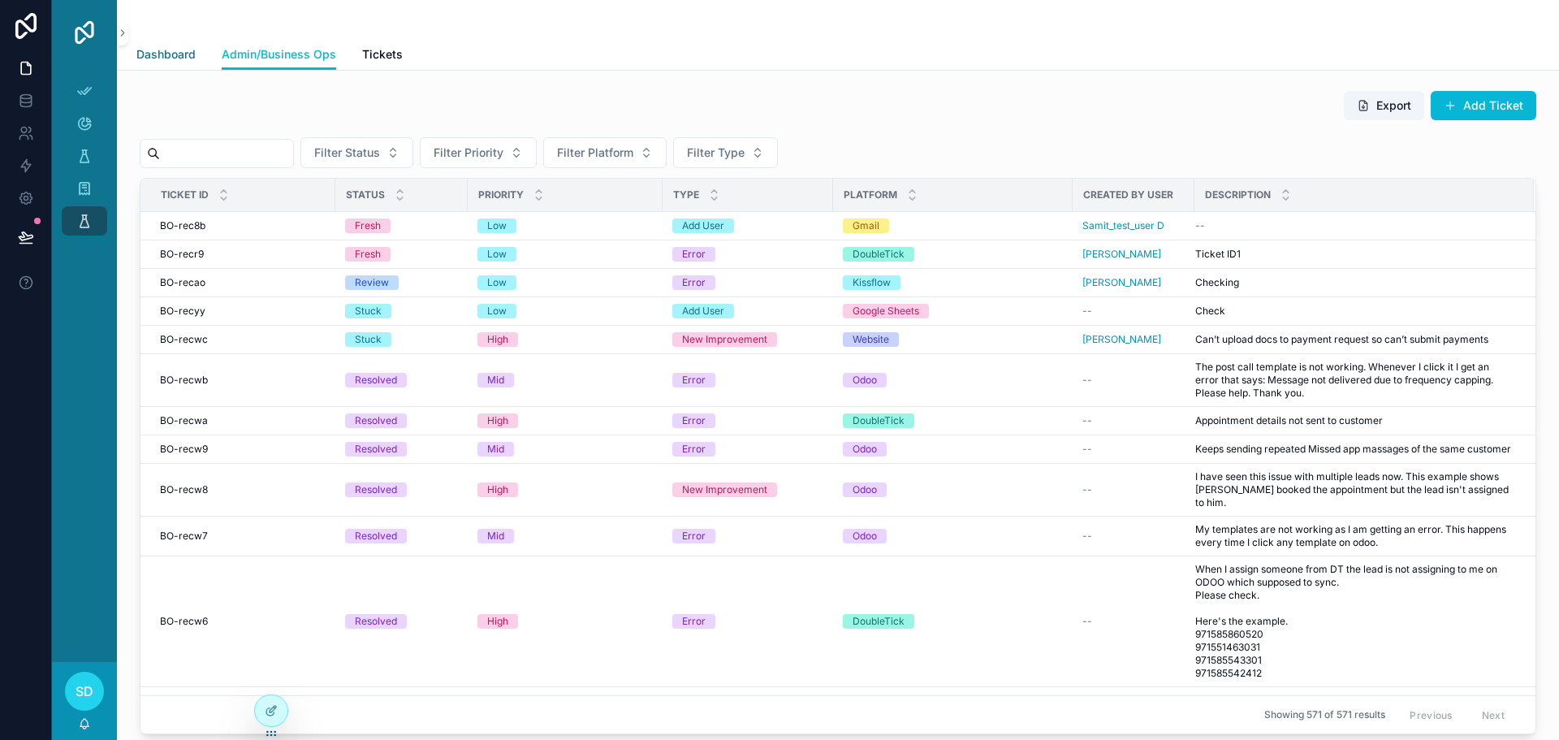
click at [175, 54] on span "Dashboard" at bounding box center [165, 54] width 59 height 16
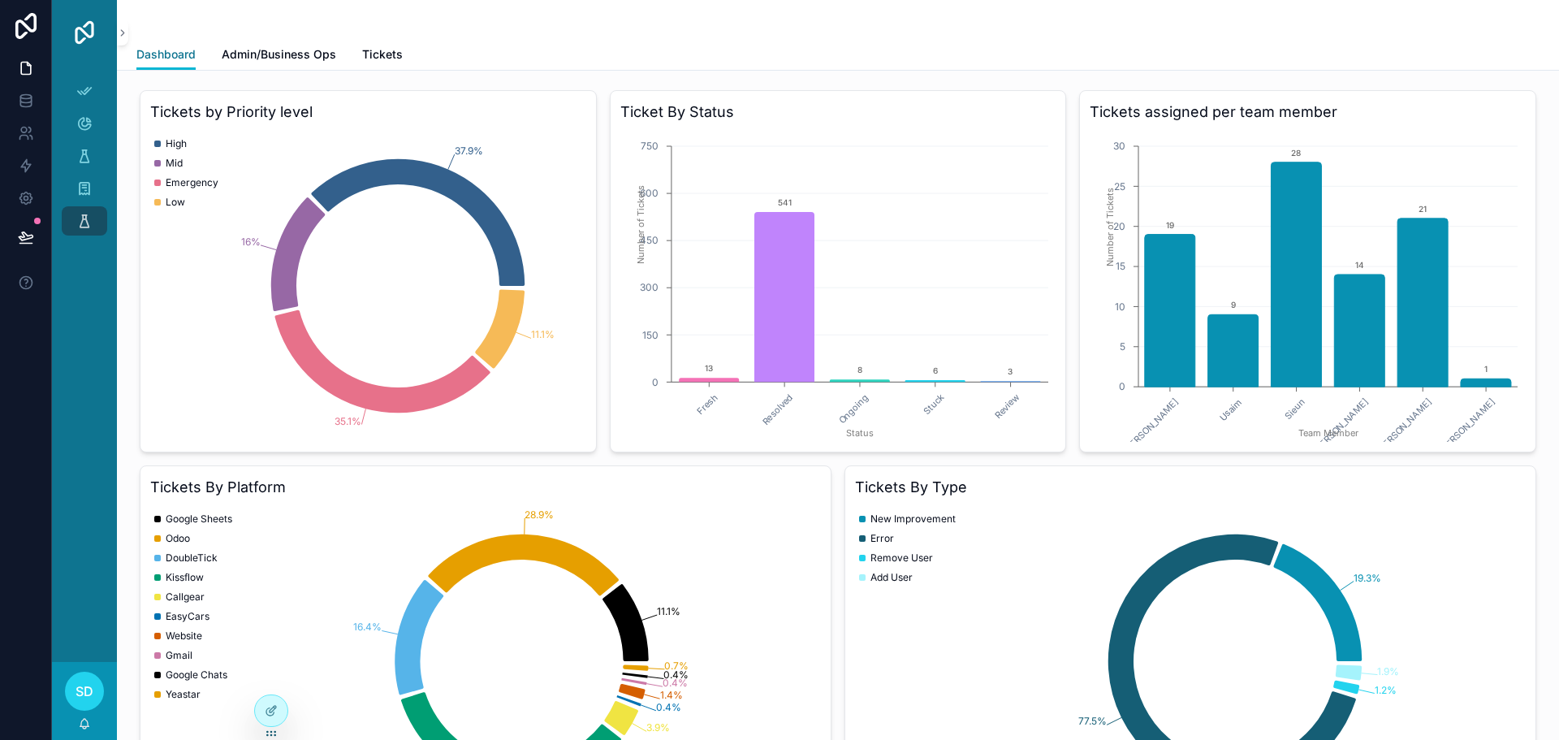
click at [161, 61] on span "Dashboard" at bounding box center [165, 54] width 59 height 16
click at [274, 708] on icon at bounding box center [271, 710] width 13 height 13
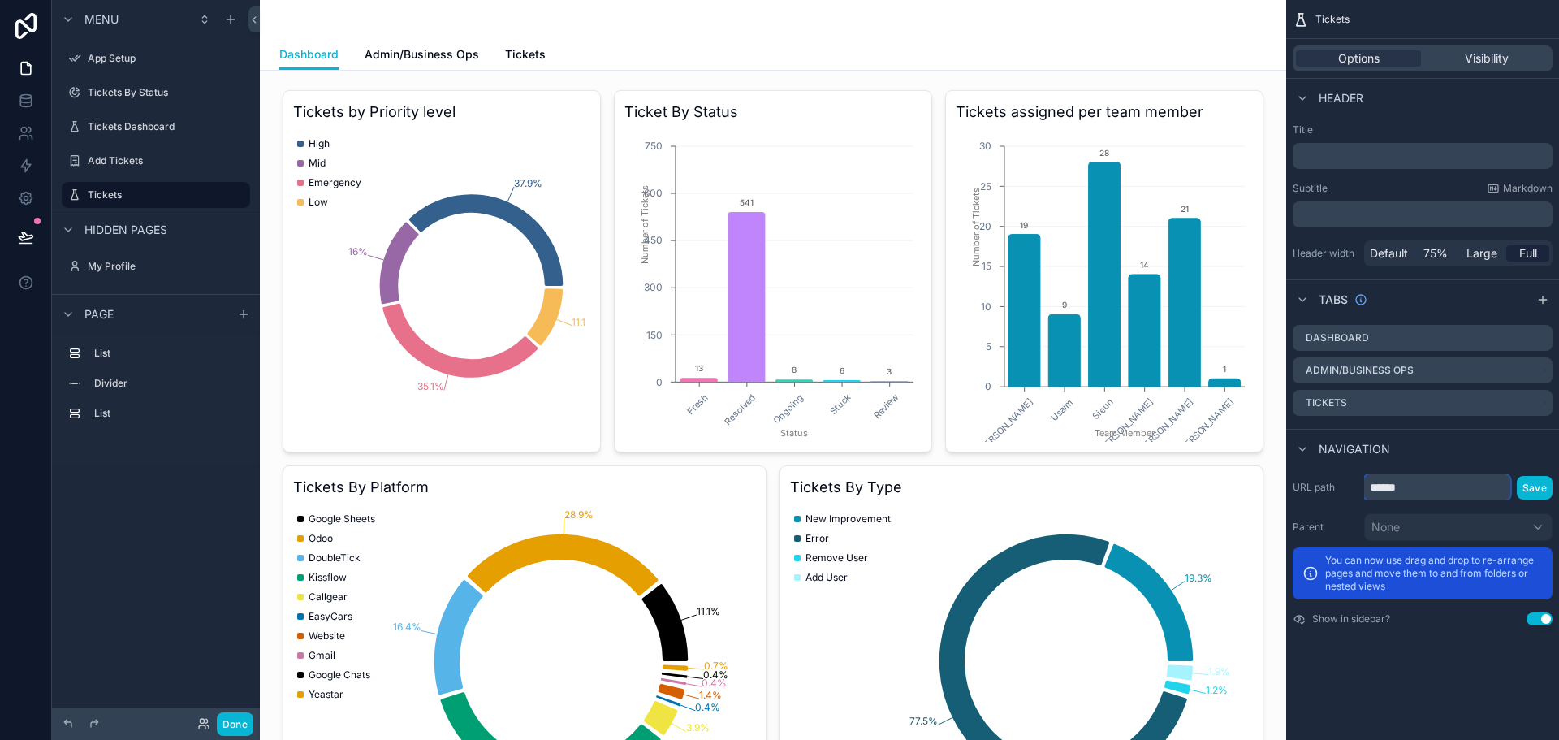
drag, startPoint x: 1424, startPoint y: 490, endPoint x: 1362, endPoint y: 488, distance: 61.7
click at [1362, 488] on div "URL path ****** Save" at bounding box center [1422, 487] width 260 height 26
type input "*******"
click at [1530, 485] on button "Save" at bounding box center [1535, 488] width 36 height 24
click at [230, 726] on button "Done" at bounding box center [235, 724] width 37 height 24
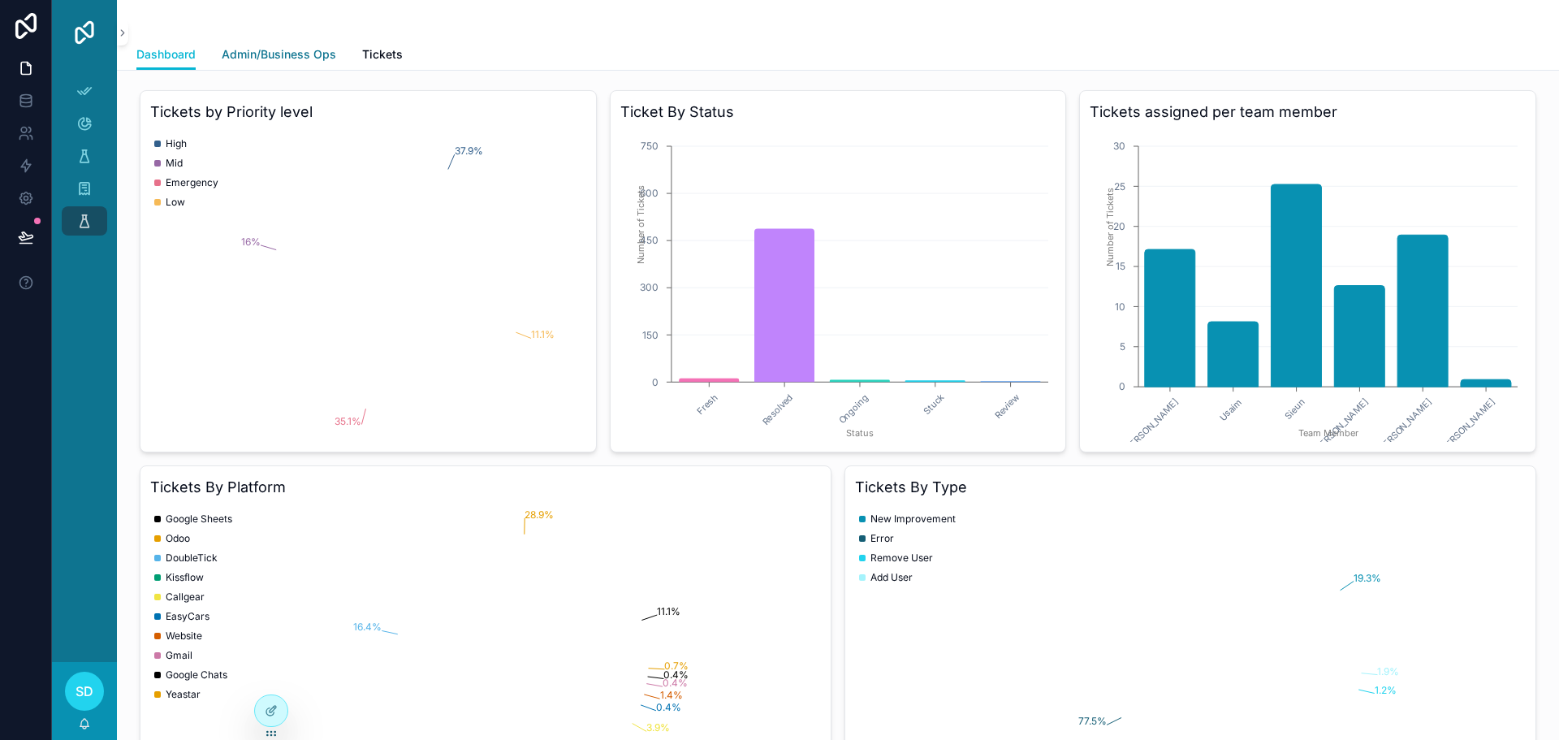
click at [244, 64] on link "Admin/Business Ops" at bounding box center [279, 56] width 114 height 32
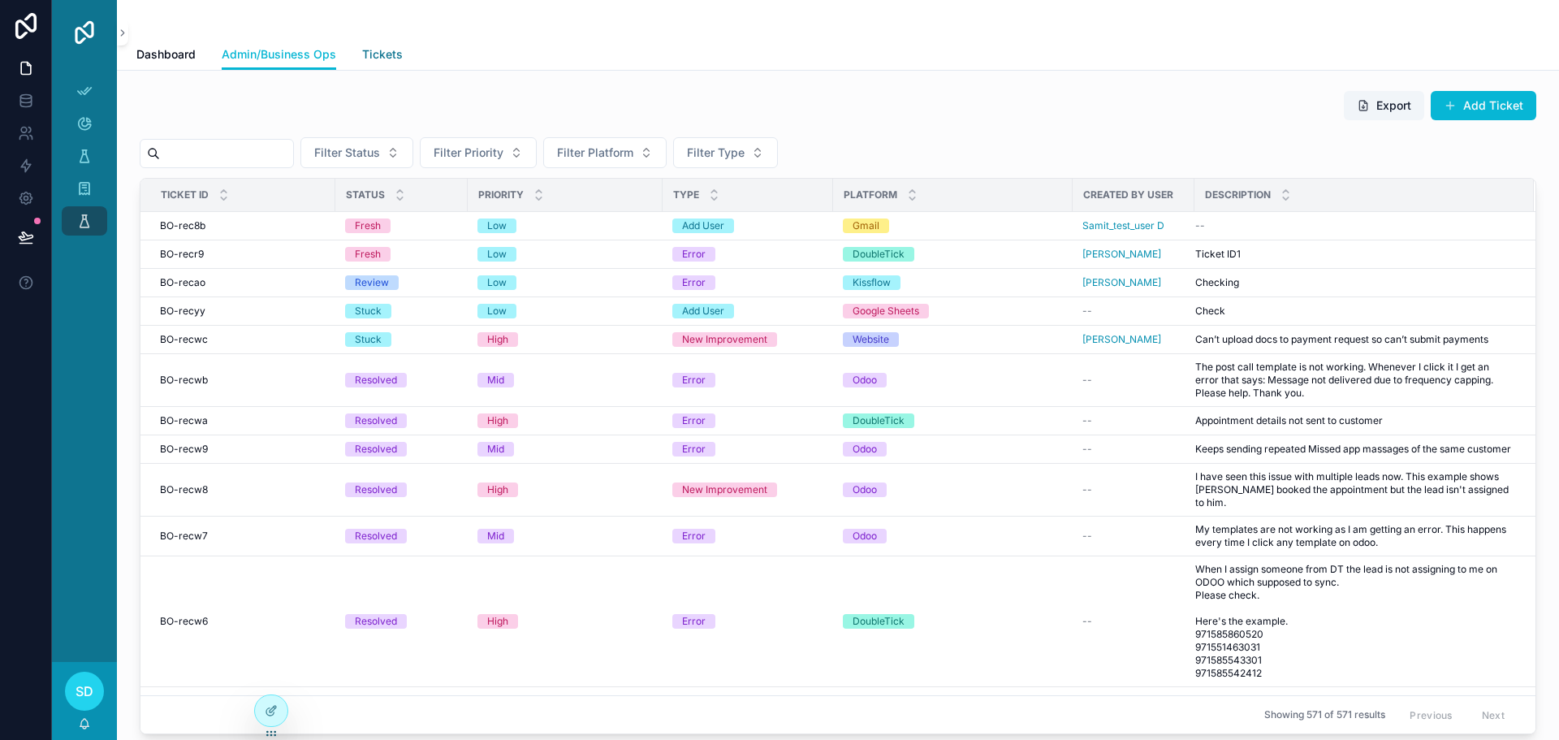
click at [394, 56] on span "Tickets" at bounding box center [382, 54] width 41 height 16
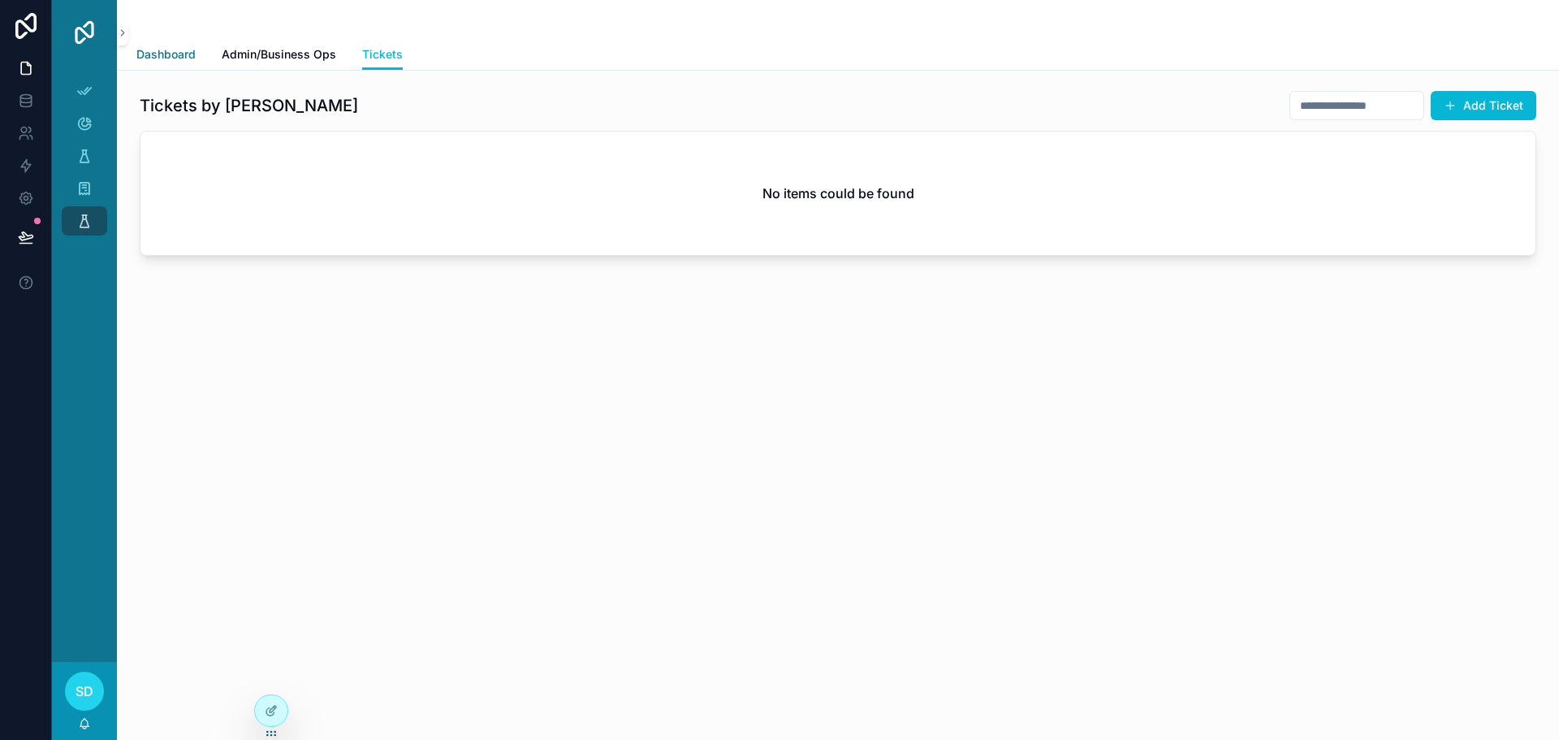
click at [160, 59] on span "Dashboard" at bounding box center [165, 54] width 59 height 16
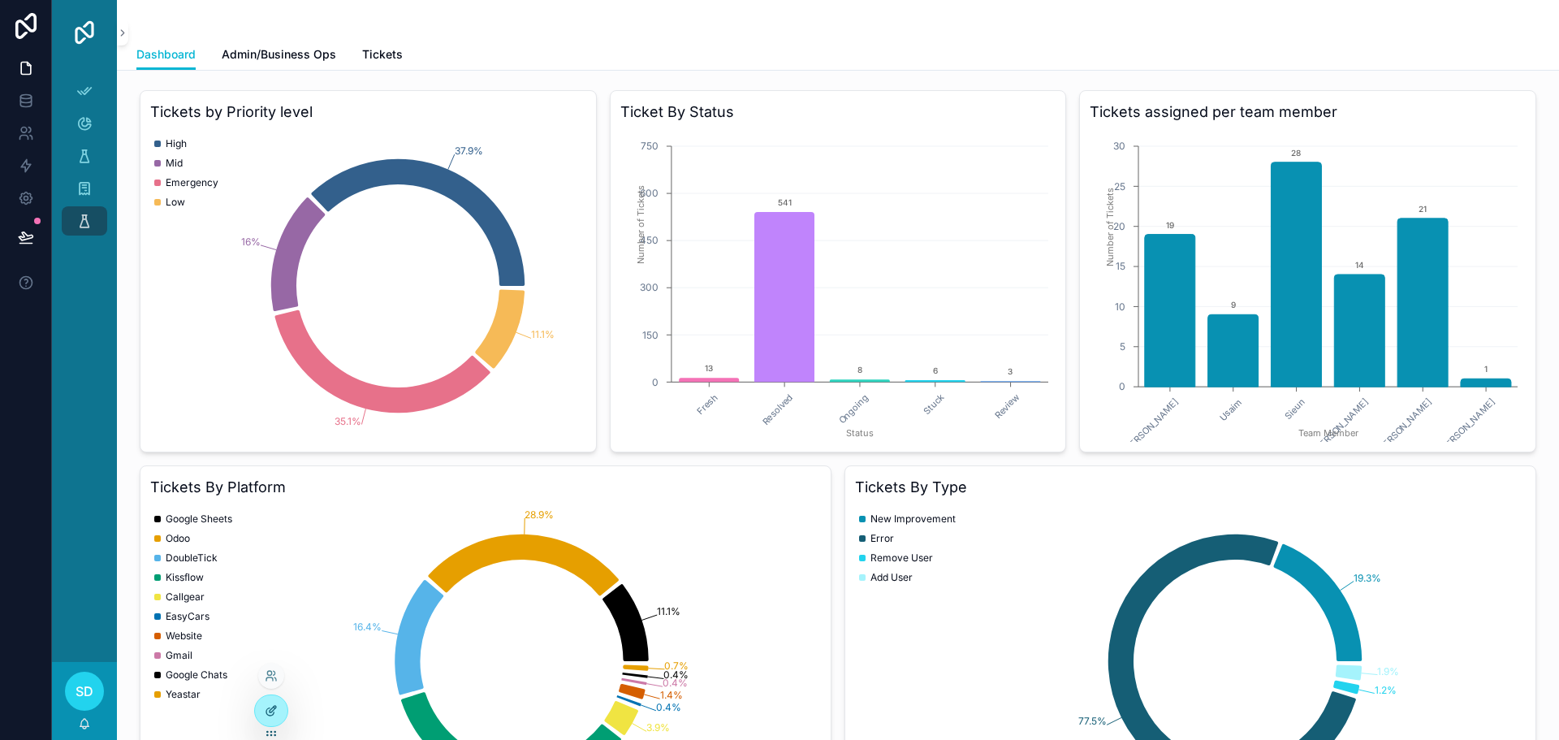
click at [274, 703] on div at bounding box center [271, 710] width 32 height 31
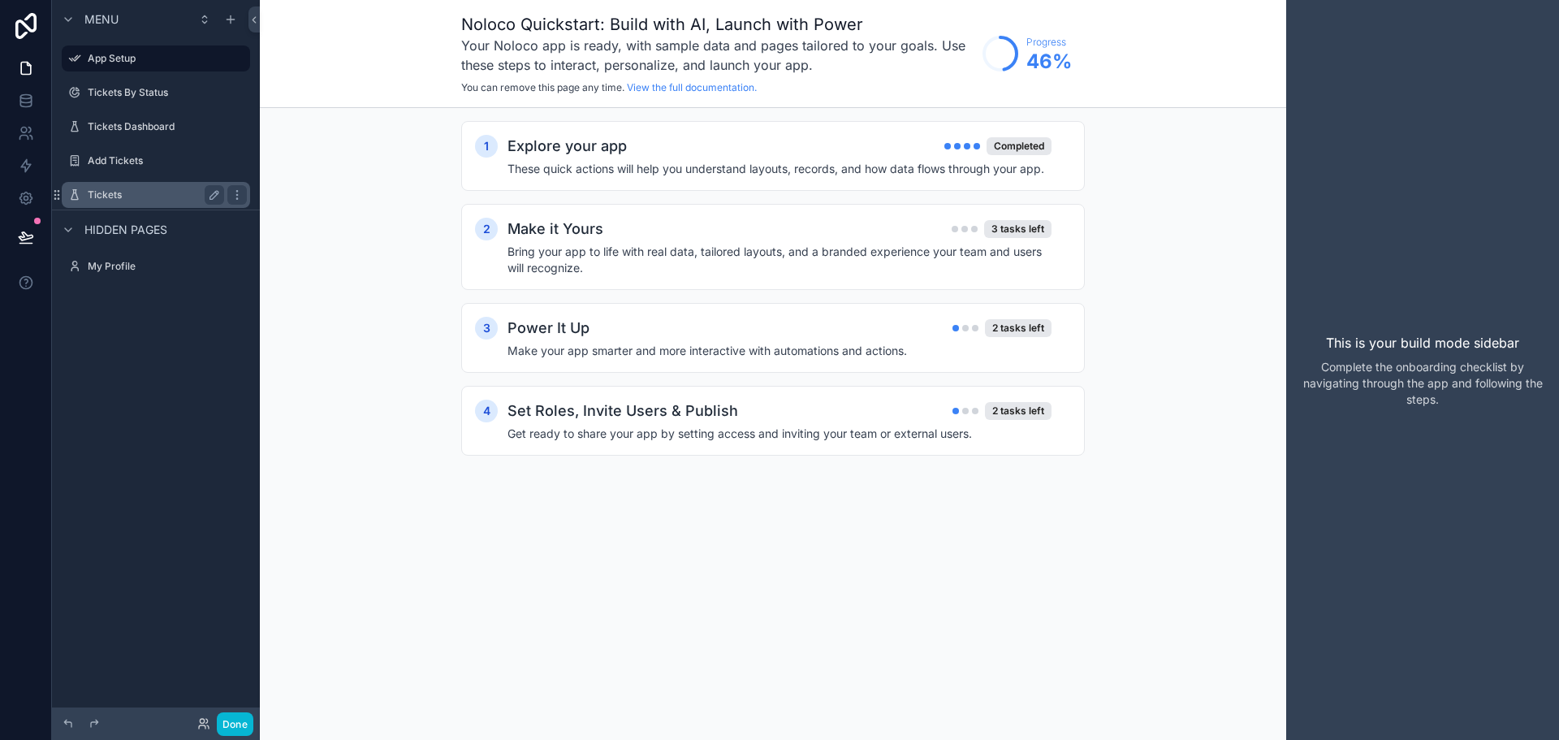
click at [119, 196] on label "Tickets" at bounding box center [153, 194] width 130 height 13
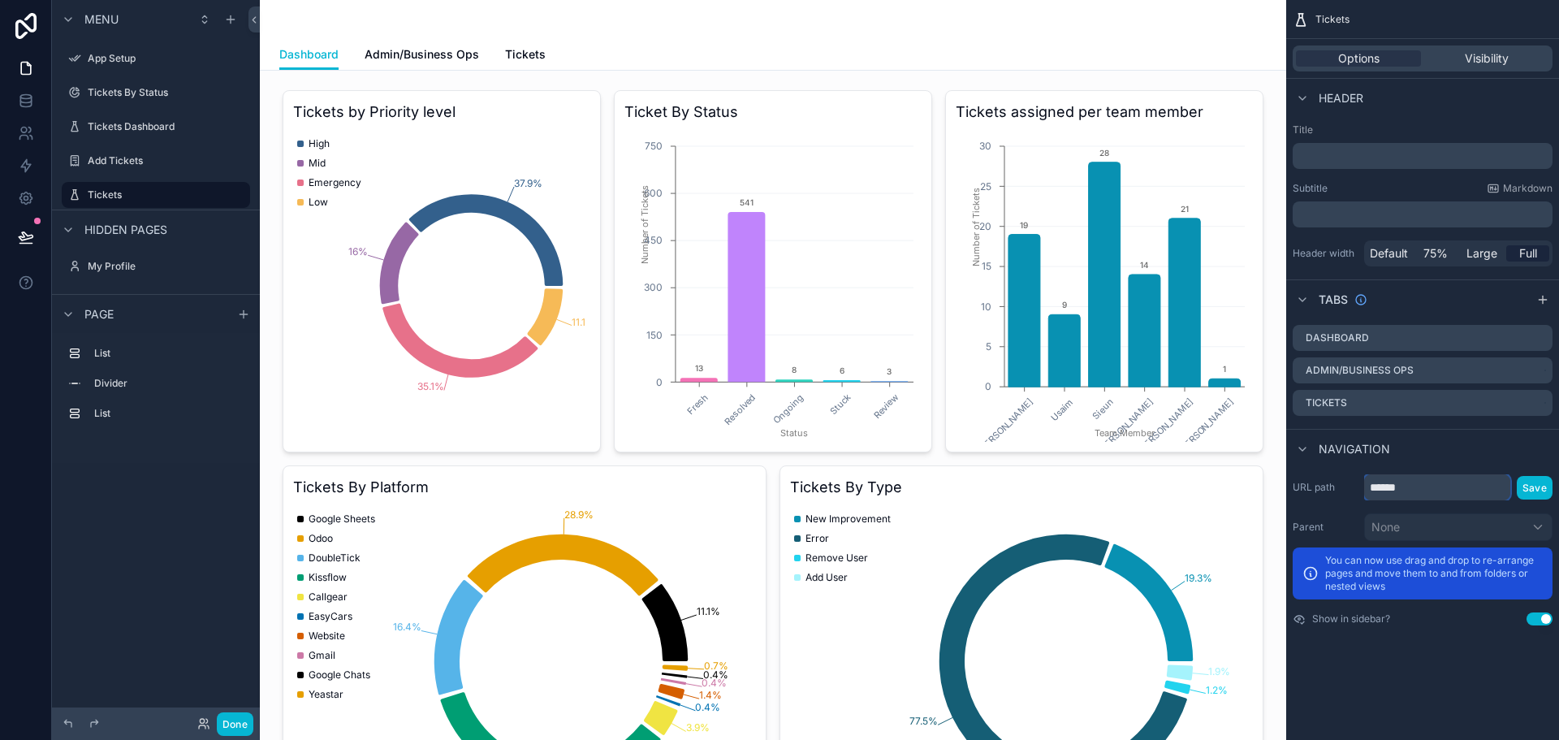
drag, startPoint x: 1415, startPoint y: 488, endPoint x: 1356, endPoint y: 497, distance: 59.9
click at [1356, 497] on div "URL path ****** Save" at bounding box center [1422, 487] width 260 height 26
type input "******"
click at [1532, 490] on button "Save" at bounding box center [1535, 488] width 36 height 24
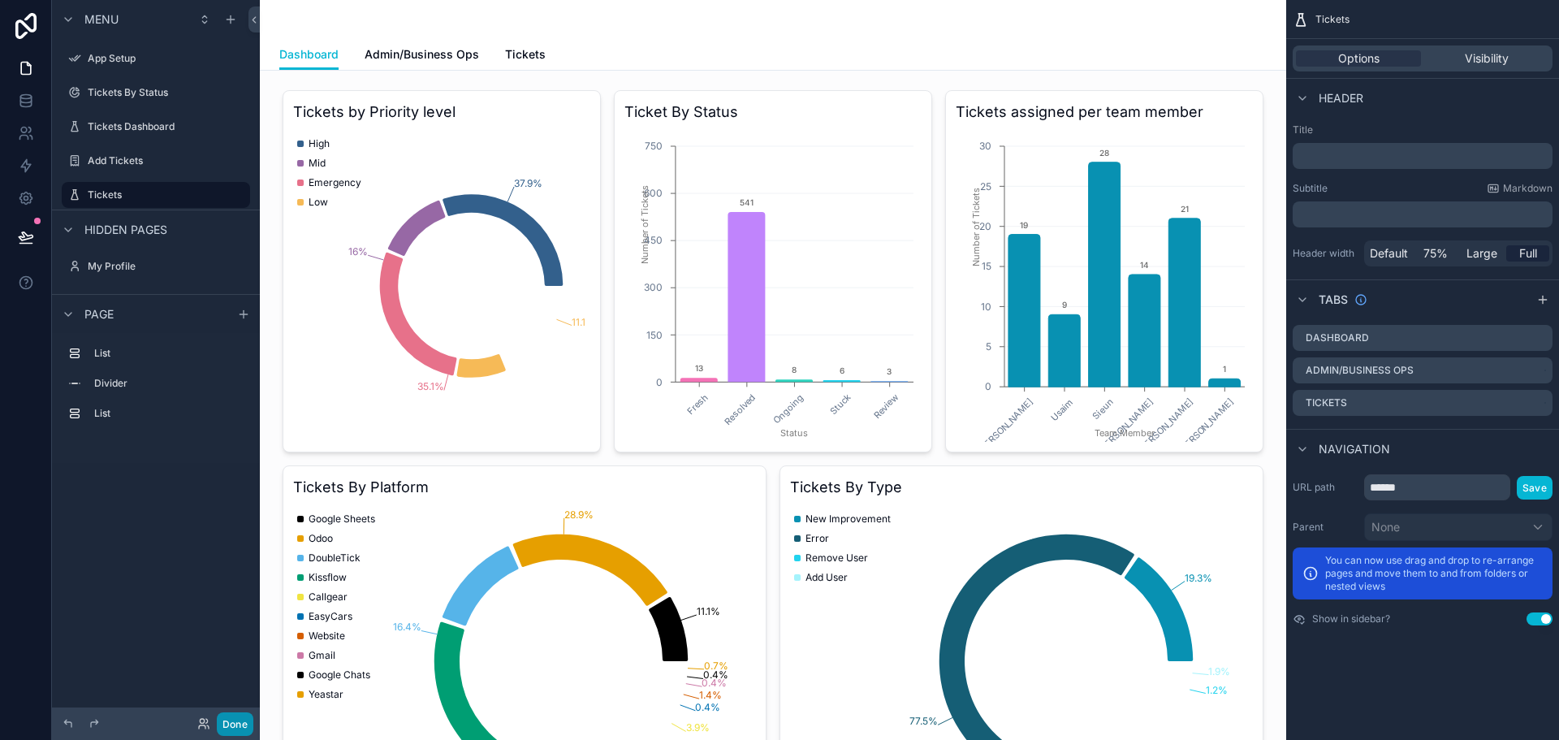
click at [243, 718] on button "Done" at bounding box center [235, 724] width 37 height 24
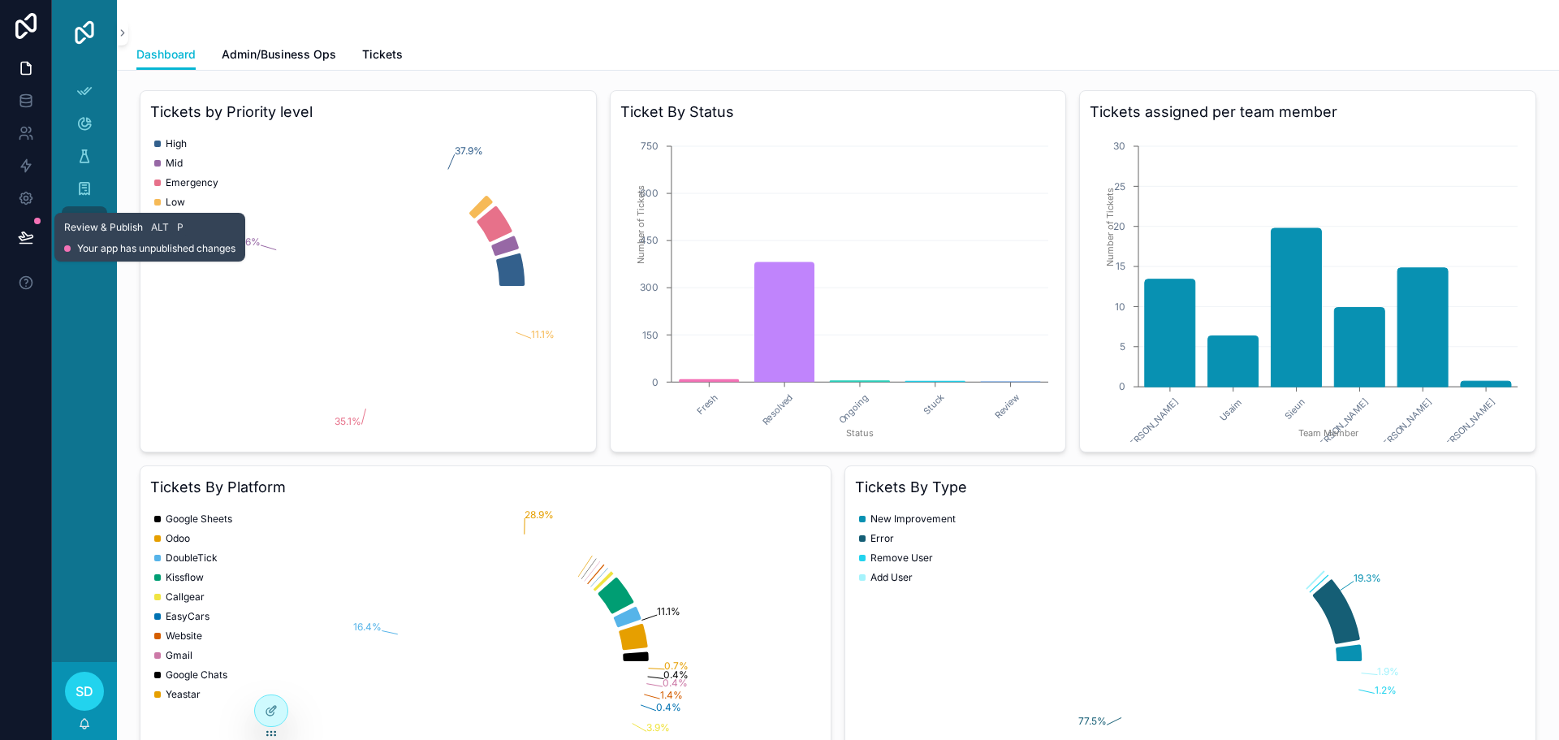
click at [18, 234] on icon at bounding box center [26, 237] width 16 height 16
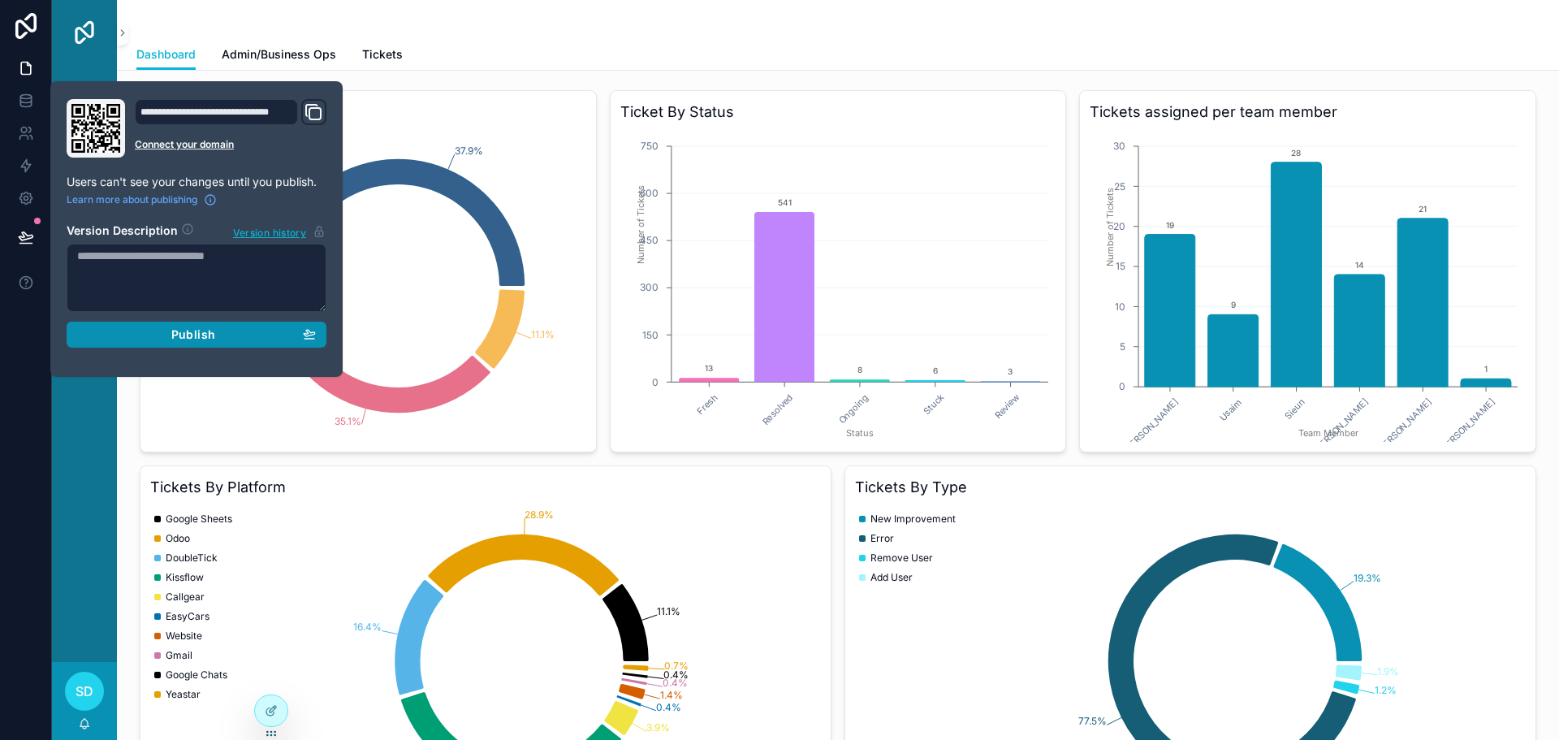
click at [205, 336] on span "Publish" at bounding box center [193, 334] width 44 height 15
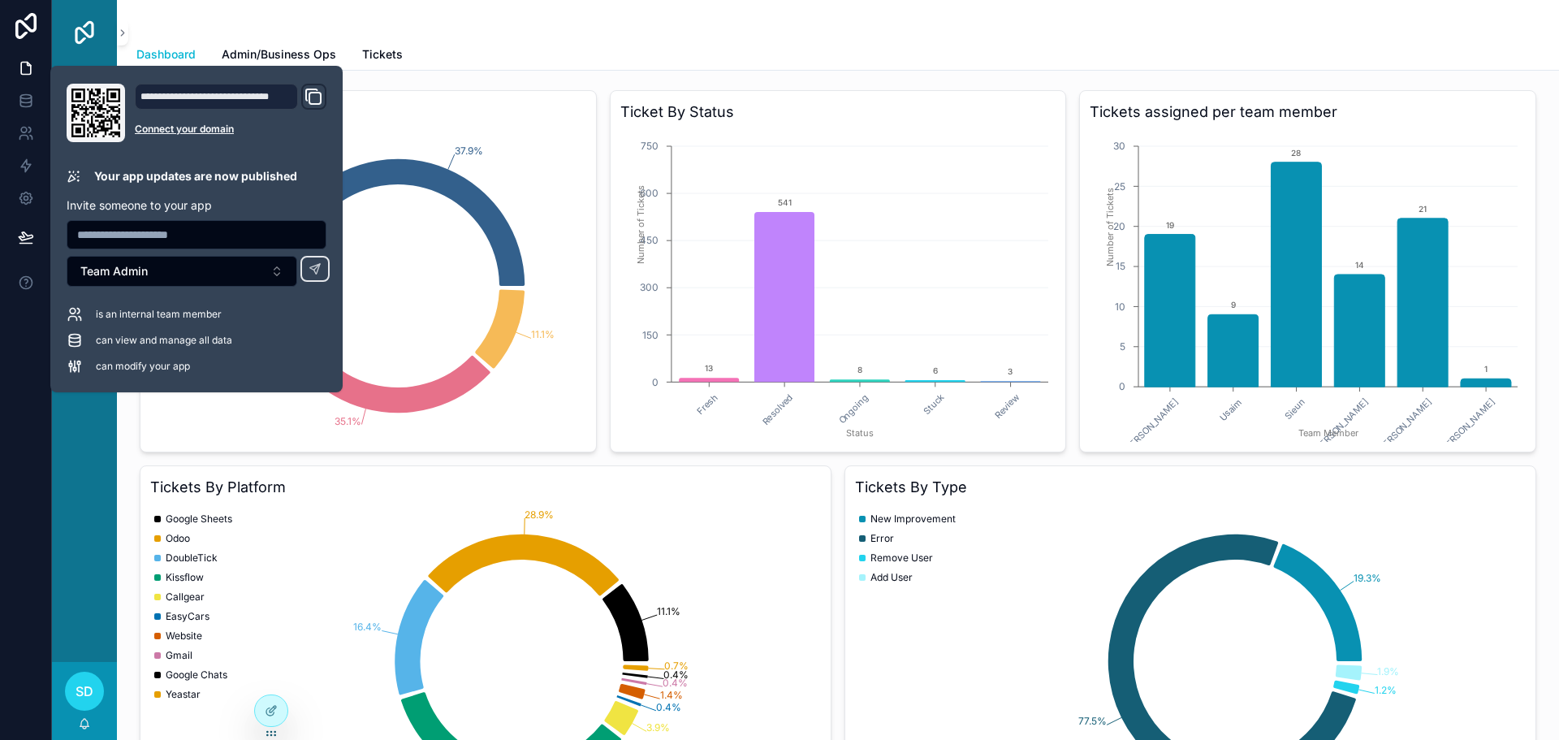
drag, startPoint x: 527, startPoint y: 41, endPoint x: 526, endPoint y: 50, distance: 9.8
click at [527, 48] on div "Dashboard Admin/Business Ops Tickets" at bounding box center [837, 54] width 1403 height 31
click at [526, 50] on div "Dashboard Admin/Business Ops Tickets" at bounding box center [837, 54] width 1403 height 31
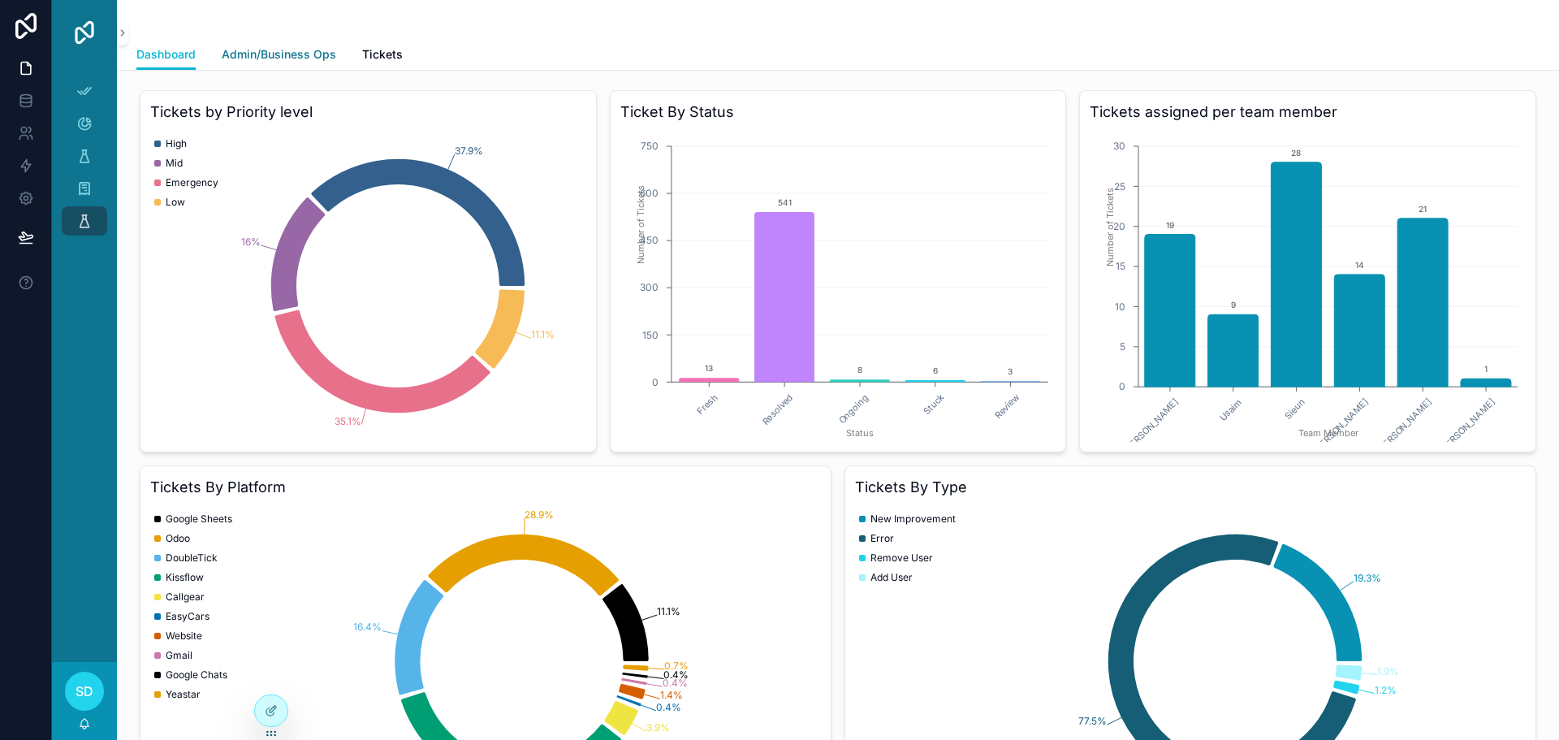
drag, startPoint x: 273, startPoint y: 52, endPoint x: 286, endPoint y: 58, distance: 14.2
click at [273, 52] on span "Admin/Business Ops" at bounding box center [279, 54] width 114 height 16
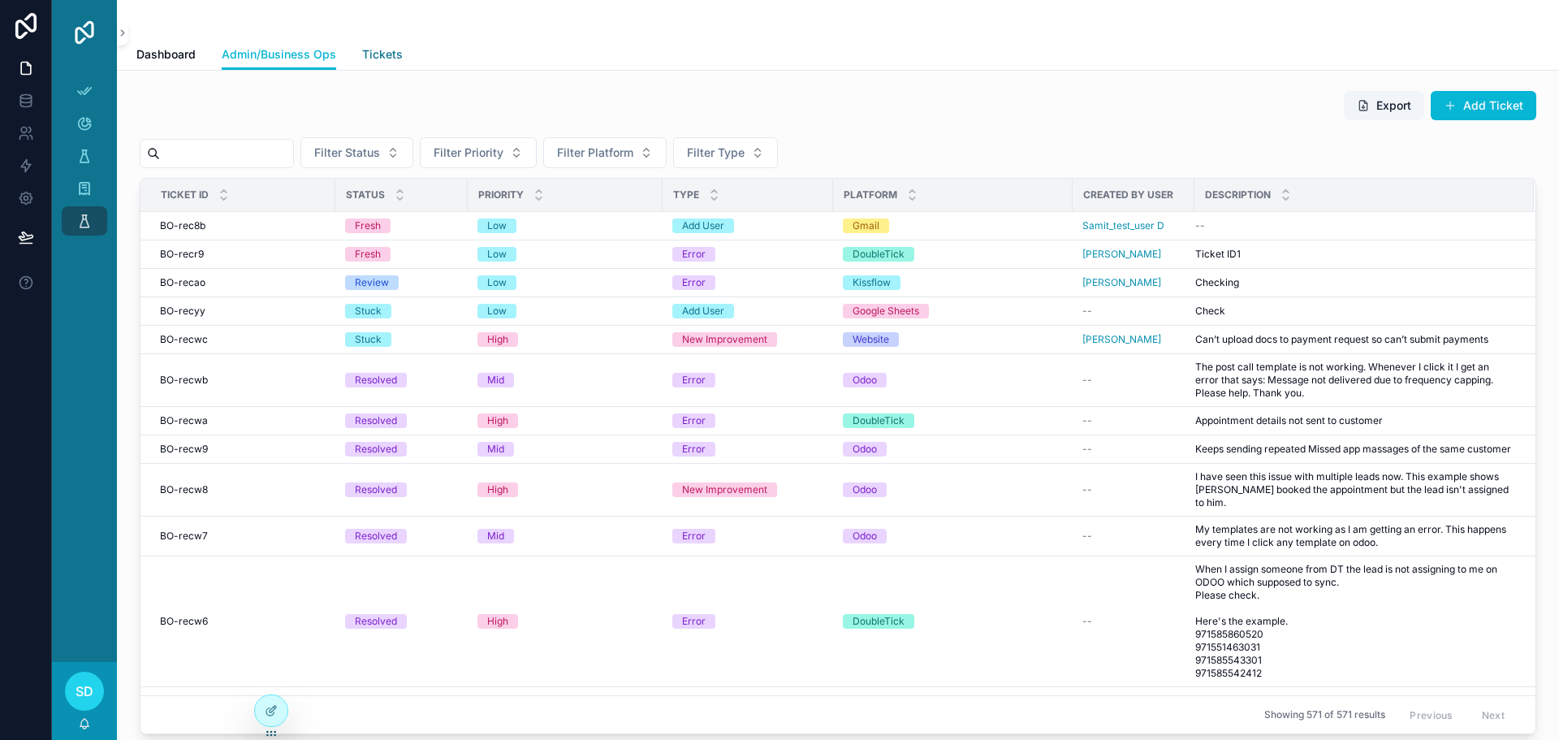
click at [386, 54] on span "Tickets" at bounding box center [382, 54] width 41 height 16
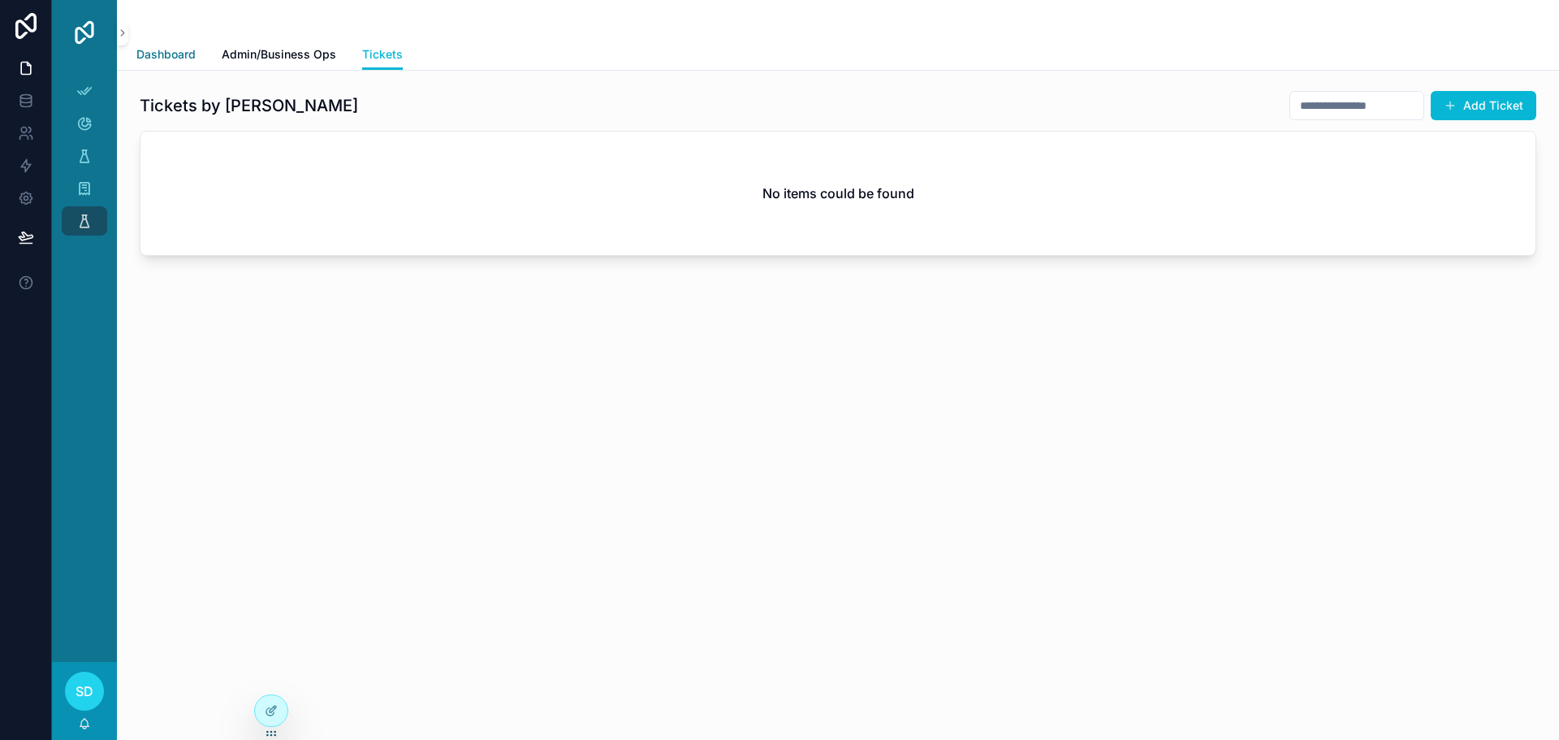
click at [173, 58] on span "Dashboard" at bounding box center [165, 54] width 59 height 16
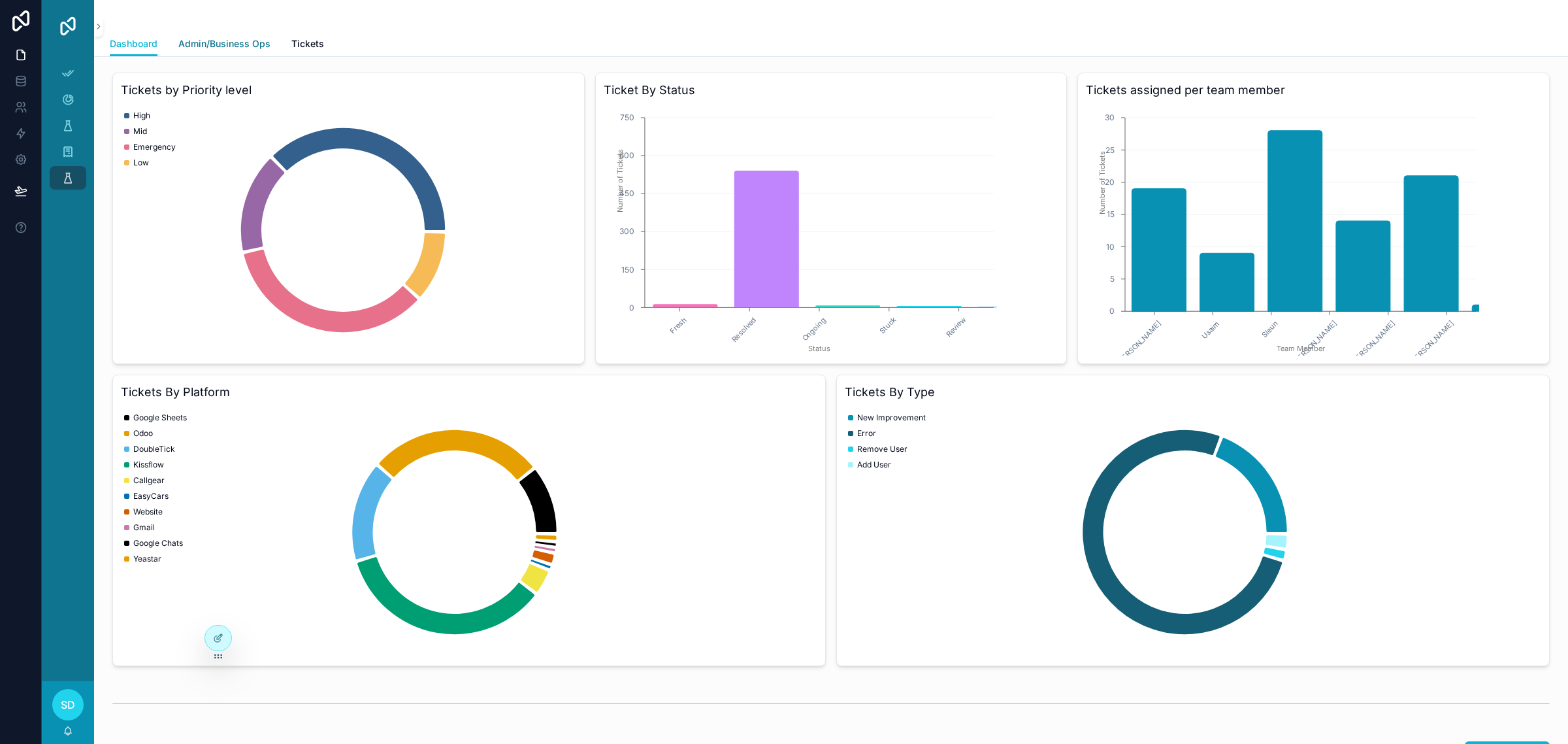
click at [208, 43] on span "Admin/Business Ops" at bounding box center [225, 43] width 92 height 13
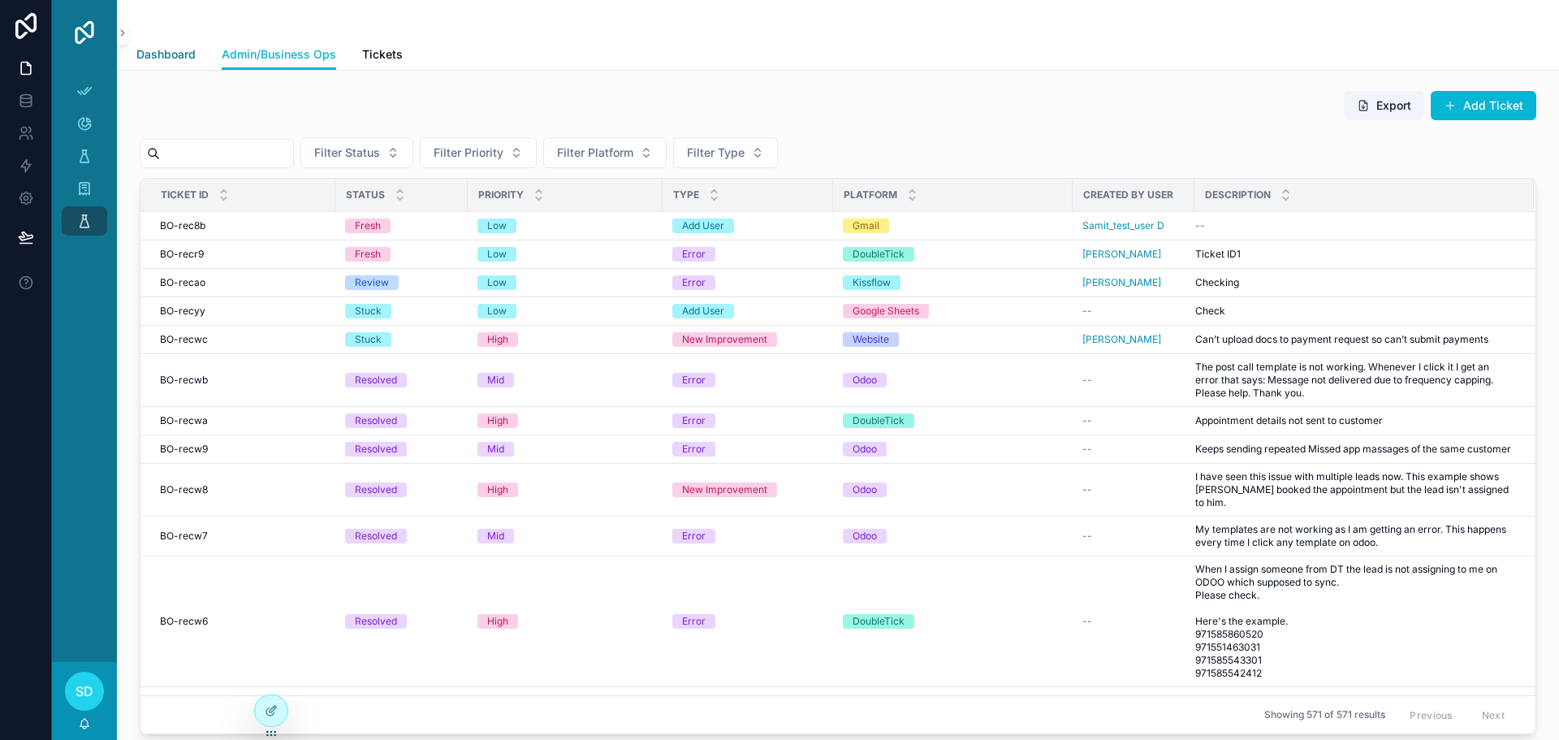
click at [155, 56] on span "Dashboard" at bounding box center [165, 54] width 59 height 16
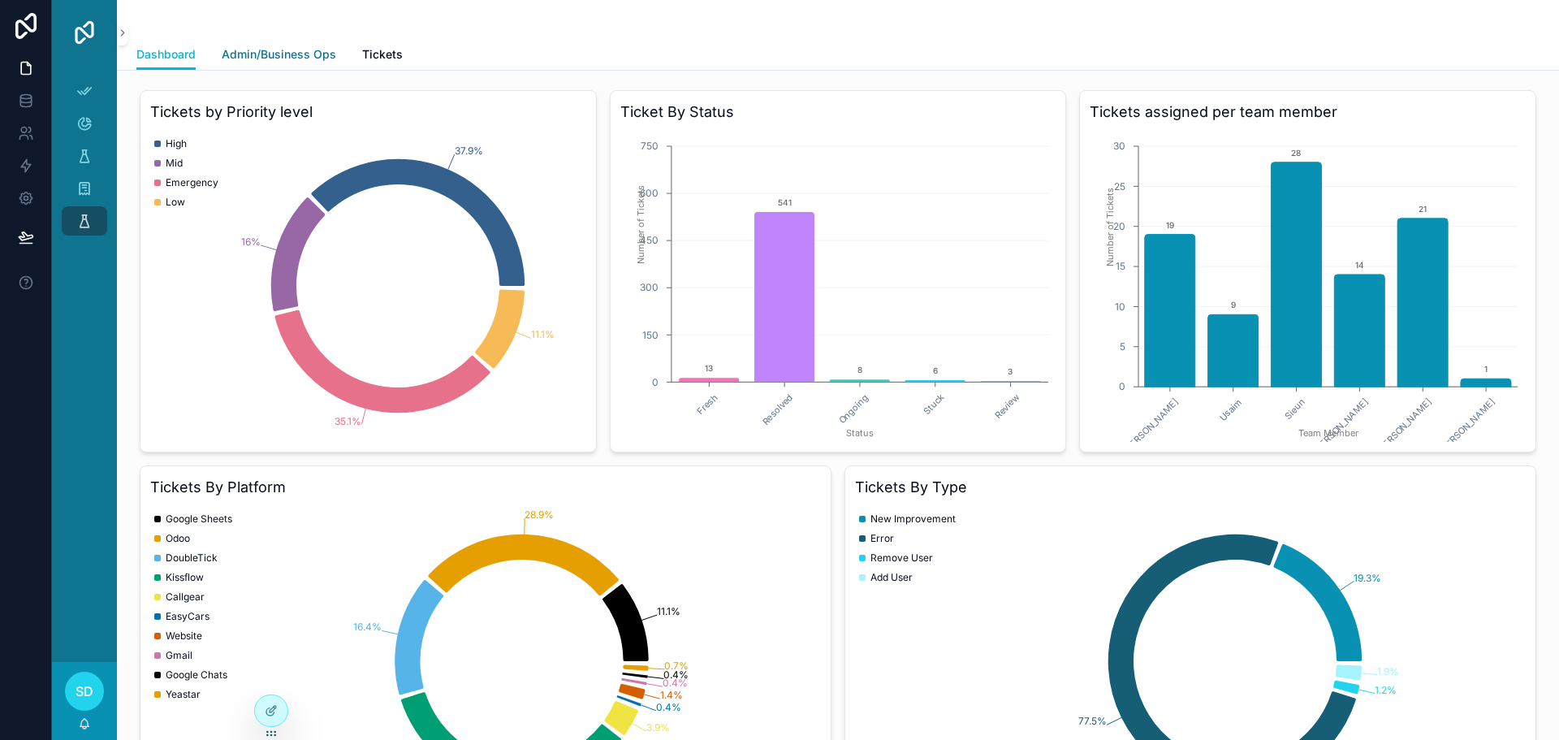
click at [292, 54] on span "Admin/Business Ops" at bounding box center [279, 54] width 114 height 16
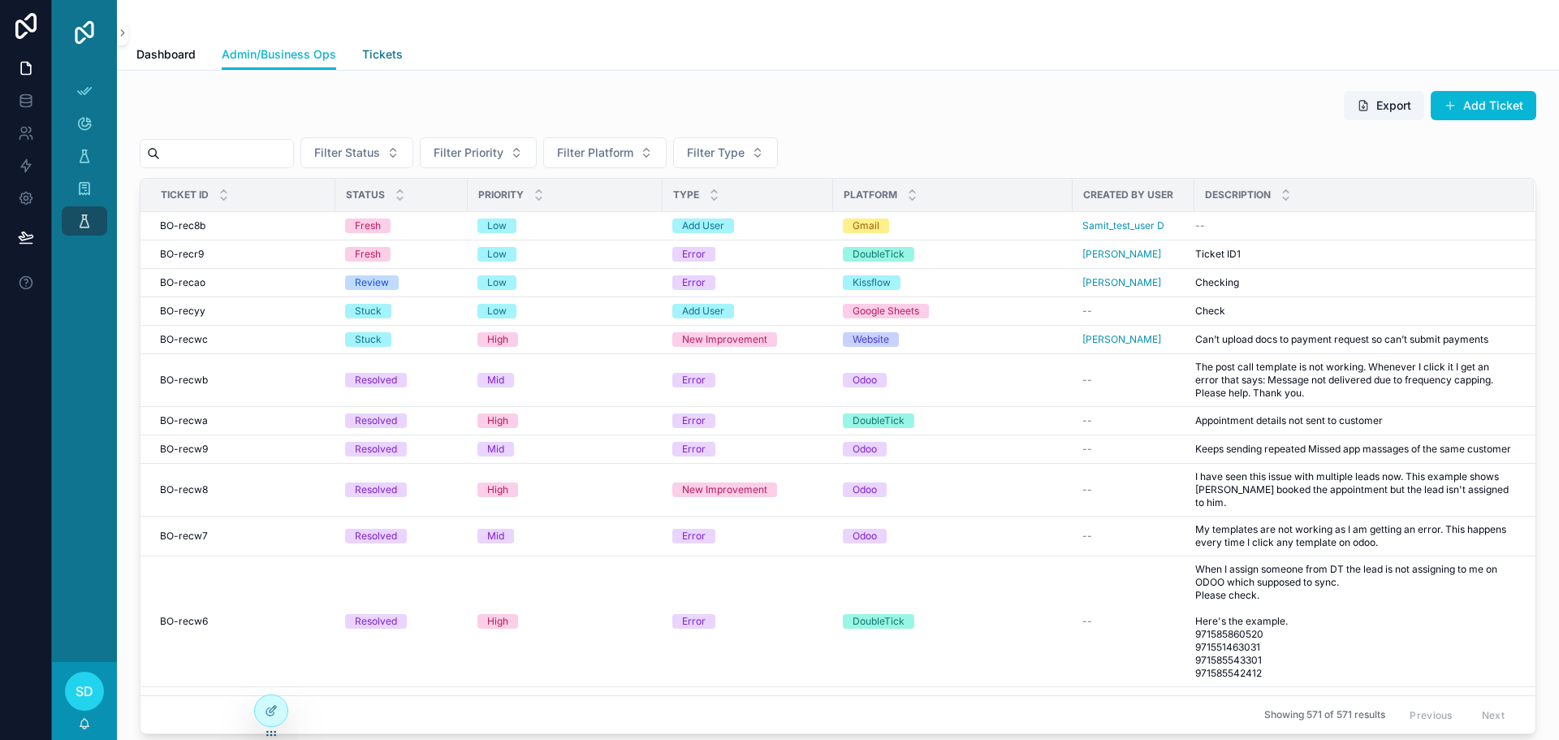
click at [384, 57] on span "Tickets" at bounding box center [382, 54] width 41 height 16
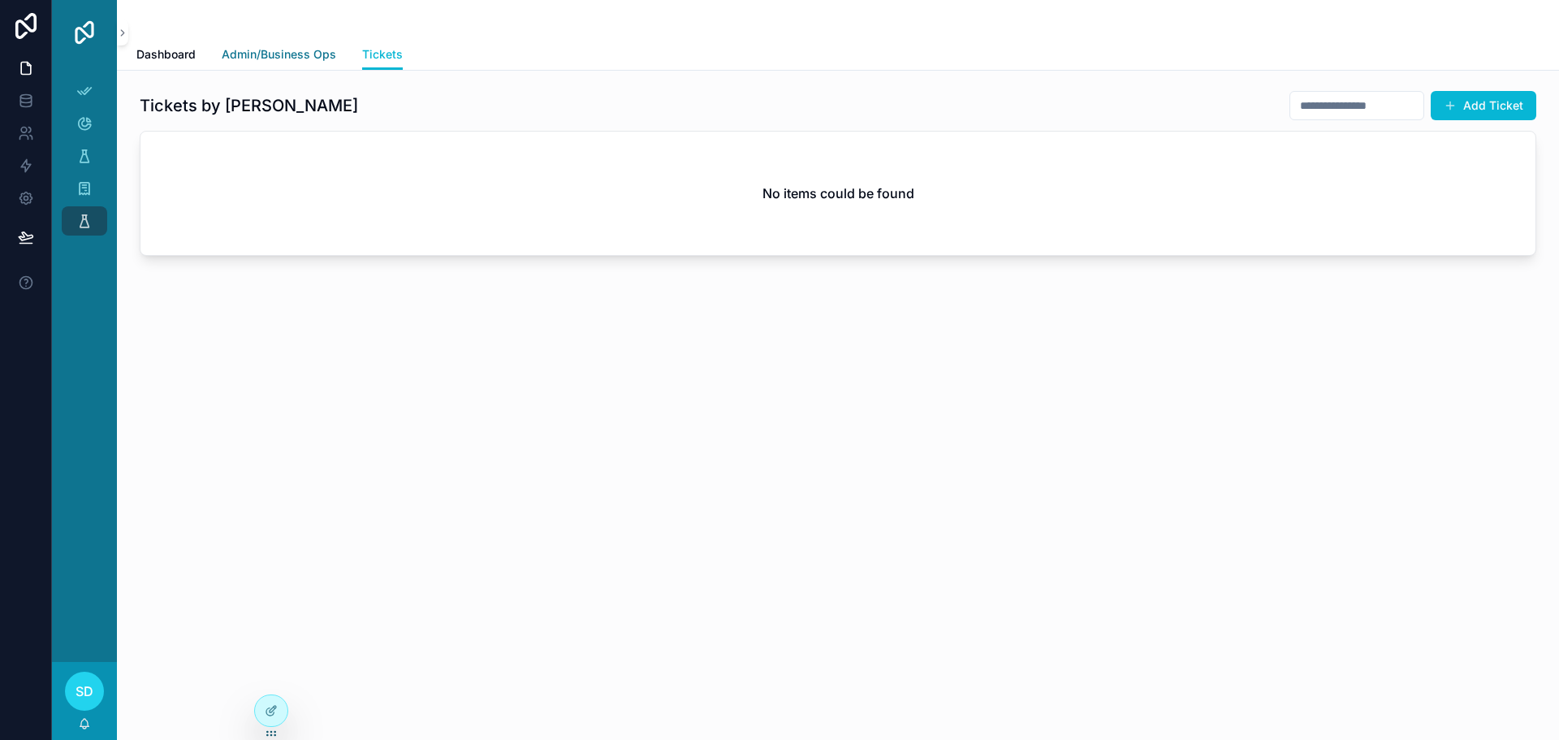
click at [296, 51] on span "Admin/Business Ops" at bounding box center [279, 54] width 114 height 16
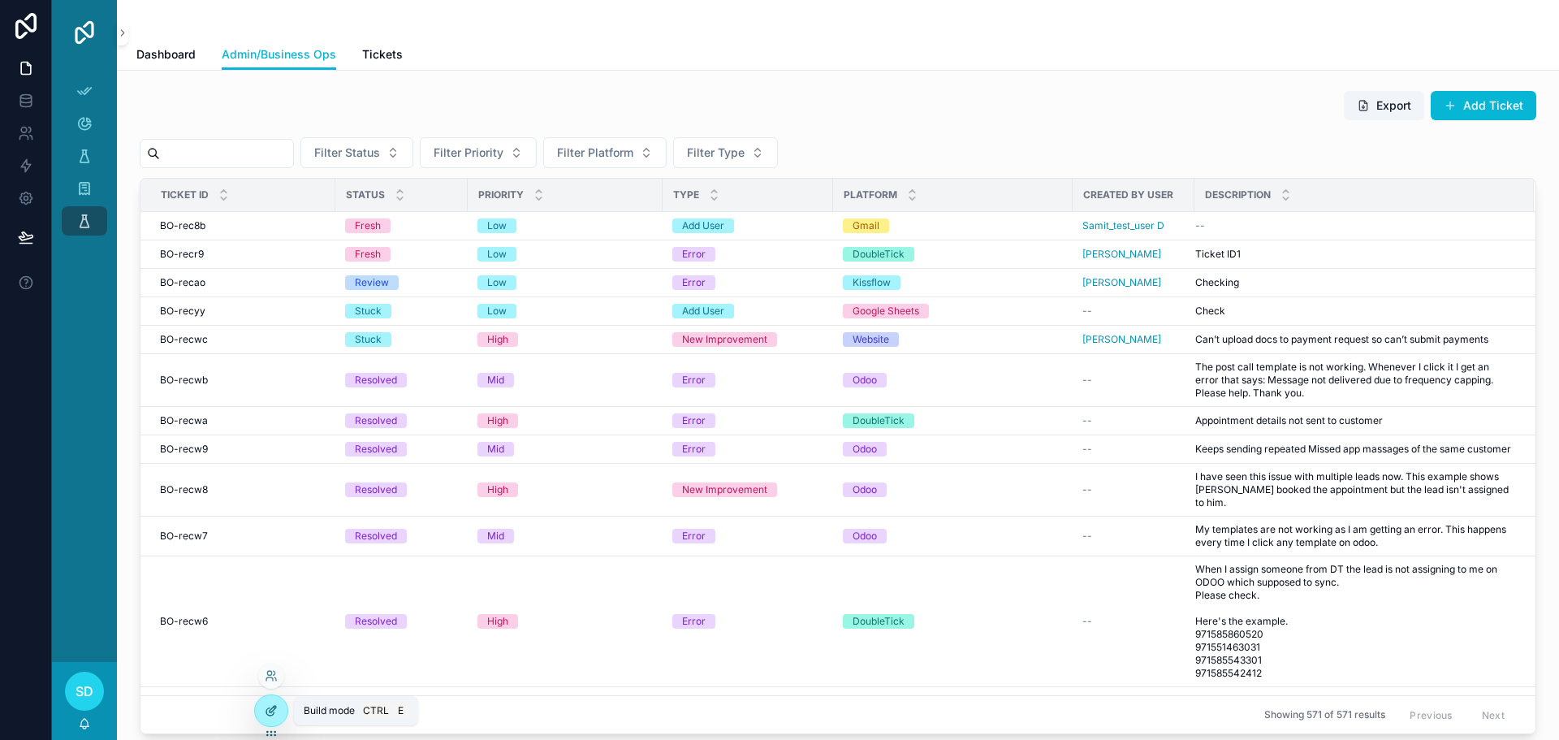
click at [274, 704] on icon at bounding box center [271, 710] width 13 height 13
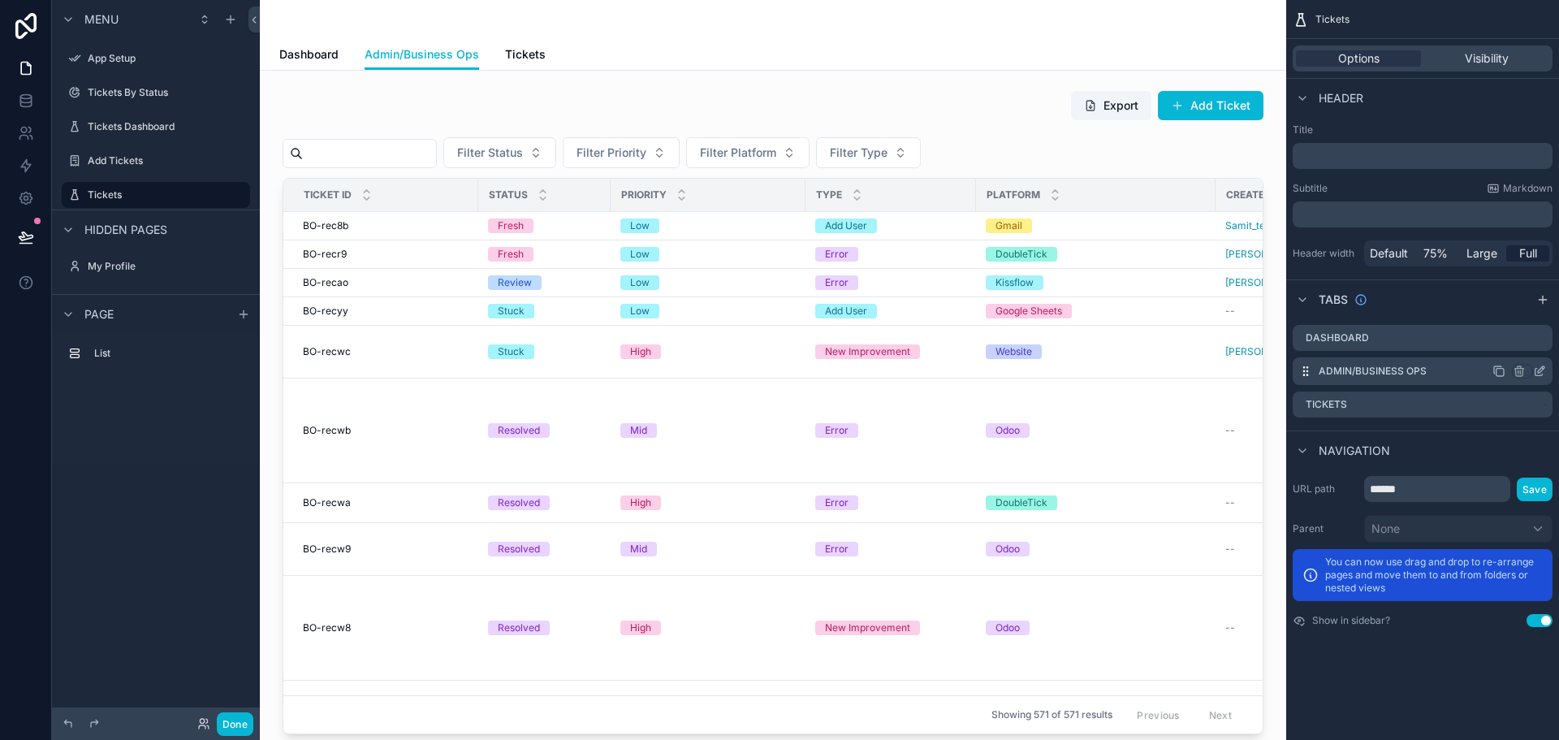
click at [1535, 369] on icon "scrollable content" at bounding box center [1538, 372] width 7 height 7
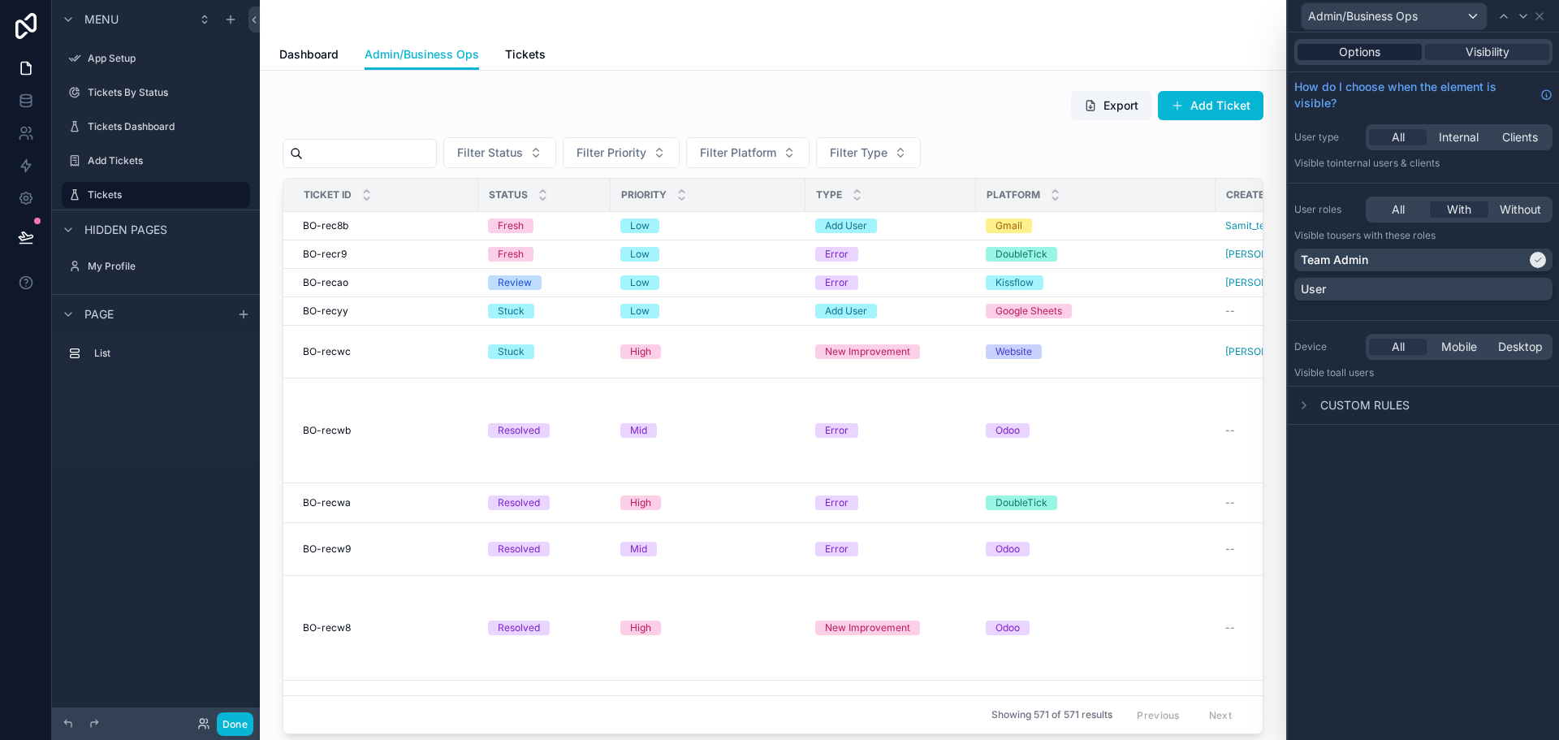
click at [1366, 59] on span "Options" at bounding box center [1359, 52] width 41 height 16
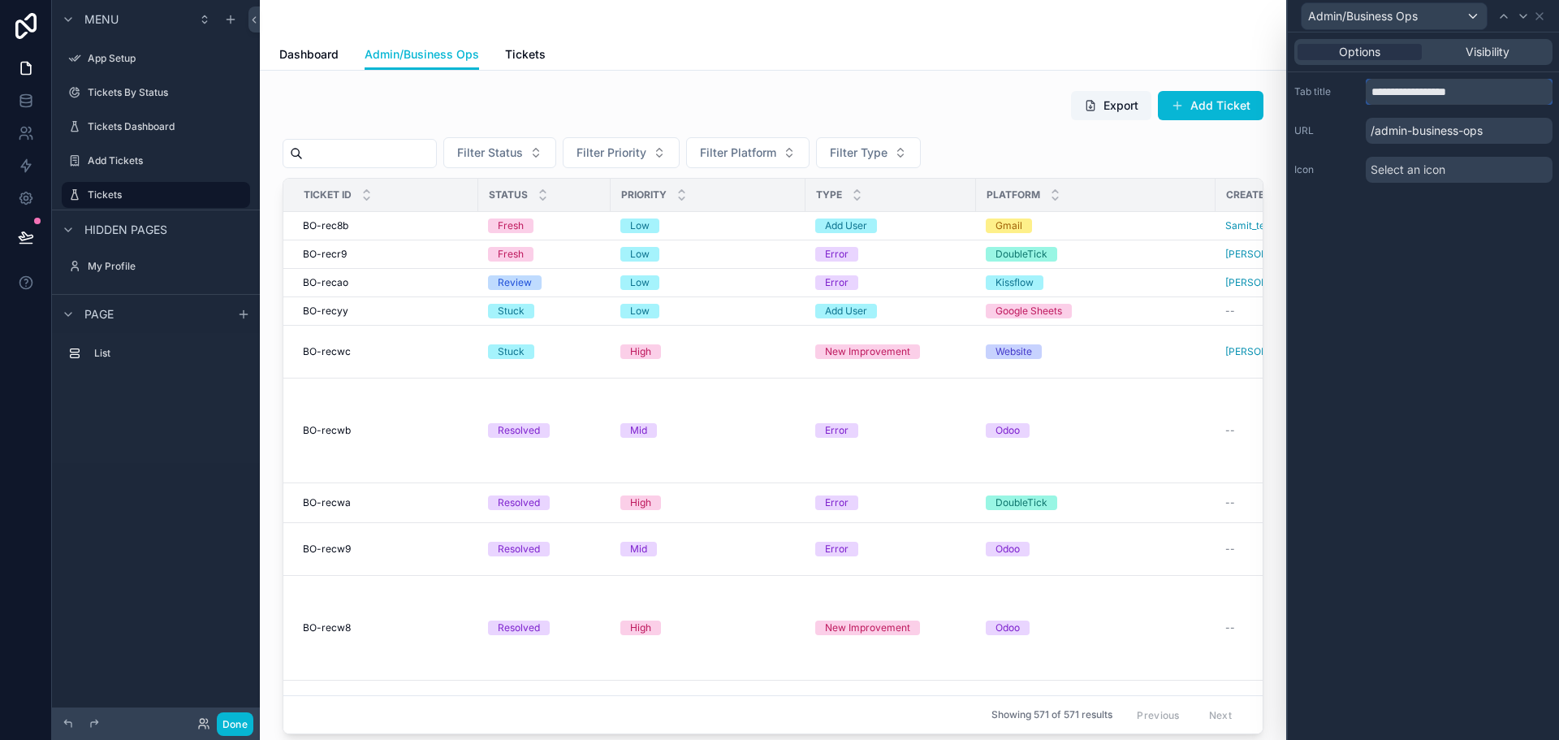
drag, startPoint x: 1489, startPoint y: 96, endPoint x: 1353, endPoint y: 107, distance: 136.9
click at [1353, 107] on div "**********" at bounding box center [1423, 130] width 271 height 117
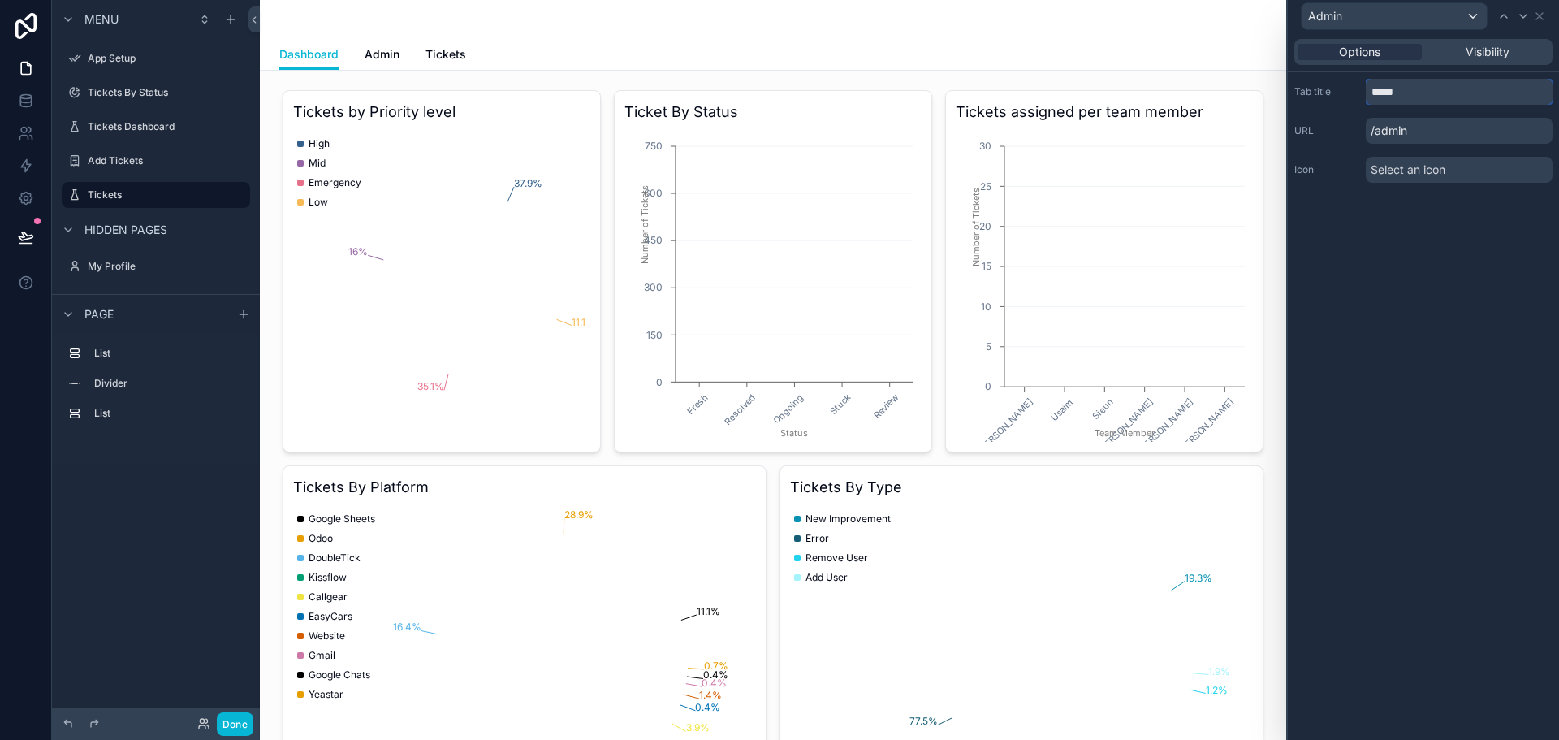
type input "*****"
click at [1419, 308] on div "Options Visibility Tab title ***** URL /admin Icon Select an icon" at bounding box center [1423, 385] width 271 height 707
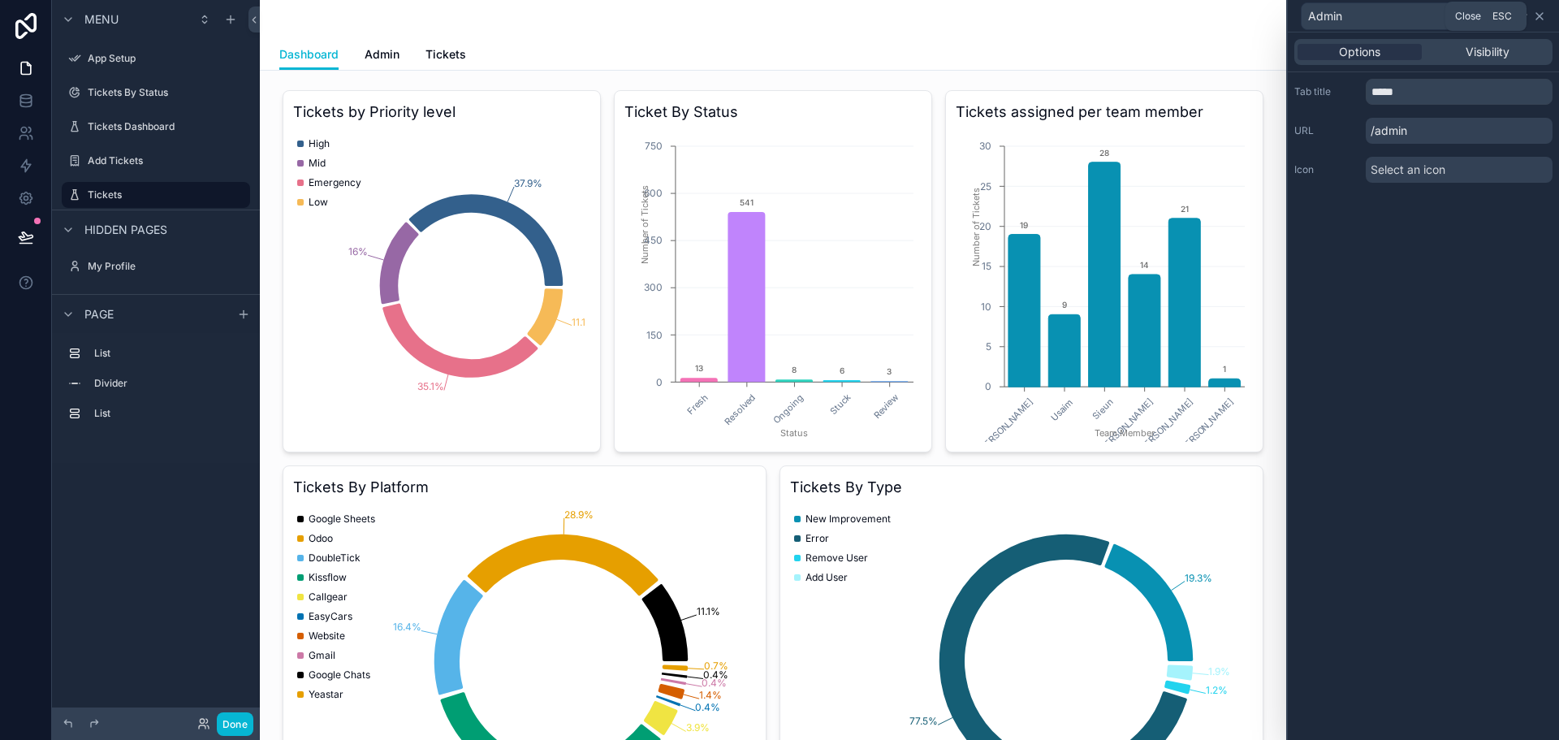
click at [1538, 12] on icon at bounding box center [1539, 16] width 13 height 13
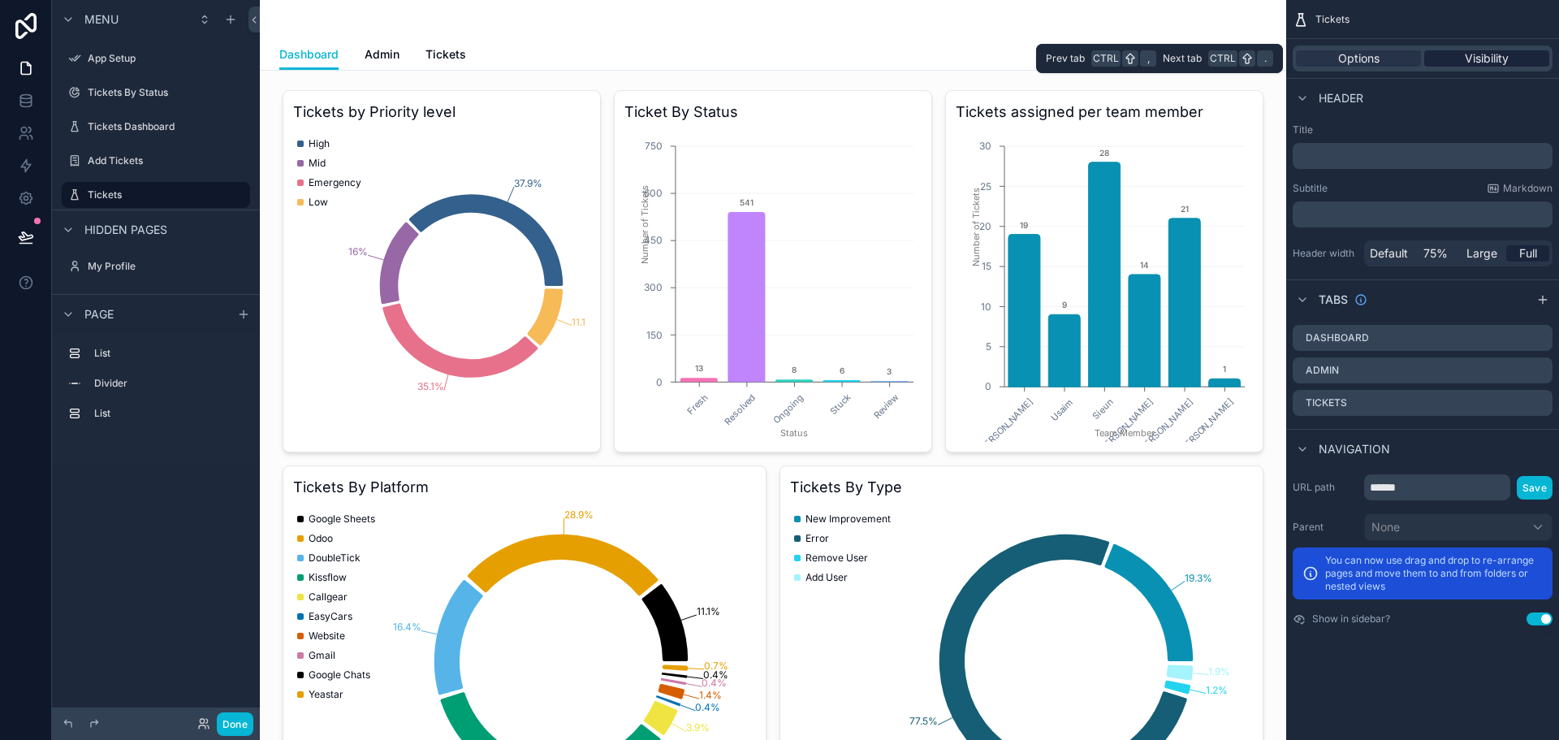
click at [1486, 59] on span "Visibility" at bounding box center [1487, 58] width 44 height 16
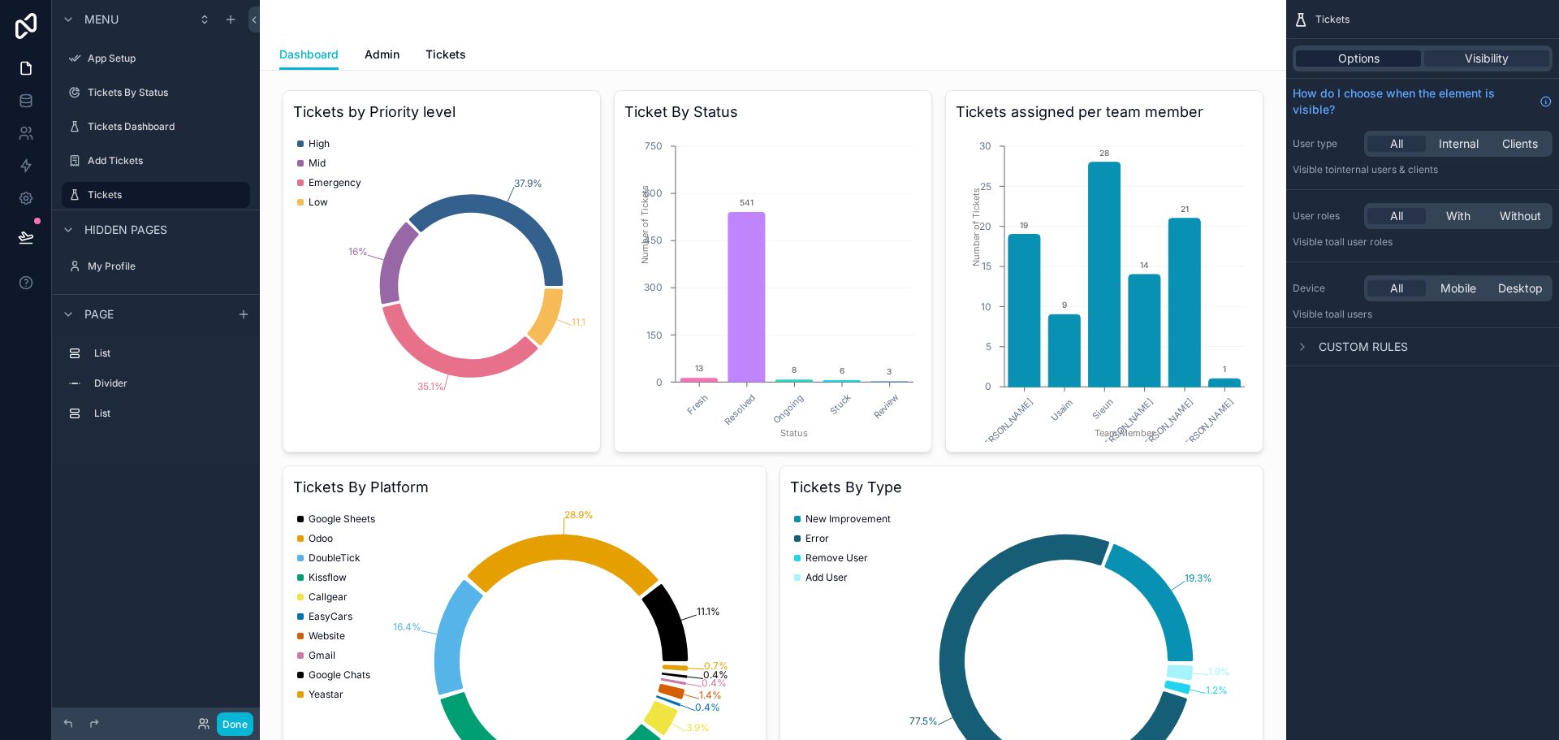
click at [1339, 60] on span "Options" at bounding box center [1358, 58] width 41 height 16
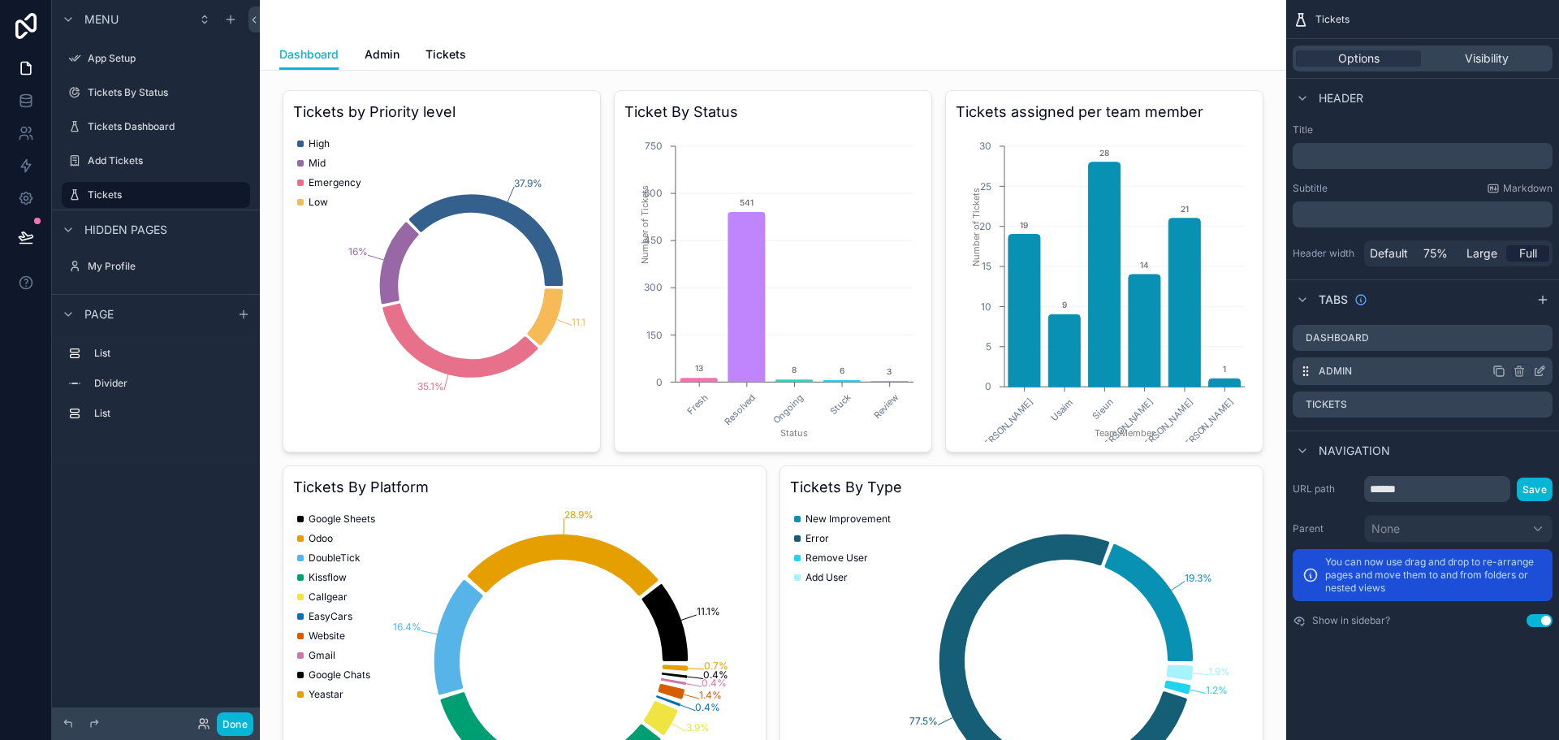
click at [1542, 369] on icon "scrollable content" at bounding box center [1541, 369] width 6 height 6
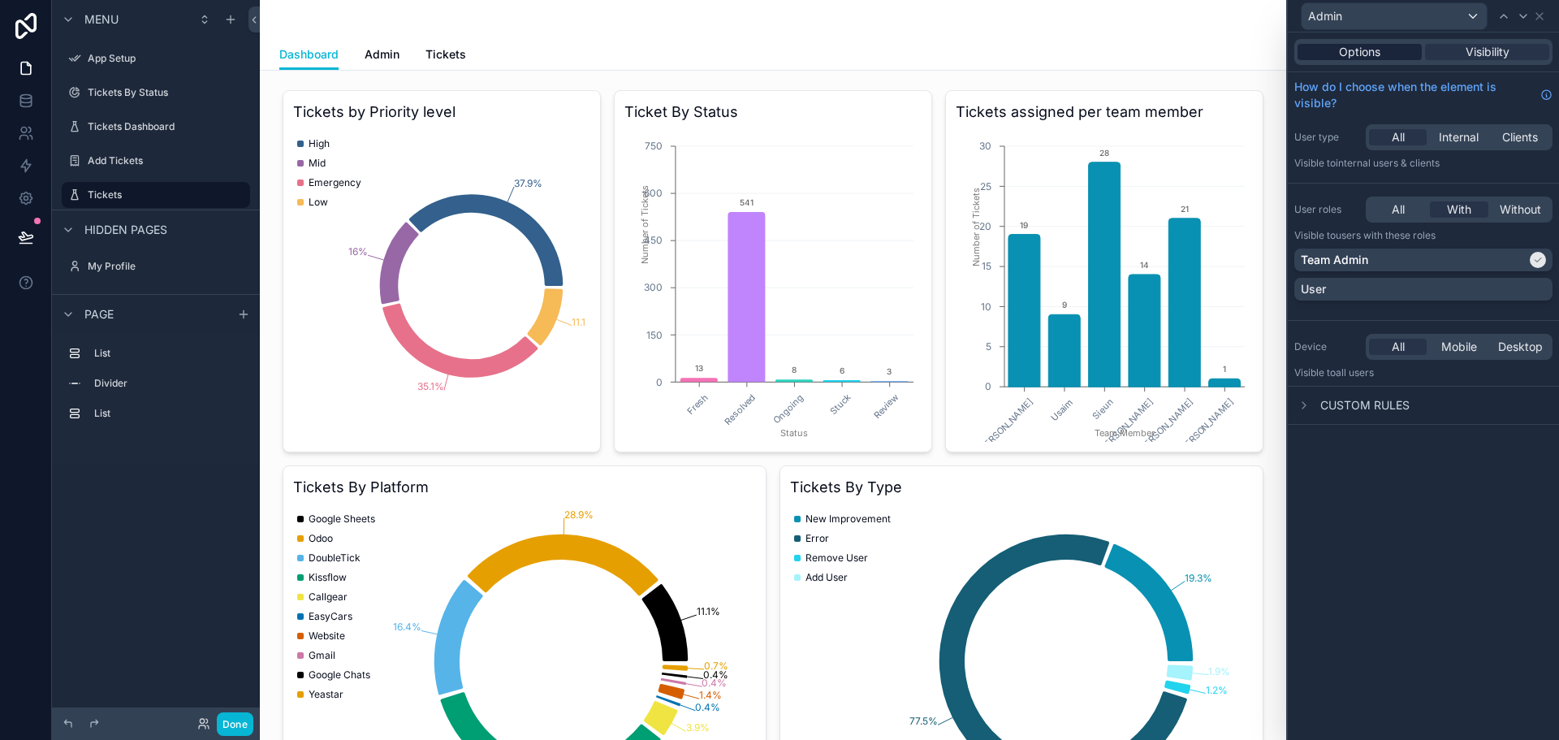
click at [1364, 53] on span "Options" at bounding box center [1359, 52] width 41 height 16
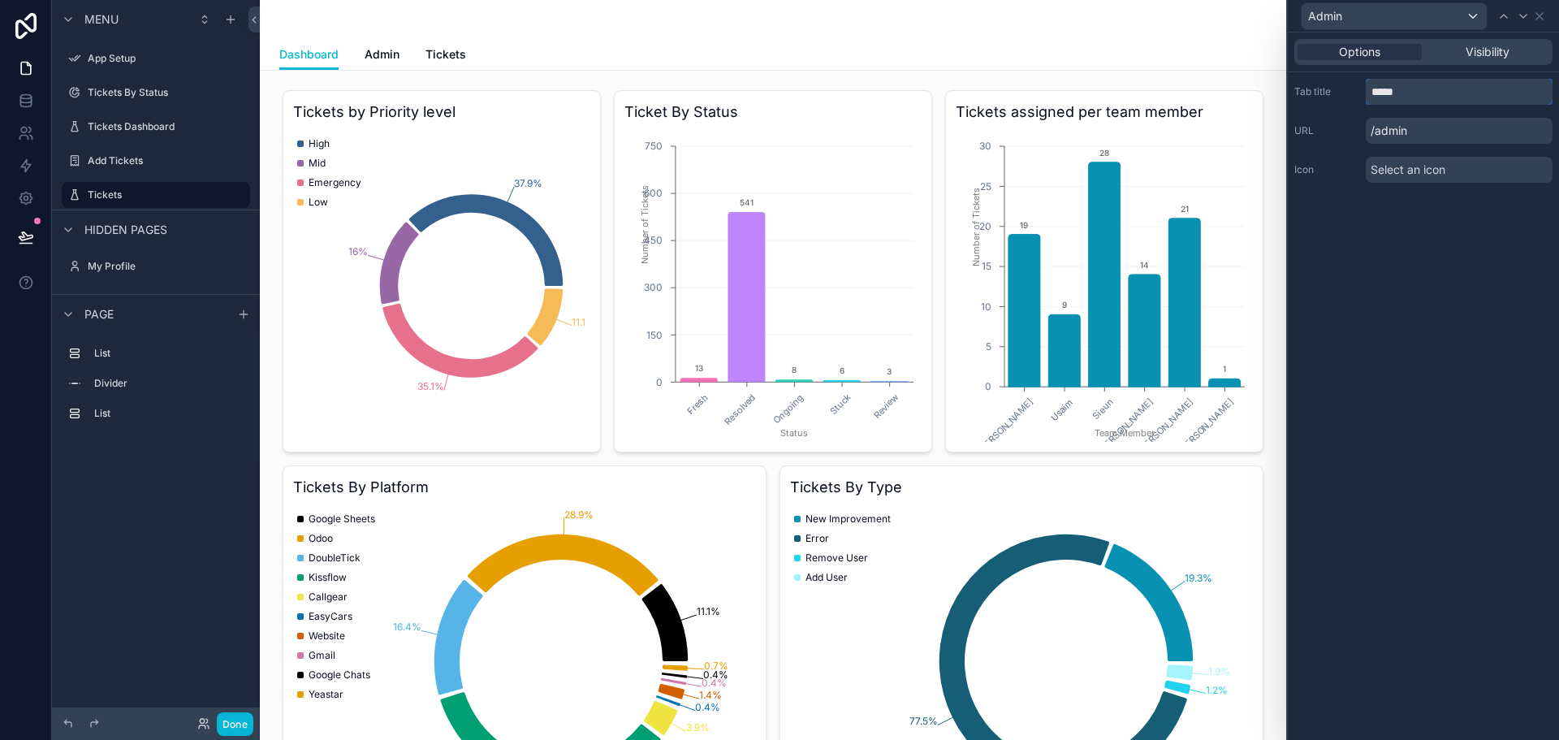
drag, startPoint x: 1411, startPoint y: 94, endPoint x: 1324, endPoint y: 93, distance: 86.9
click at [1324, 93] on div "Tab title *****" at bounding box center [1423, 92] width 258 height 26
type input "**********"
click at [242, 717] on button "Done" at bounding box center [235, 724] width 37 height 24
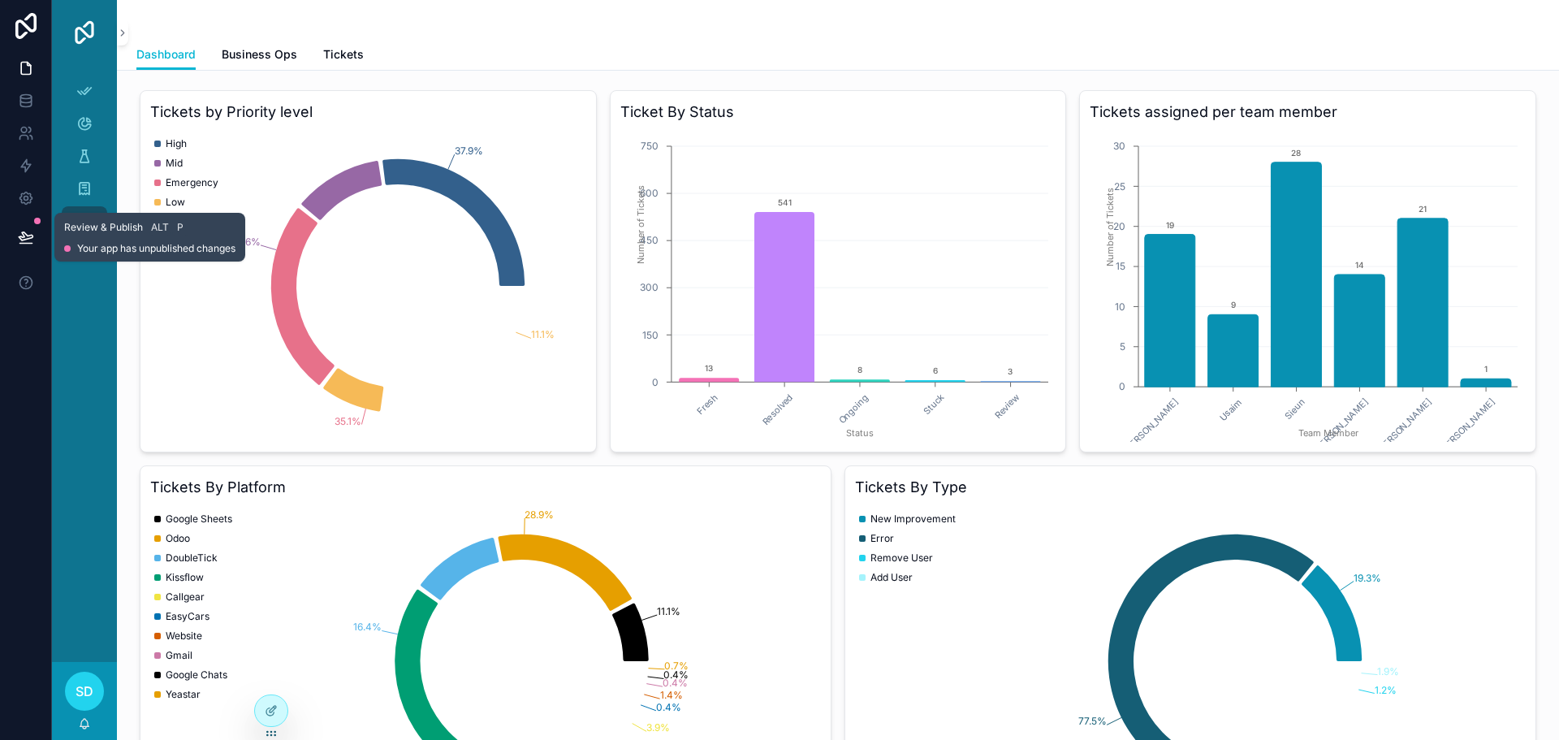
click at [22, 239] on icon at bounding box center [26, 236] width 14 height 8
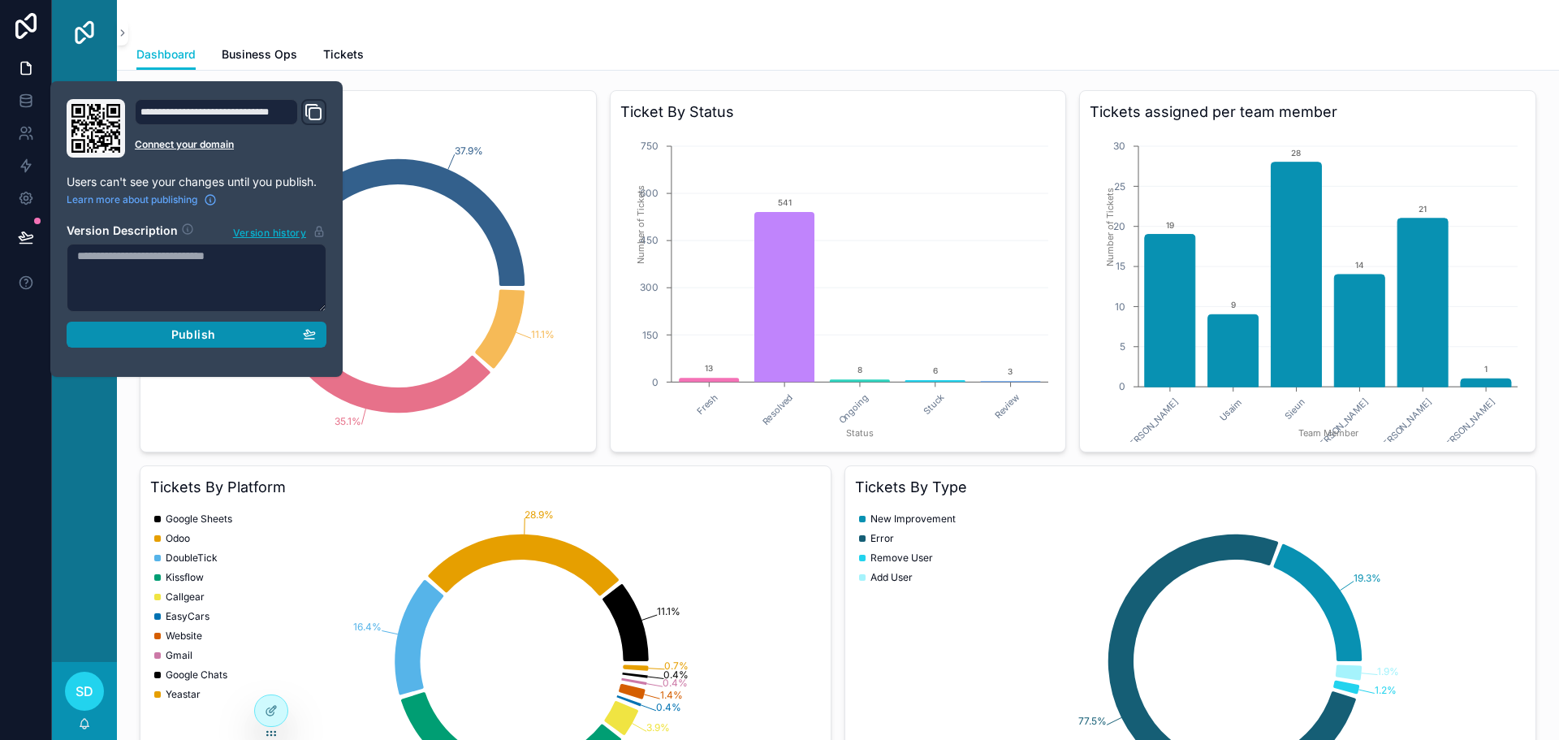
click at [222, 334] on div "Publish" at bounding box center [196, 334] width 239 height 15
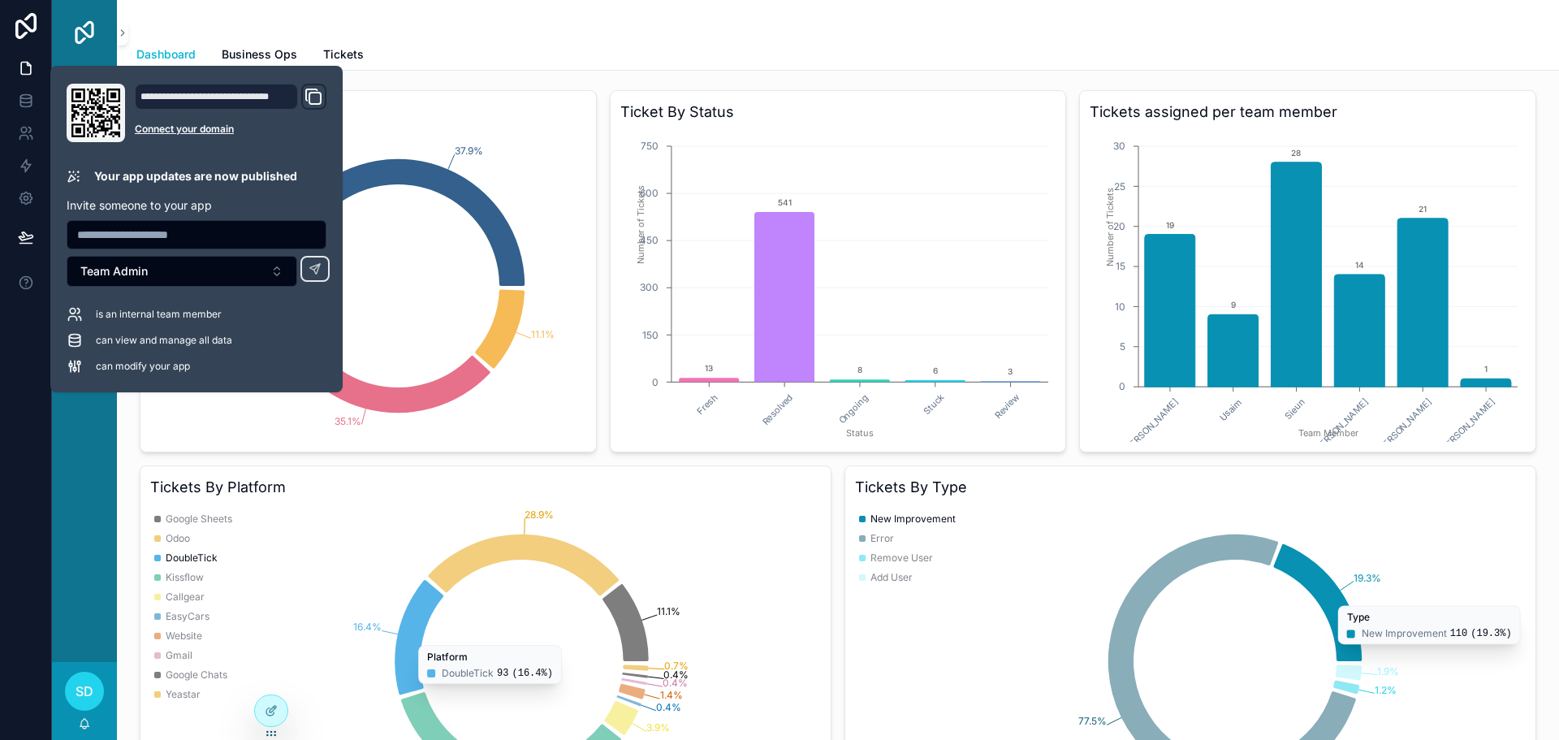
click at [705, 42] on div "Dashboard Business Ops Tickets" at bounding box center [837, 54] width 1403 height 31
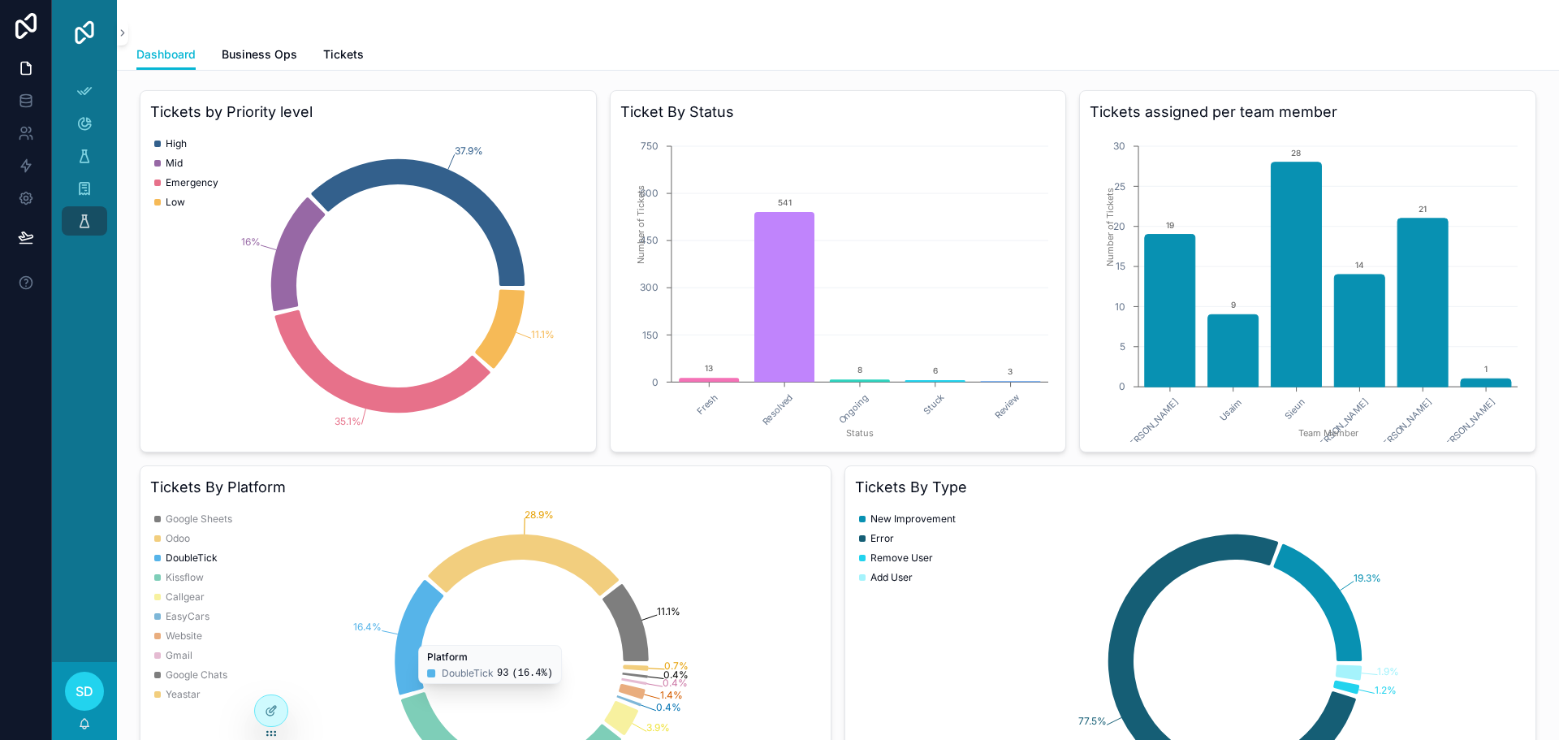
click at [872, 37] on div "scrollable content" at bounding box center [837, 19] width 1403 height 39
click at [713, 45] on div "Dashboard Business Ops Tickets" at bounding box center [837, 54] width 1403 height 31
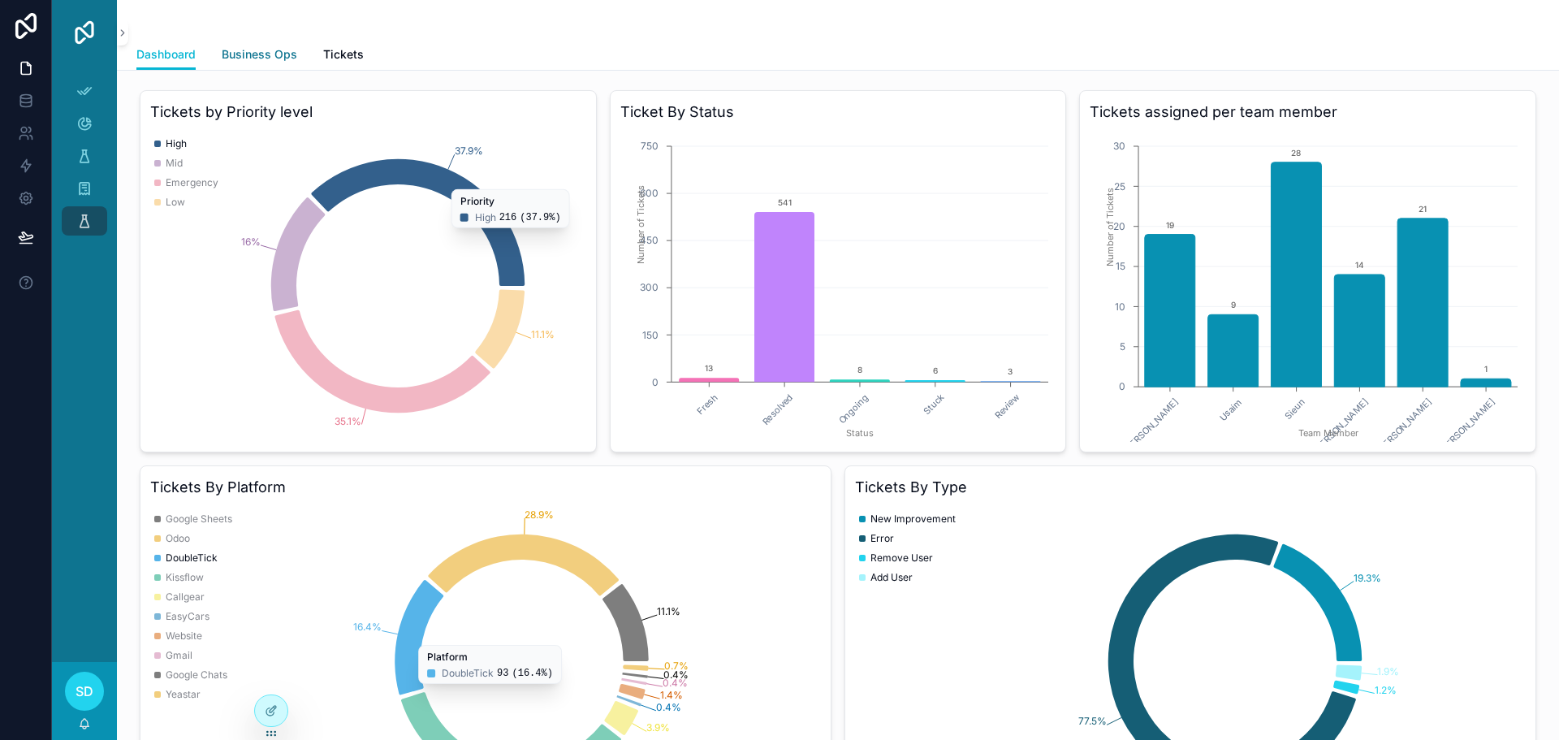
click at [251, 55] on span "Business Ops" at bounding box center [260, 54] width 76 height 16
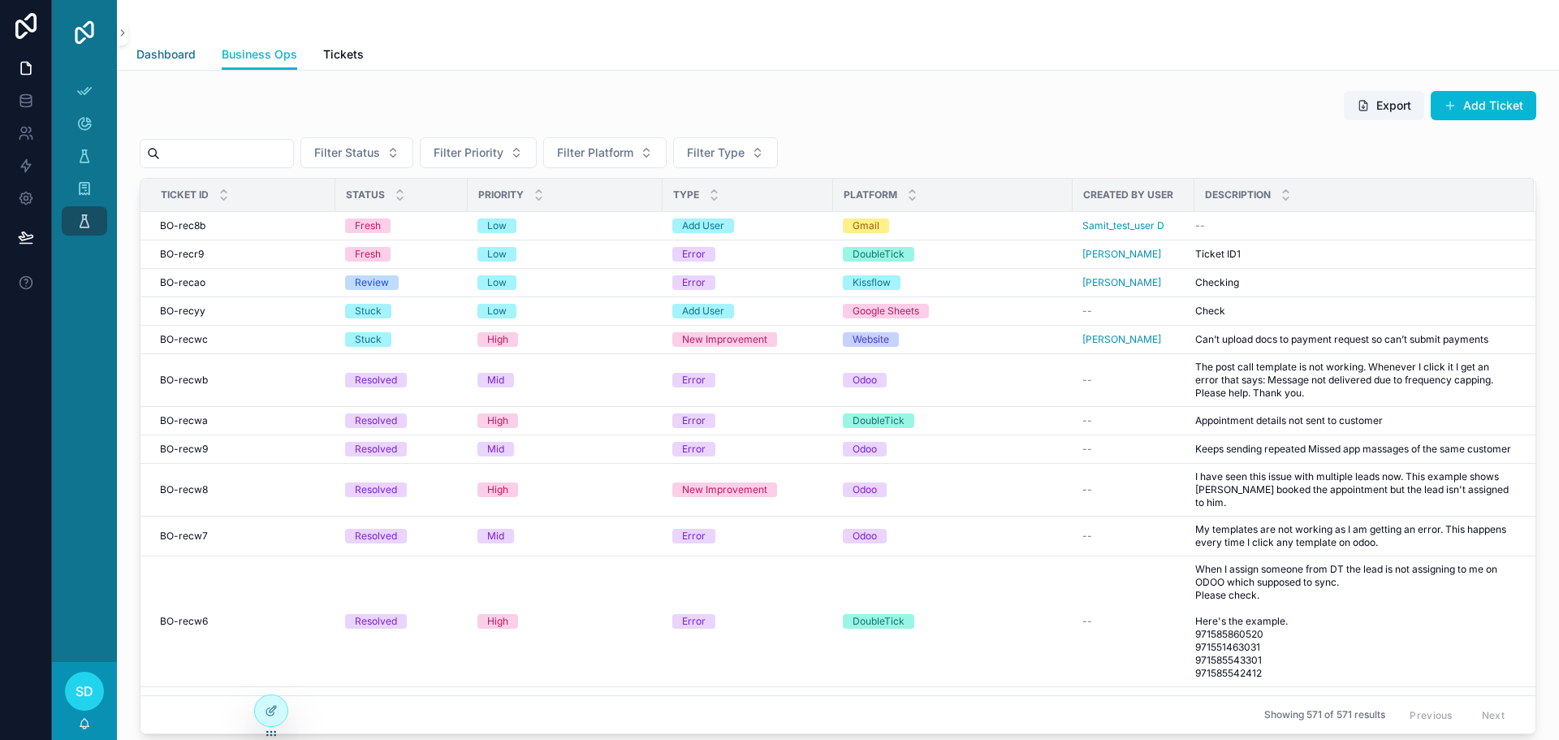
click at [166, 57] on span "Dashboard" at bounding box center [165, 54] width 59 height 16
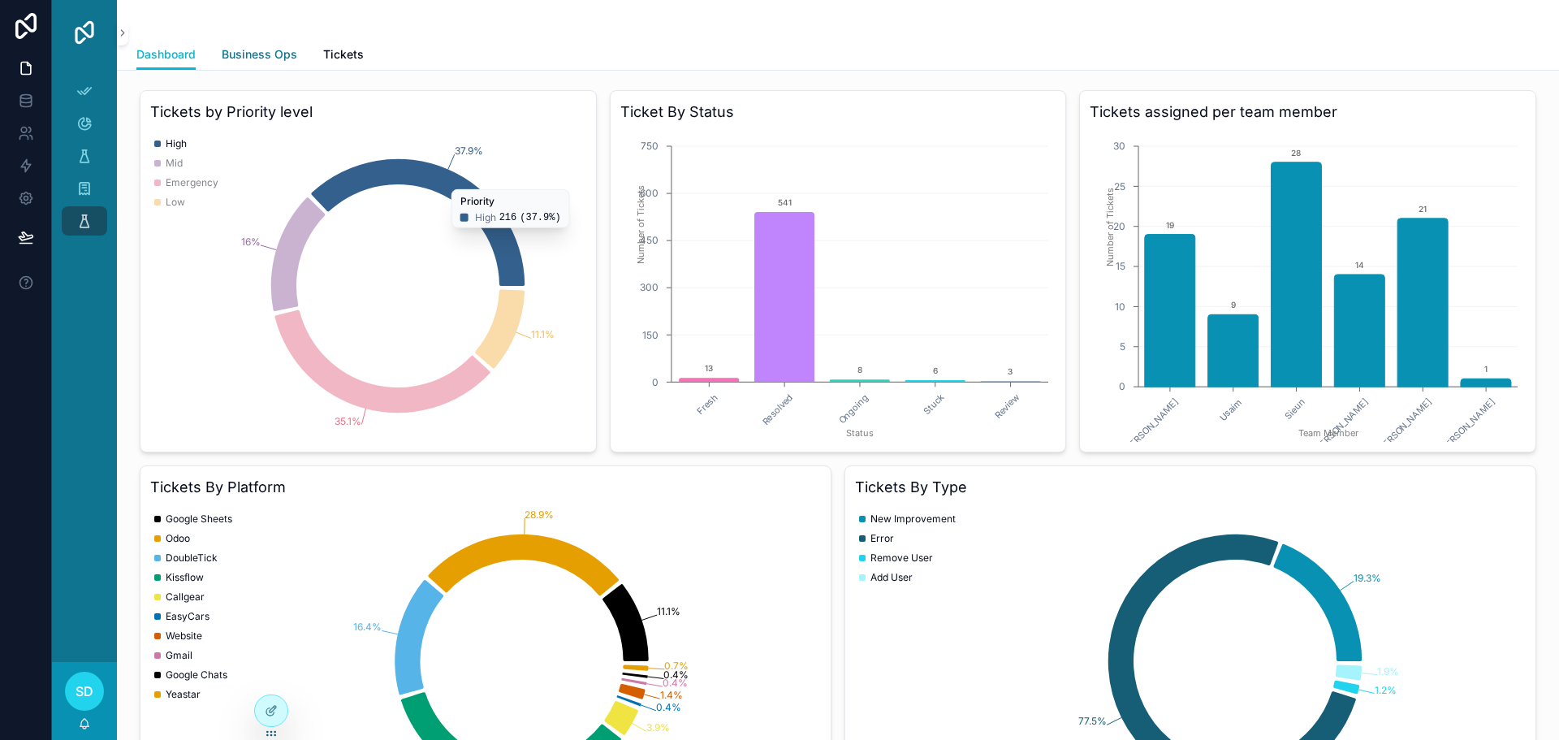
click at [253, 63] on link "Business Ops" at bounding box center [260, 56] width 76 height 32
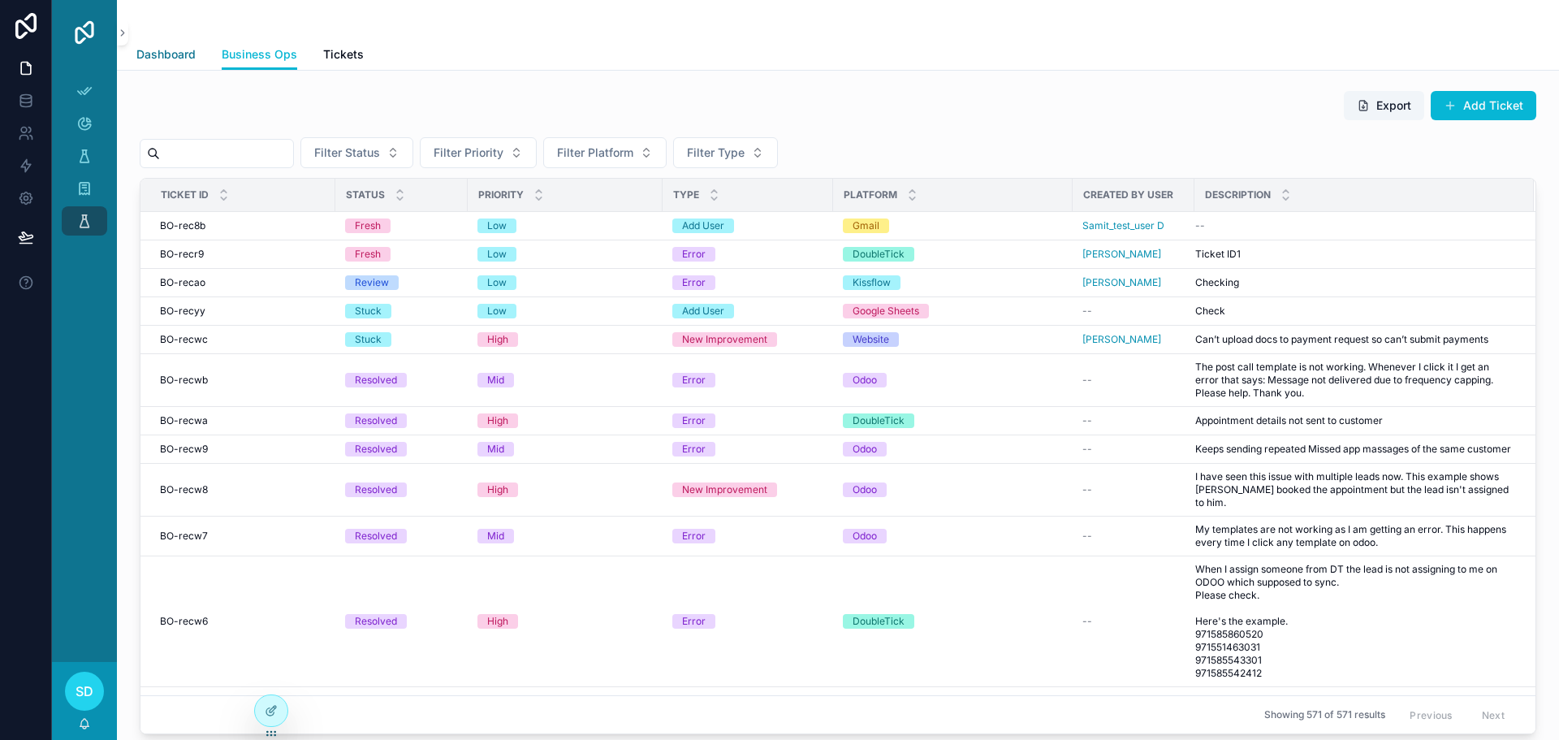
click at [175, 60] on span "Dashboard" at bounding box center [165, 54] width 59 height 16
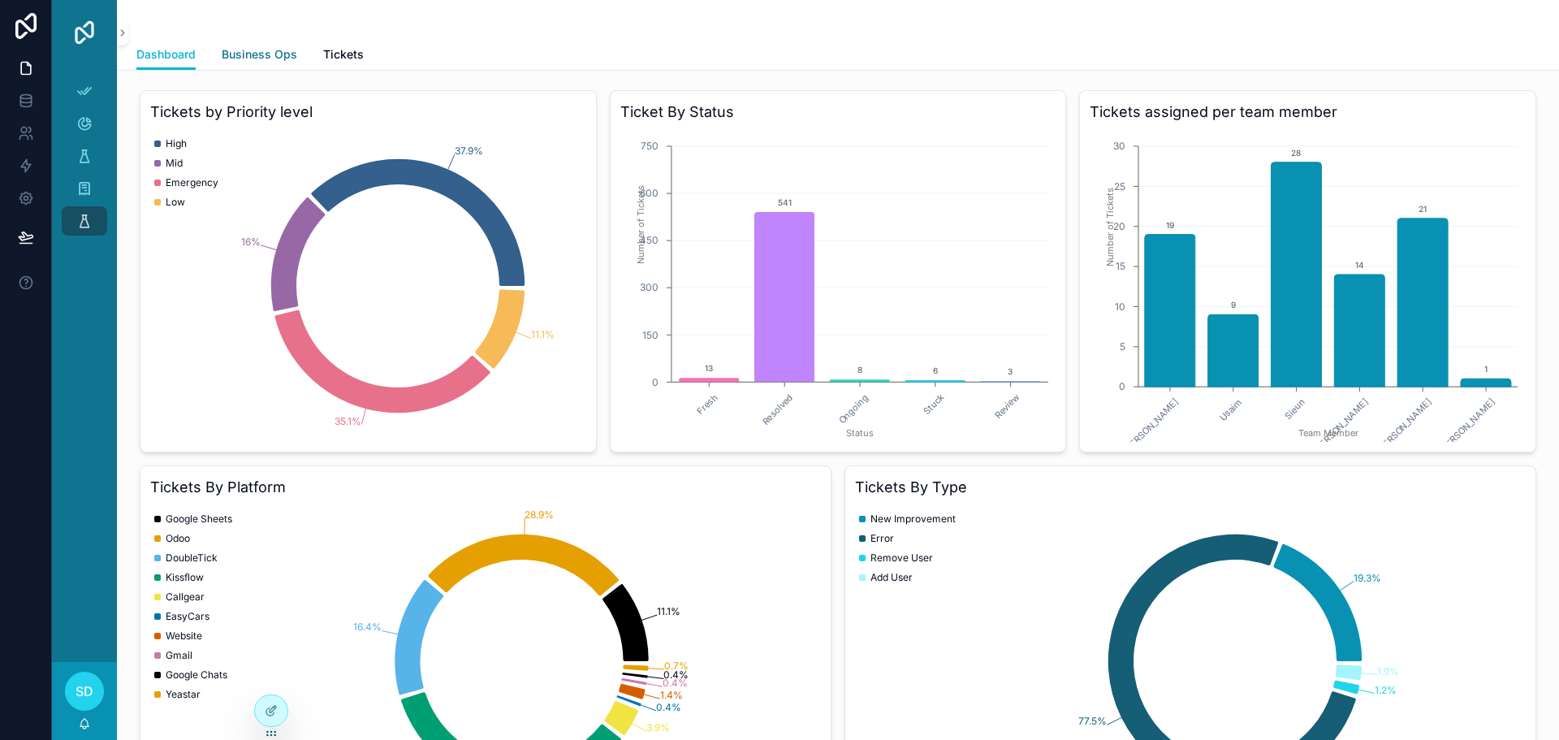
click at [271, 53] on span "Business Ops" at bounding box center [260, 54] width 76 height 16
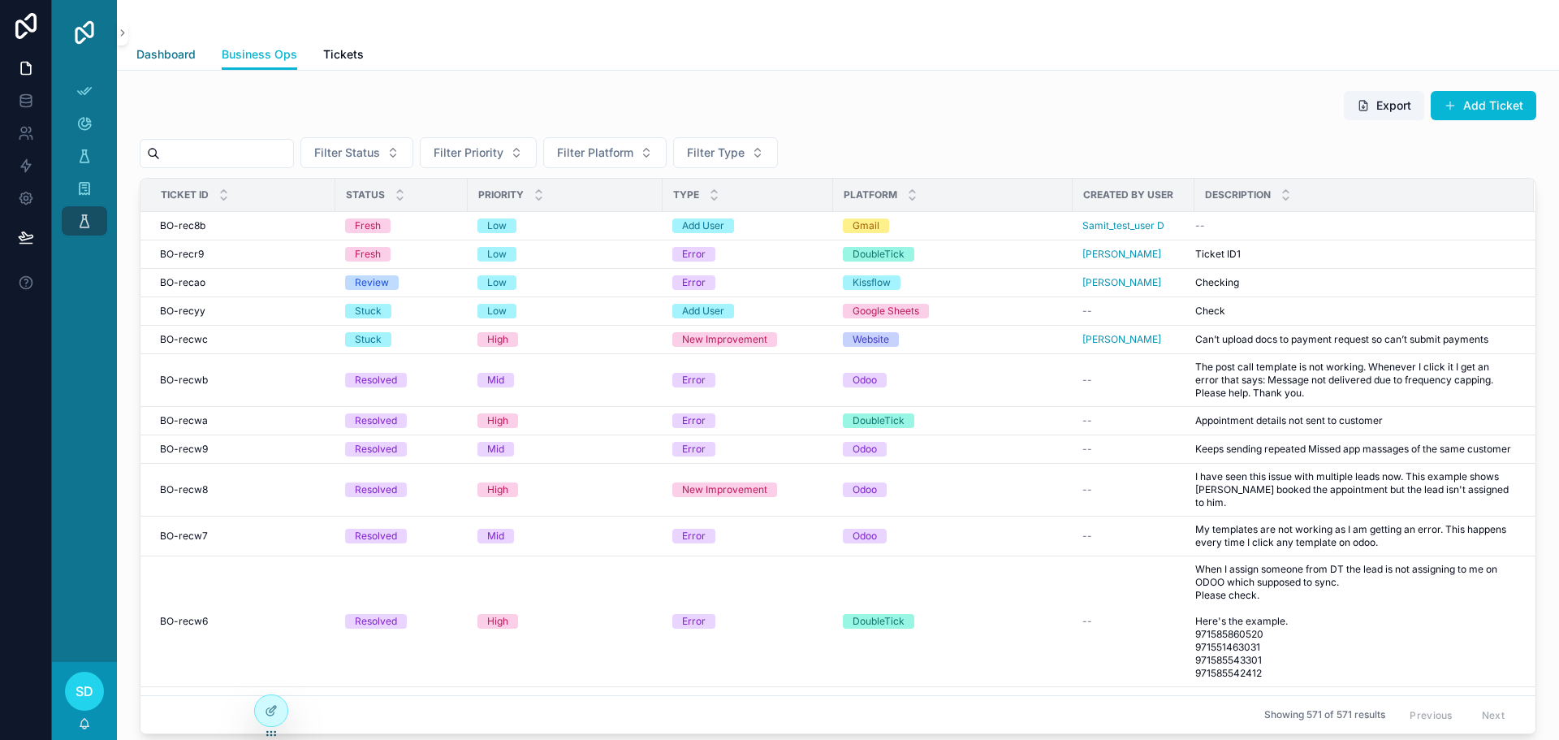
click at [175, 60] on span "Dashboard" at bounding box center [165, 54] width 59 height 16
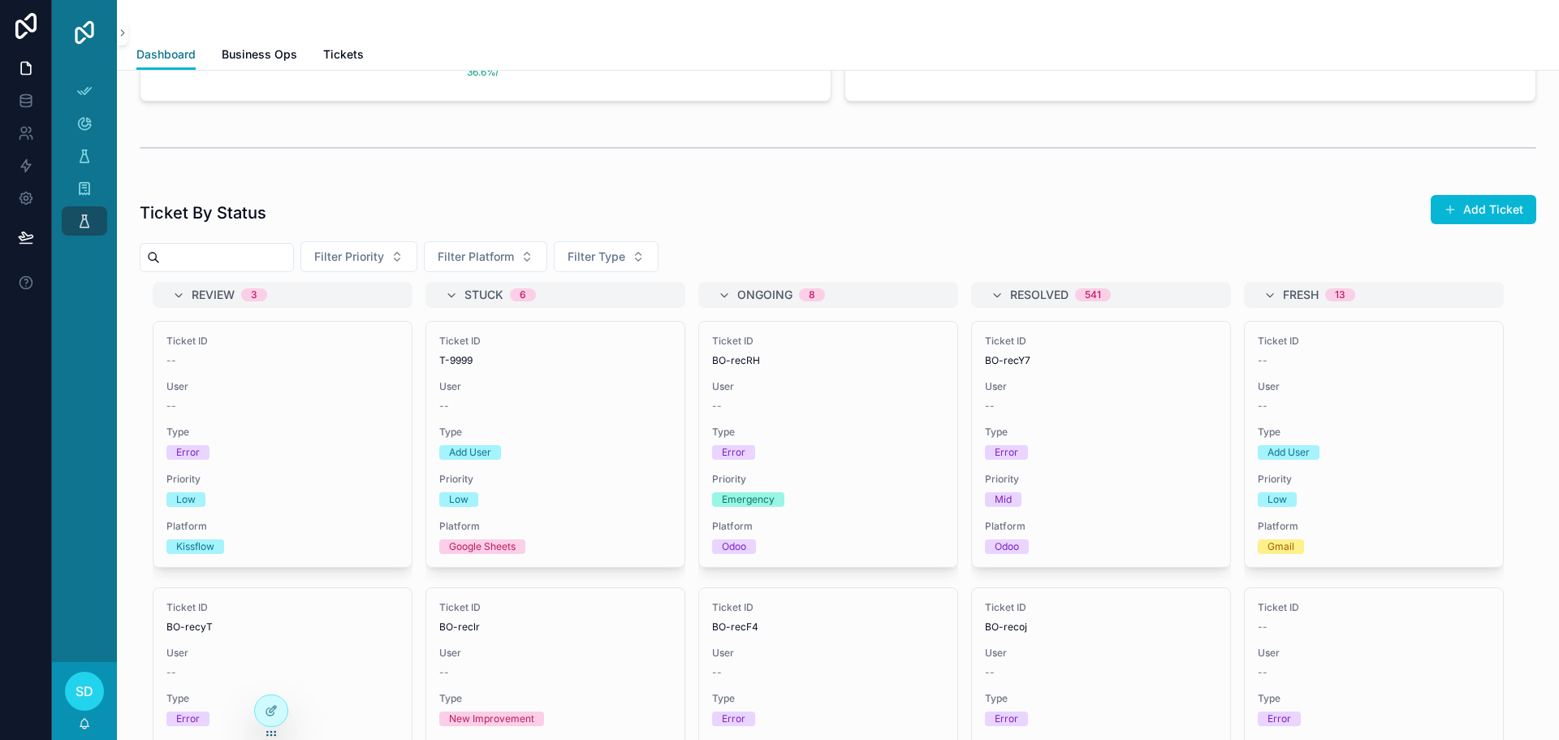
scroll to position [731, 0]
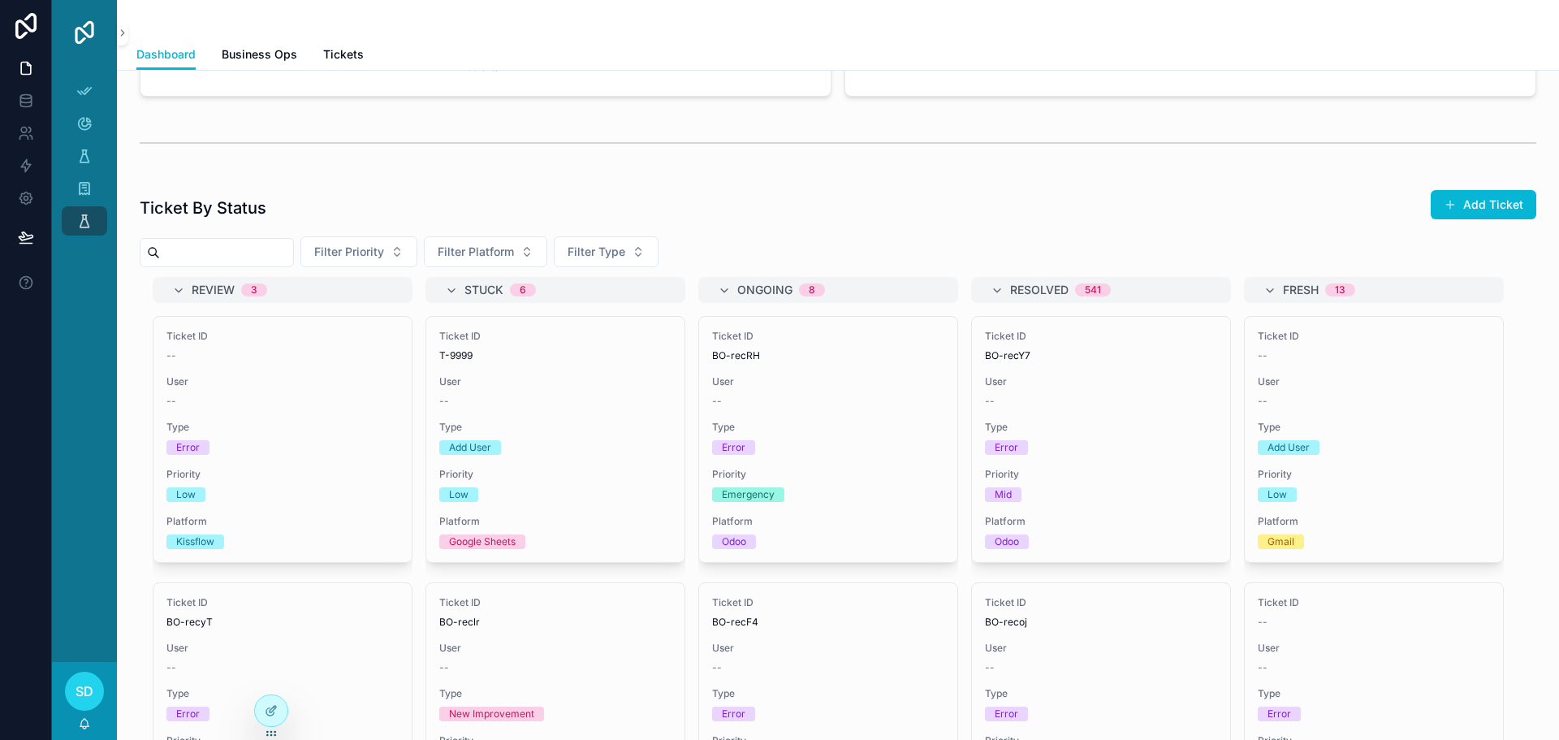
click at [718, 231] on div "Ticket By Status Add Ticket Filter Priority Filter Platform Filter Type Review …" at bounding box center [838, 510] width 1396 height 642
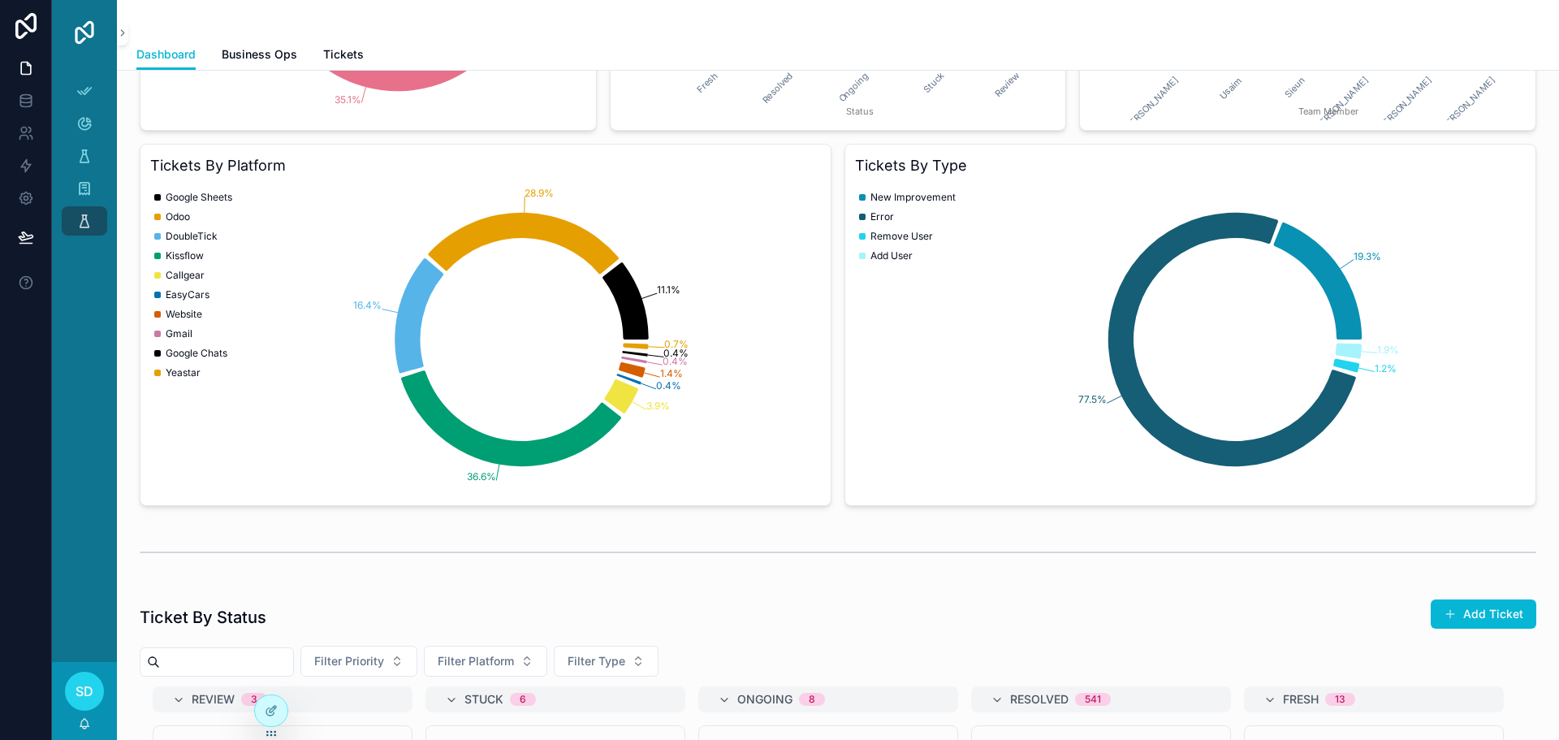
scroll to position [0, 0]
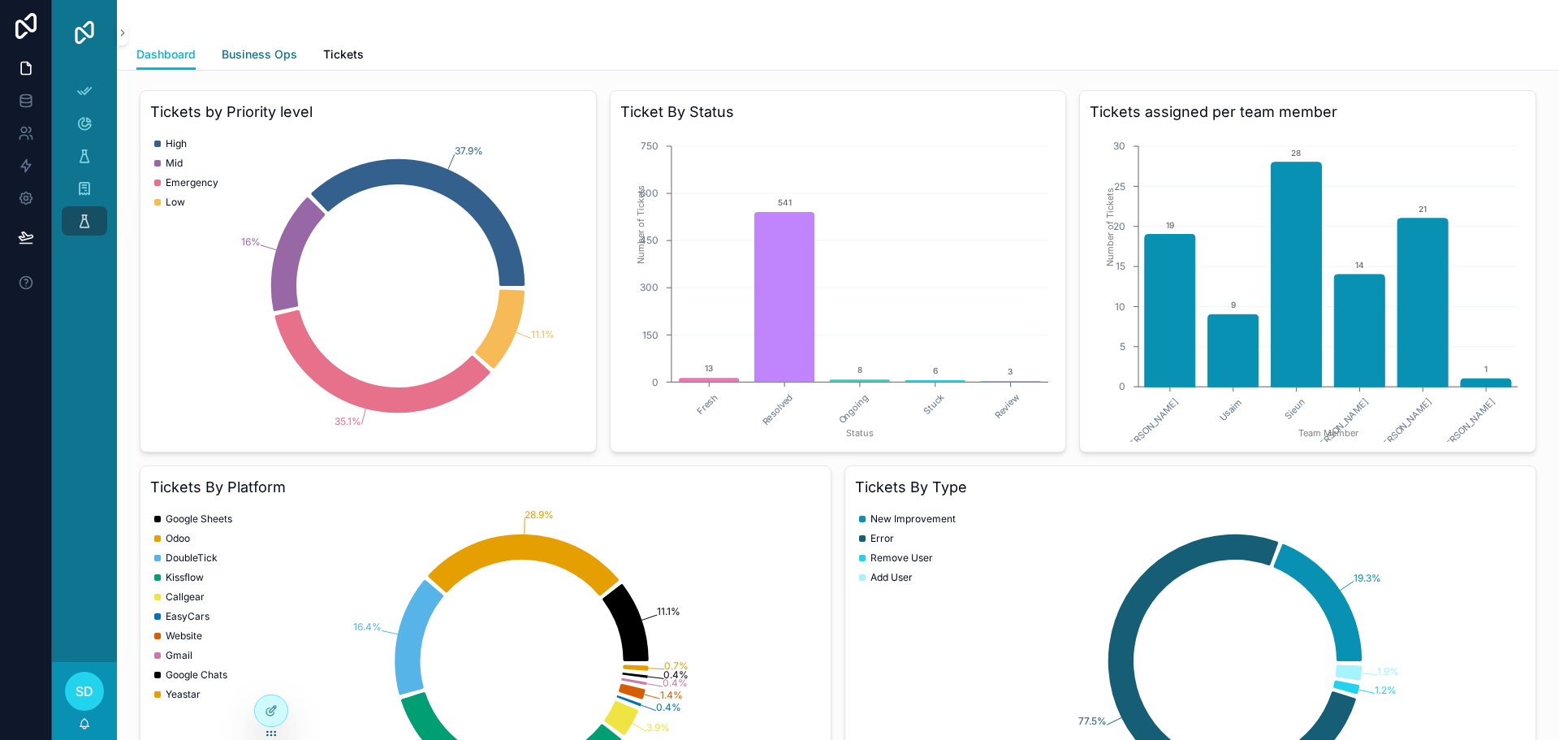
drag, startPoint x: 273, startPoint y: 58, endPoint x: 265, endPoint y: 57, distance: 8.2
click at [273, 58] on span "Business Ops" at bounding box center [260, 54] width 76 height 16
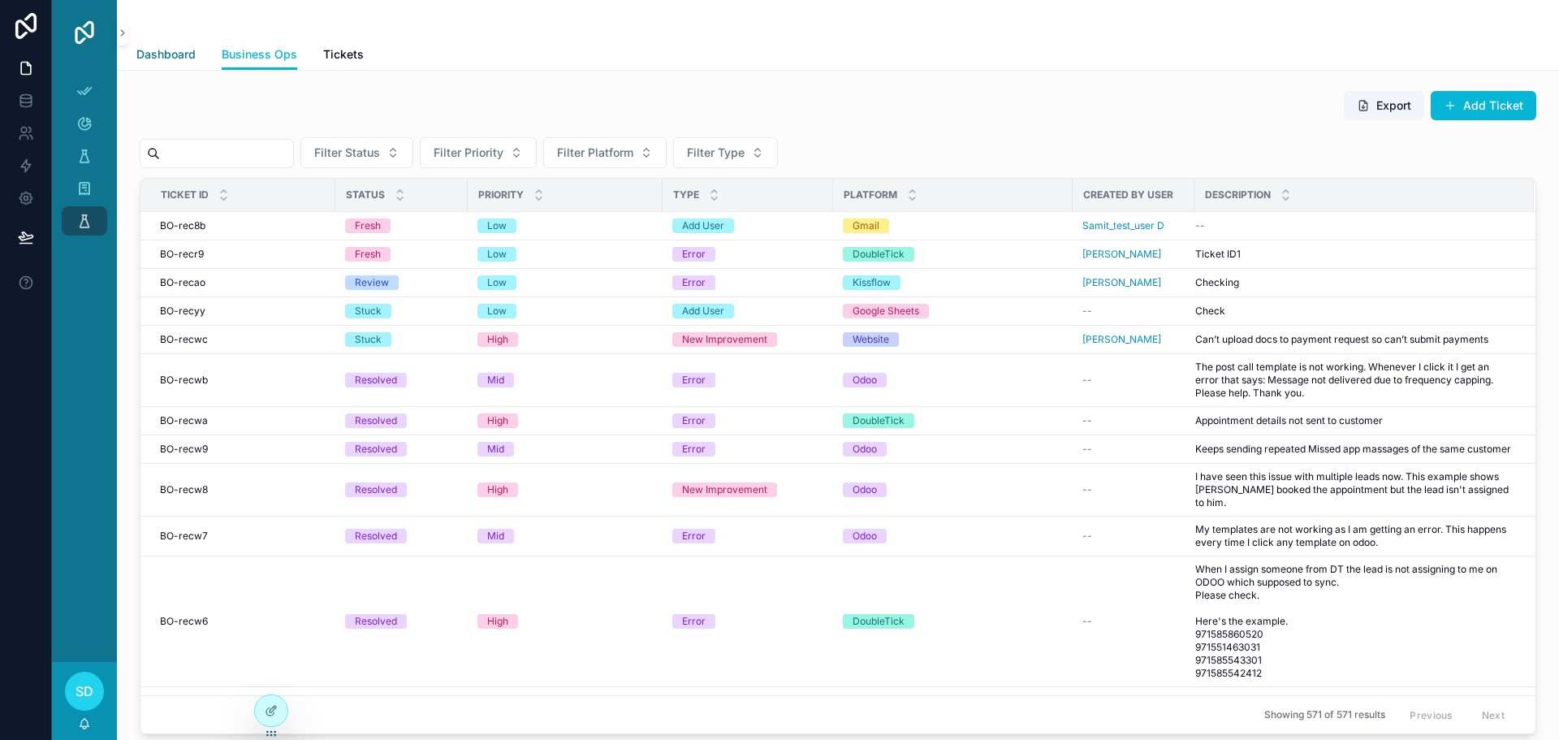
click at [175, 55] on span "Dashboard" at bounding box center [165, 54] width 59 height 16
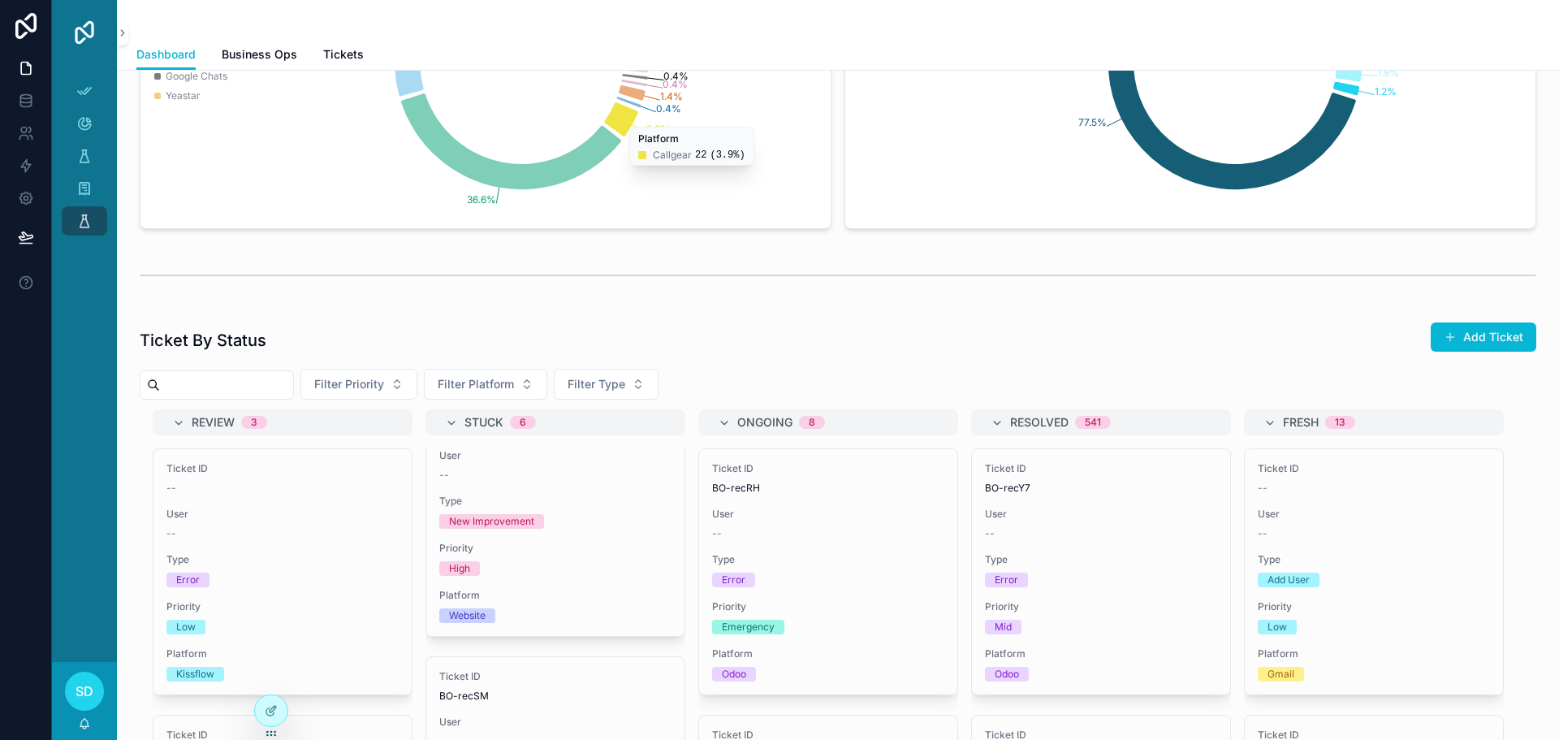
scroll to position [649, 0]
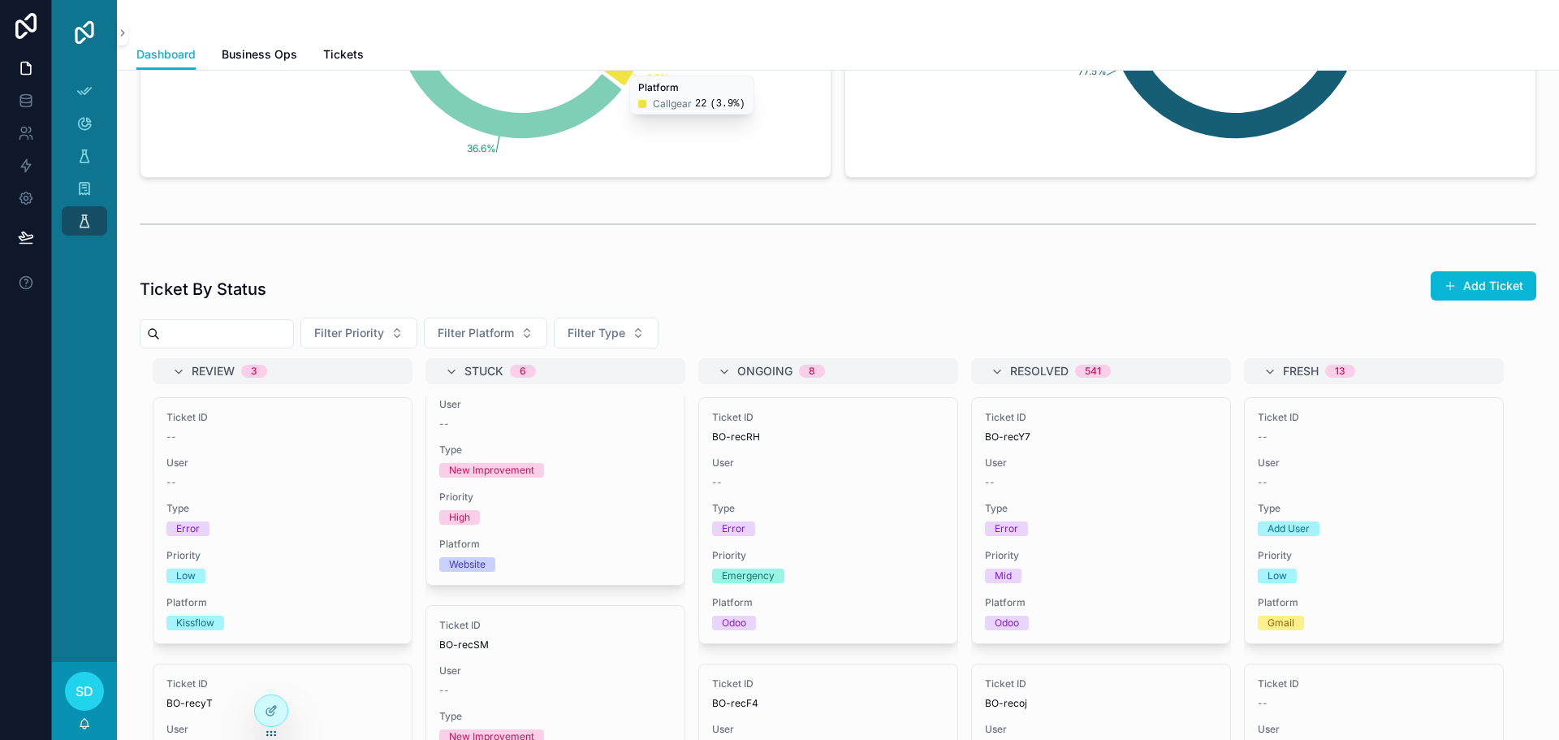
click at [683, 281] on div "Ticket By Status Add Ticket" at bounding box center [838, 288] width 1396 height 37
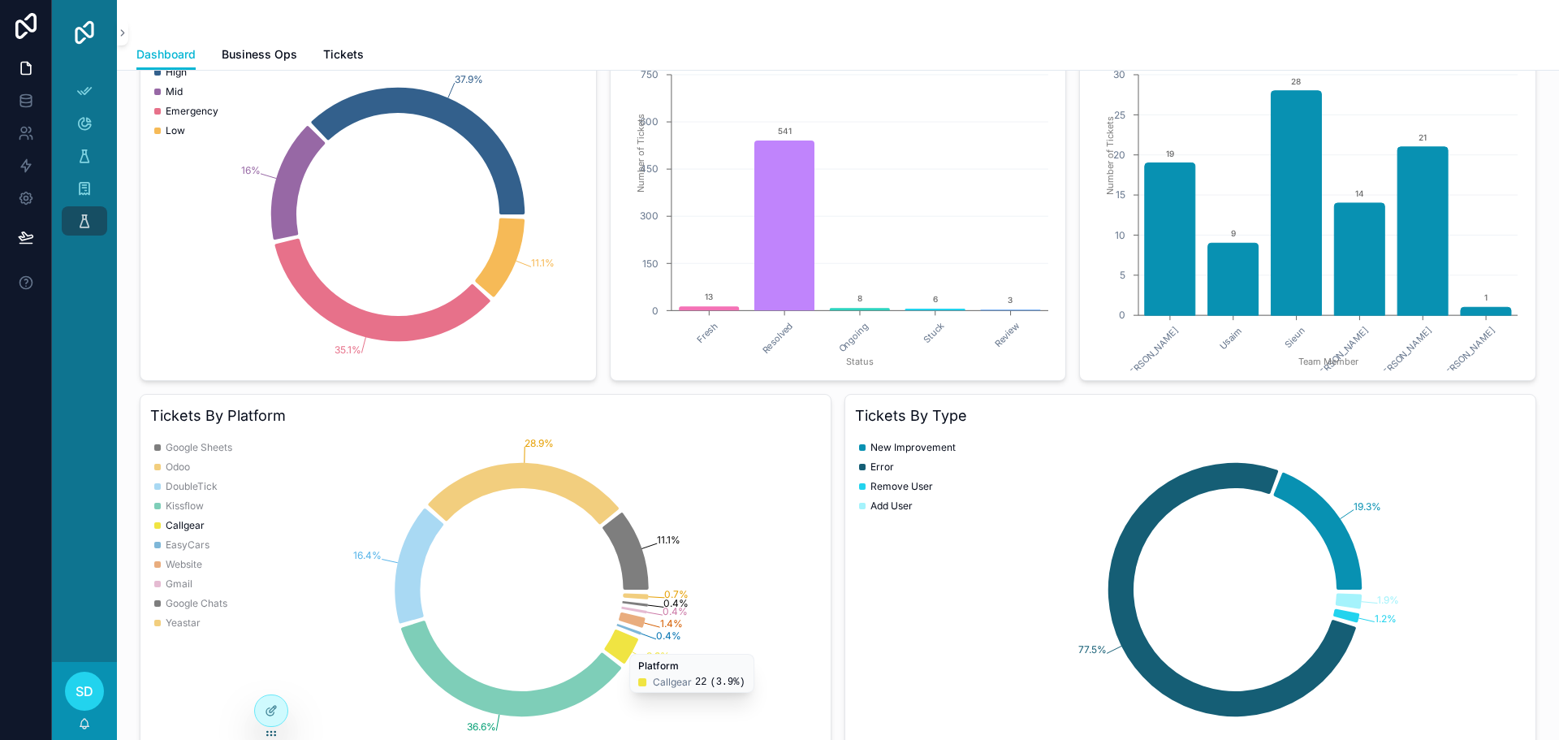
scroll to position [0, 0]
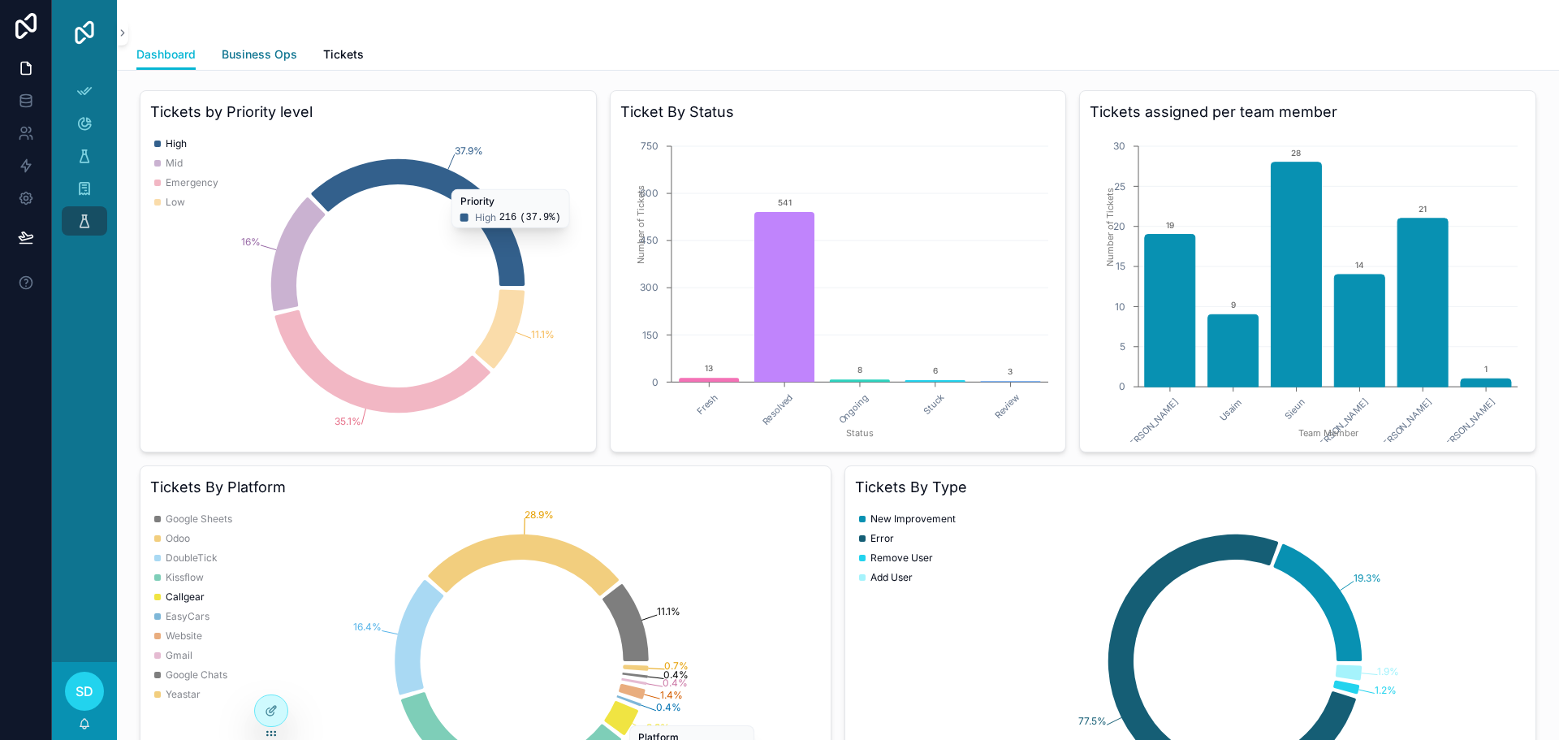
click at [265, 55] on span "Business Ops" at bounding box center [260, 54] width 76 height 16
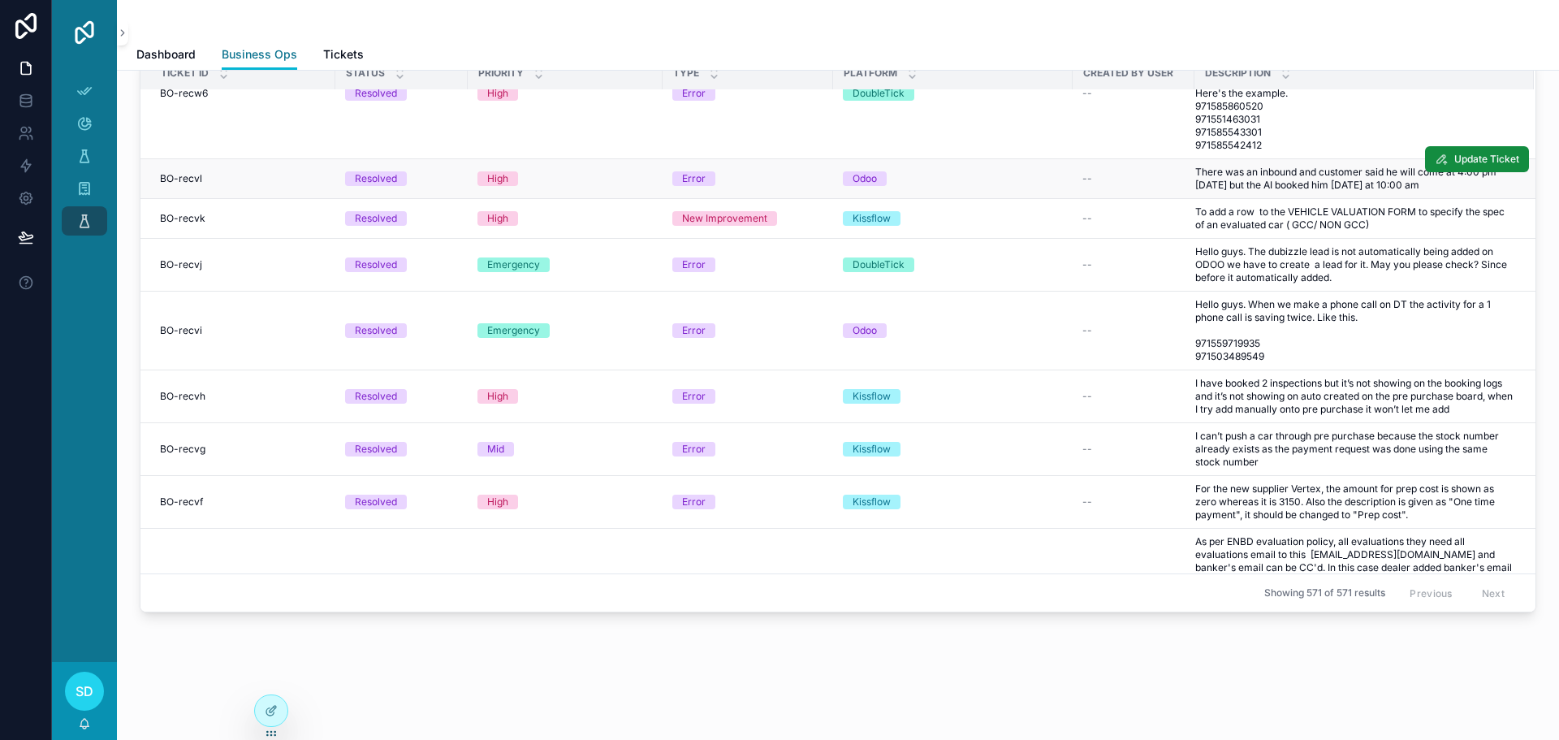
scroll to position [131, 0]
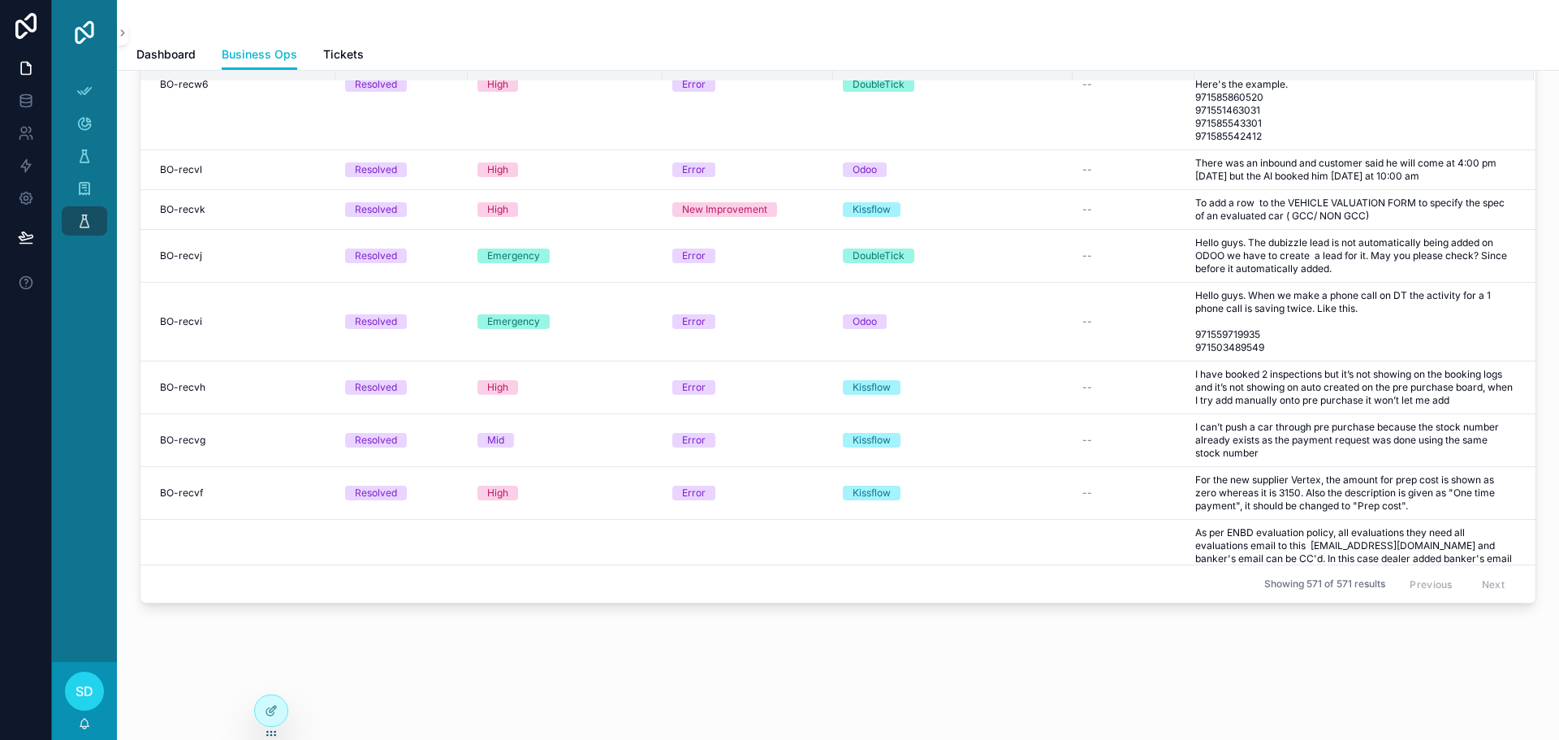
click at [302, 667] on div "Export Add Ticket Filter Status Filter Priority Filter Platform Filter Type Tic…" at bounding box center [838, 327] width 1442 height 774
click at [277, 707] on icon at bounding box center [271, 710] width 13 height 13
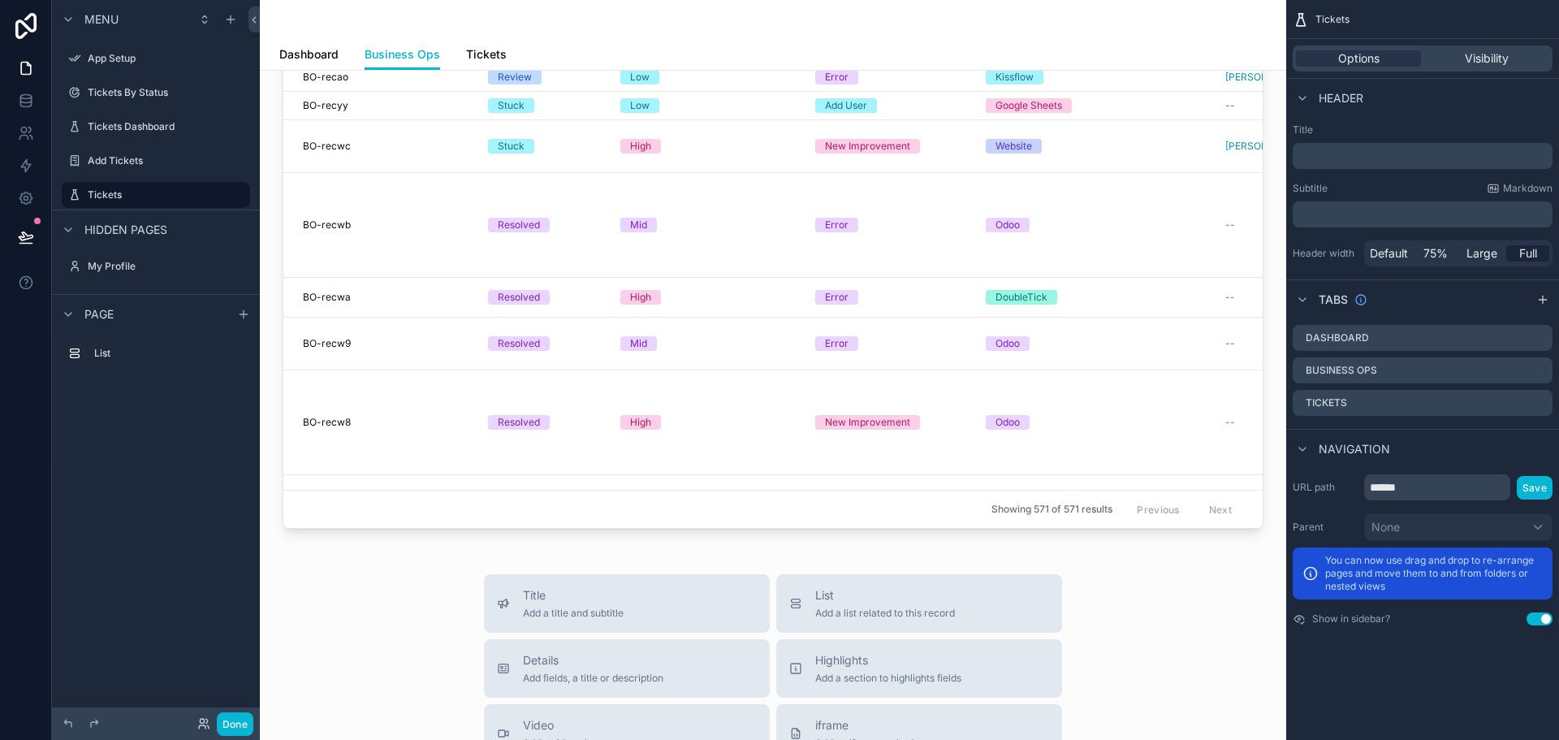
scroll to position [618, 0]
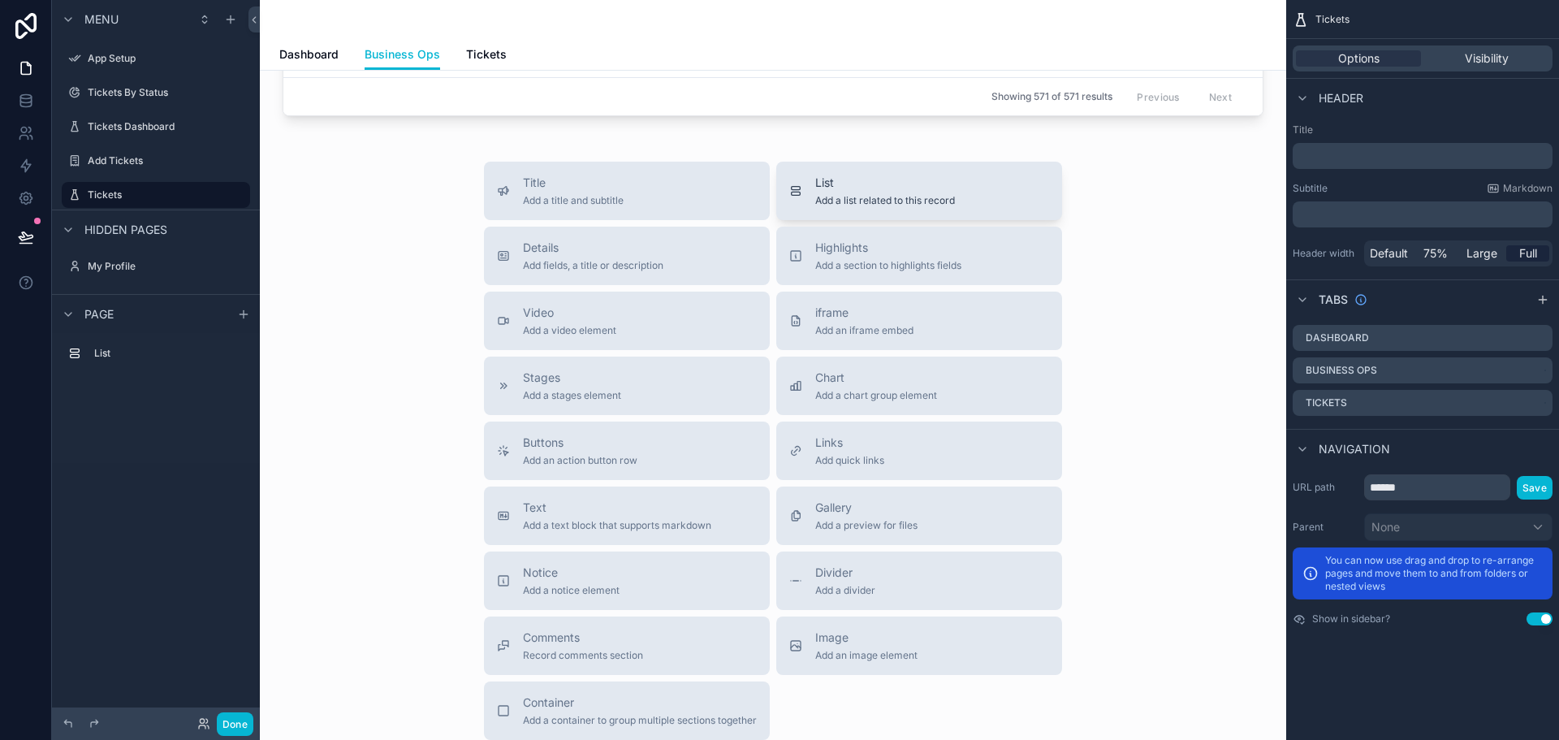
click at [843, 192] on div "List Add a list related to this record" at bounding box center [885, 191] width 140 height 32
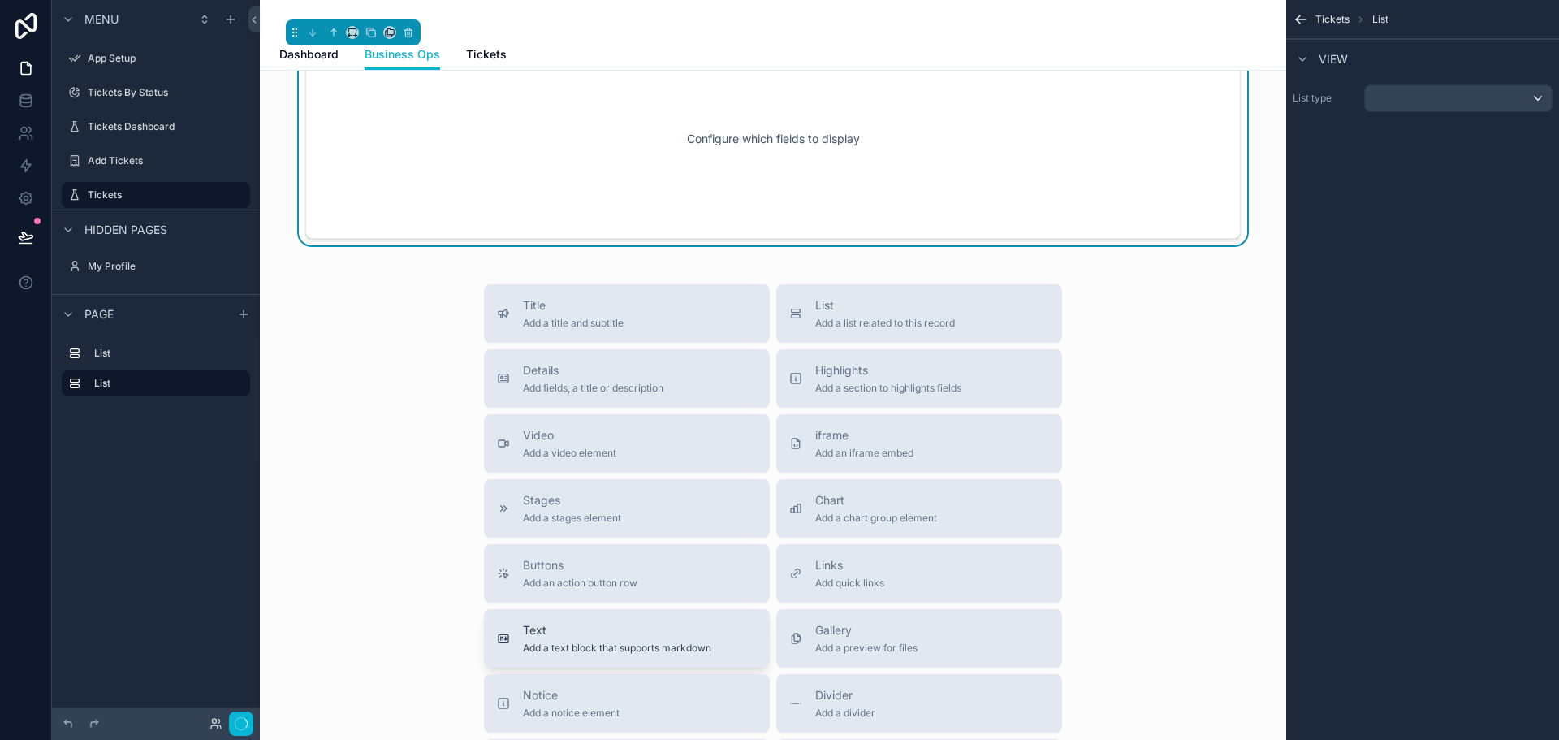
scroll to position [734, 0]
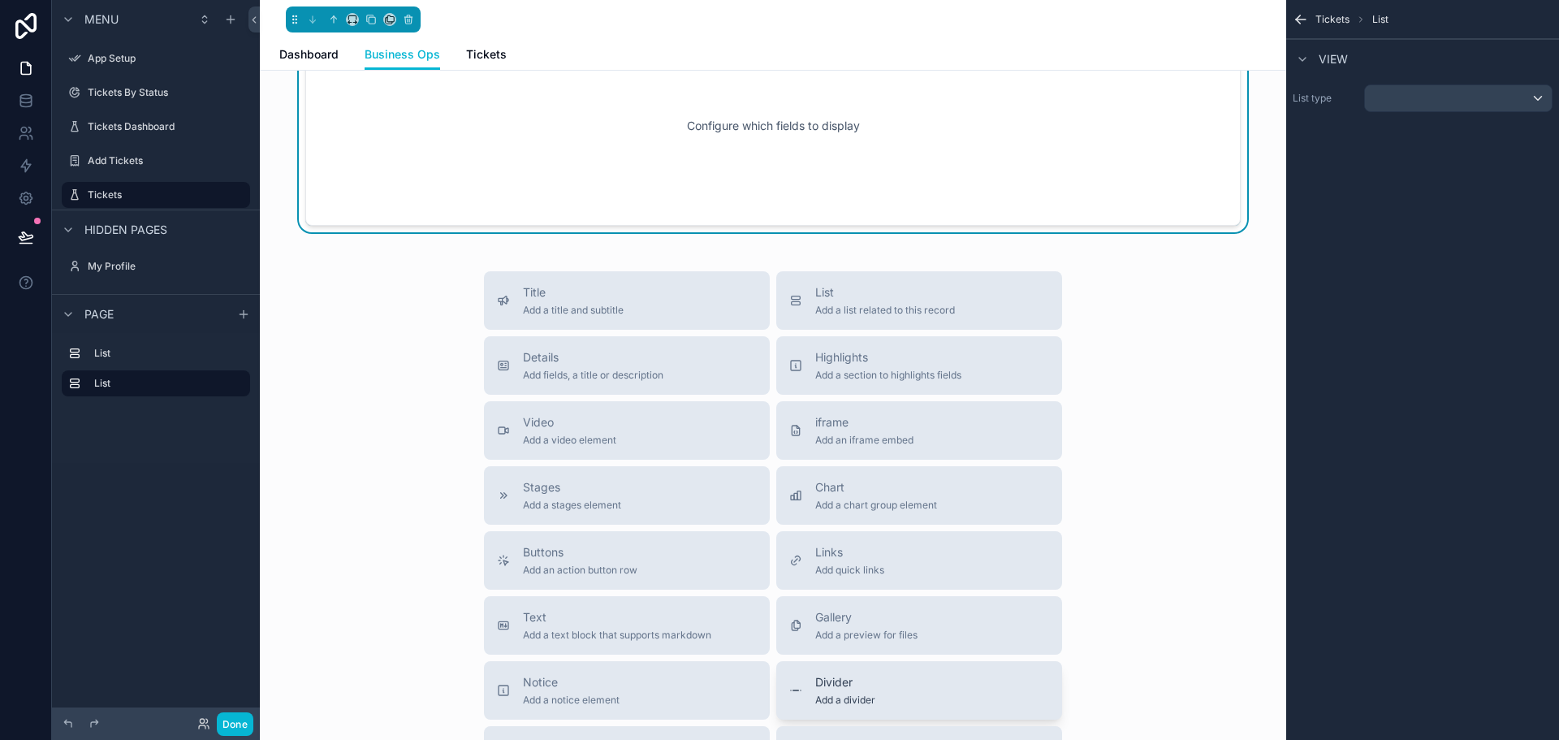
click at [831, 675] on span "Divider" at bounding box center [845, 682] width 60 height 16
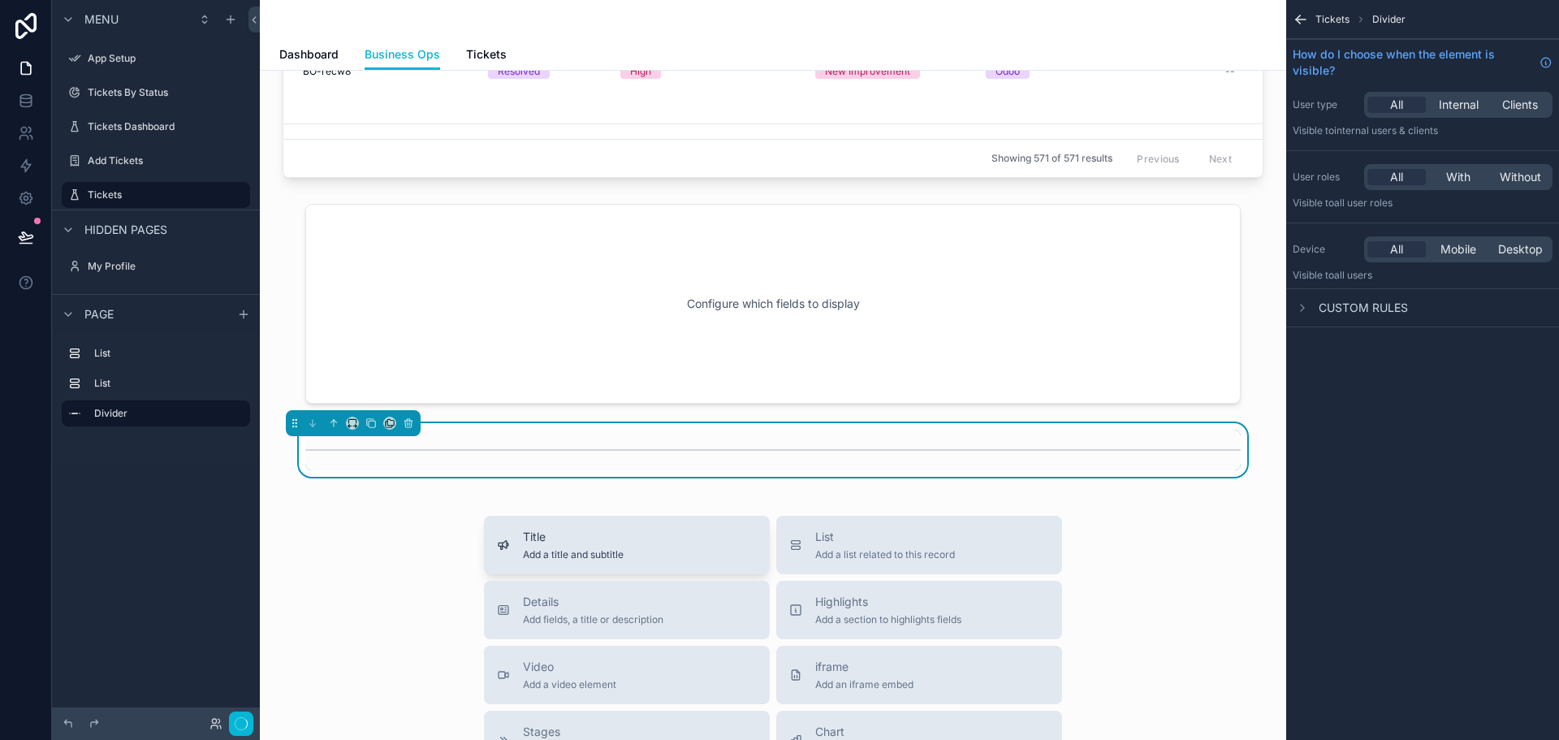
scroll to position [555, 0]
click at [331, 427] on icon "scrollable content" at bounding box center [333, 423] width 11 height 11
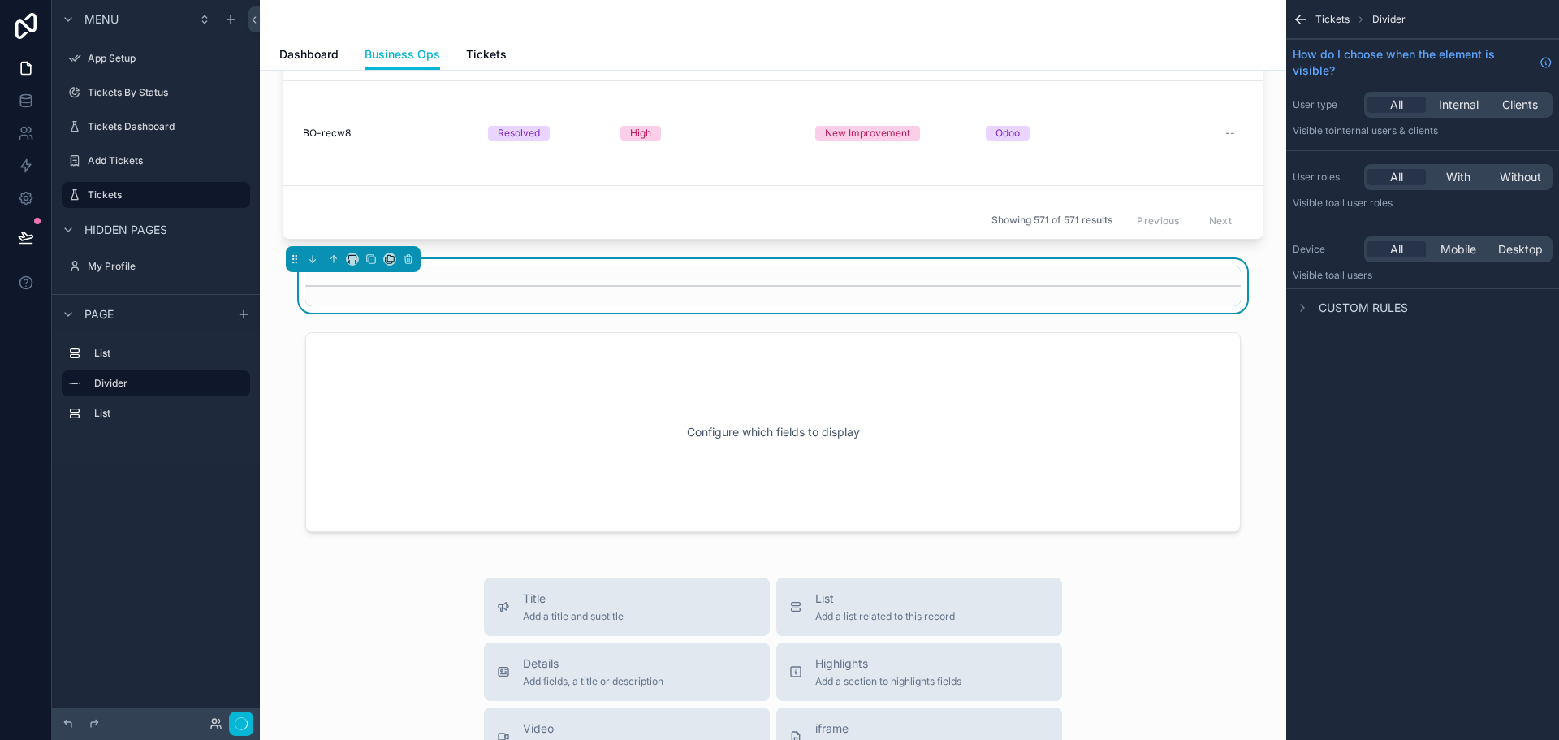
scroll to position [312, 0]
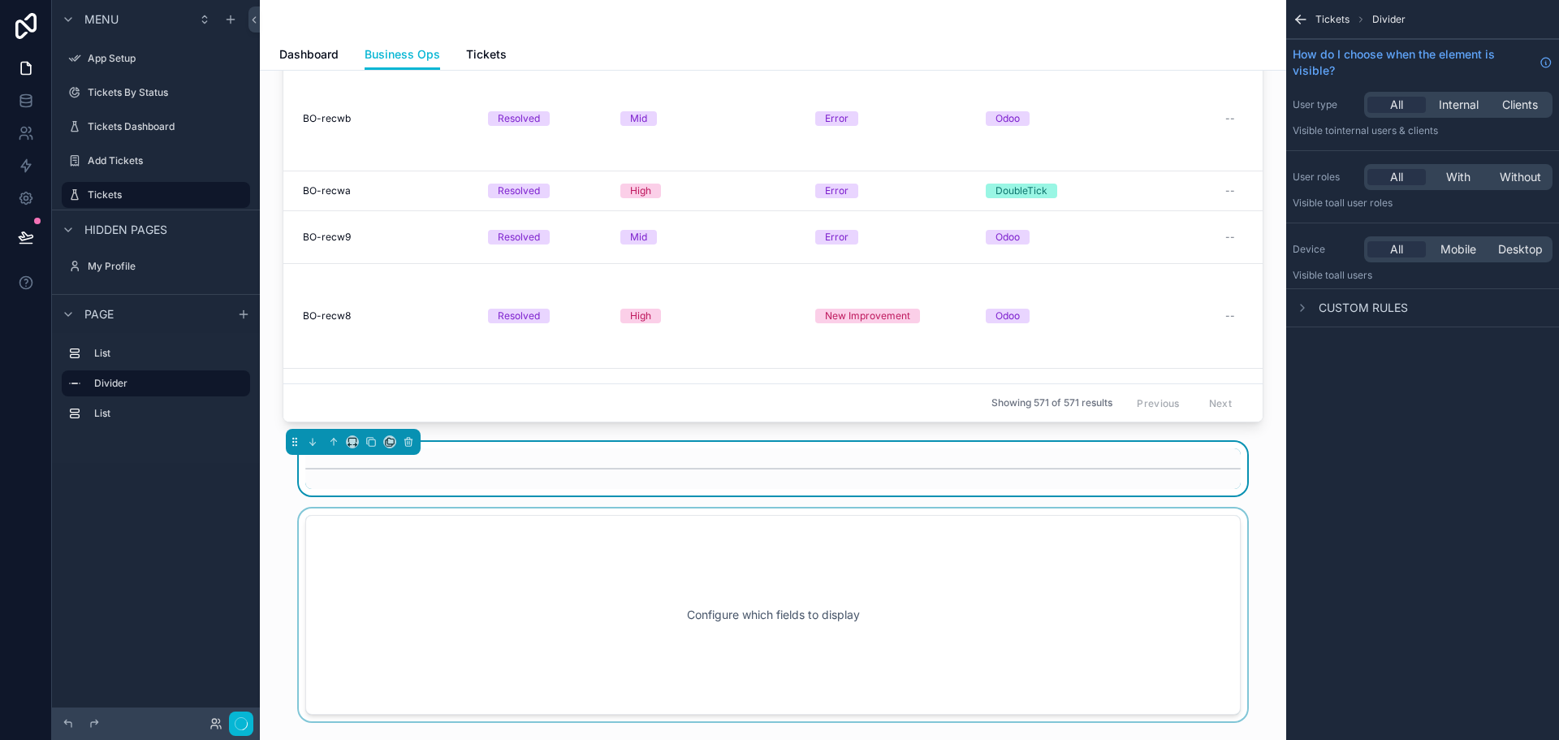
click at [606, 599] on div "scrollable content" at bounding box center [773, 614] width 1000 height 213
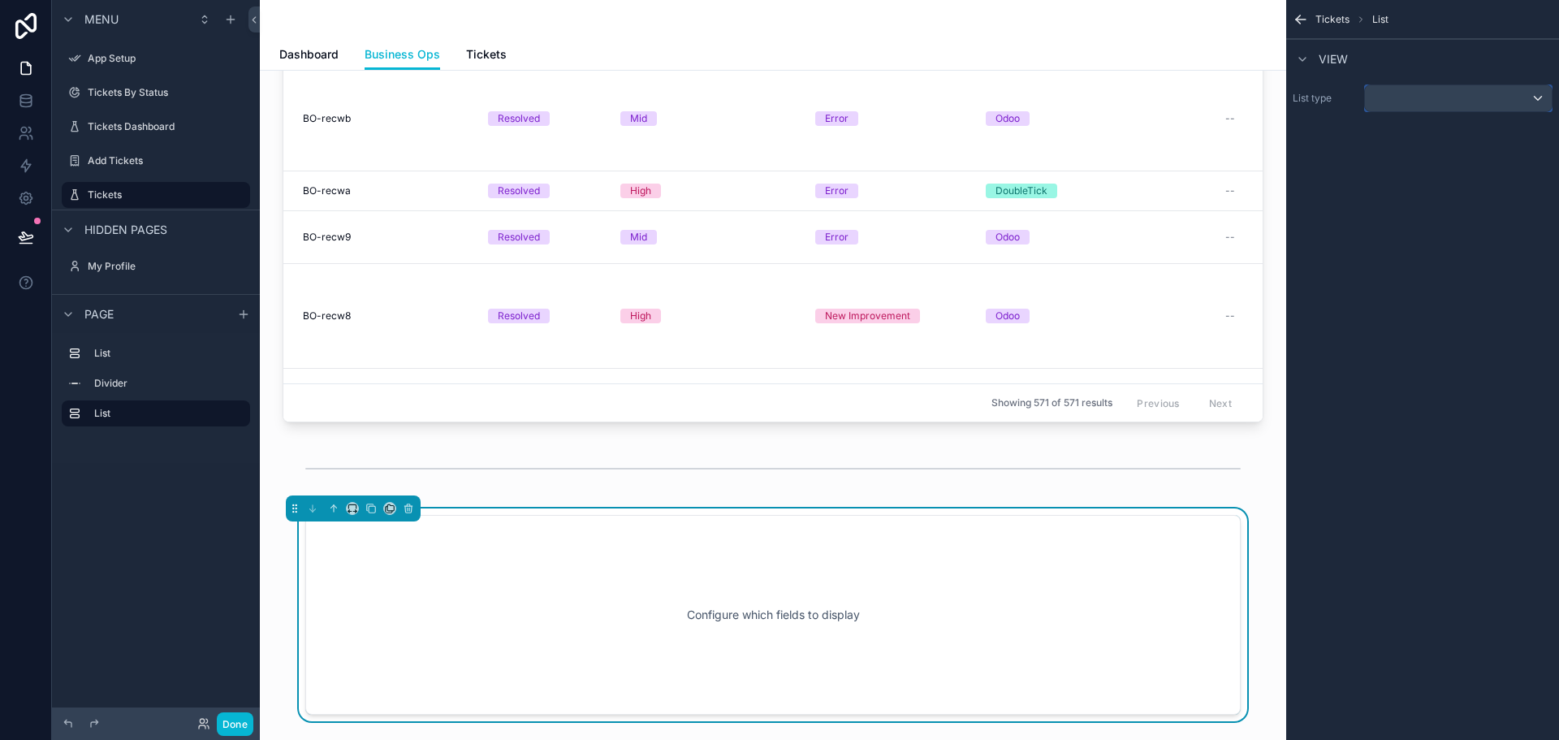
click at [1423, 91] on div "scrollable content" at bounding box center [1458, 98] width 187 height 26
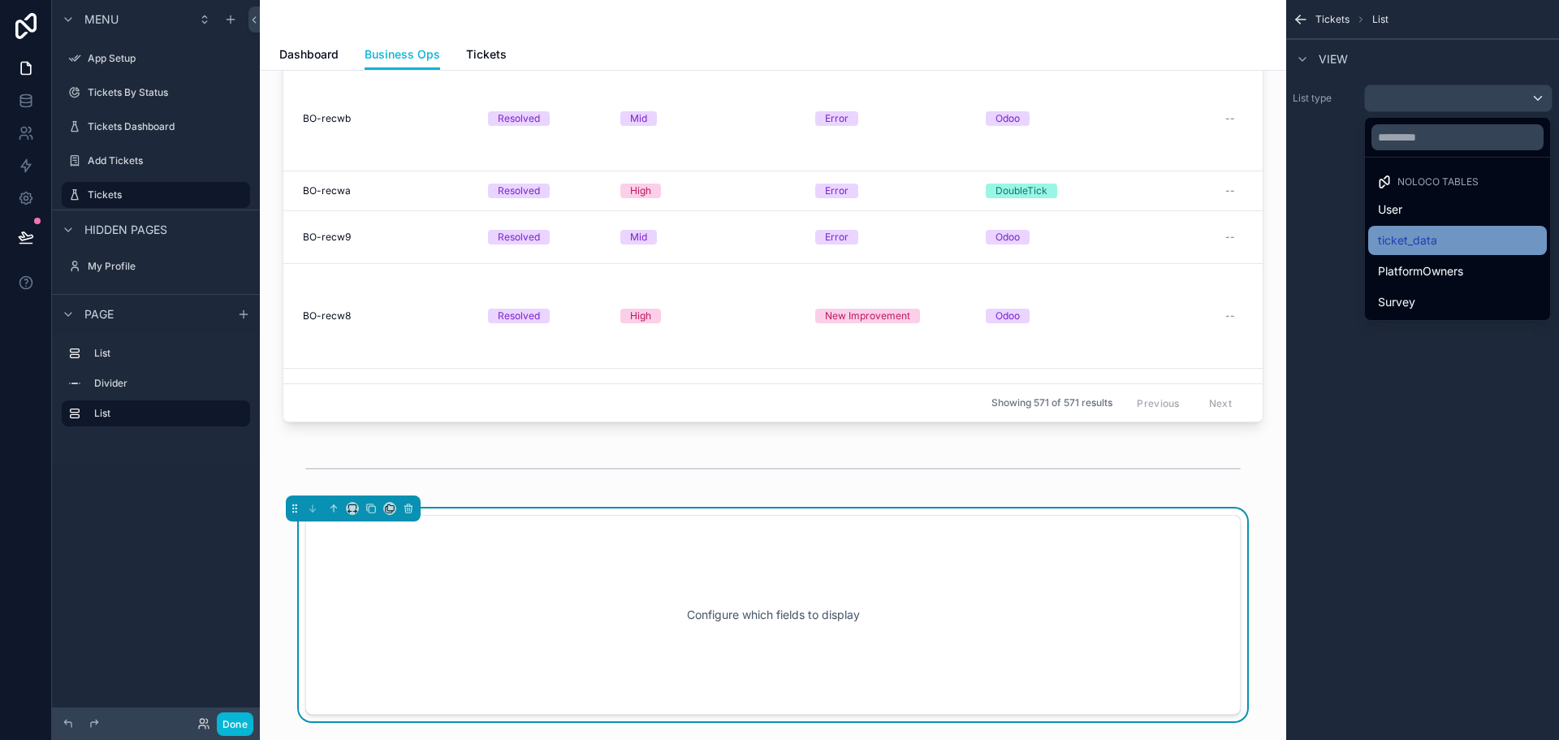
click at [1445, 240] on div "ticket_data" at bounding box center [1457, 240] width 159 height 19
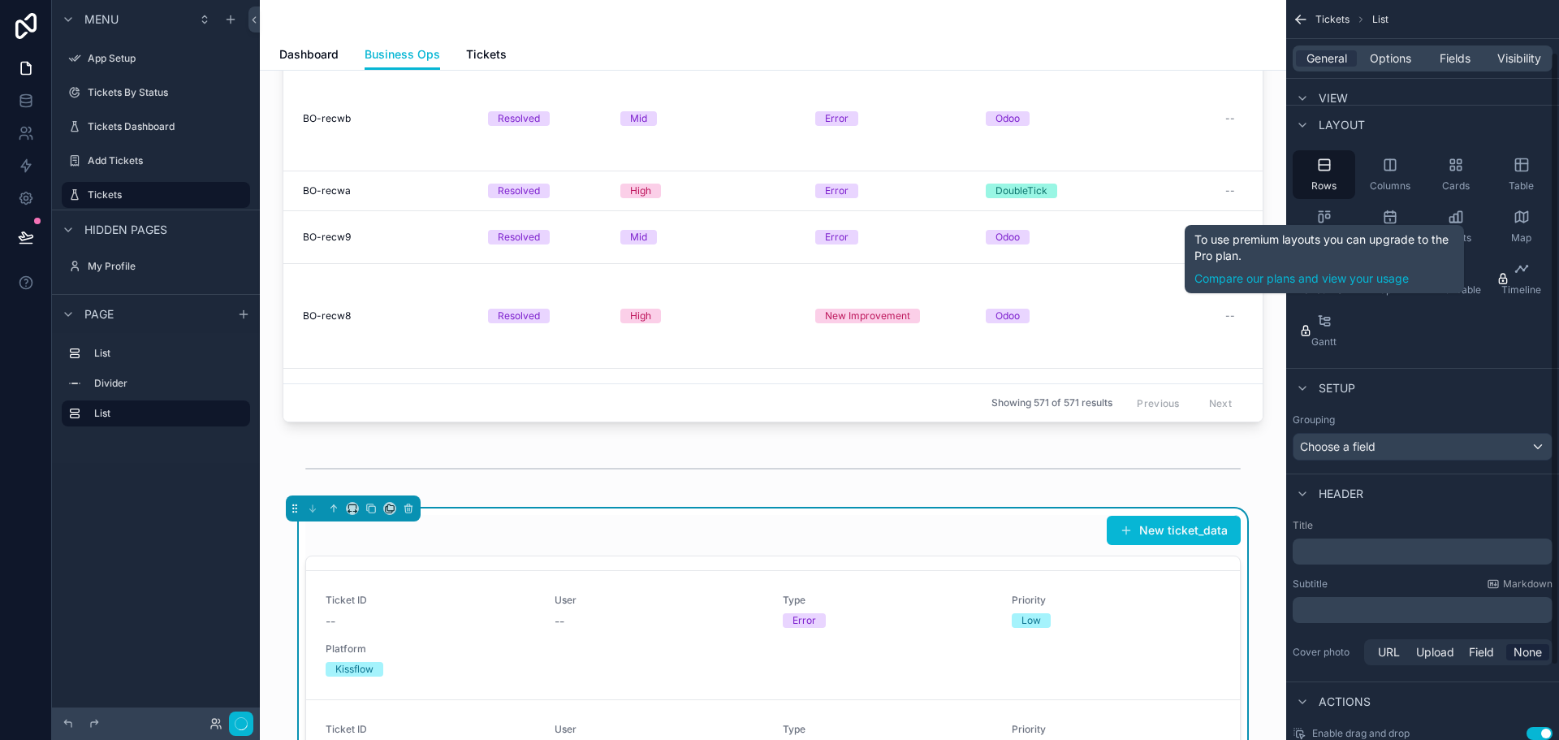
scroll to position [81, 0]
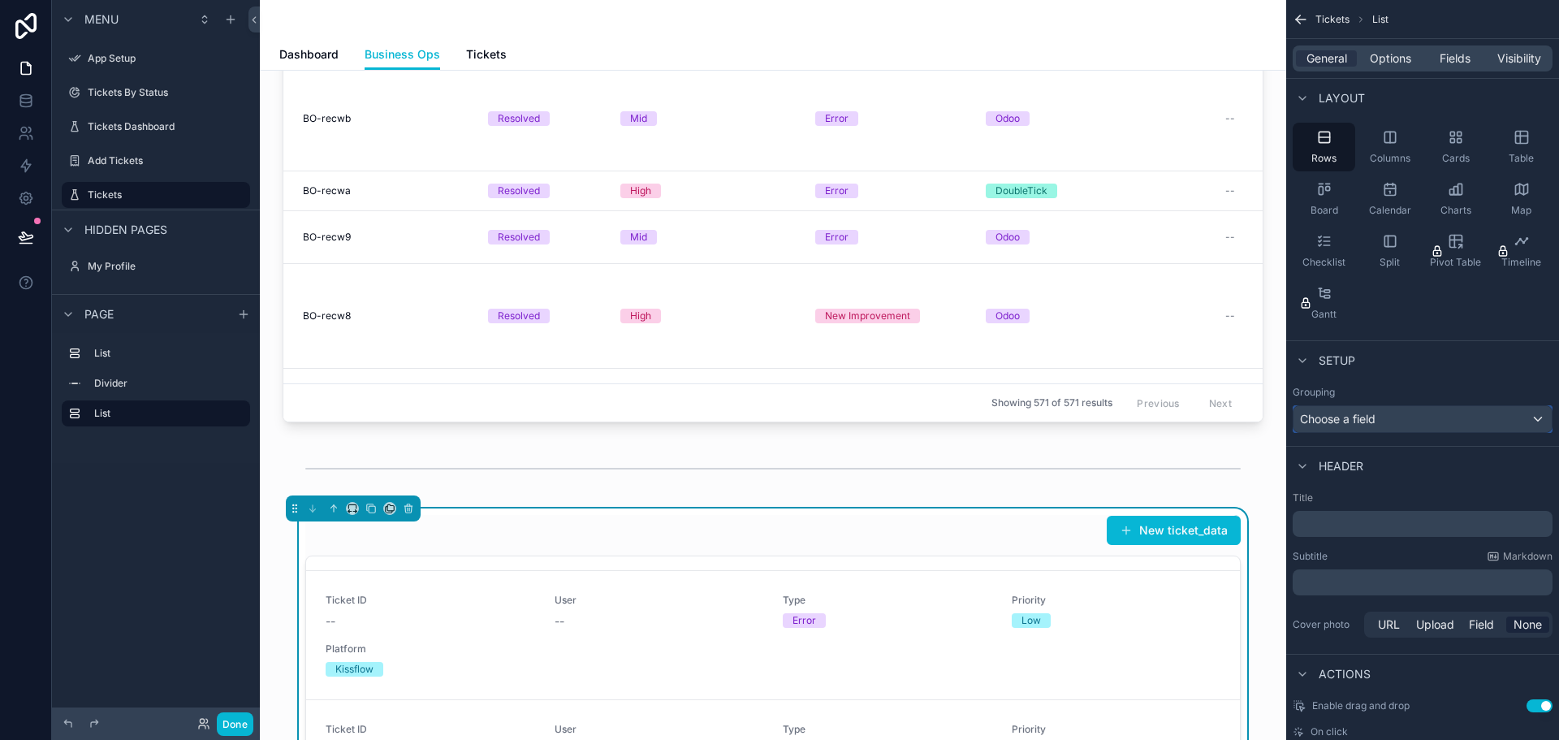
click at [1390, 421] on div "Choose a field" at bounding box center [1422, 419] width 258 height 26
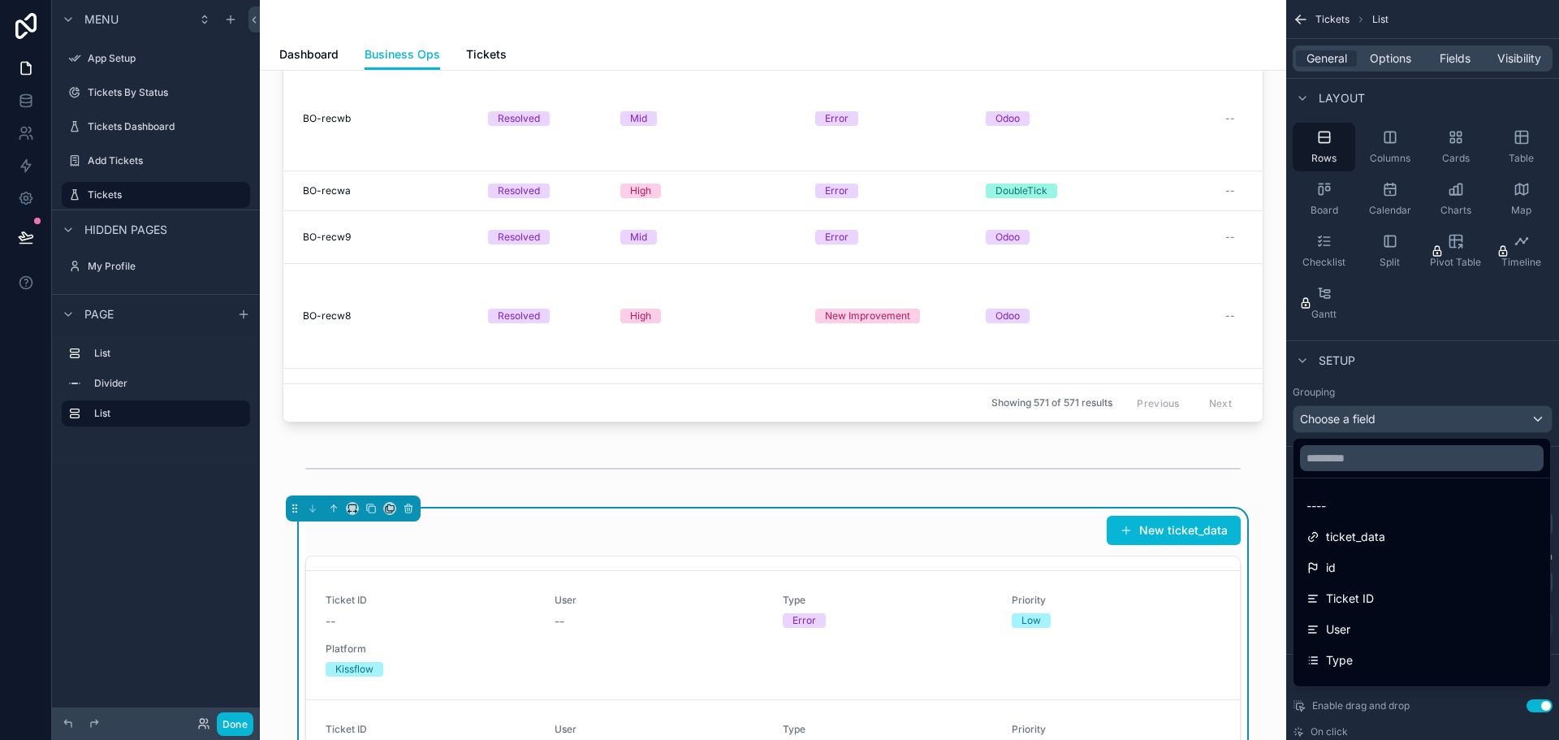
click at [1390, 421] on div "scrollable content" at bounding box center [779, 370] width 1559 height 740
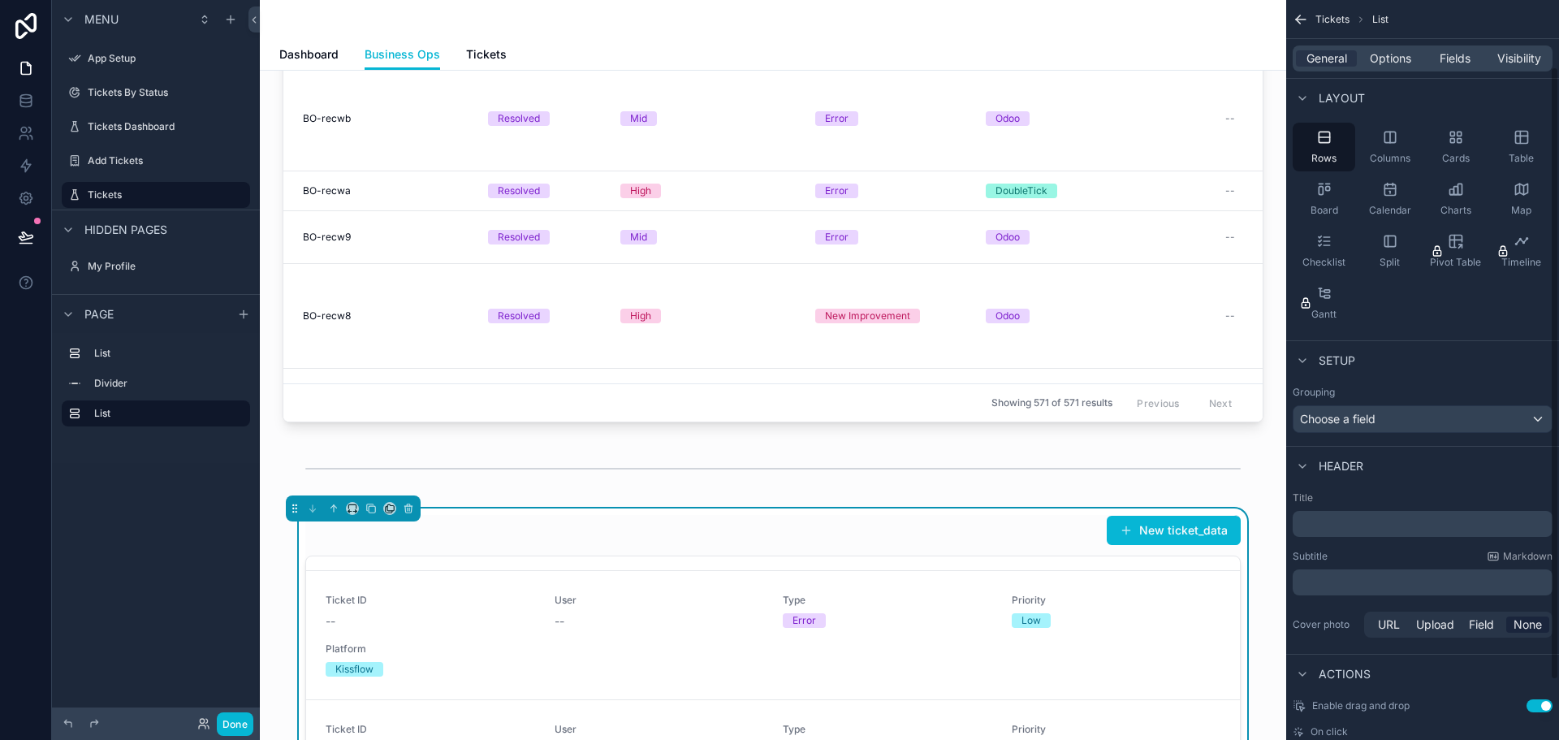
scroll to position [0, 0]
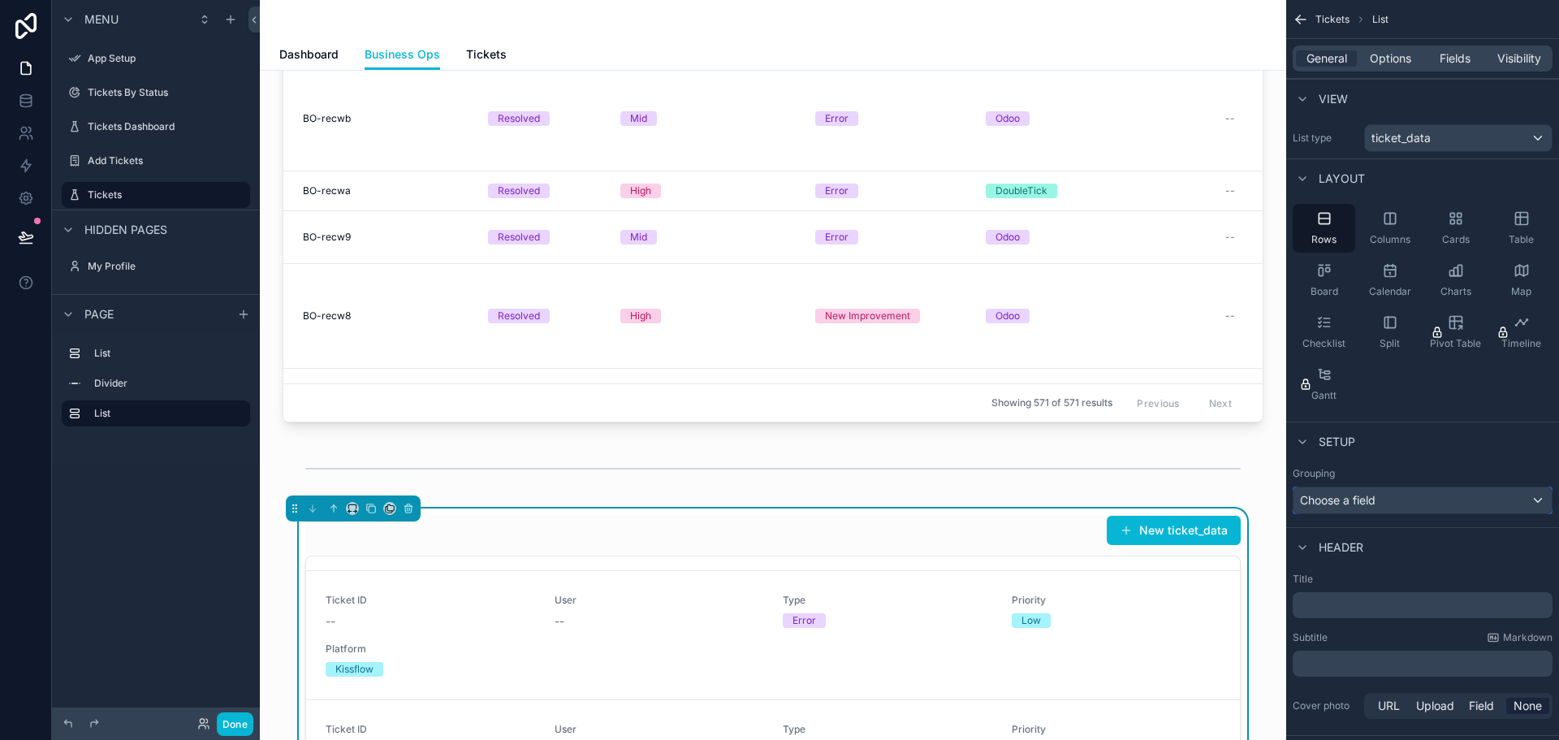
click at [1363, 502] on span "Choose a field" at bounding box center [1338, 500] width 76 height 14
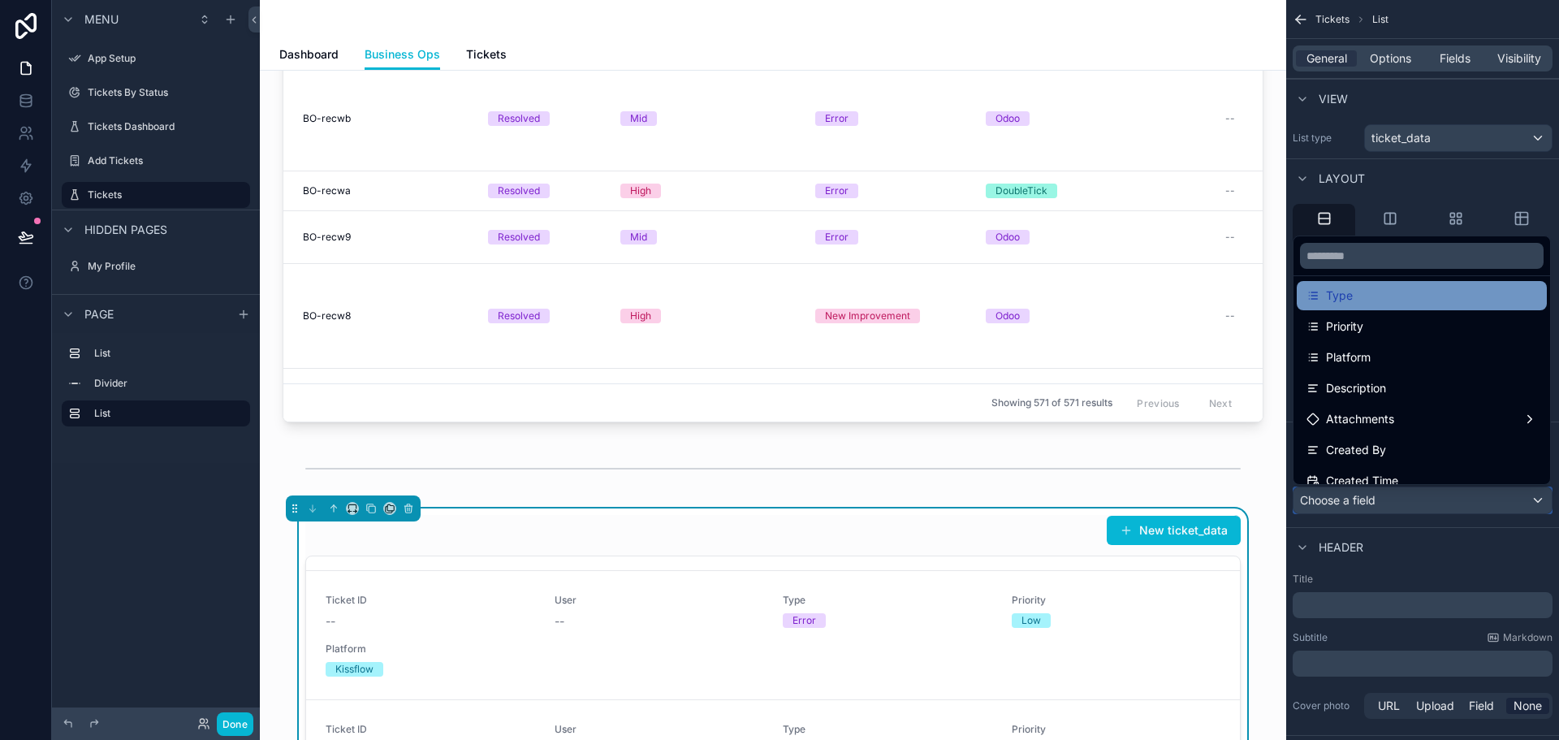
scroll to position [325, 0]
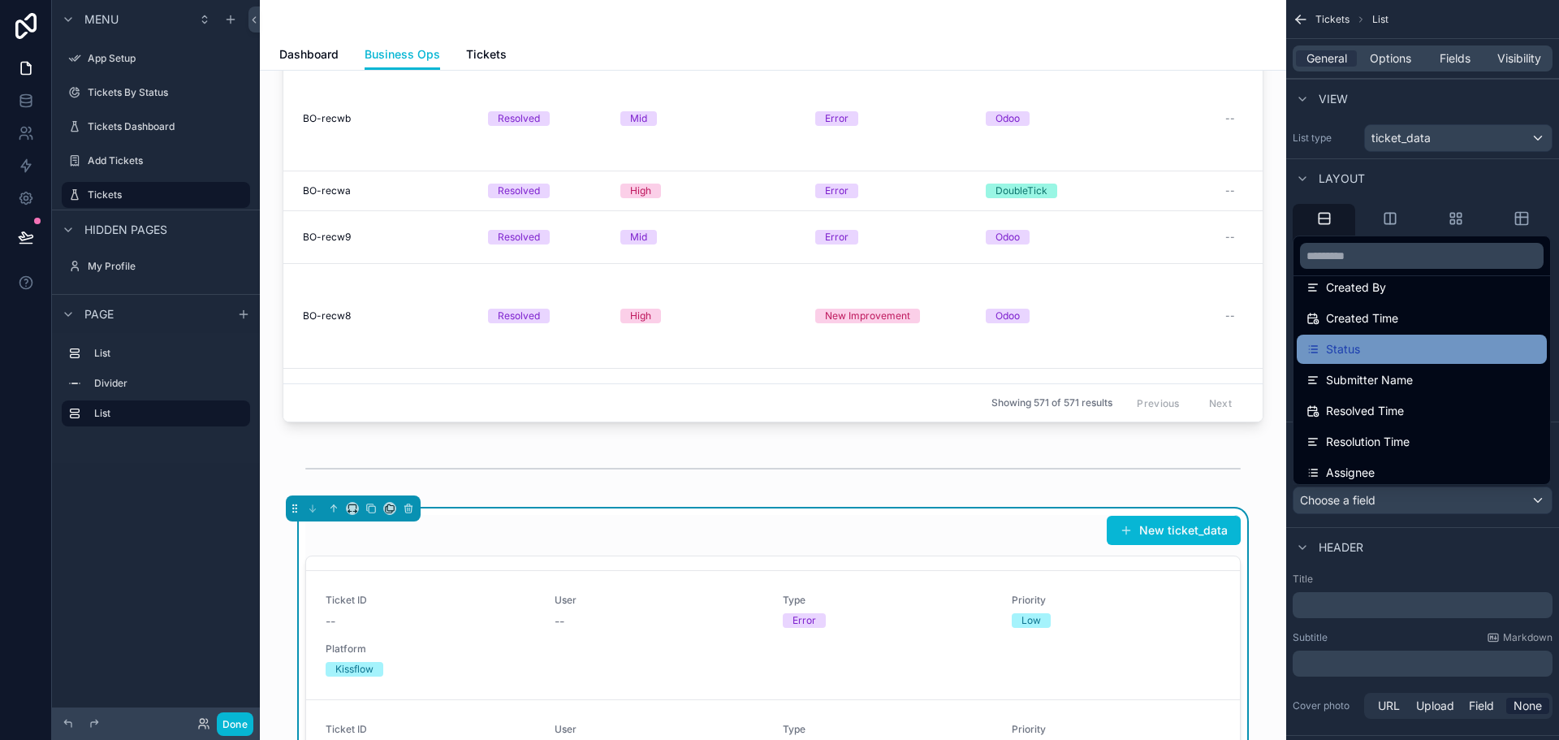
click at [1379, 352] on div "Status" at bounding box center [1421, 348] width 231 height 19
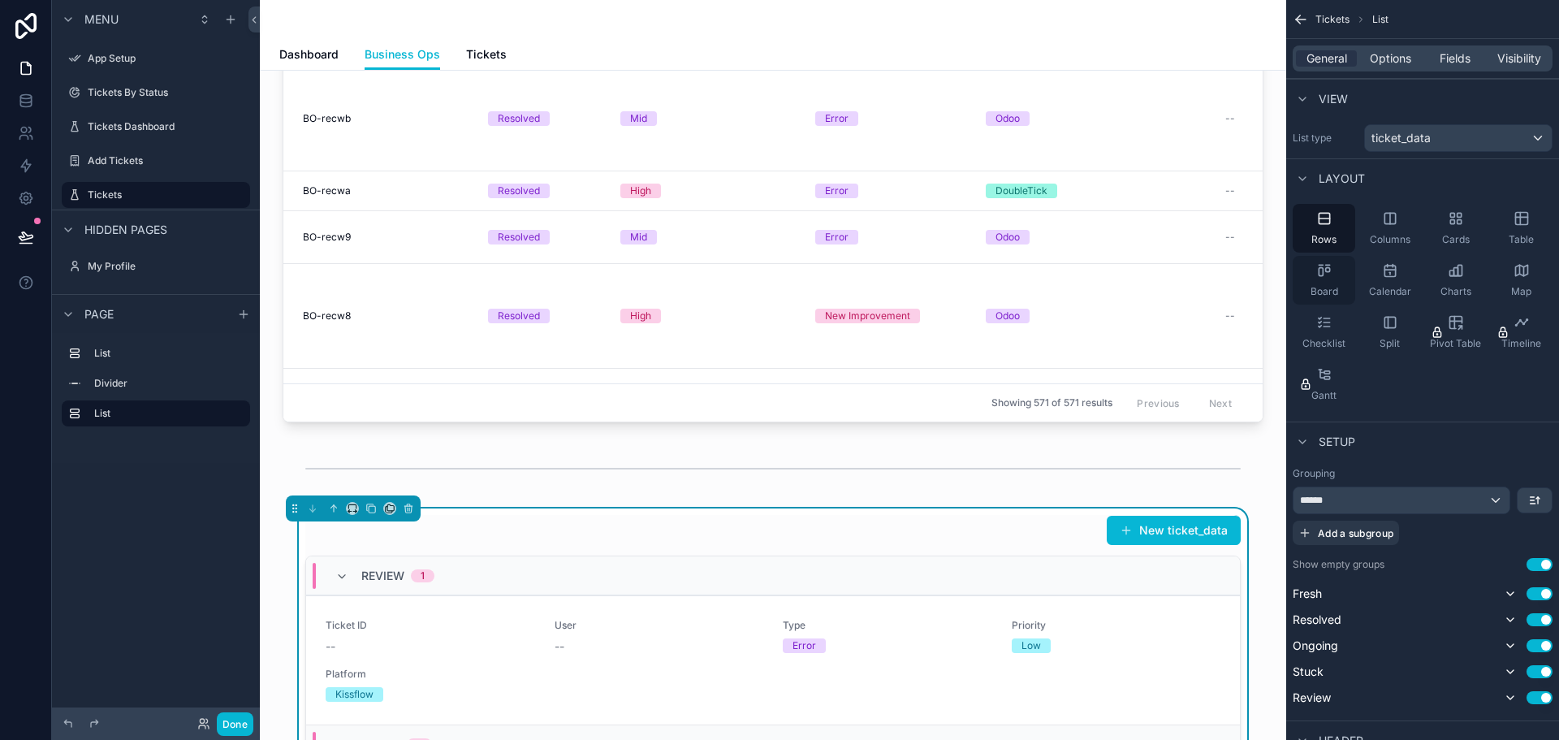
click at [1313, 287] on span "Board" at bounding box center [1324, 291] width 28 height 13
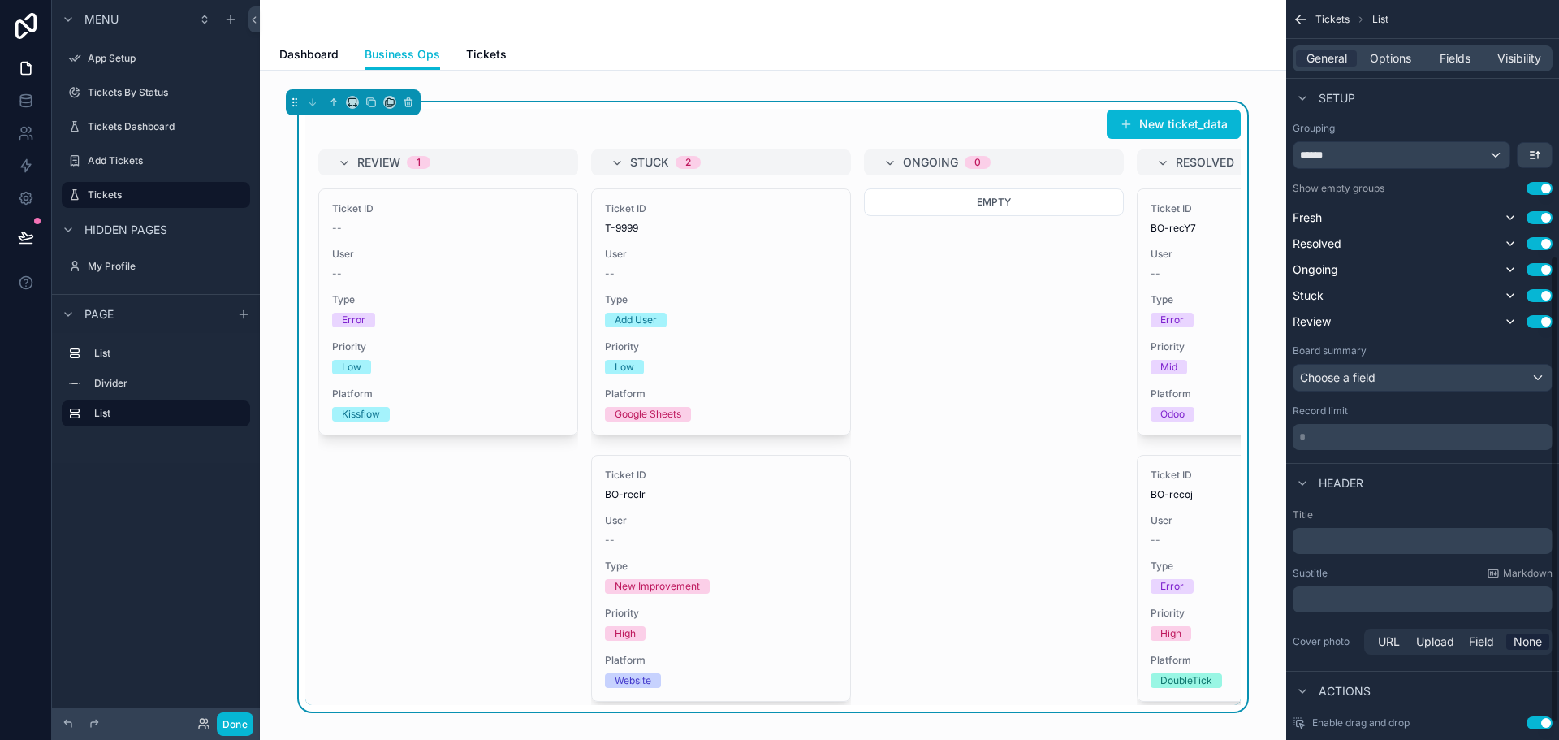
scroll to position [406, 0]
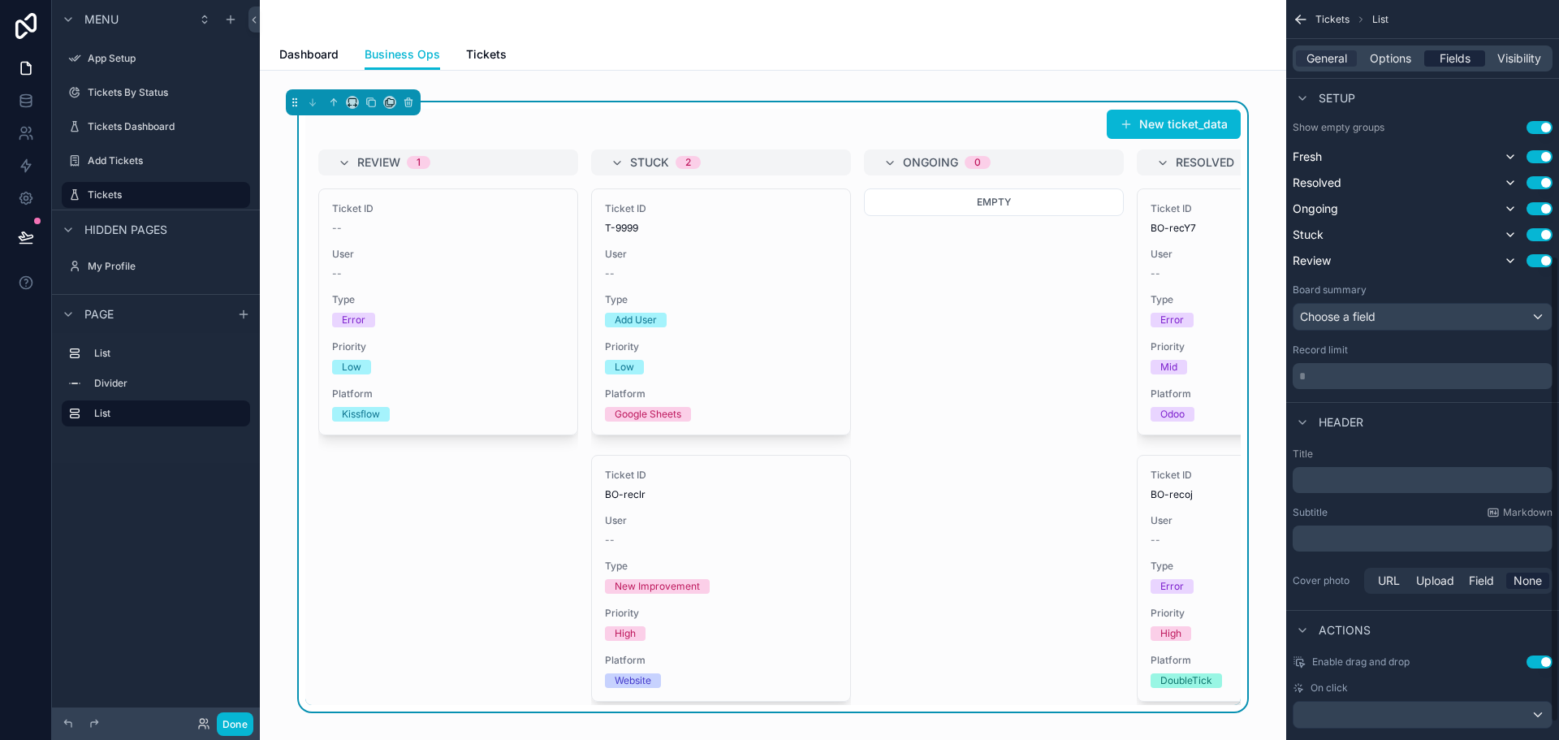
click at [1454, 50] on span "Fields" at bounding box center [1454, 58] width 31 height 16
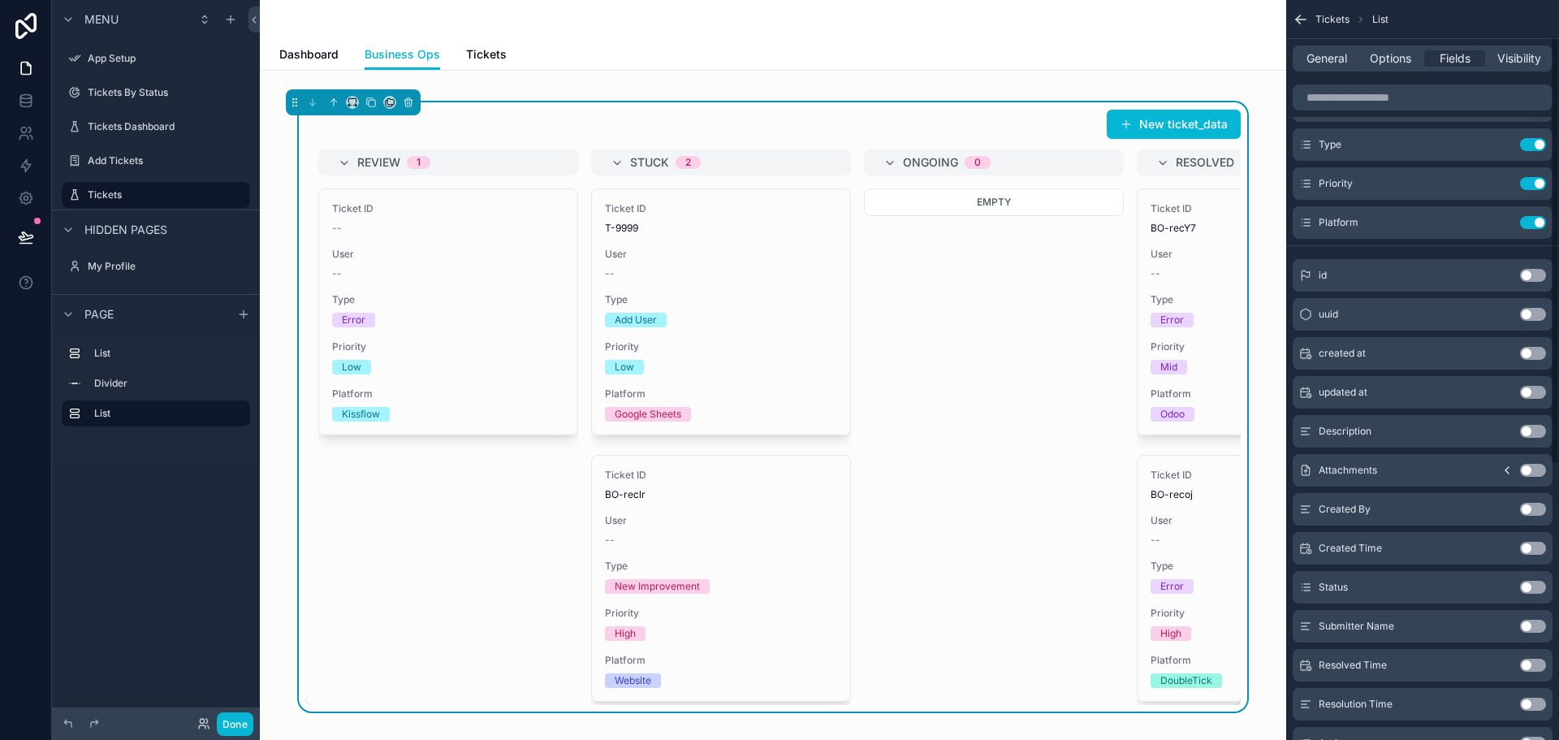
scroll to position [0, 0]
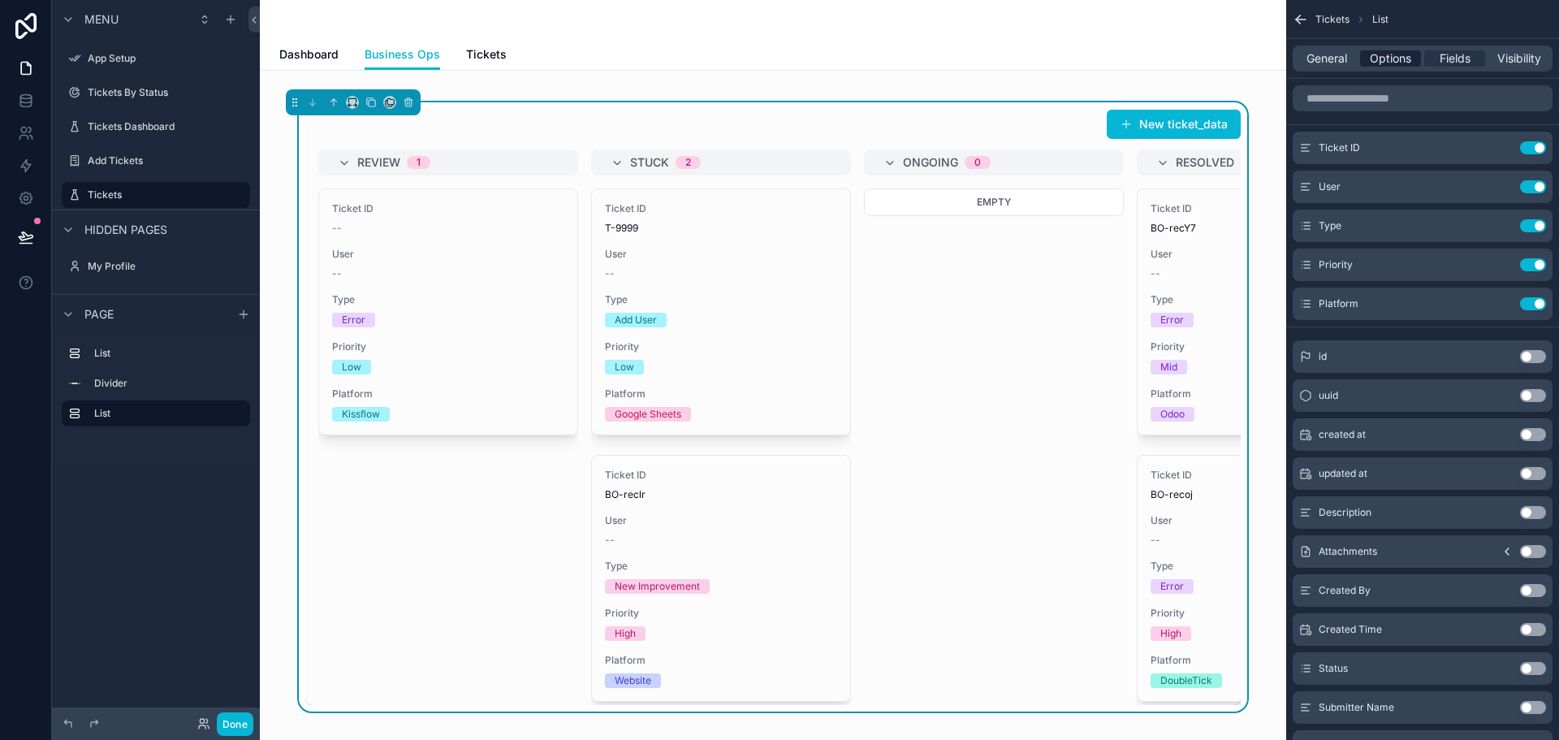
click at [1380, 51] on span "Options" at bounding box center [1390, 58] width 41 height 16
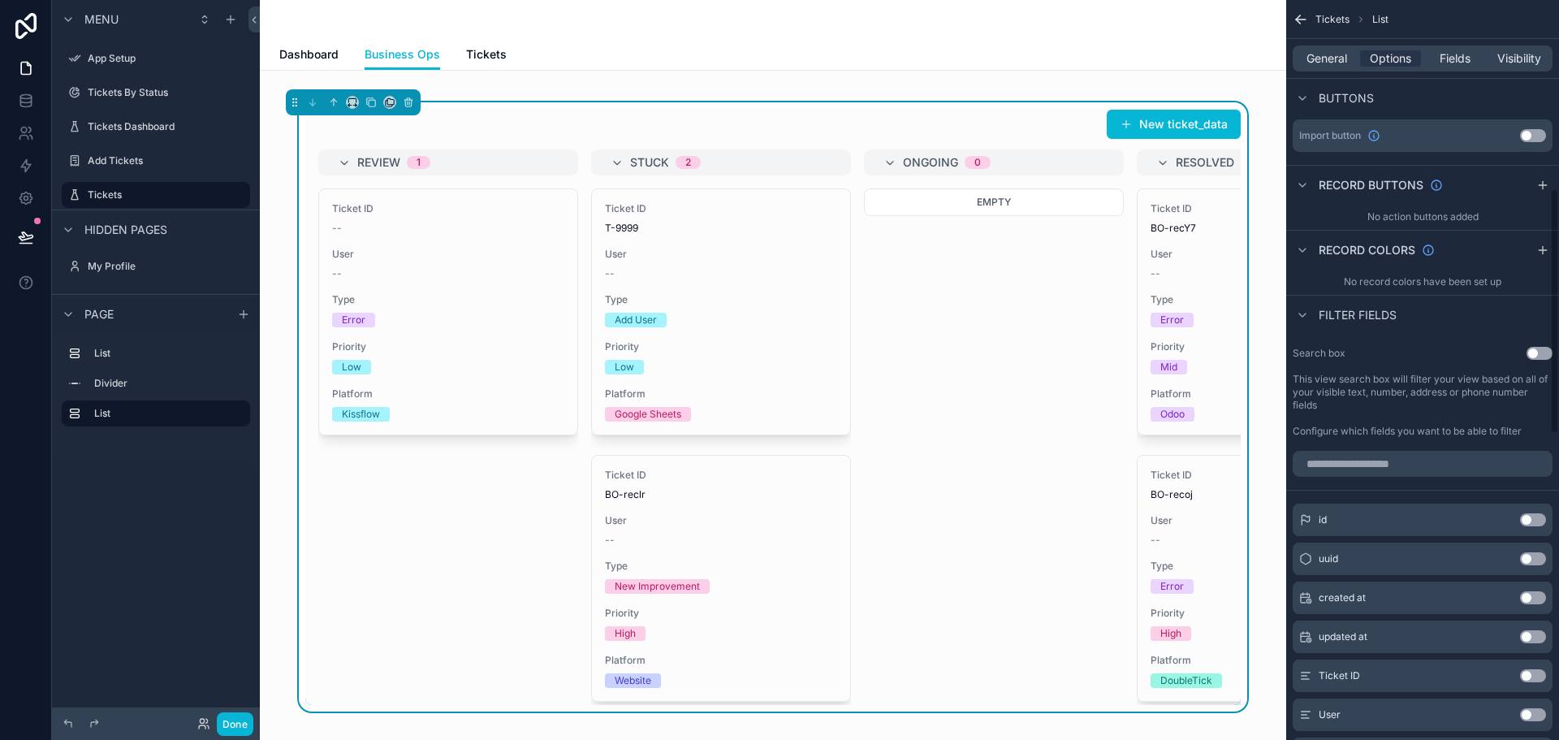
scroll to position [731, 0]
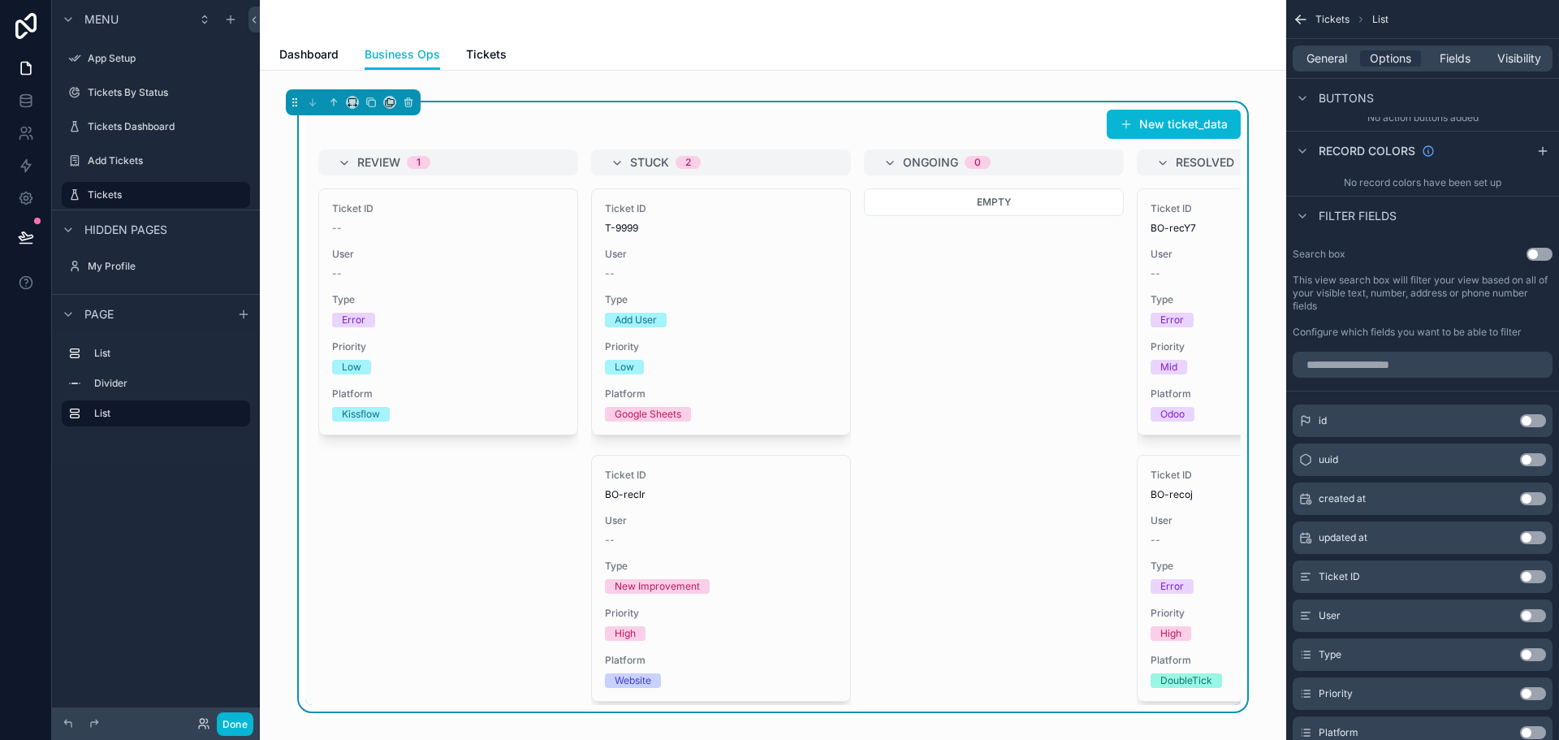
drag, startPoint x: 1533, startPoint y: 252, endPoint x: 1523, endPoint y: 286, distance: 34.7
click at [1533, 252] on button "Use setting" at bounding box center [1539, 254] width 26 height 13
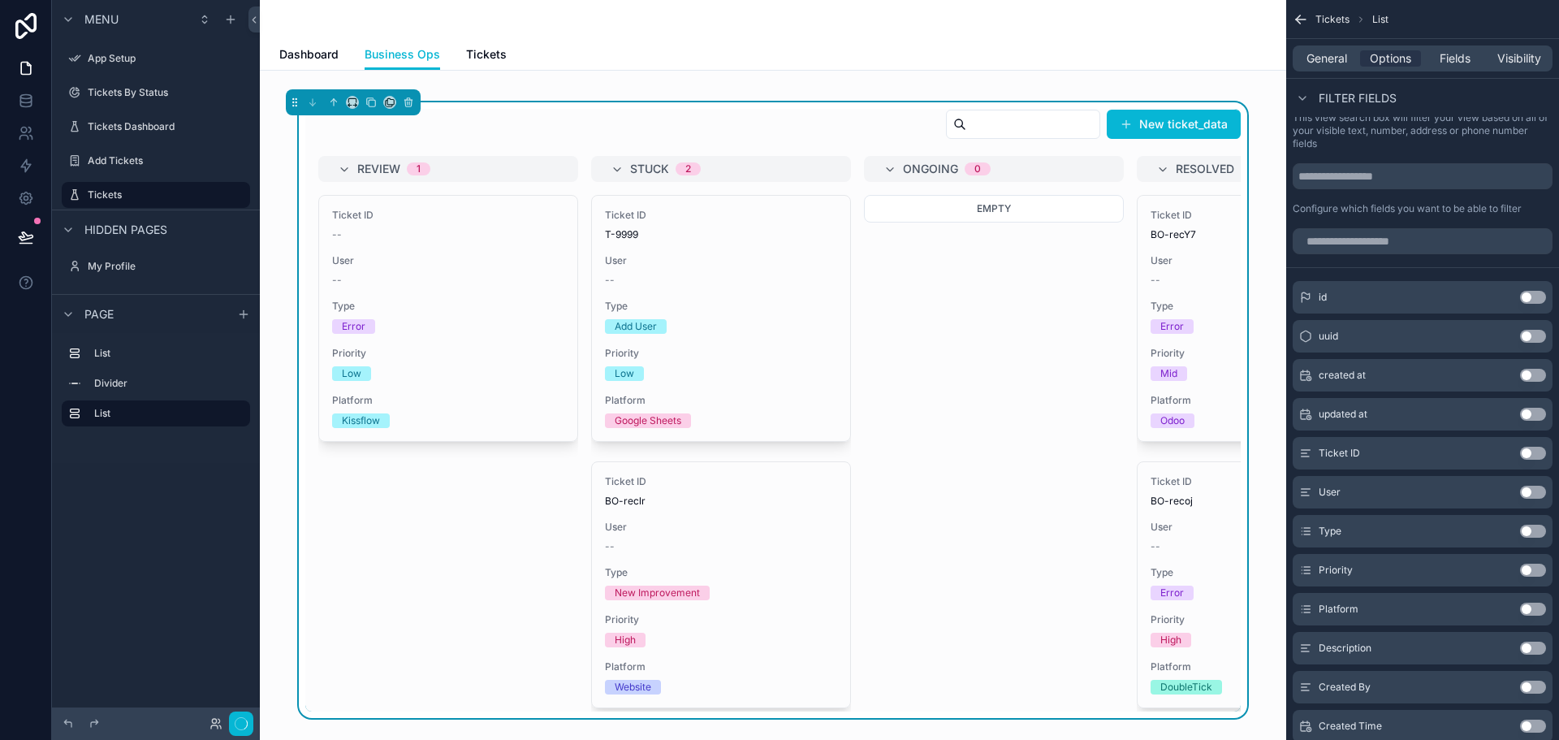
scroll to position [974, 0]
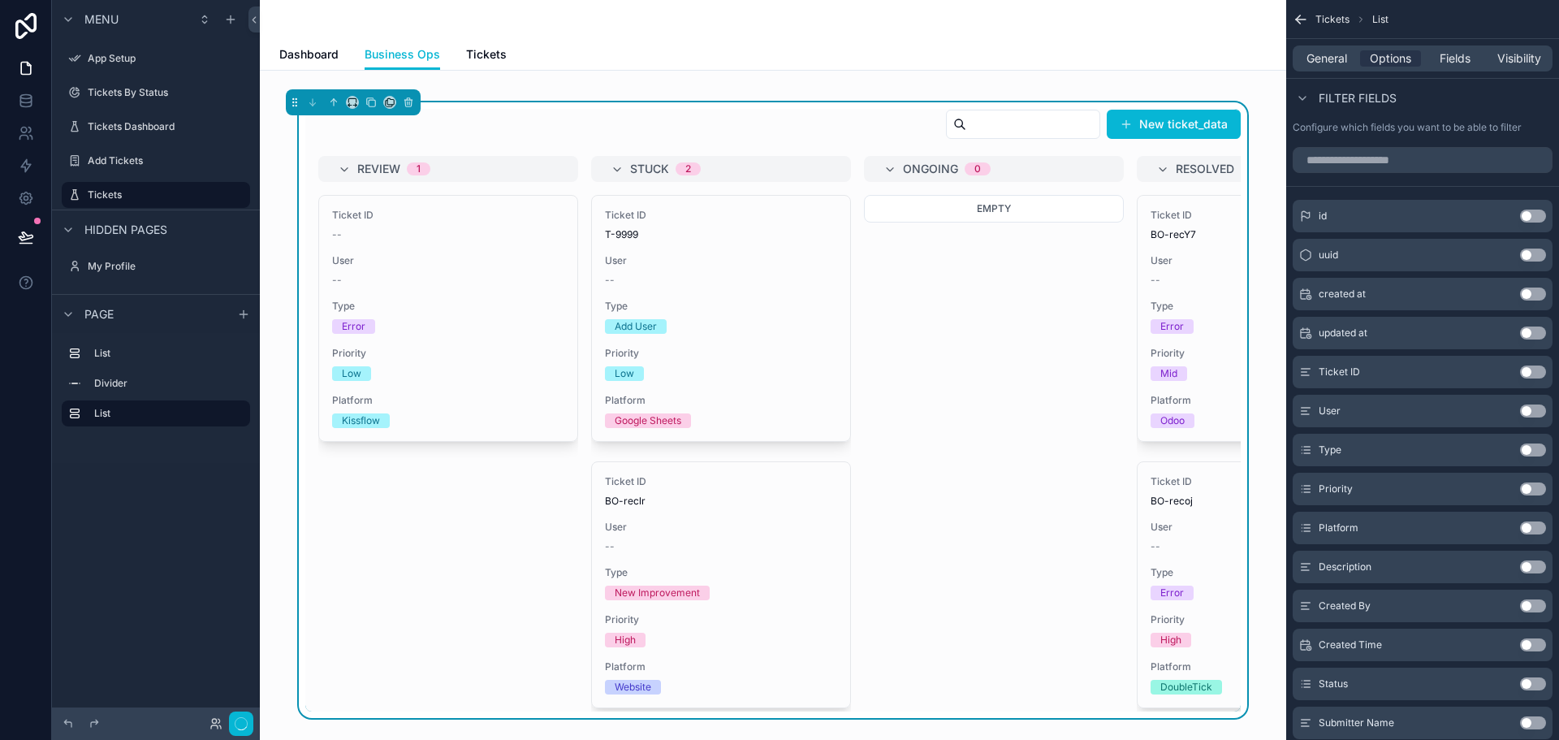
click at [1525, 484] on button "Use setting" at bounding box center [1533, 488] width 26 height 13
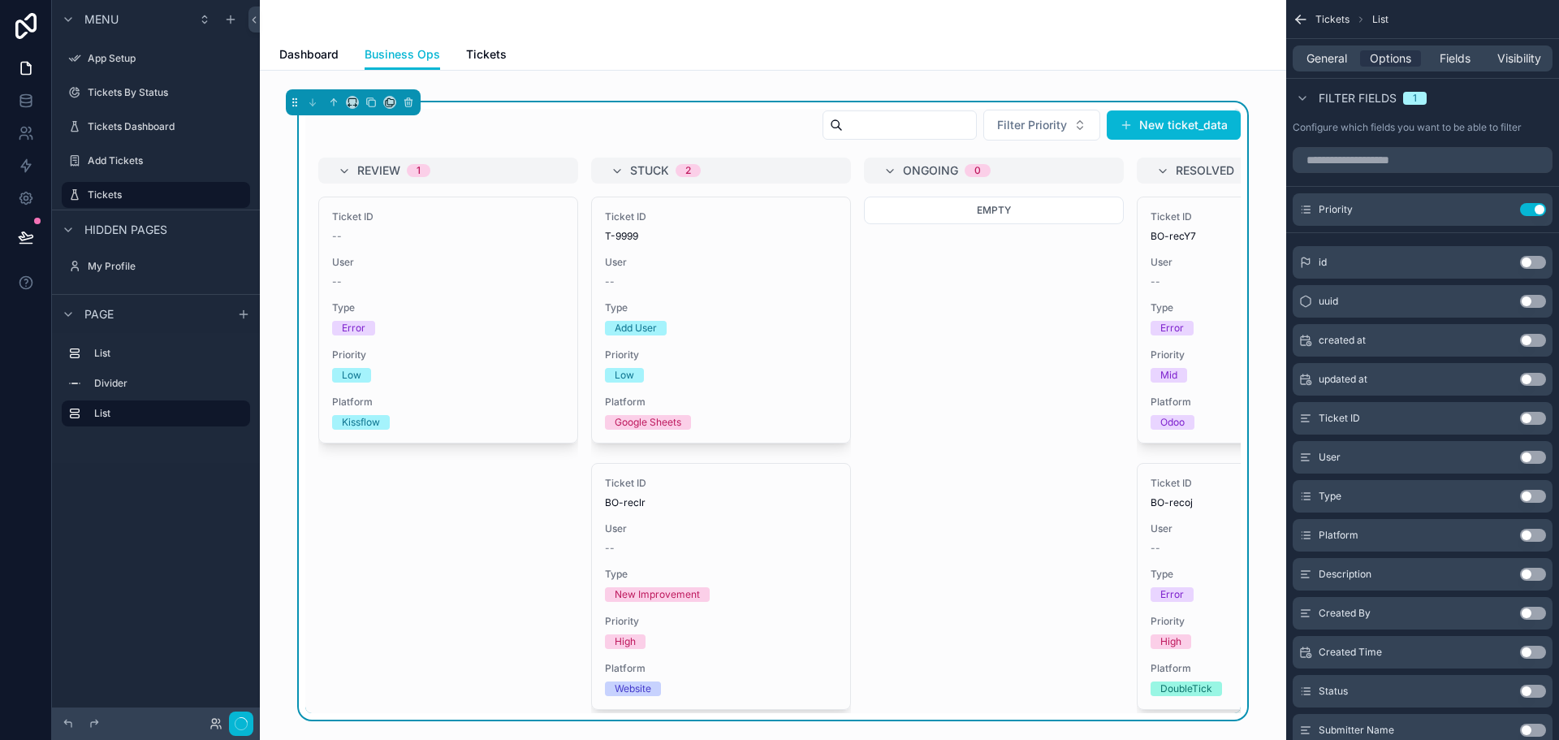
click at [1528, 535] on button "Use setting" at bounding box center [1533, 535] width 26 height 13
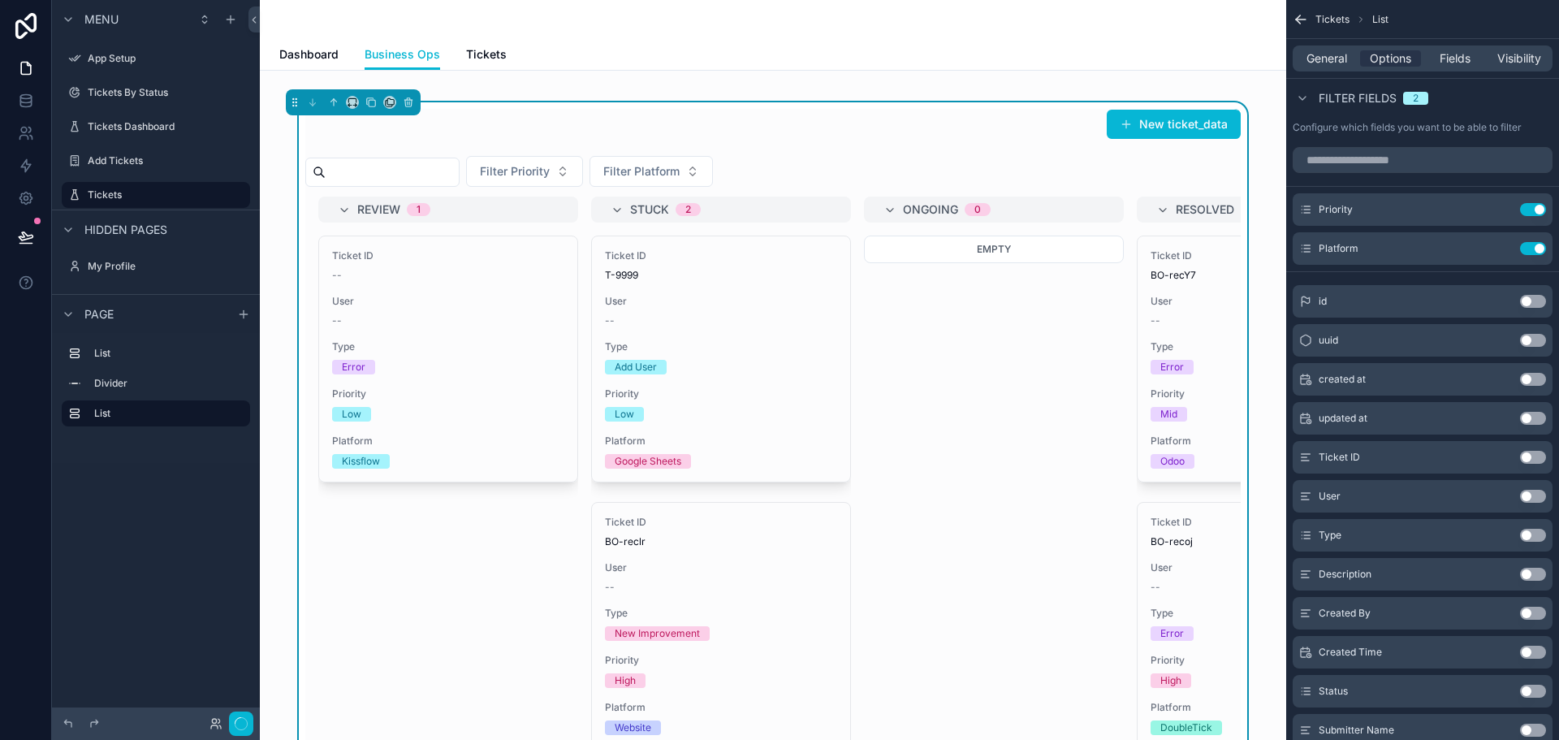
click at [1530, 534] on button "Use setting" at bounding box center [1533, 535] width 26 height 13
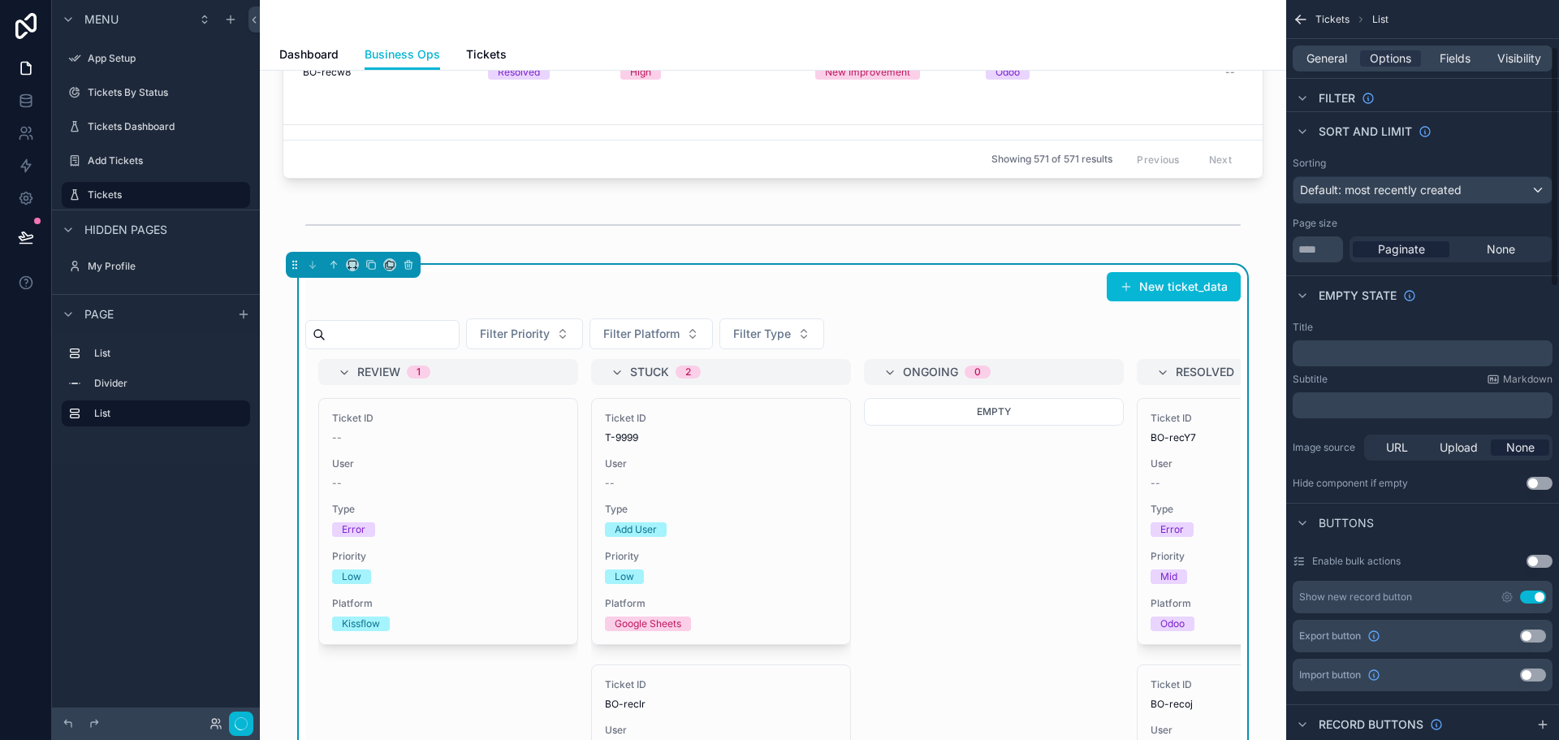
scroll to position [0, 0]
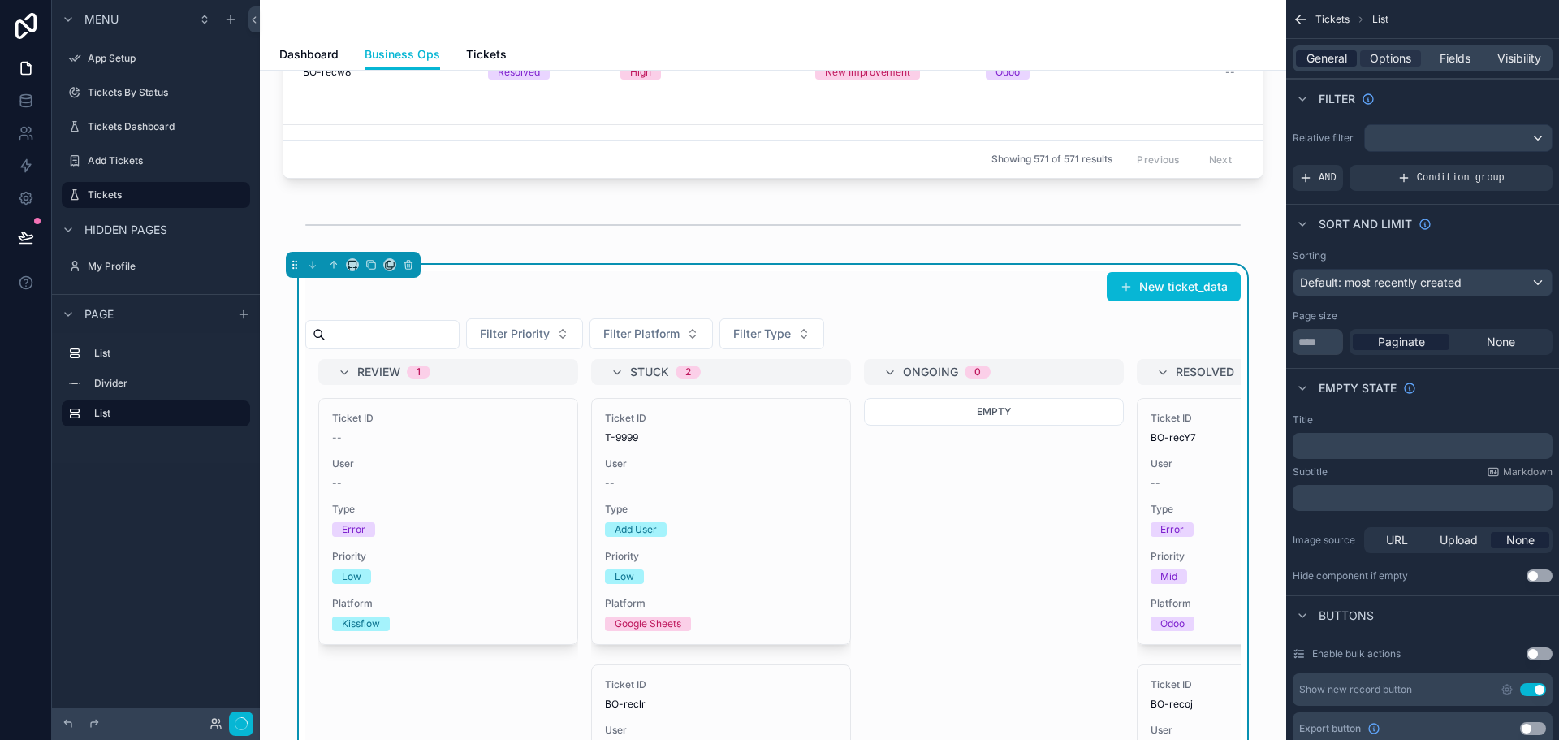
click at [1331, 58] on span "General" at bounding box center [1326, 58] width 41 height 16
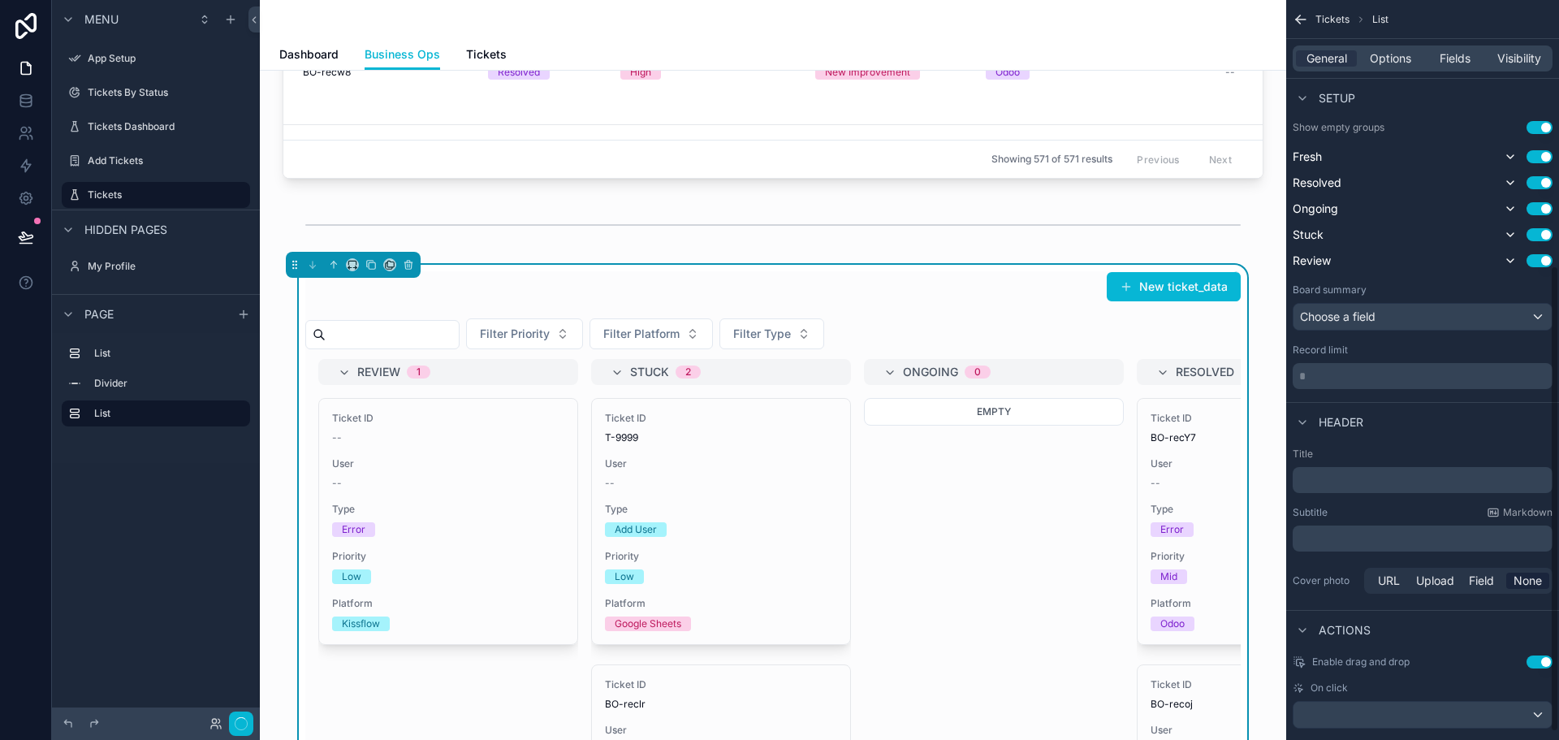
scroll to position [434, 0]
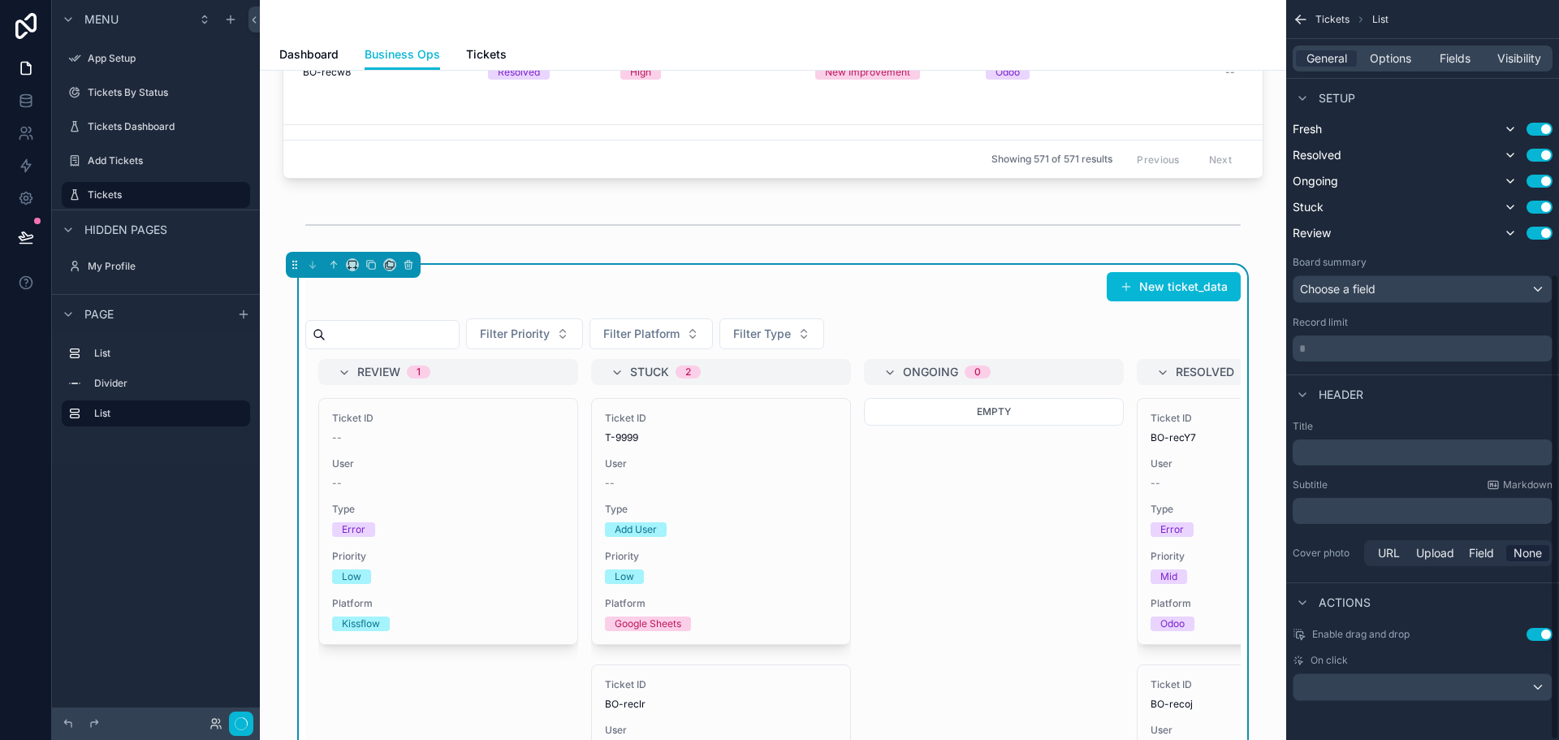
click at [1379, 453] on p "﻿" at bounding box center [1424, 452] width 250 height 16
click at [273, 335] on div "Ticket By Status New ticket_data Filter Priority Filter Platform Filter Type Re…" at bounding box center [773, 592] width 1000 height 655
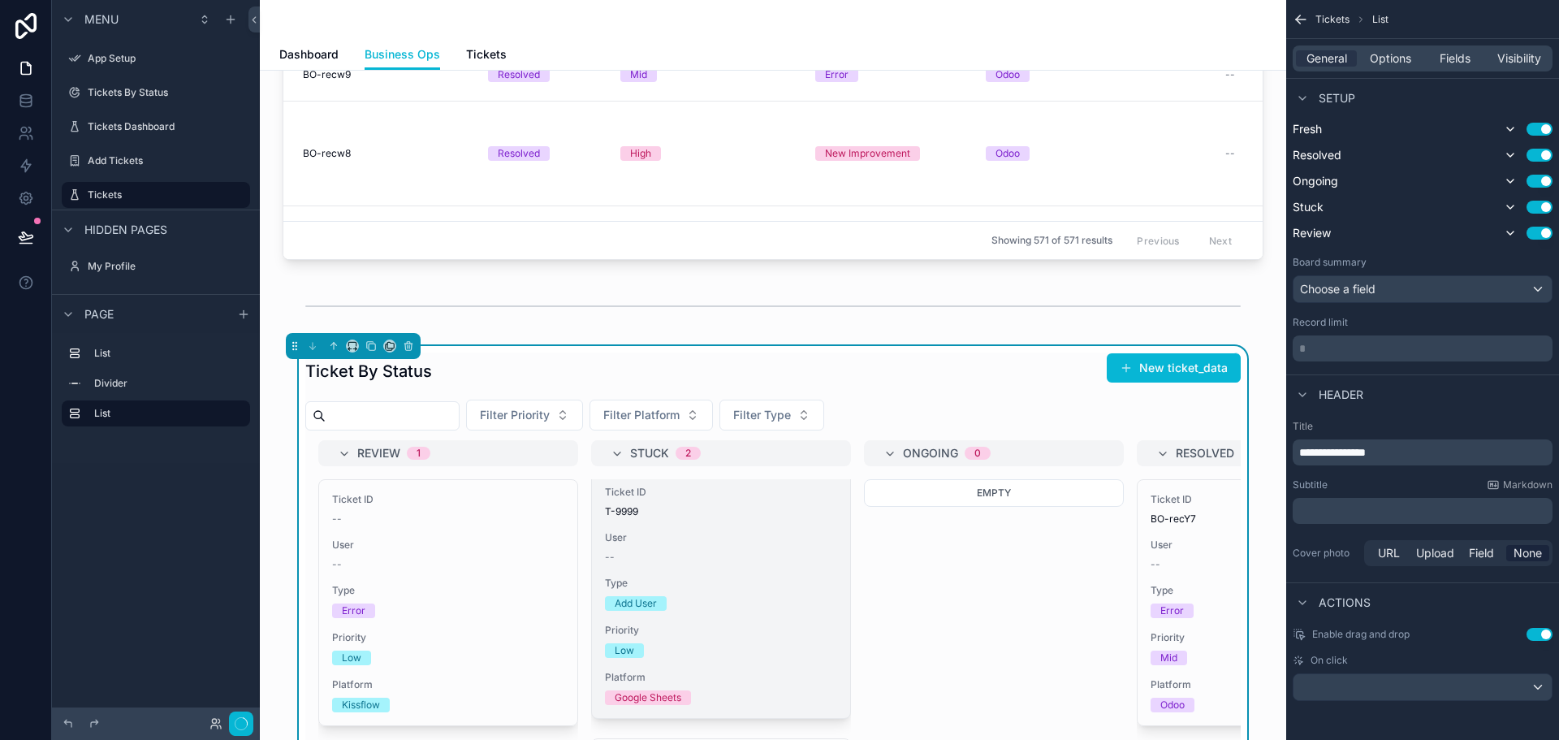
scroll to position [10, 0]
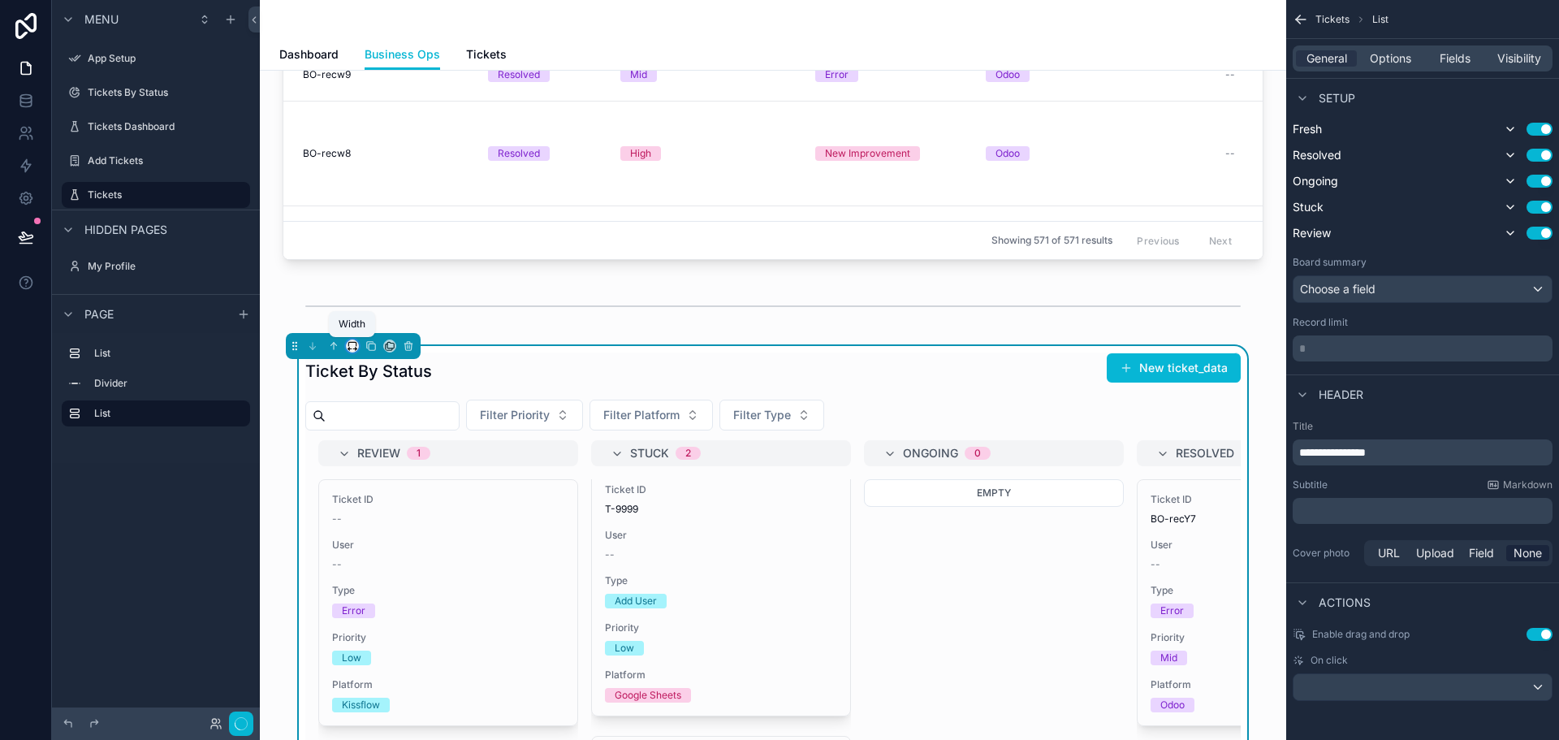
click at [352, 343] on icon "scrollable content" at bounding box center [352, 345] width 11 height 11
click at [387, 519] on span "Full width" at bounding box center [385, 516] width 50 height 19
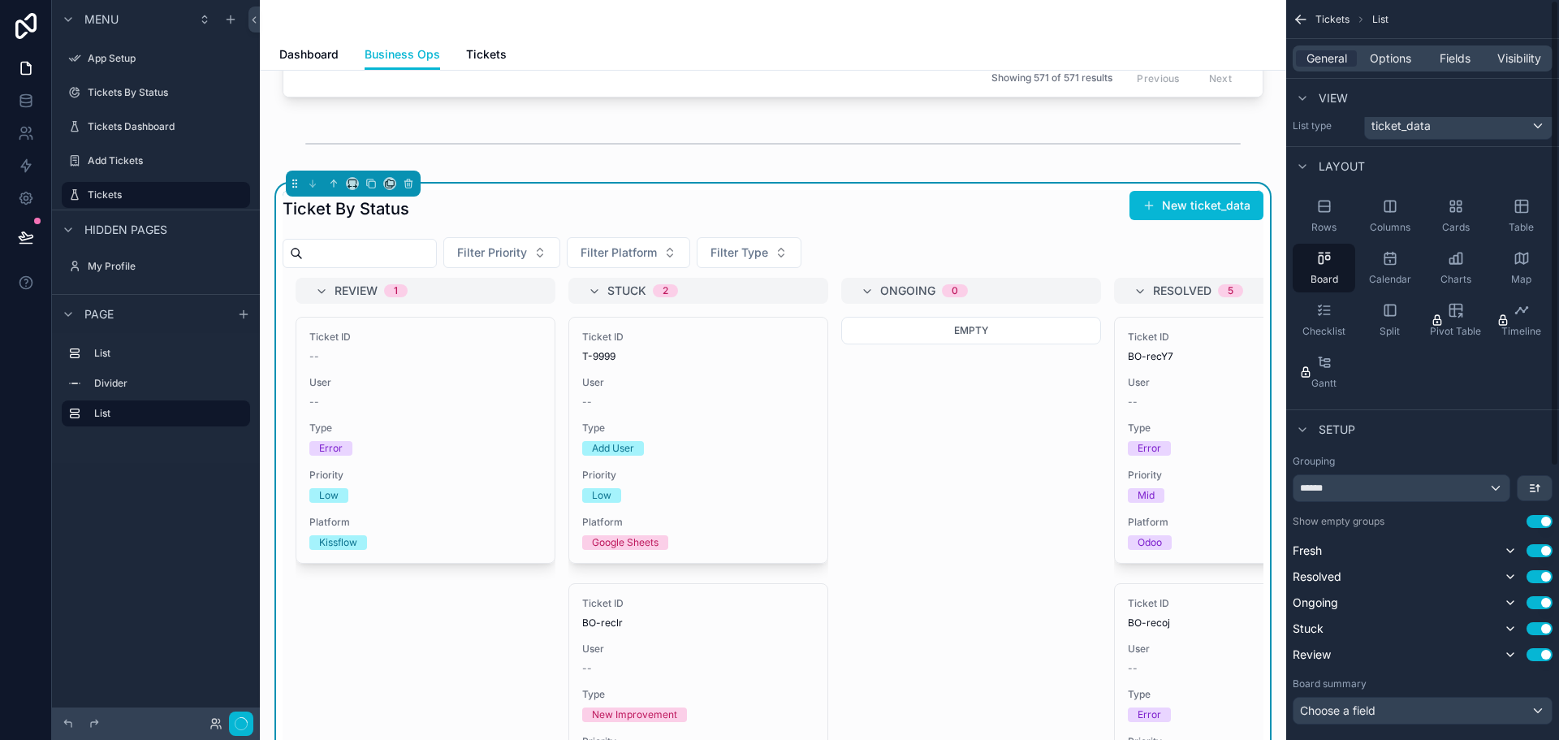
scroll to position [0, 0]
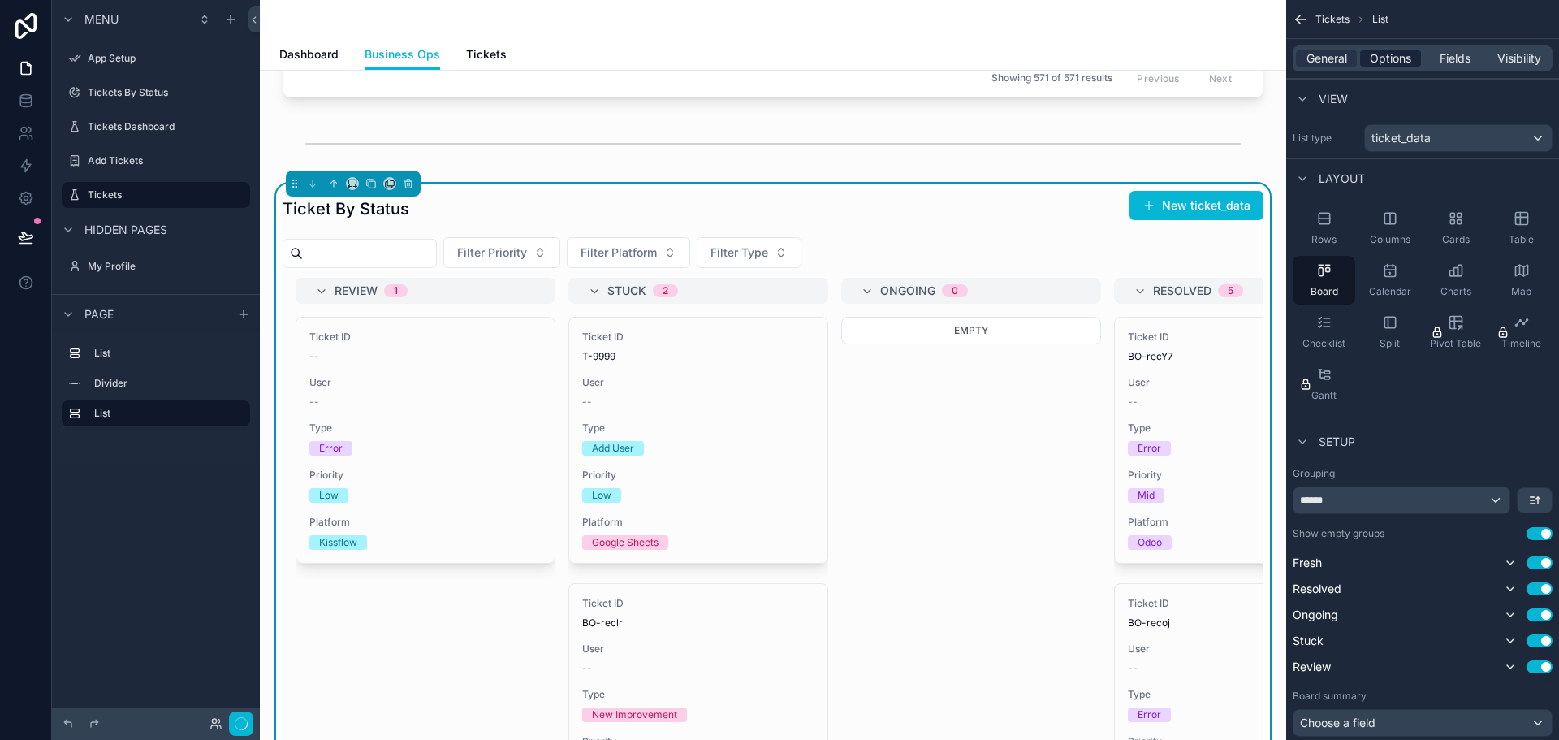
click at [1379, 54] on span "Options" at bounding box center [1390, 58] width 41 height 16
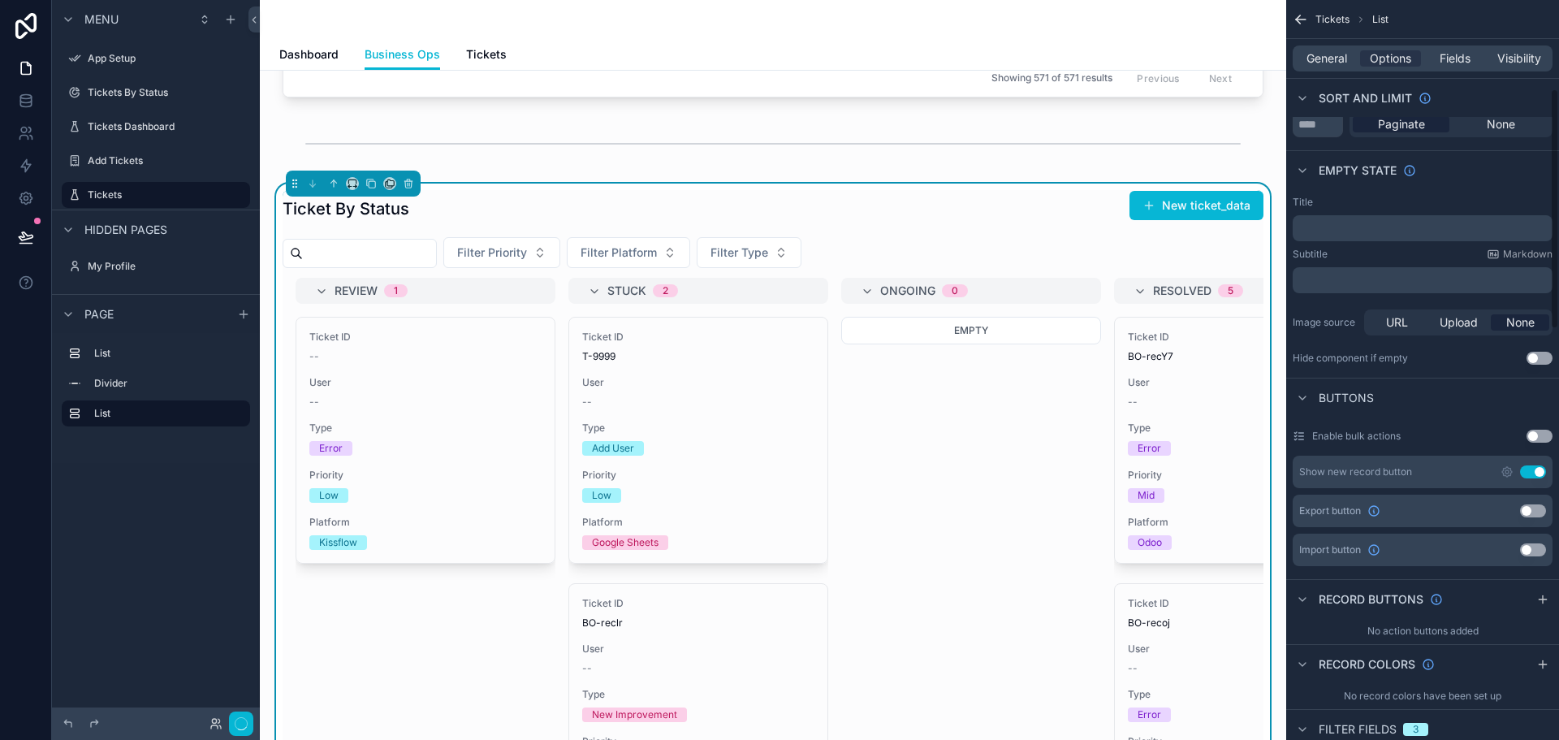
scroll to position [325, 0]
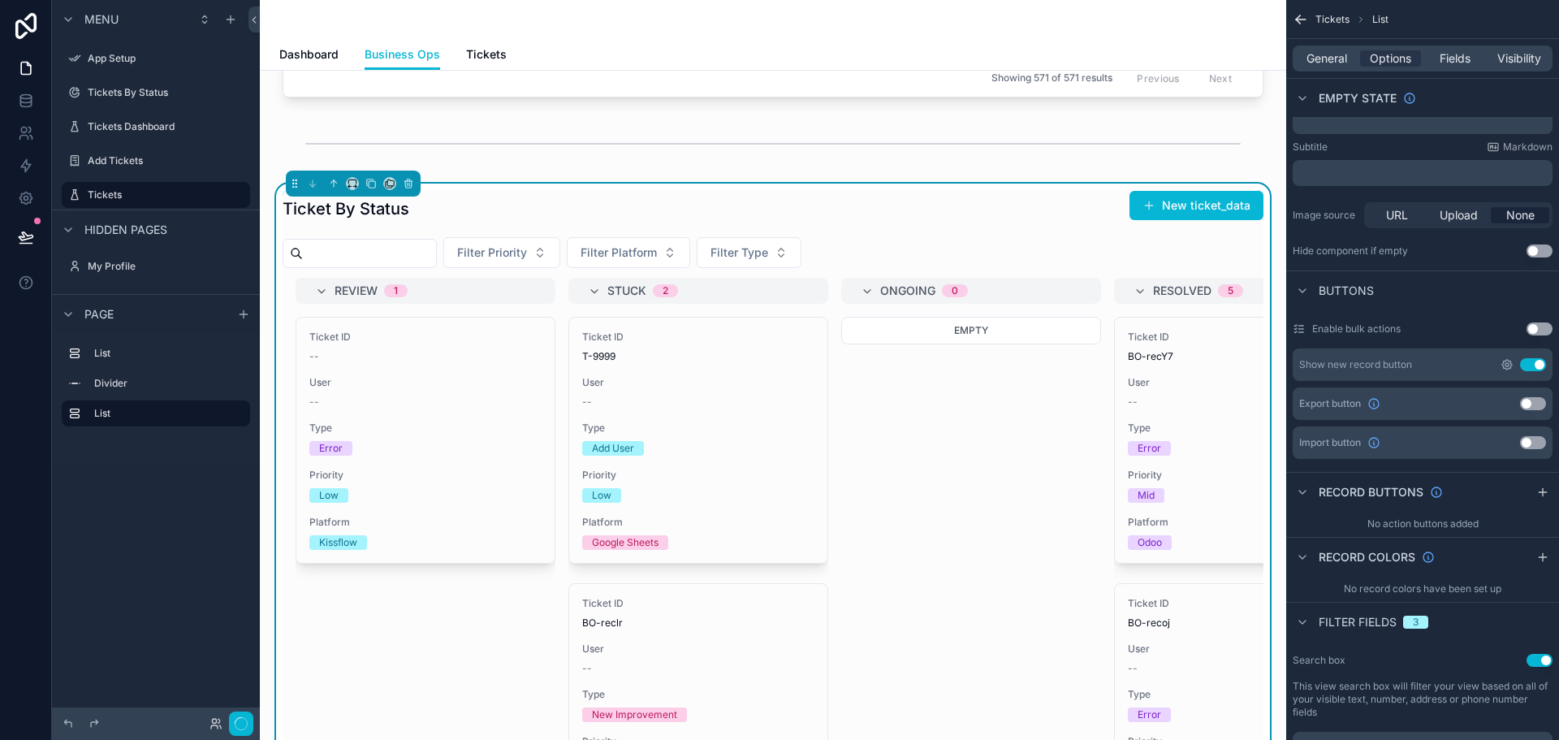
click at [1505, 366] on icon "scrollable content" at bounding box center [1506, 364] width 3 height 3
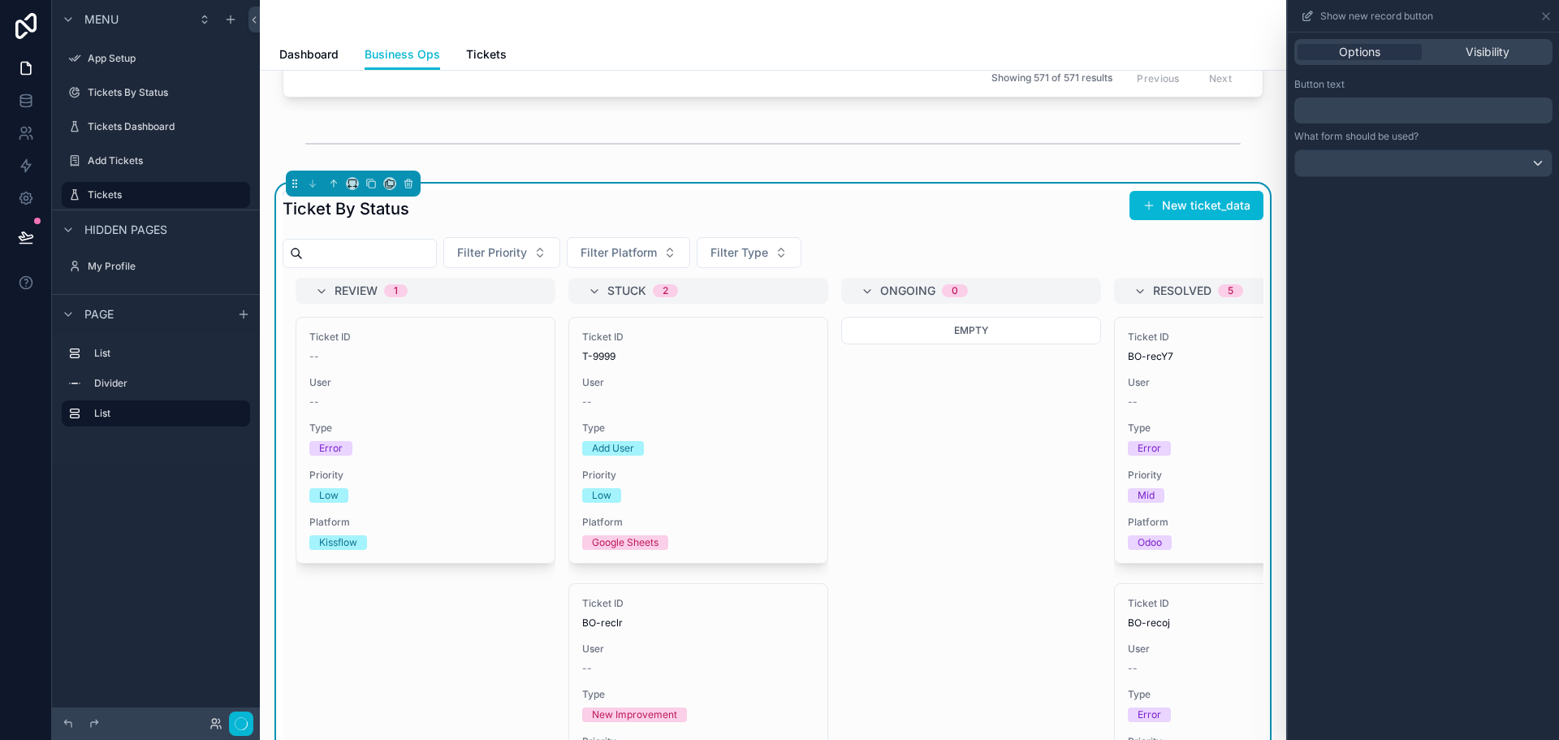
click at [1376, 114] on p "﻿" at bounding box center [1425, 110] width 248 height 19
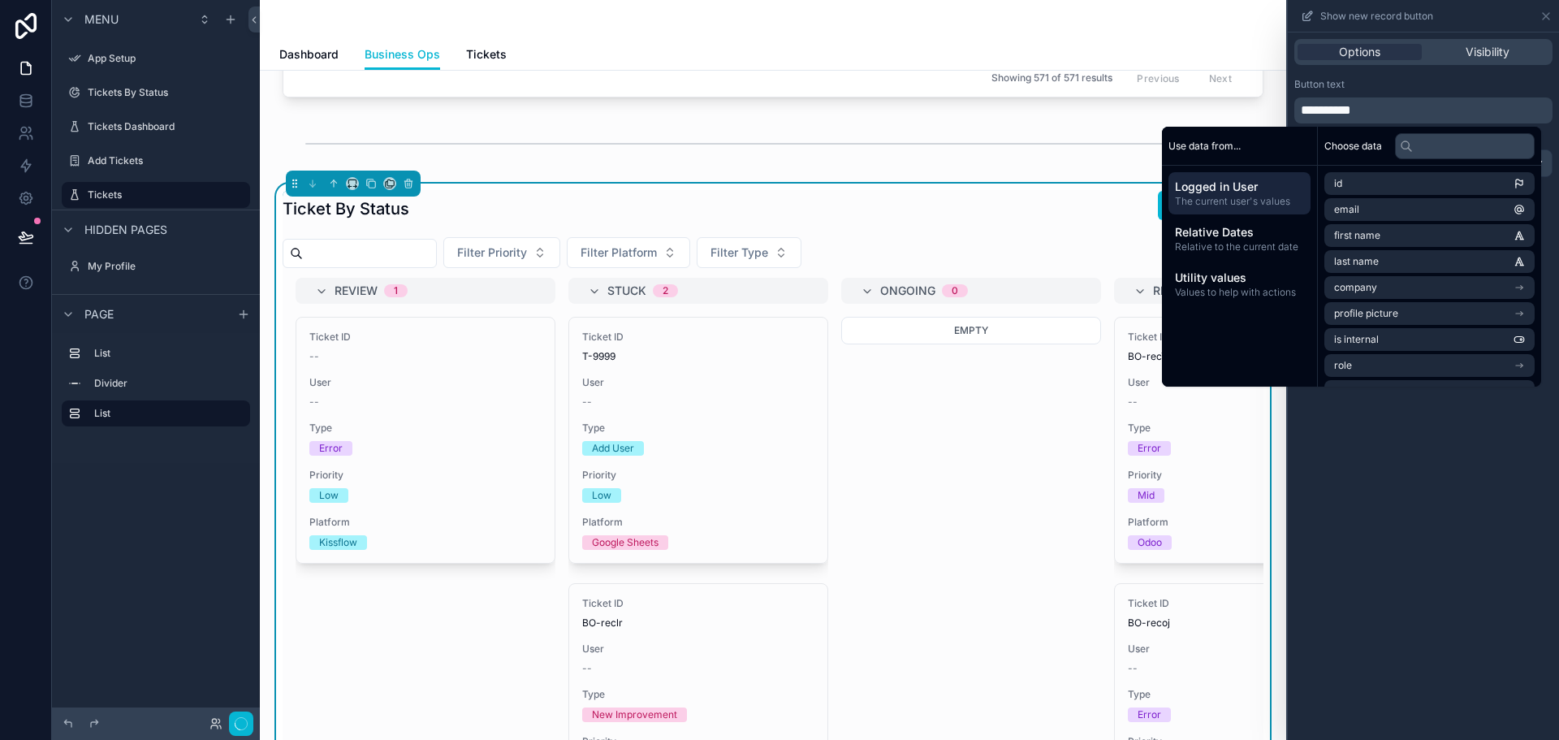
click at [1395, 82] on div "Button text" at bounding box center [1423, 84] width 258 height 13
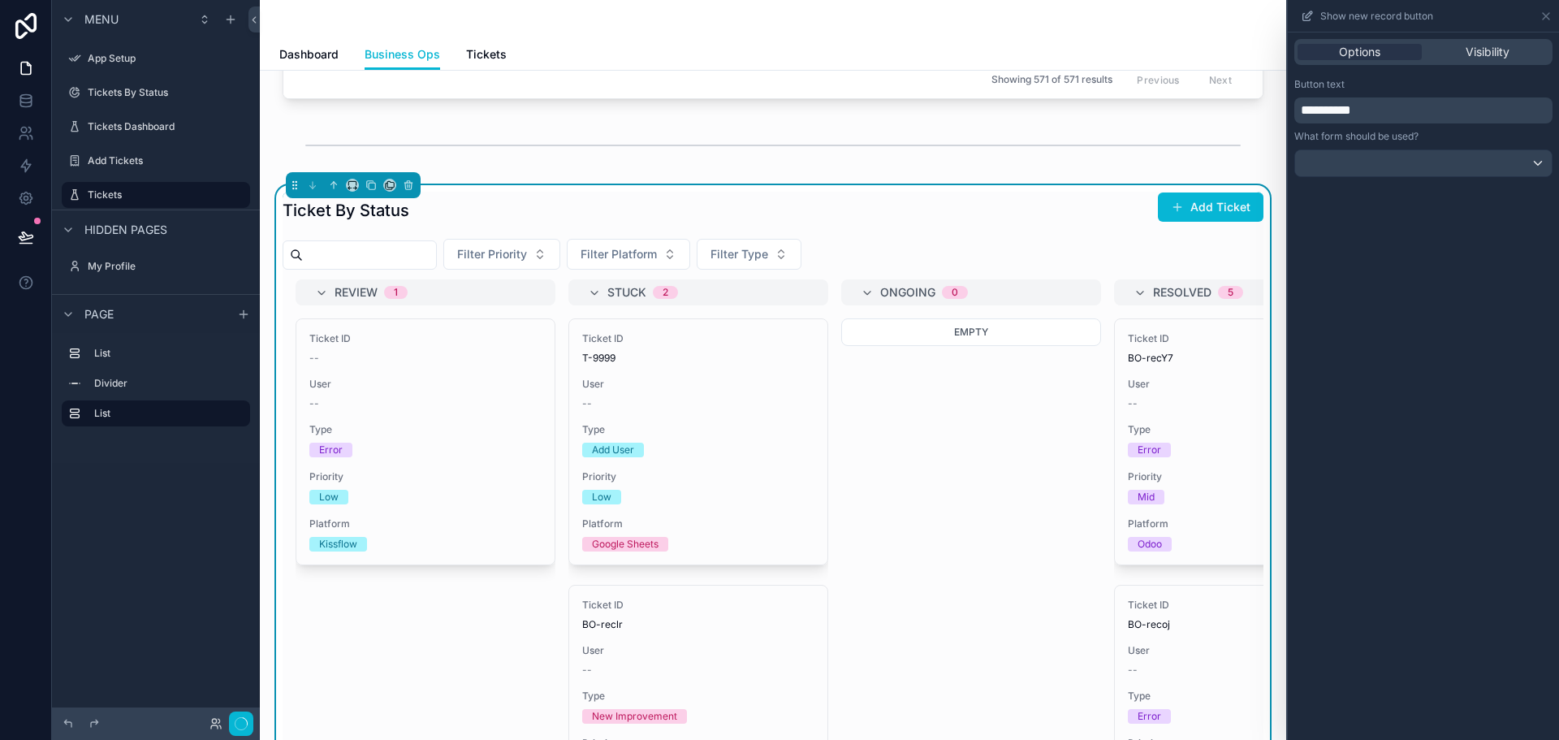
scroll to position [636, 0]
click at [1539, 18] on icon at bounding box center [1545, 16] width 13 height 13
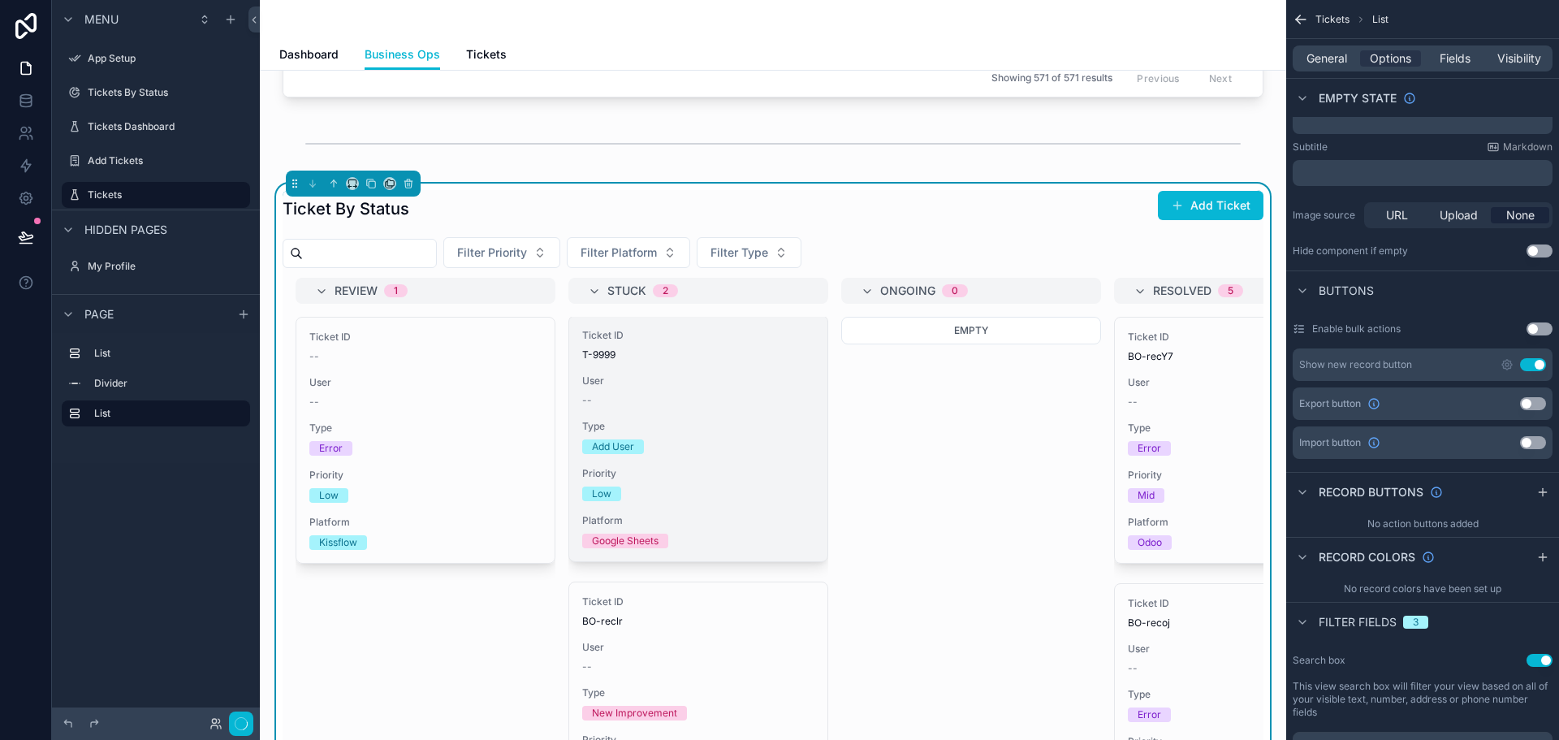
scroll to position [0, 0]
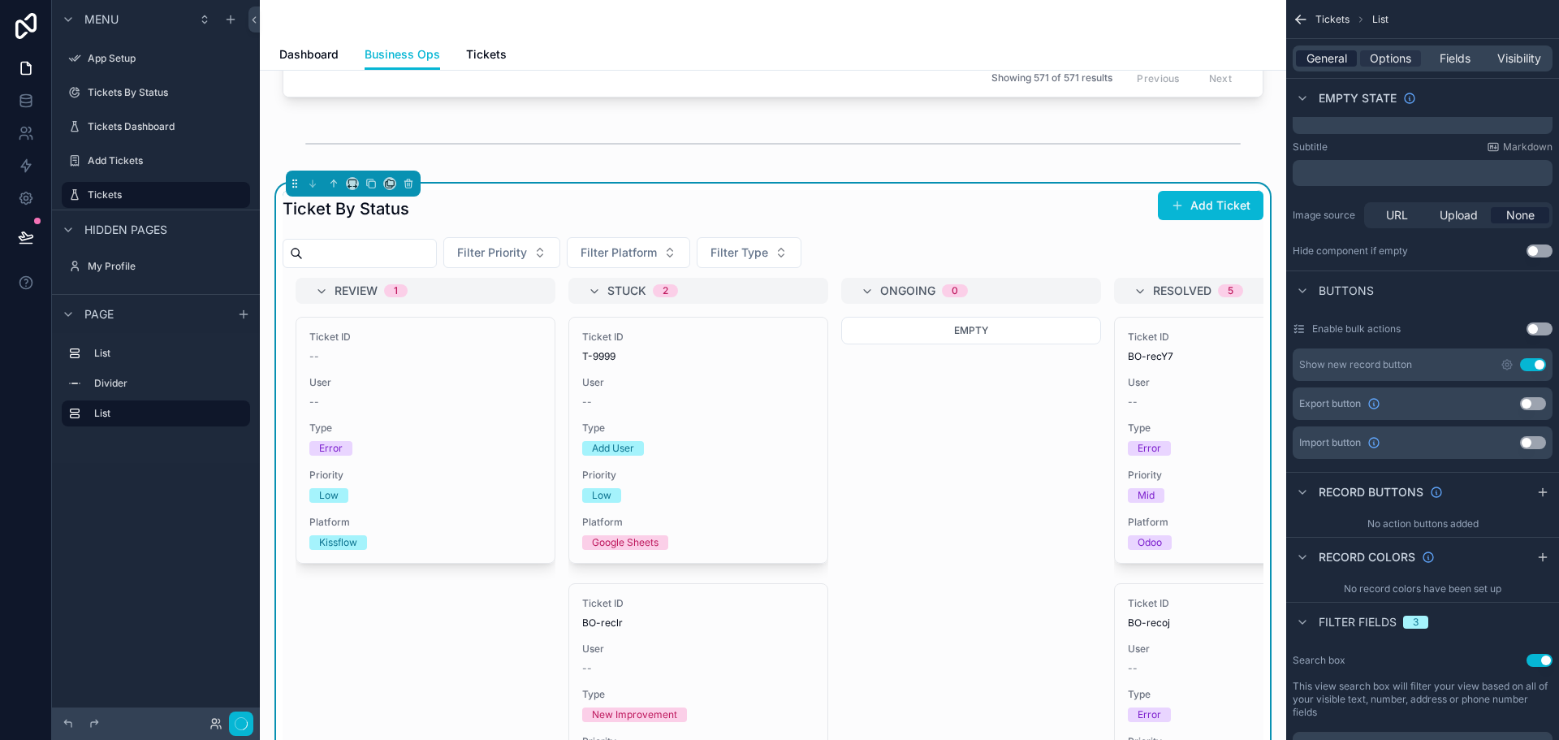
click at [1324, 62] on span "General" at bounding box center [1326, 58] width 41 height 16
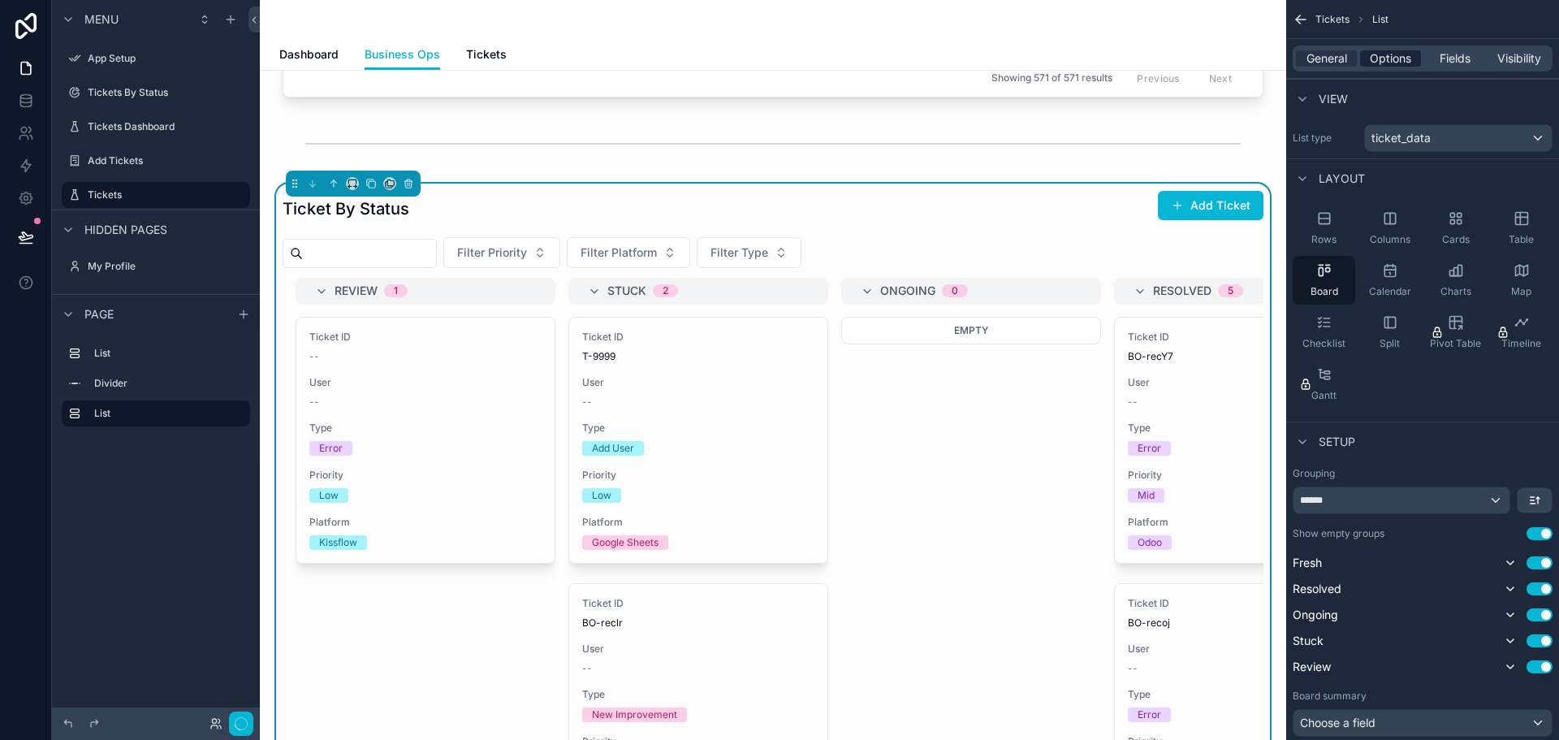
click at [1390, 62] on span "Options" at bounding box center [1390, 58] width 41 height 16
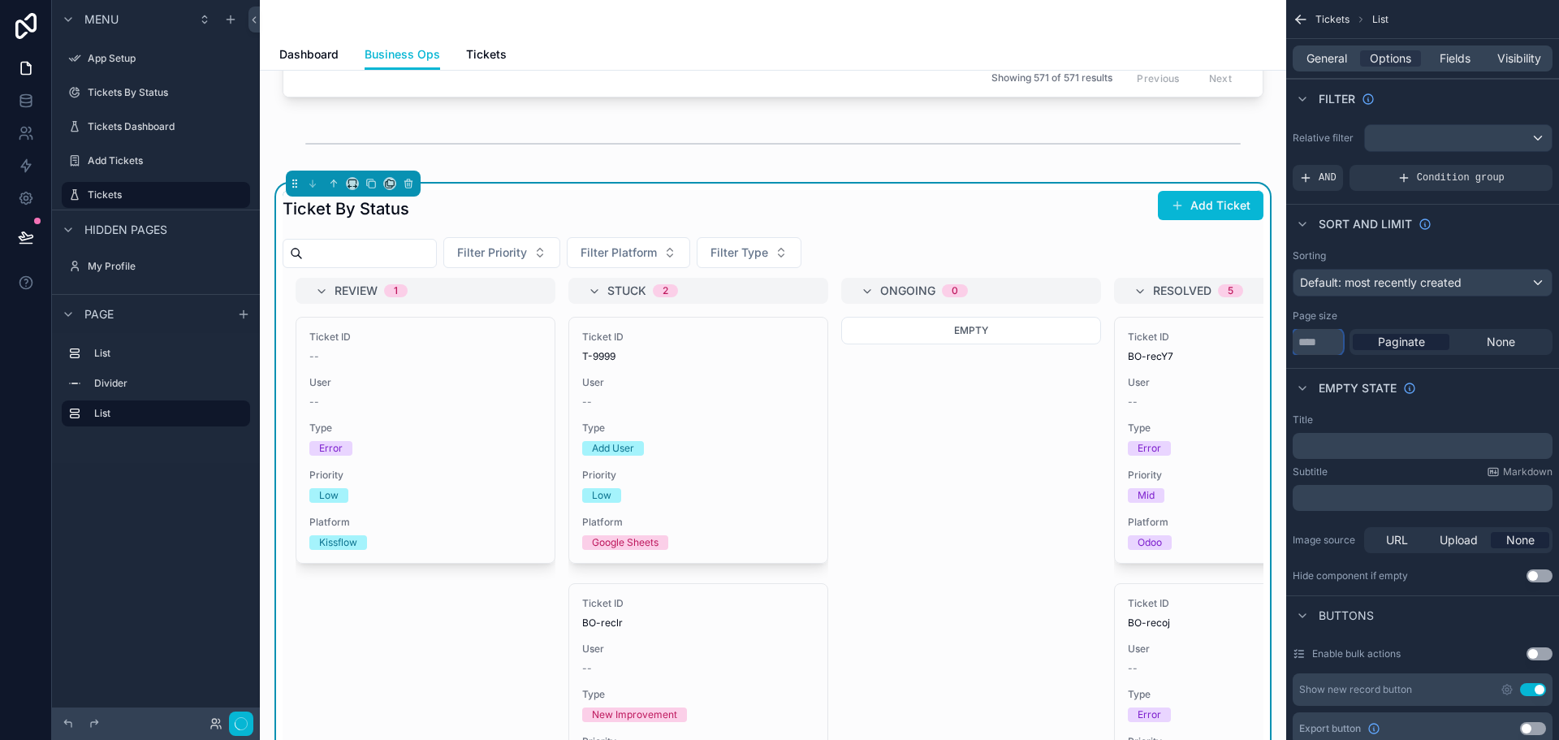
drag, startPoint x: 1321, startPoint y: 343, endPoint x: 1266, endPoint y: 349, distance: 54.7
click at [1266, 349] on div "App Setup Tickets By Status Tickets Dashboard Add Tickets Tickets My Profile Po…" at bounding box center [909, 370] width 1299 height 740
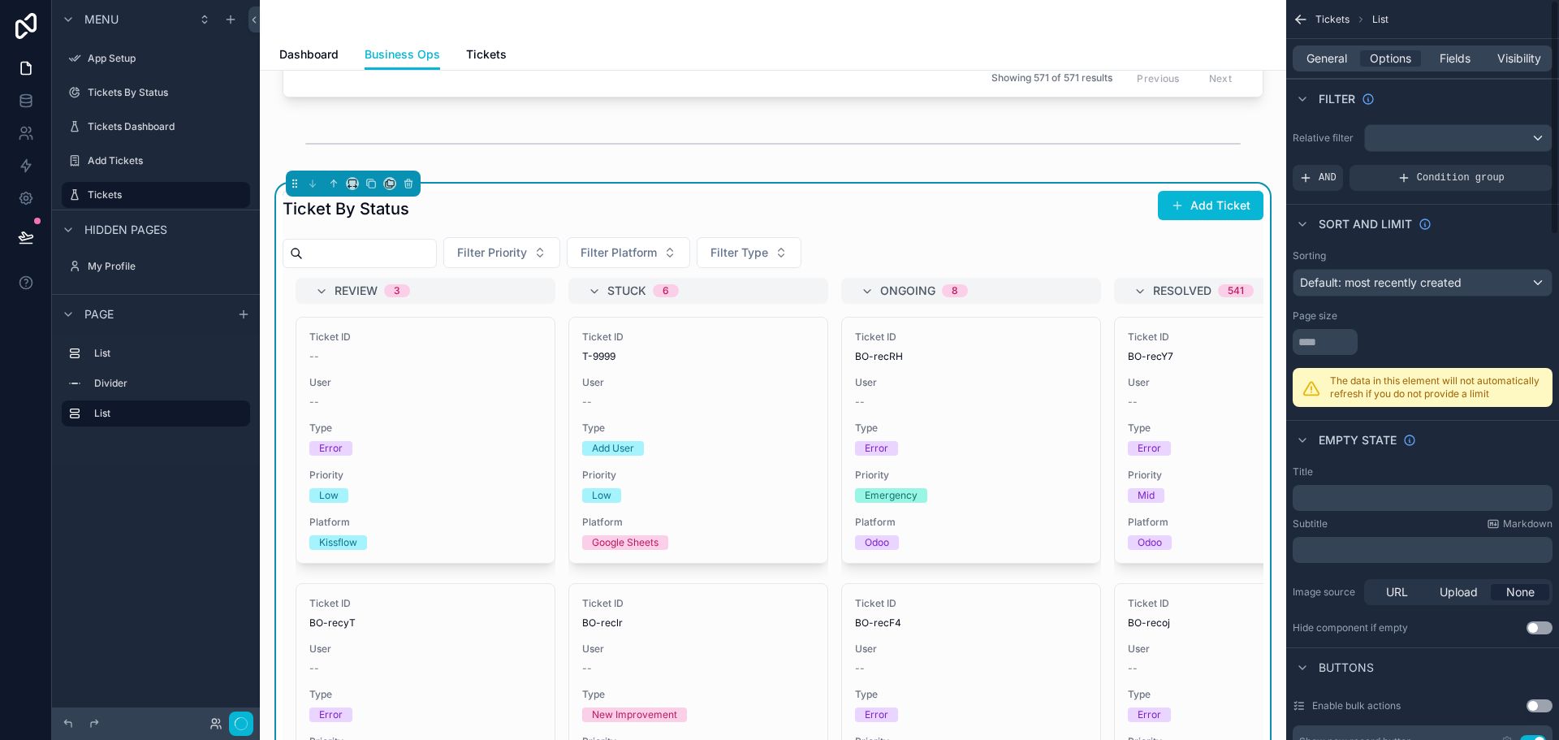
click at [1484, 394] on p "The data in this element will not automatically refresh if you do not provide a…" at bounding box center [1436, 387] width 213 height 26
click at [1434, 337] on div "scrollable content" at bounding box center [1422, 342] width 260 height 26
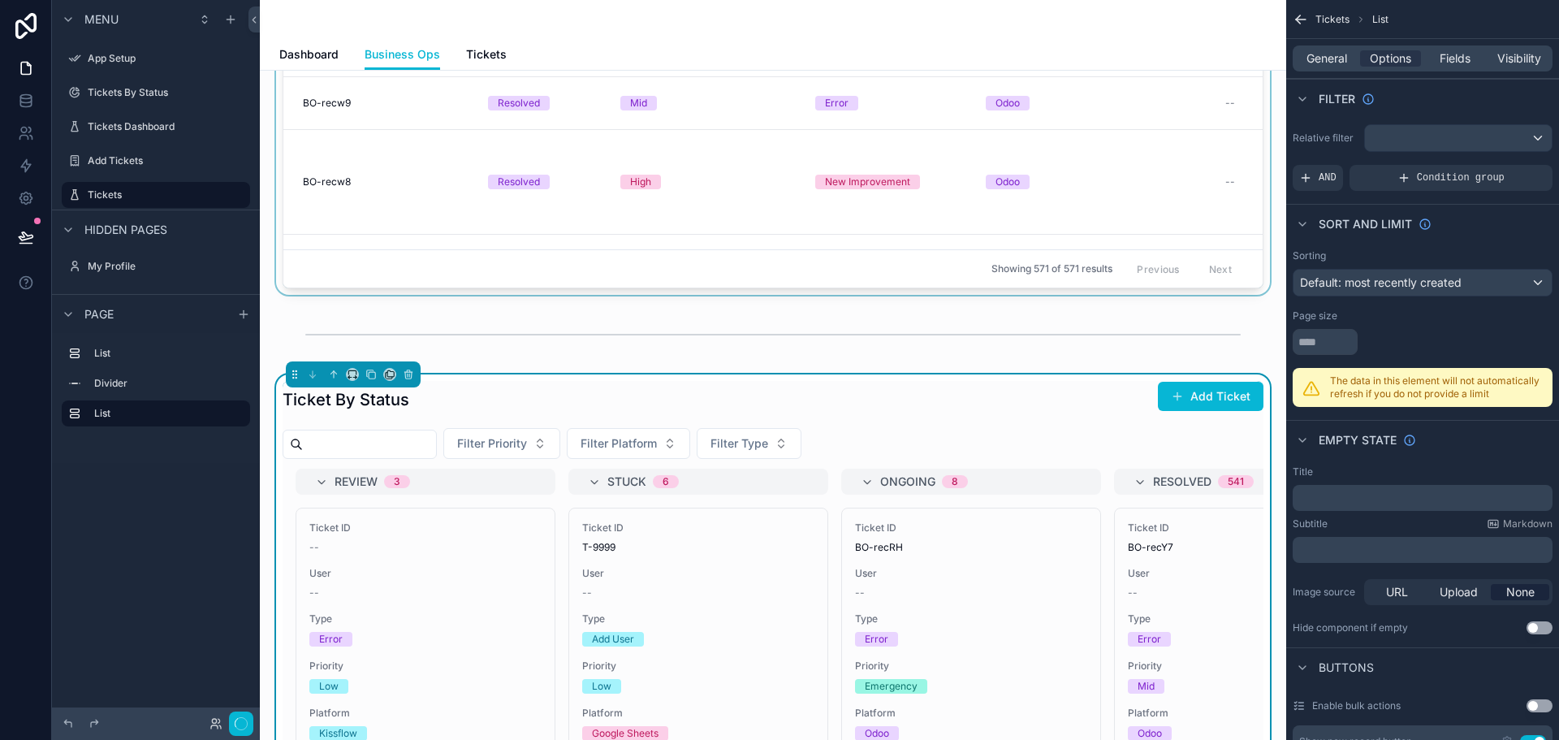
scroll to position [393, 0]
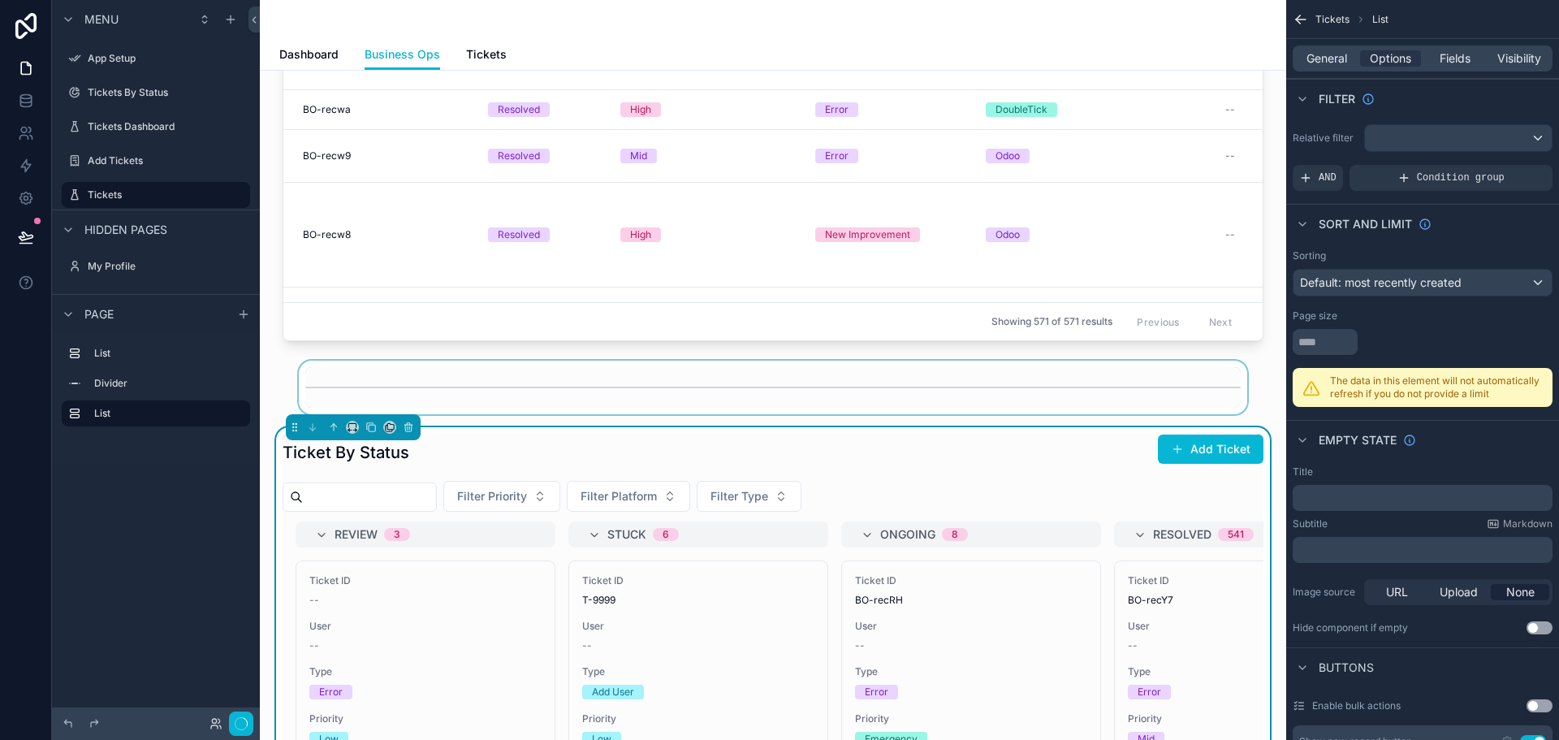
click at [1255, 402] on div "scrollable content" at bounding box center [773, 387] width 1000 height 54
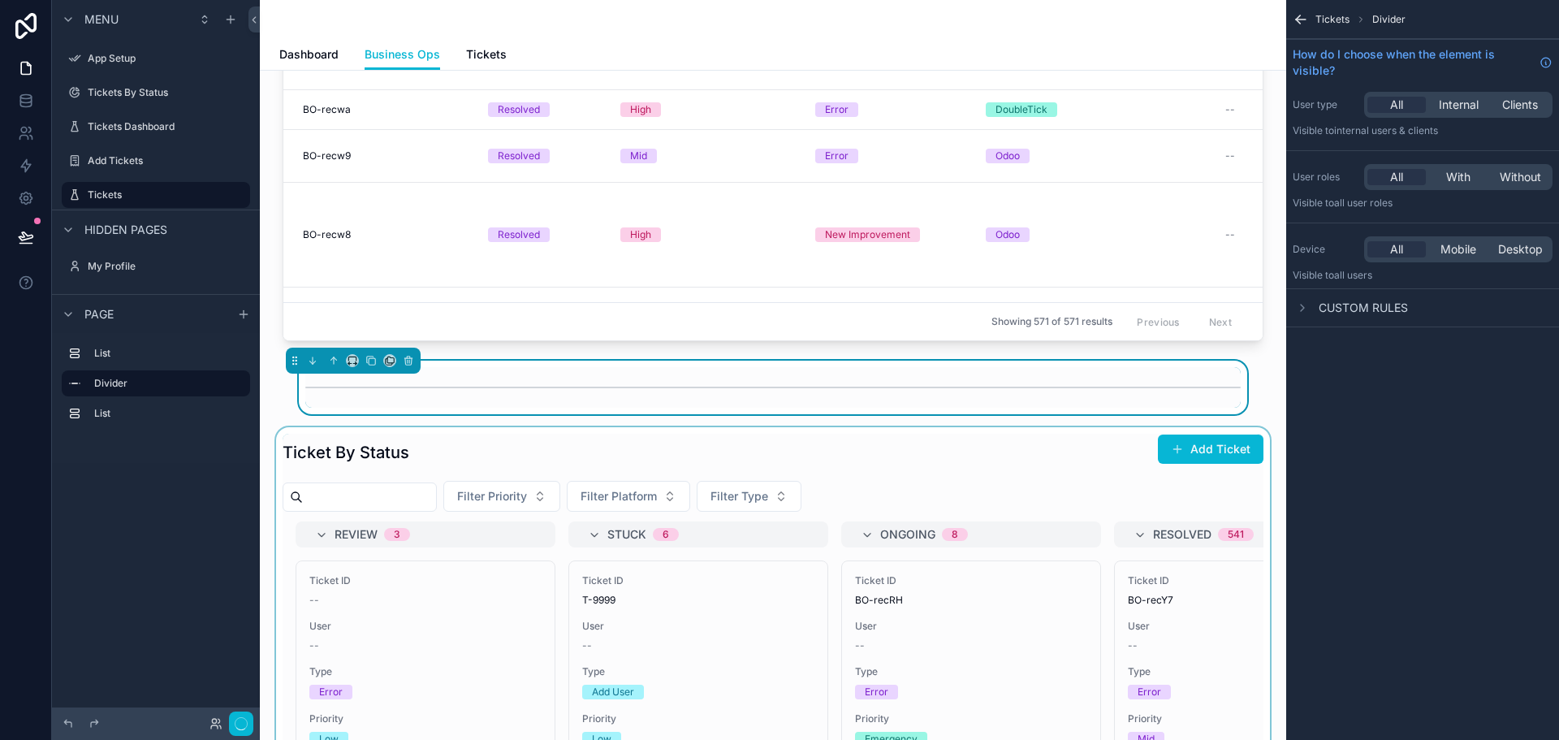
click at [826, 170] on div "scrollable content" at bounding box center [773, 19] width 1000 height 657
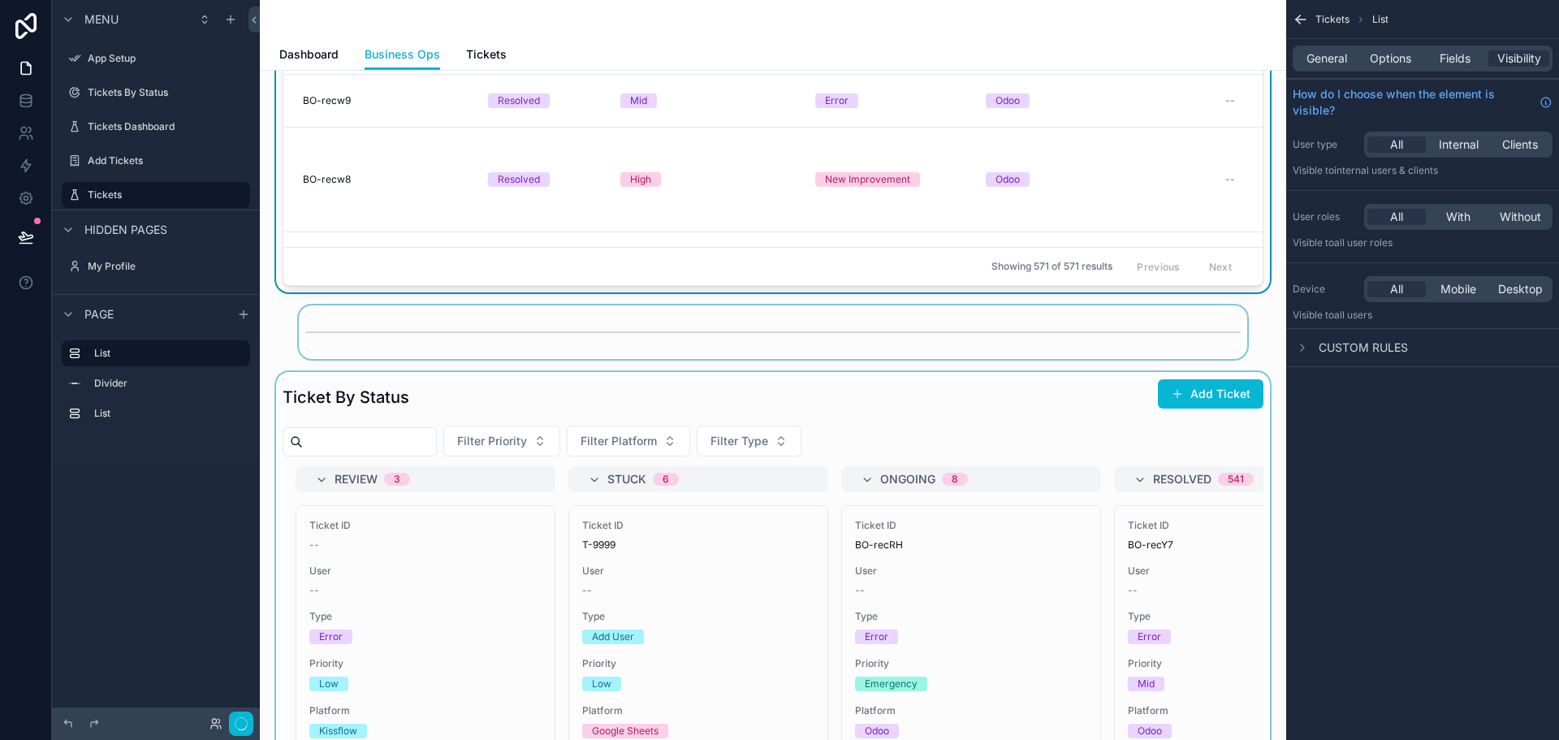
scroll to position [555, 0]
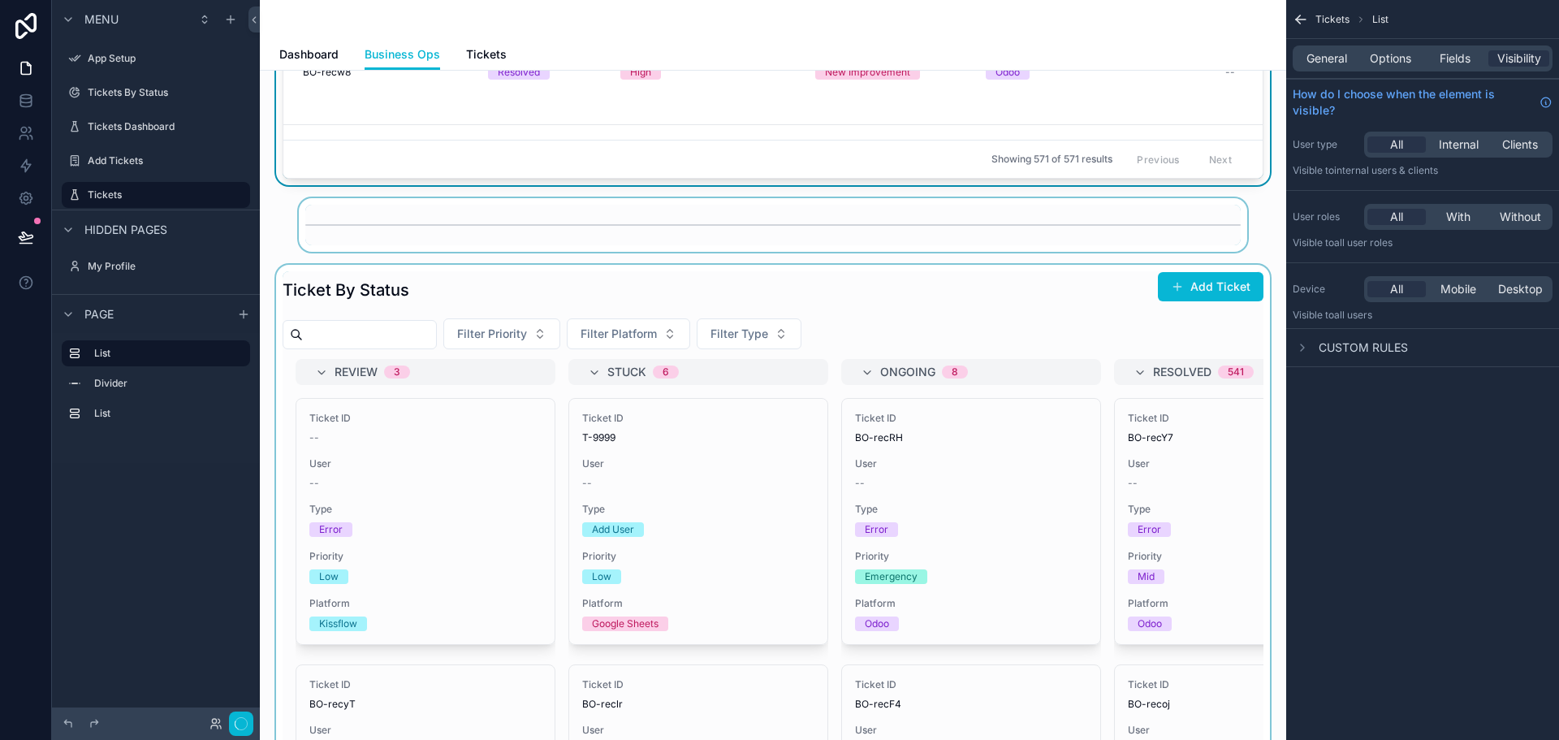
click at [454, 296] on div "scrollable content" at bounding box center [773, 592] width 1000 height 655
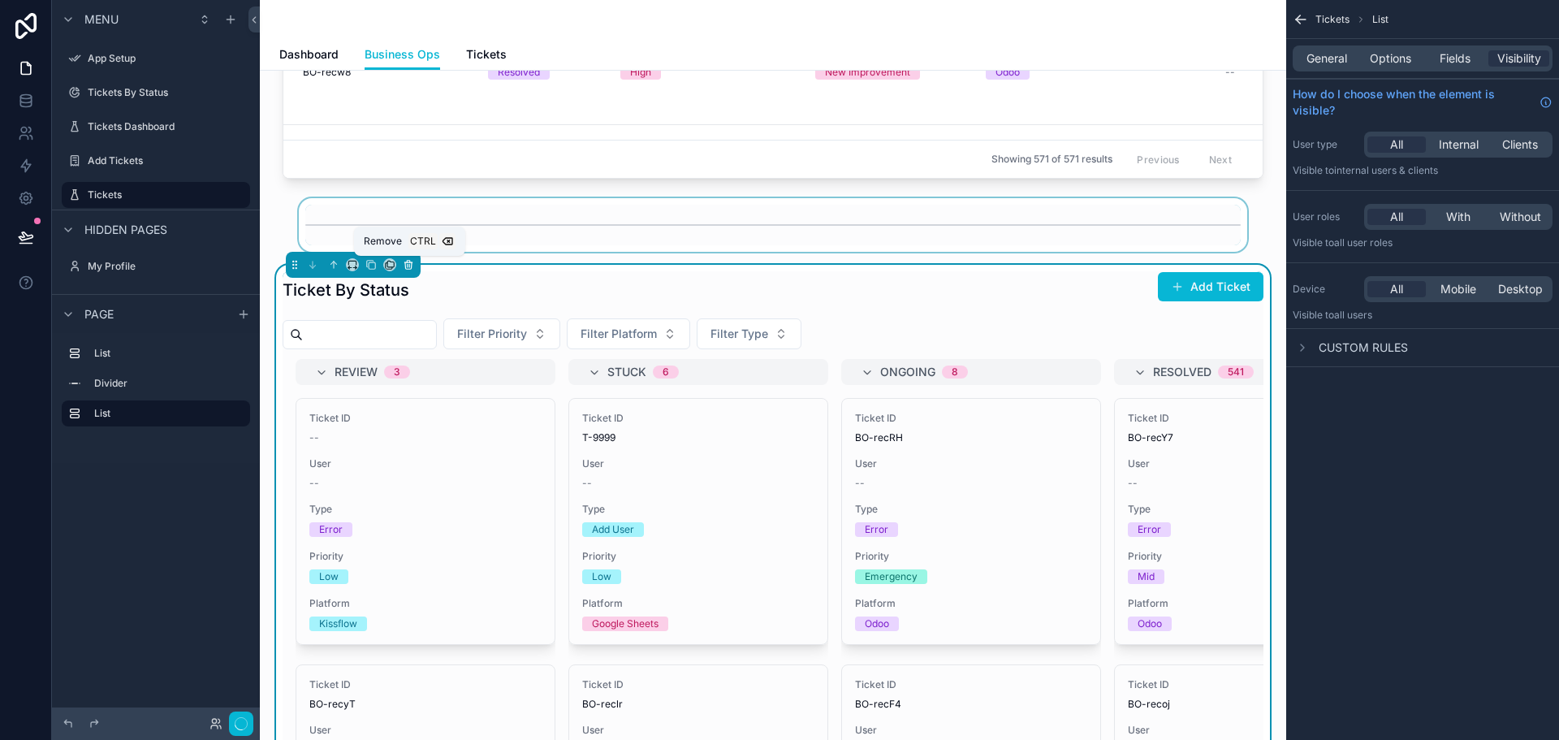
click at [408, 264] on icon "scrollable content" at bounding box center [408, 264] width 11 height 11
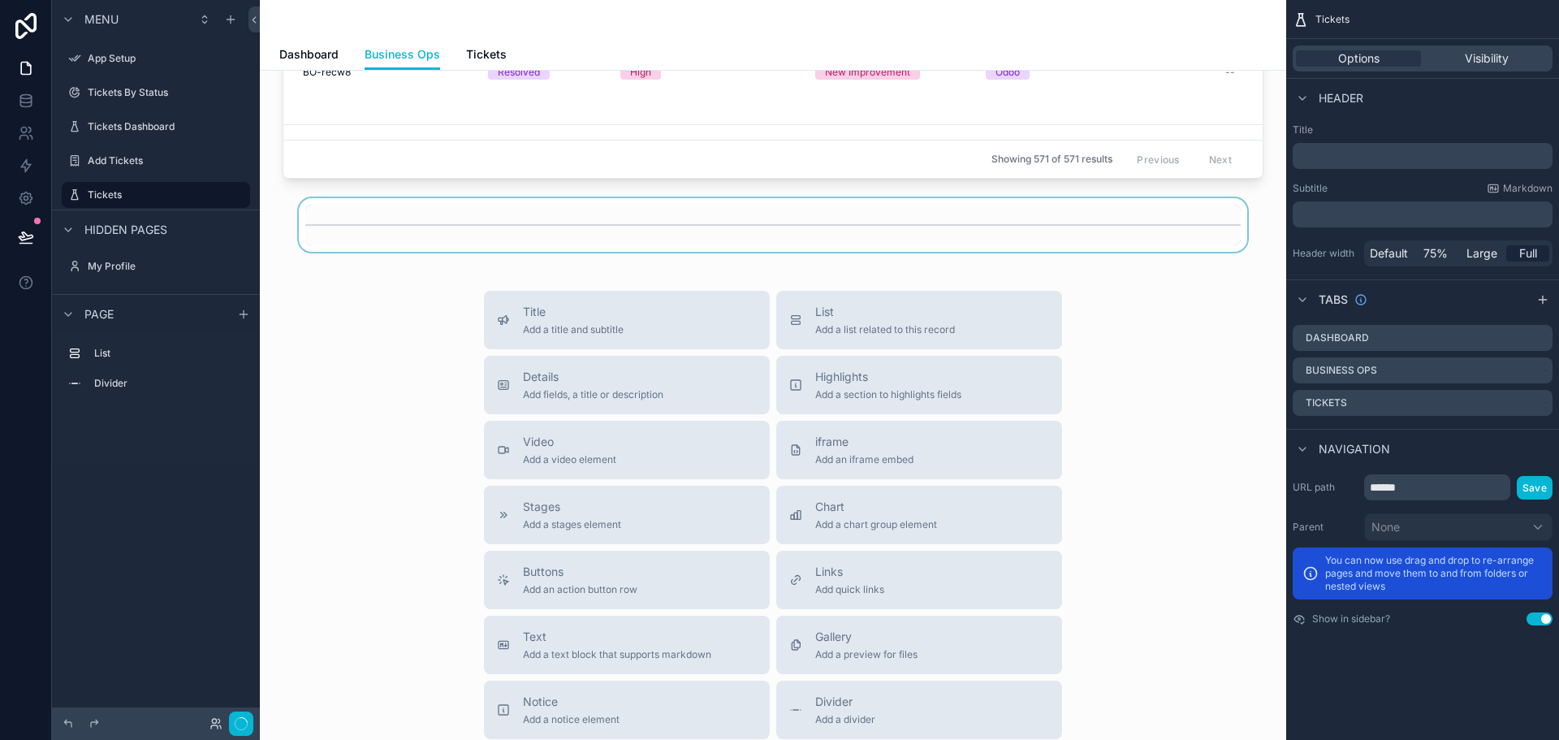
click at [498, 234] on div "scrollable content" at bounding box center [773, 225] width 1000 height 54
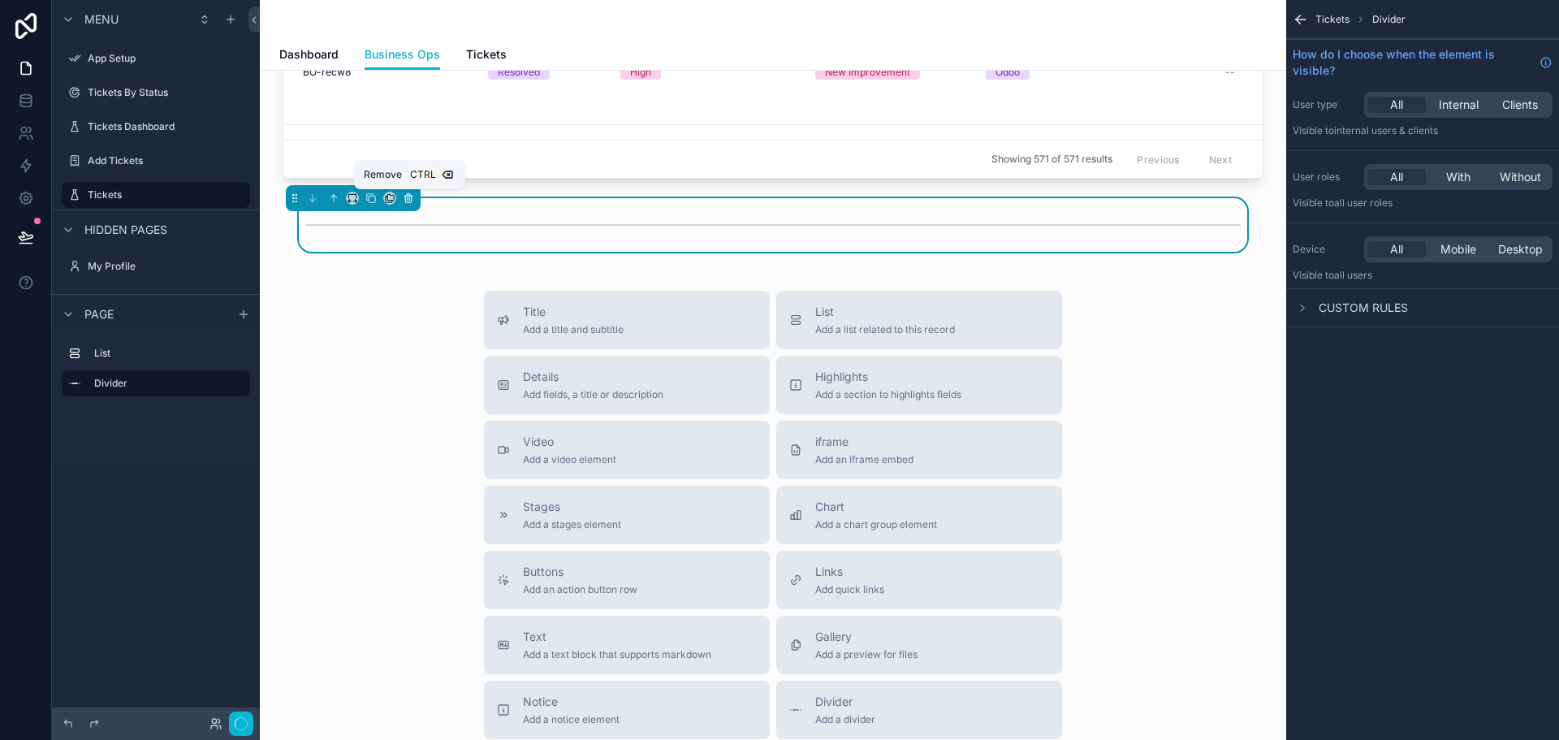
click at [406, 204] on icon "scrollable content" at bounding box center [408, 197] width 11 height 11
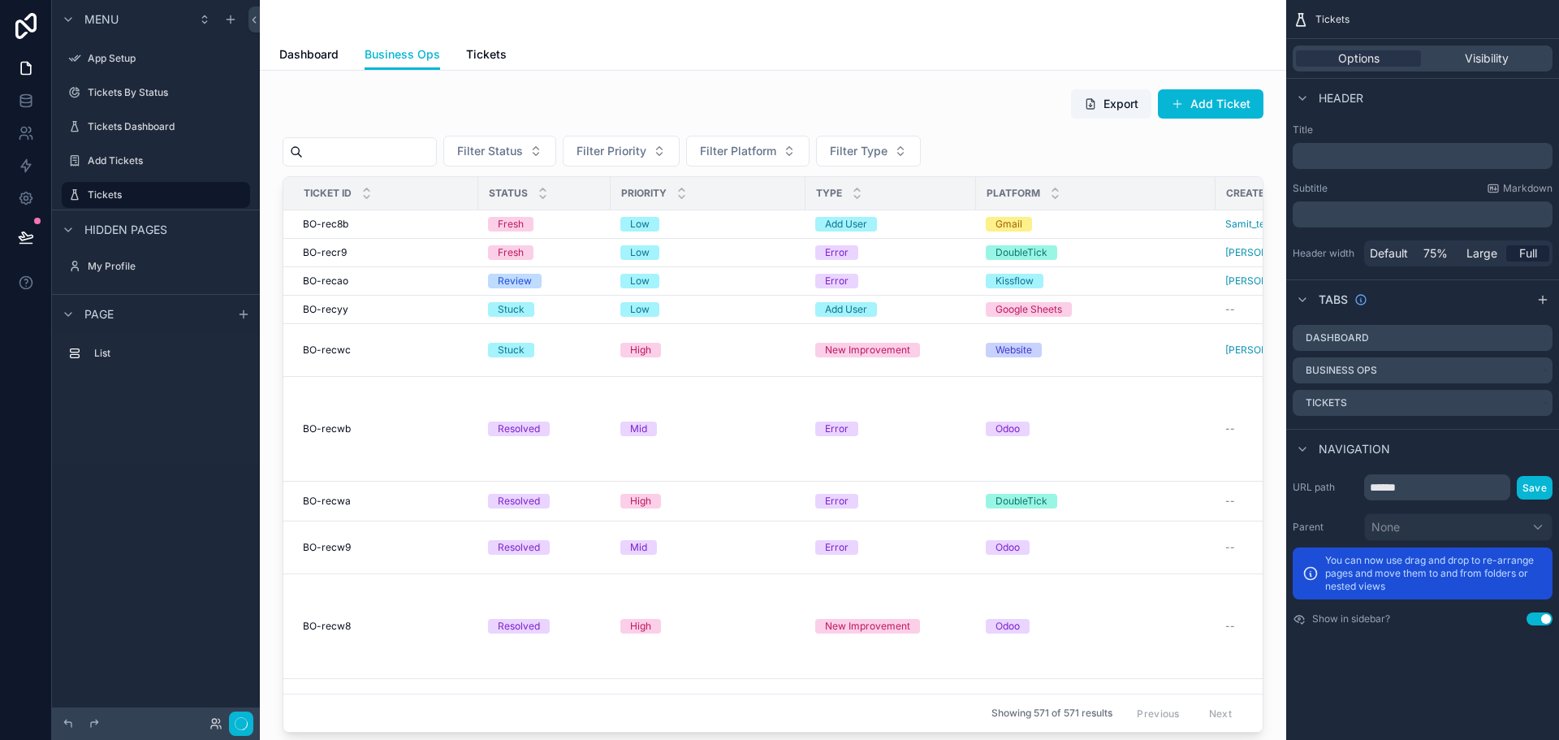
scroll to position [0, 0]
click at [470, 48] on span "Tickets" at bounding box center [486, 54] width 41 height 16
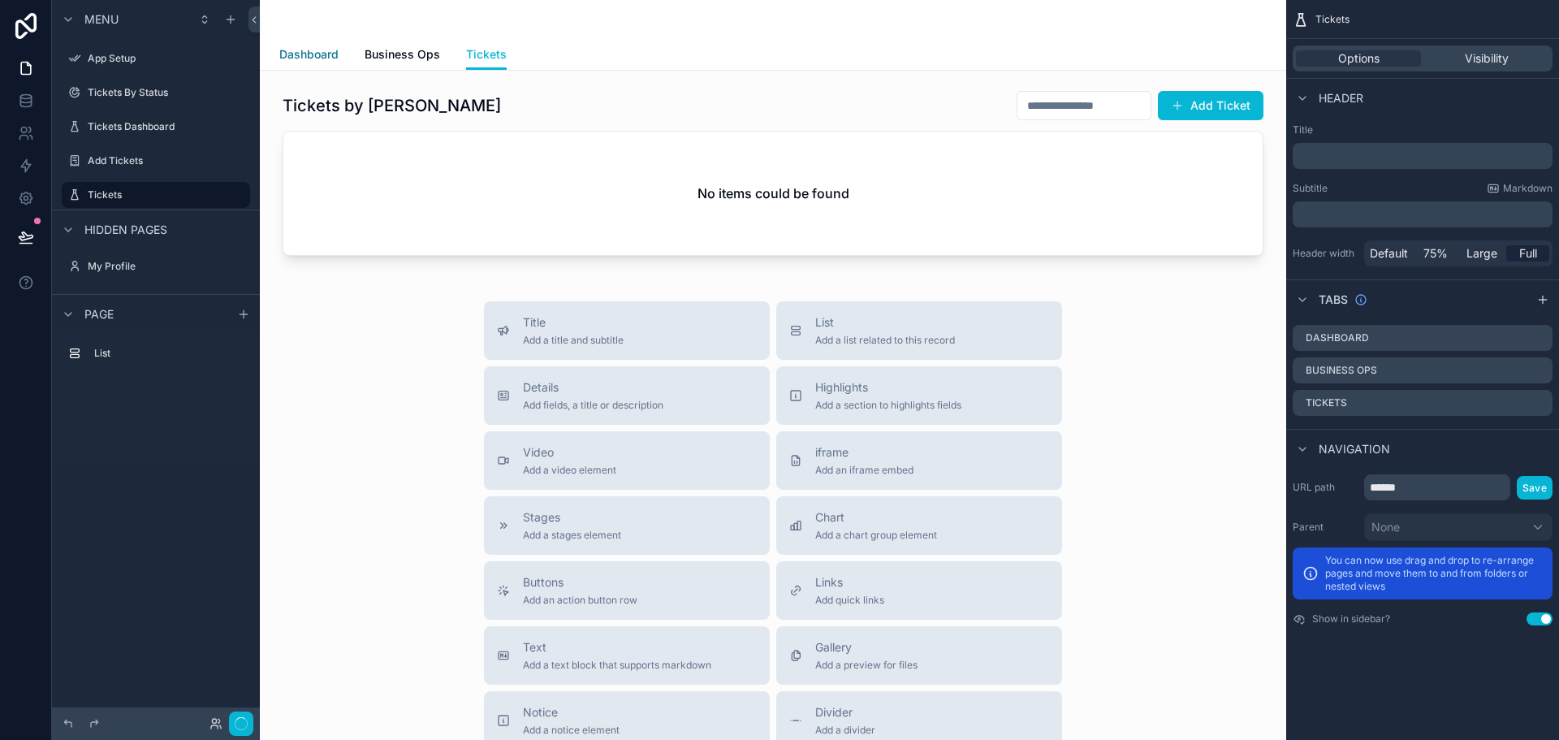
click at [308, 54] on span "Dashboard" at bounding box center [308, 54] width 59 height 16
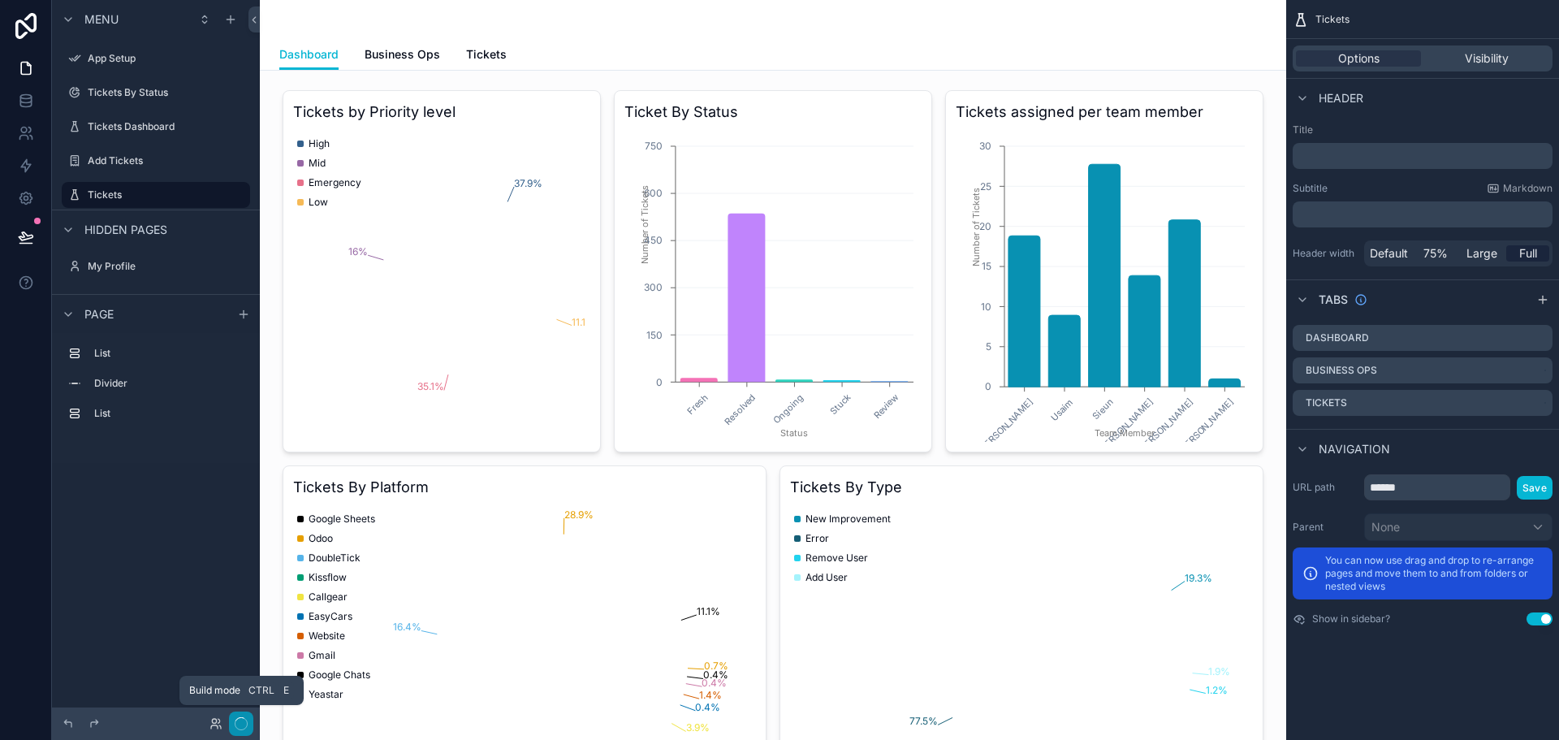
click at [243, 718] on g "button" at bounding box center [241, 722] width 12 height 13
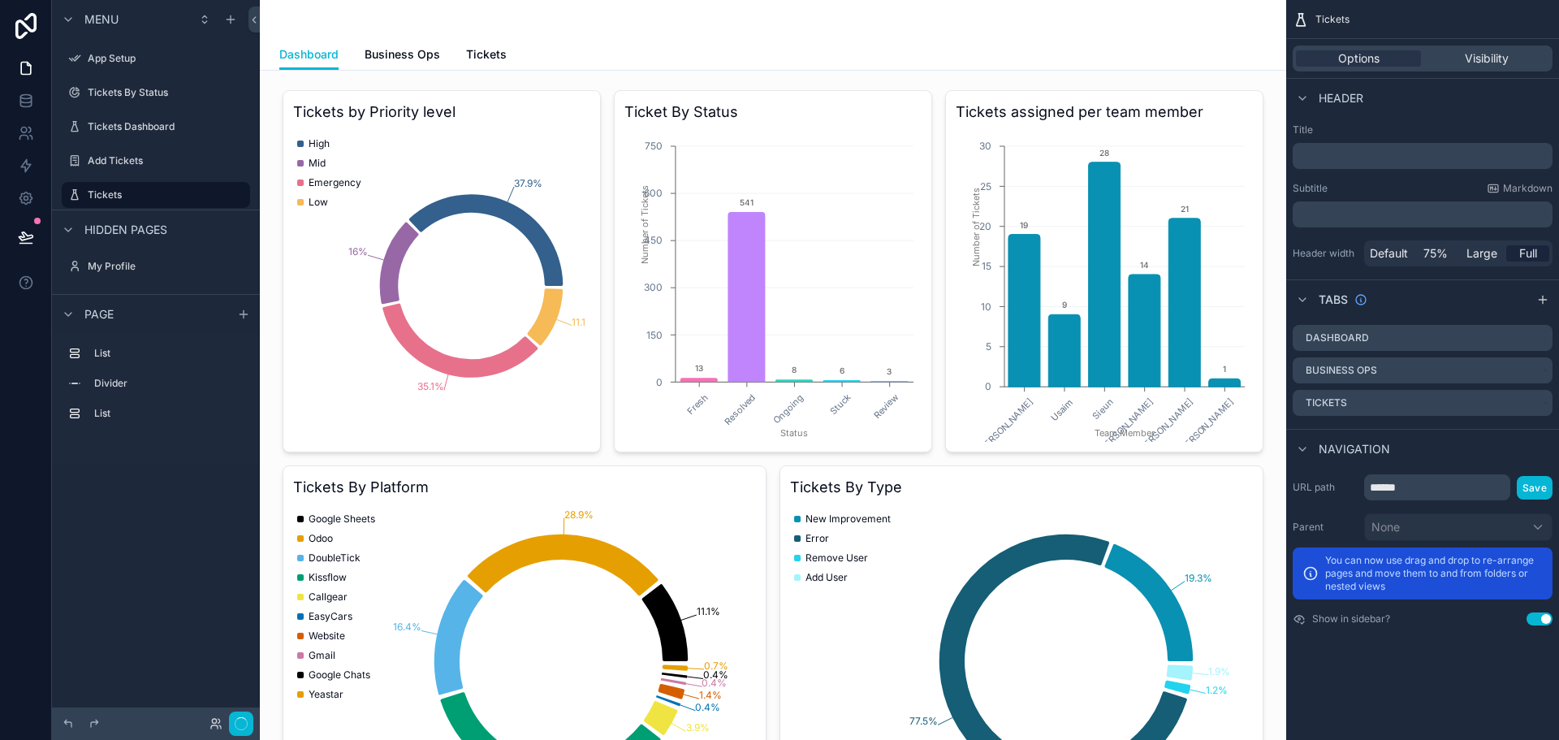
click at [207, 473] on div "Menu App Setup Tickets By Status Tickets Dashboard Add Tickets Tickets Hidden p…" at bounding box center [156, 238] width 208 height 476
click at [228, 727] on button "Done" at bounding box center [235, 724] width 37 height 24
click at [24, 244] on icon at bounding box center [25, 244] width 12 height 0
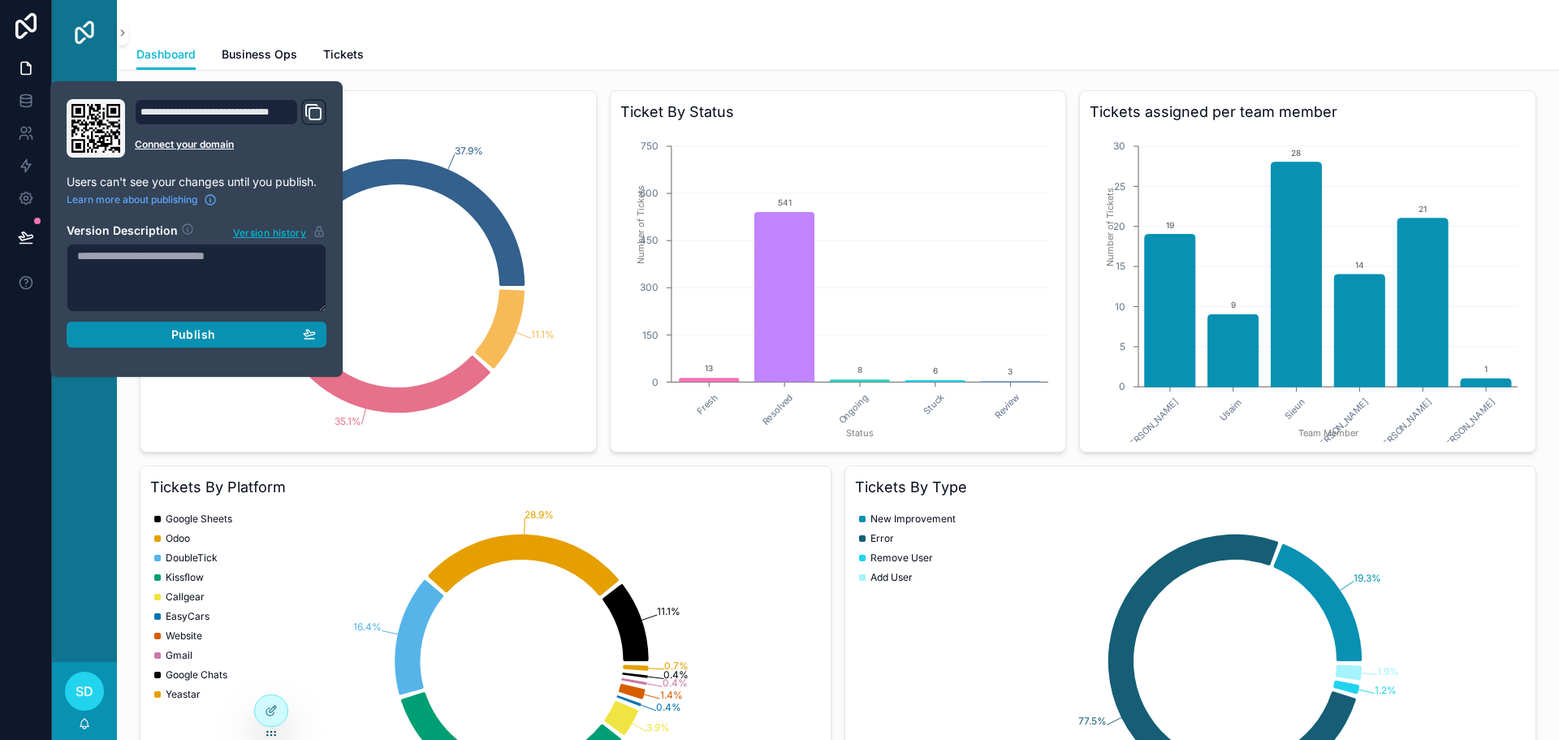
click at [187, 336] on span "Publish" at bounding box center [193, 334] width 44 height 15
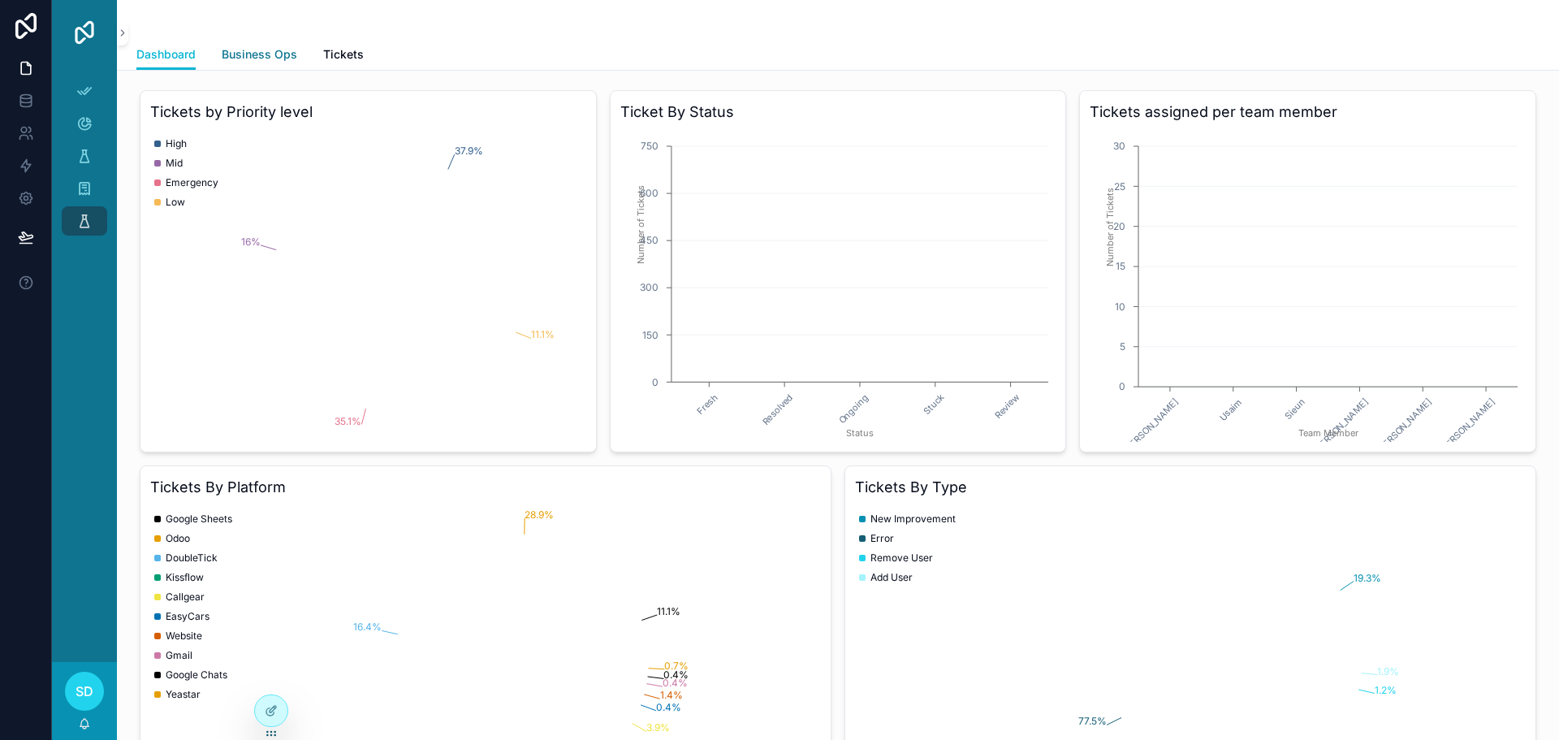
click at [228, 56] on span "Business Ops" at bounding box center [260, 54] width 76 height 16
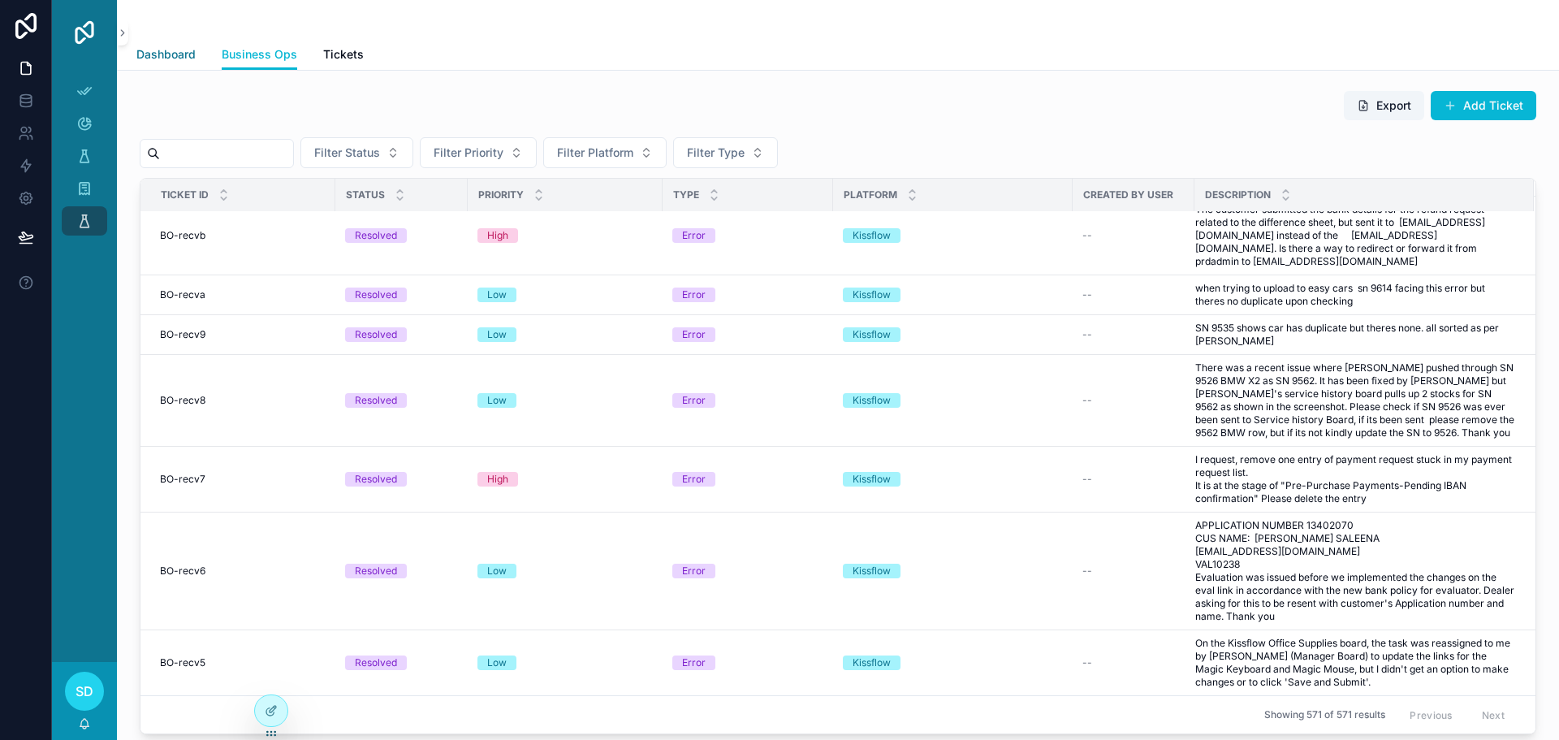
click at [181, 54] on span "Dashboard" at bounding box center [165, 54] width 59 height 16
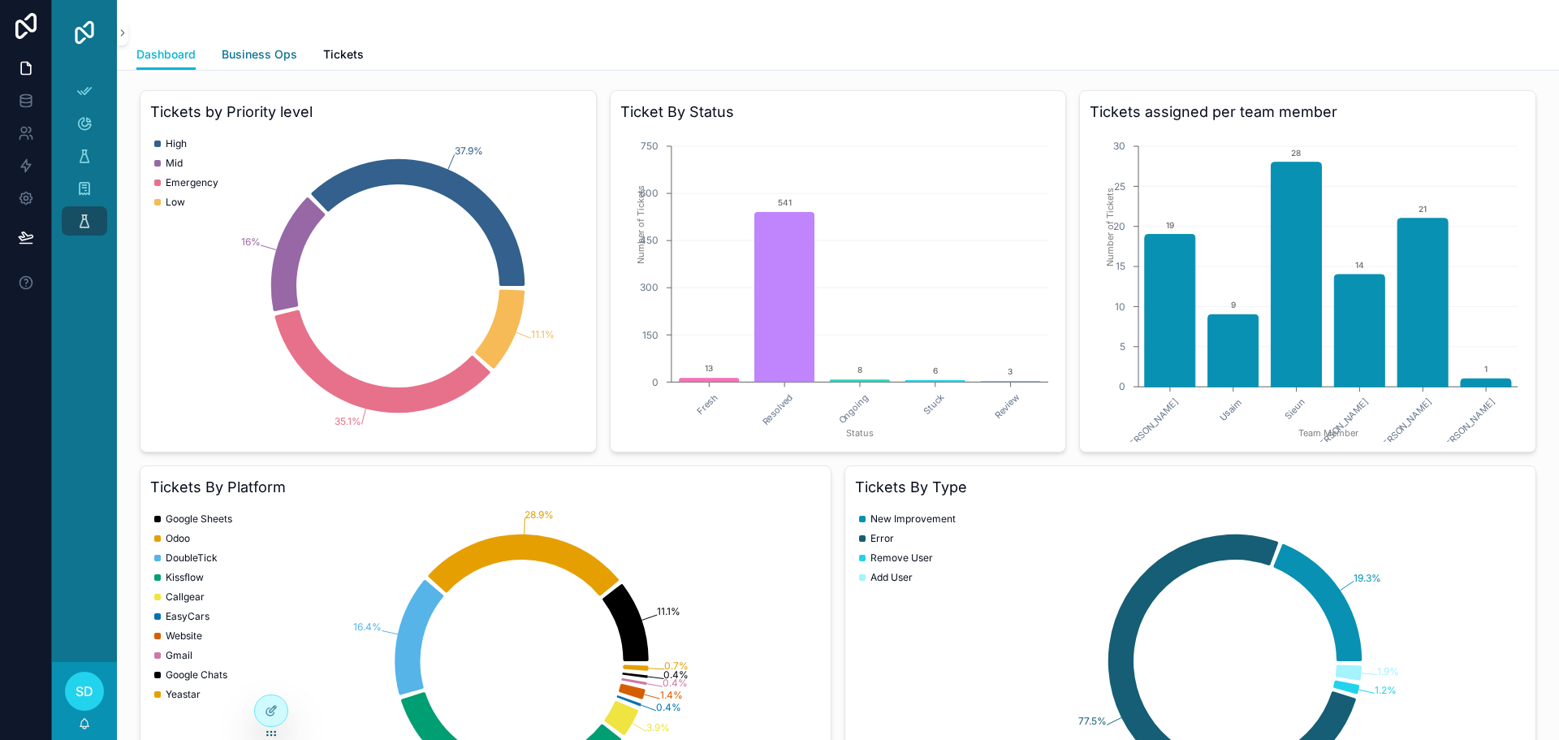
click at [244, 56] on span "Business Ops" at bounding box center [260, 54] width 76 height 16
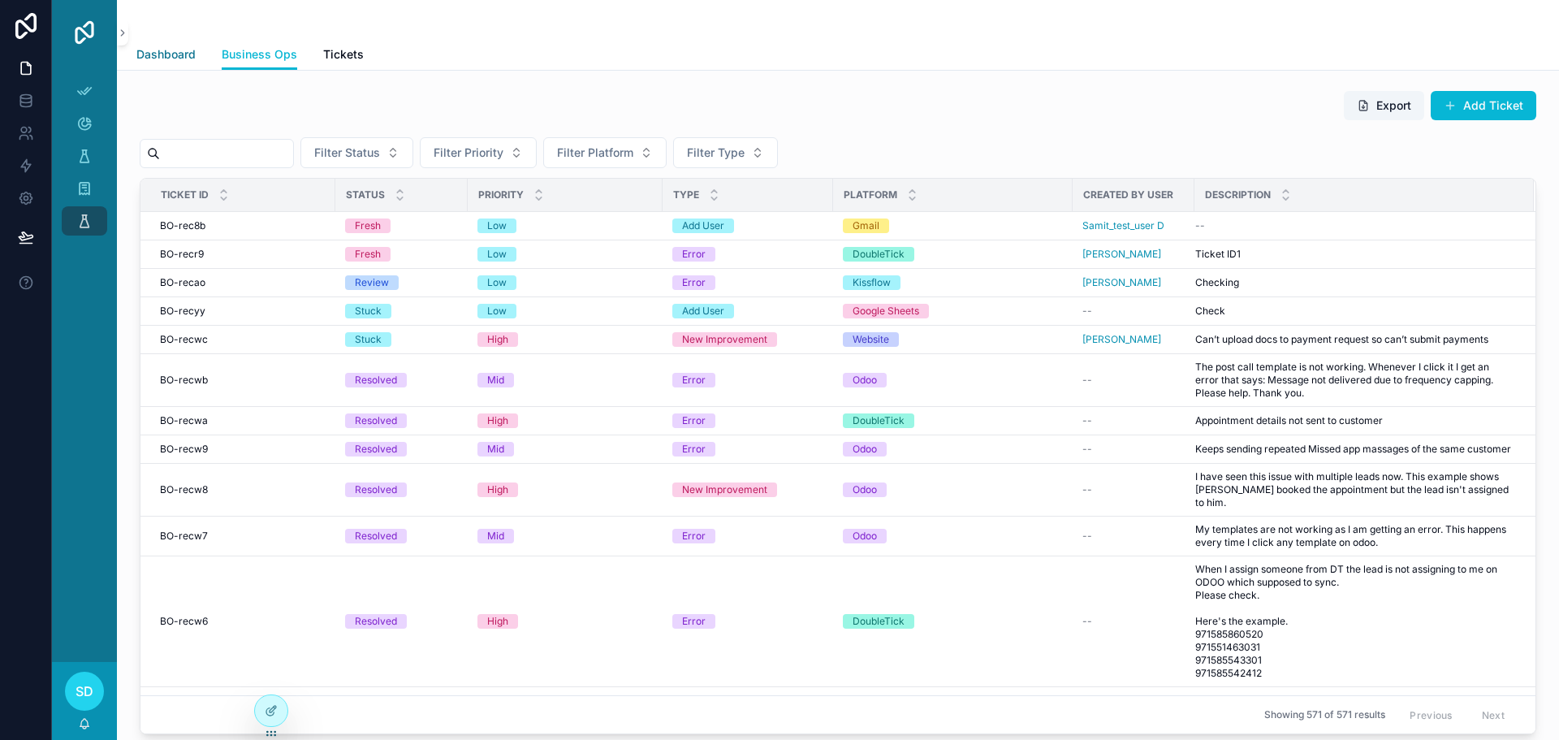
click at [175, 62] on span "Dashboard" at bounding box center [165, 54] width 59 height 16
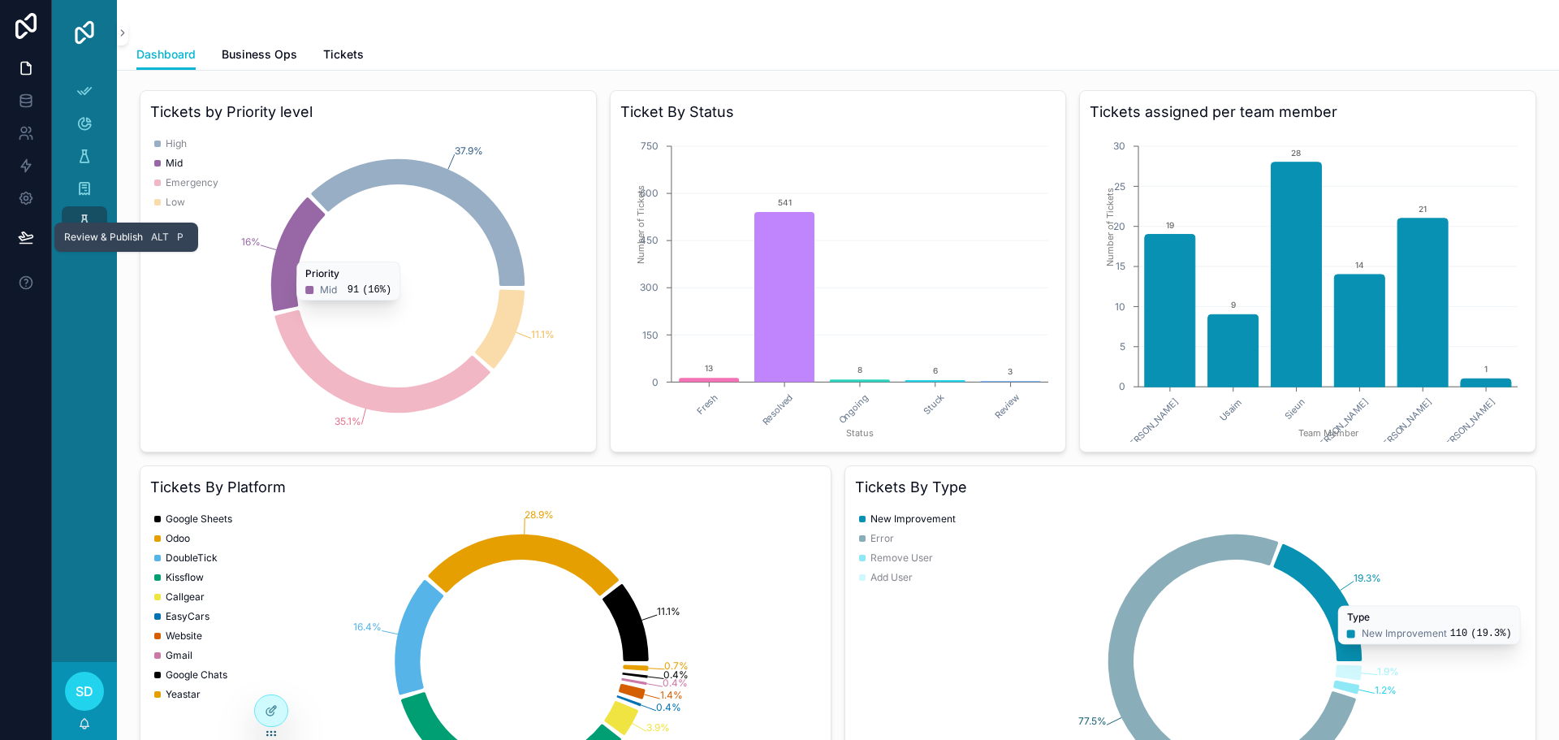
click at [28, 237] on icon at bounding box center [26, 237] width 16 height 16
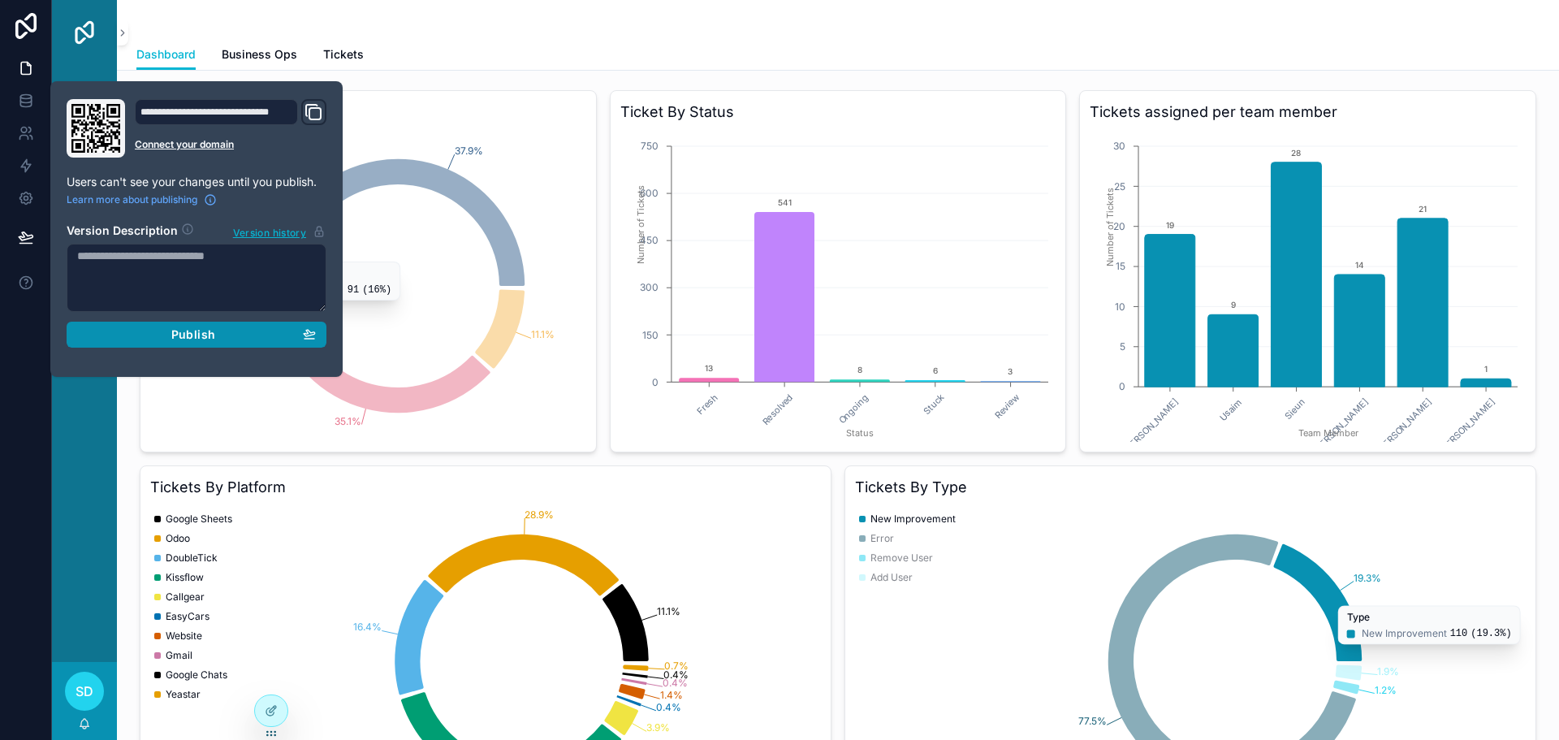
click at [185, 339] on span "Publish" at bounding box center [193, 334] width 44 height 15
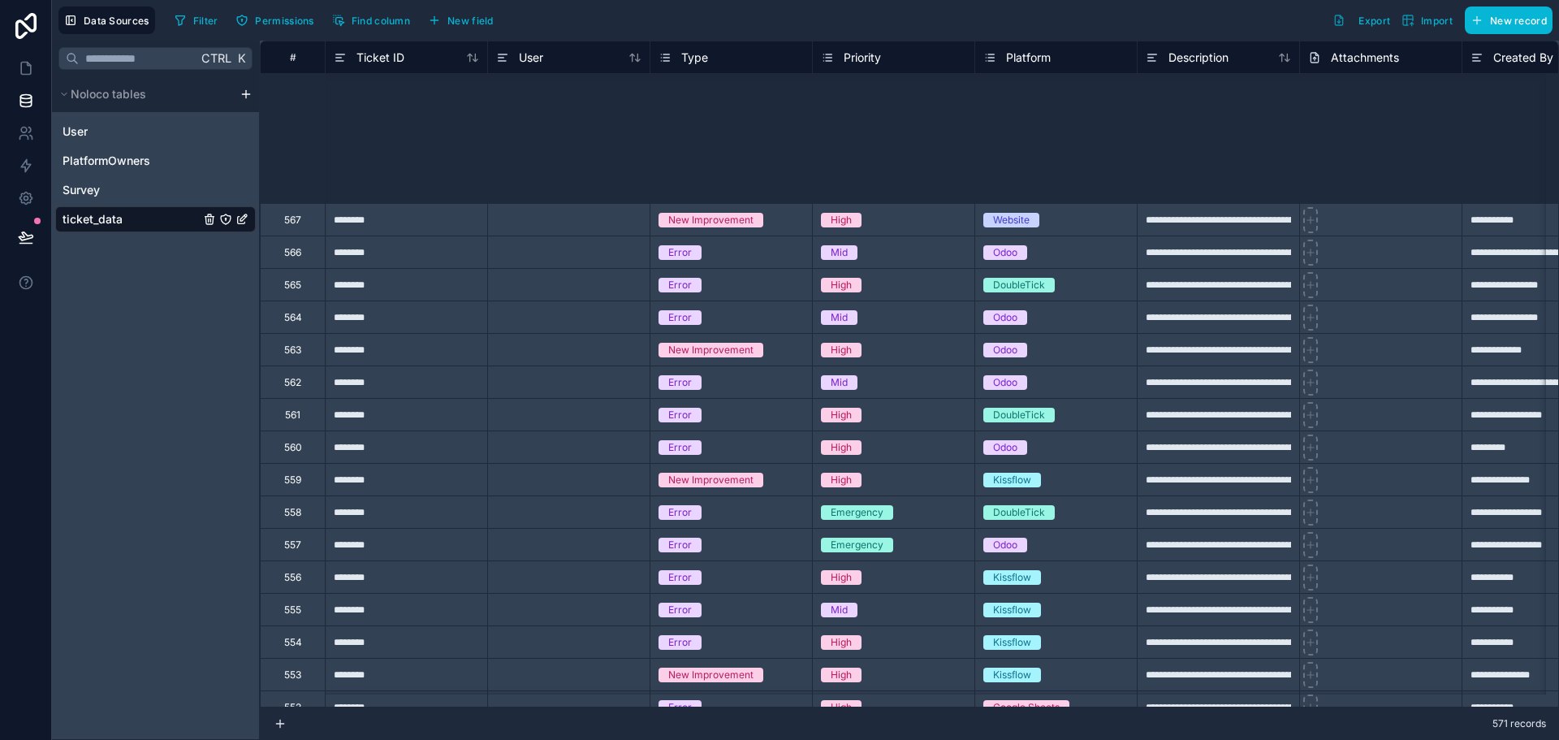
scroll to position [325, 0]
